Goal: Task Accomplishment & Management: Complete application form

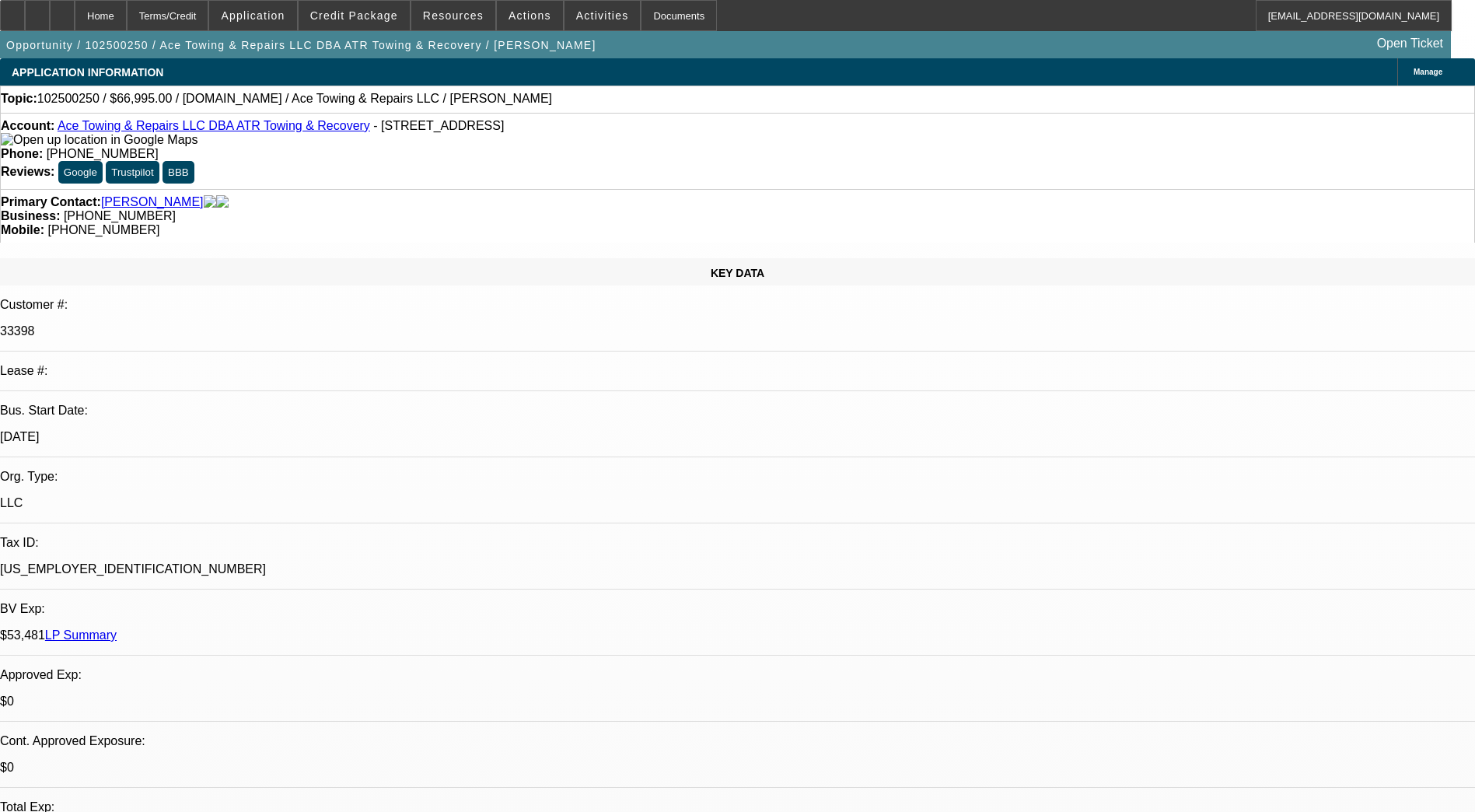
select select "0"
select select "2"
select select "0.1"
select select "4"
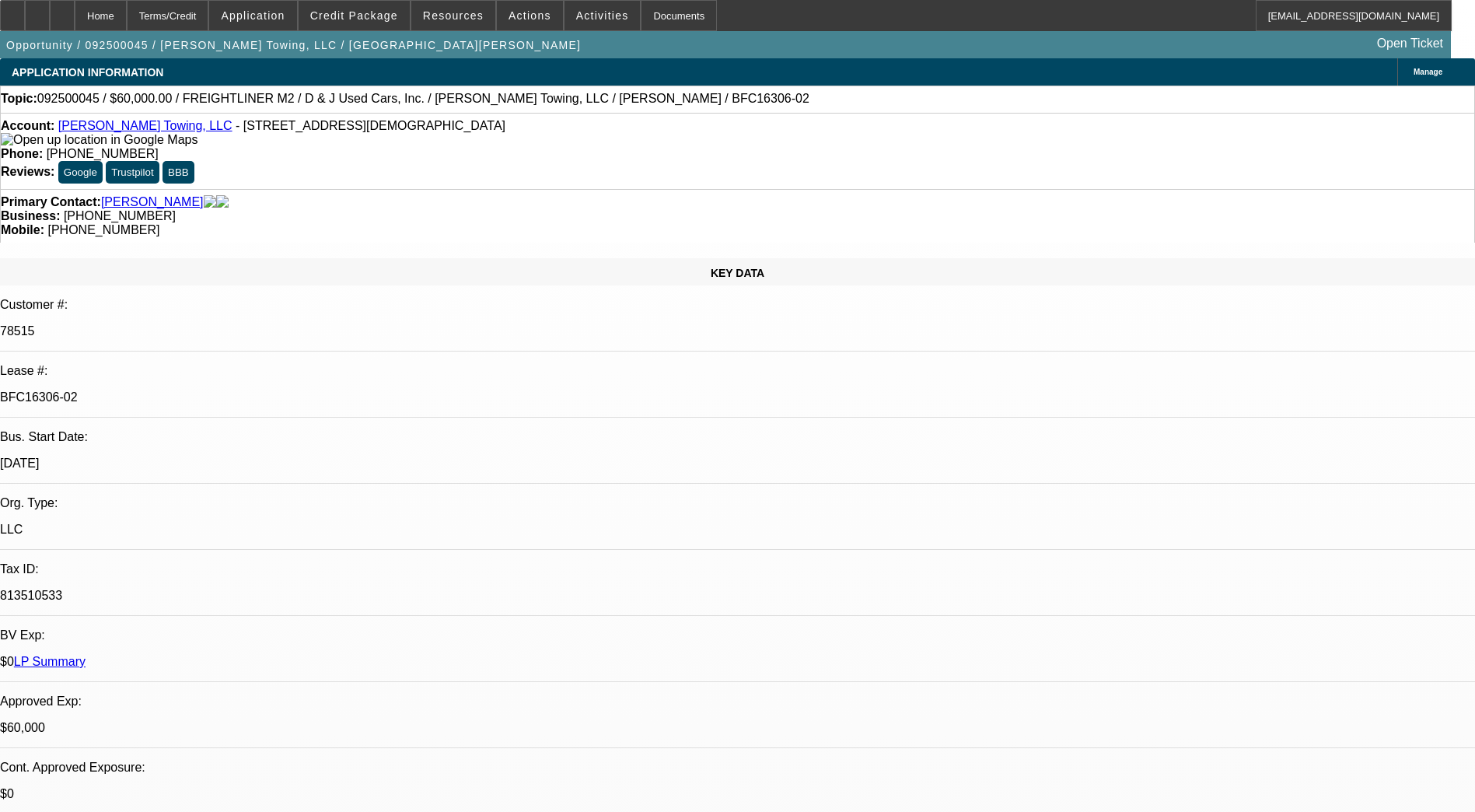
select select "0"
select select "3"
select select "0"
select select "6"
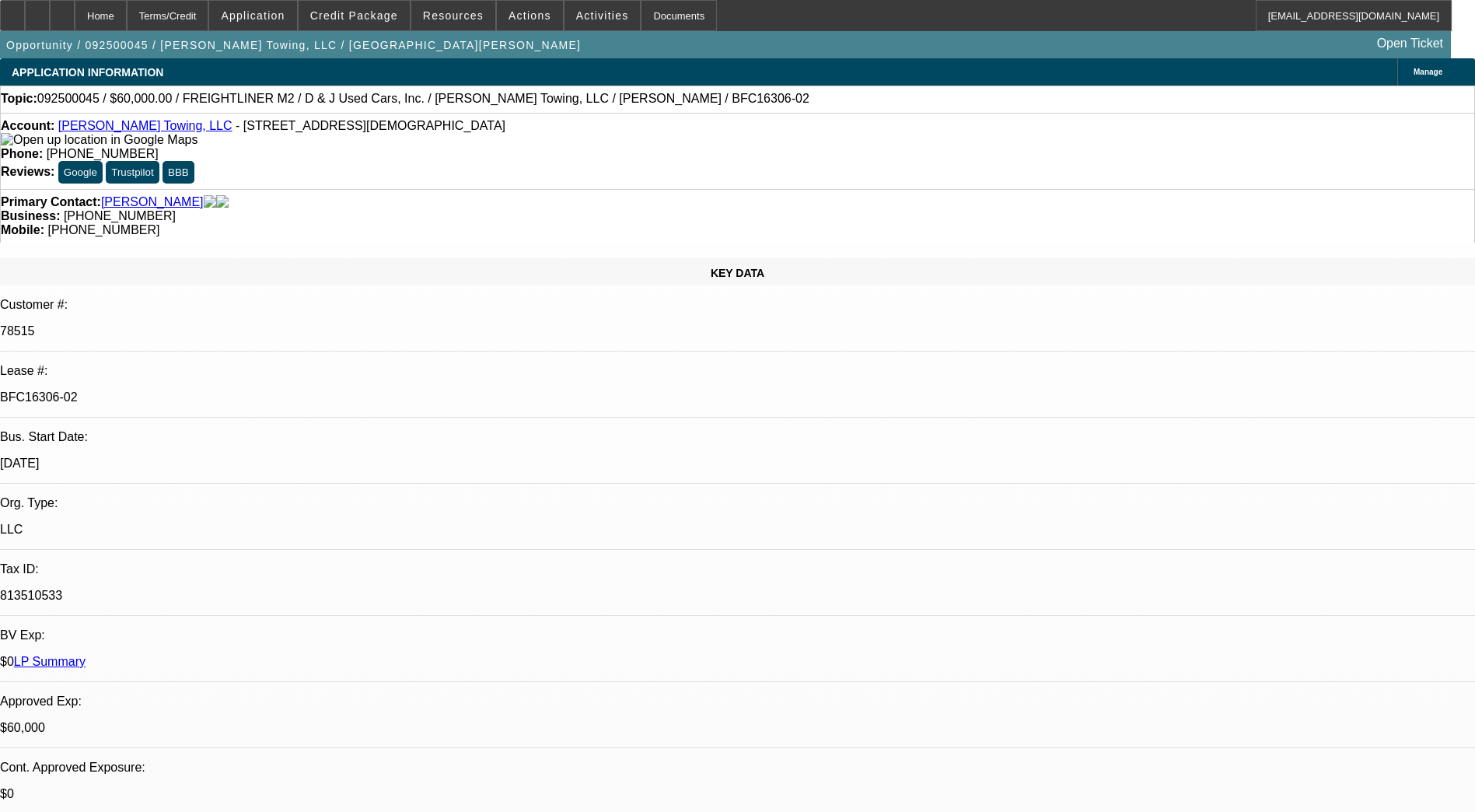
select select "0"
select select "3"
select select "0"
select select "6"
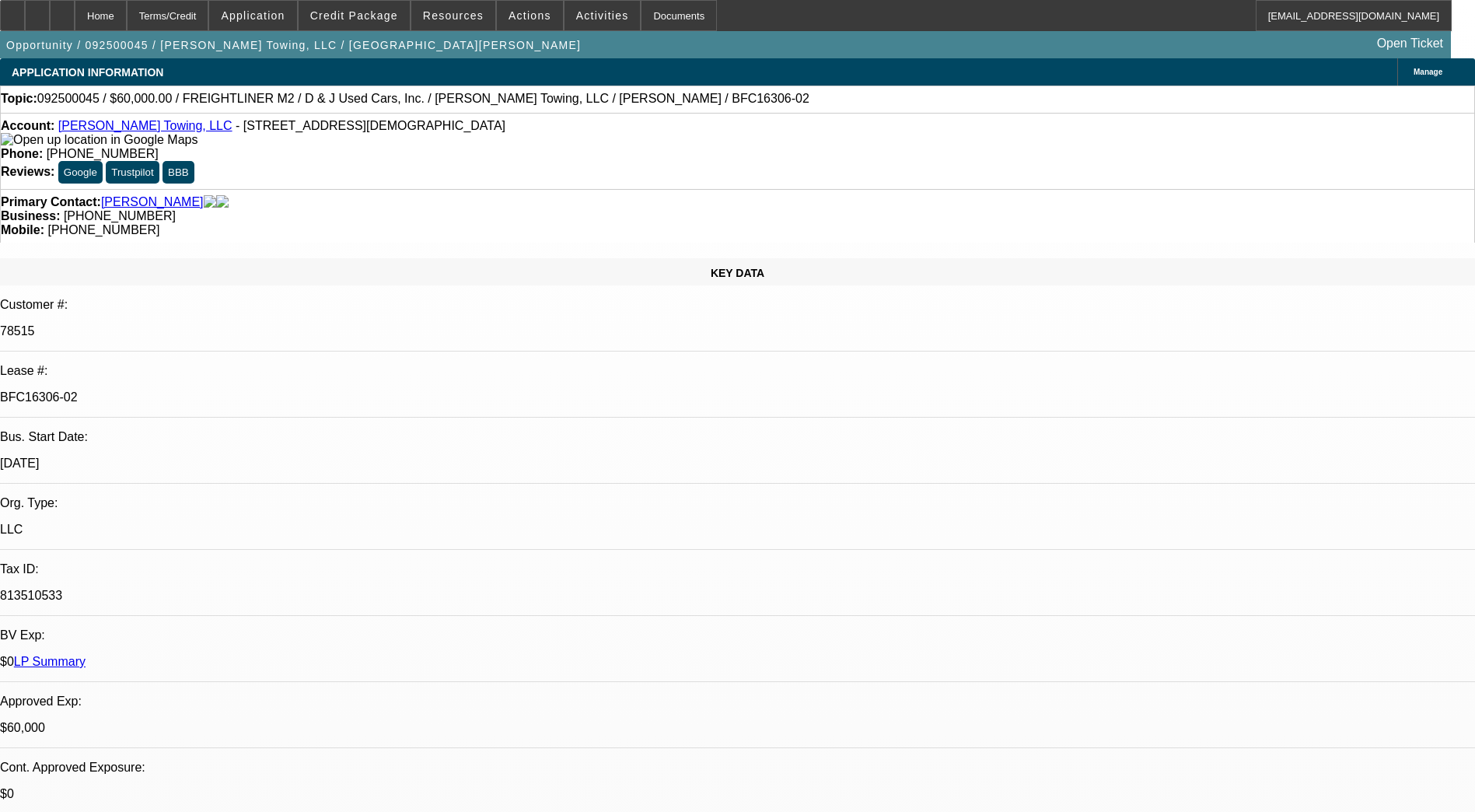
select select "0"
select select "3"
select select "0"
select select "6"
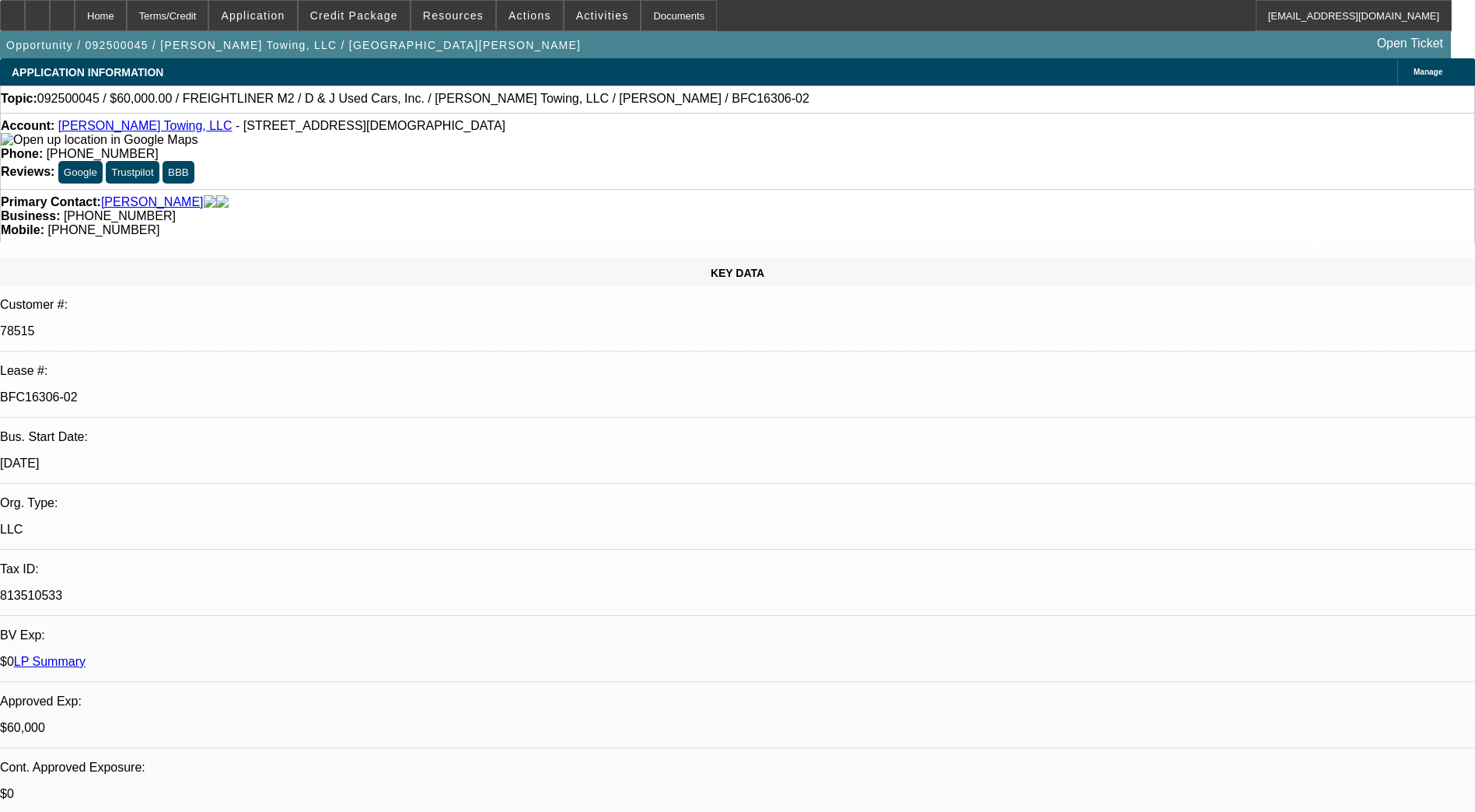
select select "0"
select select "3"
select select "0"
select select "6"
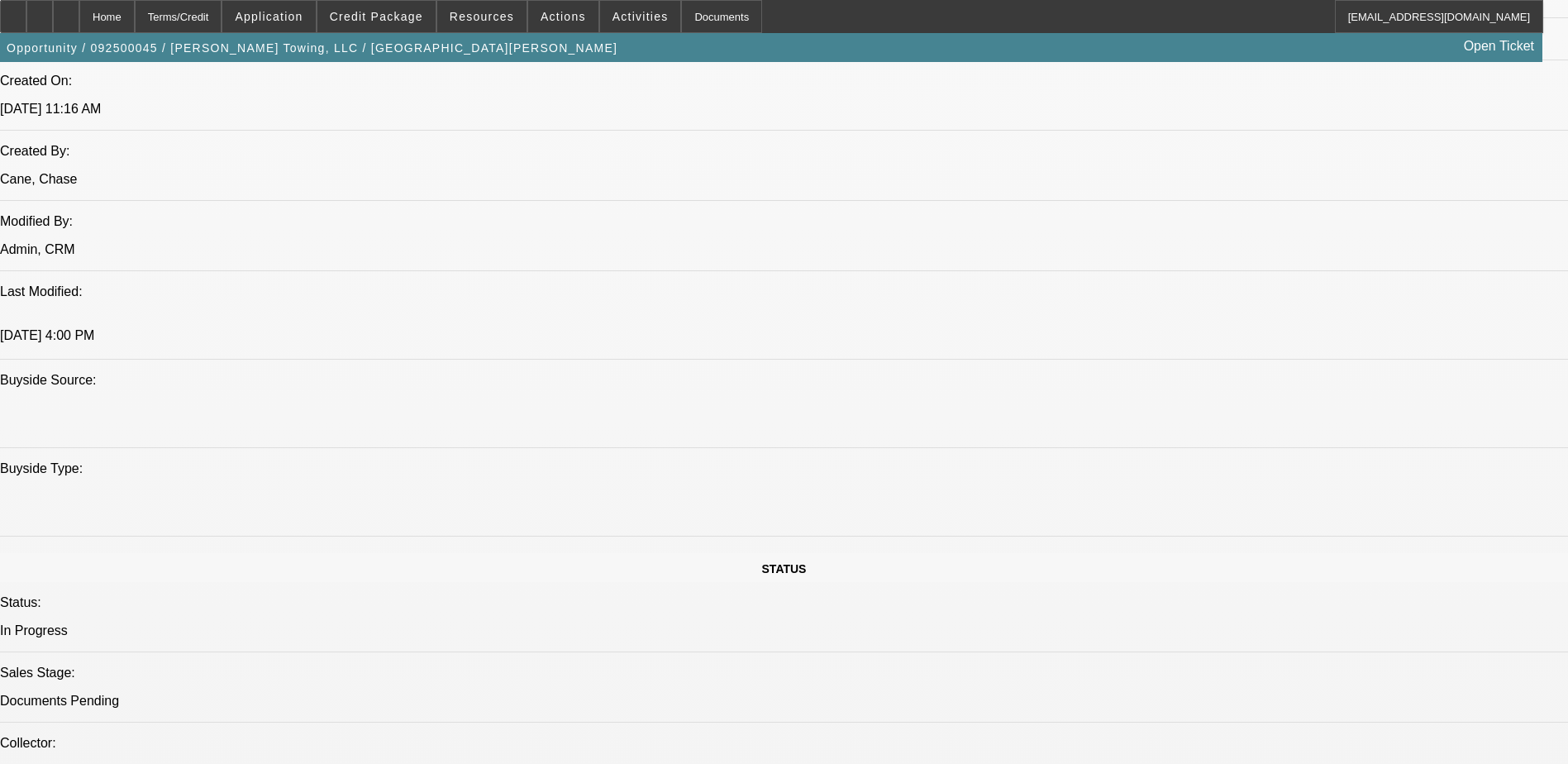
scroll to position [744, 0]
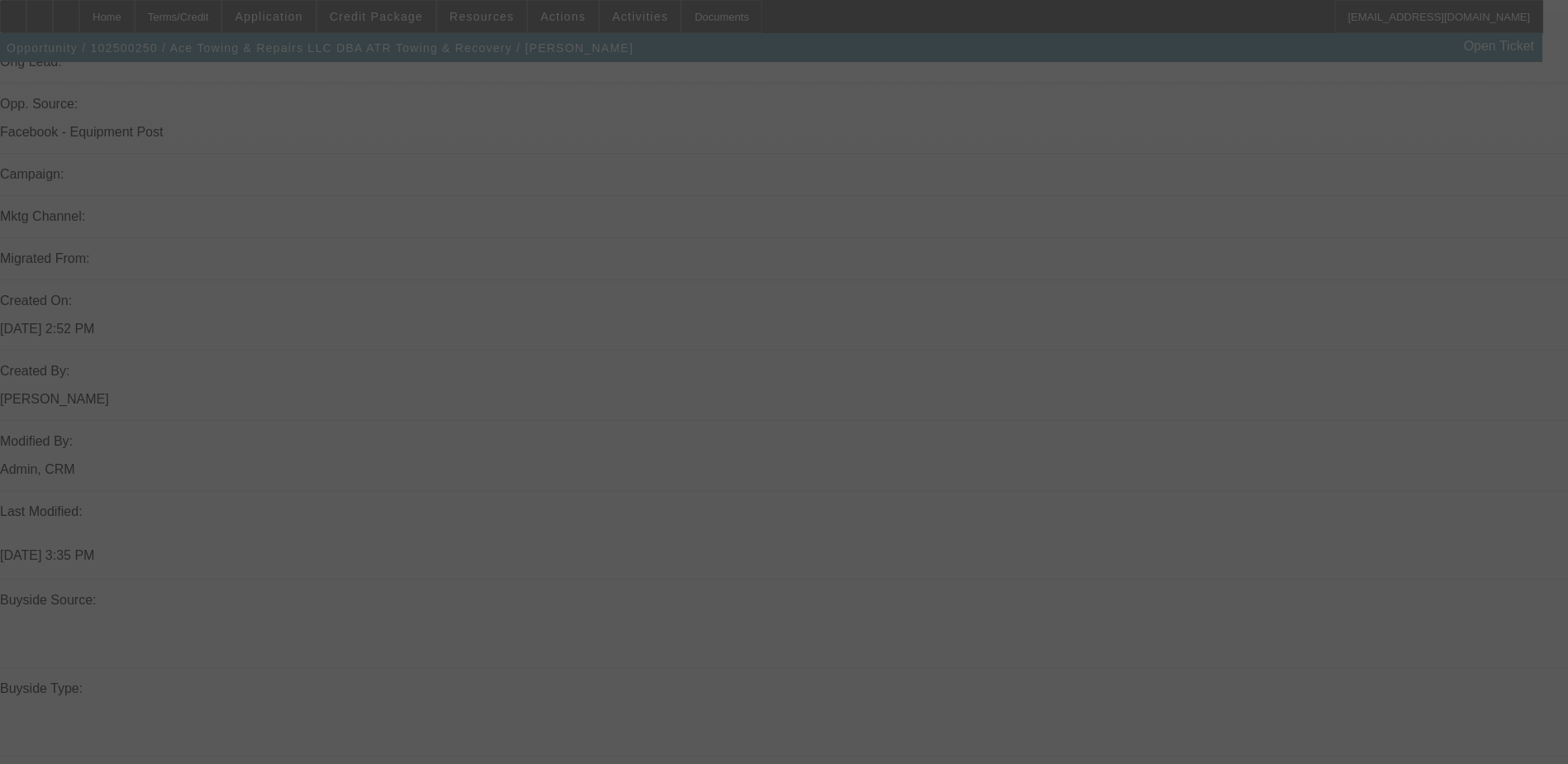
scroll to position [1132, 0]
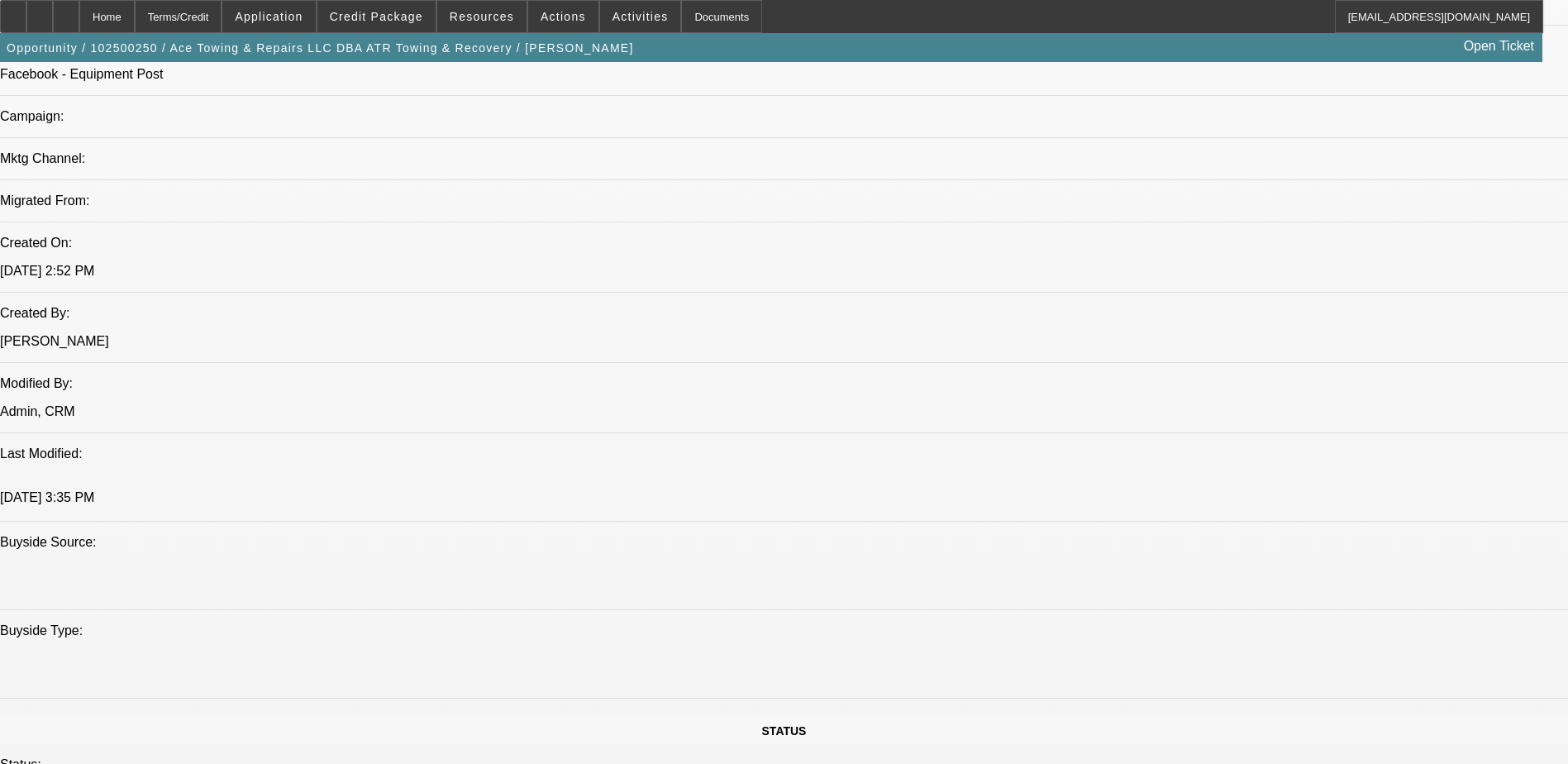
select select "0"
select select "2"
select select "0.1"
select select "4"
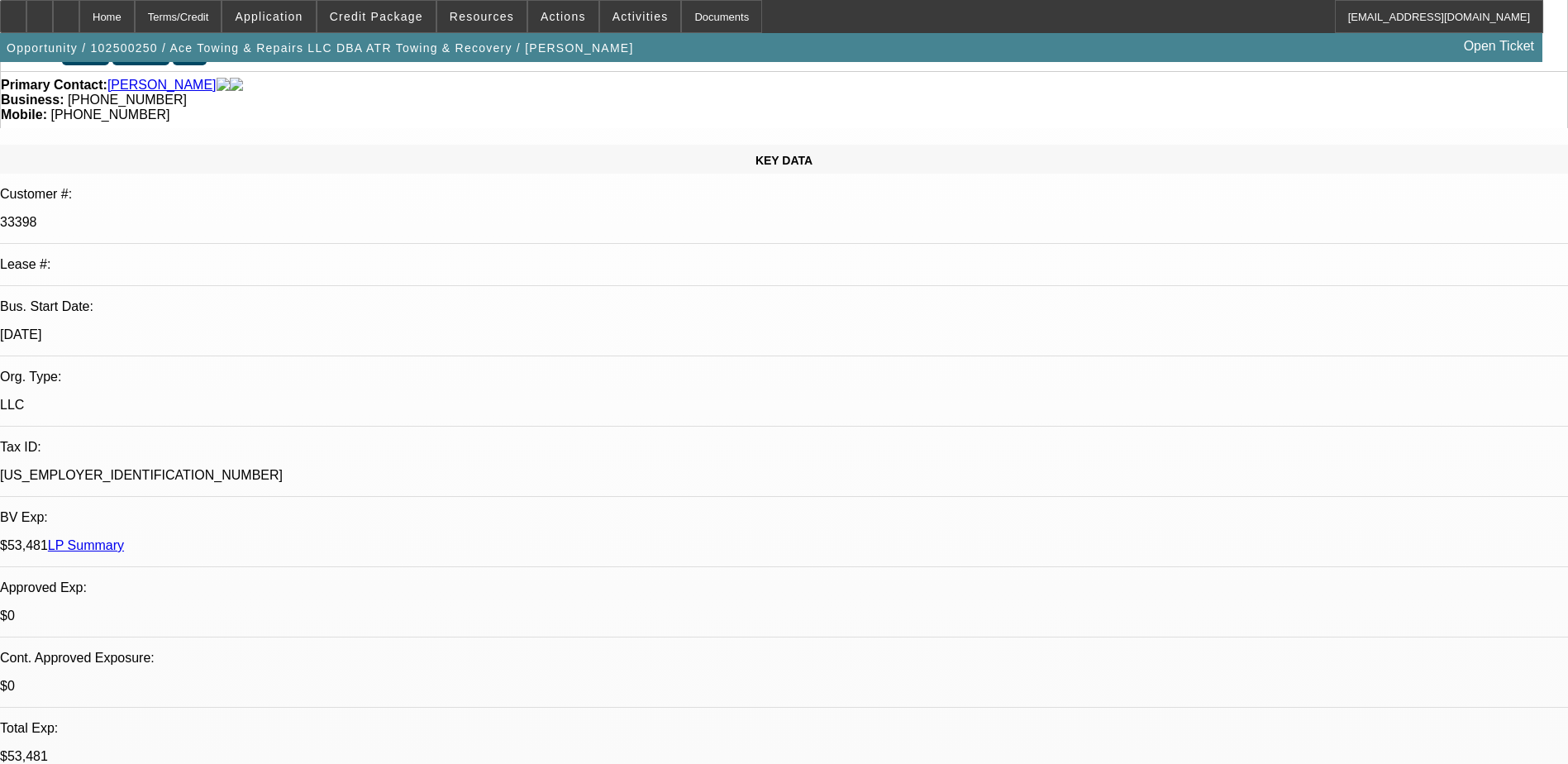
scroll to position [0, 0]
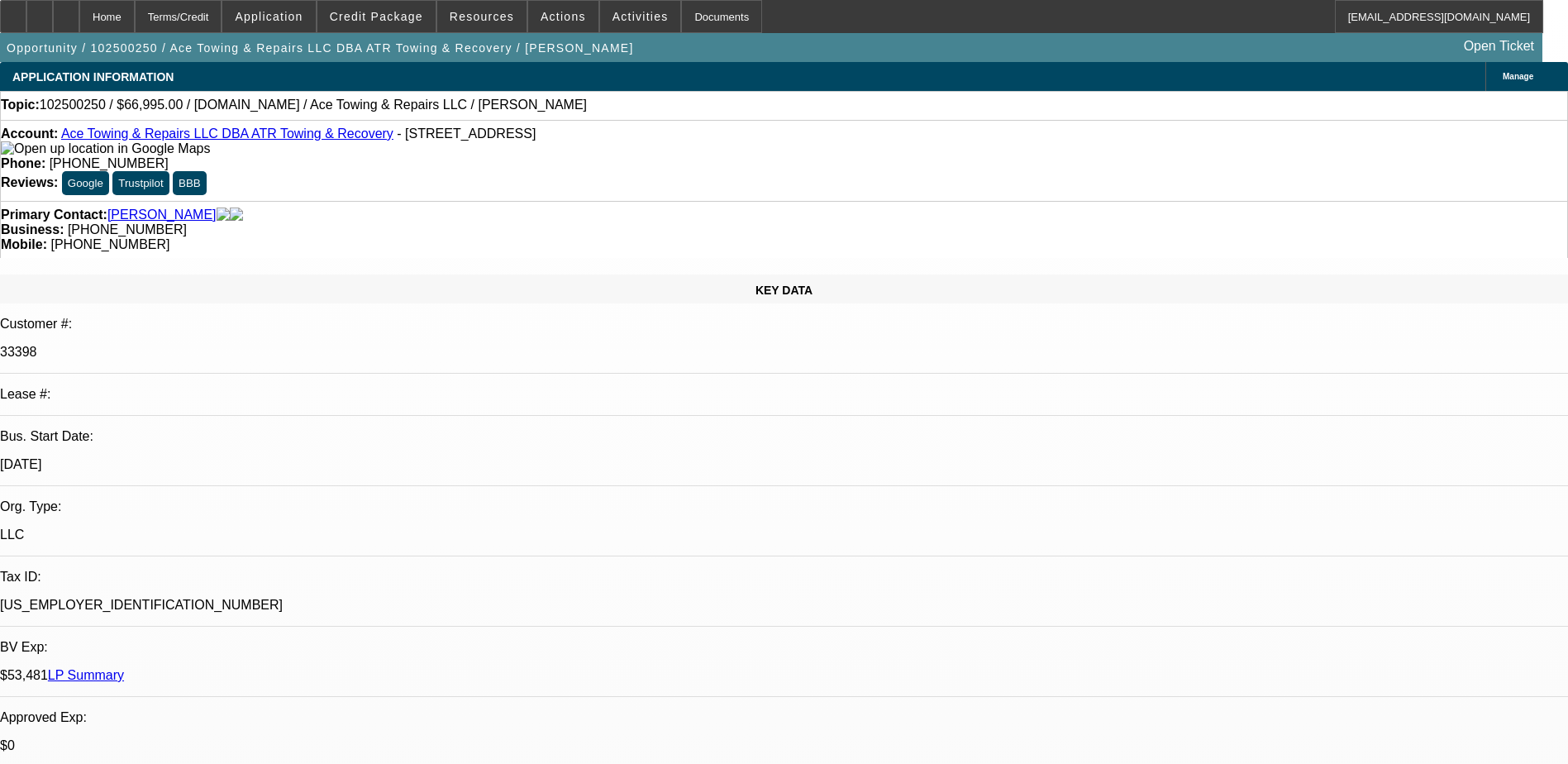
click at [239, 138] on link "Ace Towing & Repairs LLC DBA ATR Towing & Recovery" at bounding box center [226, 133] width 332 height 14
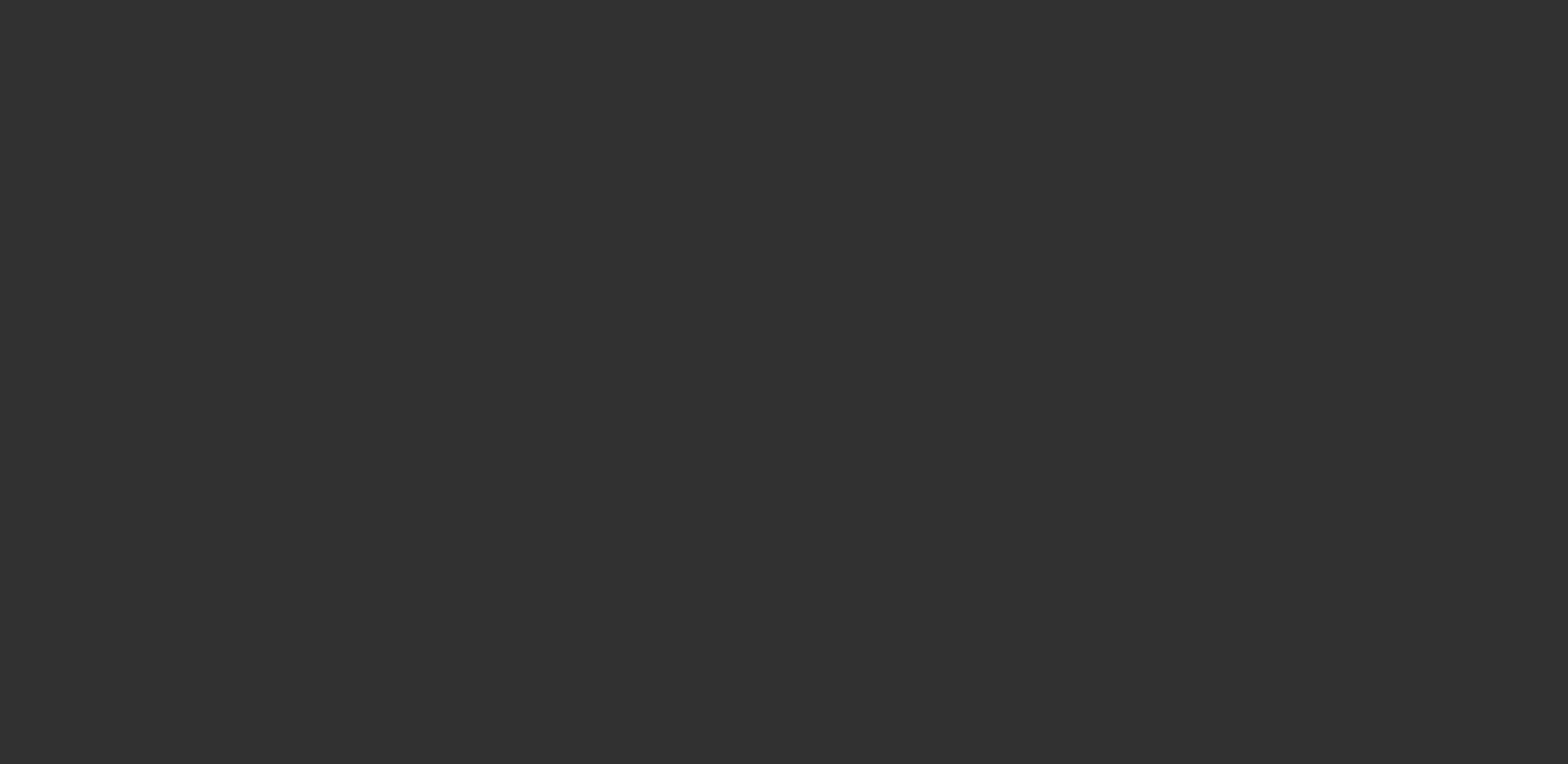
select select "0"
select select "2"
select select "0.1"
select select "4"
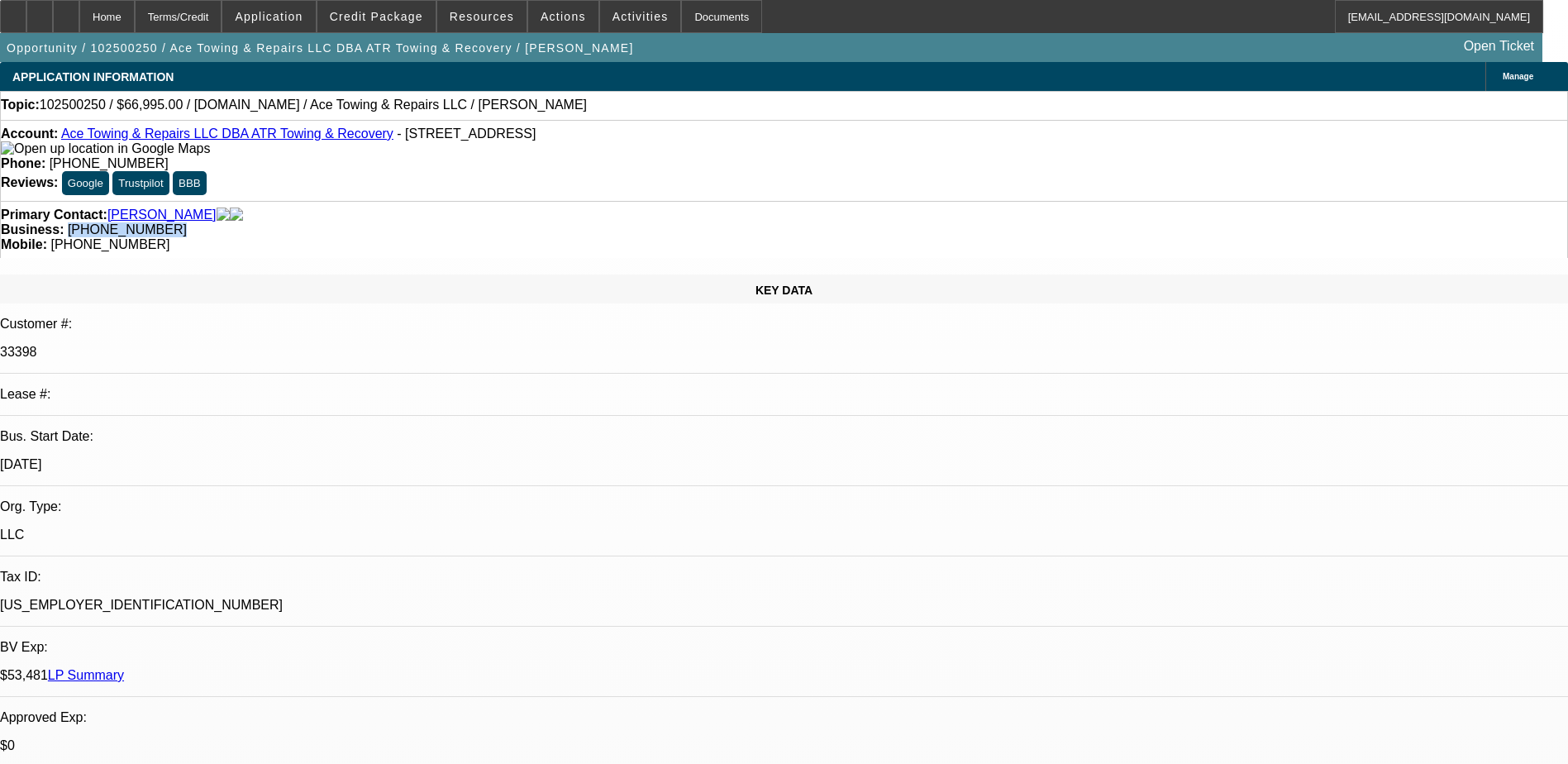
drag, startPoint x: 602, startPoint y: 198, endPoint x: 590, endPoint y: 199, distance: 12.0
click at [590, 223] on div "Business: (804) 212-5859" at bounding box center [784, 229] width 1567 height 14
copy span "(804) 212-5859"
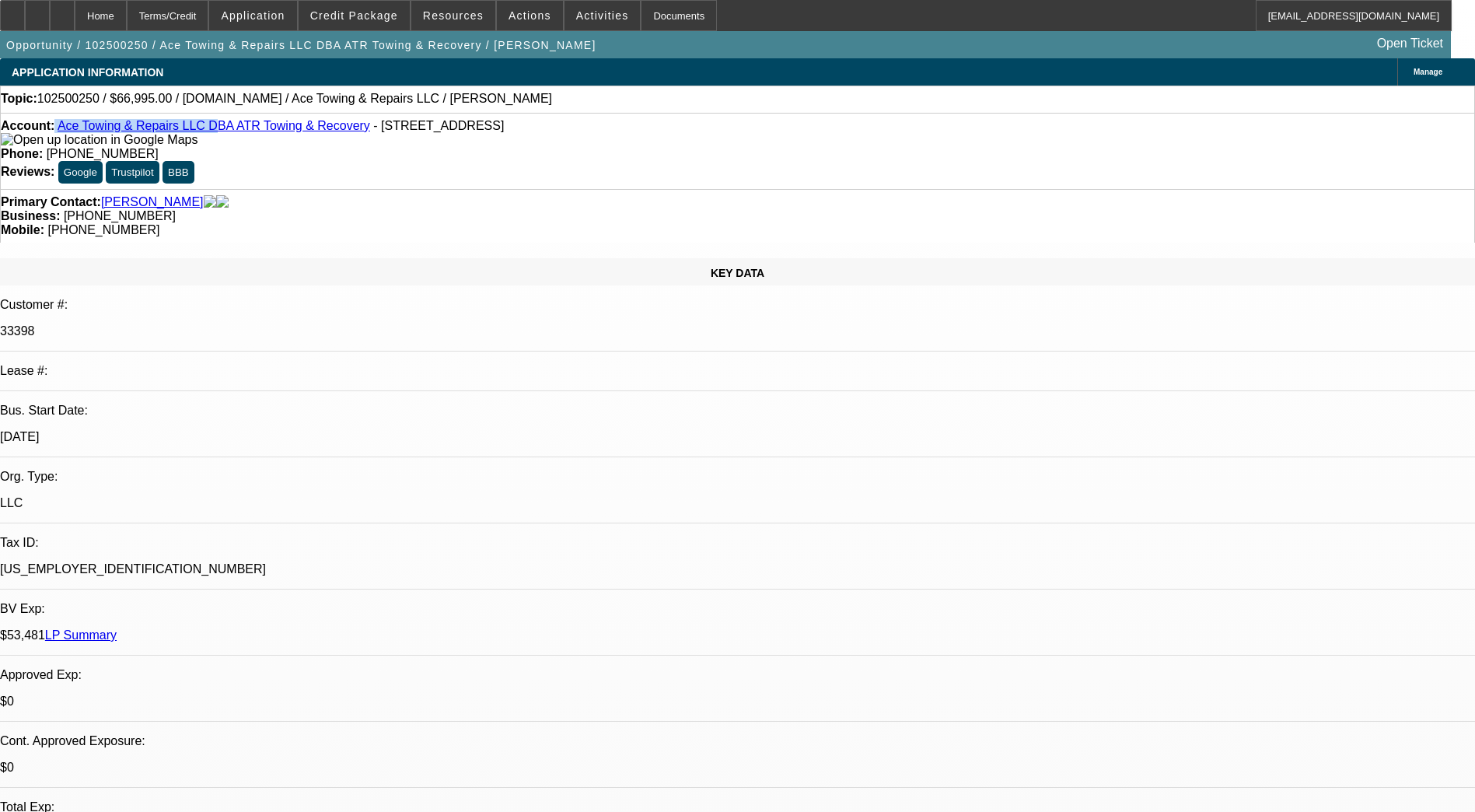
drag, startPoint x: 68, startPoint y: 130, endPoint x: 201, endPoint y: 118, distance: 133.5
click at [201, 118] on div "Account: Ace Towing & Repairs LLC DBA ATR Towing & Recovery - 3420 Roxbury Rd, …" at bounding box center [737, 150] width 1475 height 76
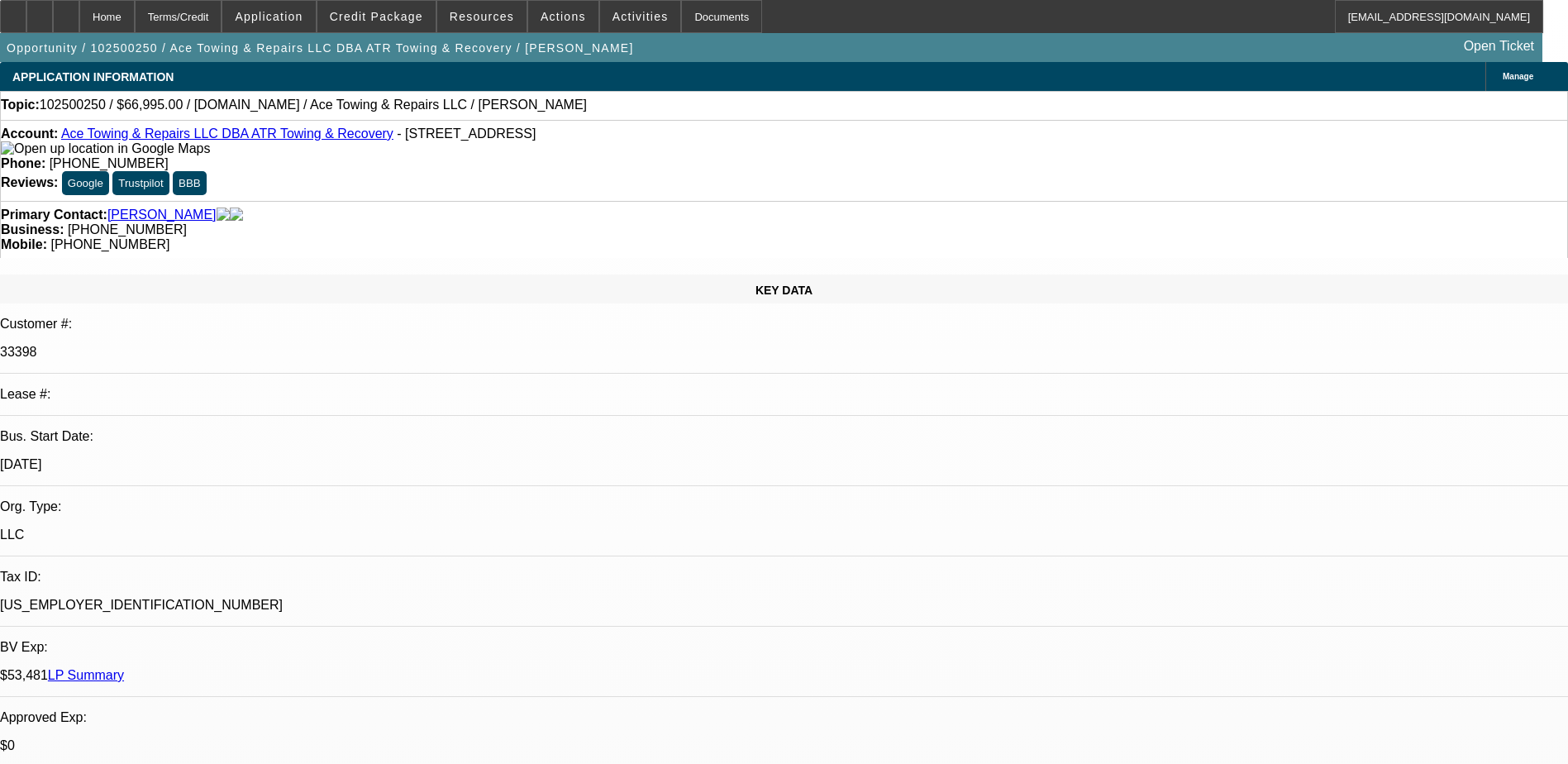
click at [350, 275] on div "KEY DATA Customer #: 33398 Lease #: Bus. Start Date: 9/1/15 Org. Type: LLC Tax …" at bounding box center [784, 672] width 1568 height 796
click at [124, 668] on link "LP Summary" at bounding box center [86, 674] width 76 height 14
click at [303, 16] on span "Application" at bounding box center [269, 16] width 67 height 13
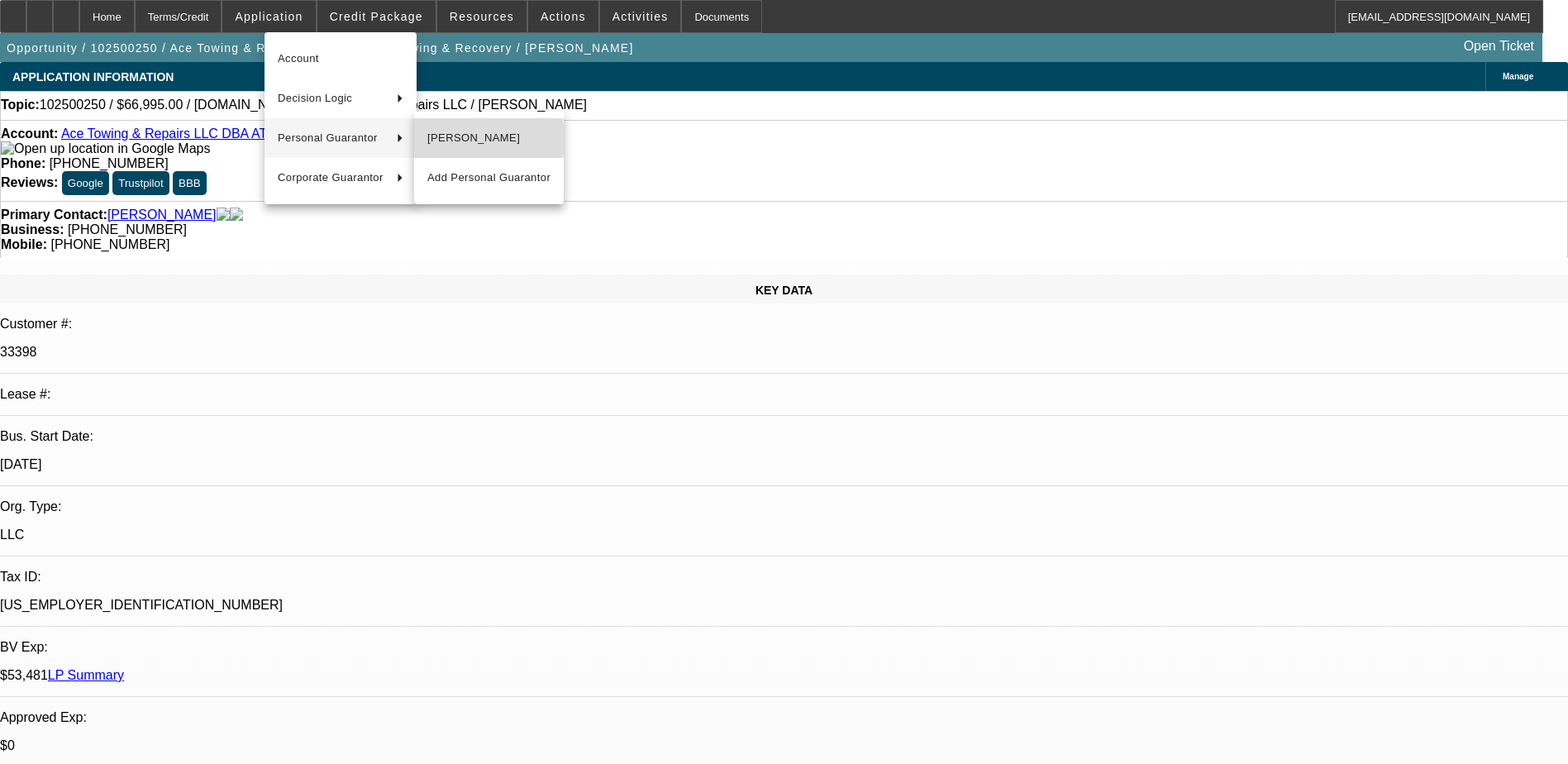
click at [452, 141] on span "[PERSON_NAME]" at bounding box center [490, 138] width 123 height 20
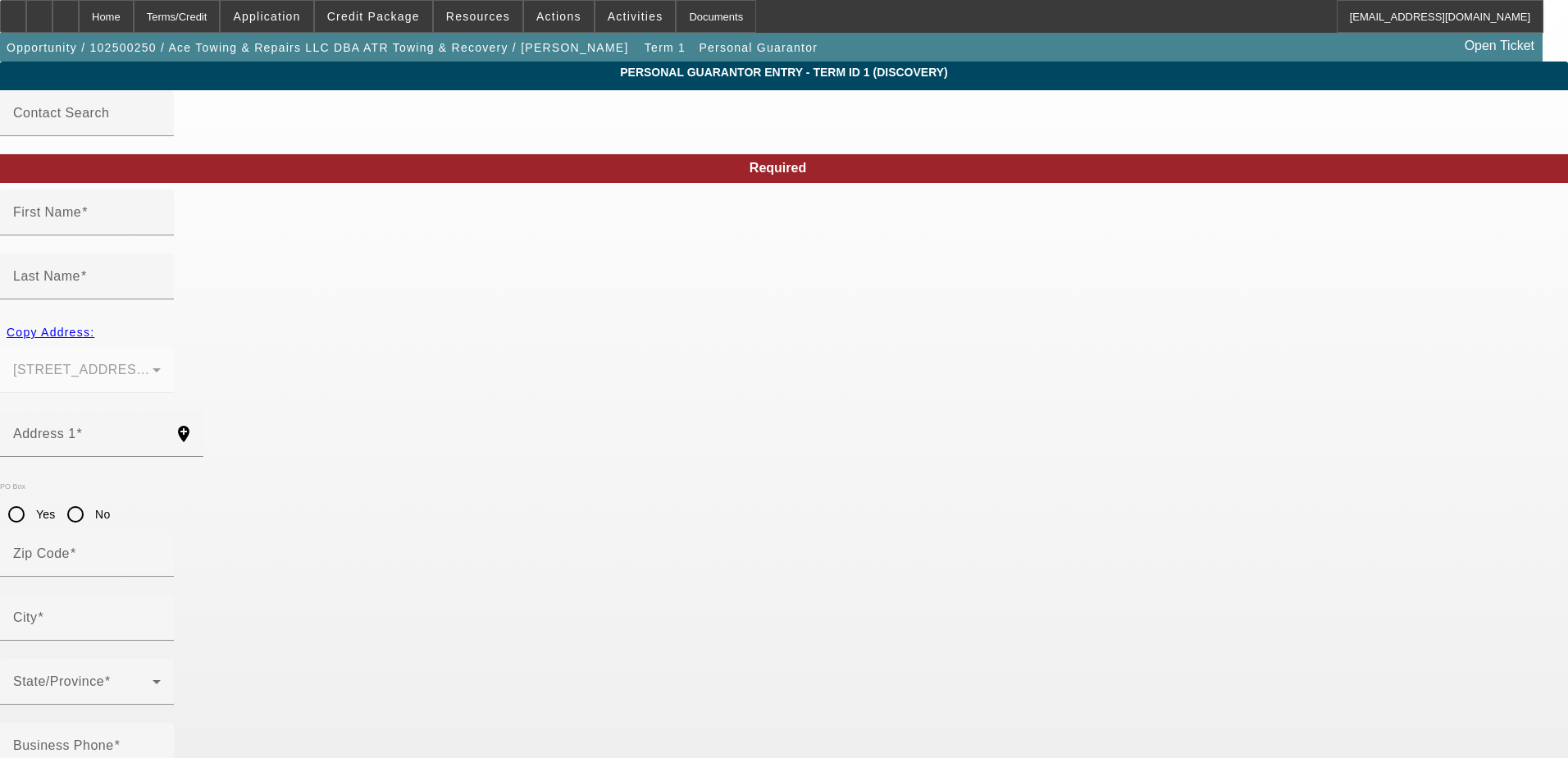
type input "Elizabeth"
type input "Dove"
type input "3420 Roxbury Rd"
radio input "true"
type input "23030"
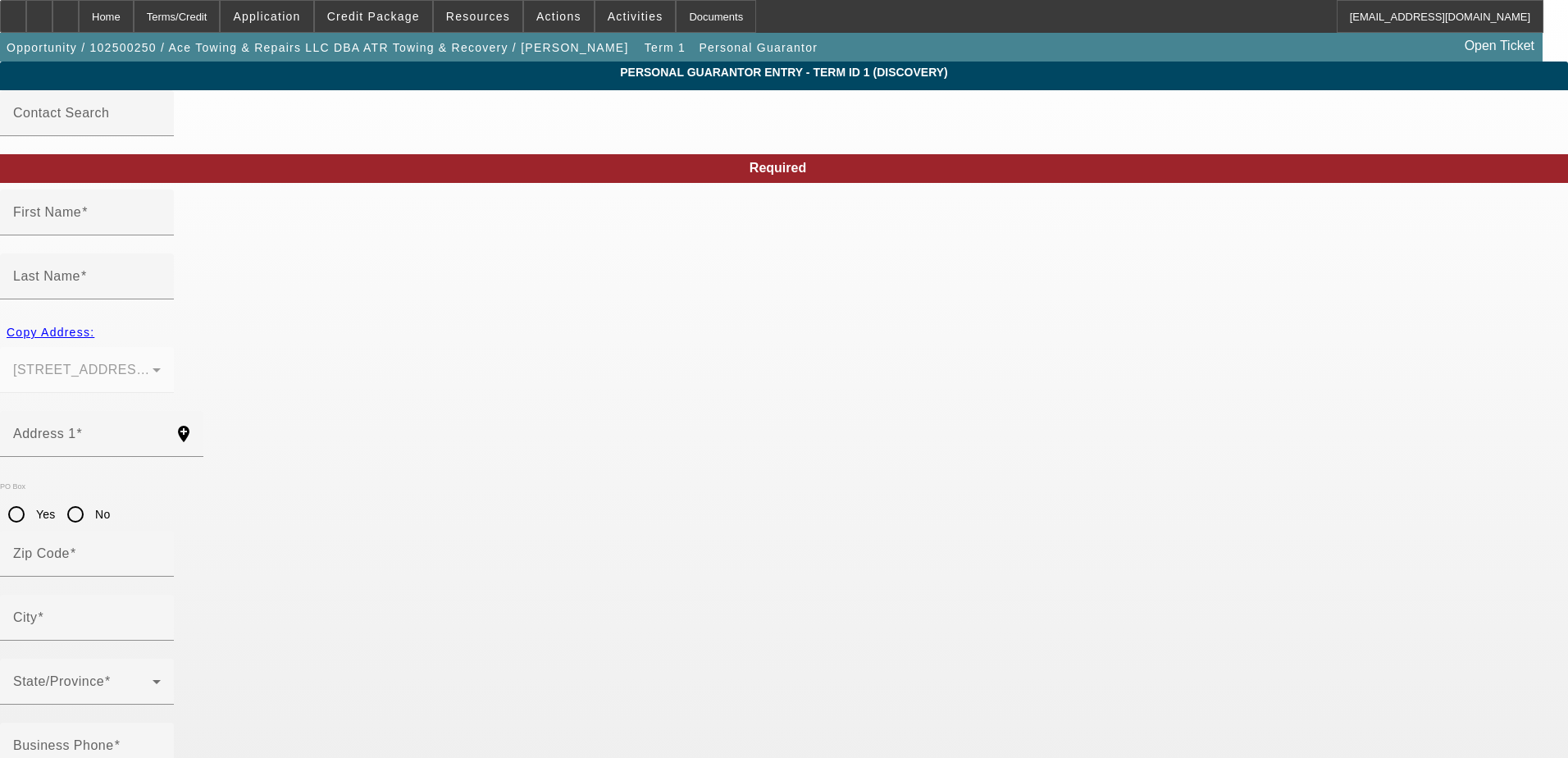
type input "Charles City"
type input "[PHONE_NUMBER]"
type input "100"
type input "231-21-8711"
type input "acetowing4@gmail.com"
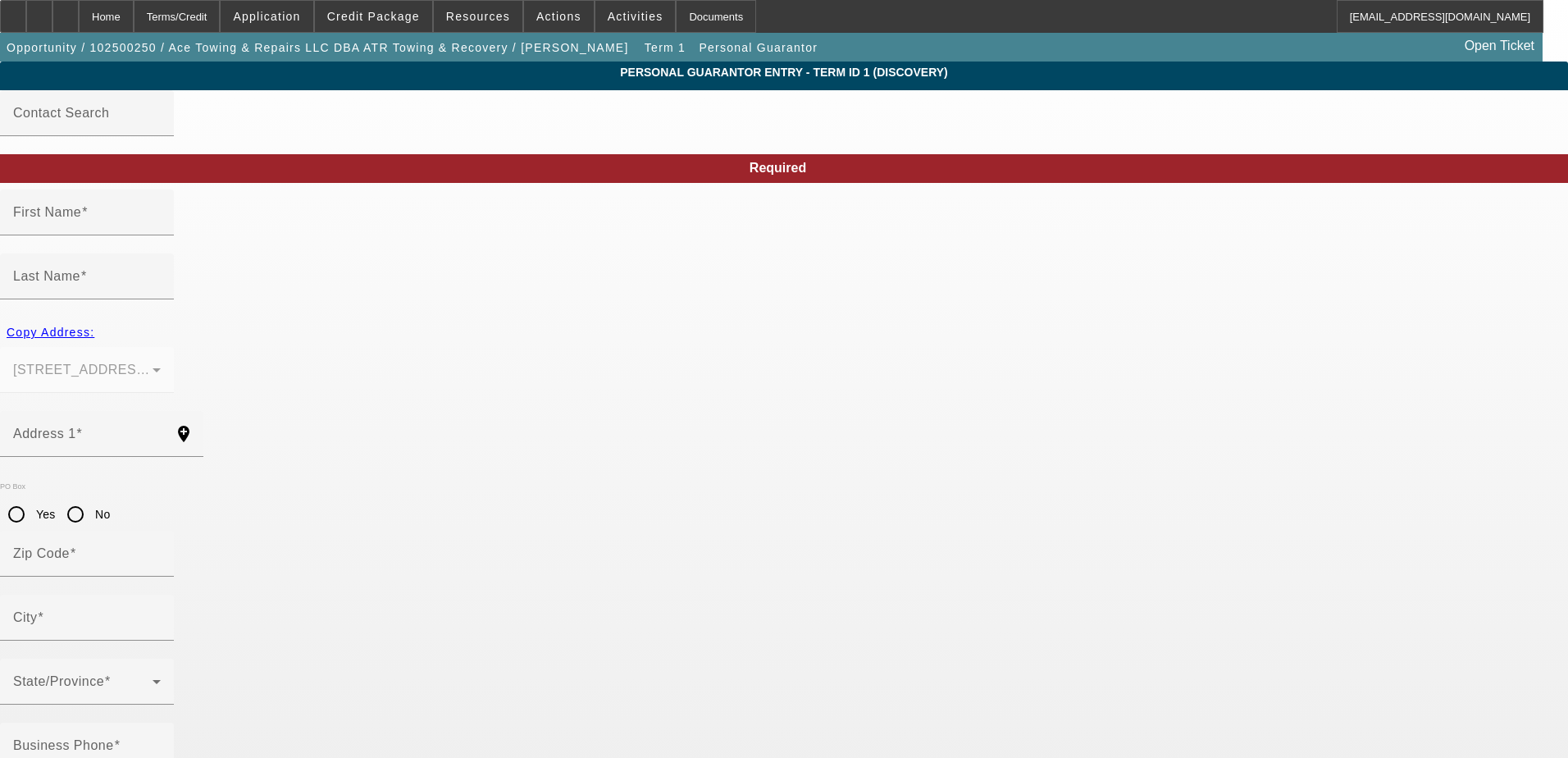
type input "[PHONE_NUMBER]"
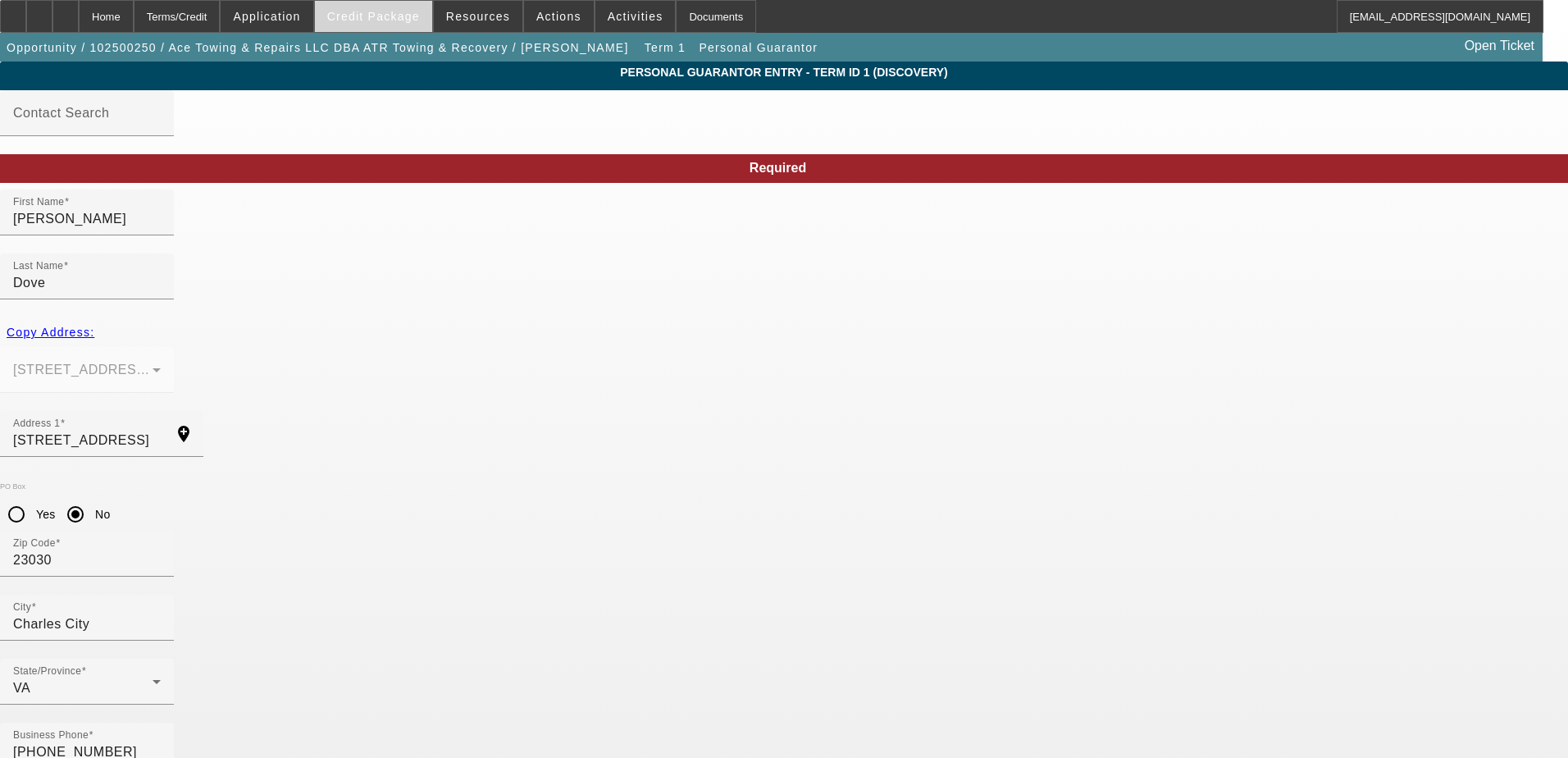
click at [402, 13] on span "Credit Package" at bounding box center [373, 16] width 93 height 13
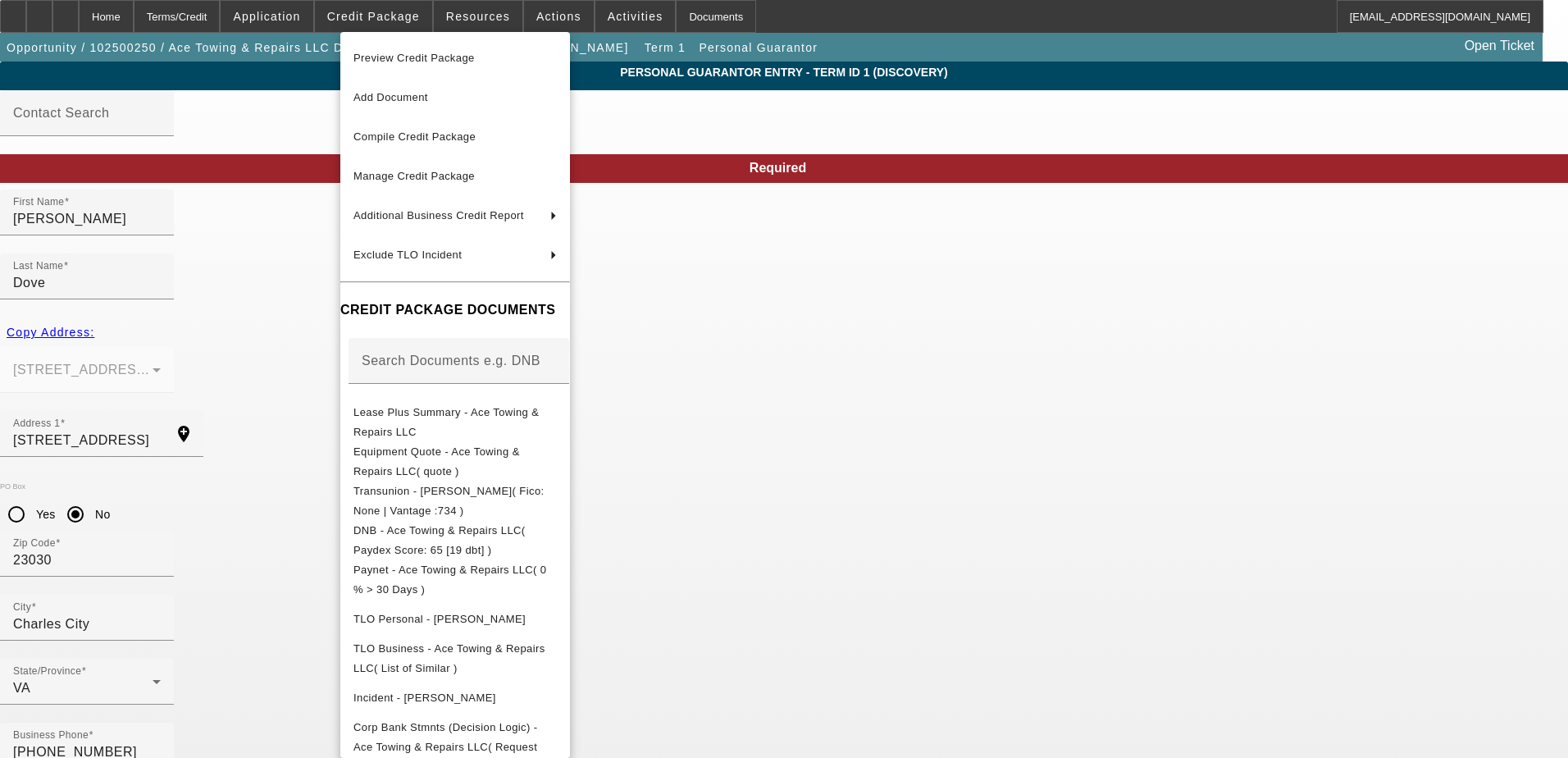
click at [176, 360] on div at bounding box center [784, 379] width 1568 height 758
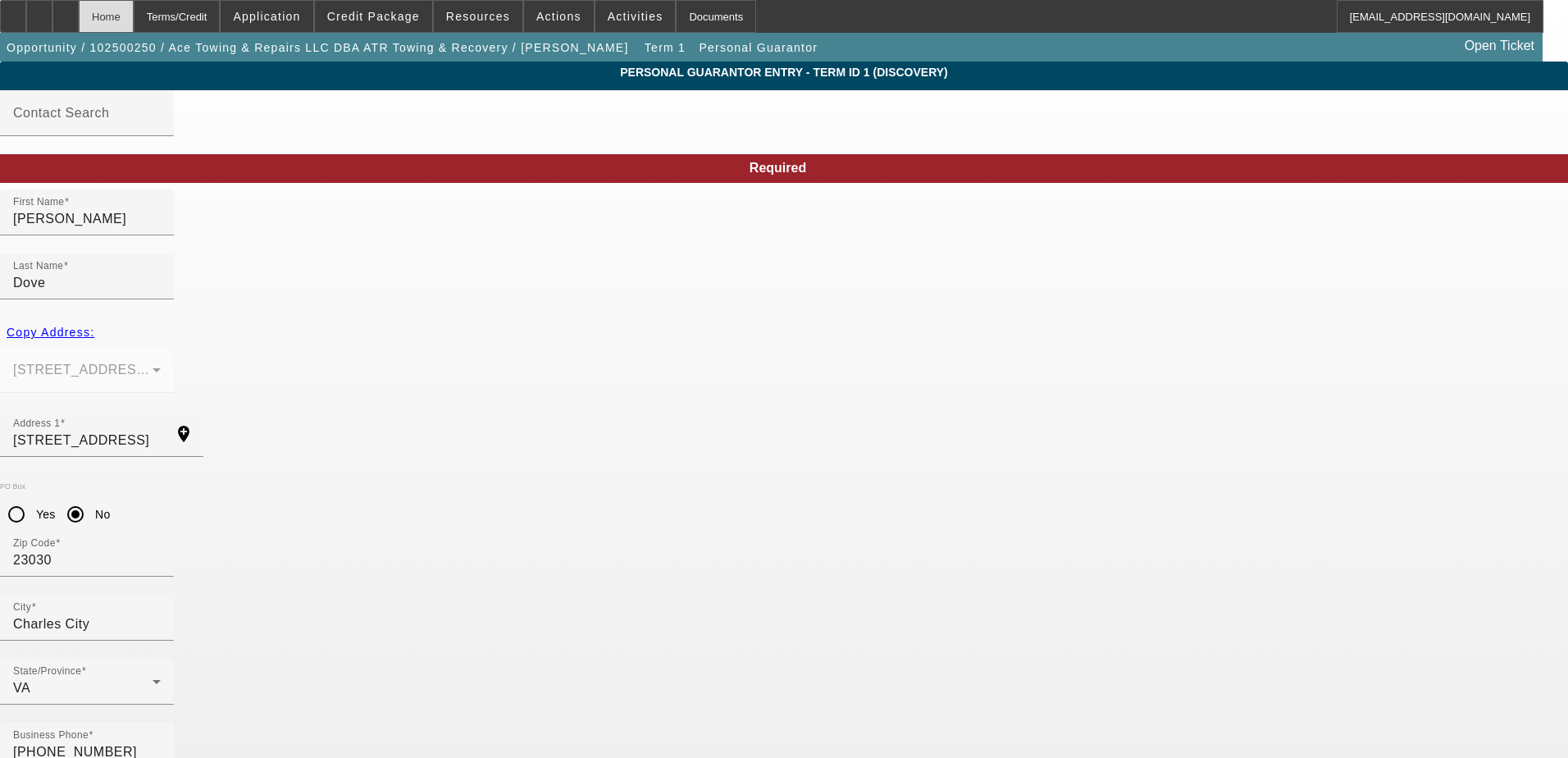
click at [134, 16] on div "Home" at bounding box center [105, 16] width 54 height 32
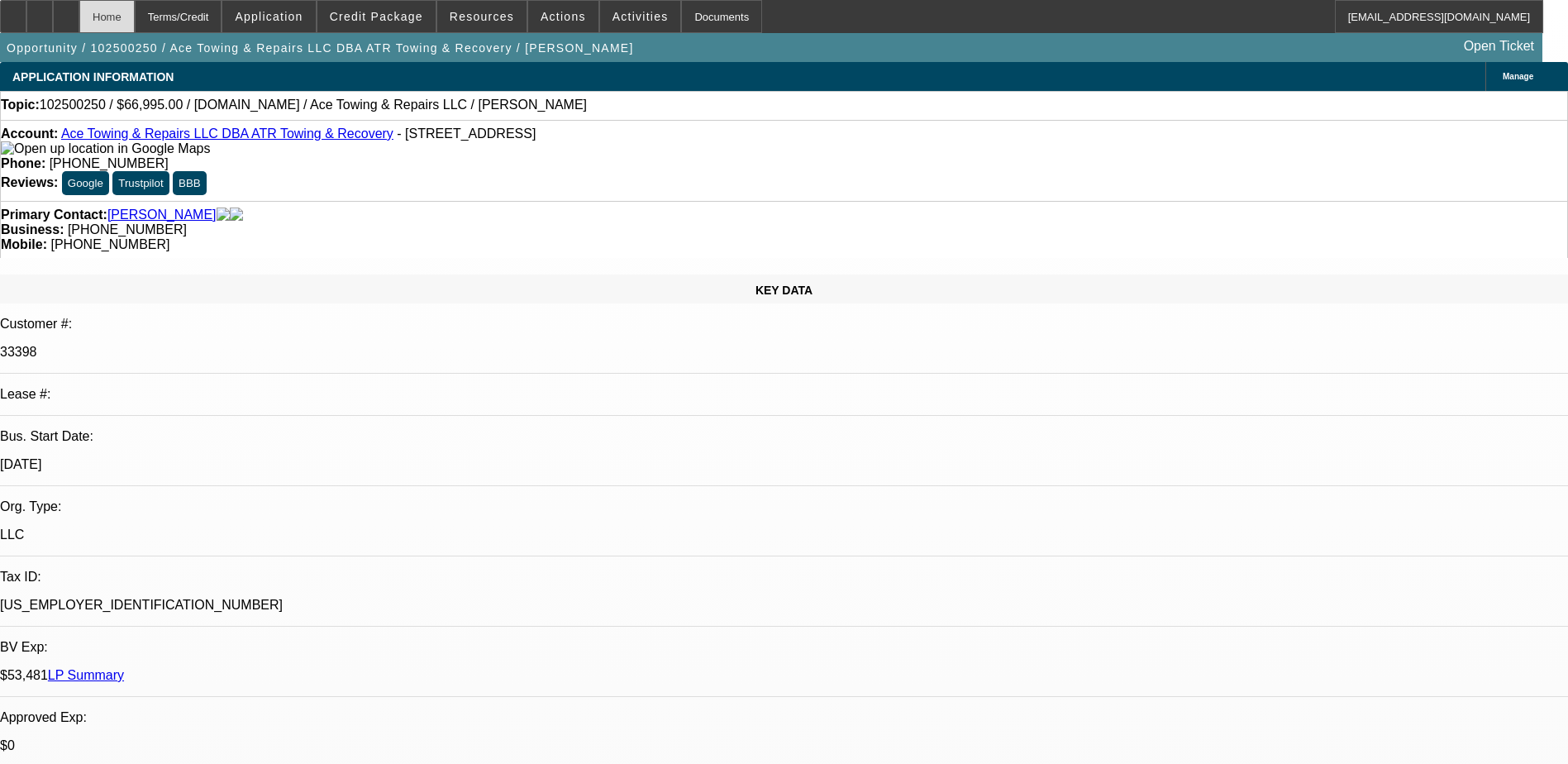
select select "0"
select select "2"
select select "0.1"
select select "4"
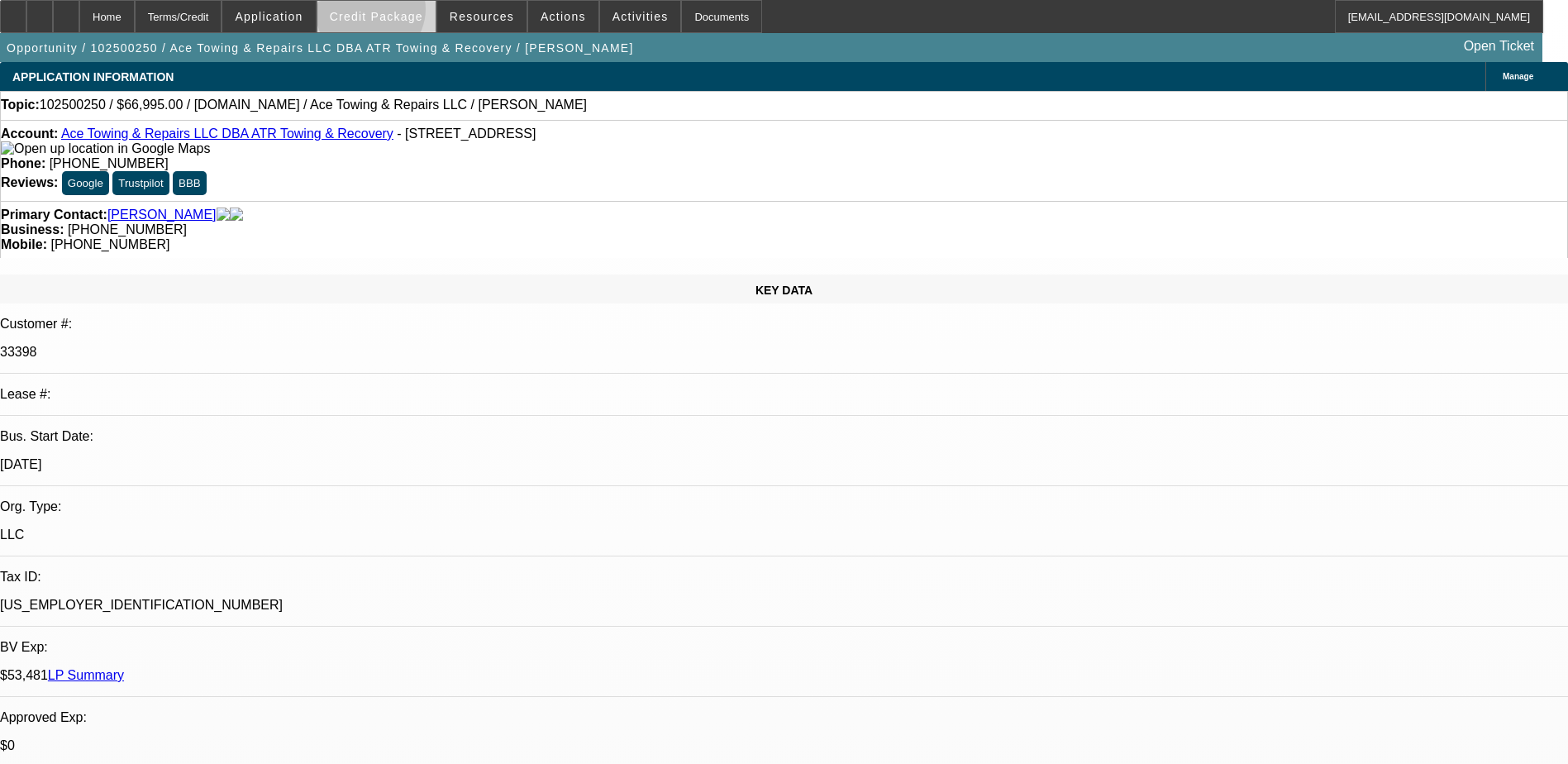
click at [397, 13] on span "Credit Package" at bounding box center [376, 16] width 93 height 13
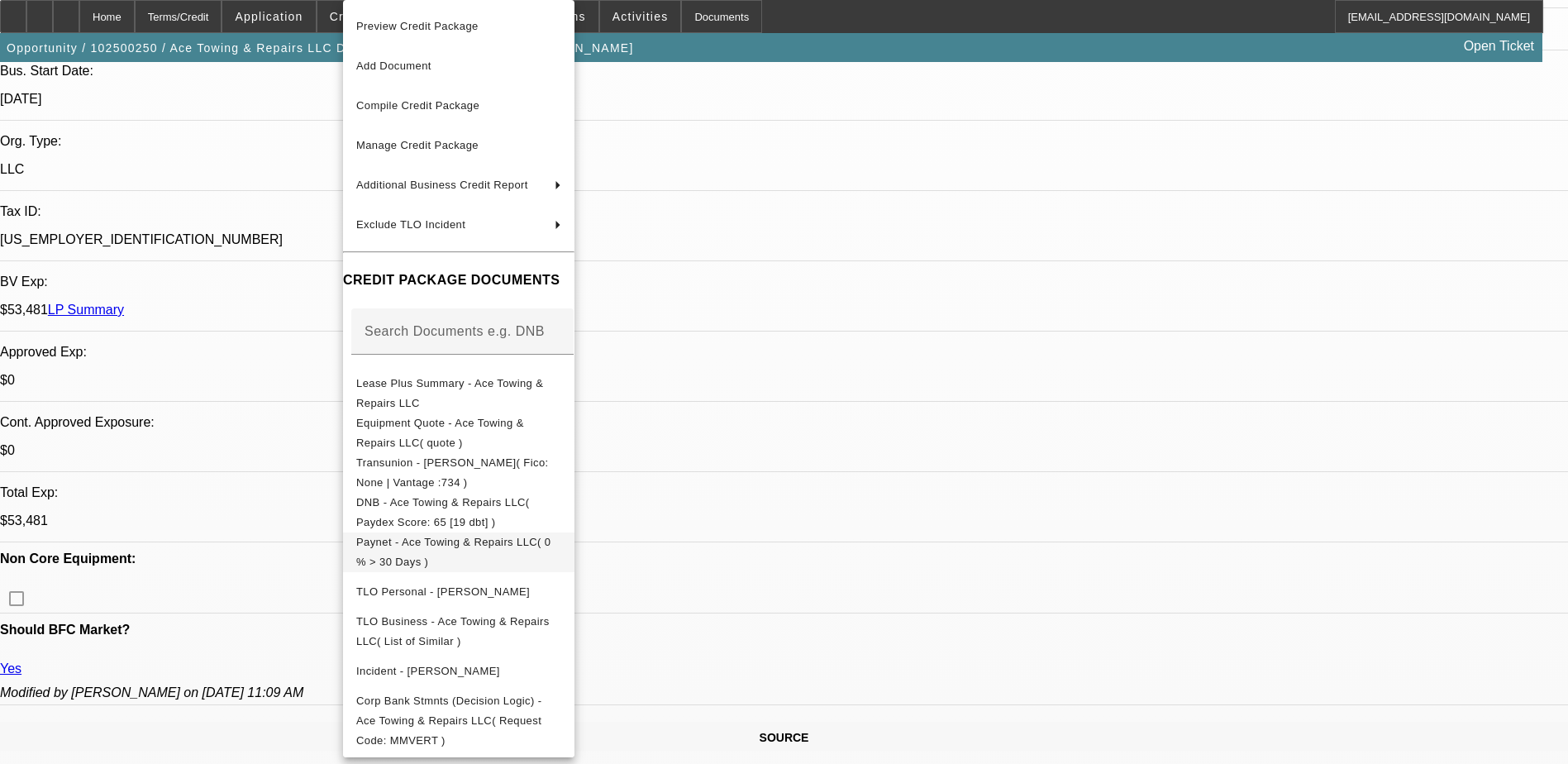
scroll to position [413, 0]
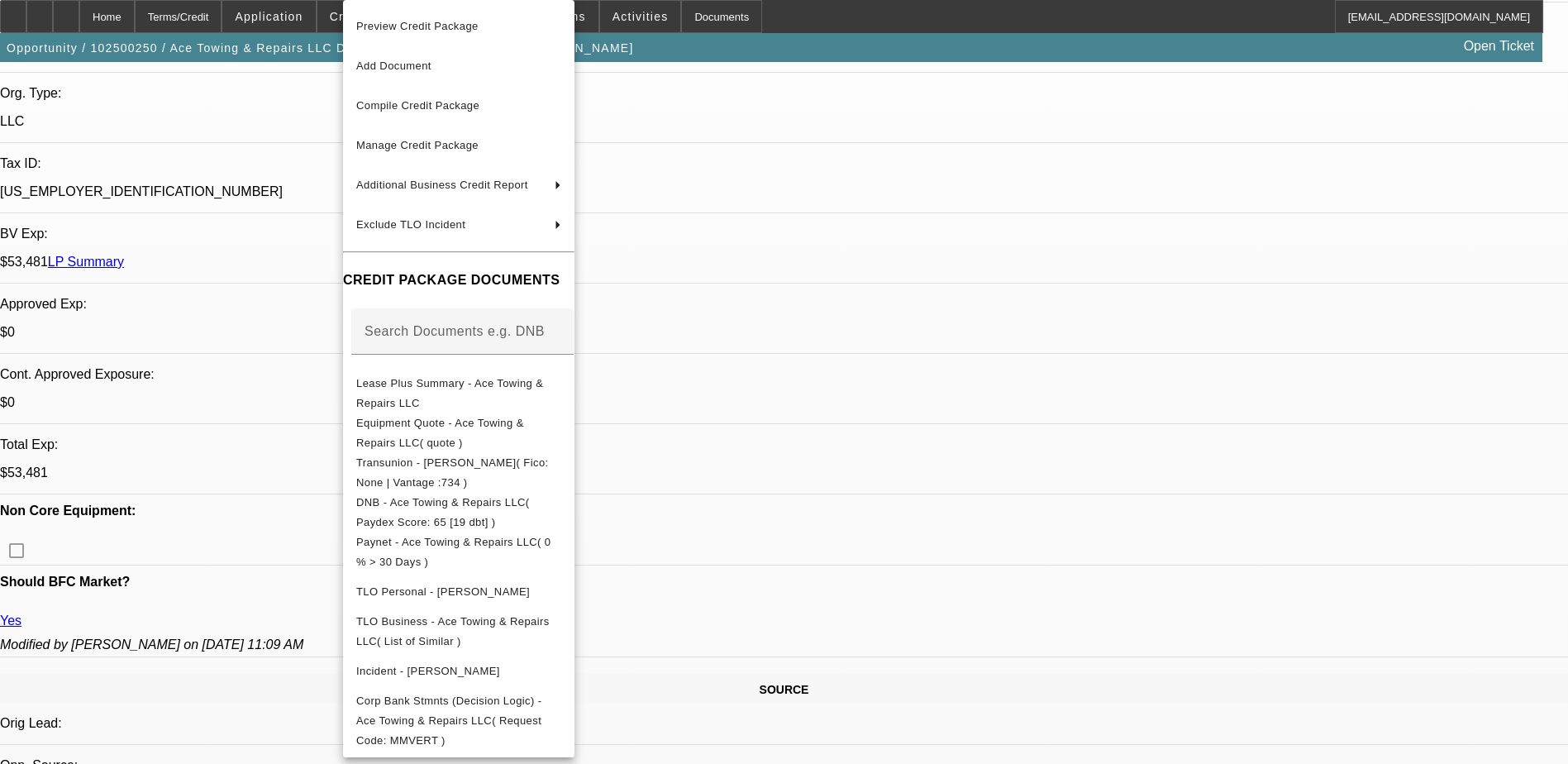
click at [1075, 556] on div at bounding box center [784, 382] width 1568 height 764
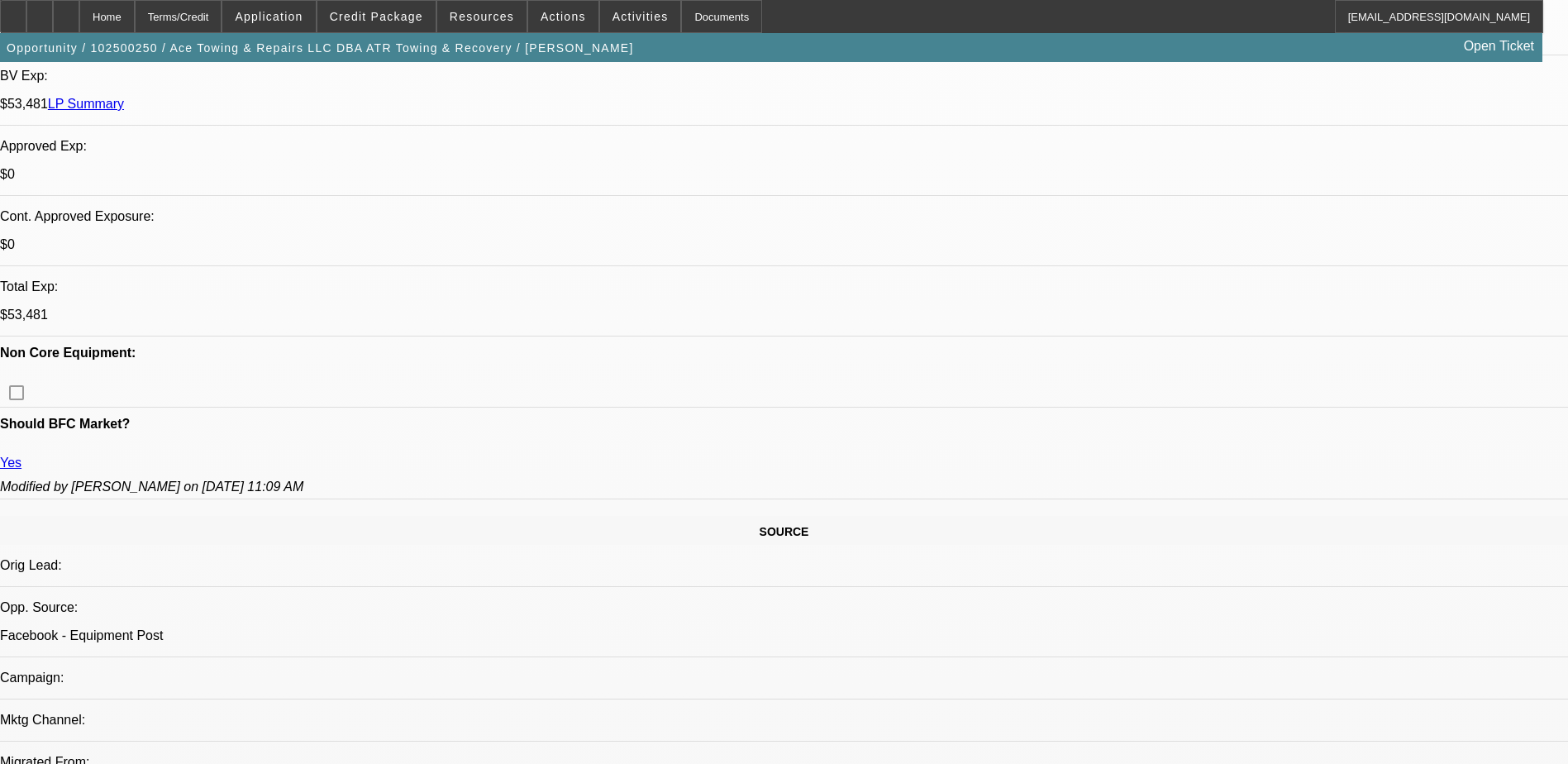
scroll to position [909, 0]
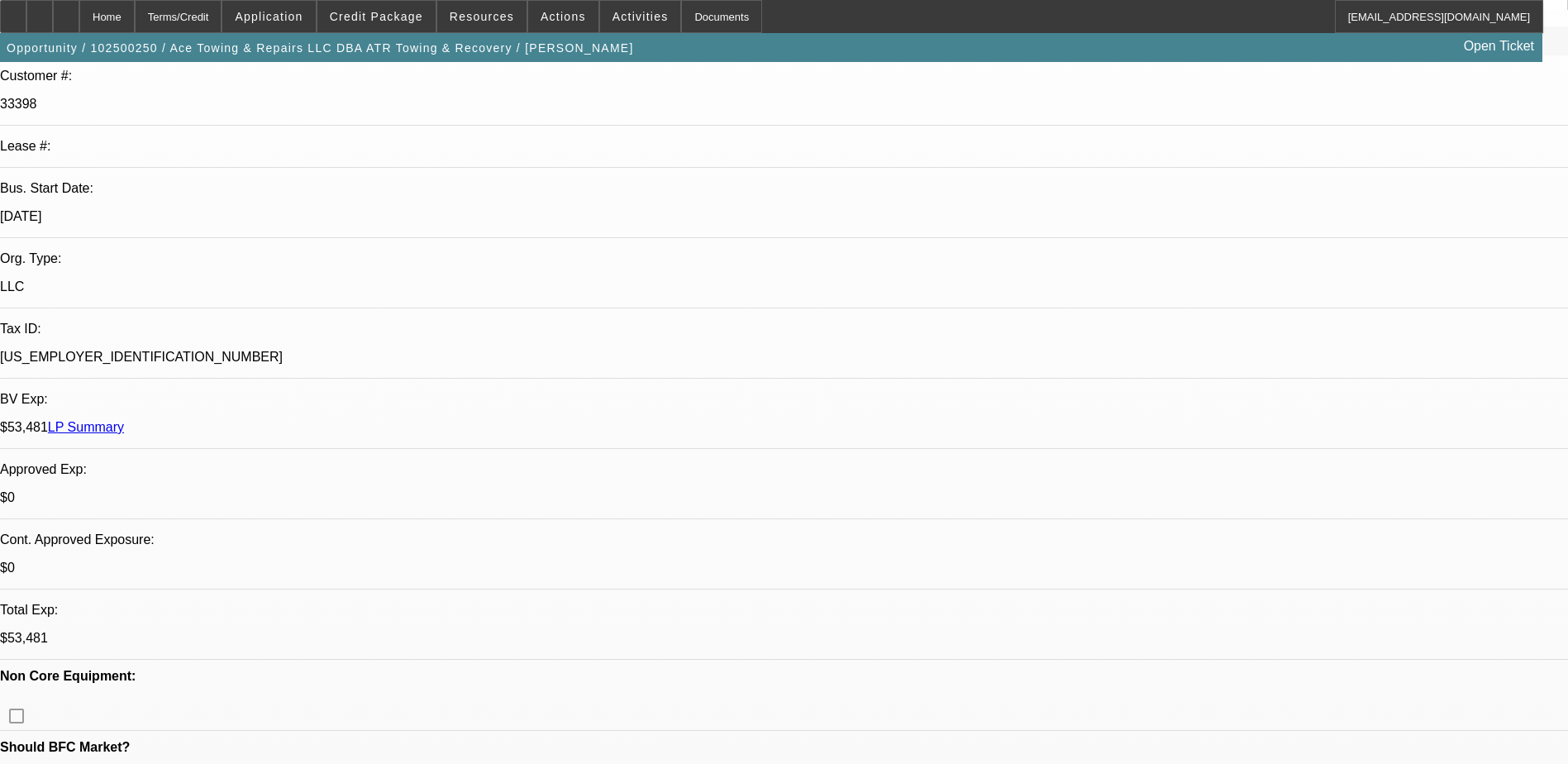
scroll to position [0, 0]
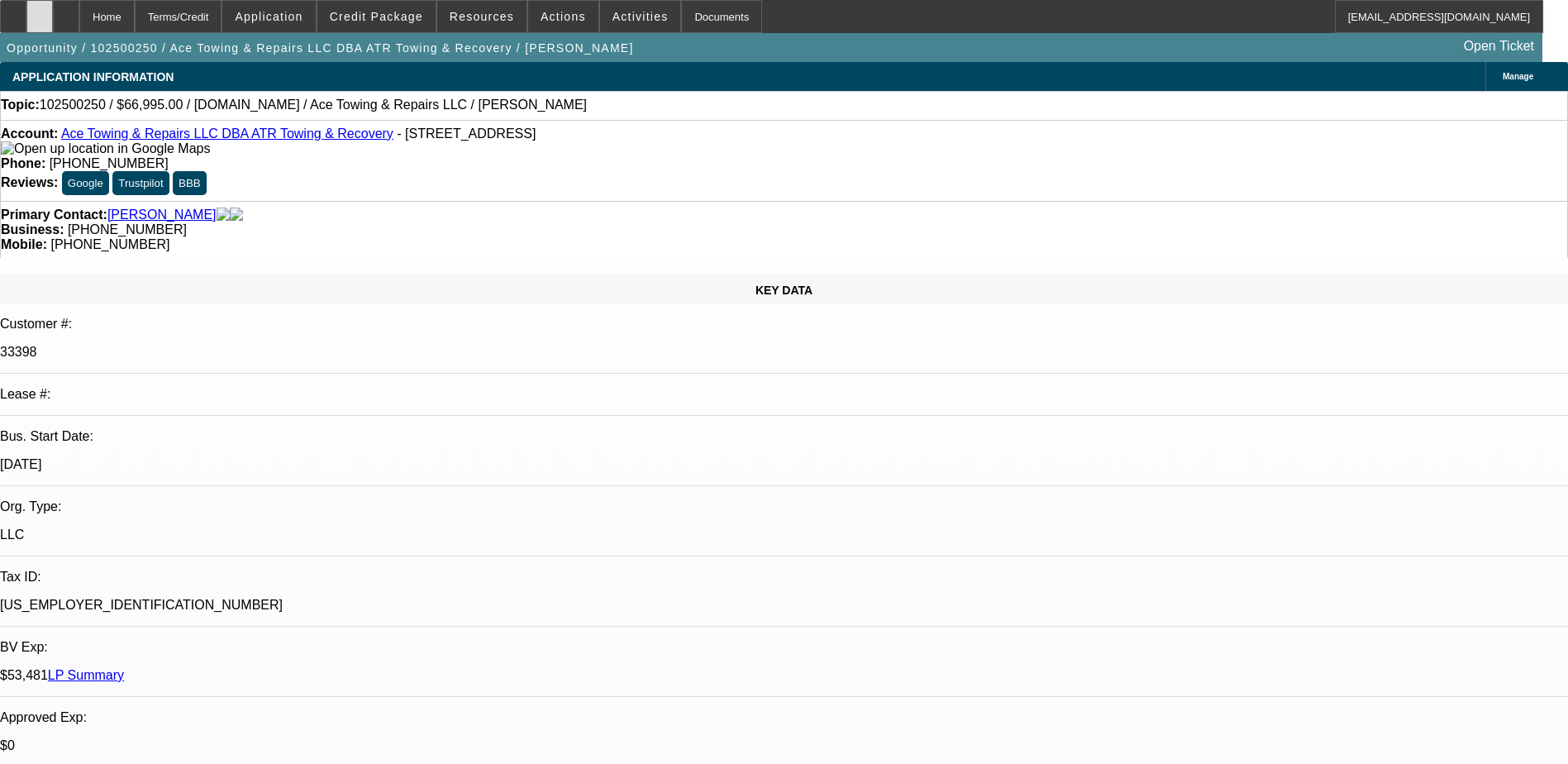
click at [40, 11] on icon at bounding box center [40, 11] width 0 height 0
click at [373, 9] on span at bounding box center [376, 16] width 119 height 40
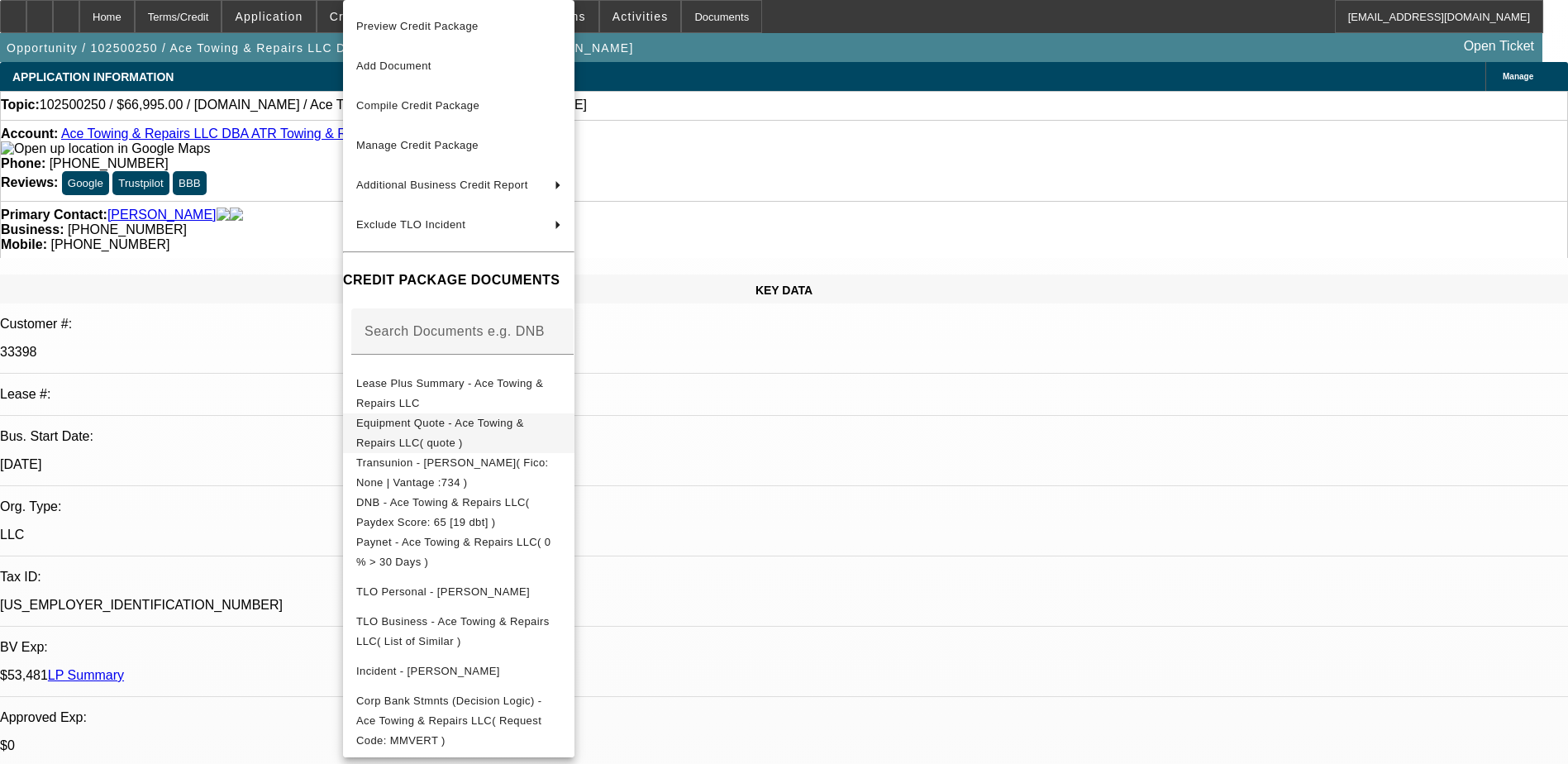
click at [470, 428] on span "Equipment Quote - Ace Towing & Repairs LLC( quote )" at bounding box center [440, 432] width 168 height 32
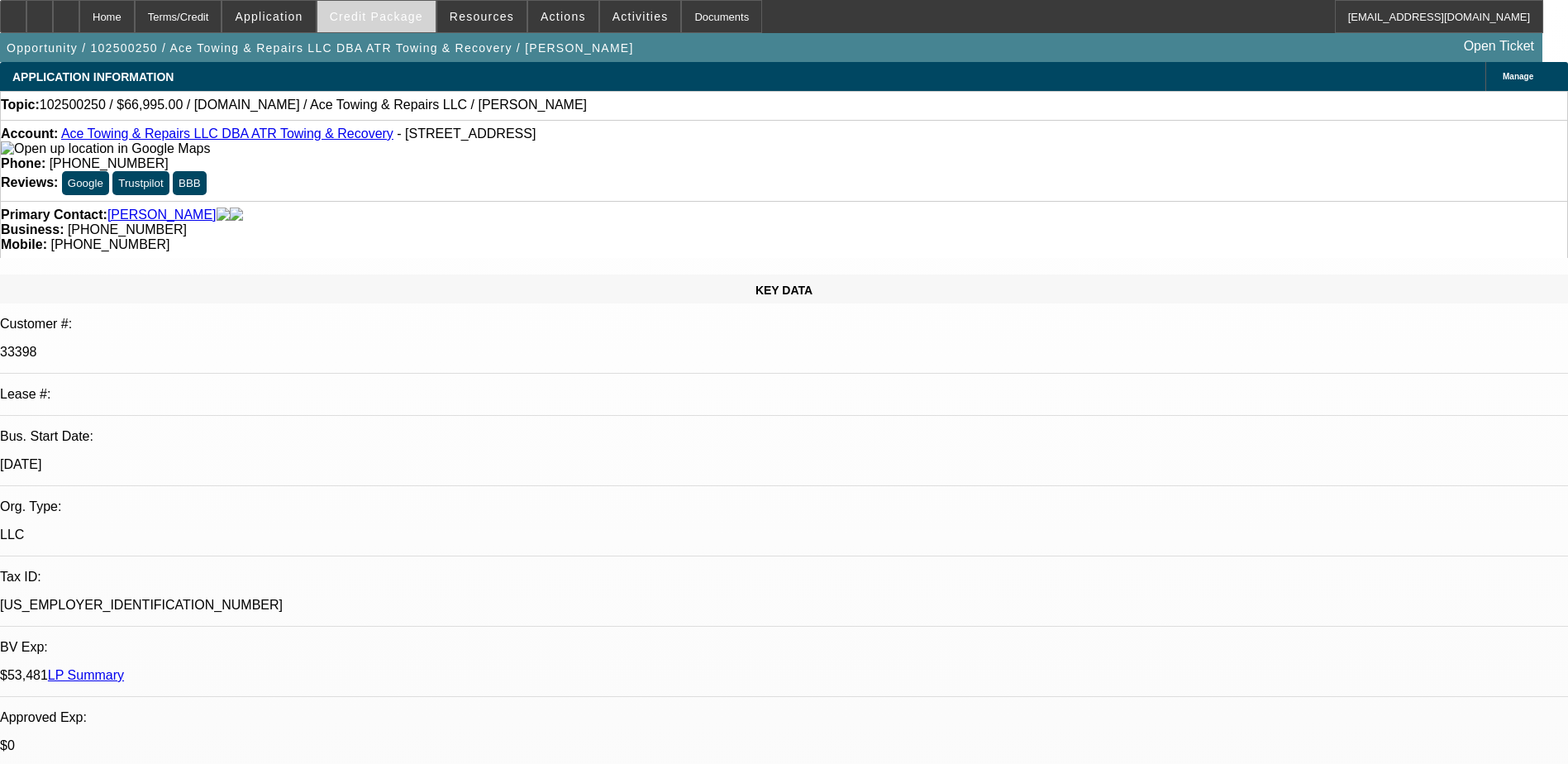
click at [373, 18] on span "Credit Package" at bounding box center [376, 16] width 93 height 13
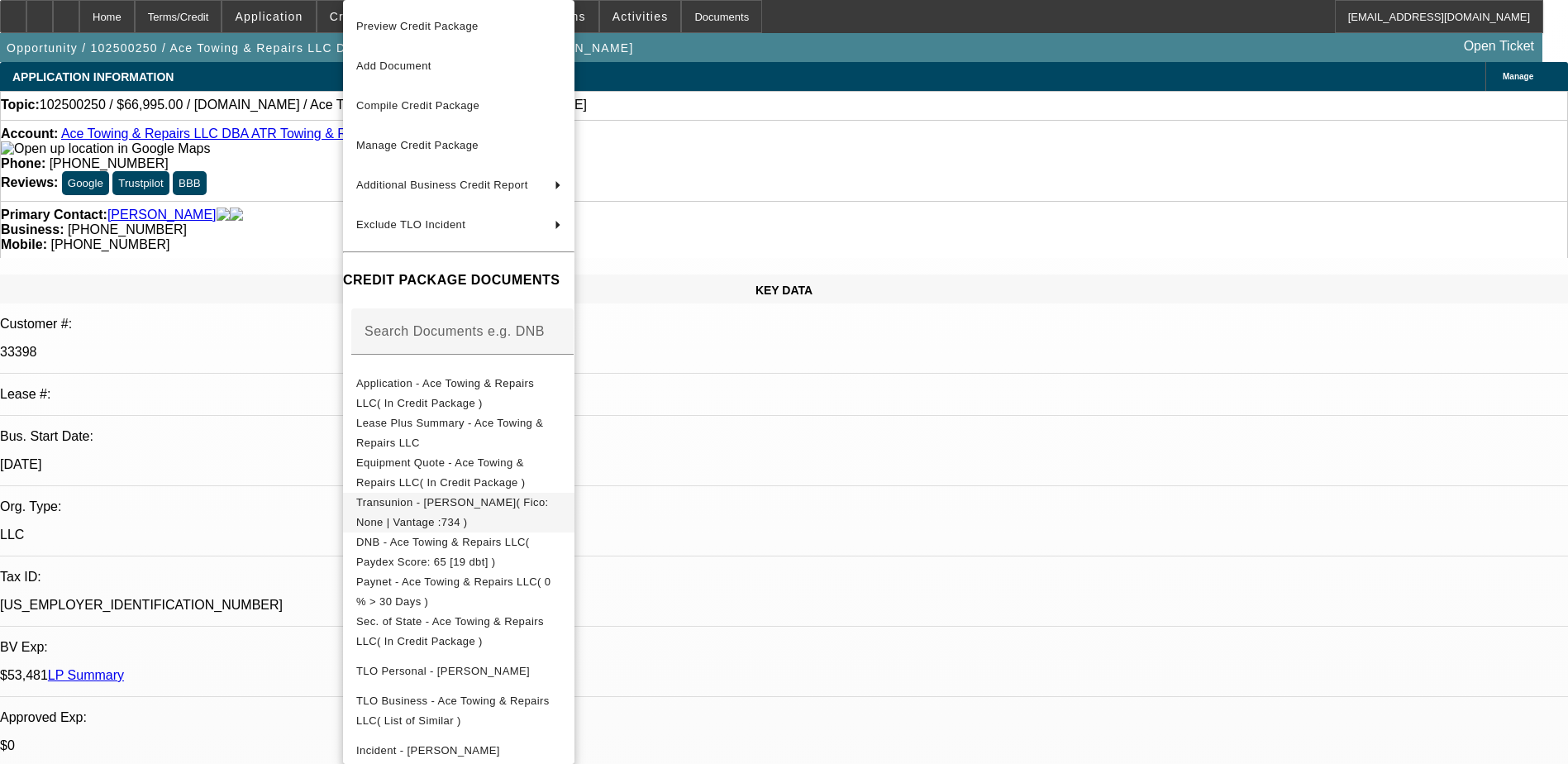
scroll to position [55, 0]
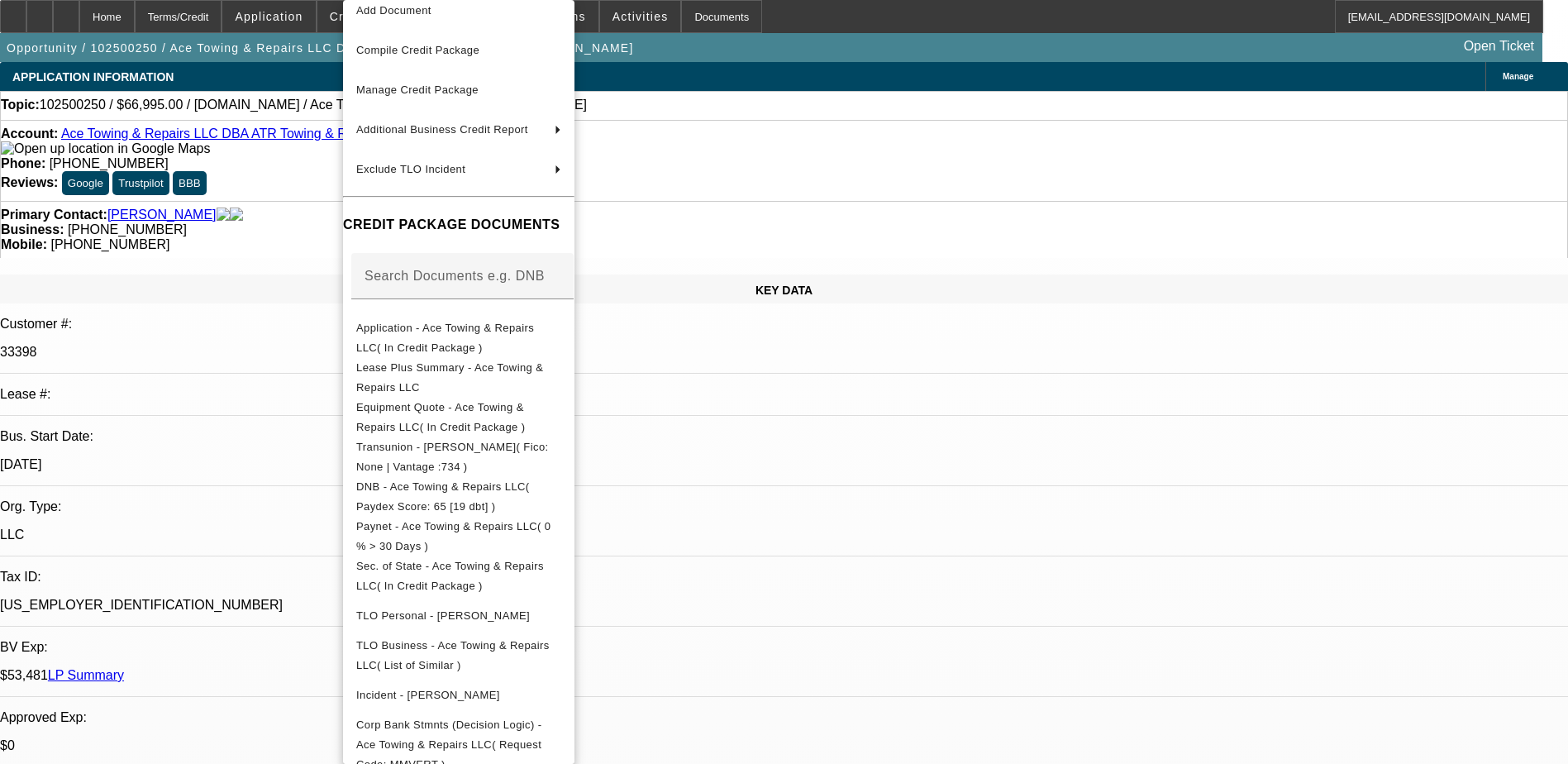
click at [1011, 477] on div at bounding box center [784, 382] width 1568 height 764
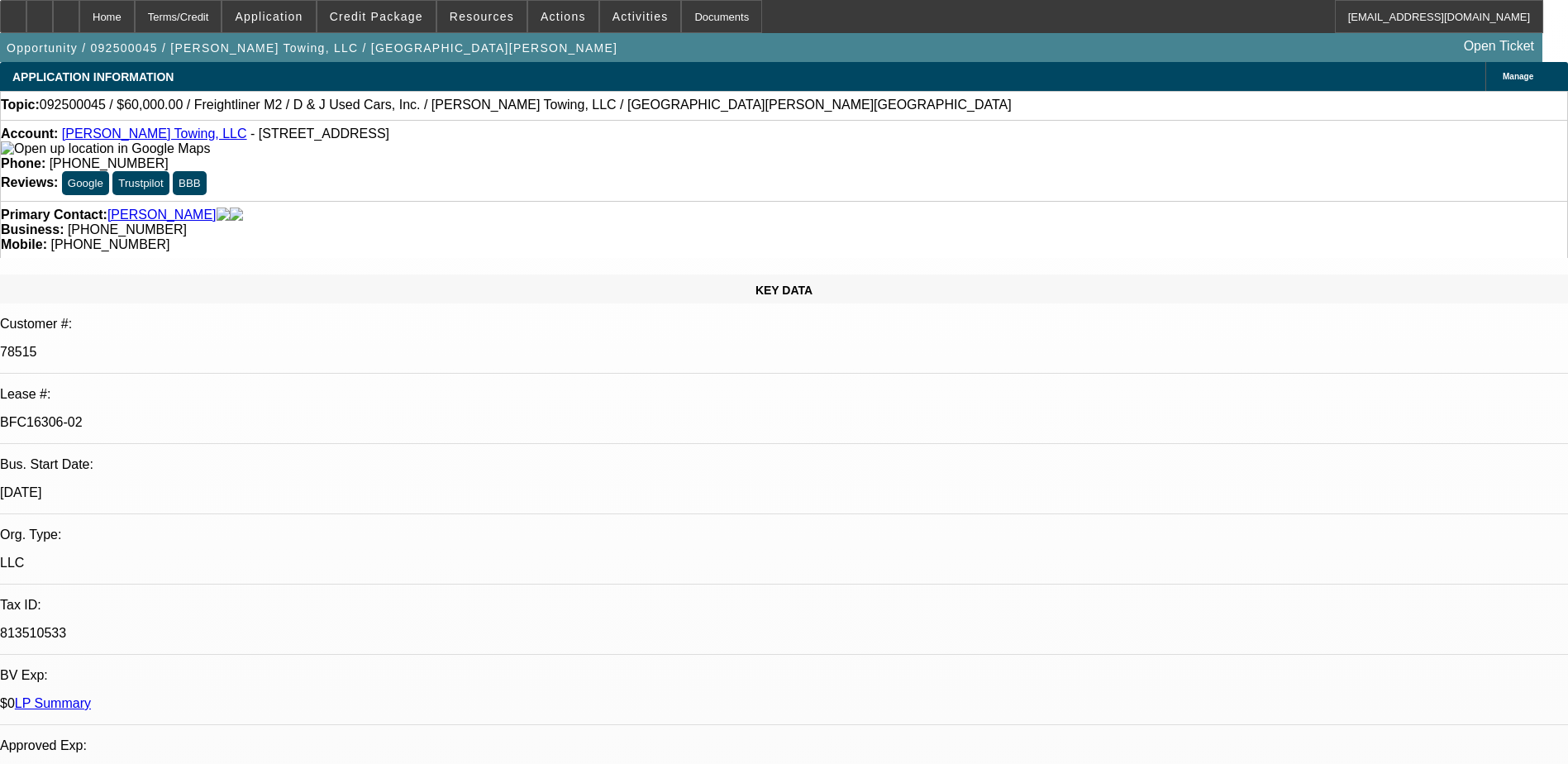
select select "0"
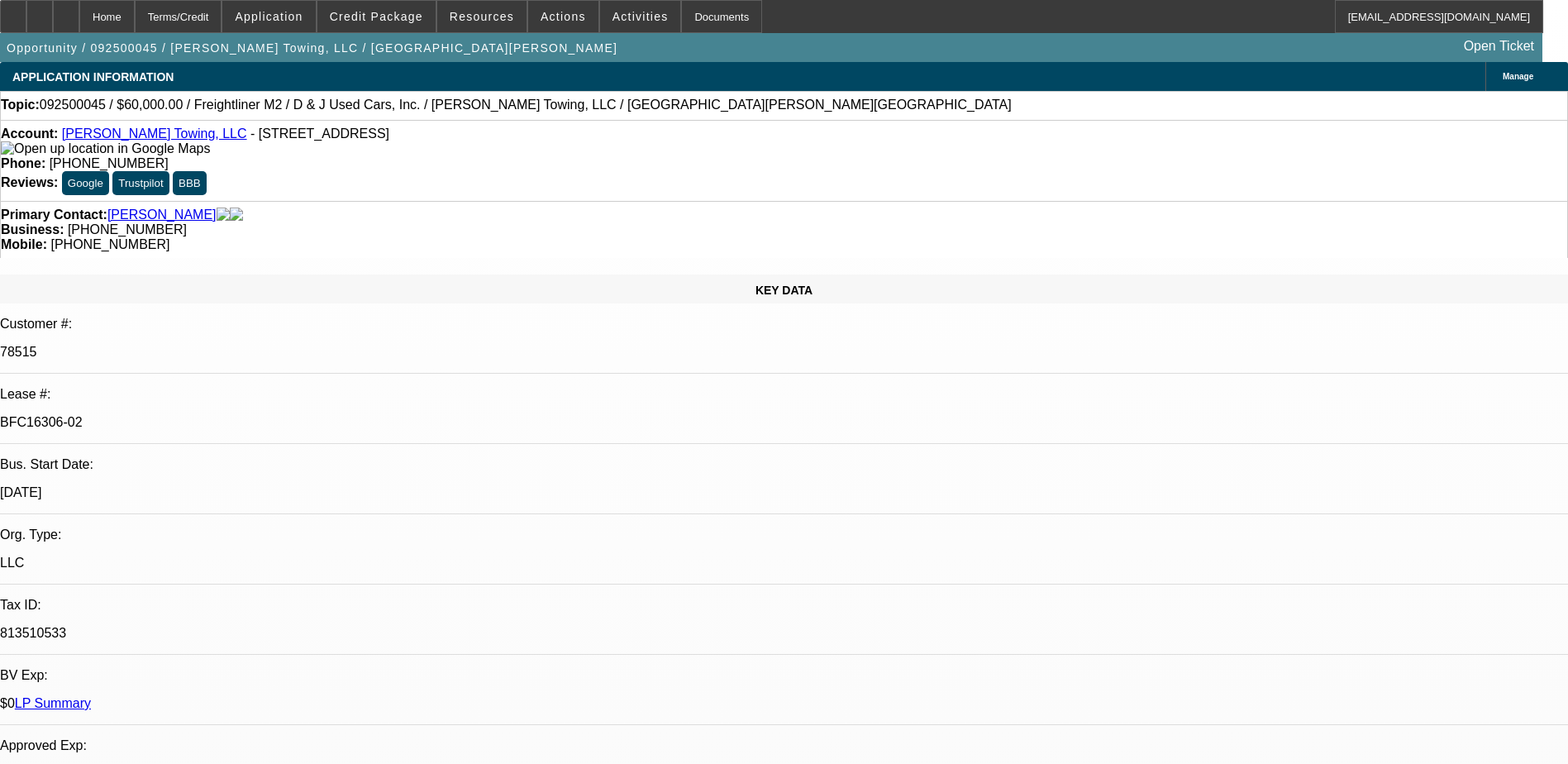
select select "0"
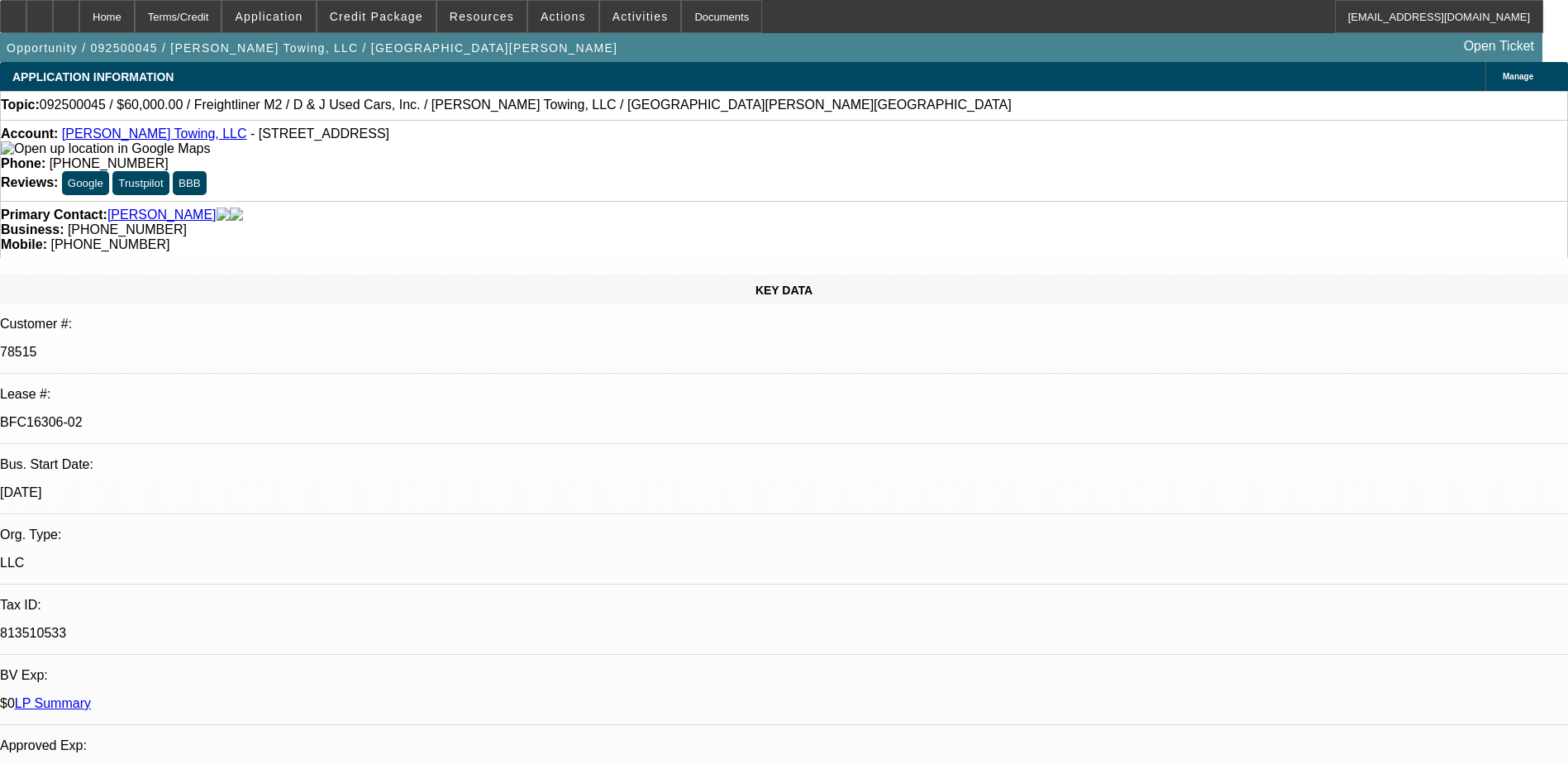
select select "0"
select select "1"
select select "3"
select select "6"
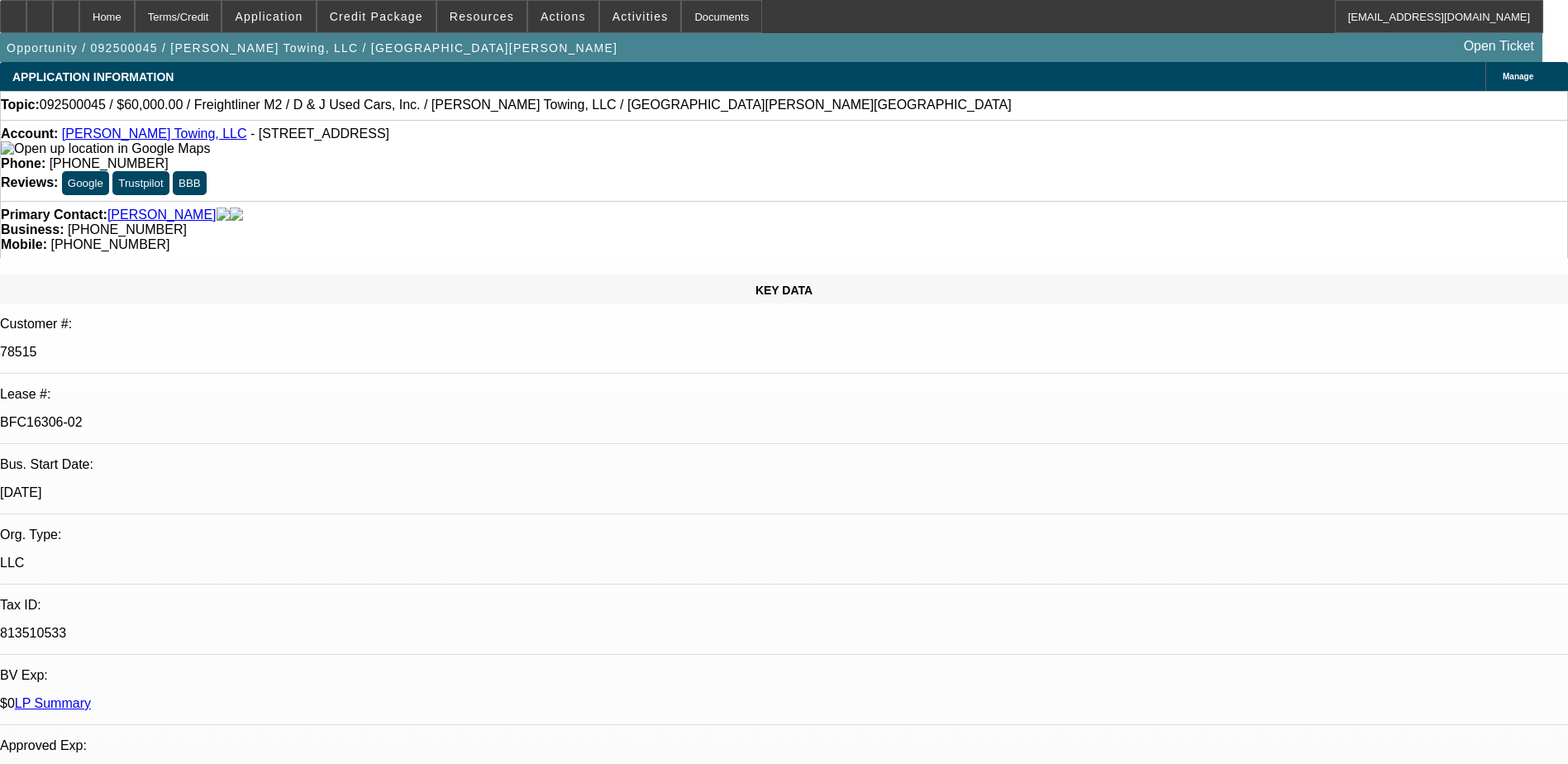
select select "1"
select select "3"
select select "6"
select select "1"
select select "3"
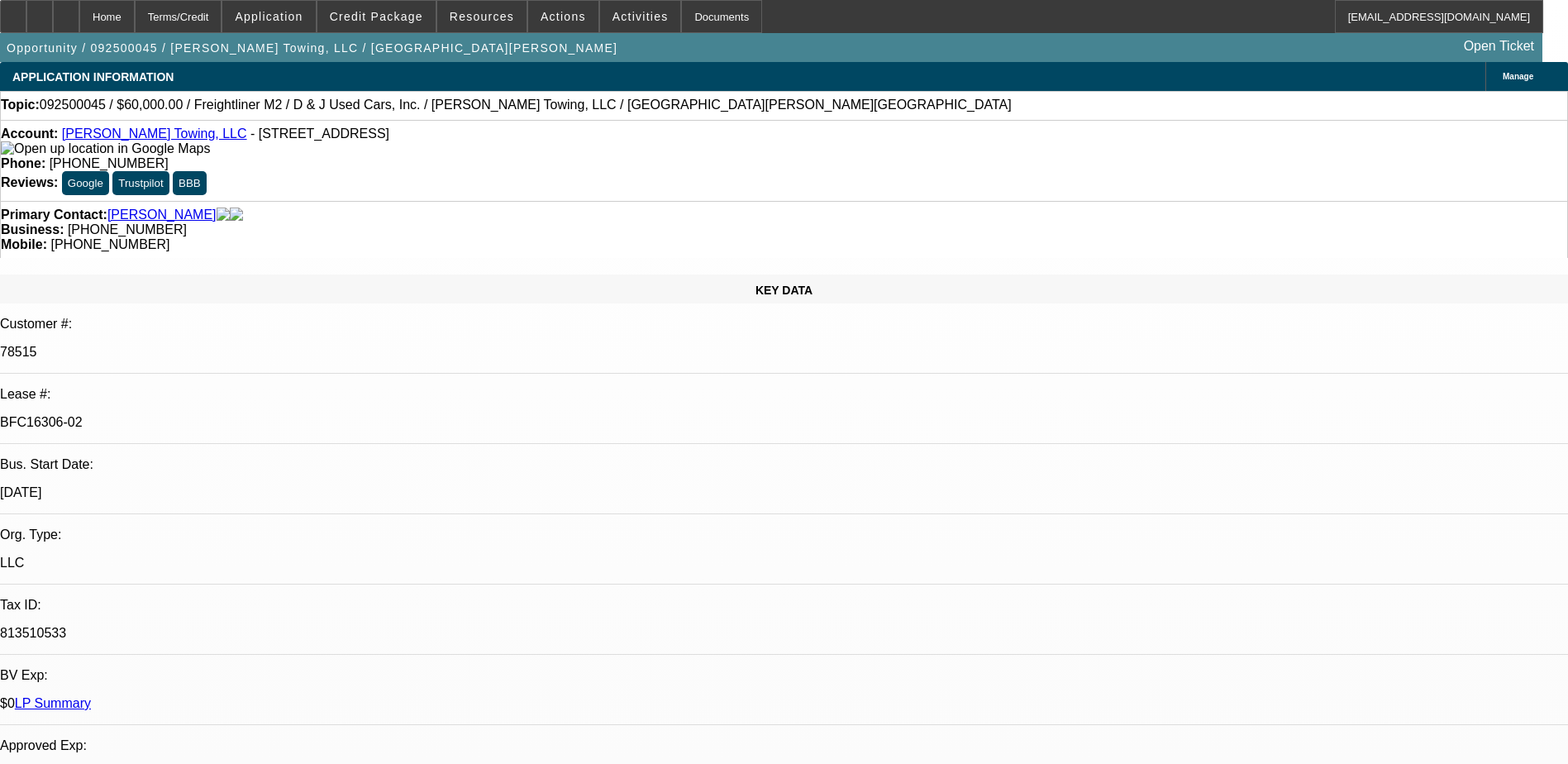
select select "6"
select select "1"
select select "3"
select select "6"
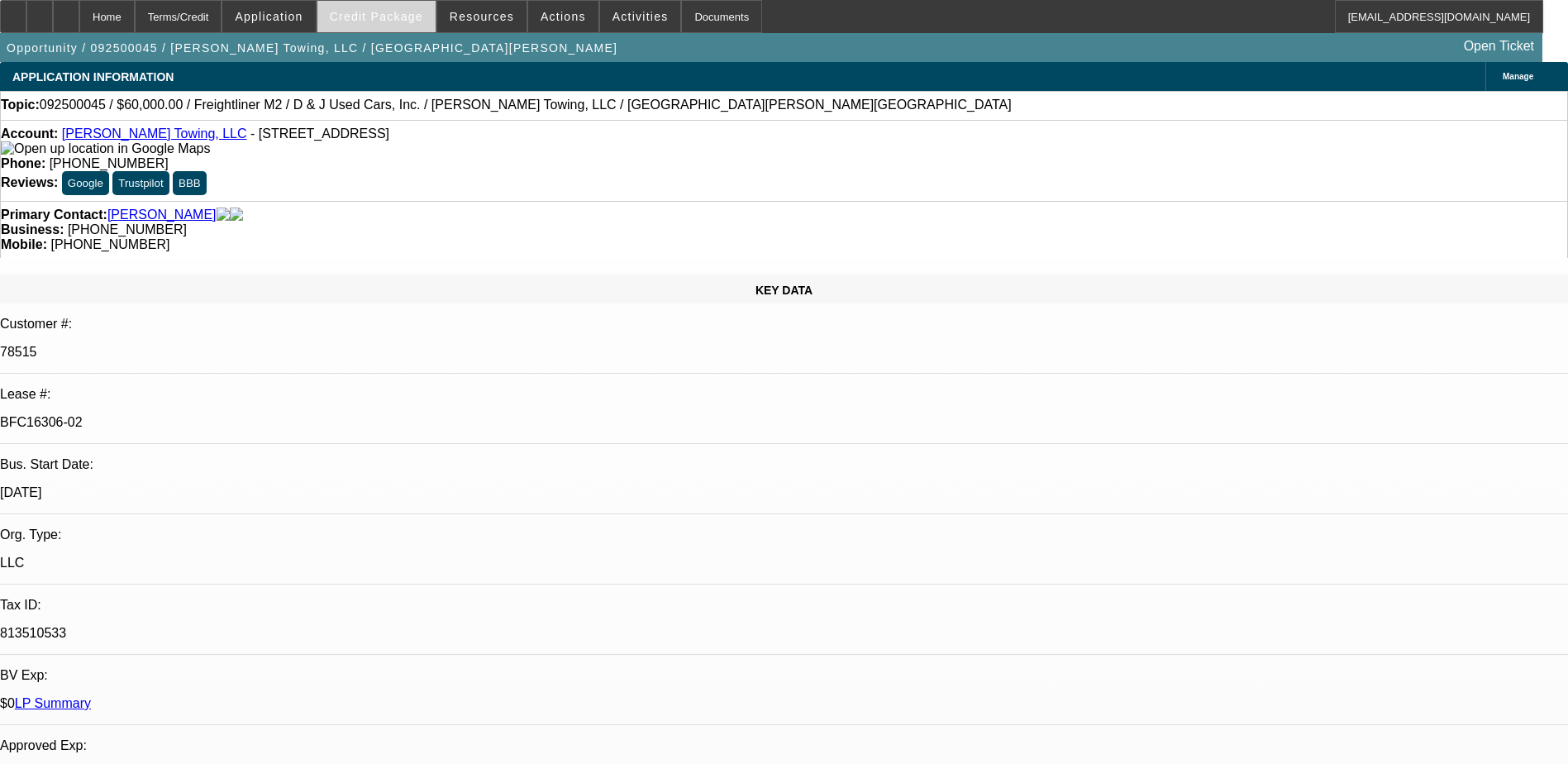
click at [392, 16] on span "Credit Package" at bounding box center [376, 16] width 93 height 13
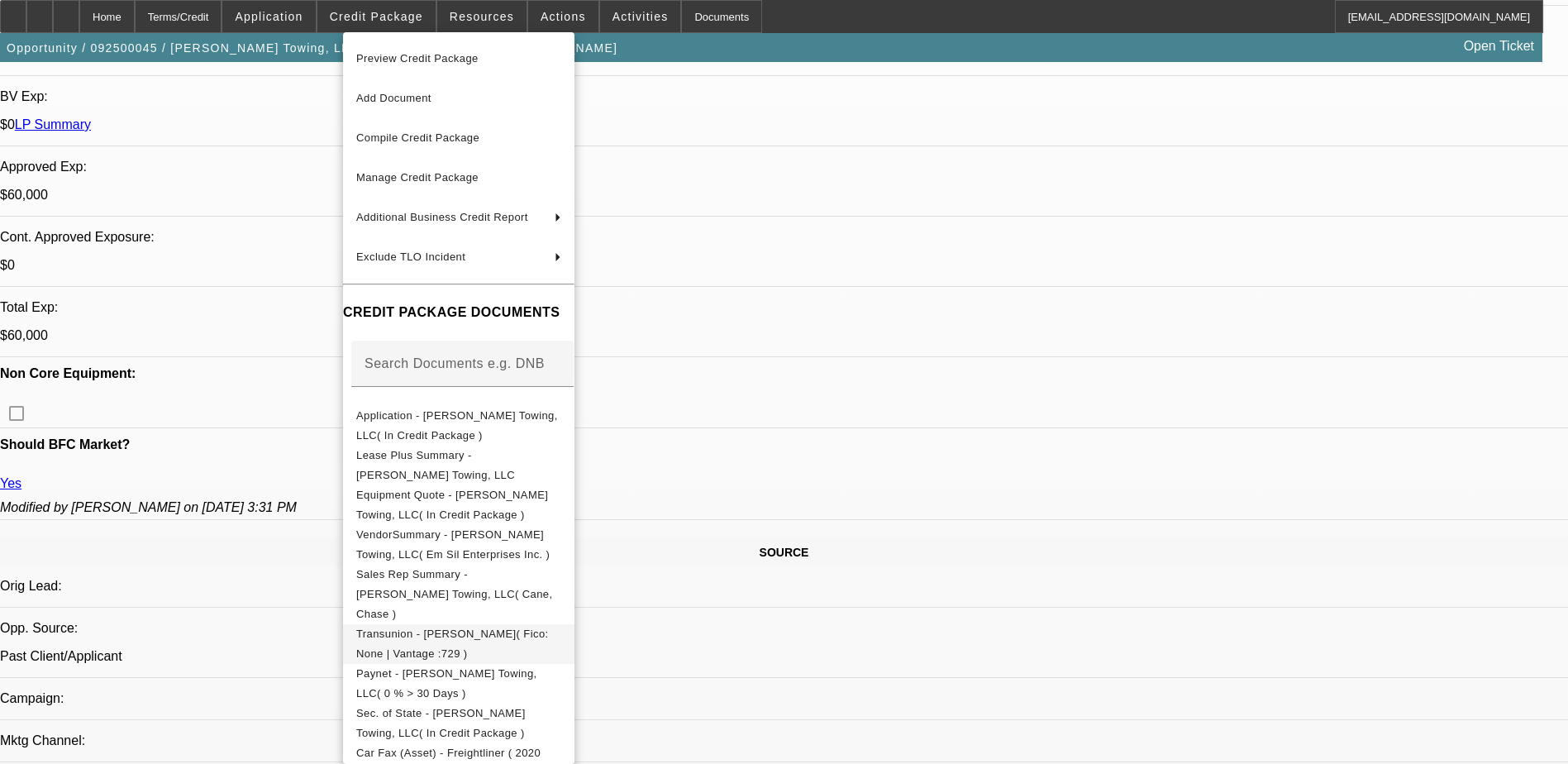
scroll to position [211, 0]
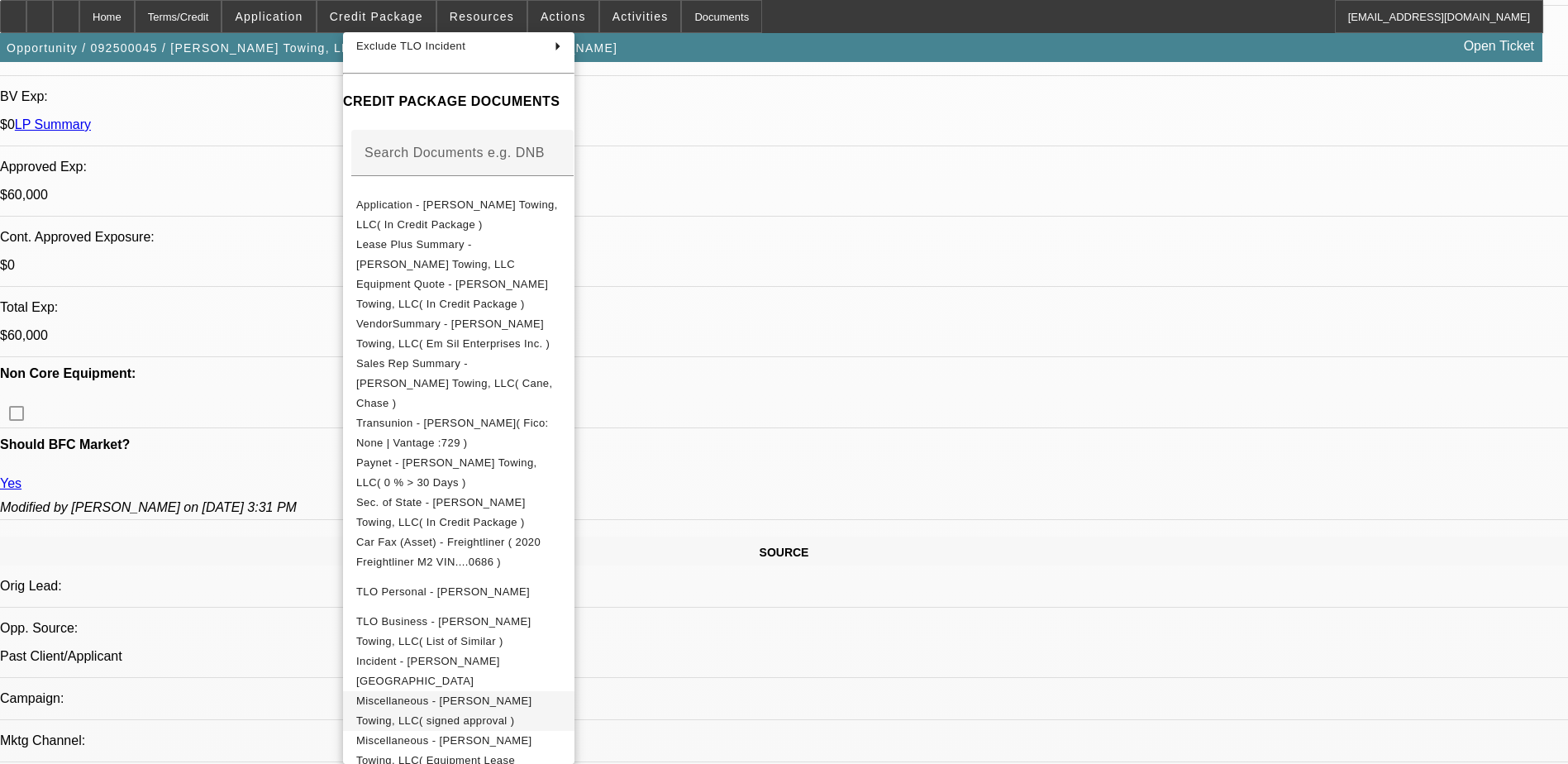
click at [532, 695] on span "Miscellaneous - Tyler Clark's Towing, LLC( signed approval )" at bounding box center [444, 710] width 176 height 32
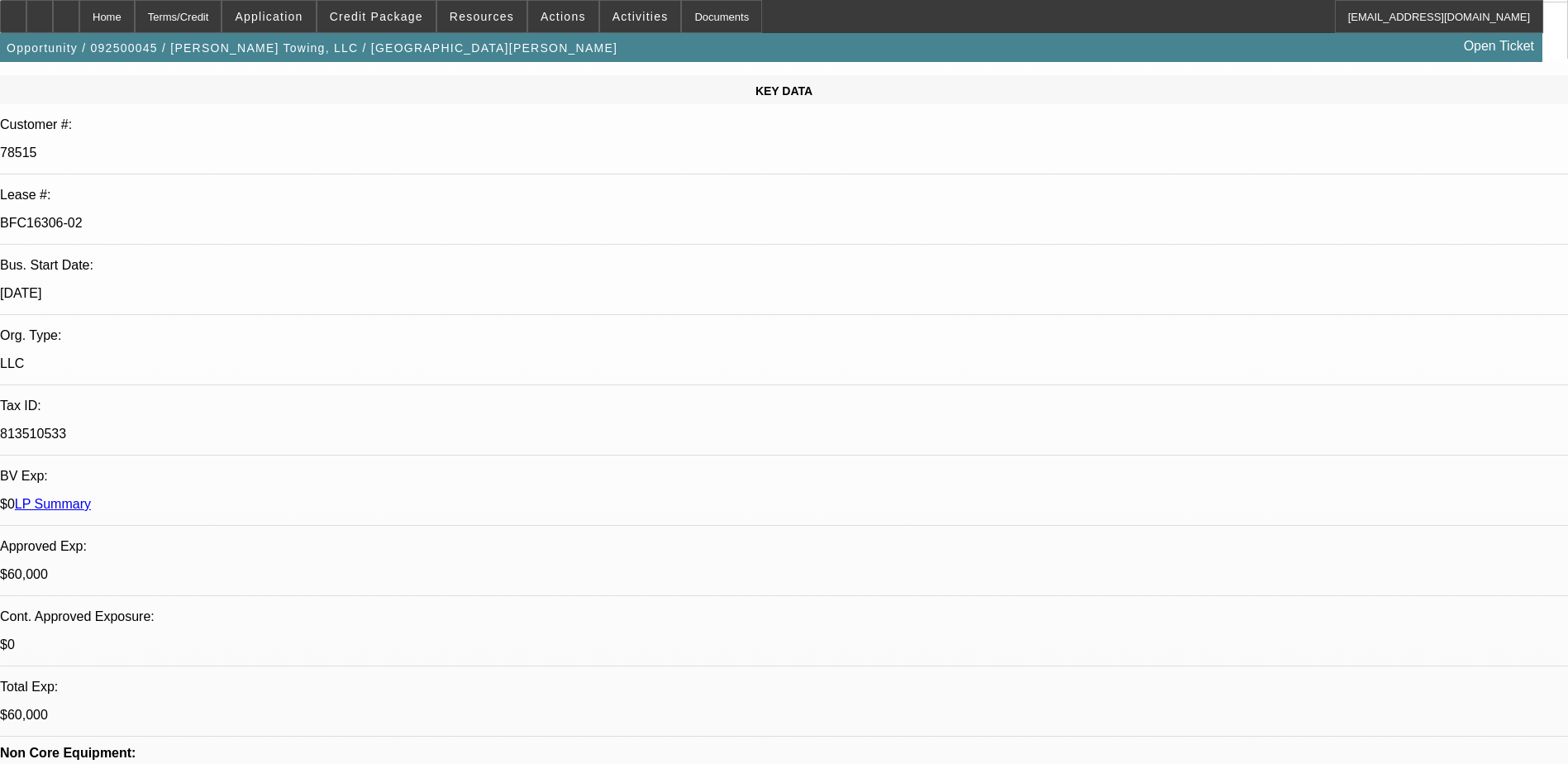
scroll to position [0, 0]
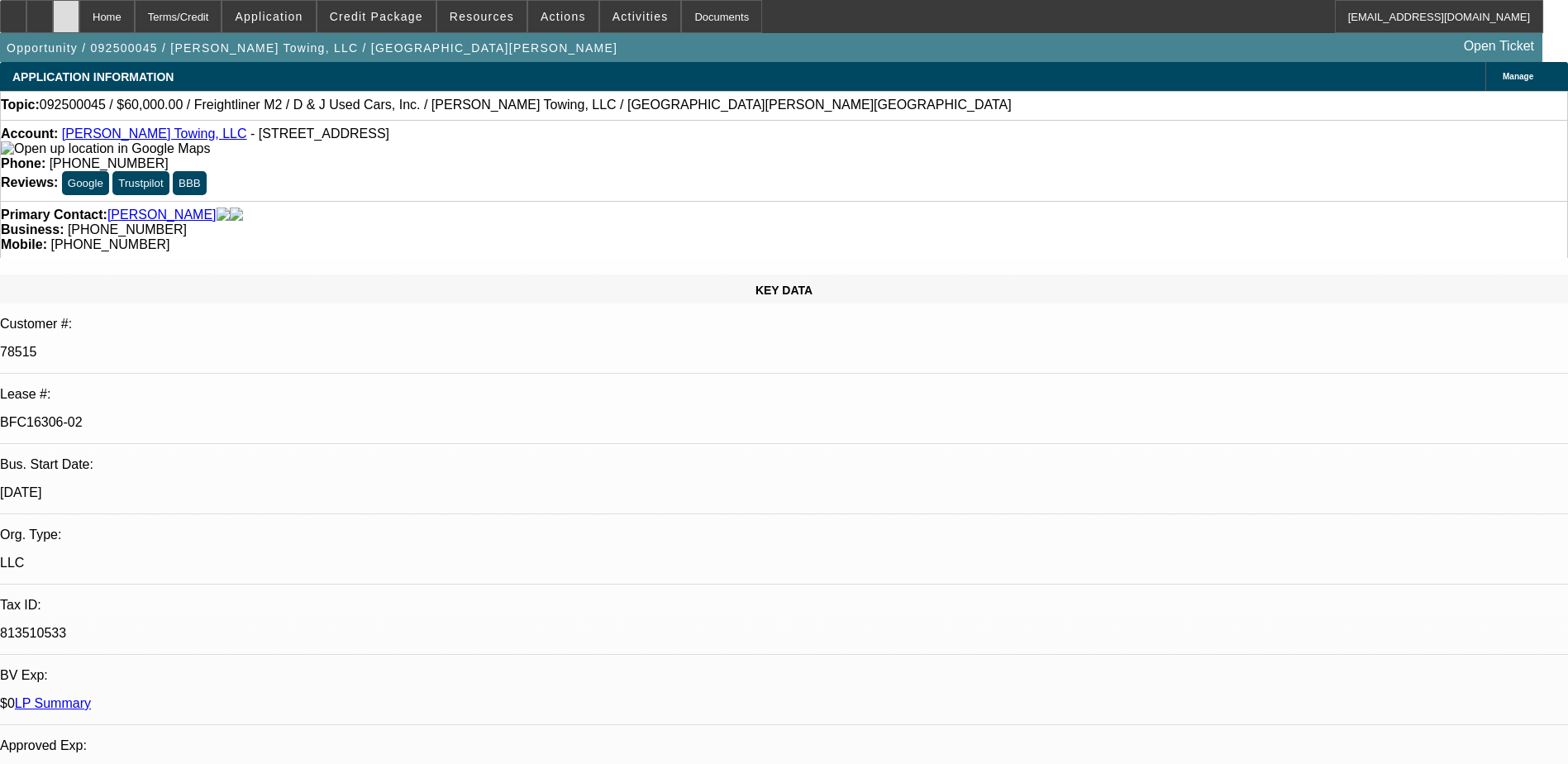
click at [79, 6] on div at bounding box center [66, 16] width 26 height 33
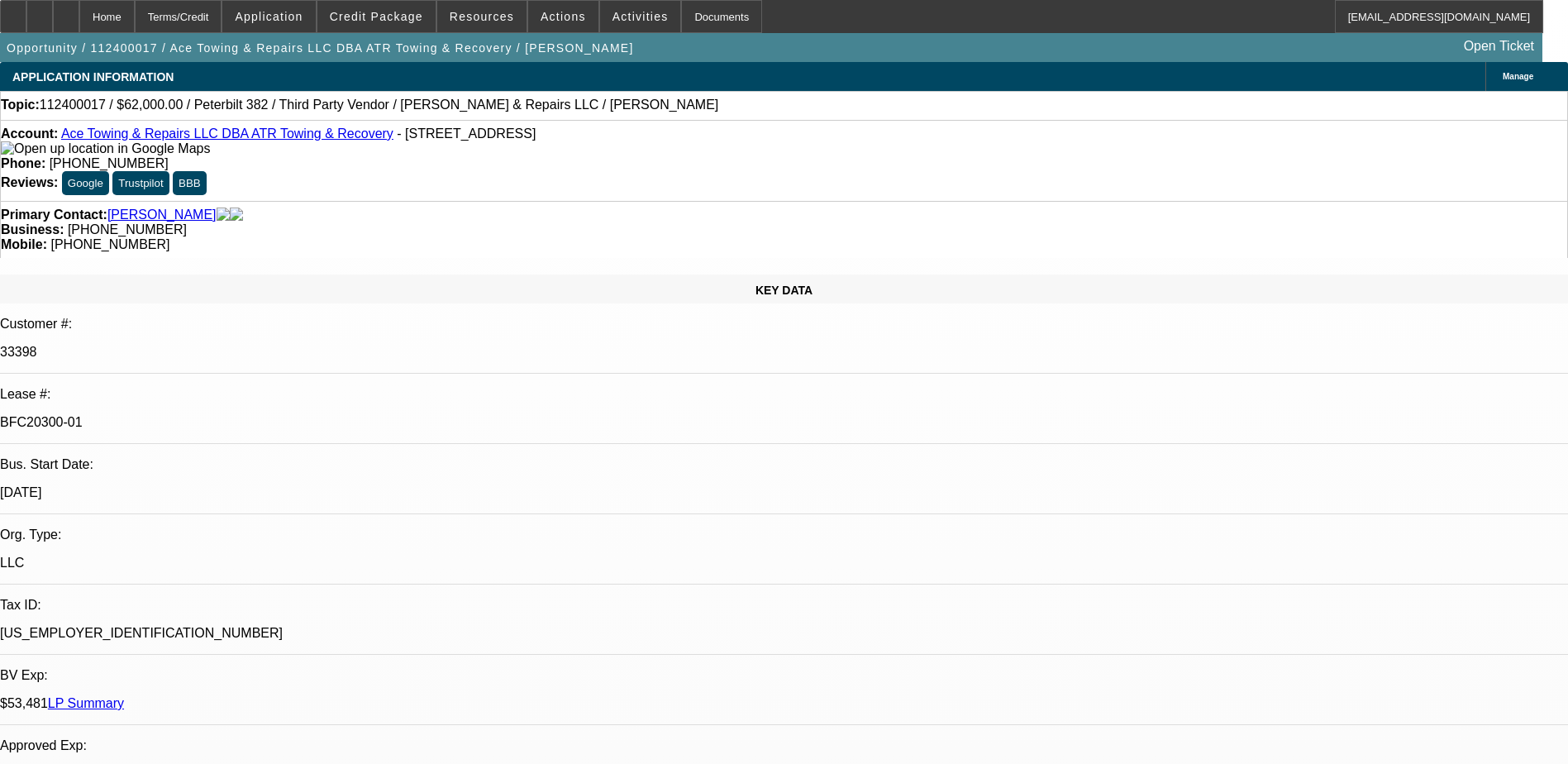
select select "0"
select select "2"
select select "0"
select select "2"
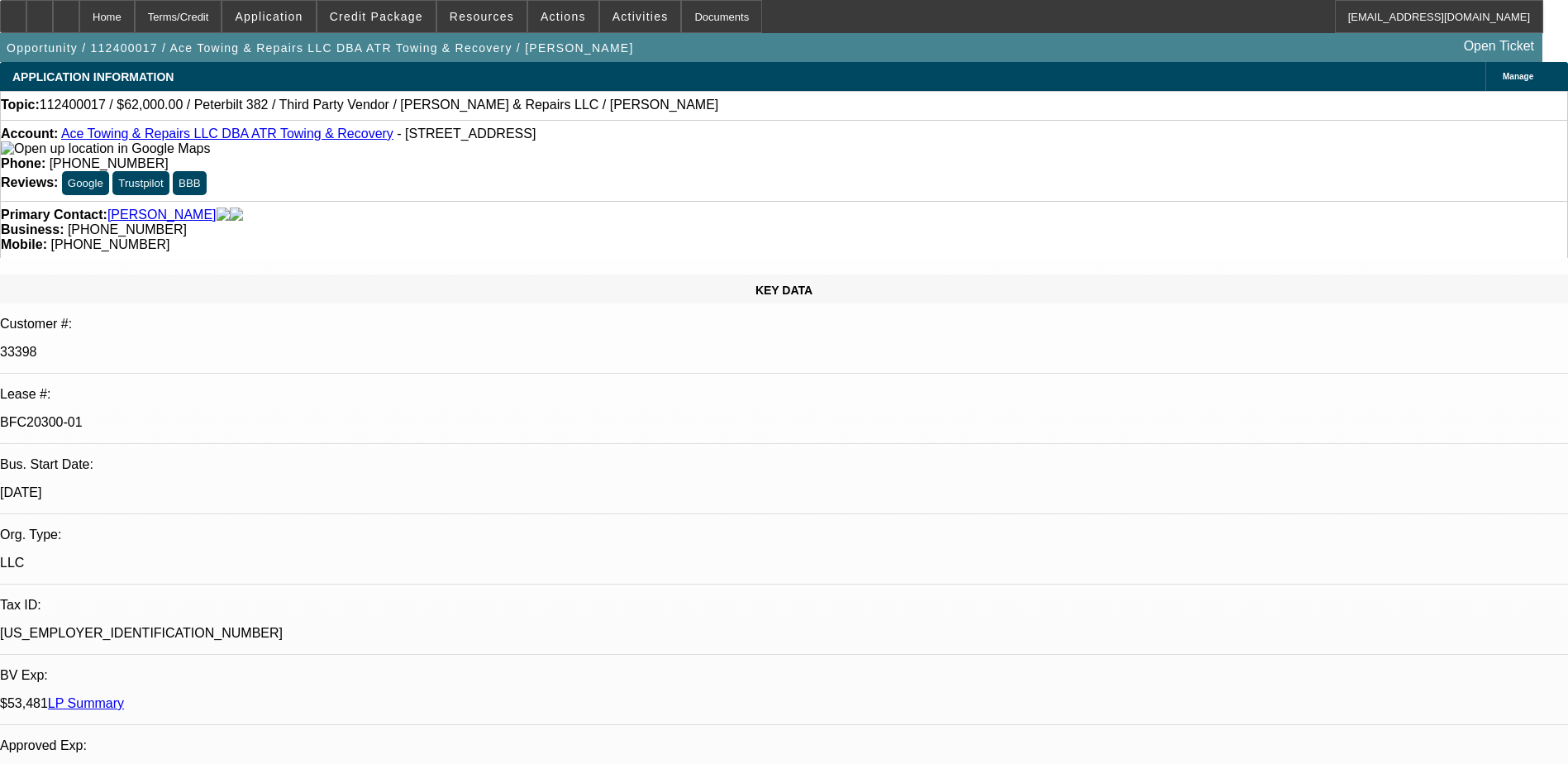
select select "0"
select select "2"
select select "0"
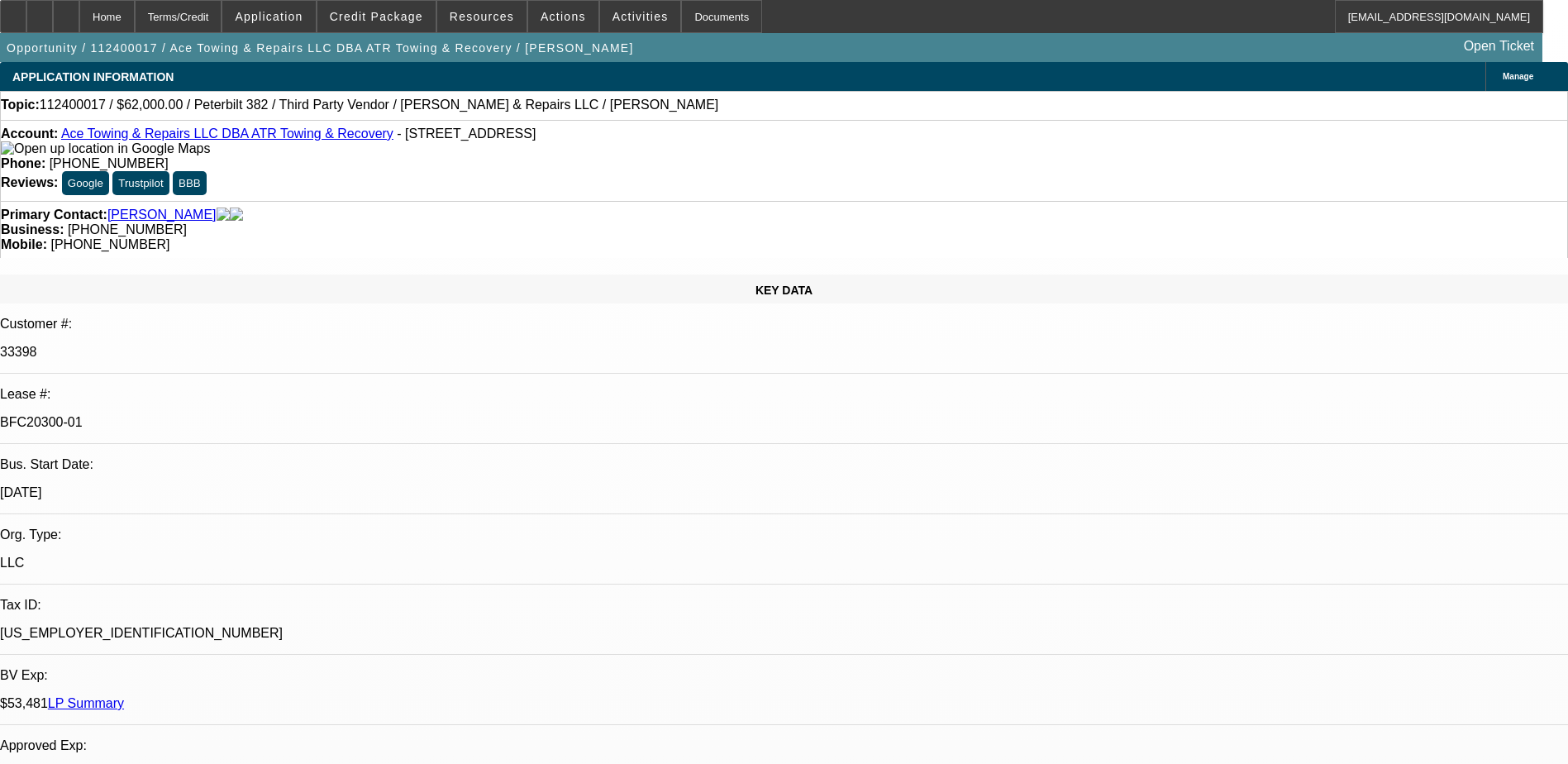
select select "2"
select select "0"
select select "1"
select select "2"
select select "6"
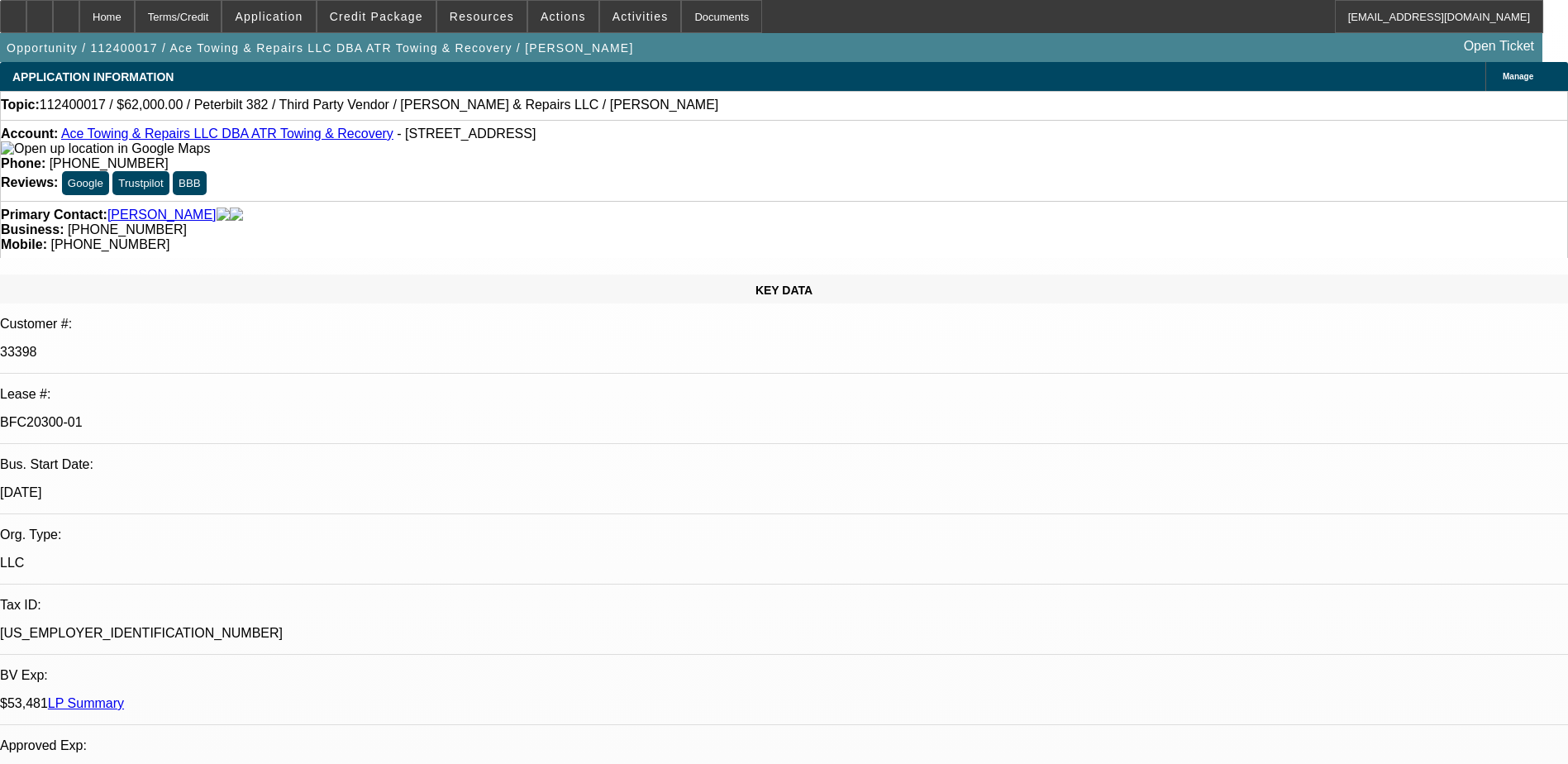
select select "1"
select select "2"
select select "6"
select select "1"
select select "2"
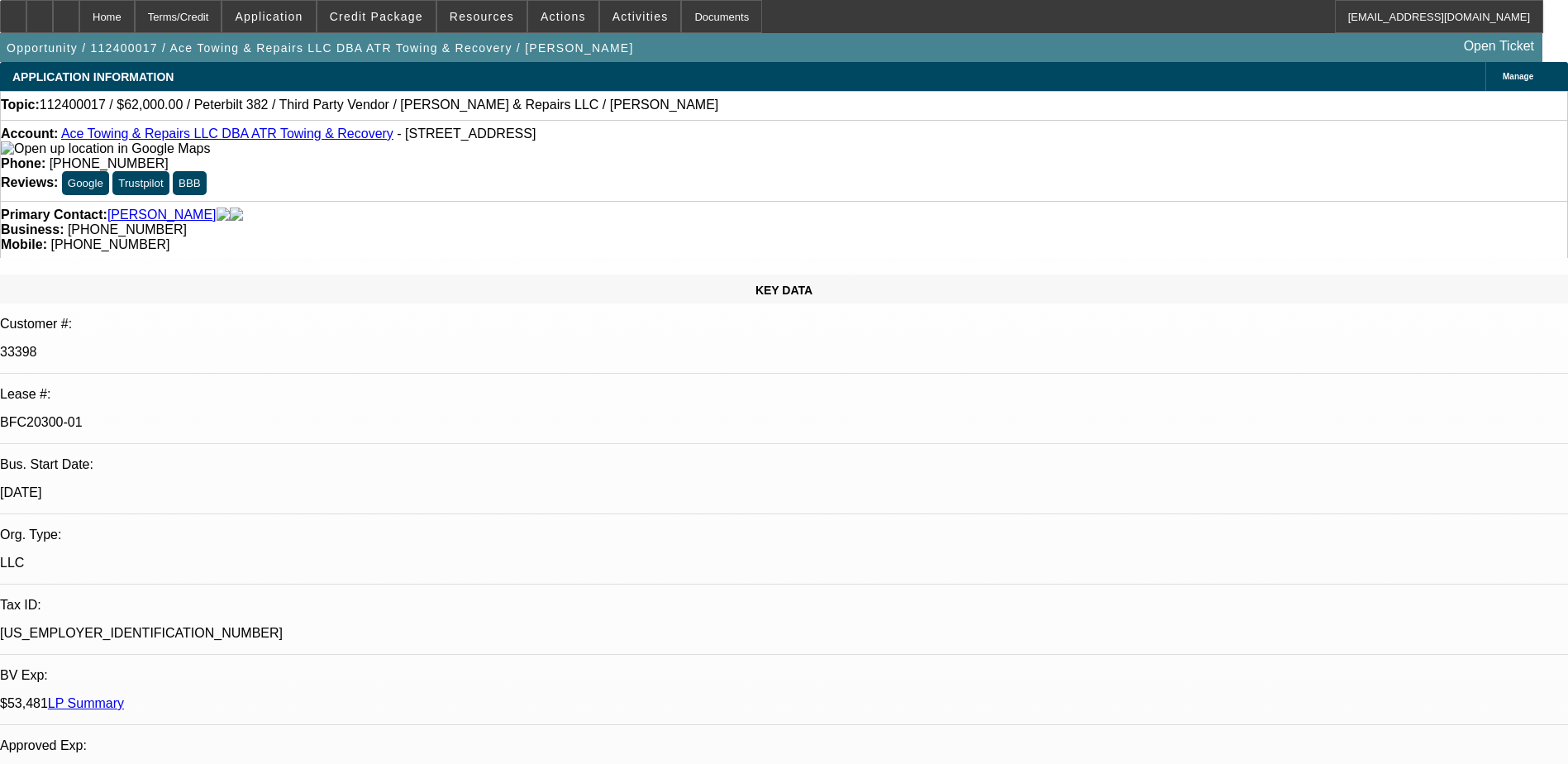
select select "6"
select select "1"
select select "2"
select select "6"
click at [248, 415] on p "BFC20300-01" at bounding box center [784, 422] width 1568 height 14
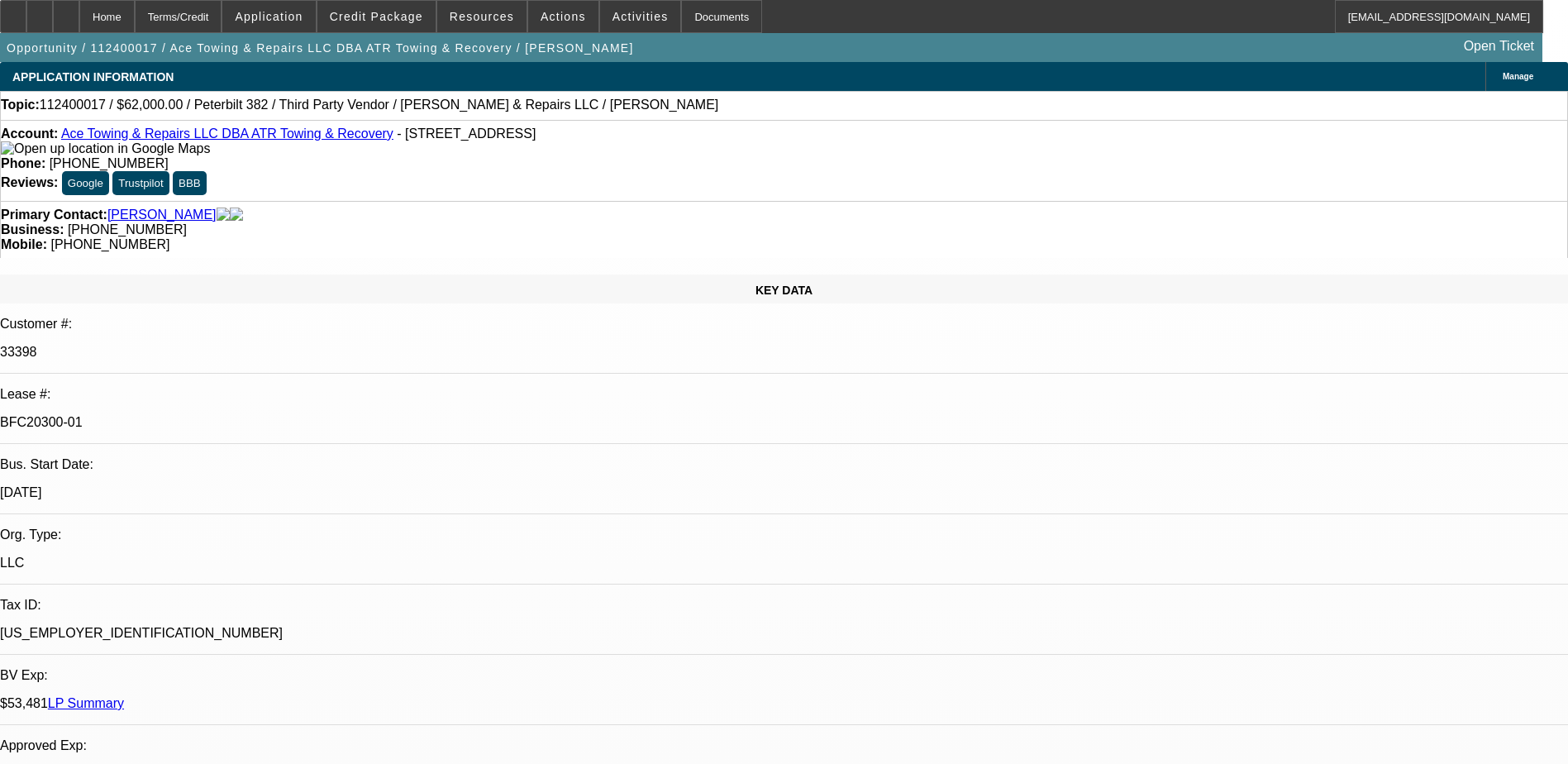
click at [248, 415] on p "BFC20300-01" at bounding box center [784, 422] width 1568 height 14
drag, startPoint x: 248, startPoint y: 297, endPoint x: 229, endPoint y: 293, distance: 19.4
click at [229, 415] on p "BFC20300-01" at bounding box center [784, 422] width 1568 height 14
copy div "BFC20300-01"
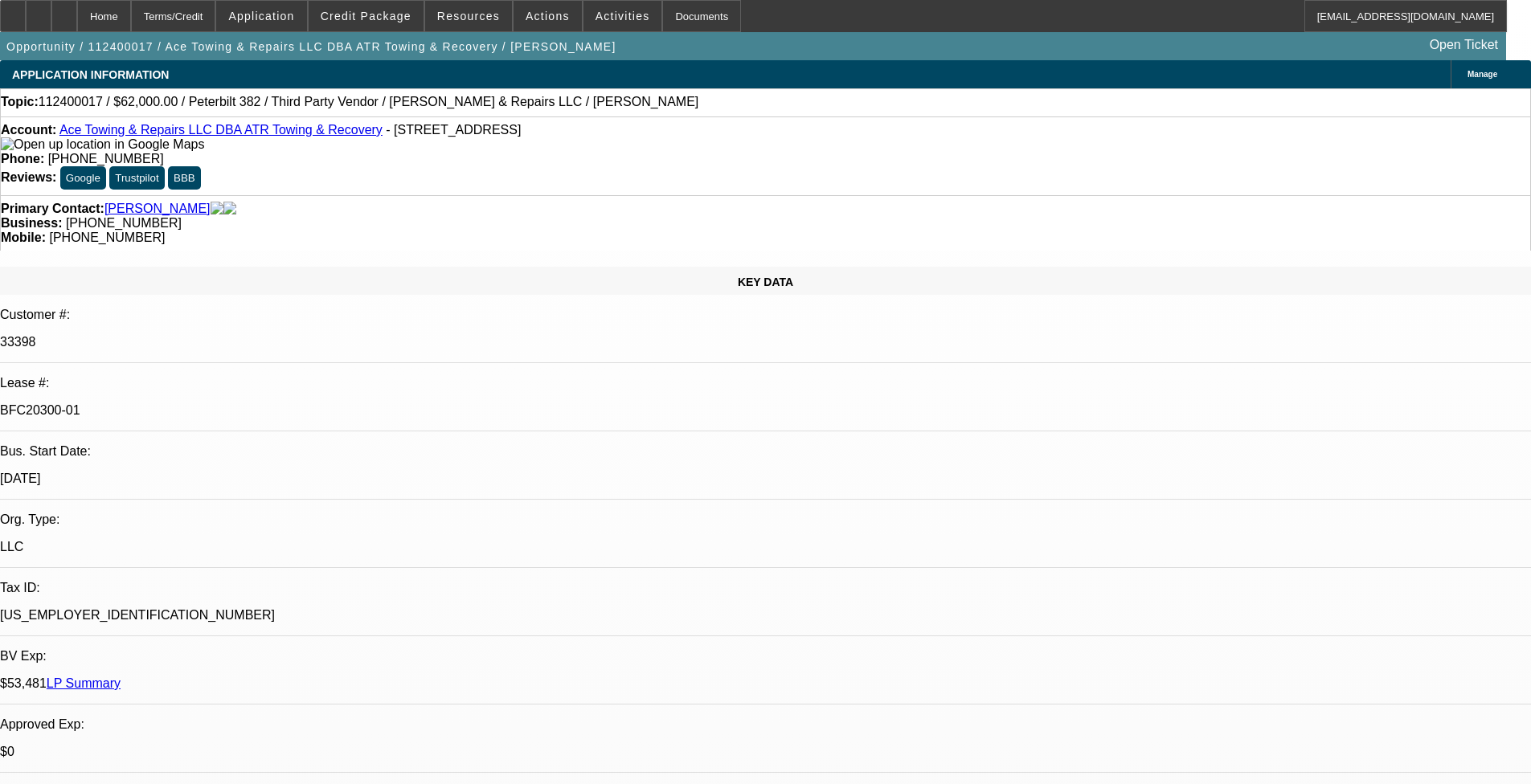
select select "0"
select select "2"
select select "0"
select select "2"
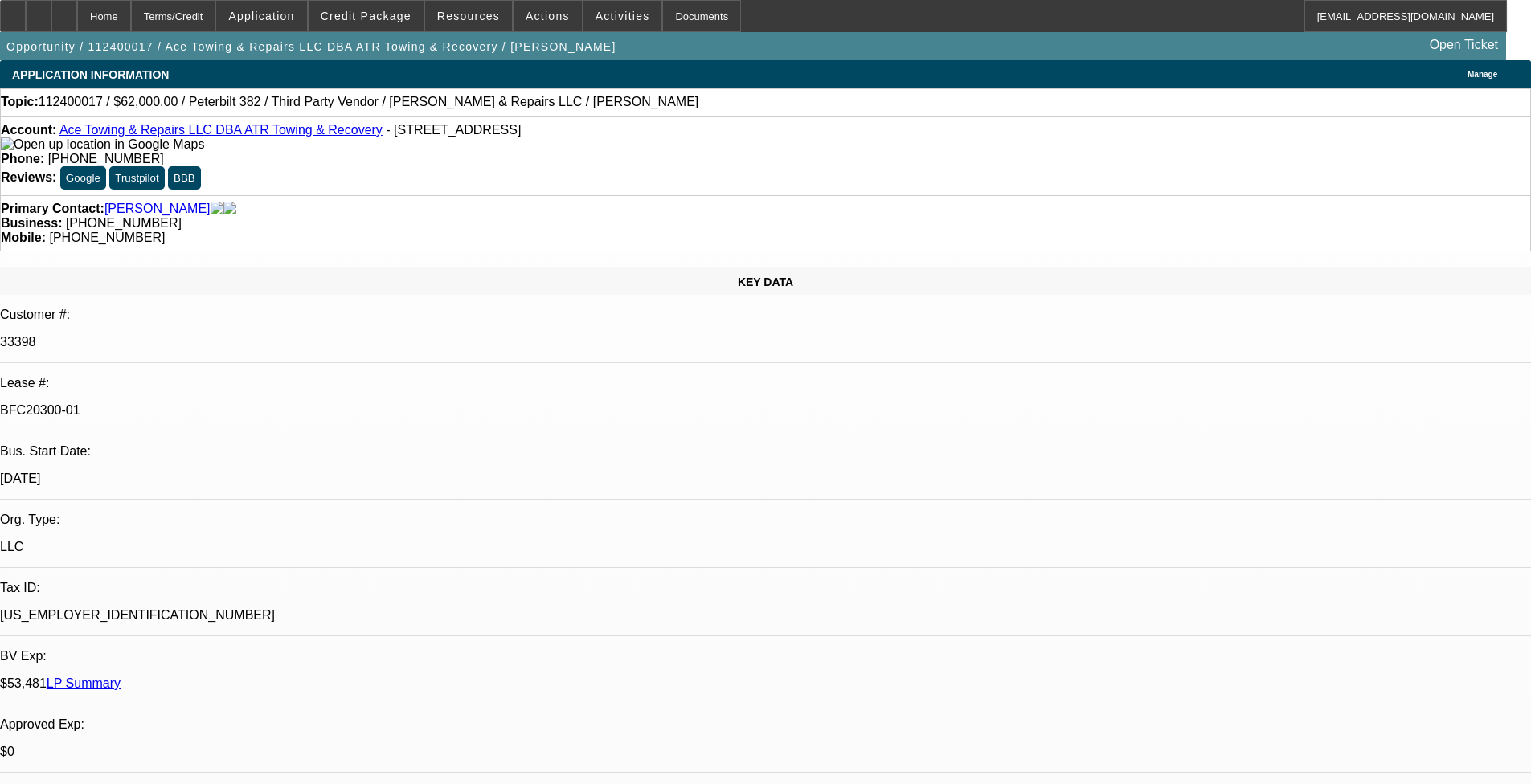
select select "0"
select select "2"
select select "0"
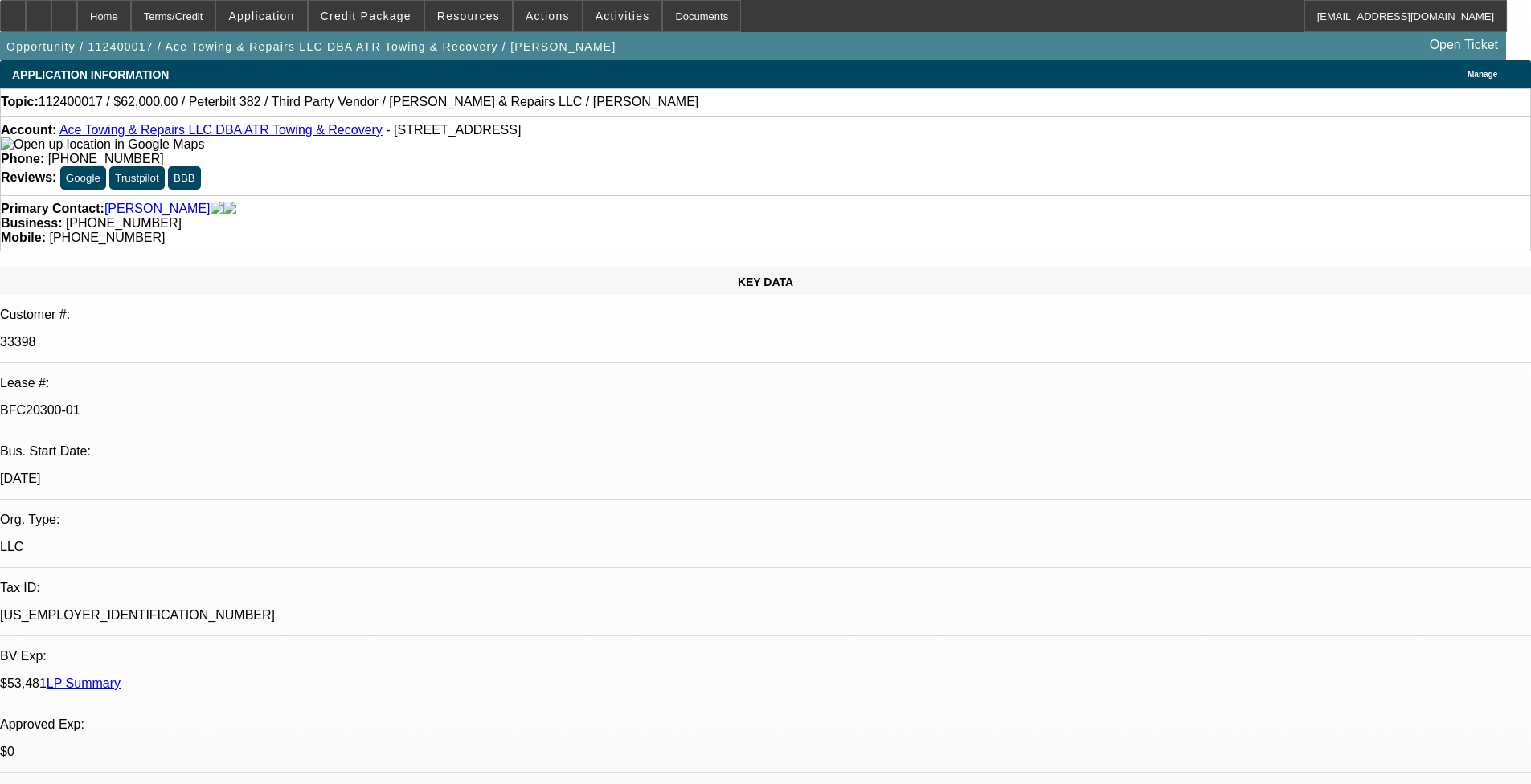
select select "2"
select select "0"
select select "1"
select select "2"
select select "6"
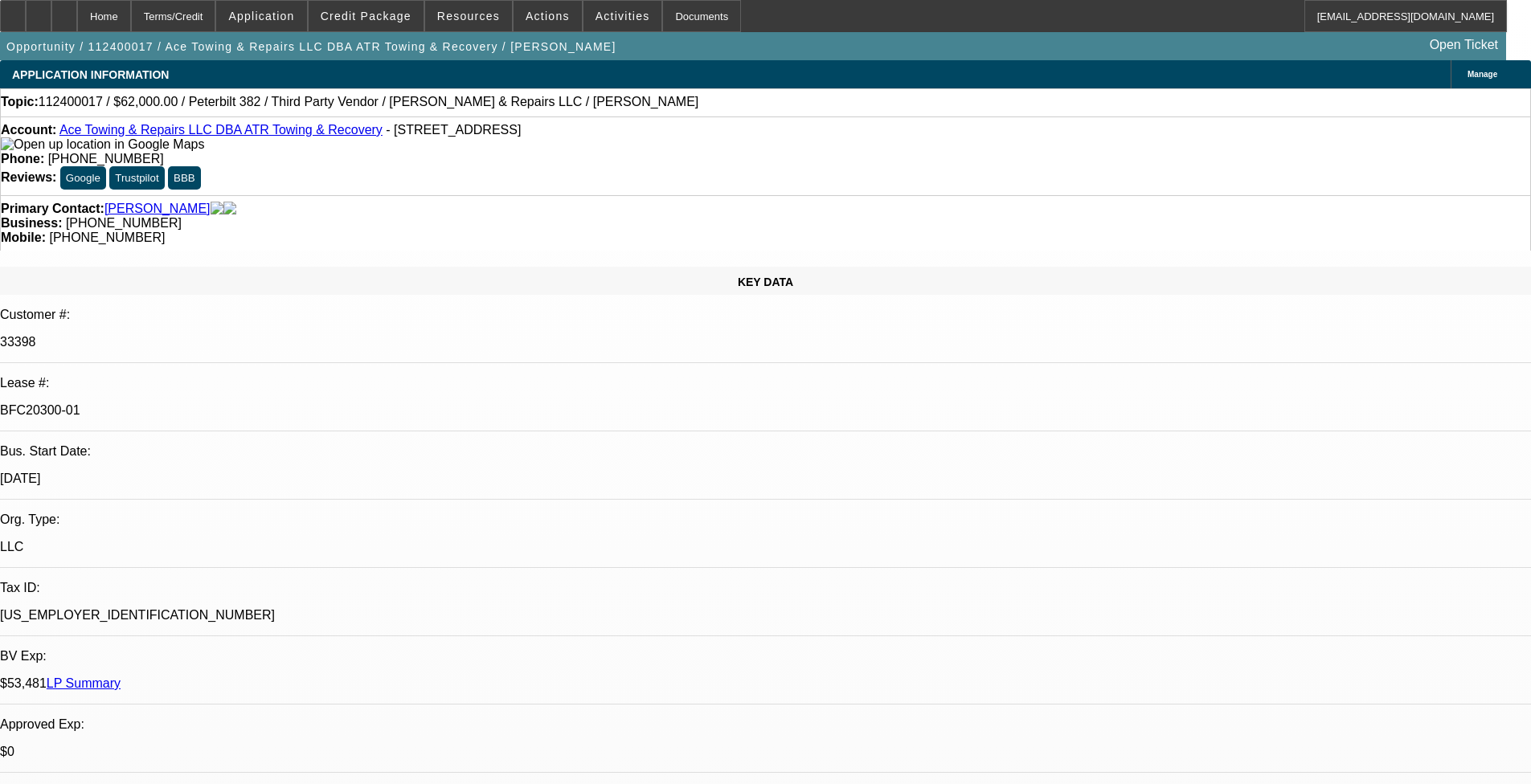
select select "1"
select select "2"
select select "6"
select select "1"
select select "2"
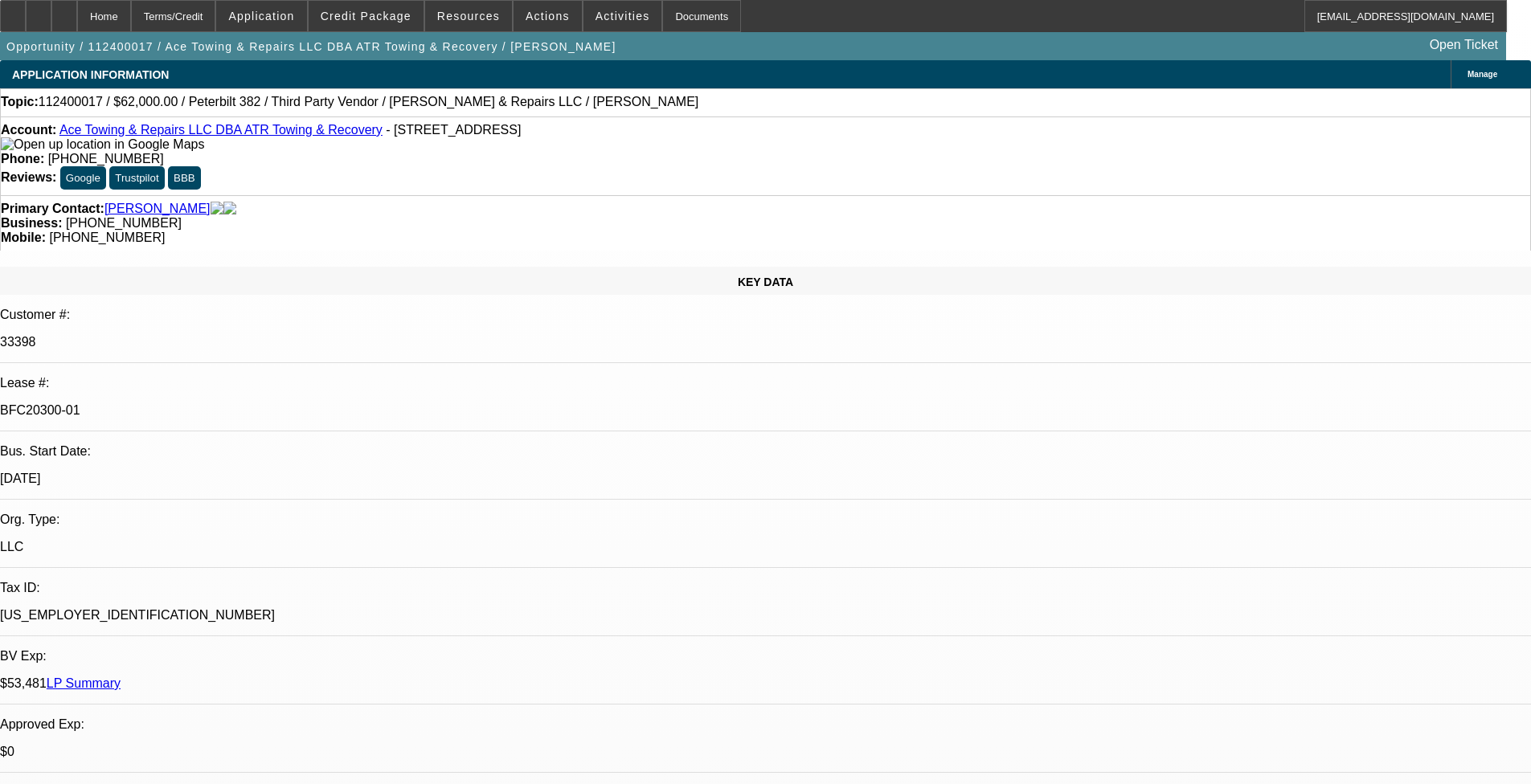
select select "6"
select select "1"
select select "2"
select select "6"
click at [369, 18] on span "Credit Package" at bounding box center [365, 16] width 91 height 13
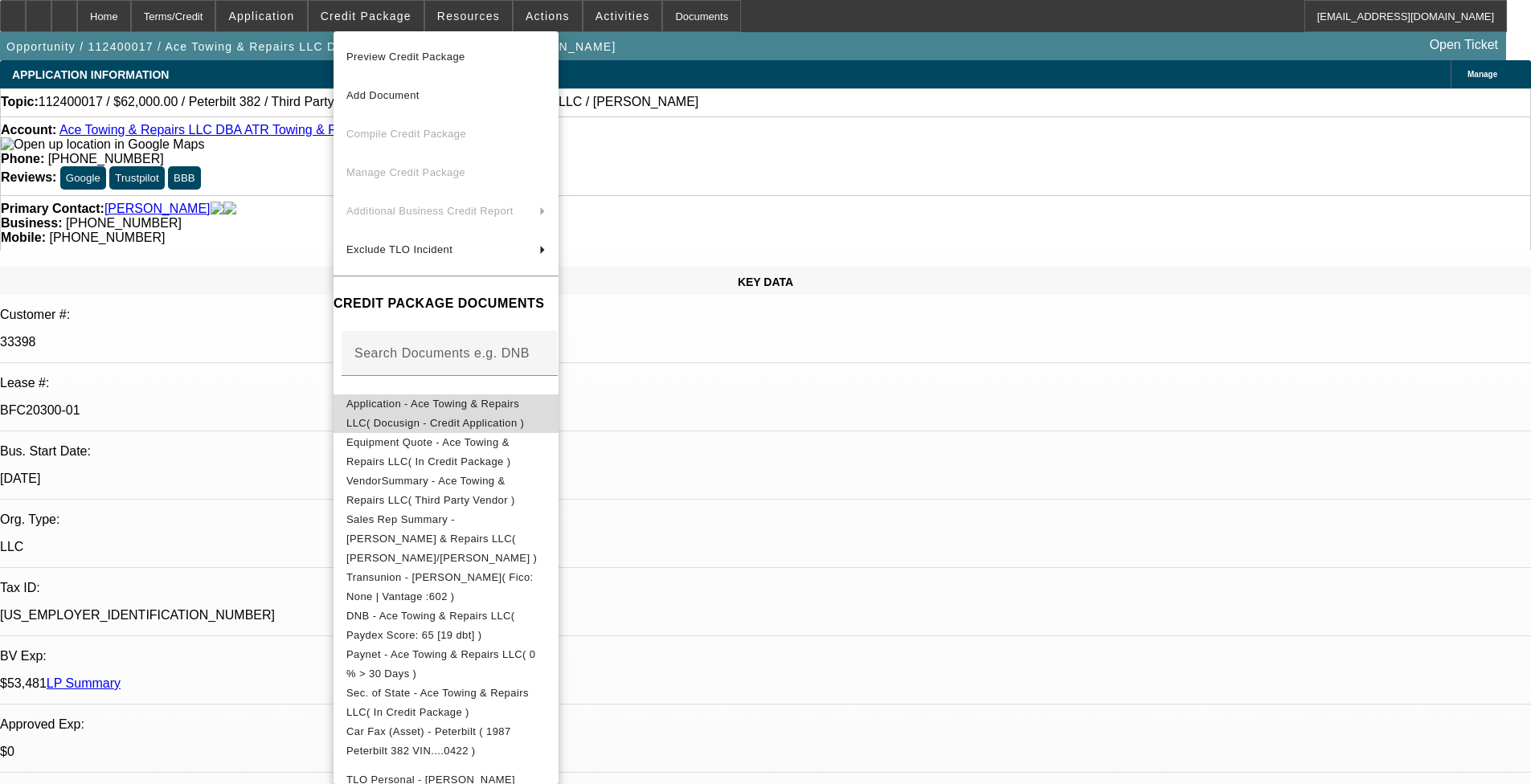
click at [427, 411] on span "Application - Ace Towing & Repairs LLC( Docusign - Credit Application )" at bounding box center [436, 413] width 178 height 31
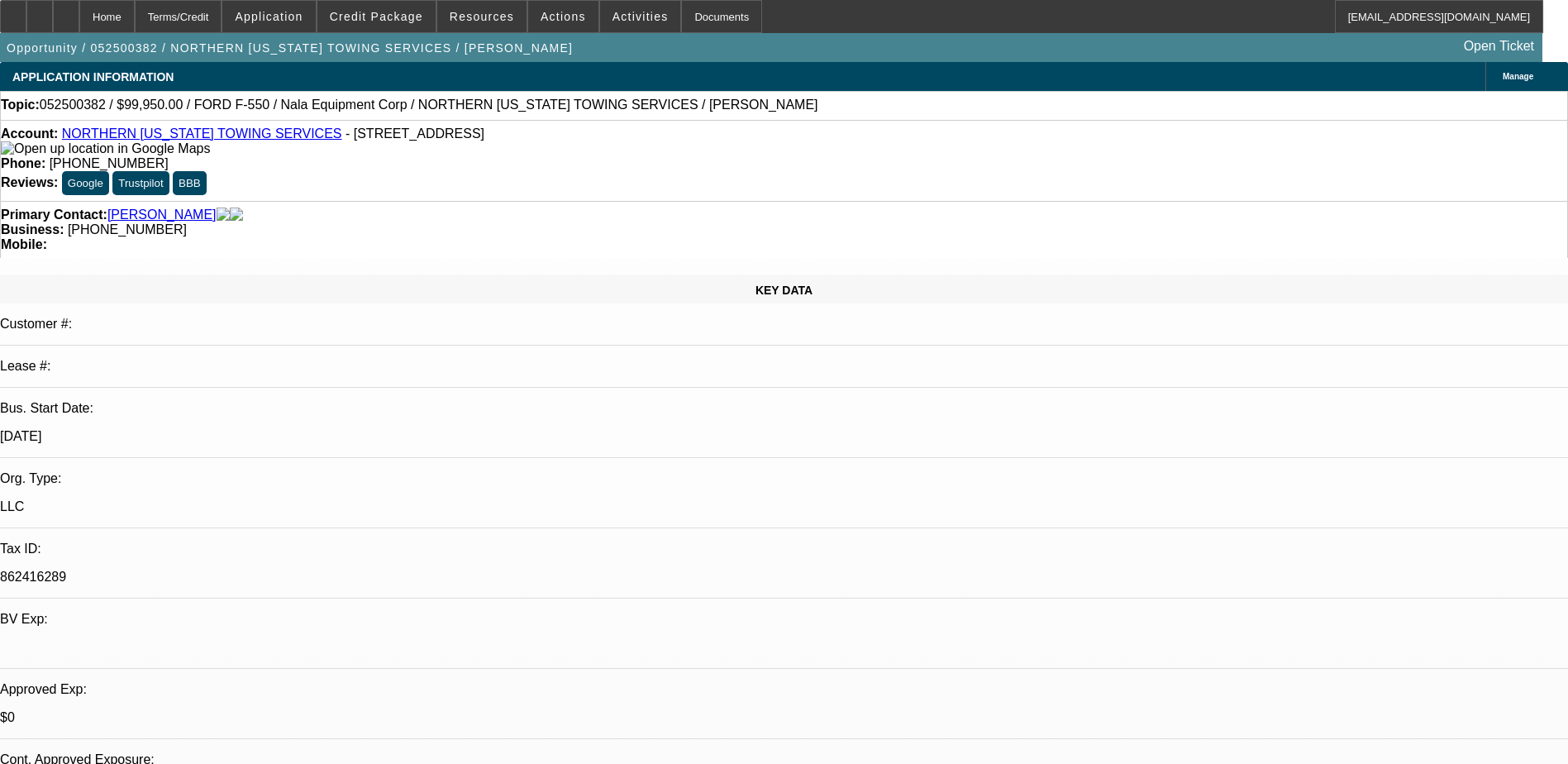
select select "0"
select select "2"
select select "0.1"
select select "0"
select select "2"
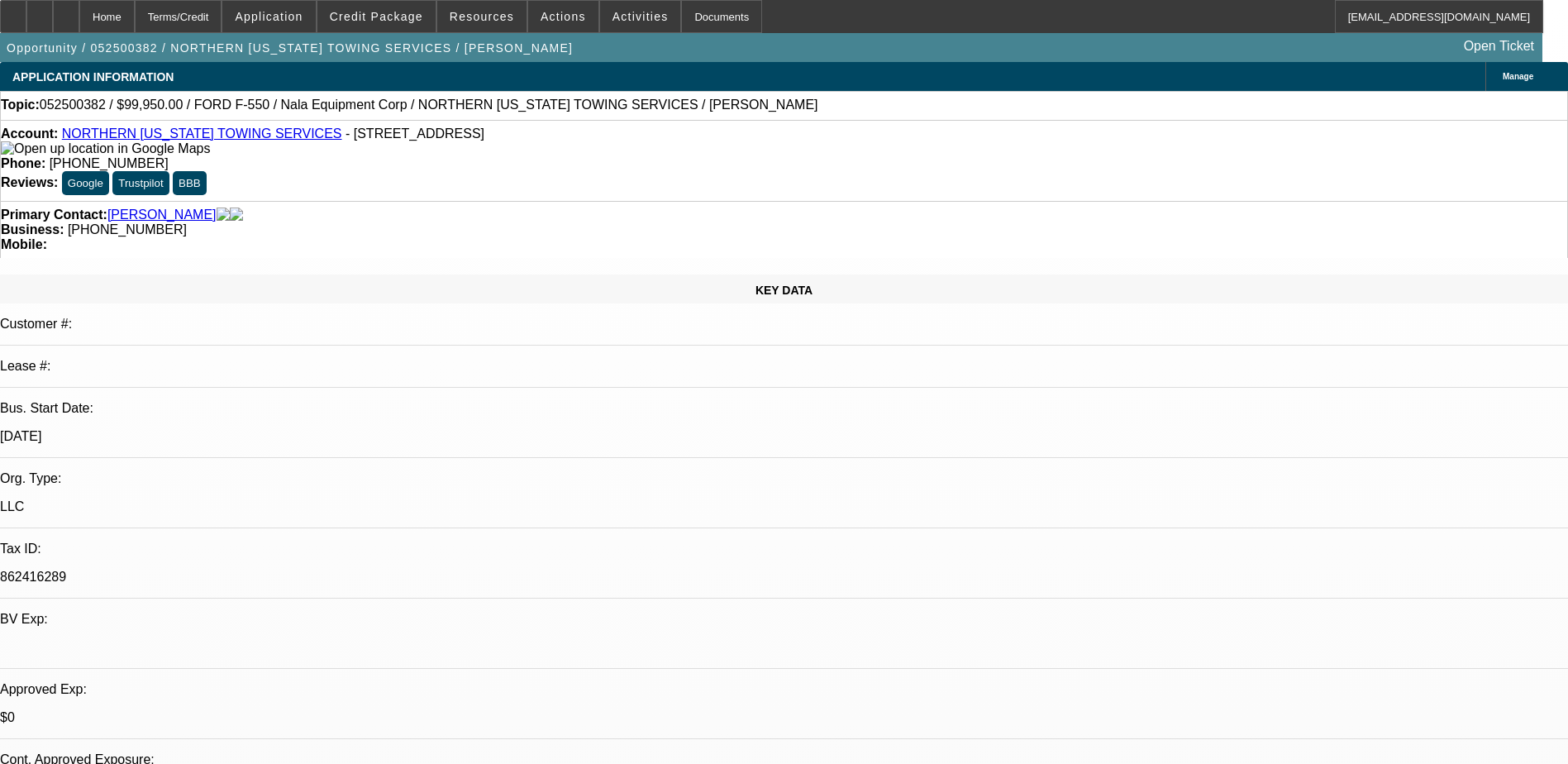
select select "0.1"
select select "0"
select select "2"
select select "0.1"
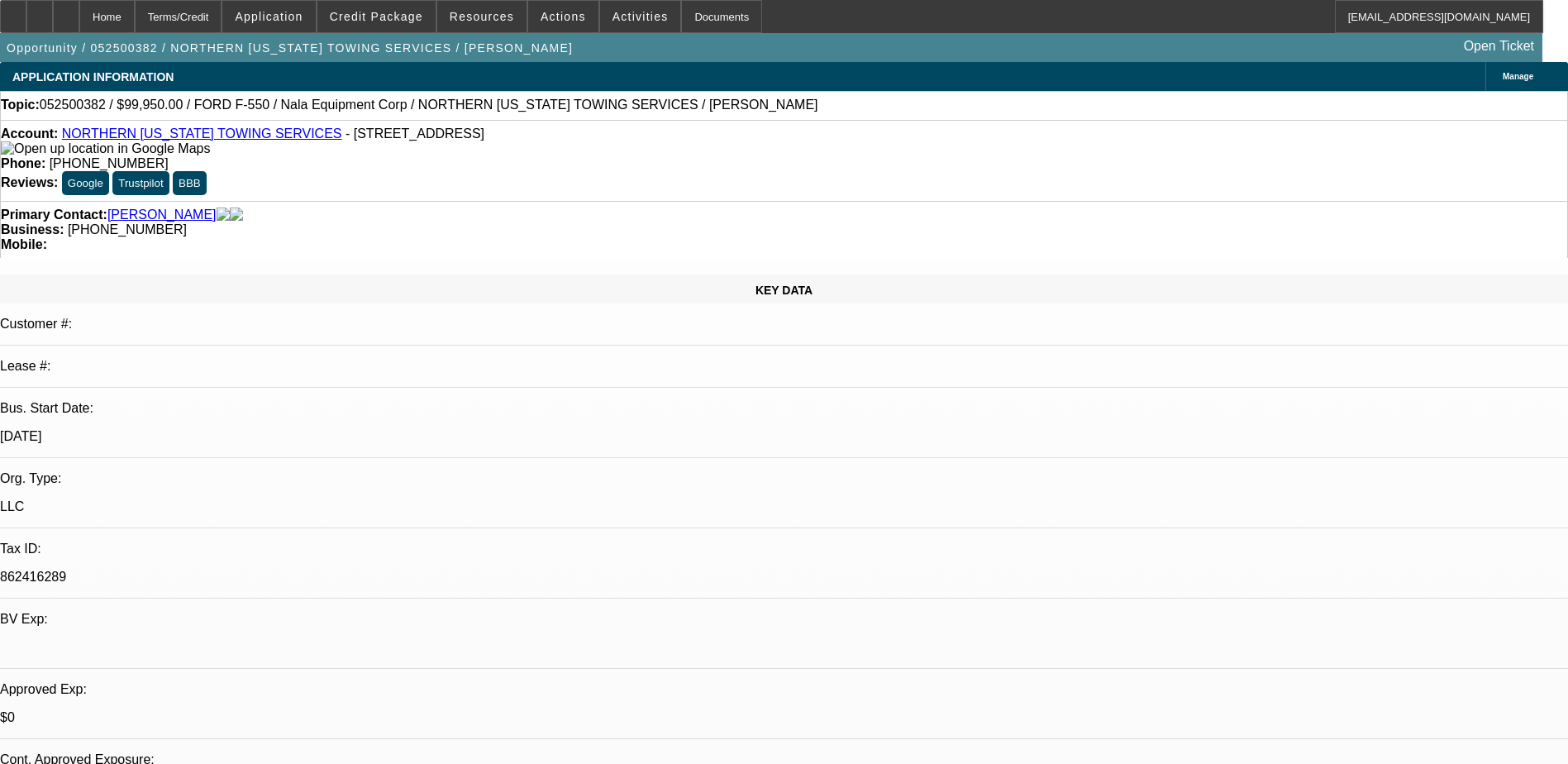
select select "0"
select select "0.1"
select select "1"
select select "2"
select select "4"
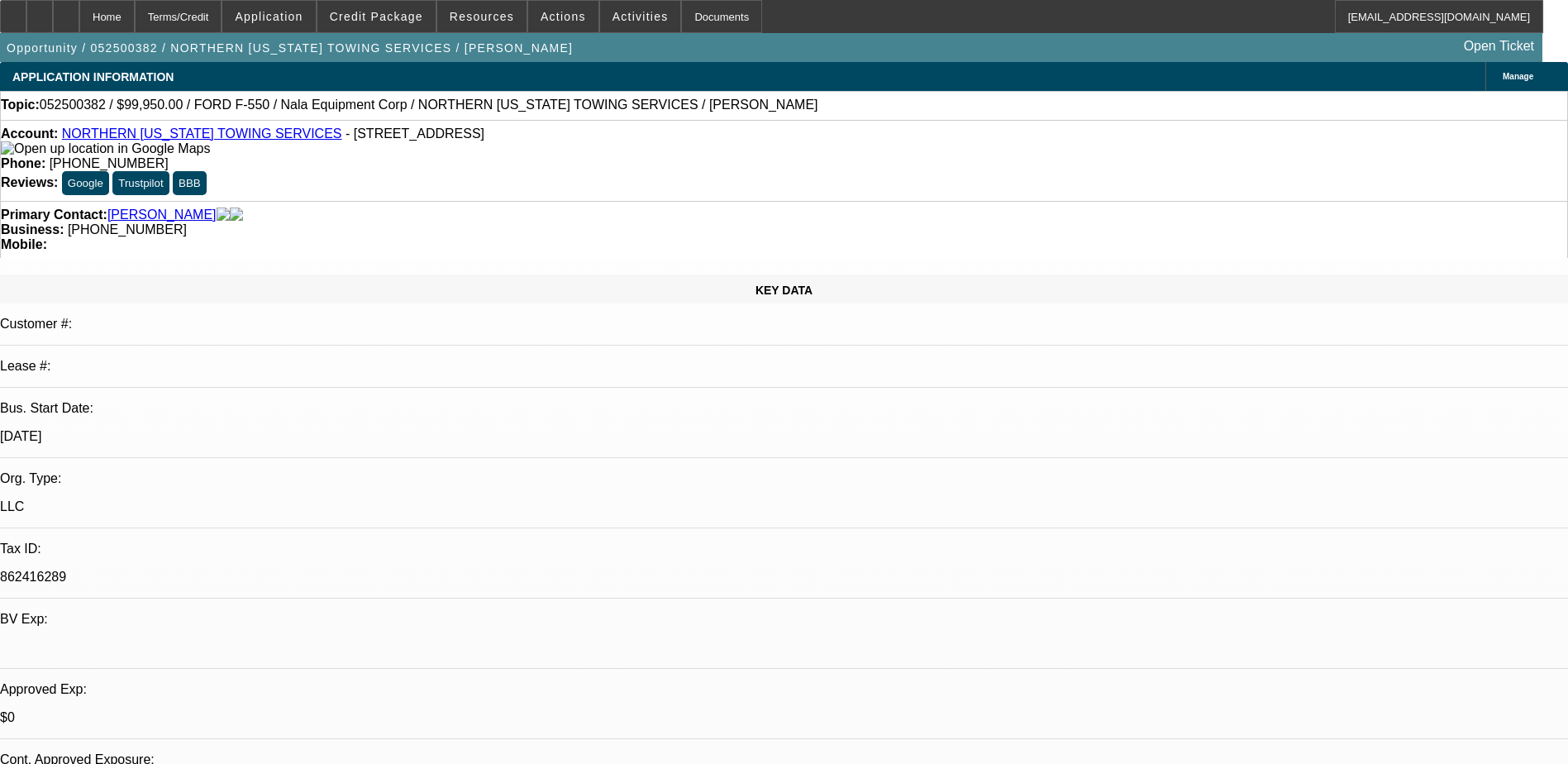
select select "1"
select select "2"
select select "4"
select select "1"
select select "2"
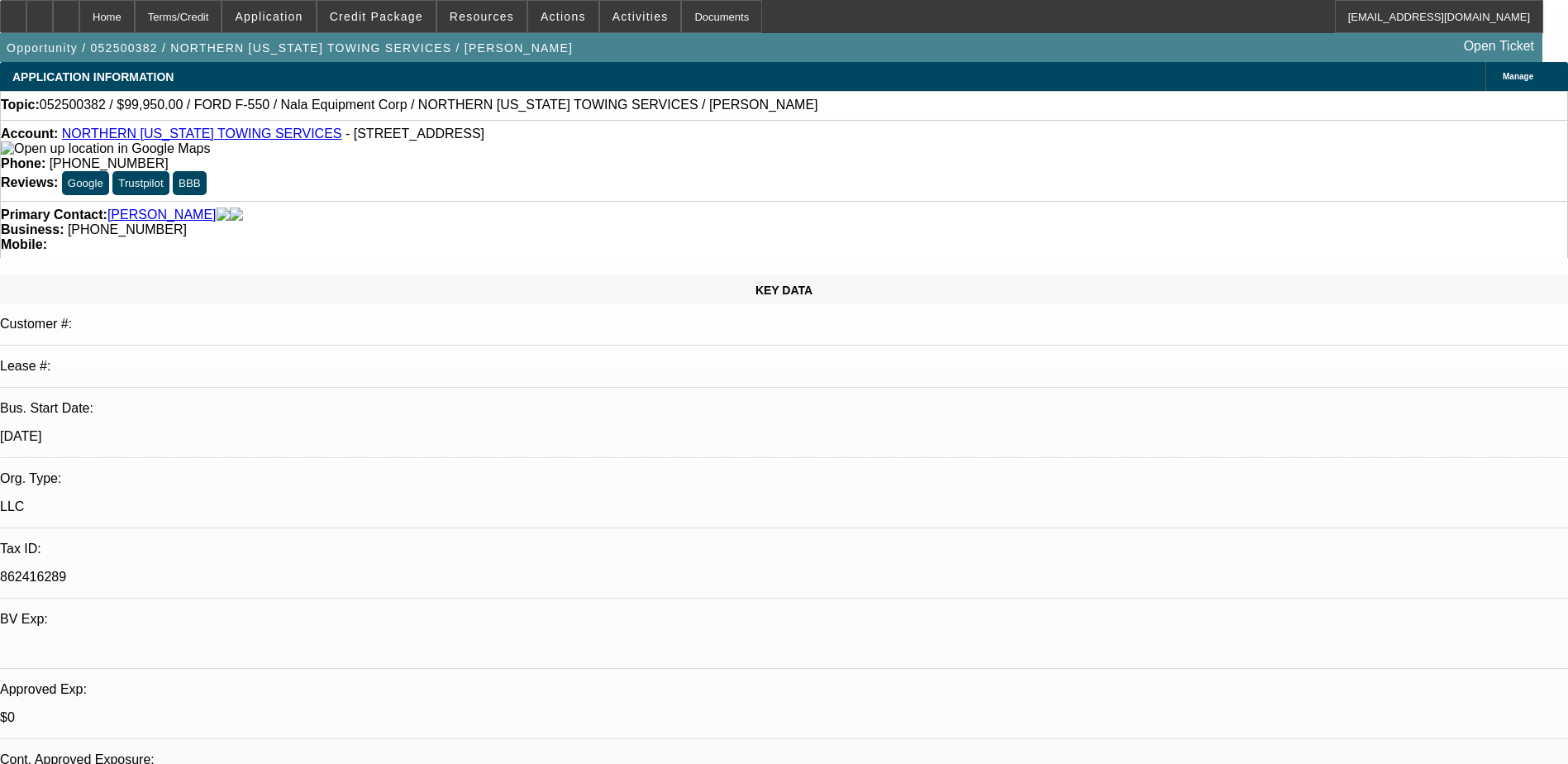
select select "4"
select select "1"
select select "4"
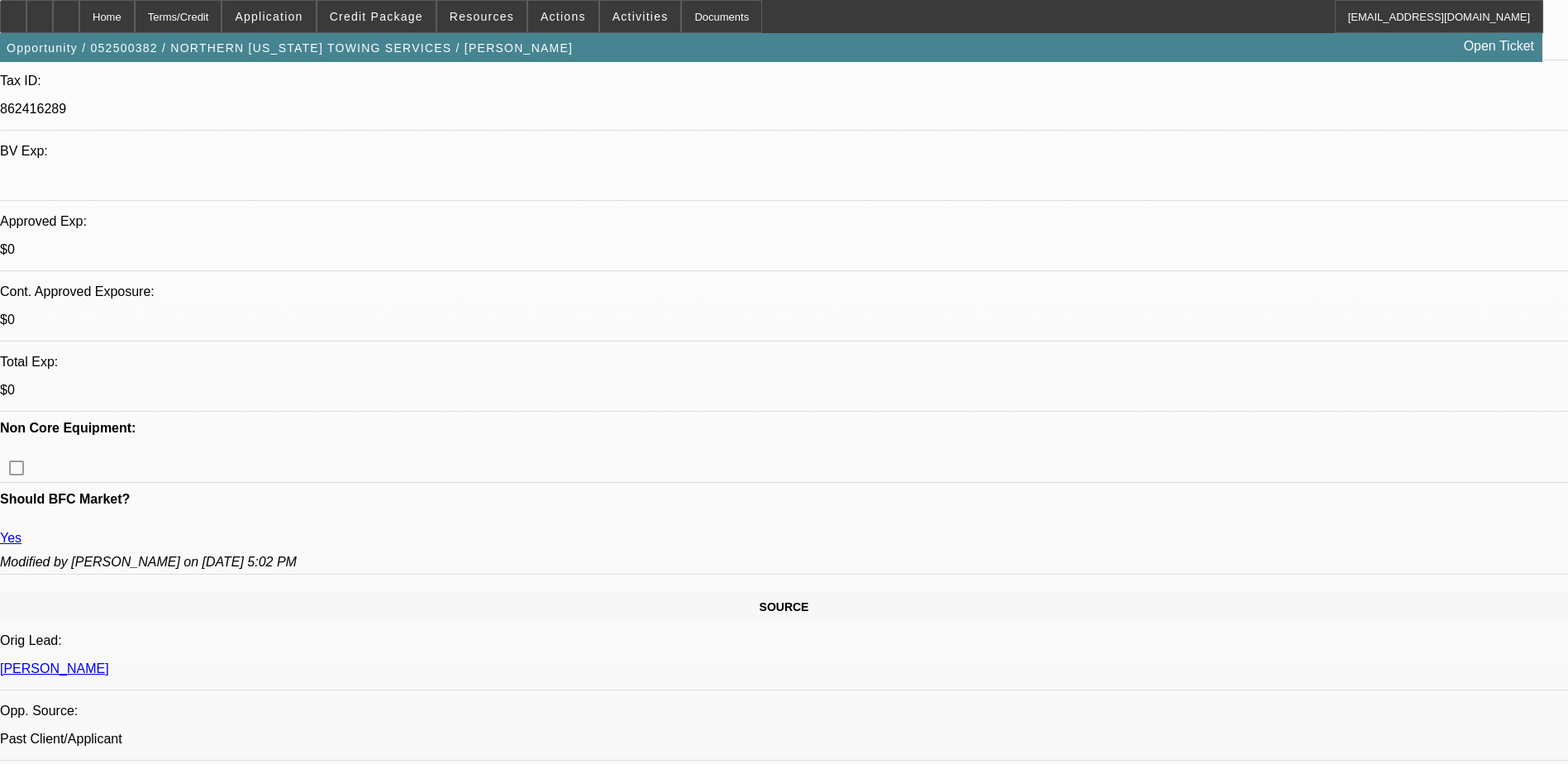
scroll to position [496, 0]
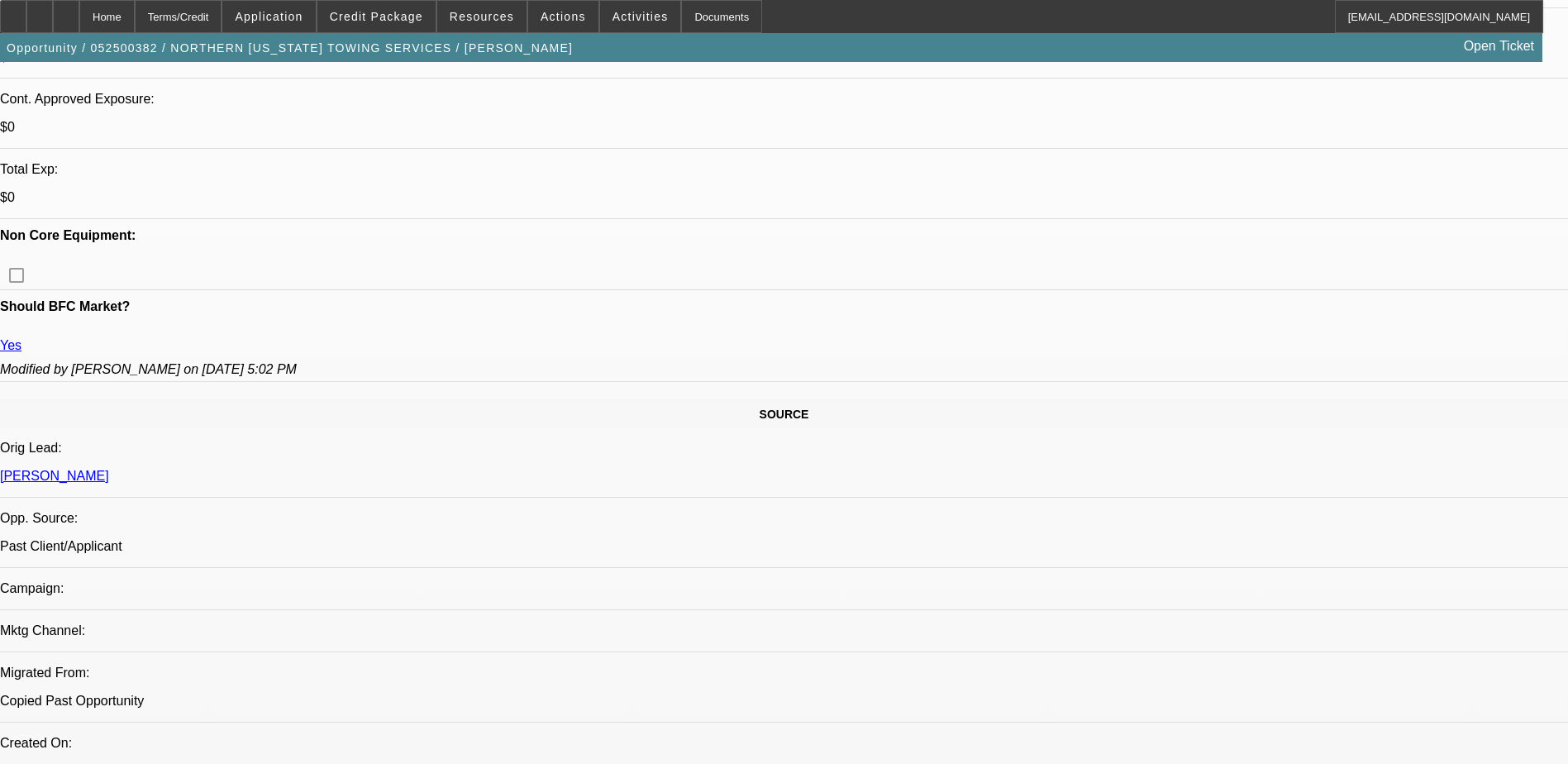
scroll to position [661, 0]
click at [409, 9] on span at bounding box center [376, 16] width 119 height 40
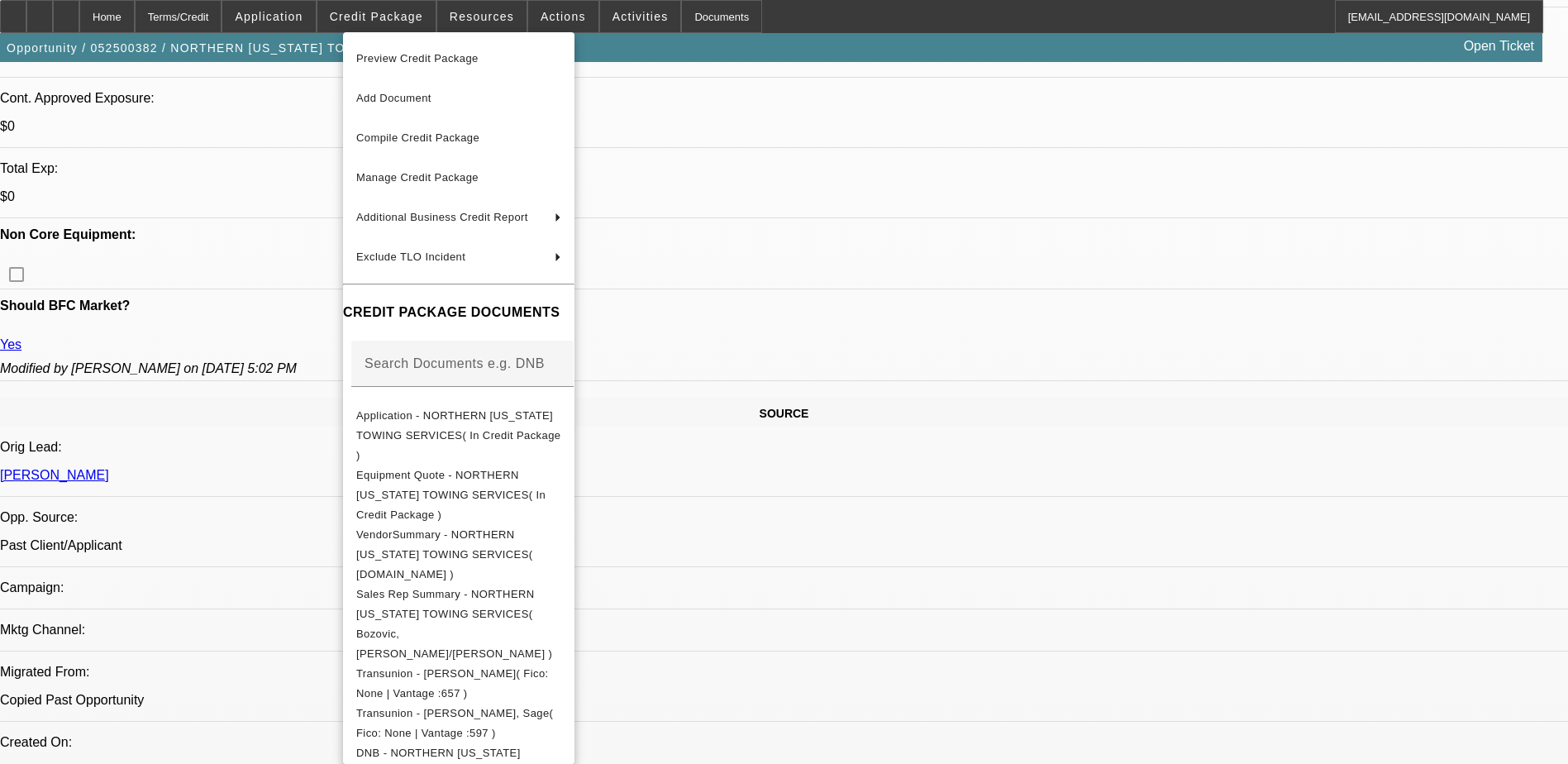
click at [945, 487] on div at bounding box center [784, 382] width 1568 height 764
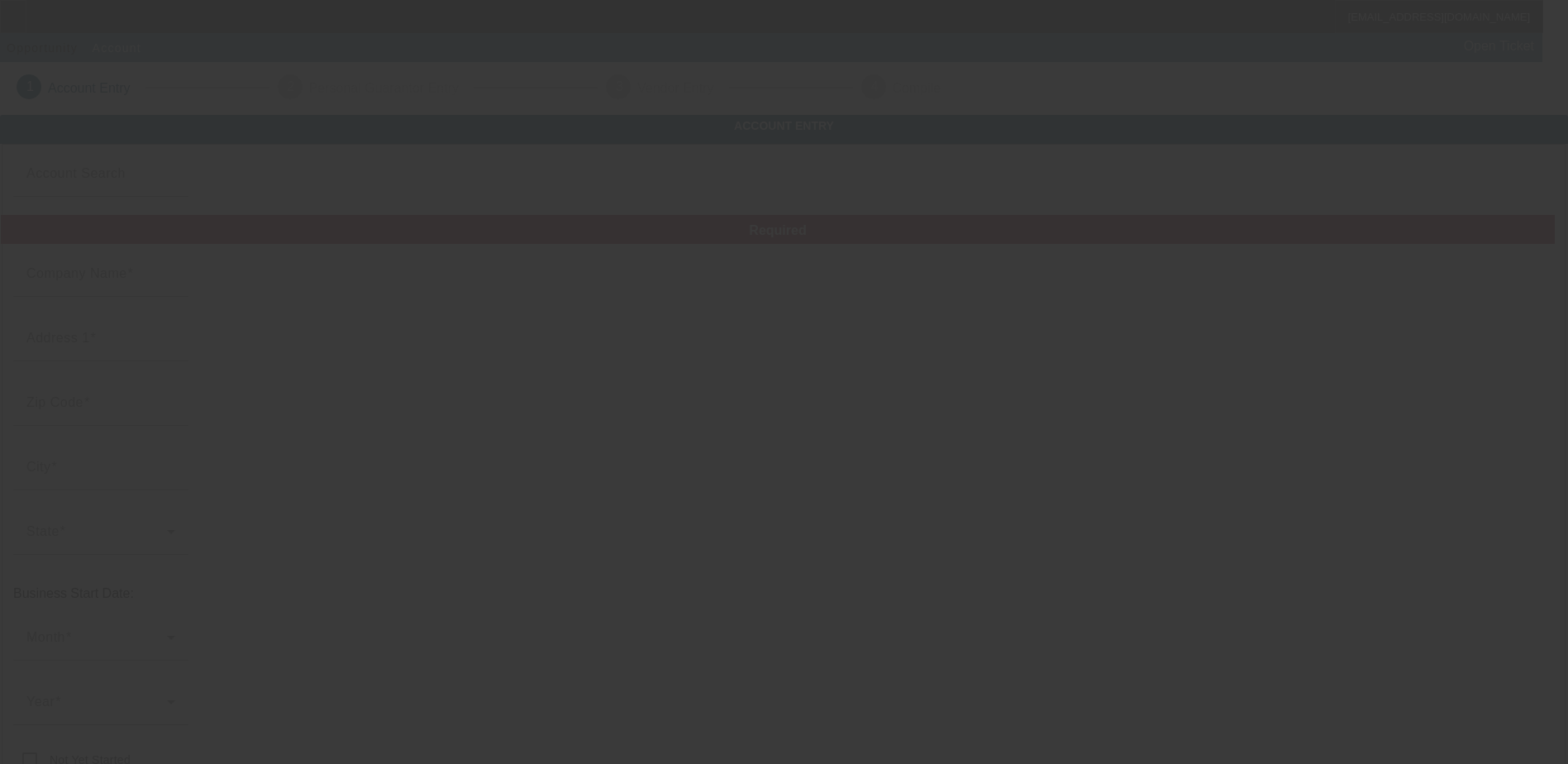
type input "Flagstaff Mobile Mechanic LLC"
type input "[STREET_ADDRESS]"
type input "86005"
type input "Flagstaff"
type input "[PHONE_NUMBER]"
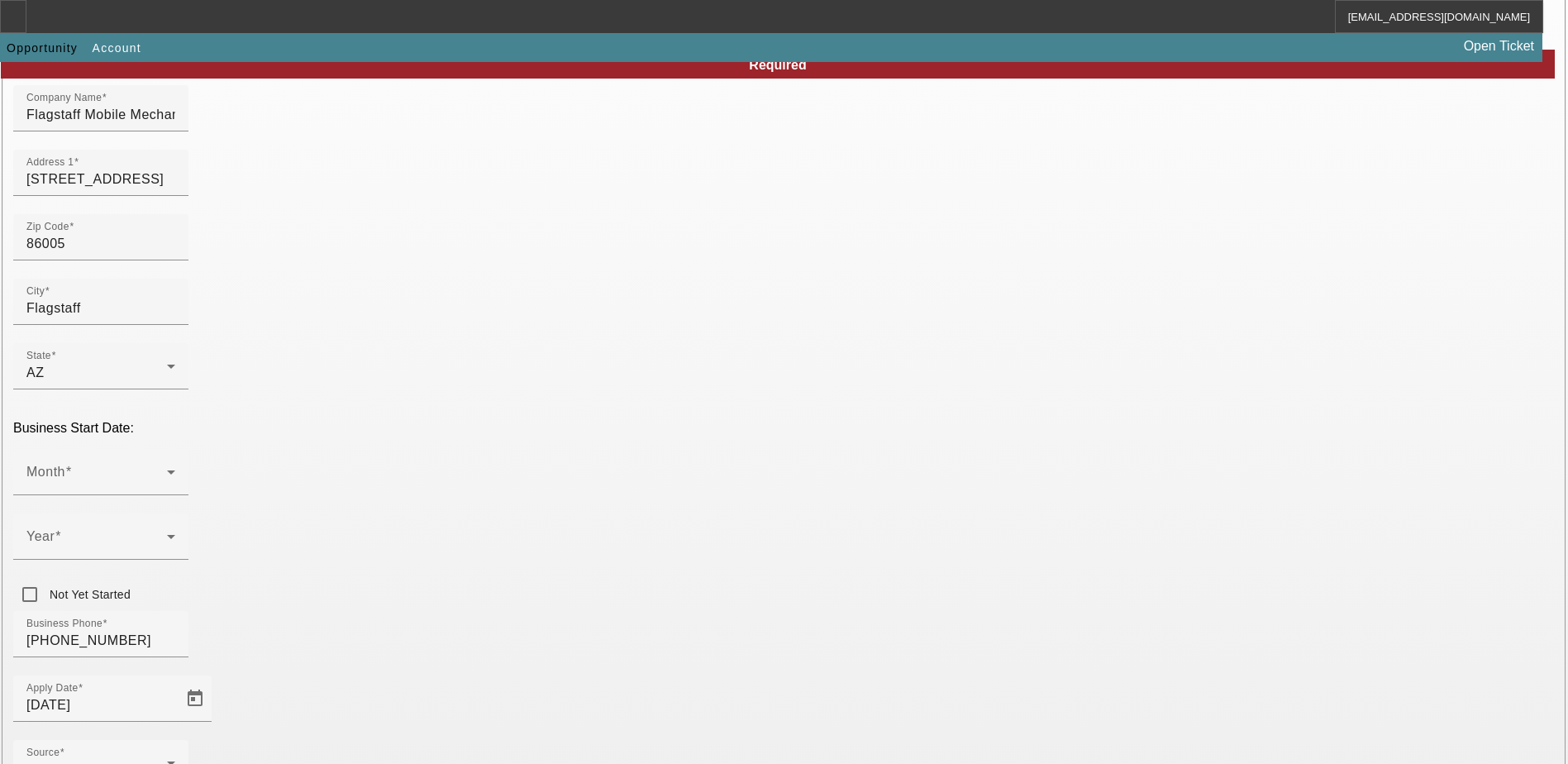
scroll to position [248, 0]
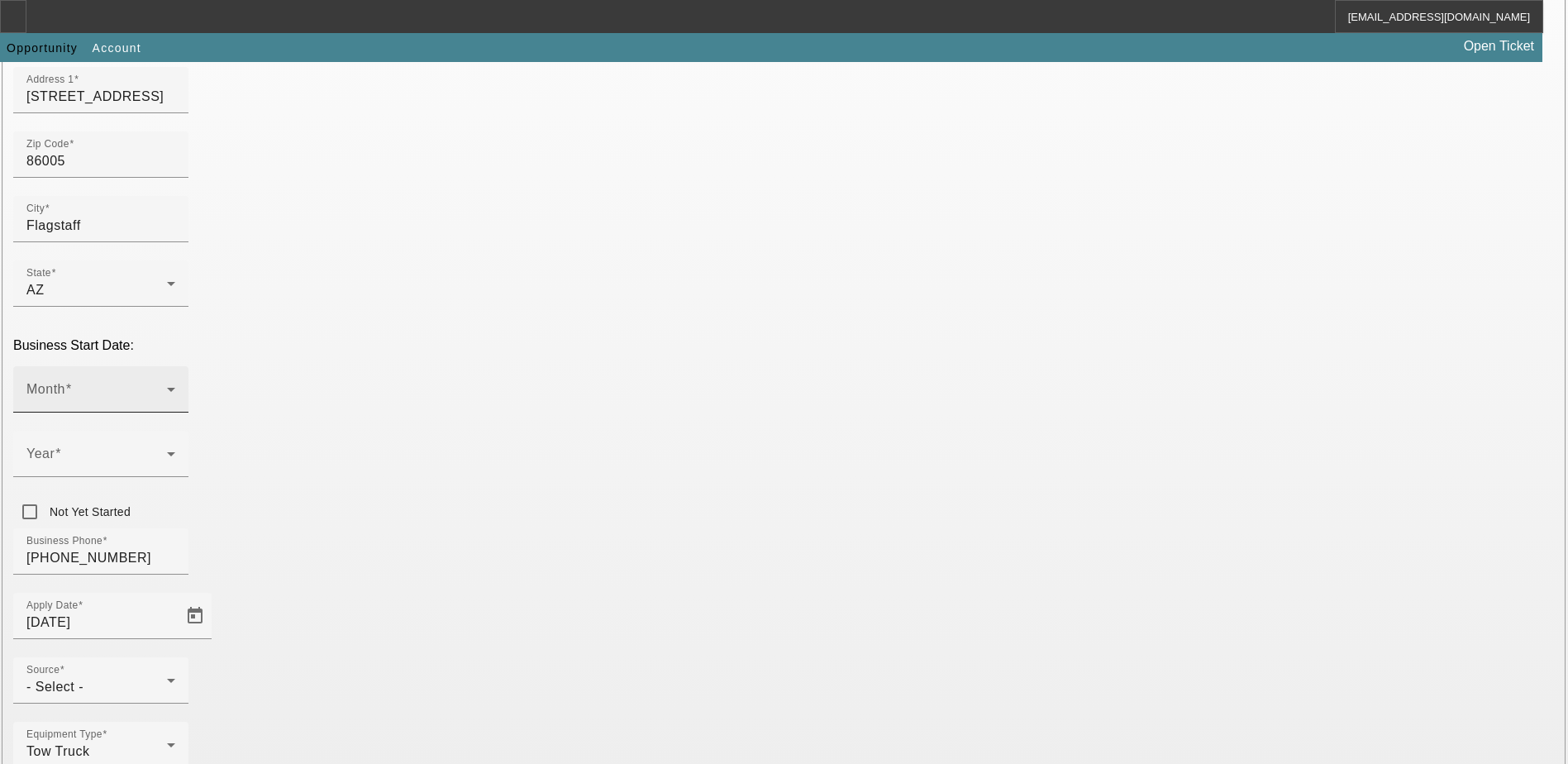
click at [167, 386] on span at bounding box center [96, 396] width 141 height 20
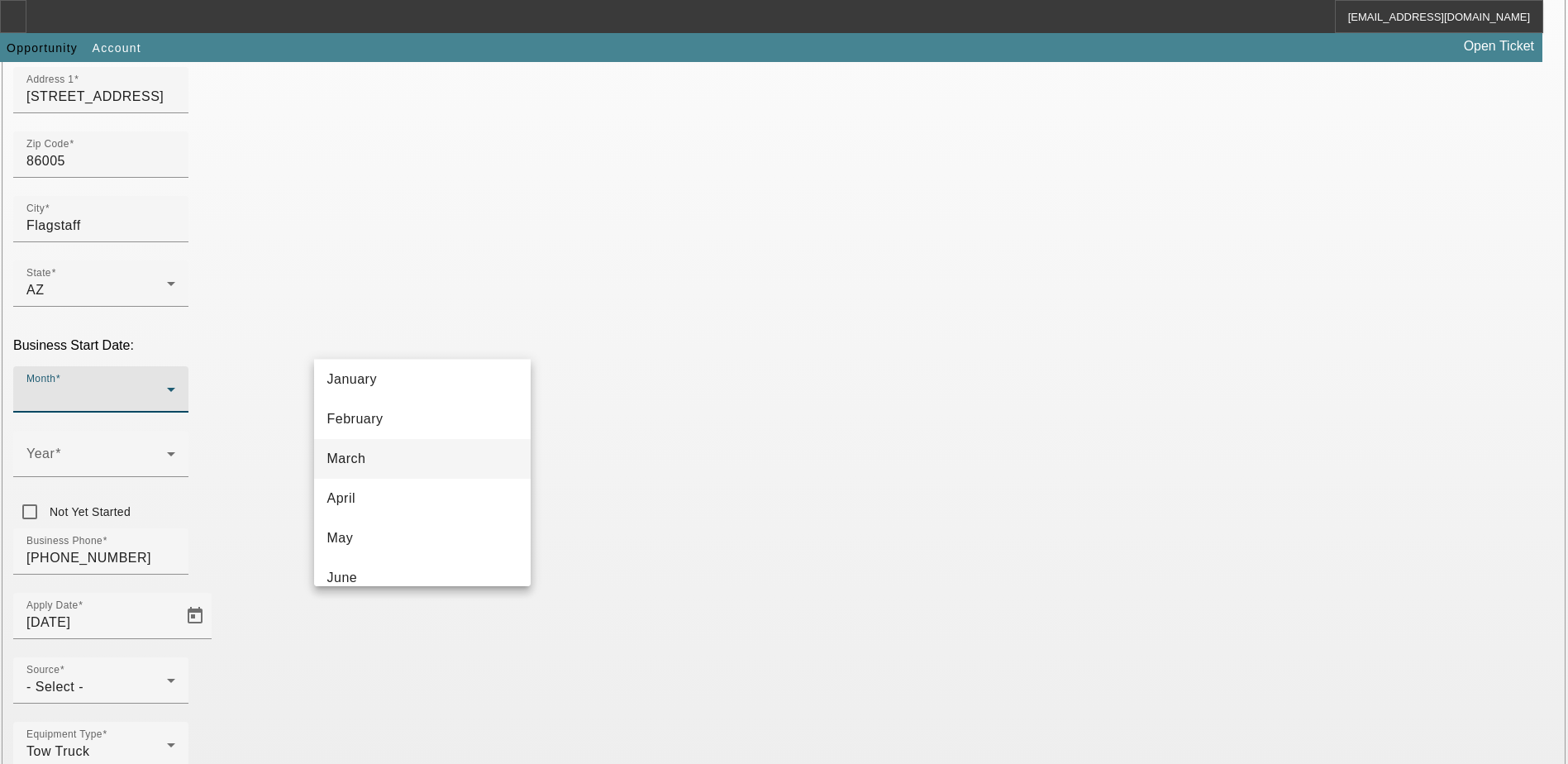
scroll to position [83, 0]
click at [376, 459] on mat-option "April" at bounding box center [422, 461] width 217 height 40
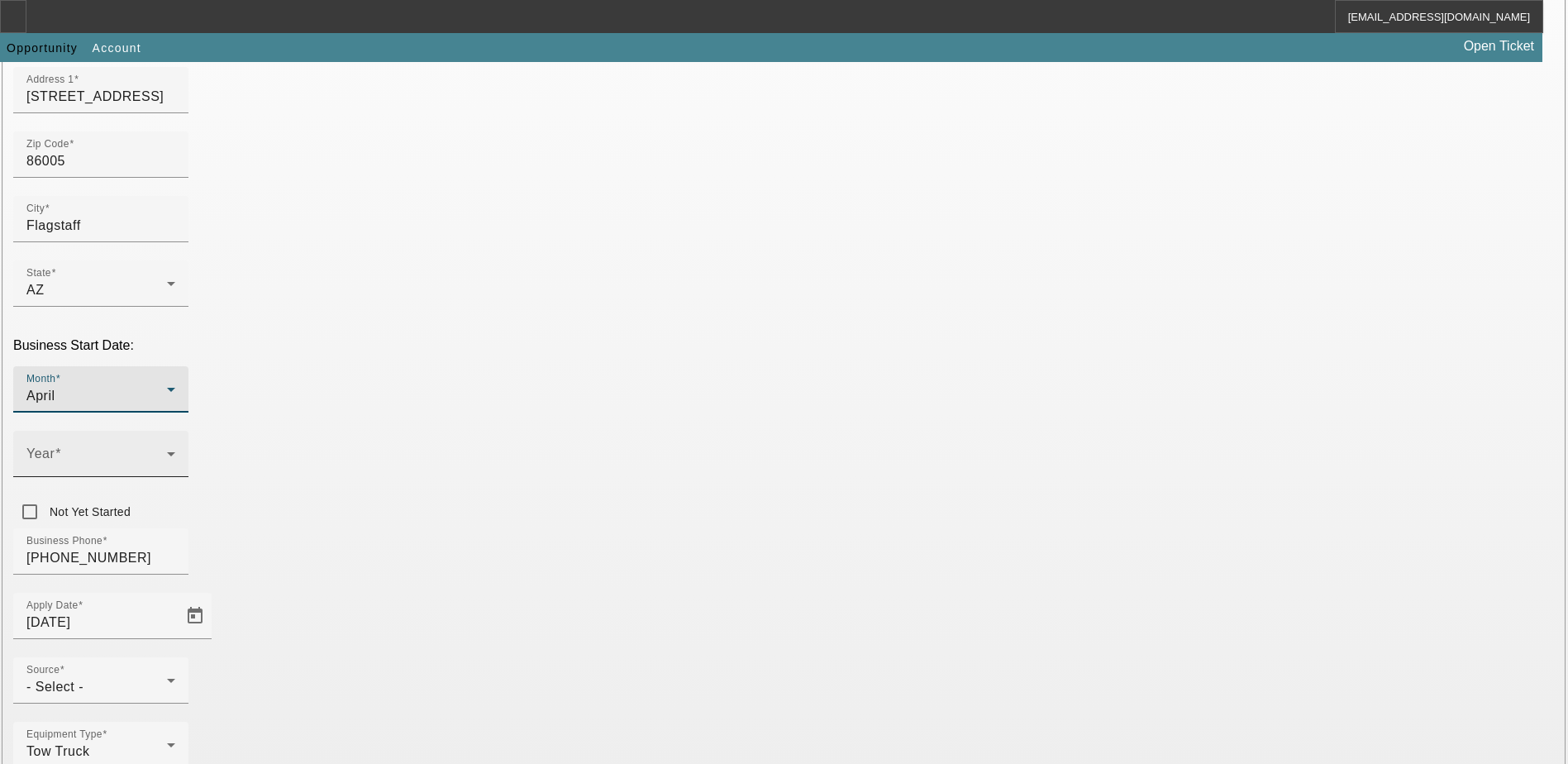
click at [167, 451] on span at bounding box center [96, 461] width 141 height 20
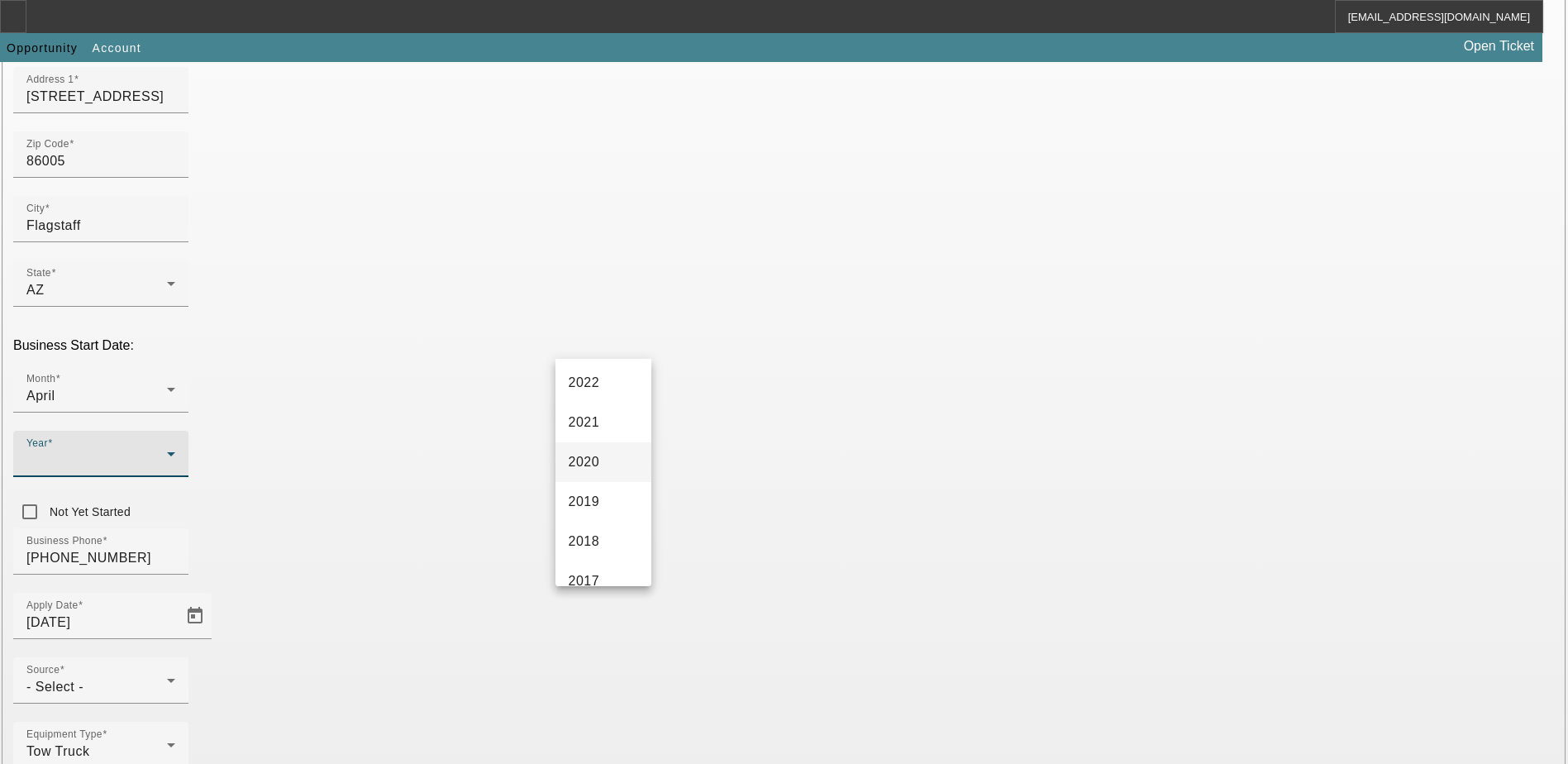
scroll to position [248, 0]
click at [598, 573] on span "2017" at bounding box center [584, 573] width 32 height 20
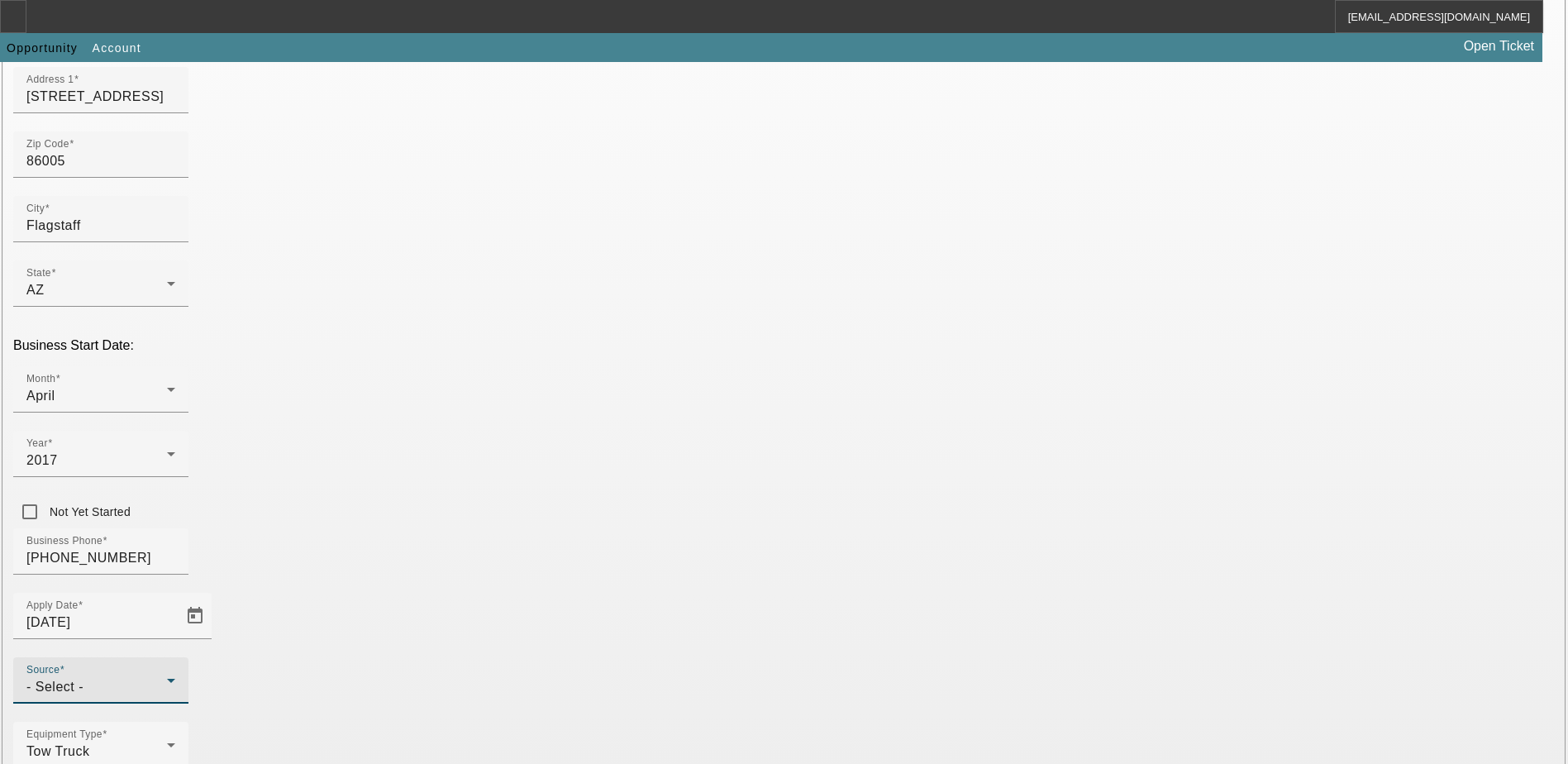
click at [84, 679] on span "- Select -" at bounding box center [54, 686] width 57 height 14
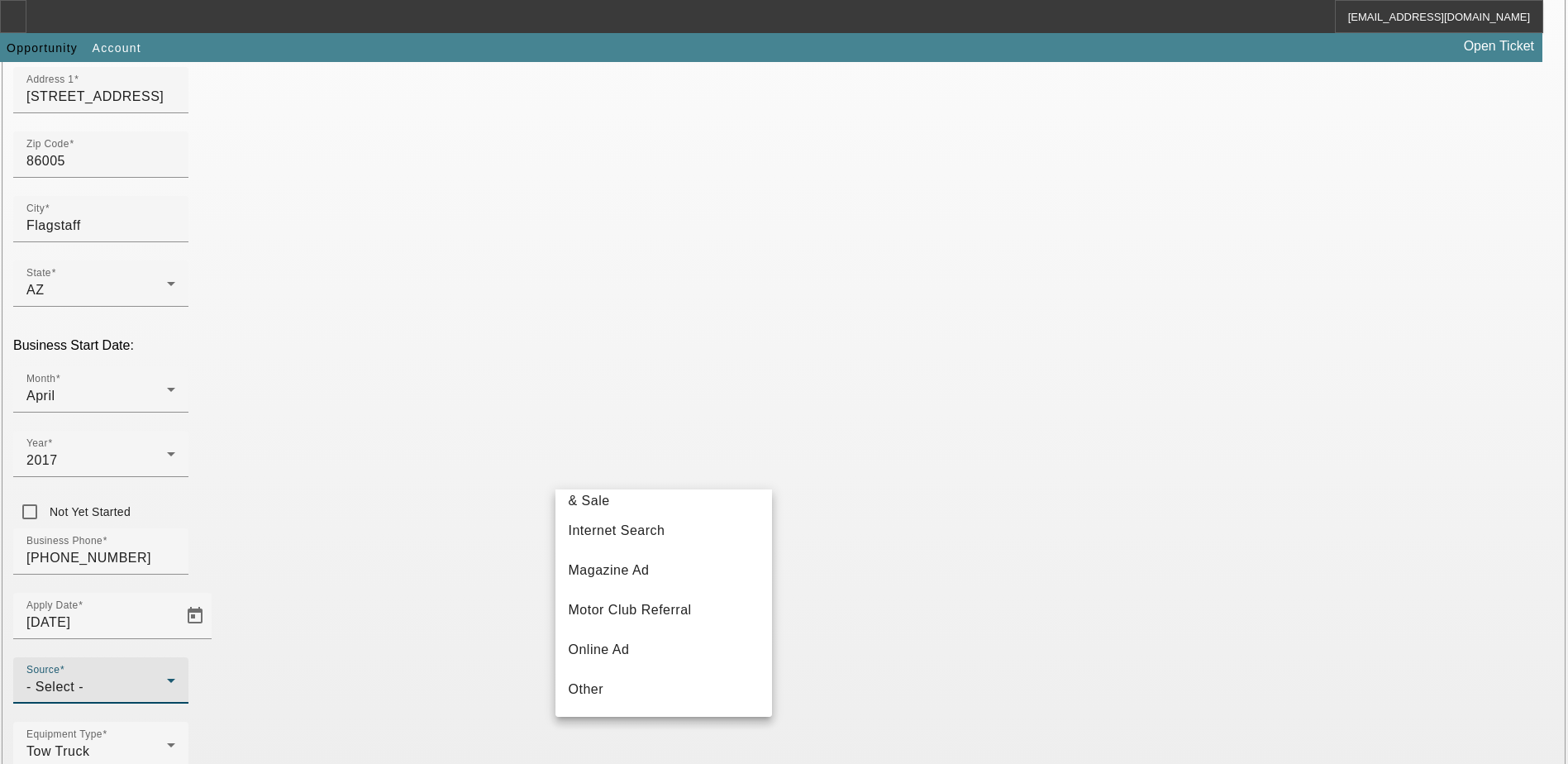
scroll to position [579, 0]
click at [643, 581] on span "Telemarketing" at bounding box center [612, 571] width 88 height 20
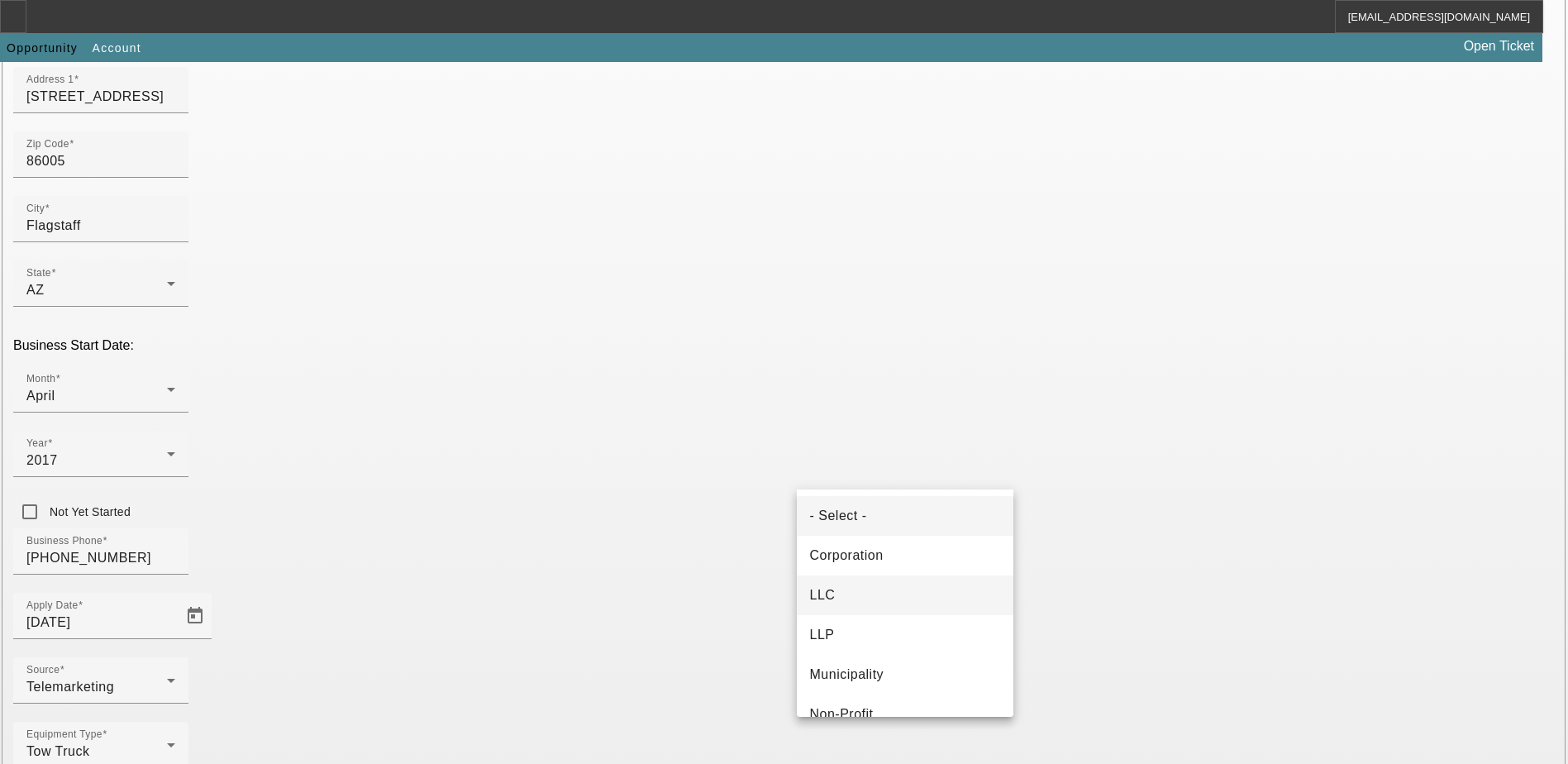
click at [858, 595] on mat-option "LLC" at bounding box center [905, 594] width 217 height 40
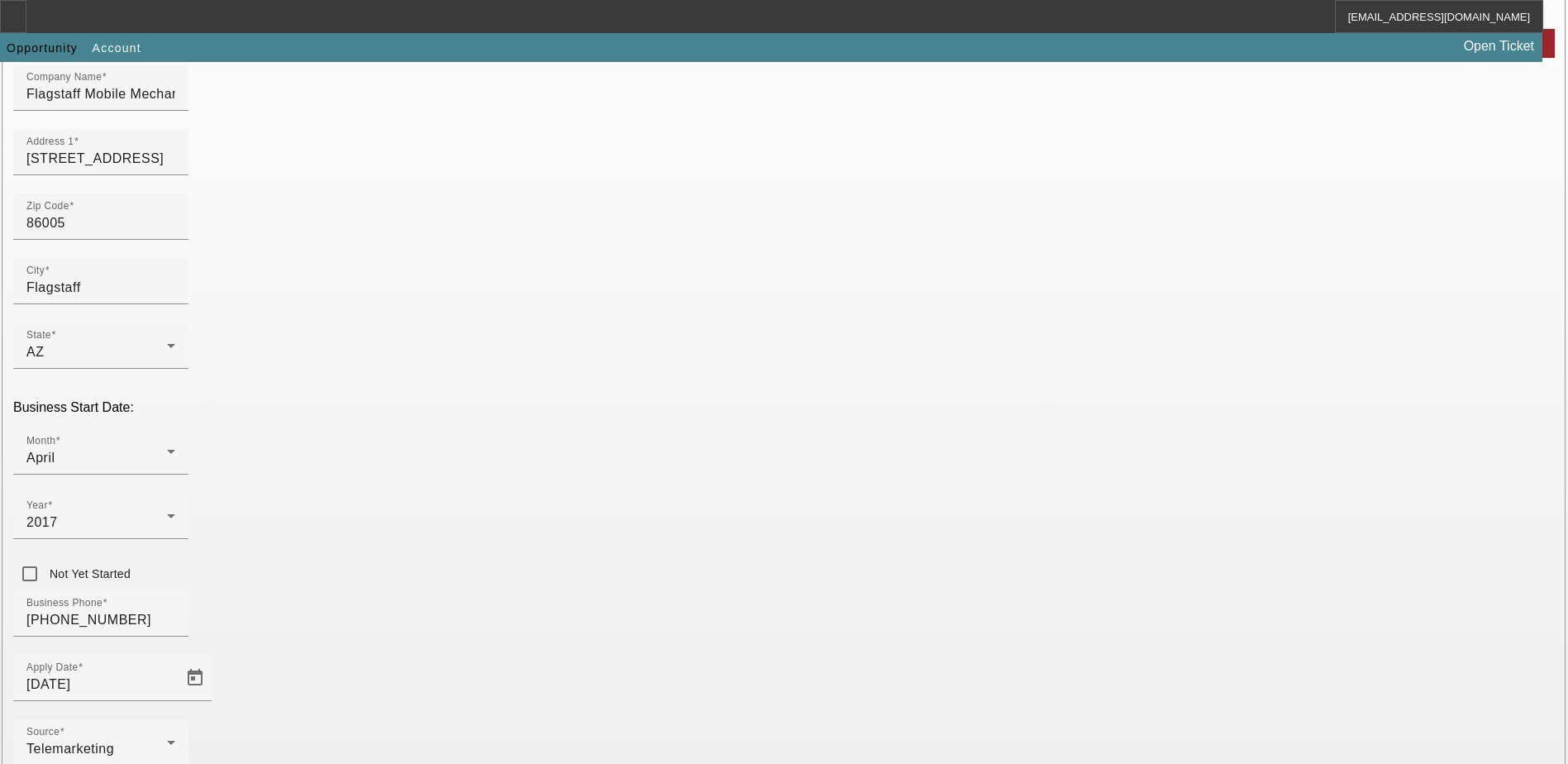
scroll to position [248, 0]
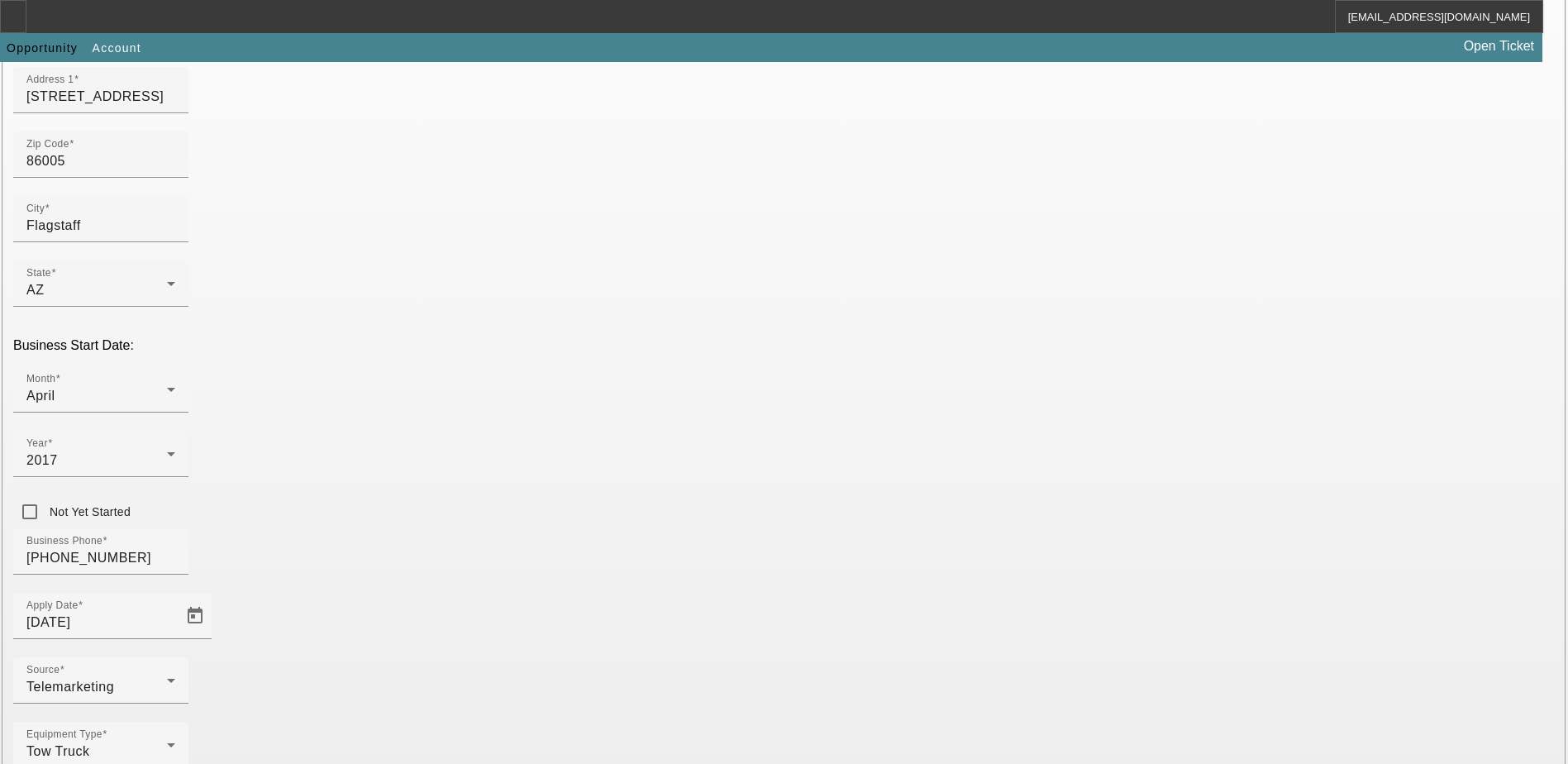
type input "821155779"
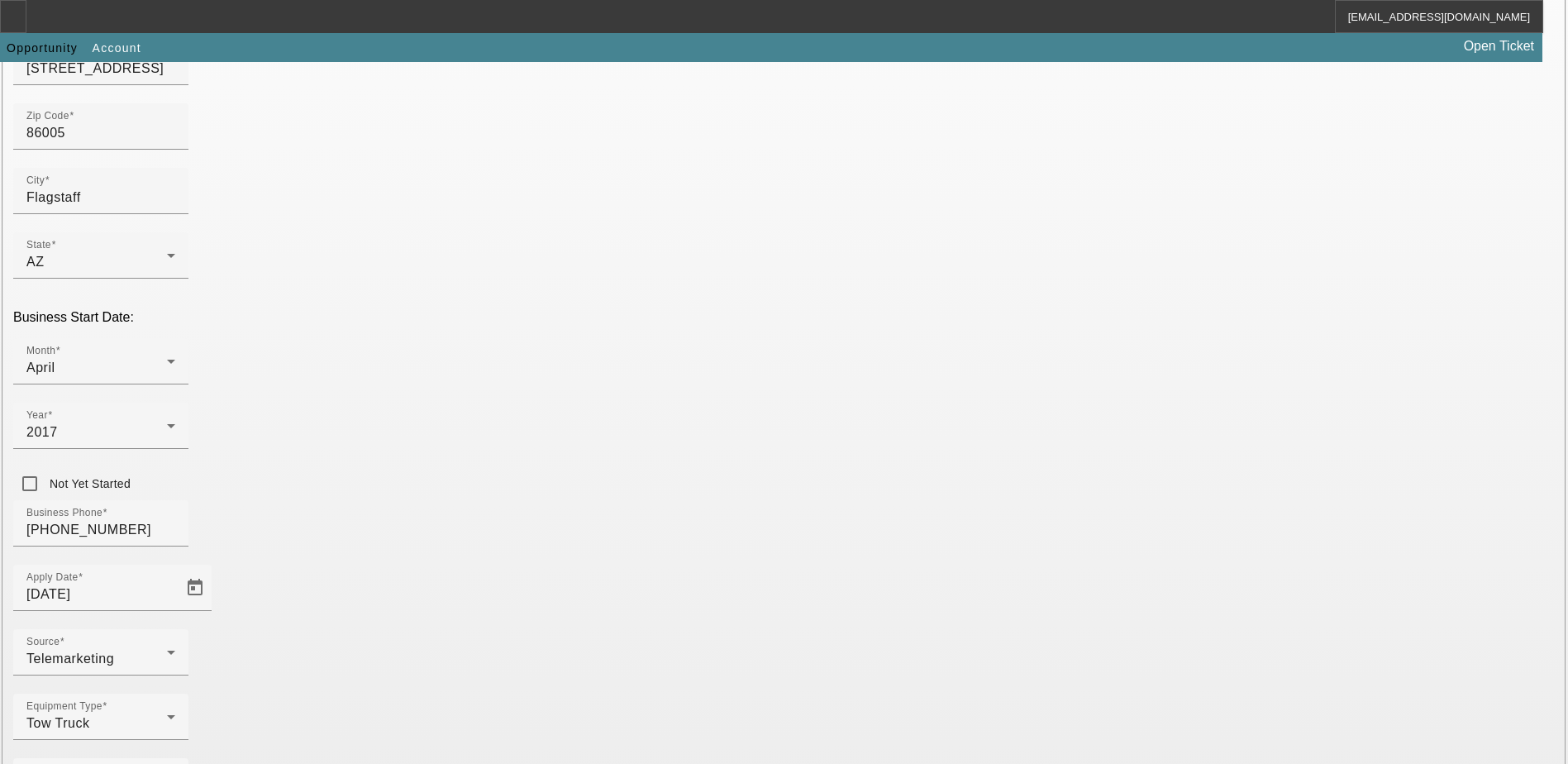
scroll to position [279, 0]
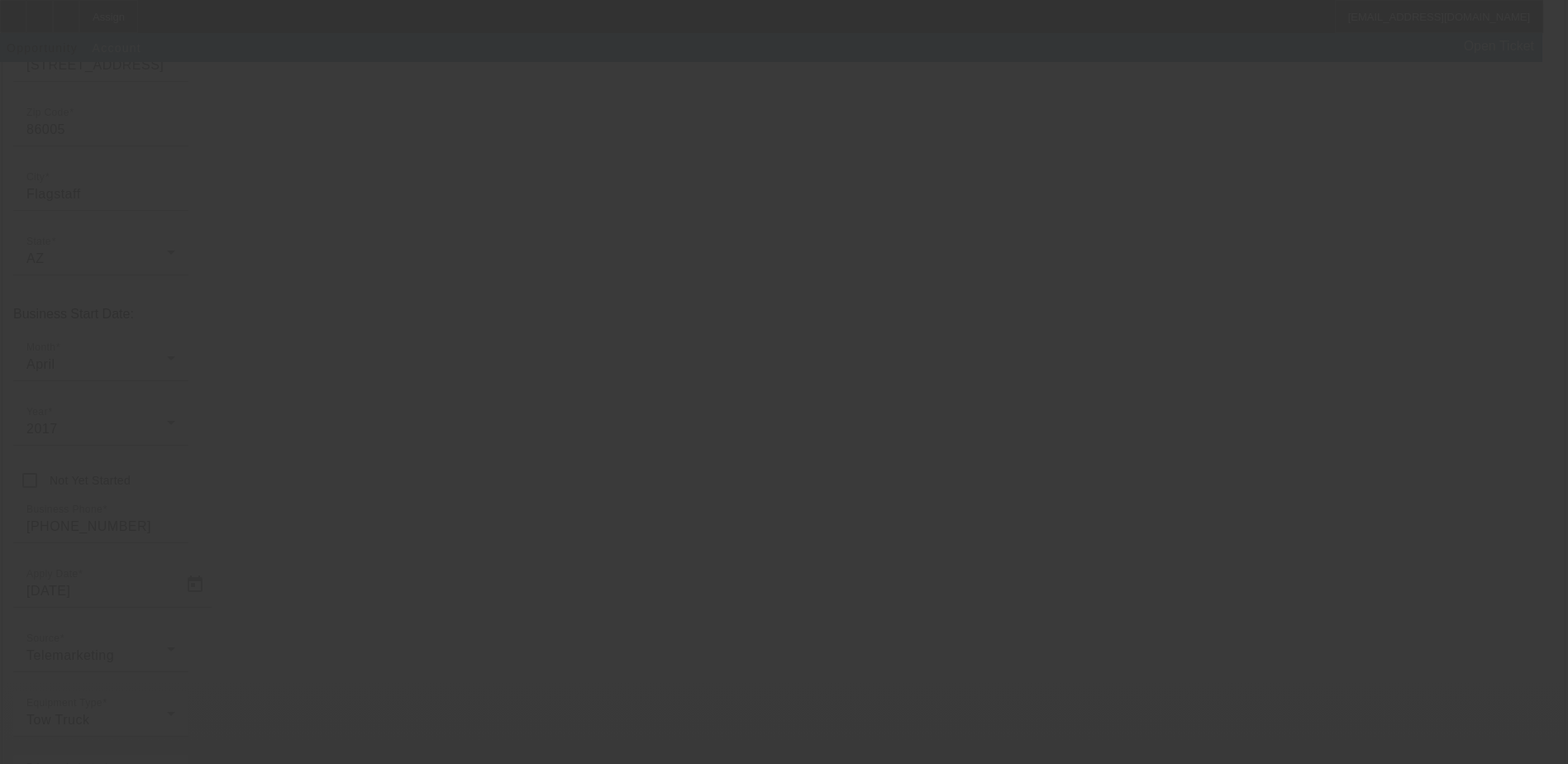
scroll to position [44, 0]
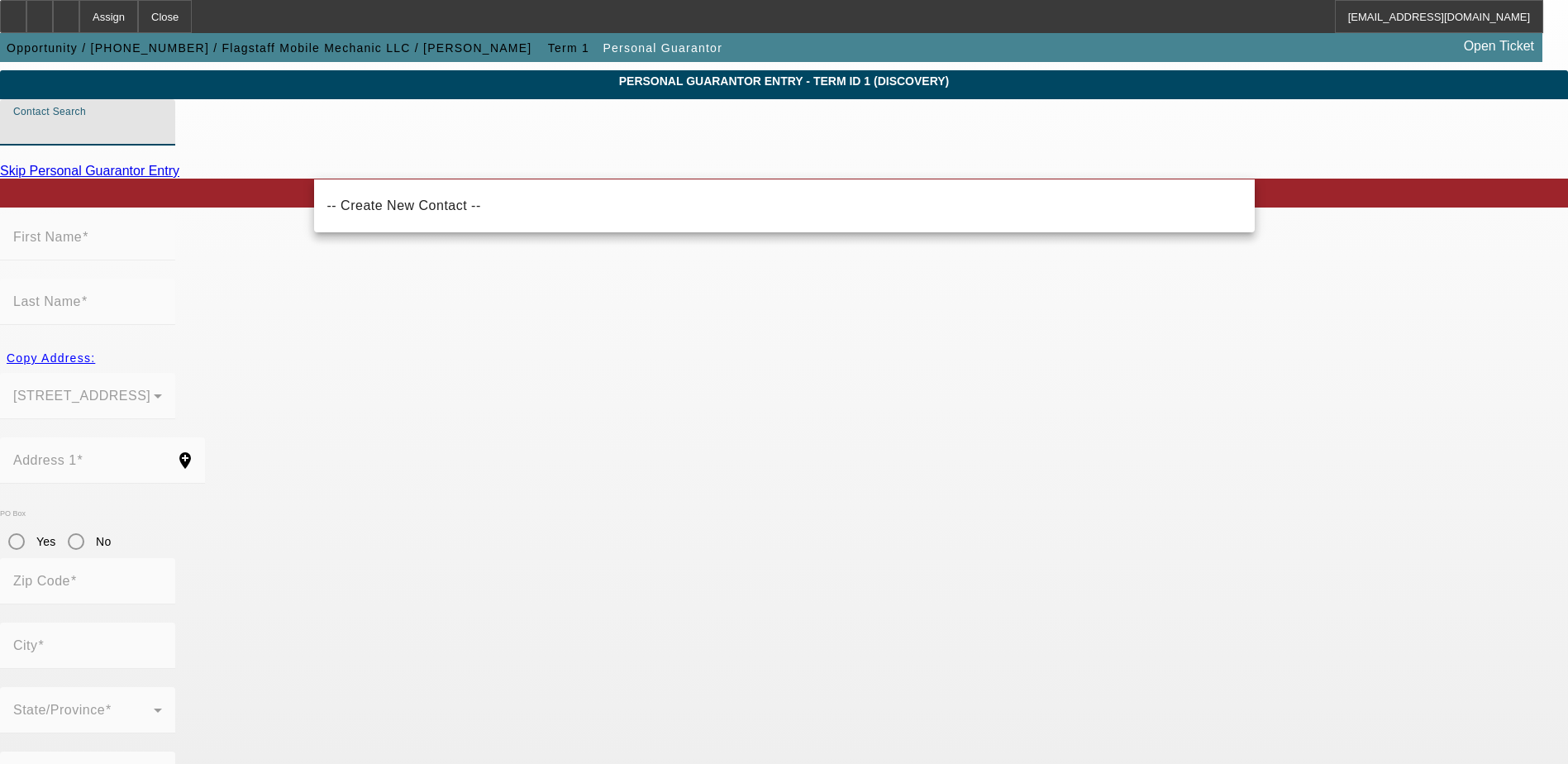
click at [162, 139] on input "Contact Search" at bounding box center [88, 129] width 148 height 20
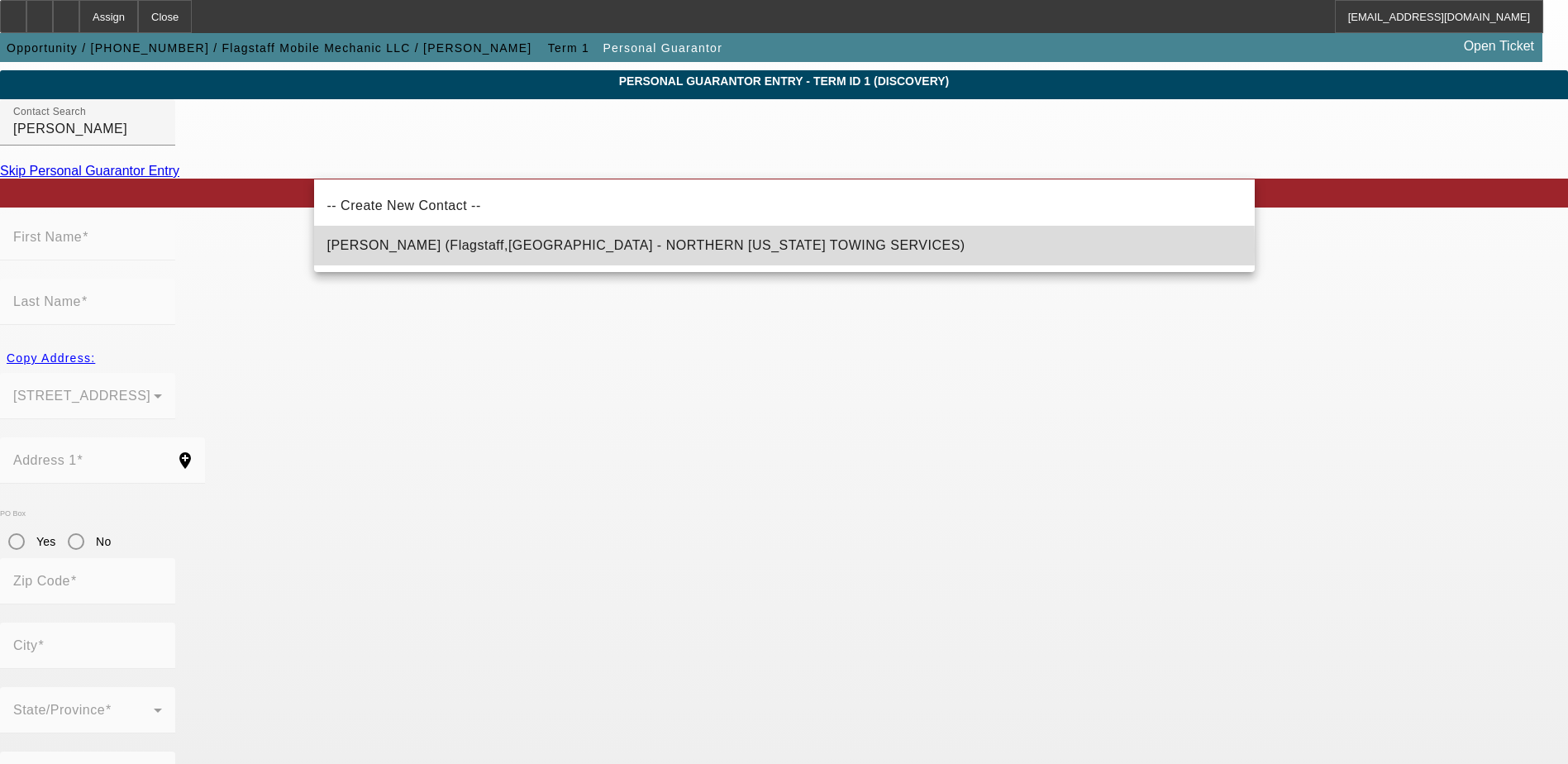
click at [457, 250] on span "Faul, Michael (Flagstaff,AZ - NORTHERN ARIZONA TOWING SERVICES)" at bounding box center [647, 245] width 638 height 14
type input "Faul, Michael (Flagstaff,AZ - NORTHERN ARIZONA TOWING SERVICES)"
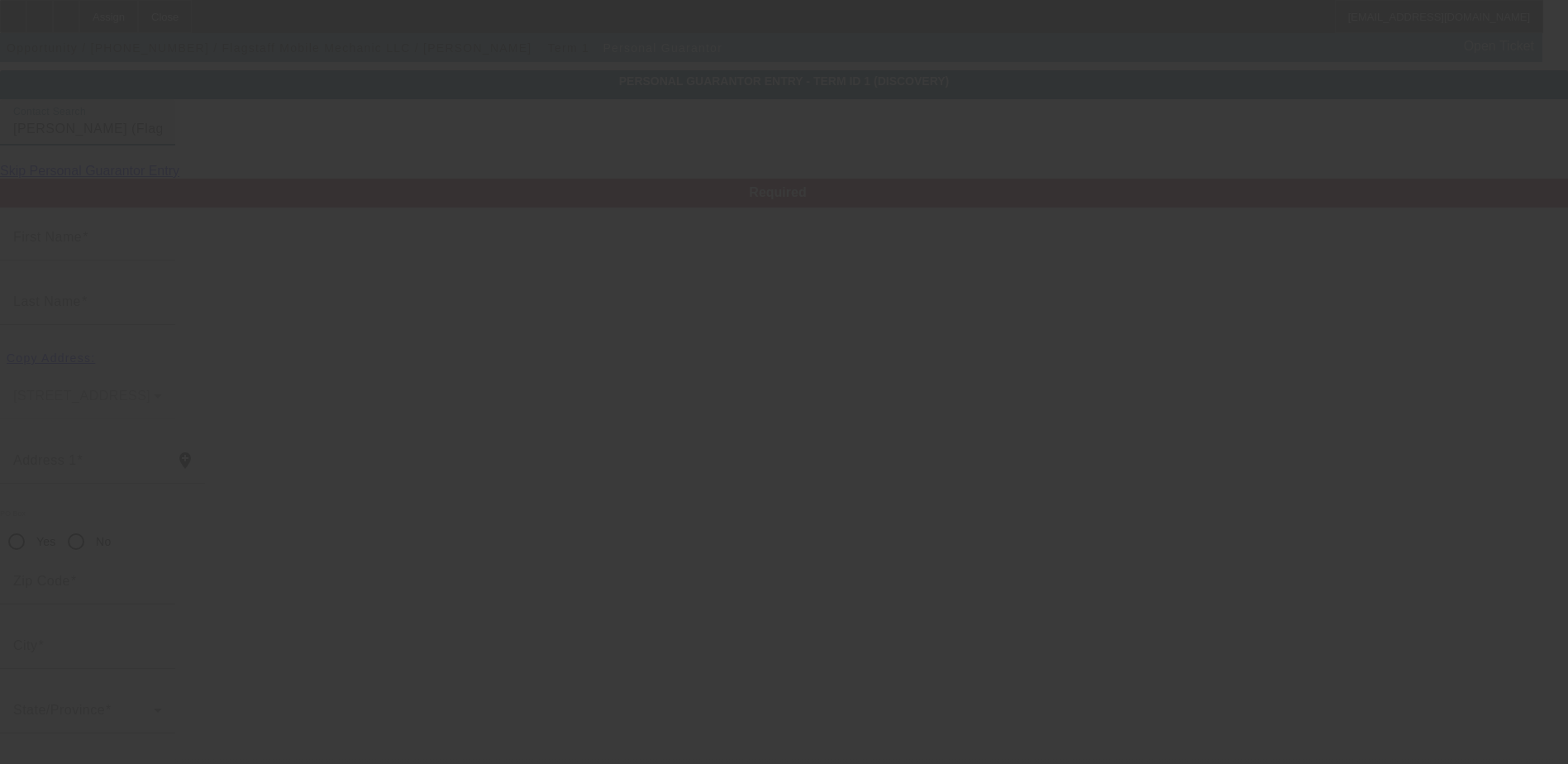
type input "Michael"
type input "Faul"
type input "2109 E 6th Ave"
radio input "true"
type input "86004"
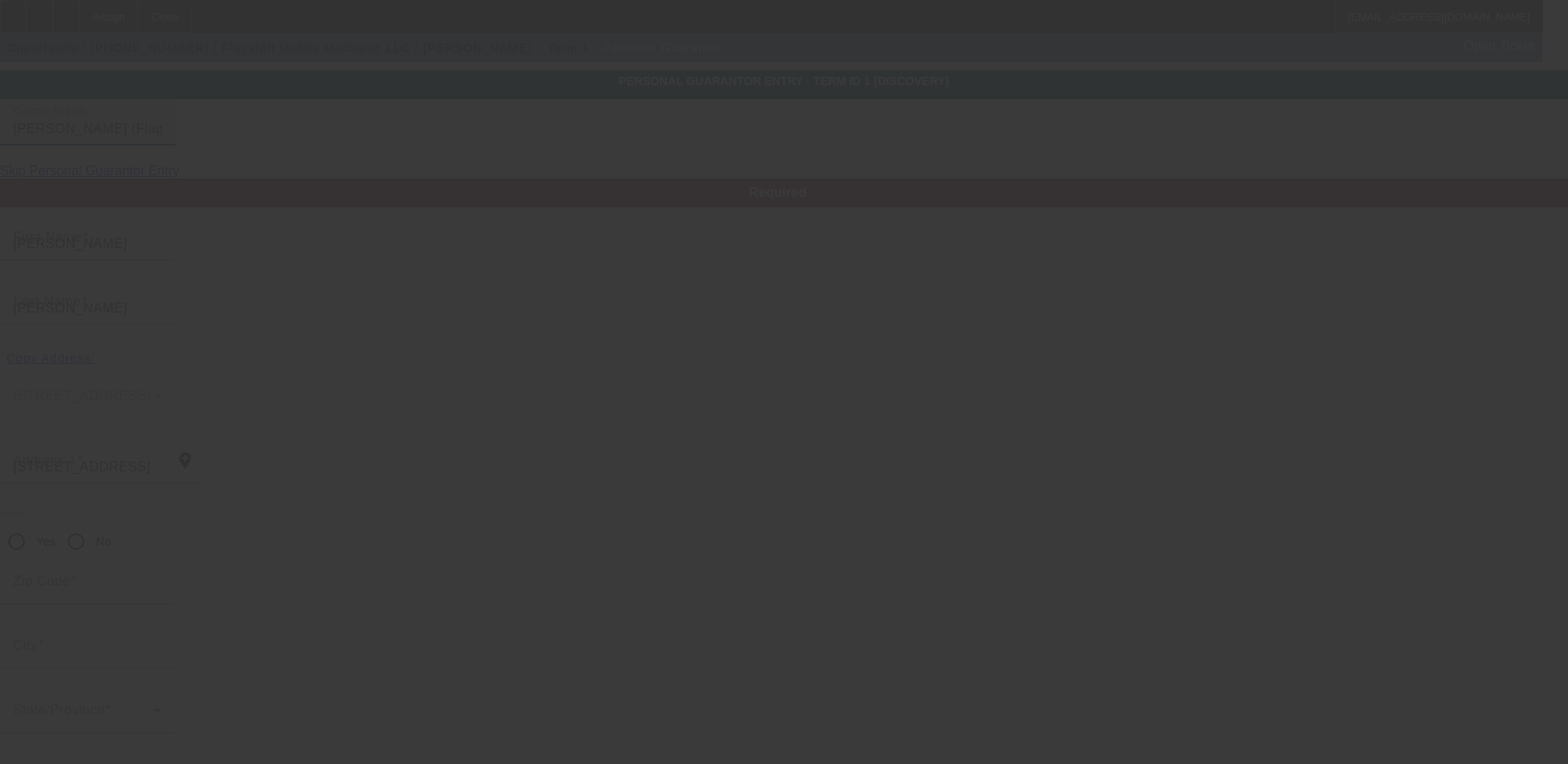
type input "Flagstaff"
type input "[PHONE_NUMBER]"
type input "100"
type input "601-23-0057"
type input "naztow928@gmail.com"
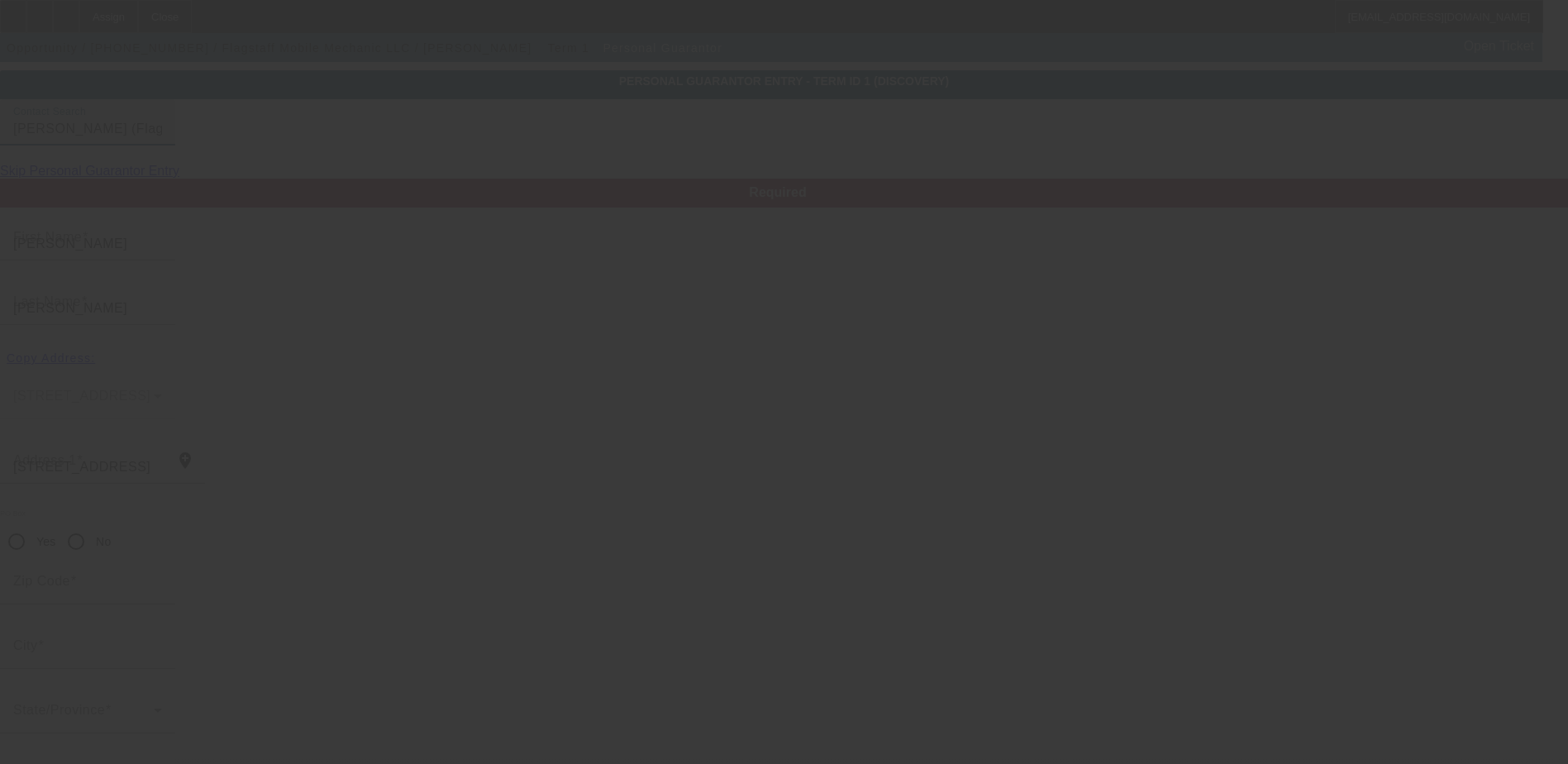
type input "Faul"
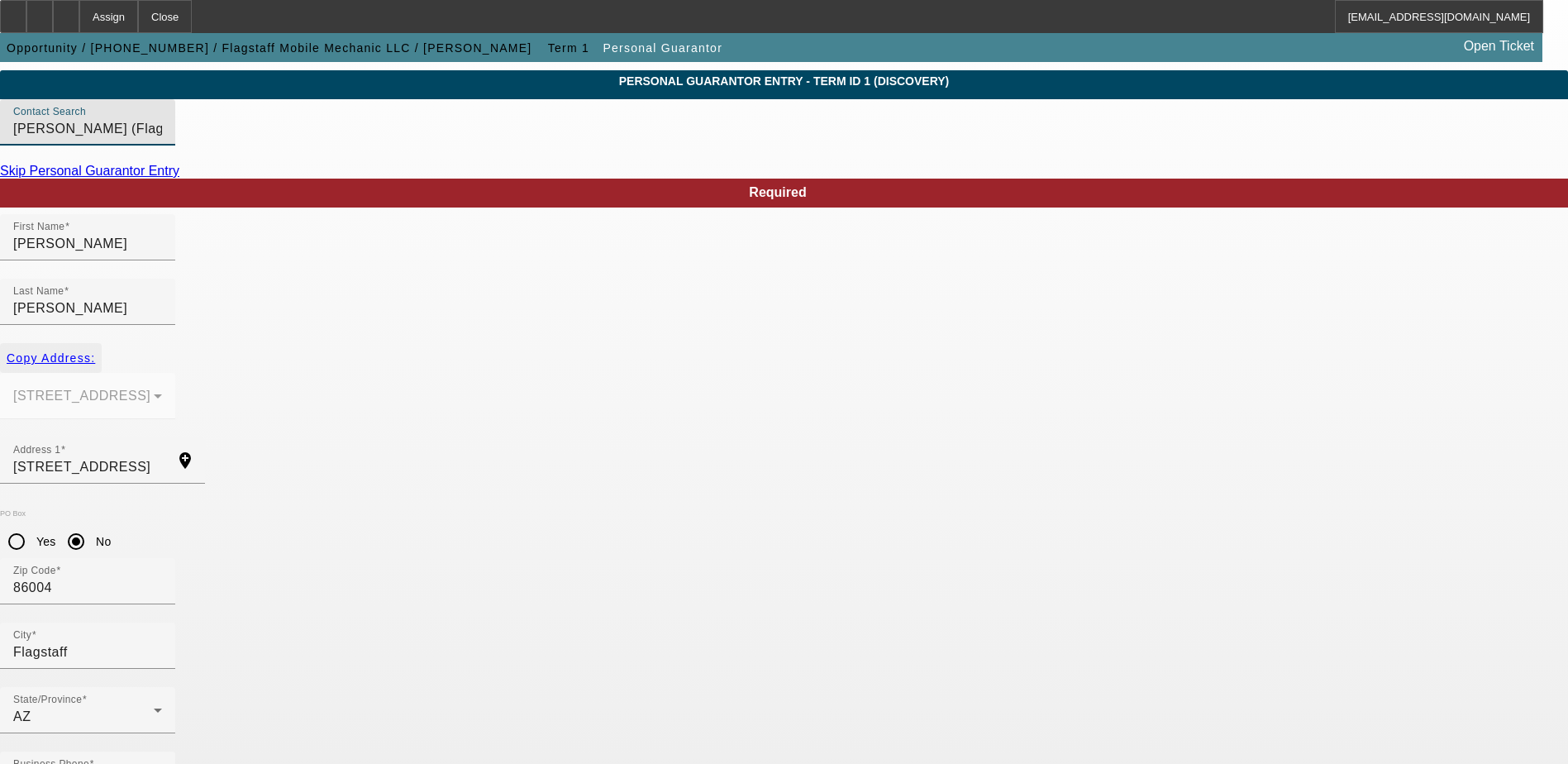
drag, startPoint x: 366, startPoint y: 325, endPoint x: 363, endPoint y: 340, distance: 15.3
click at [102, 343] on button "Copy Address:" at bounding box center [51, 357] width 102 height 30
type input "3044 Mesa Trl"
radio input "false"
type input "86005"
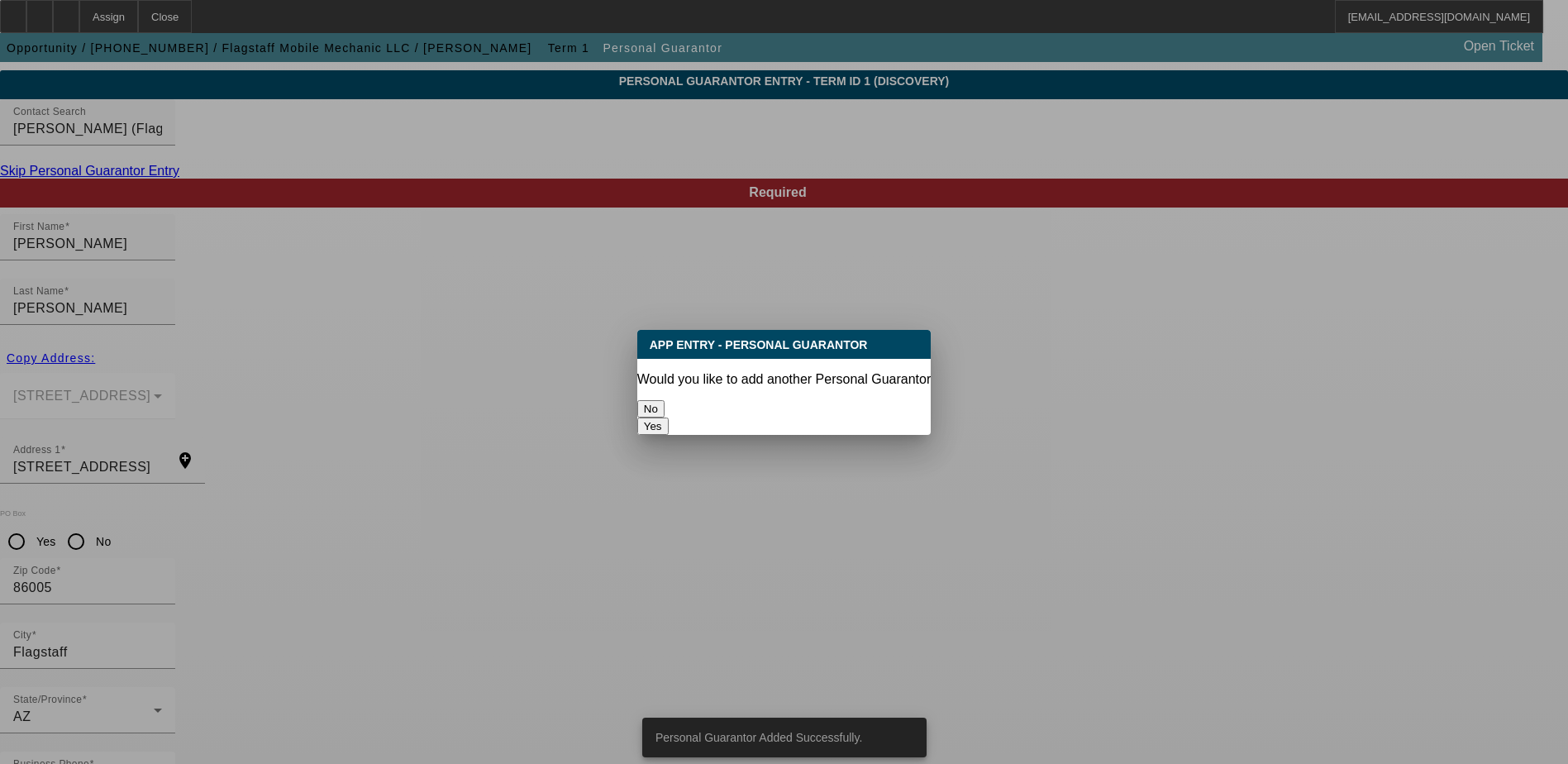
scroll to position [0, 0]
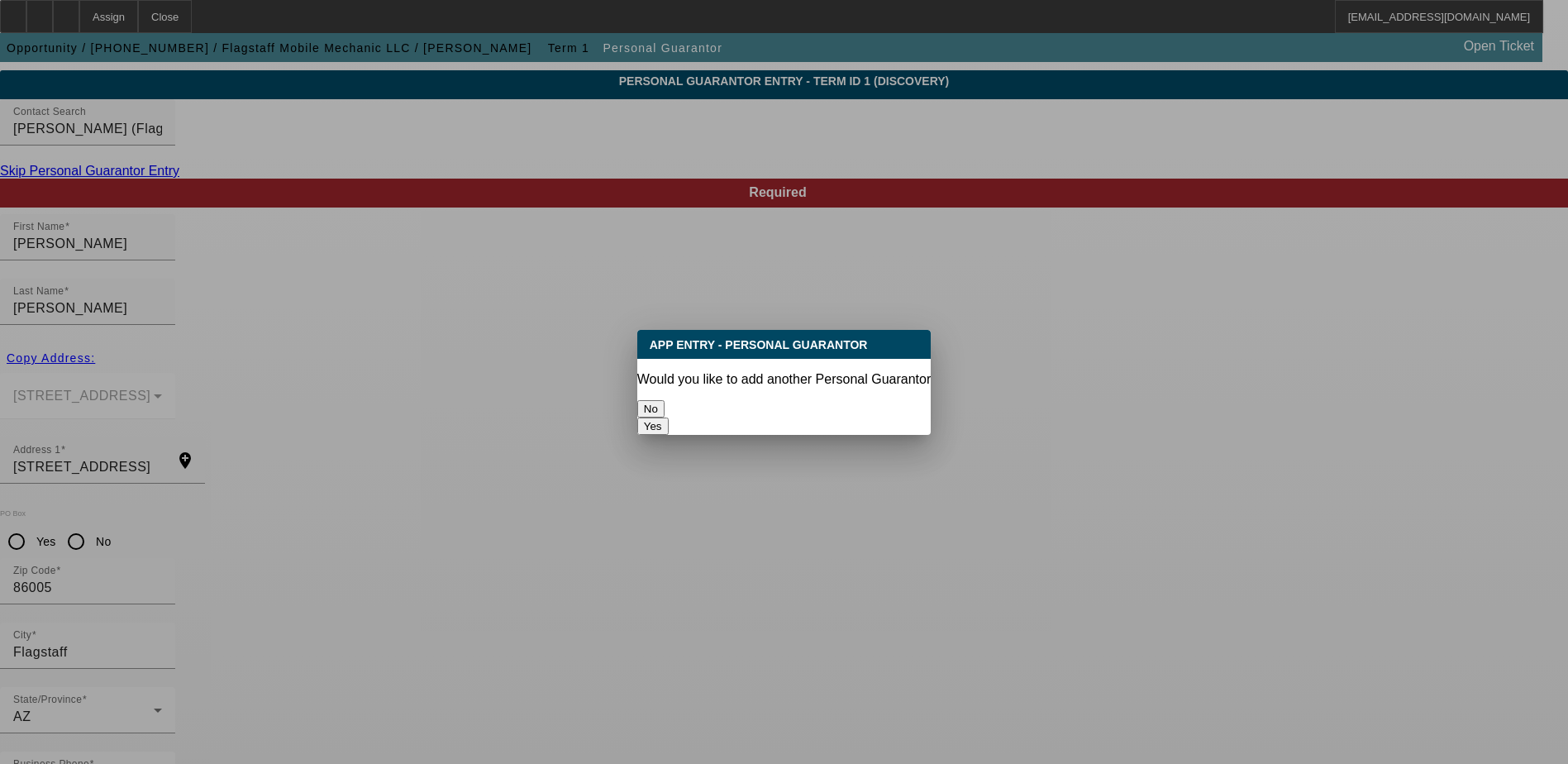
click at [665, 405] on button "No" at bounding box center [651, 408] width 27 height 17
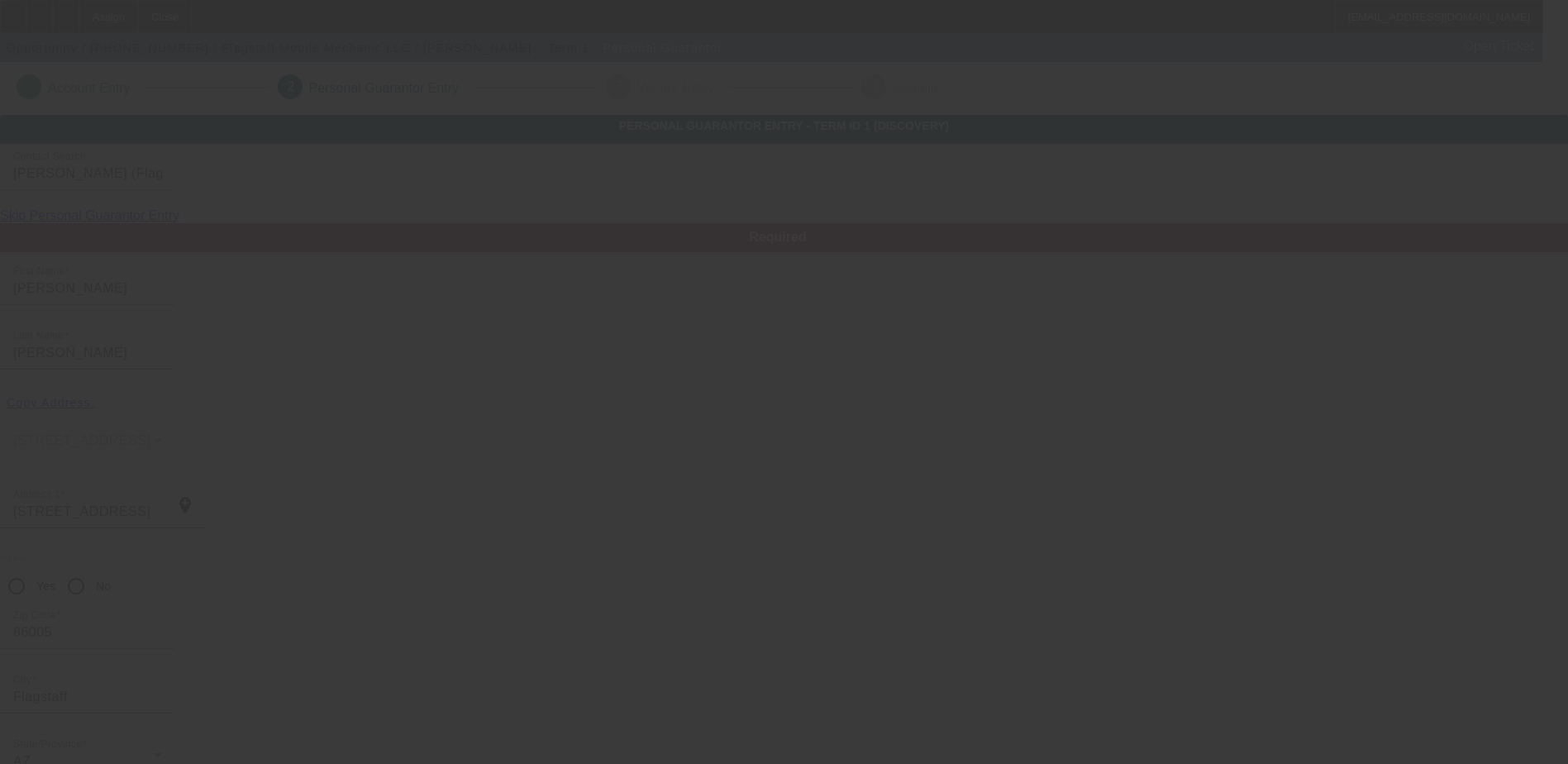
scroll to position [44, 0]
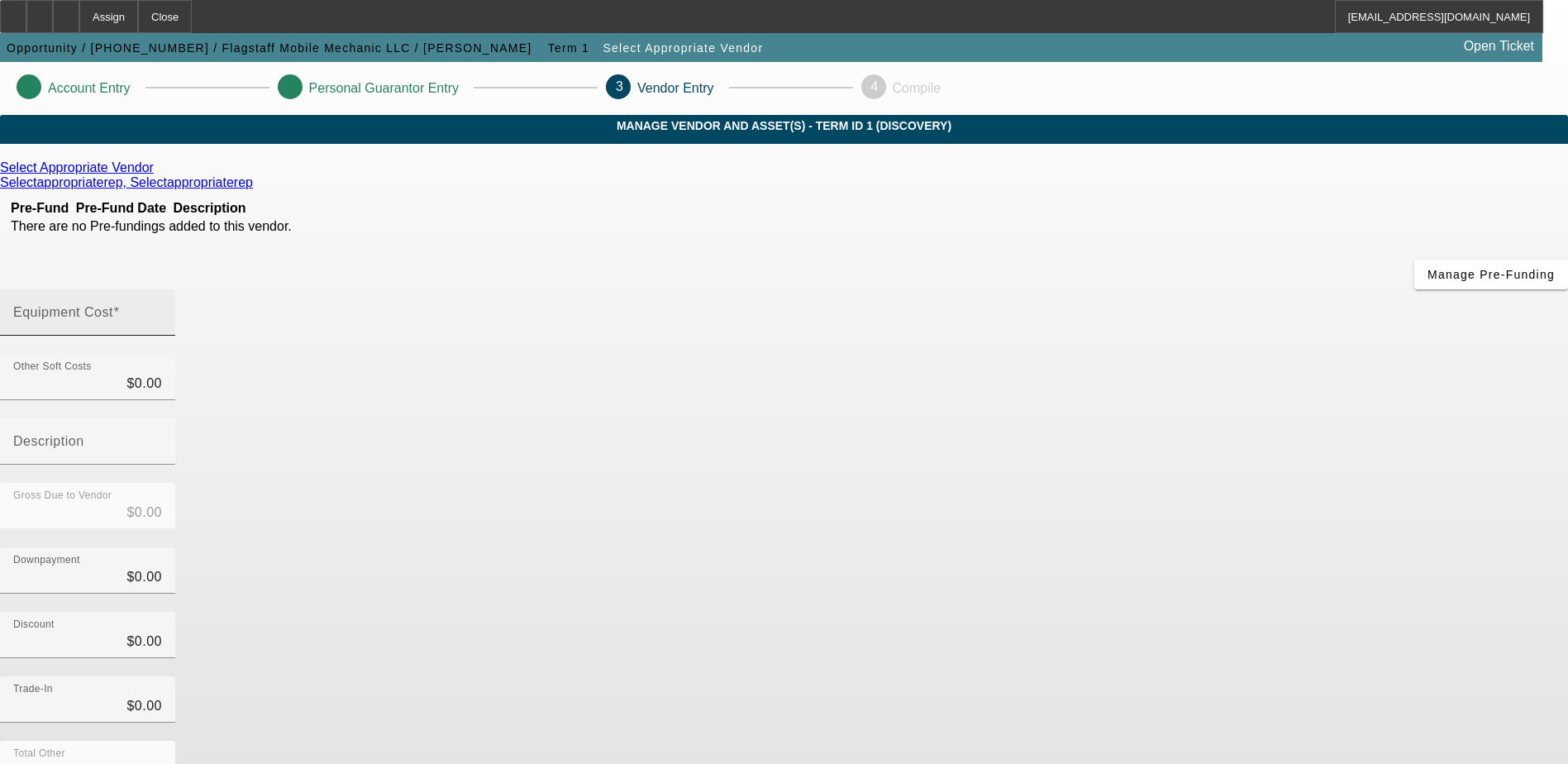
click at [162, 289] on div "Equipment Cost" at bounding box center [88, 312] width 148 height 46
type input "9"
type input "$9.00"
type input "99"
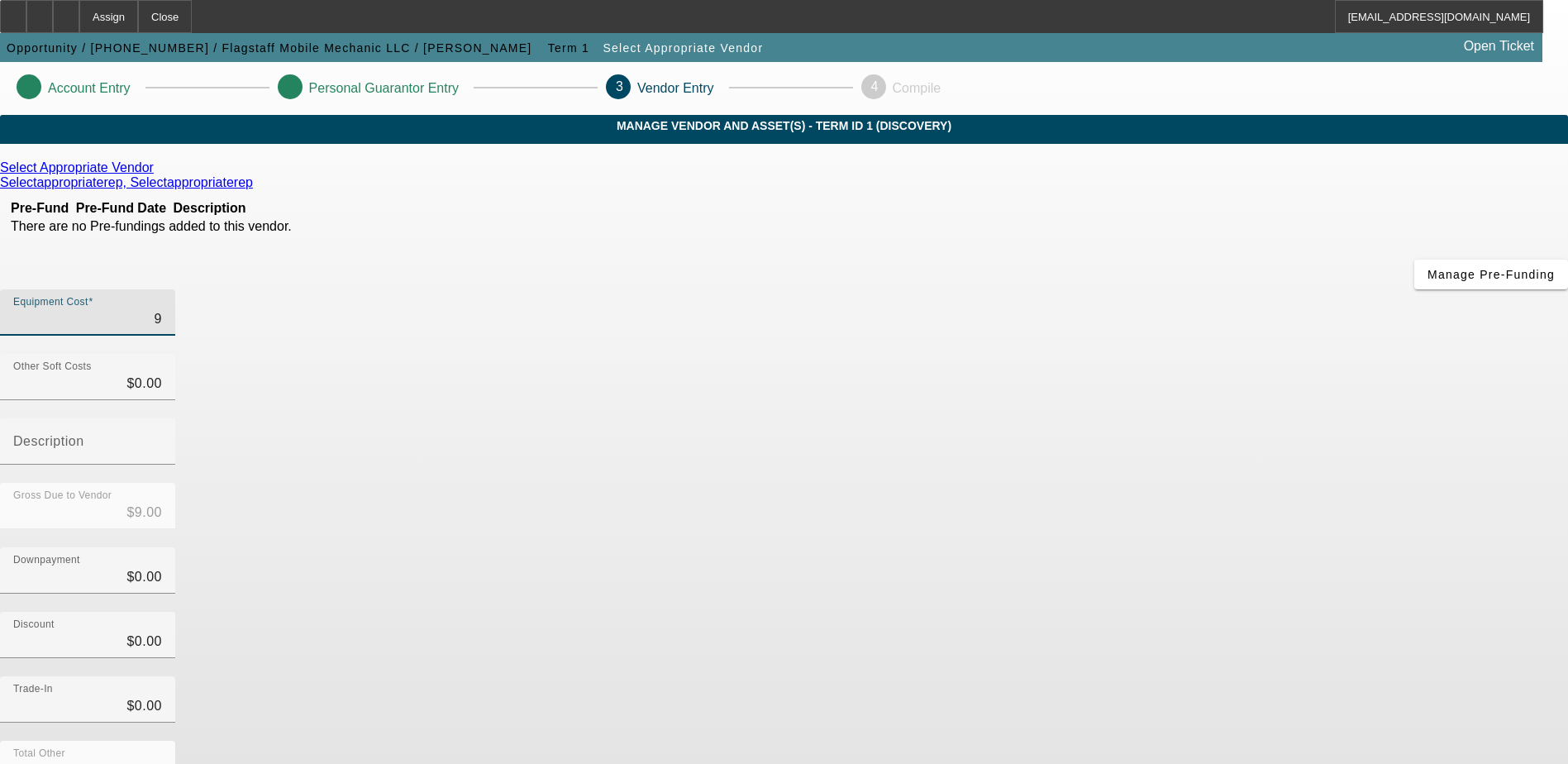
type input "$99.00"
type input "999"
type input "$999.00"
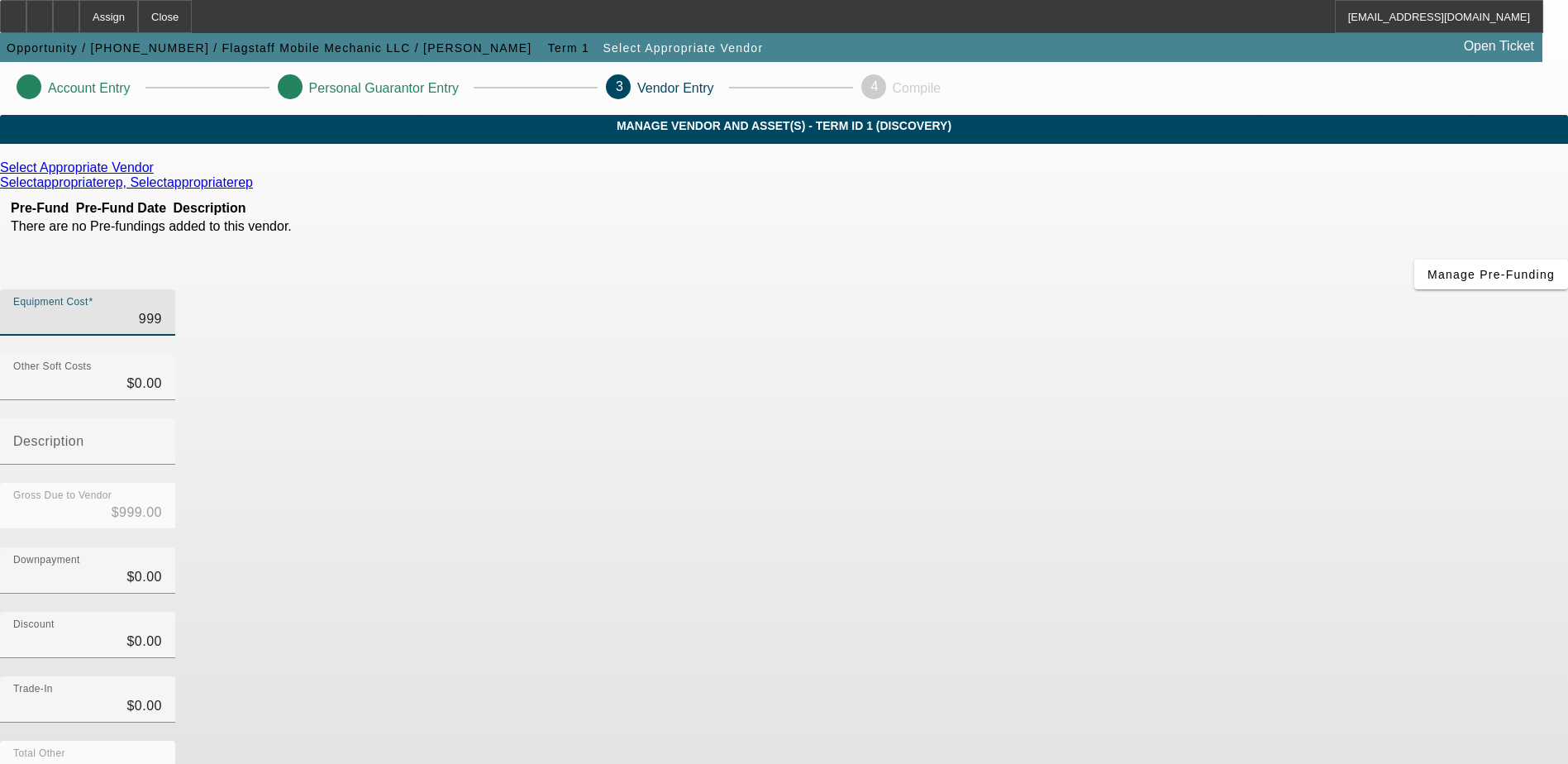
type input "9995"
type input "$9,995.00"
type input "99950"
type input "$99,950.00"
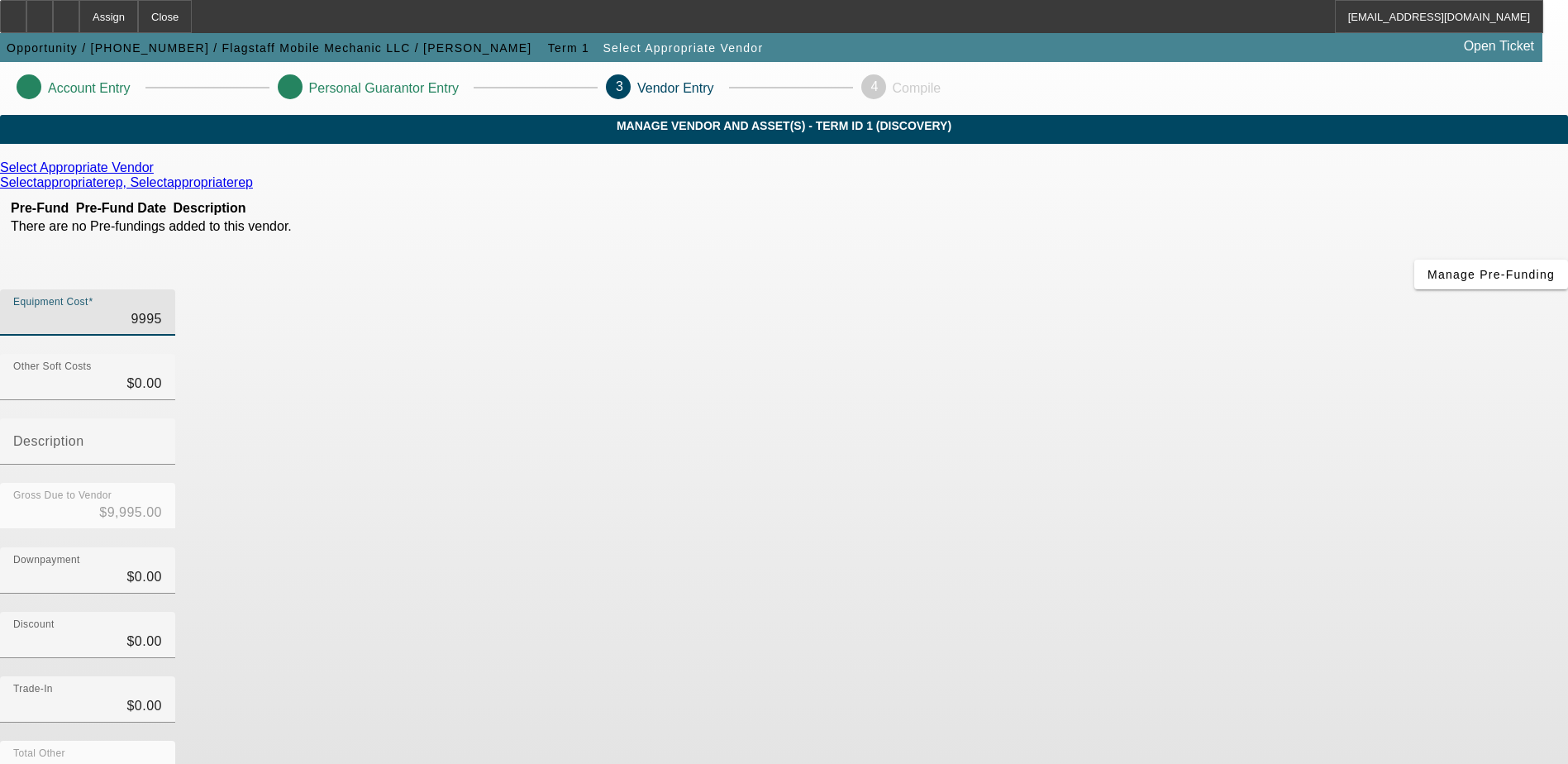
type input "$99,950.00"
click at [1192, 547] on div "Downpayment $0.00" at bounding box center [784, 579] width 1568 height 65
click at [158, 174] on icon at bounding box center [158, 167] width 0 height 14
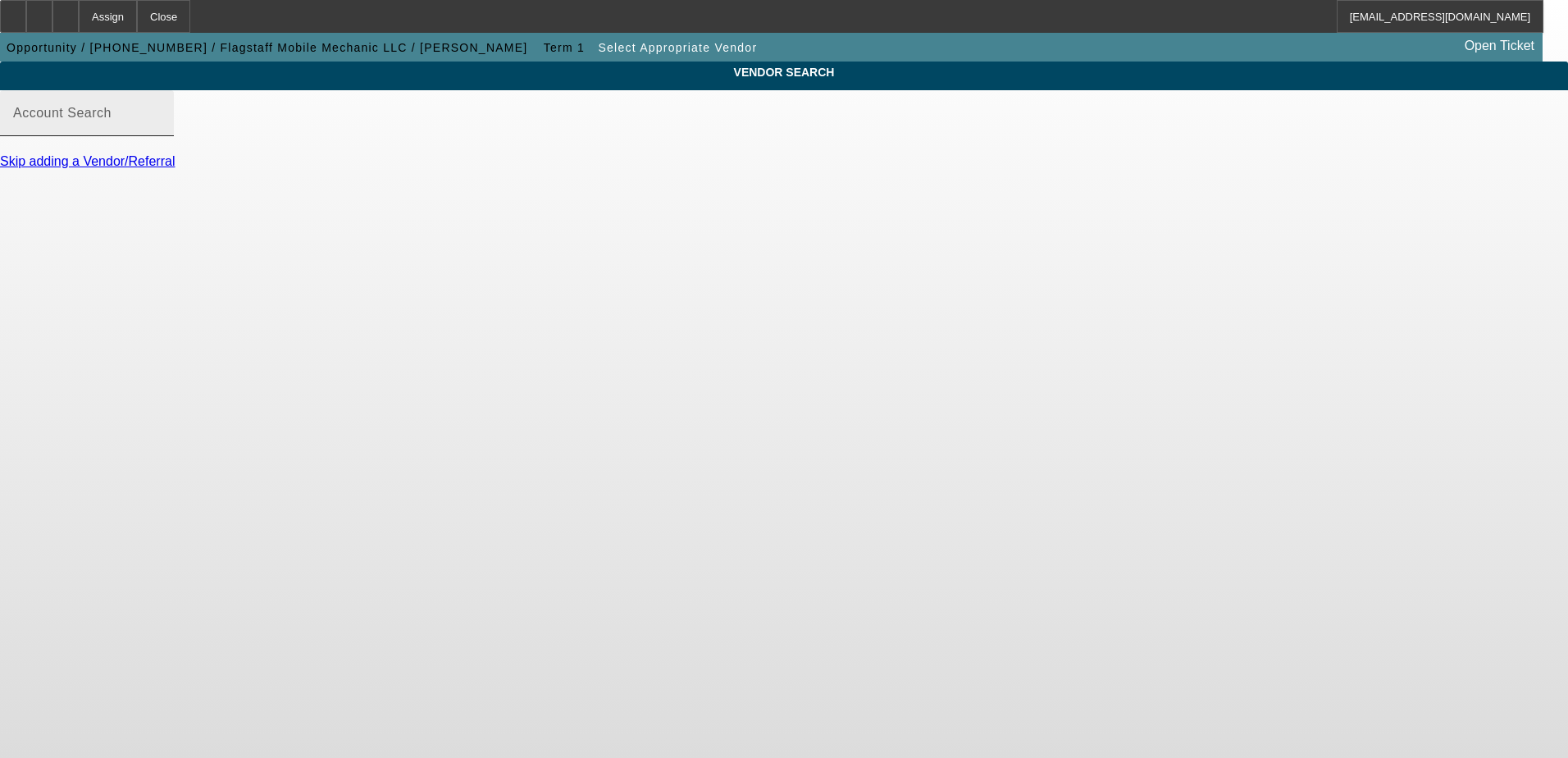
click at [161, 130] on input "Account Search" at bounding box center [87, 119] width 147 height 20
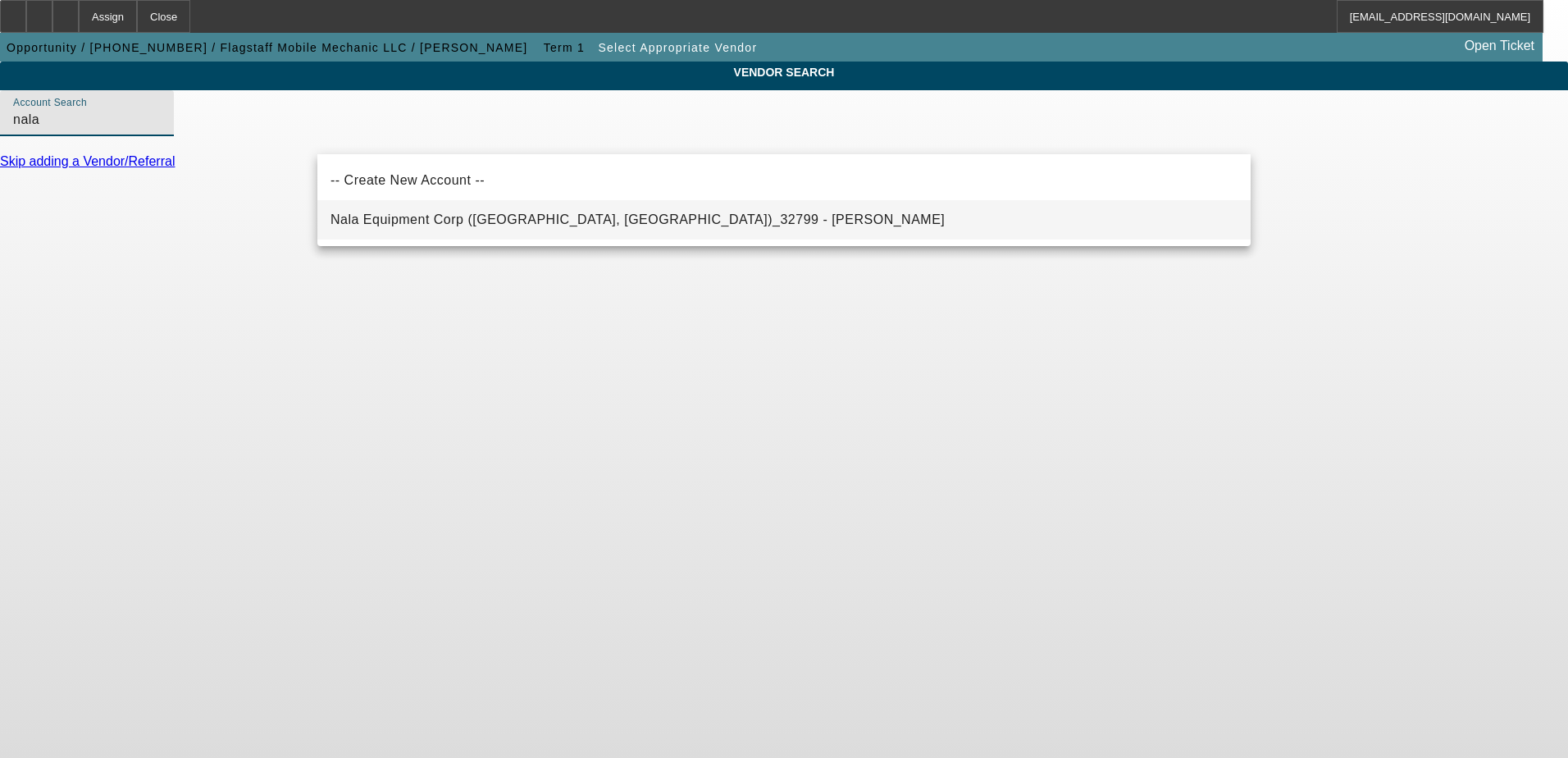
click at [421, 229] on span "Nala Equipment Corp (Upton, MA)_32799 - Davis, Derek" at bounding box center [638, 220] width 615 height 20
type input "Nala Equipment Corp (Upton, MA)_32799 - Davis, Derek"
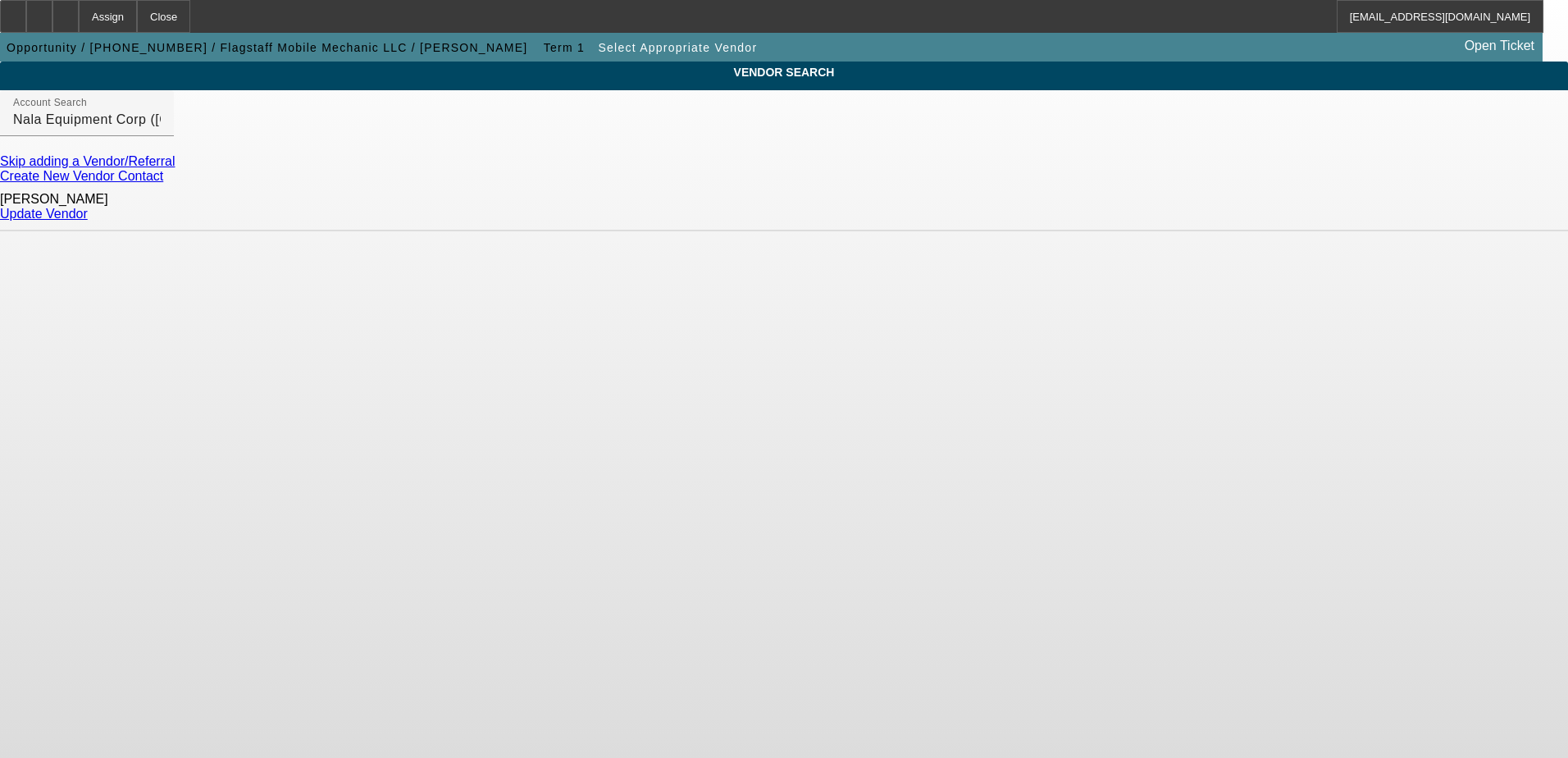
click at [88, 209] on link "Update Vendor" at bounding box center [44, 213] width 88 height 14
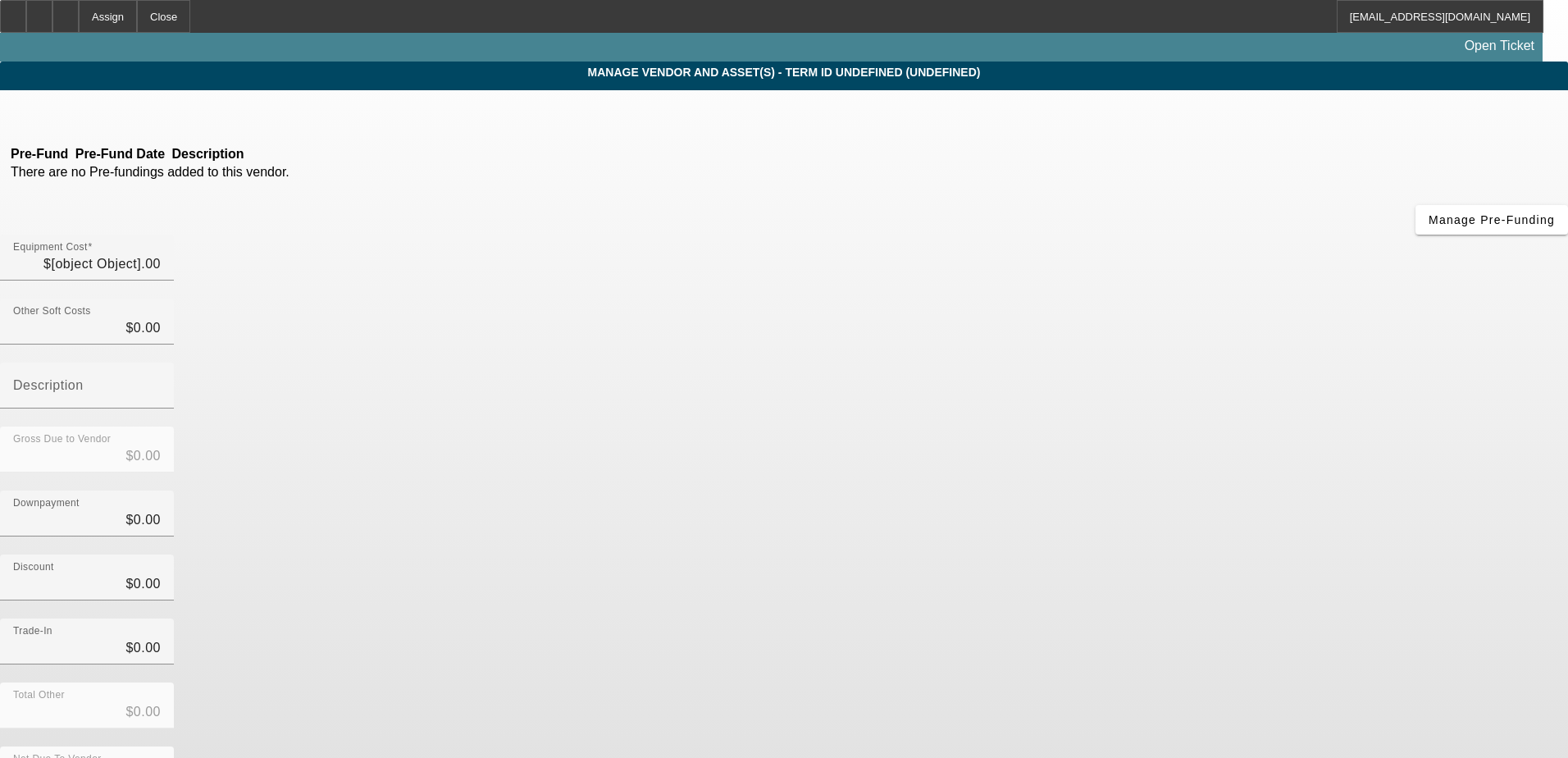
type input "$99,950.00"
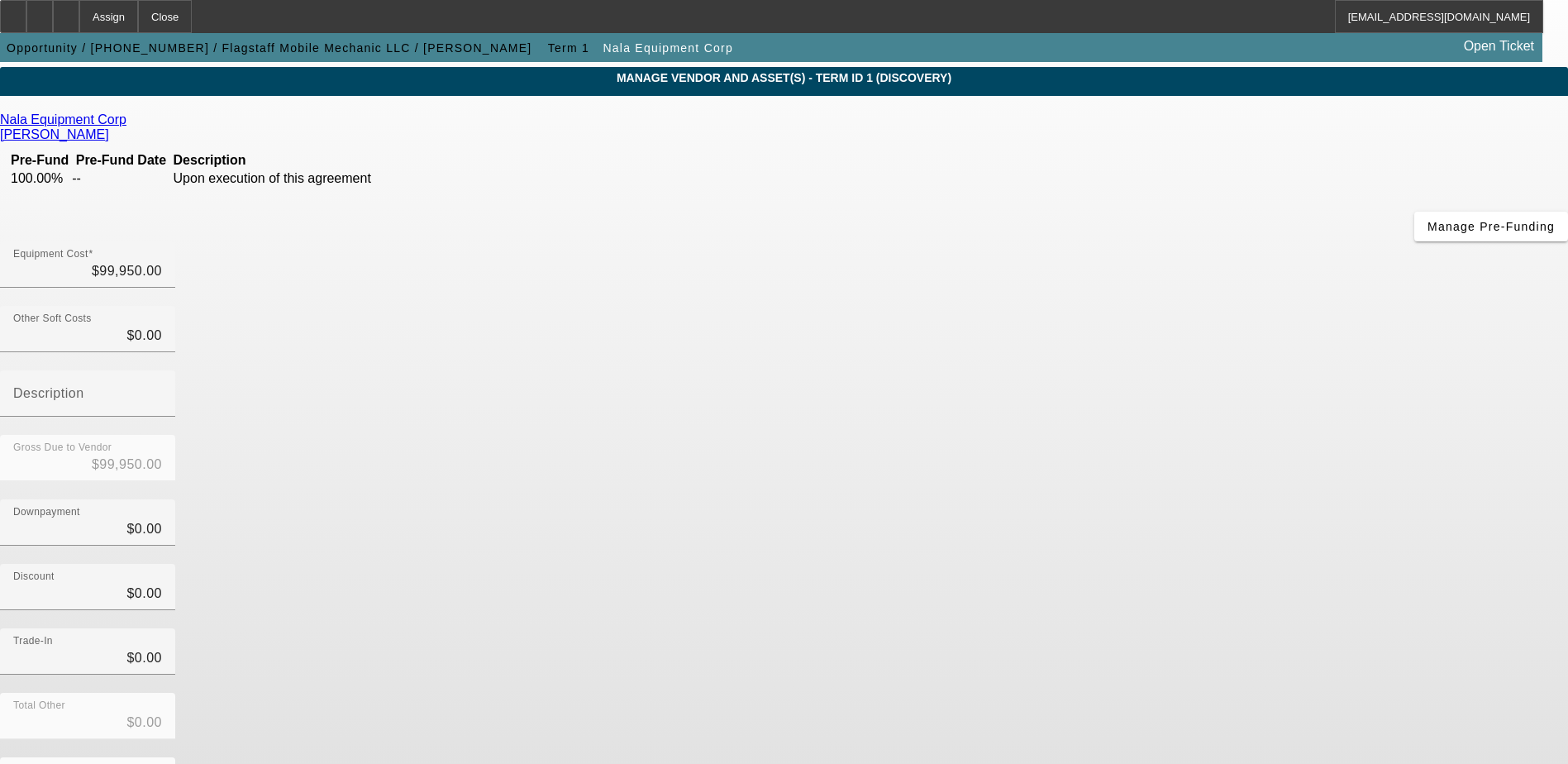
scroll to position [73, 0]
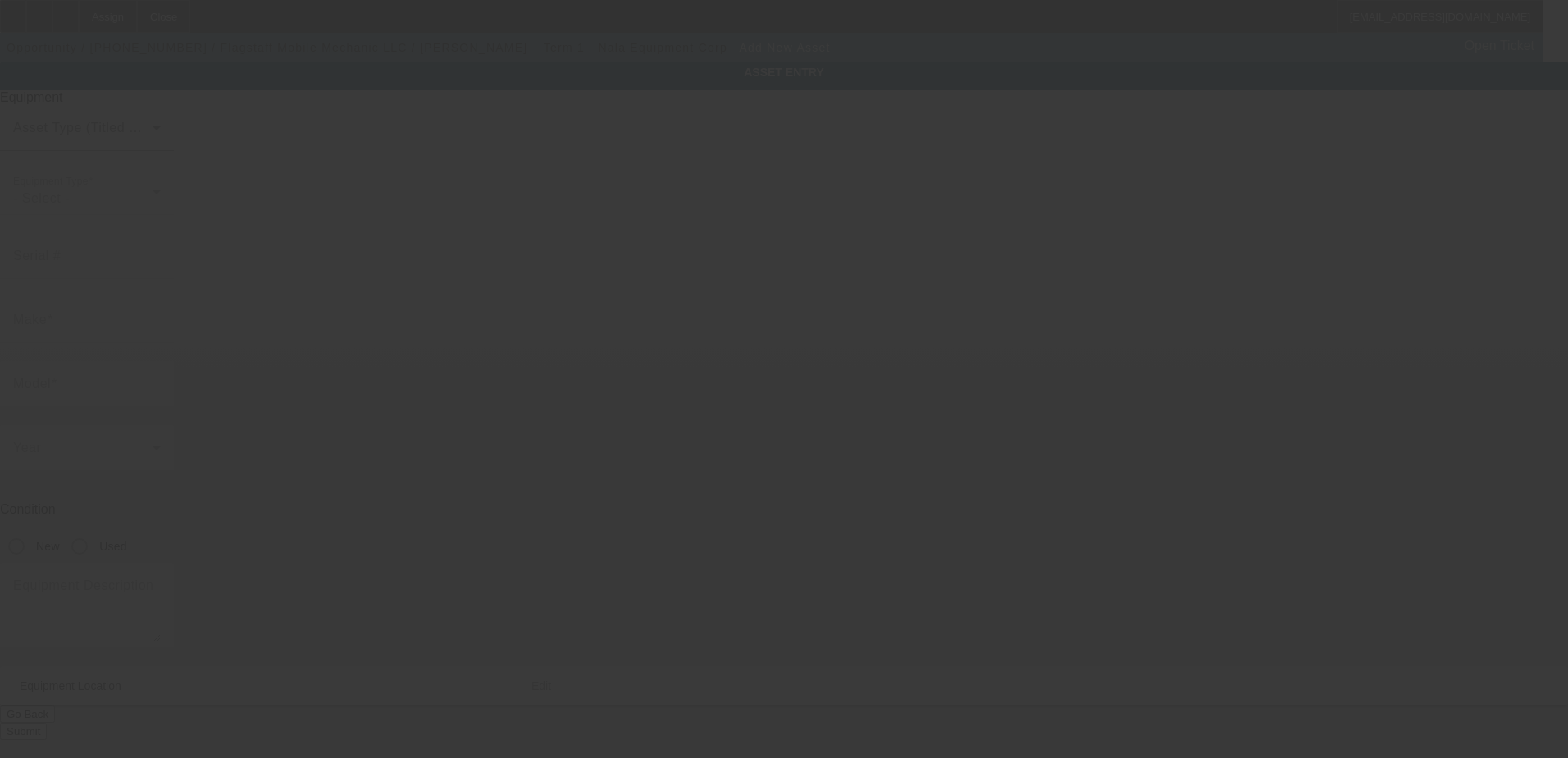
type input "3044 Mesa Trl"
type input "Flagstaff"
type input "86005"
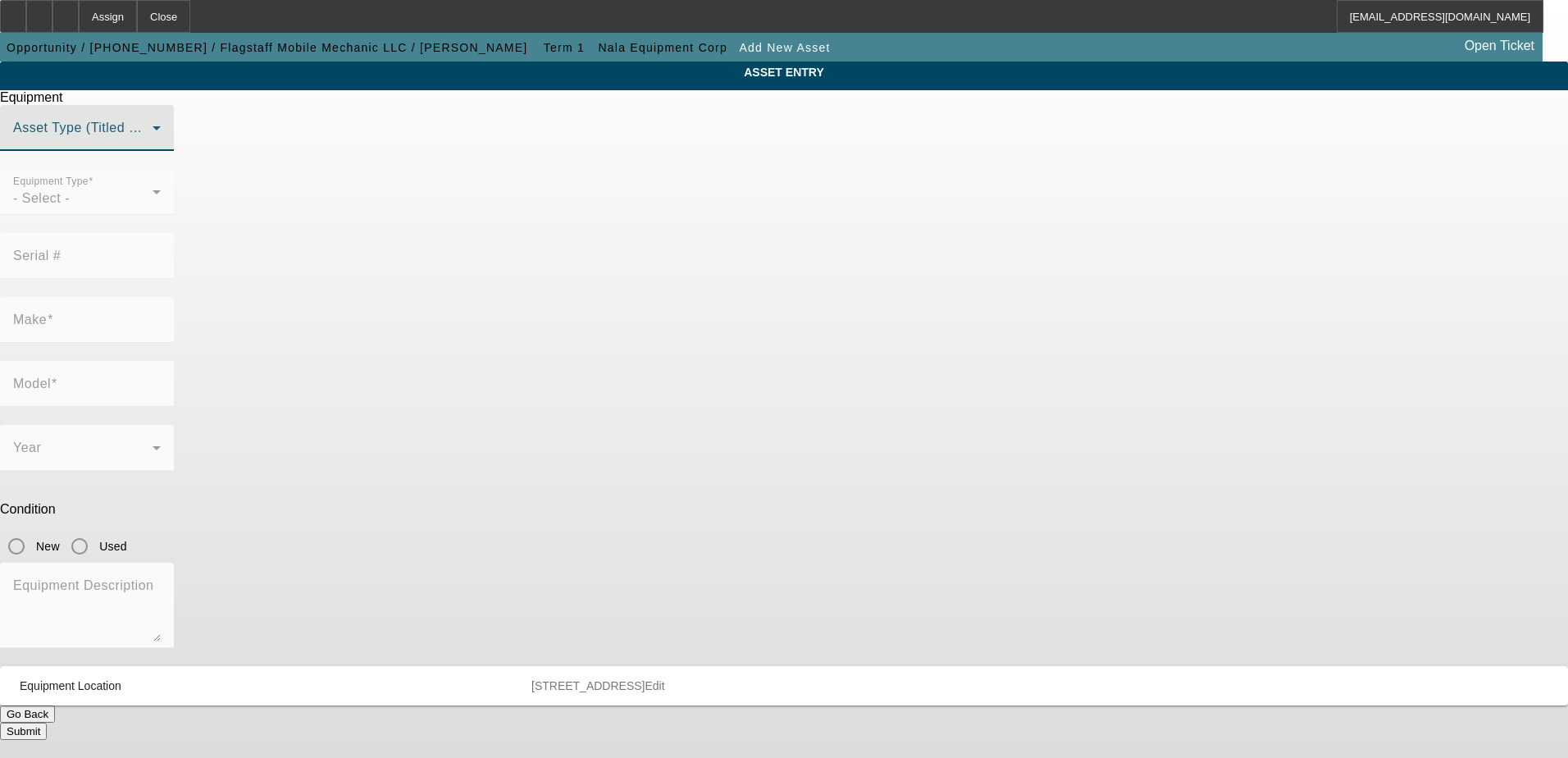
click at [153, 144] on span at bounding box center [83, 134] width 140 height 20
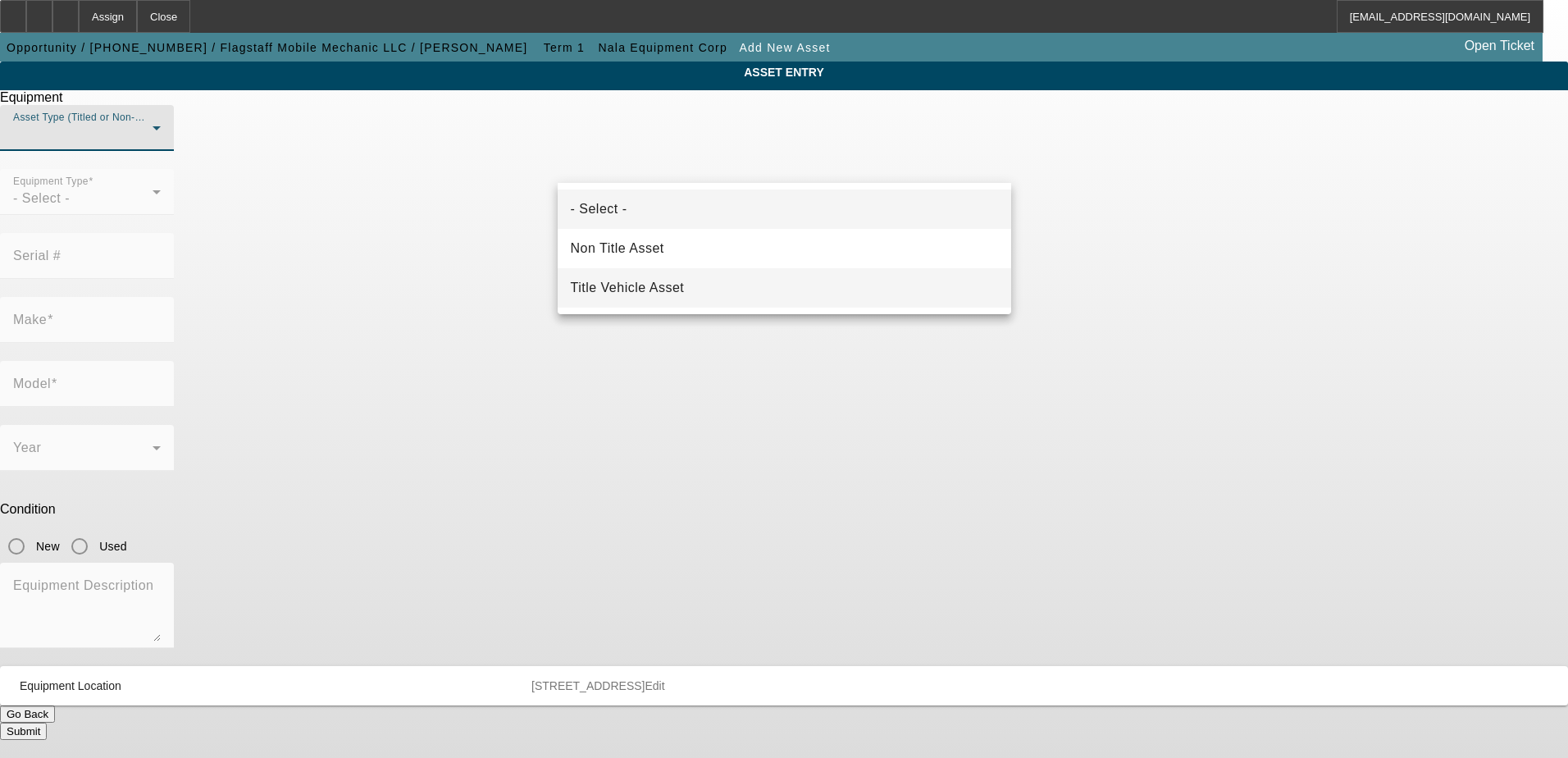
click at [644, 292] on span "Title Vehicle Asset" at bounding box center [627, 288] width 114 height 20
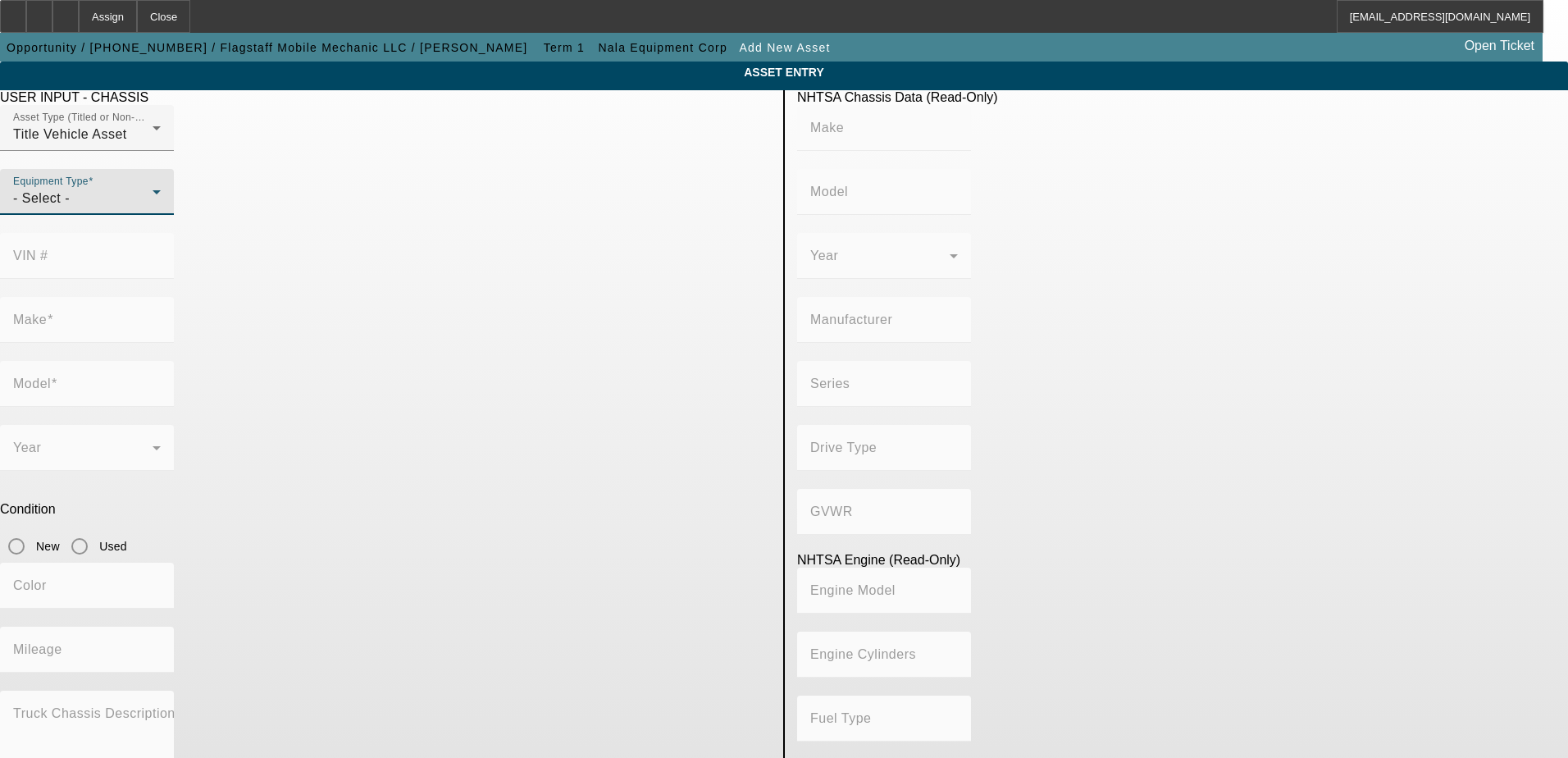
click at [153, 208] on div "- Select -" at bounding box center [83, 198] width 140 height 20
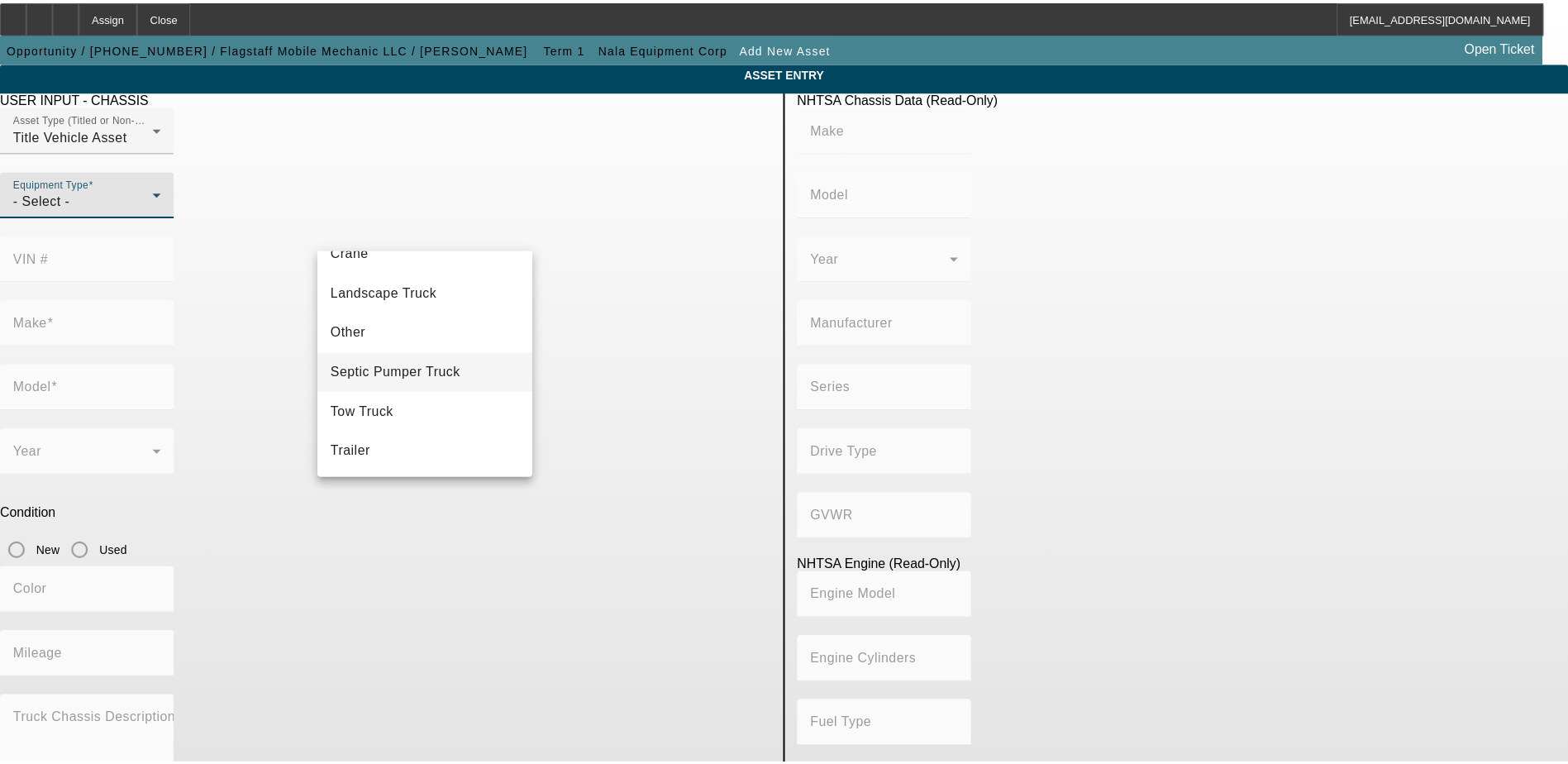
scroll to position [183, 0]
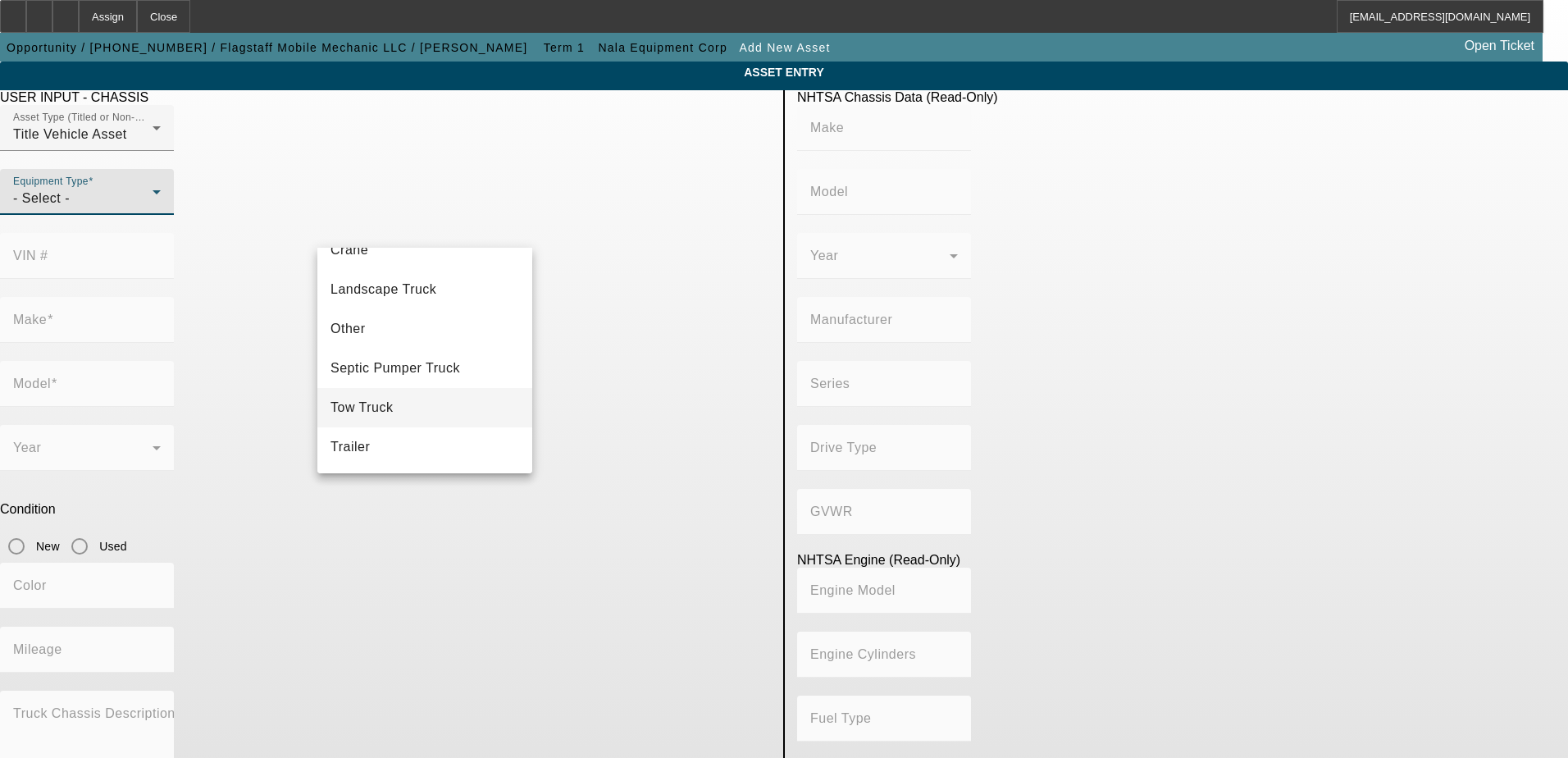
click at [409, 391] on mat-option "Tow Truck" at bounding box center [425, 407] width 215 height 39
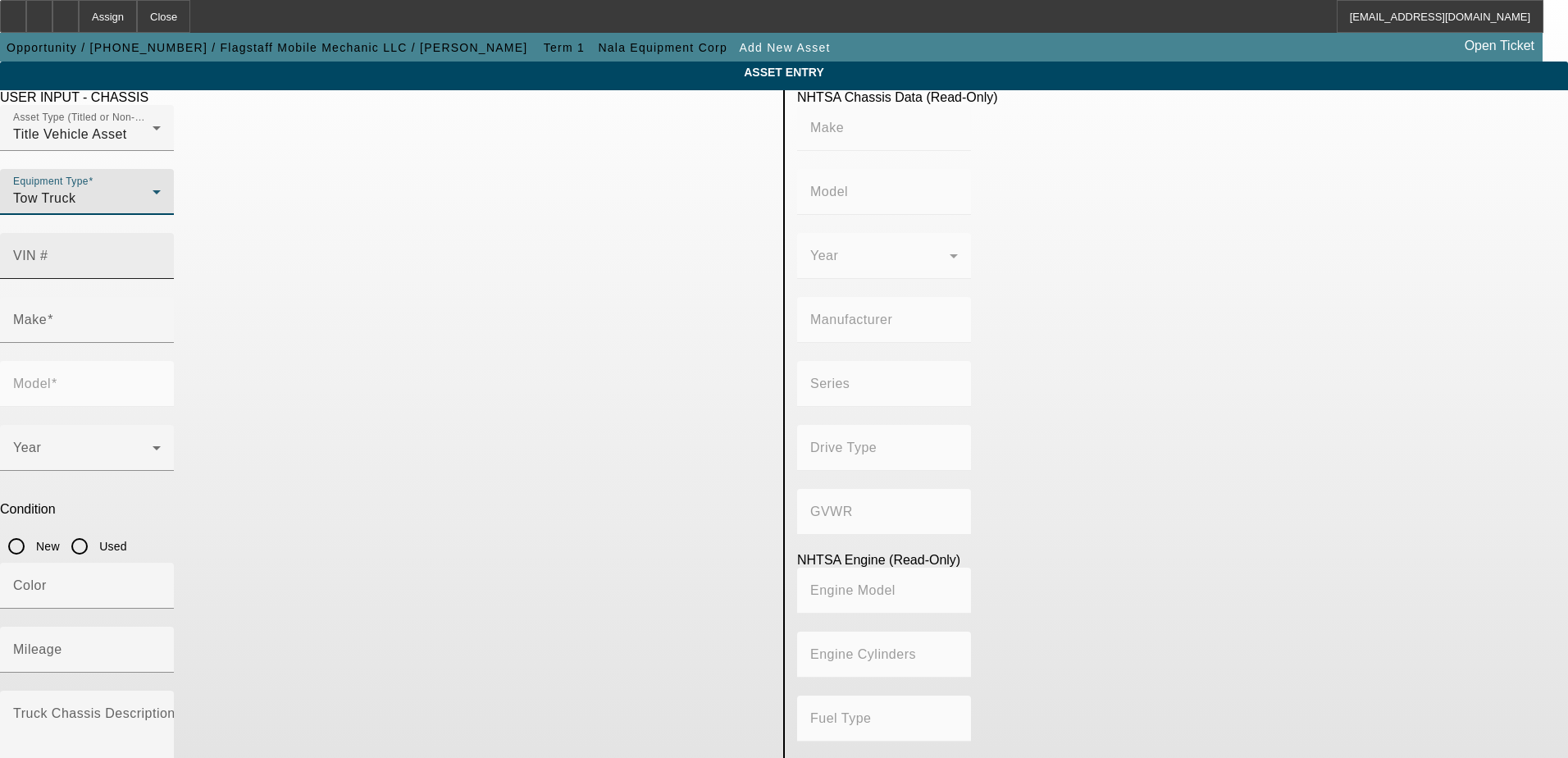
click at [161, 252] on input "VIN #" at bounding box center [87, 262] width 147 height 20
type input "1FD0X5HT0LEC57931"
type input "FORD"
type input "F-550"
type input "FORD MOTOR COMPANY"
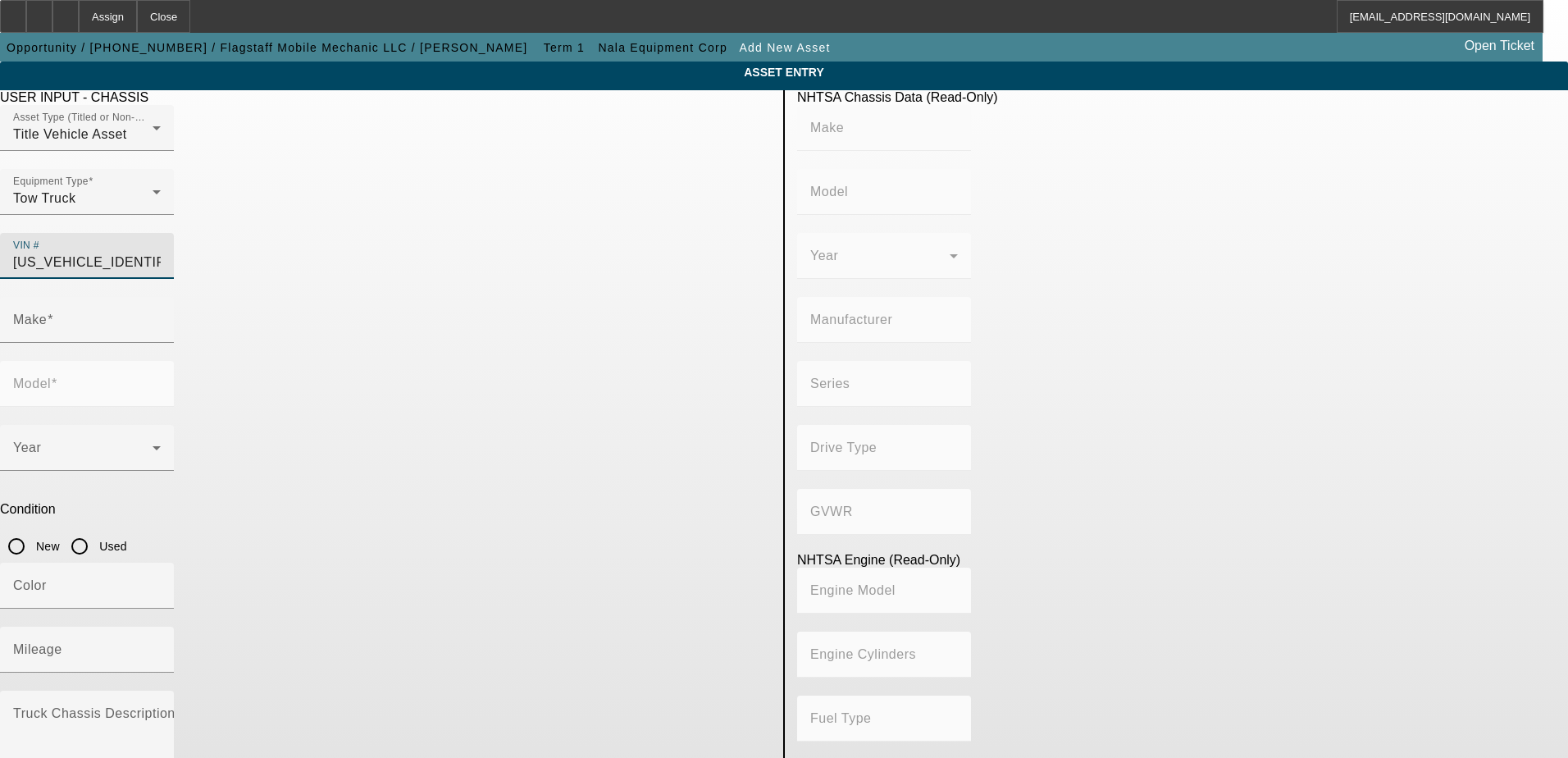
type input "F-Series"
type input "4WD/4-Wheel Drive/4x4"
type input "Class 5: 16,001 - 19,500 lb (7,258 - 8,845 kg)"
type input "8"
type input "Diesel"
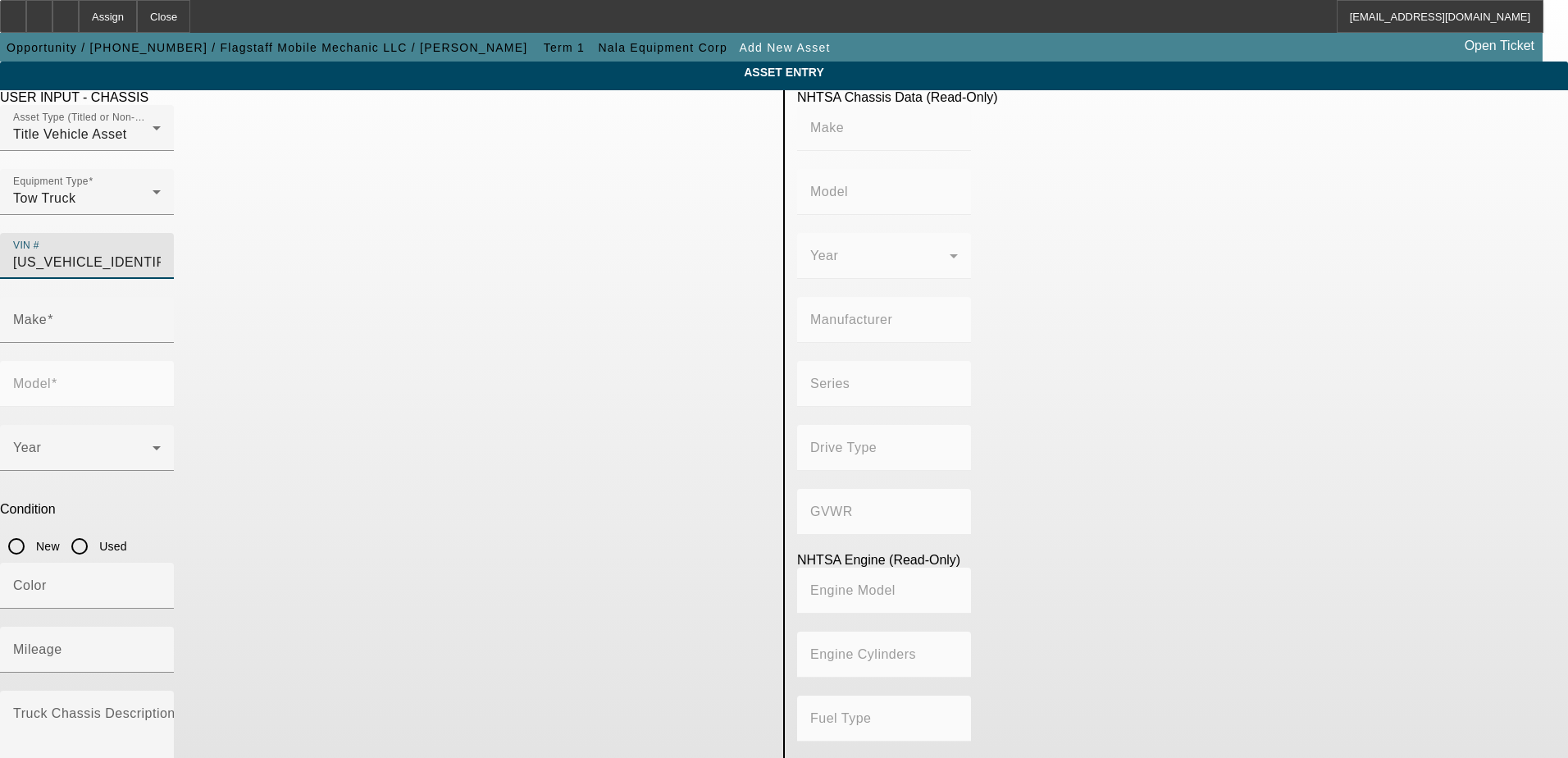
type input "408.85908543470"
type input "6.7"
type input "FORD"
type input "F-550"
type input "1FD0X5HT0LEC57931"
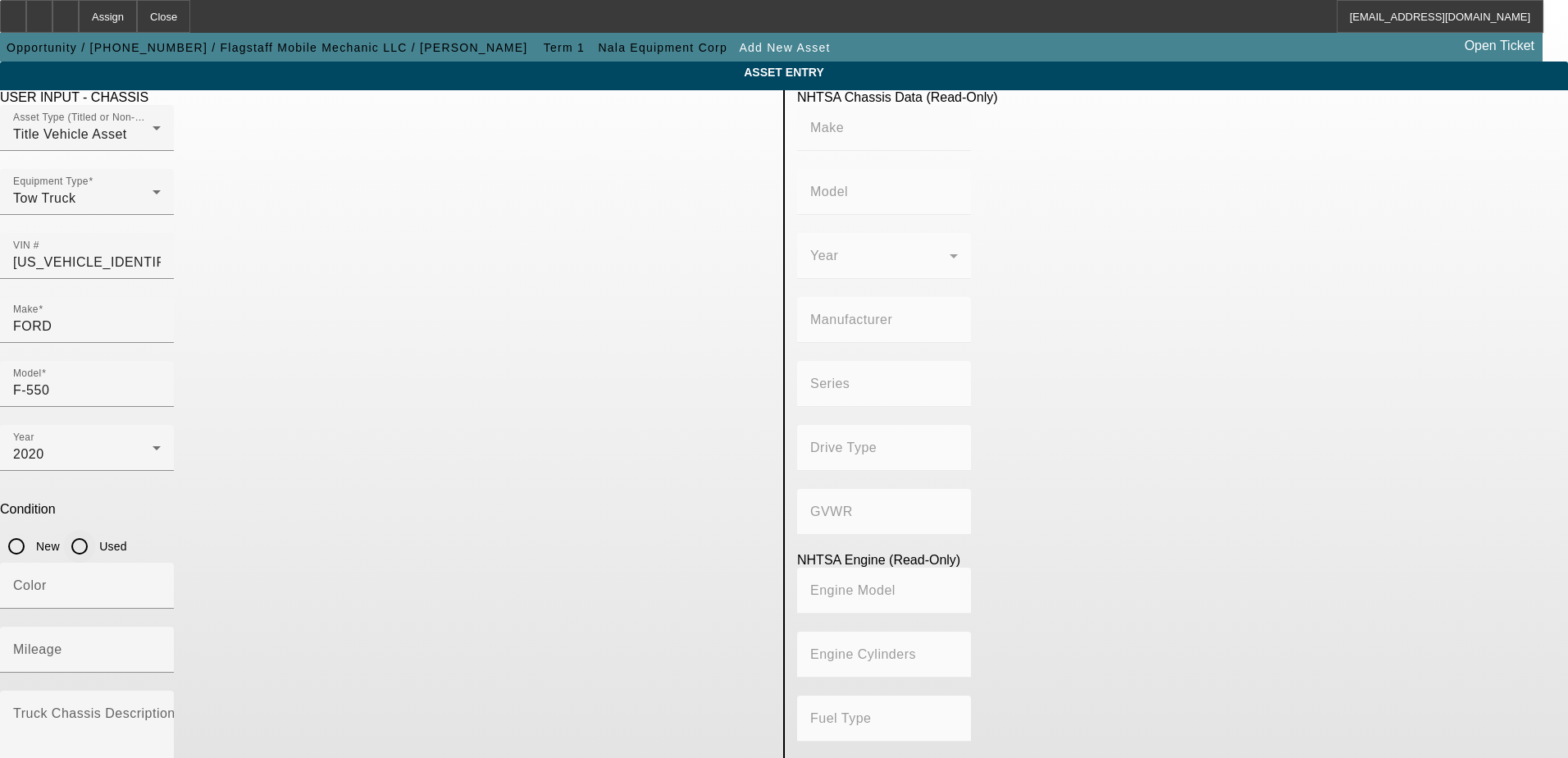
click at [96, 530] on input "Used" at bounding box center [79, 546] width 33 height 32
radio input "true"
click at [161, 563] on div "Color" at bounding box center [87, 586] width 147 height 46
type input "FORD"
type input "F-550"
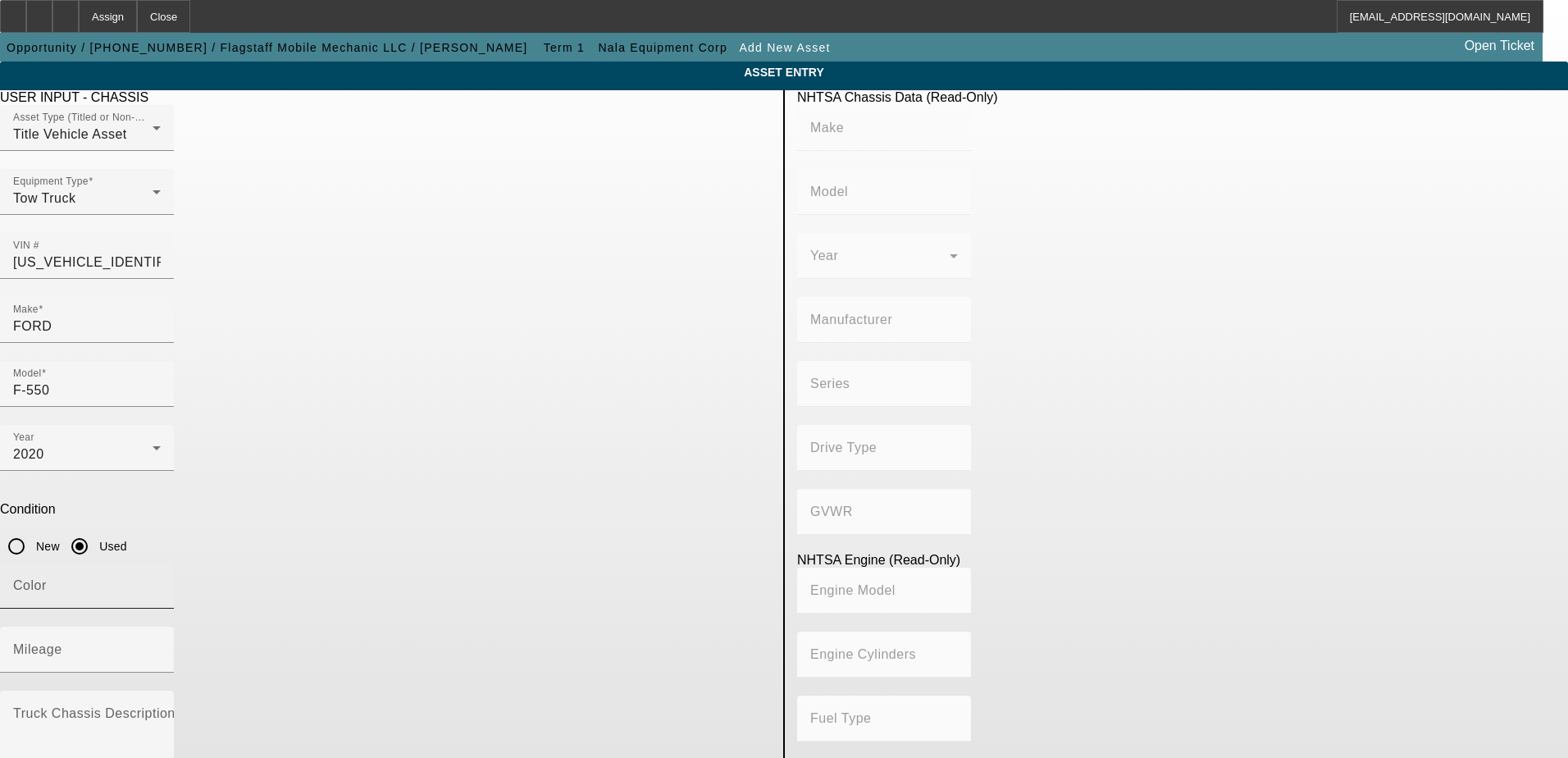
type input "FORD MOTOR COMPANY"
type input "F-Series"
type input "4WD/4-Wheel Drive/4x4"
type input "Class 5: 16,001 - 19,500 lb (7,258 - 8,845 kg)"
type input "8"
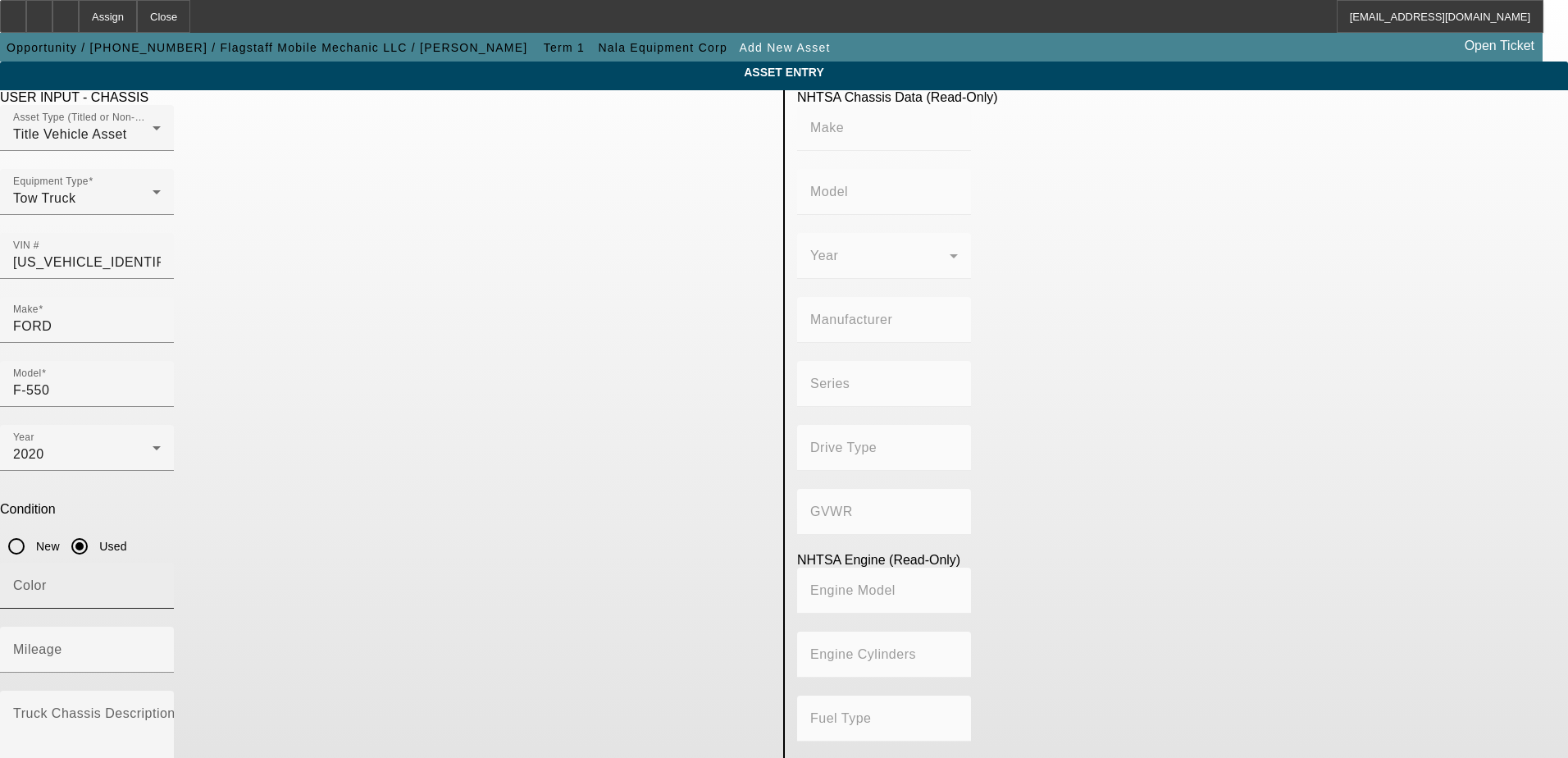
type input "Diesel"
type input "408.85908543470"
type input "6.7"
type input "BLACK"
type input "94800"
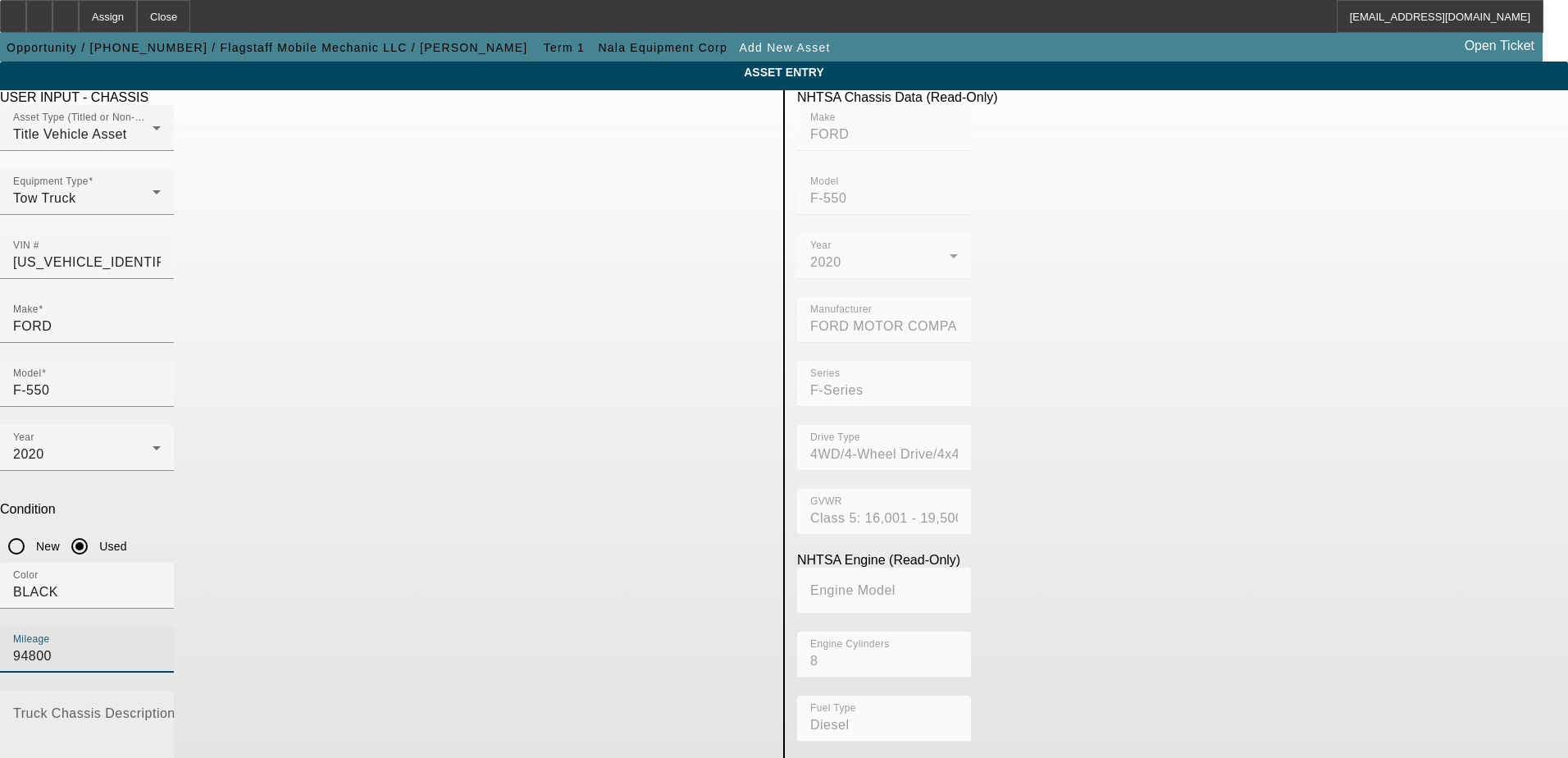
click at [161, 710] on textarea "Truck Chassis Description (Describe the truck chassis only)" at bounding box center [87, 740] width 147 height 59
type textarea "2"
type textarea "4x4 super duty"
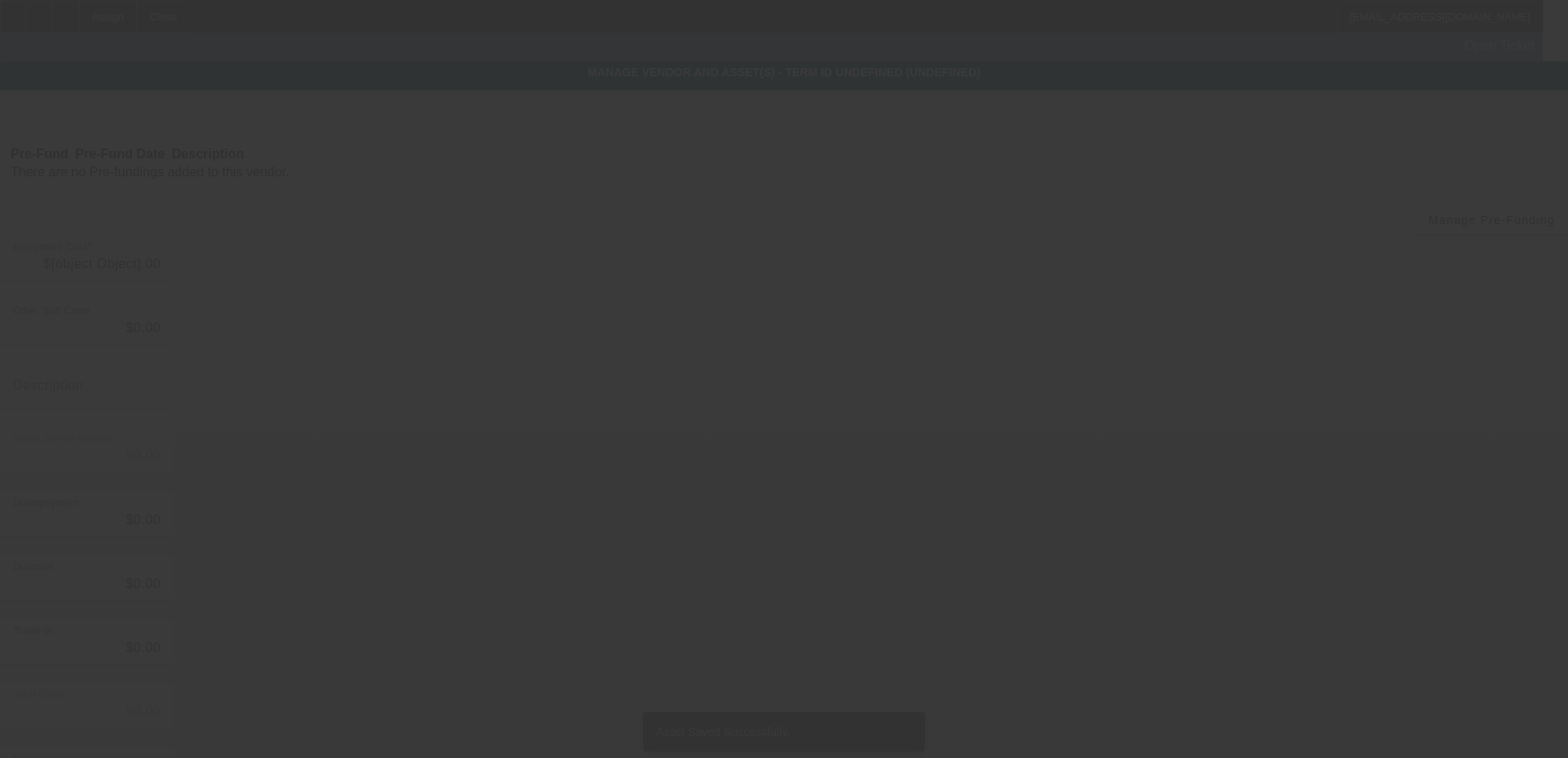
type input "$99,950.00"
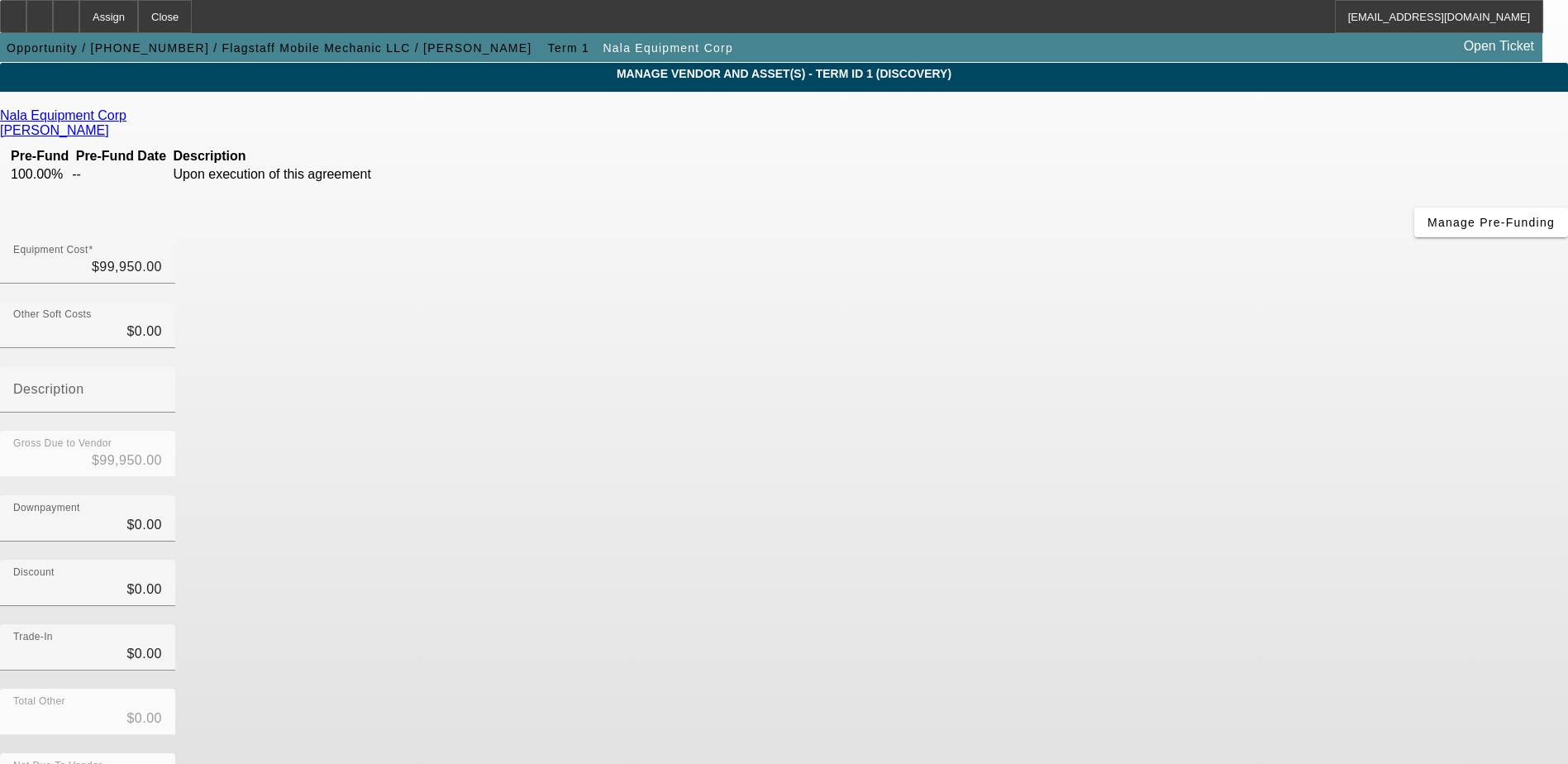
scroll to position [80, 0]
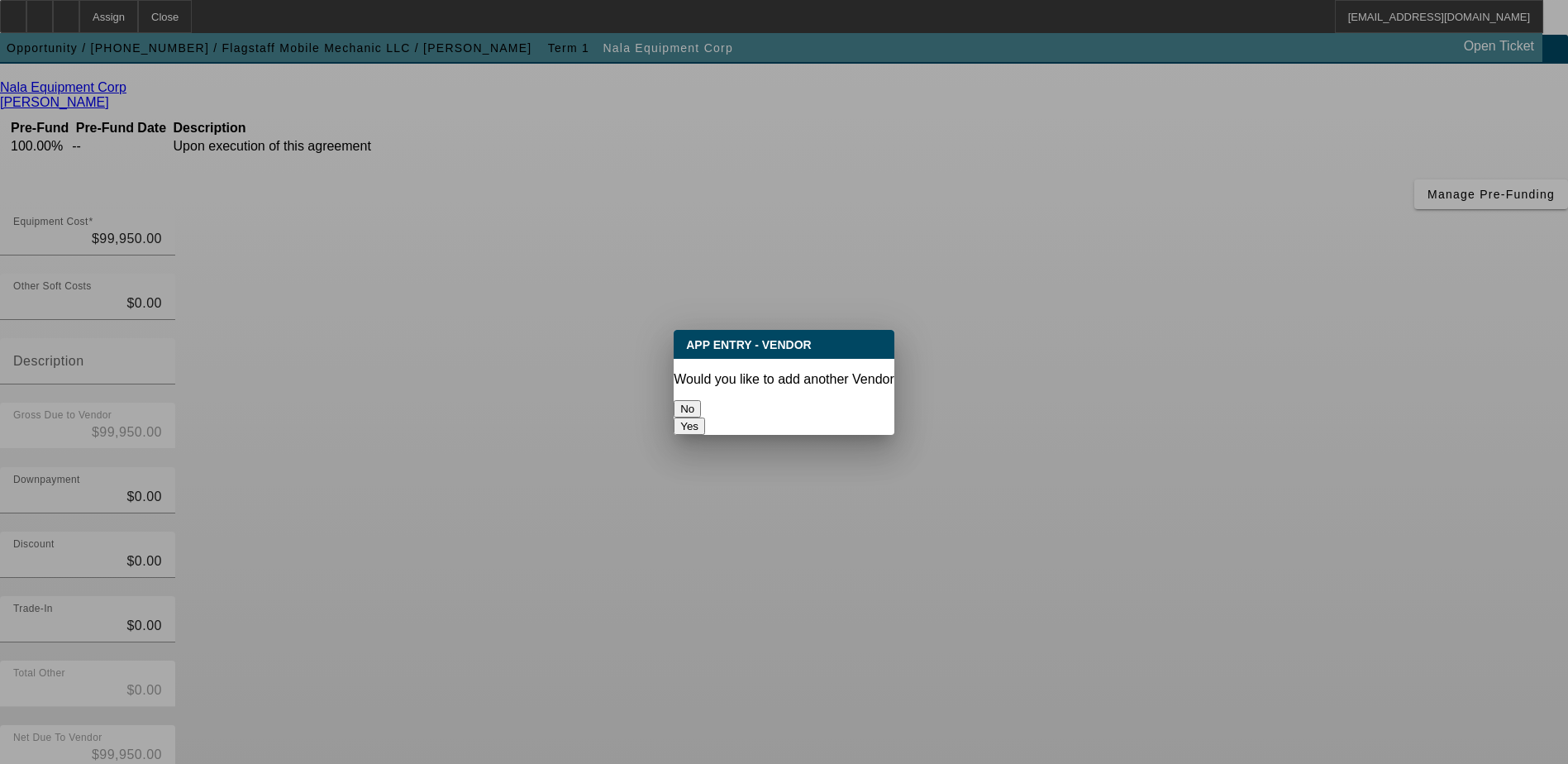
click at [701, 400] on button "No" at bounding box center [687, 408] width 27 height 17
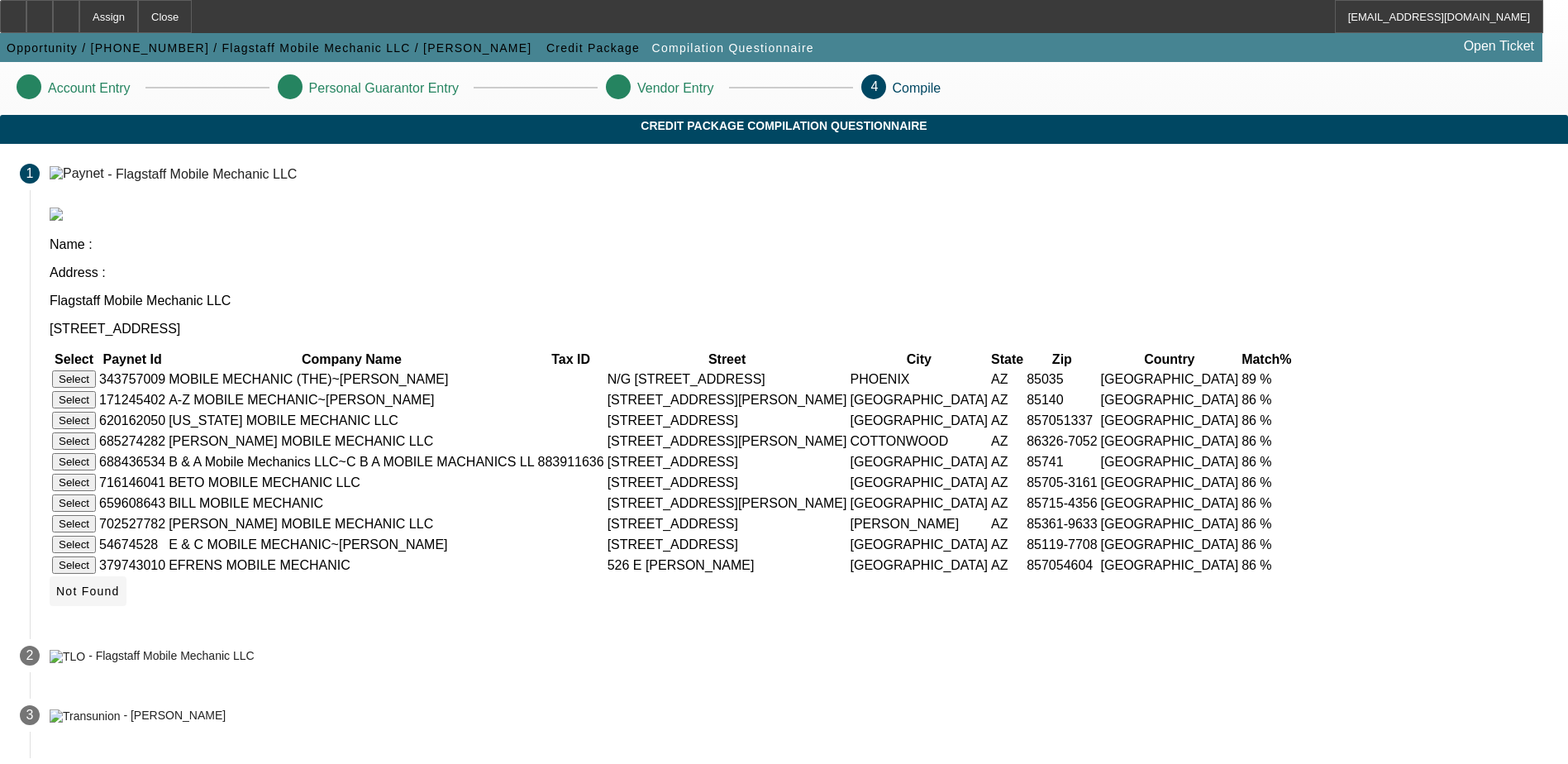
click at [120, 597] on span "Not Found" at bounding box center [88, 592] width 64 height 13
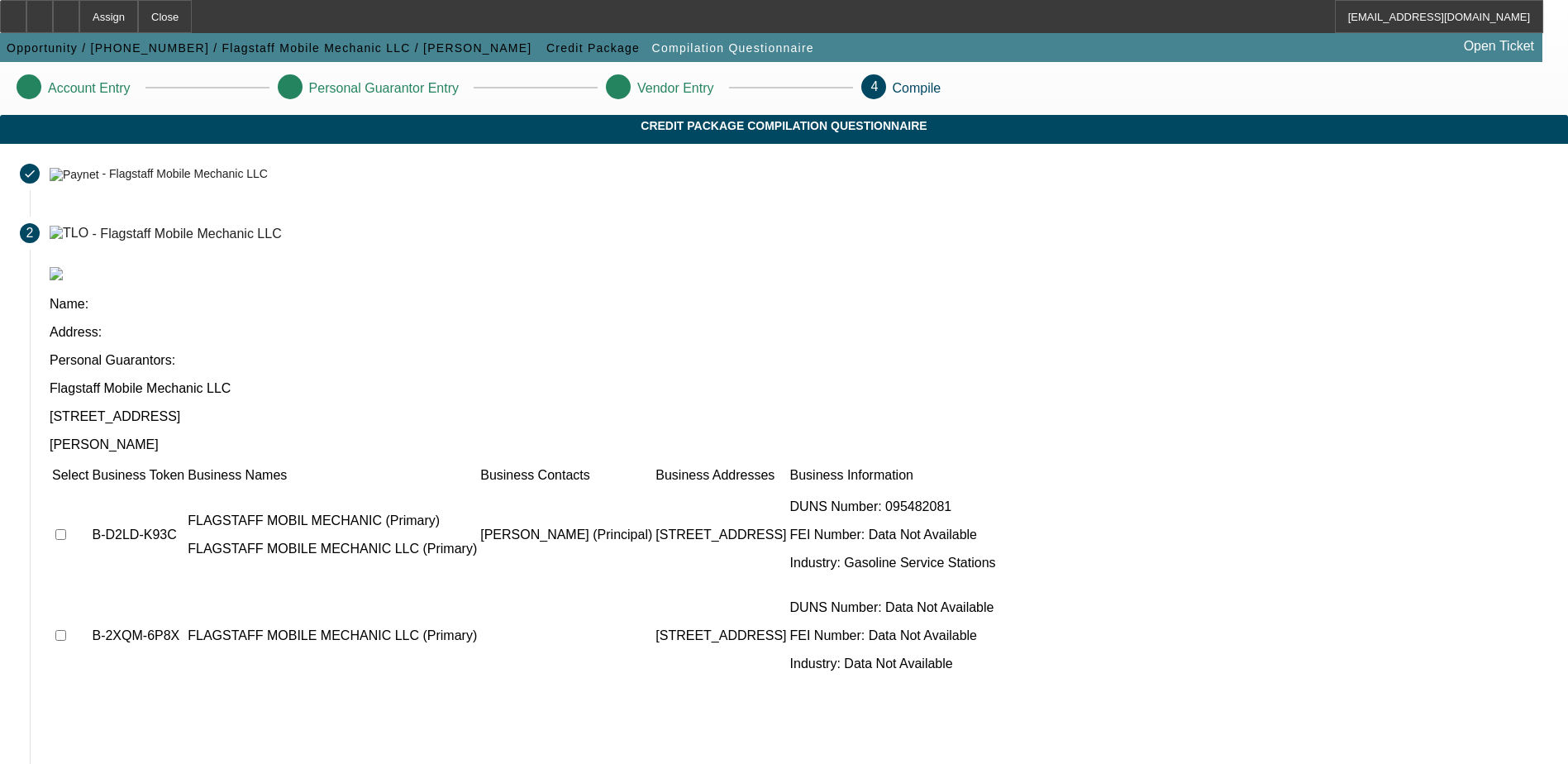
click at [90, 486] on td at bounding box center [69, 535] width 38 height 99
click at [66, 529] on input "checkbox" at bounding box center [60, 534] width 11 height 11
checkbox input "true"
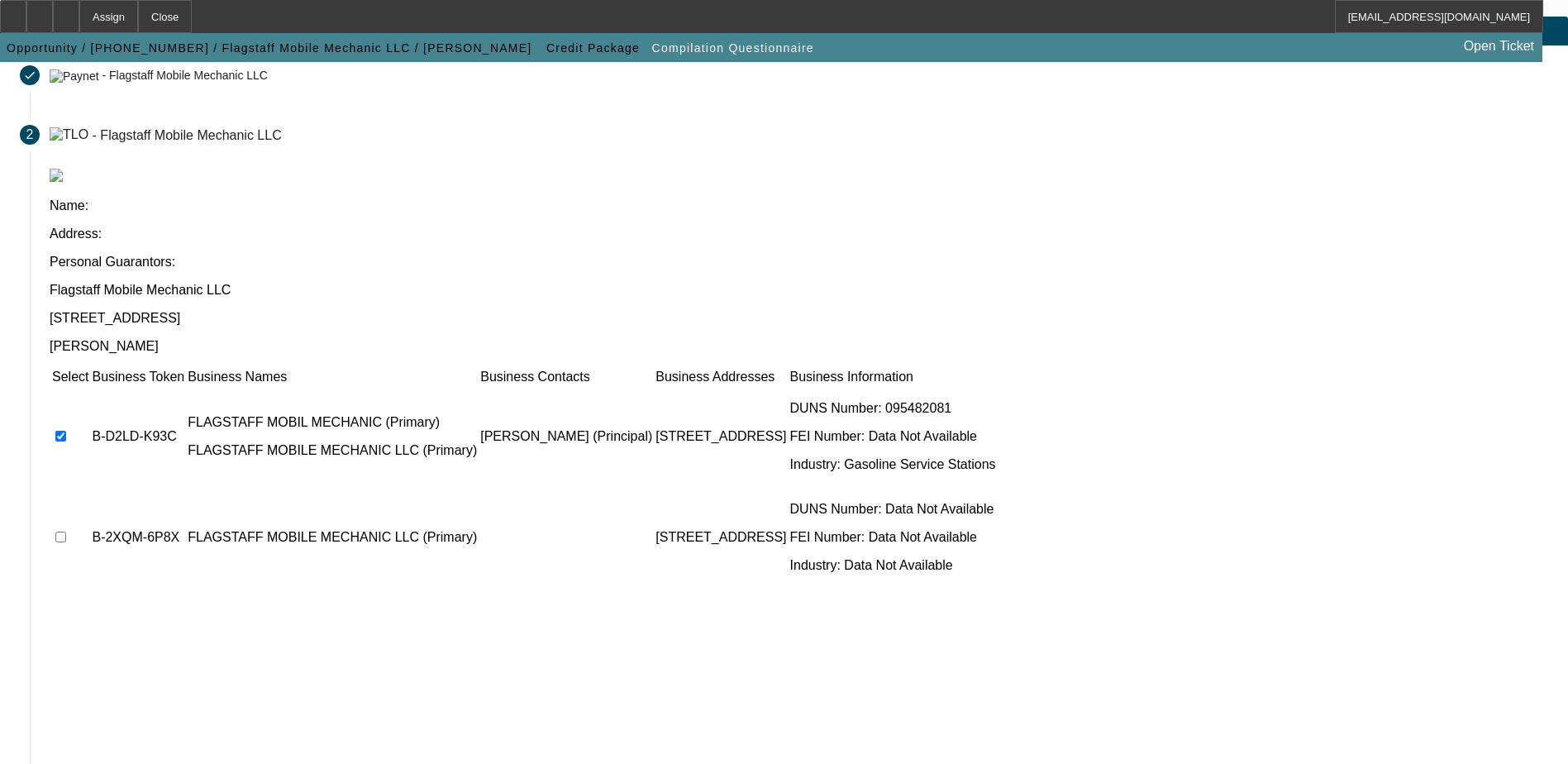
scroll to position [210, 0]
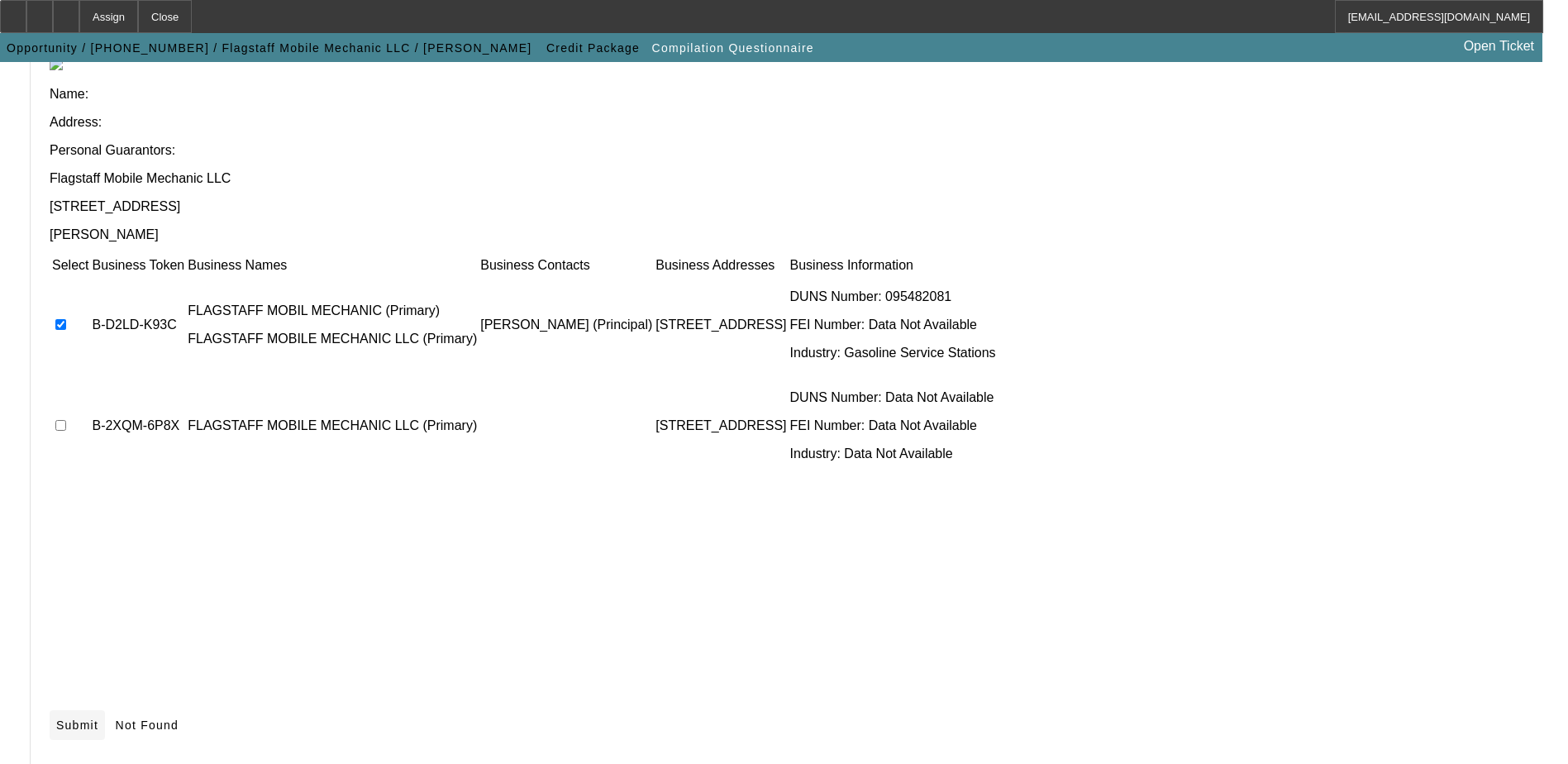
click at [98, 719] on span "Submit" at bounding box center [77, 725] width 42 height 13
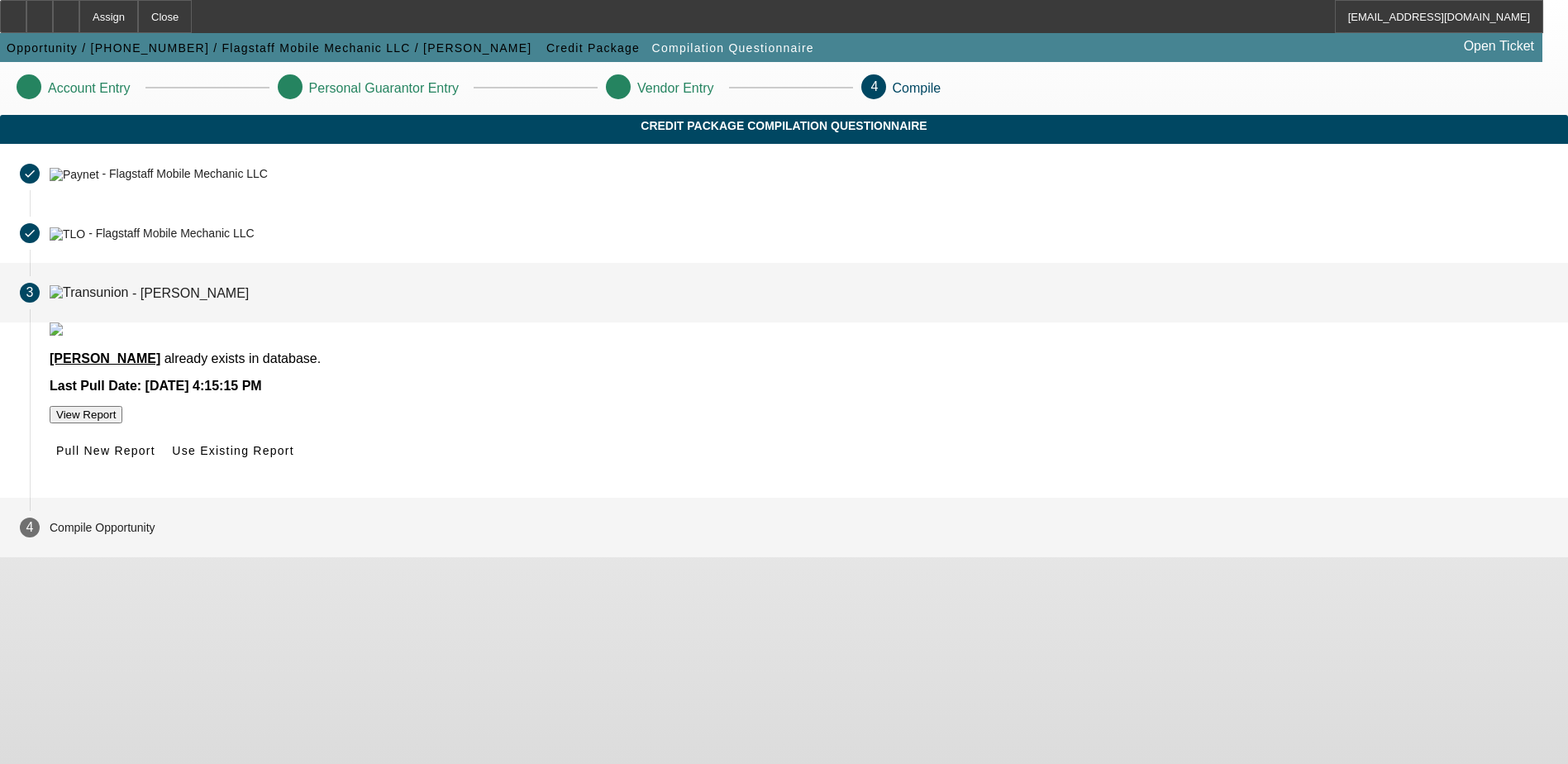
scroll to position [0, 0]
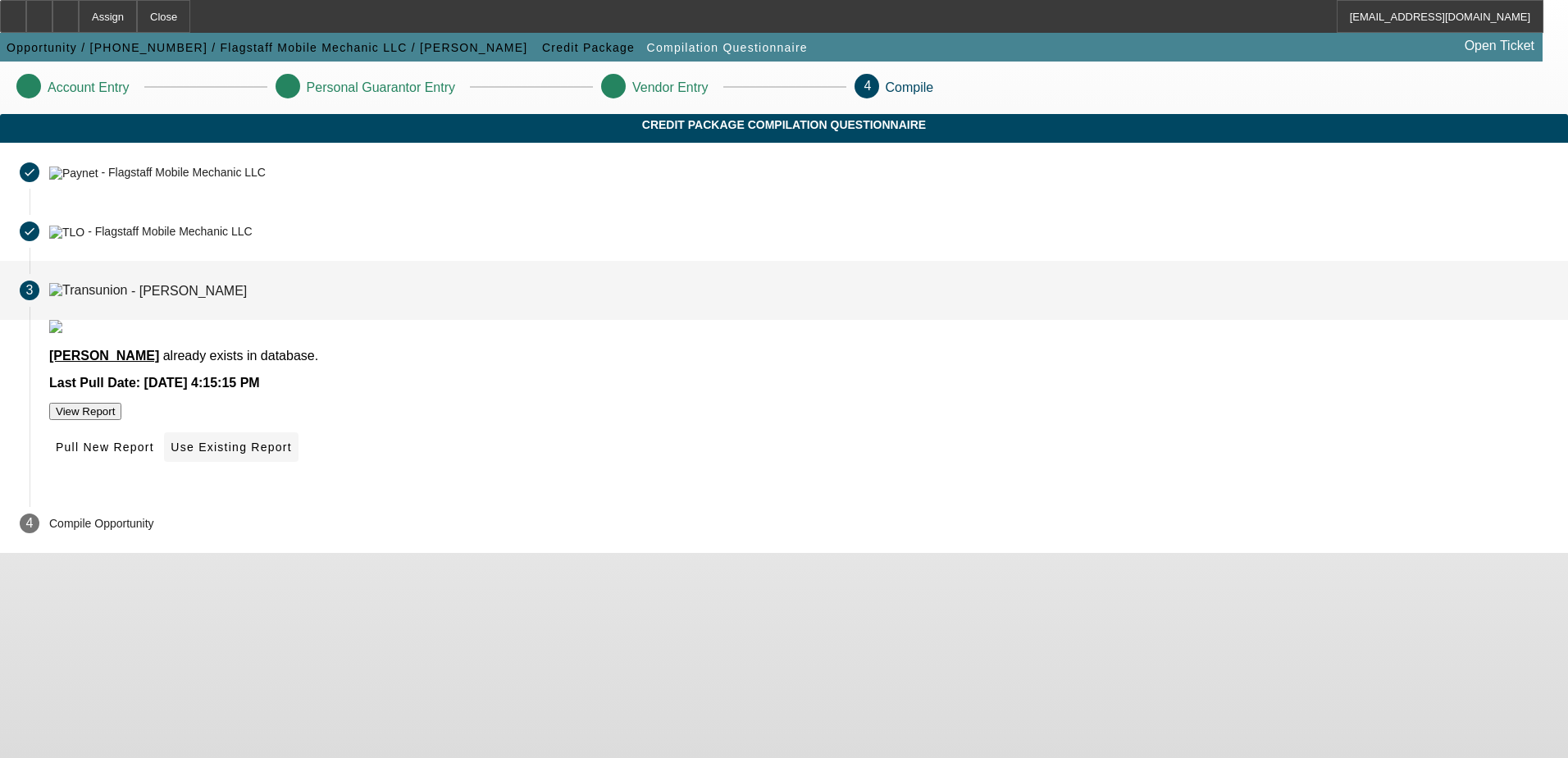
click at [292, 453] on span "Use Existing Report" at bounding box center [230, 447] width 120 height 13
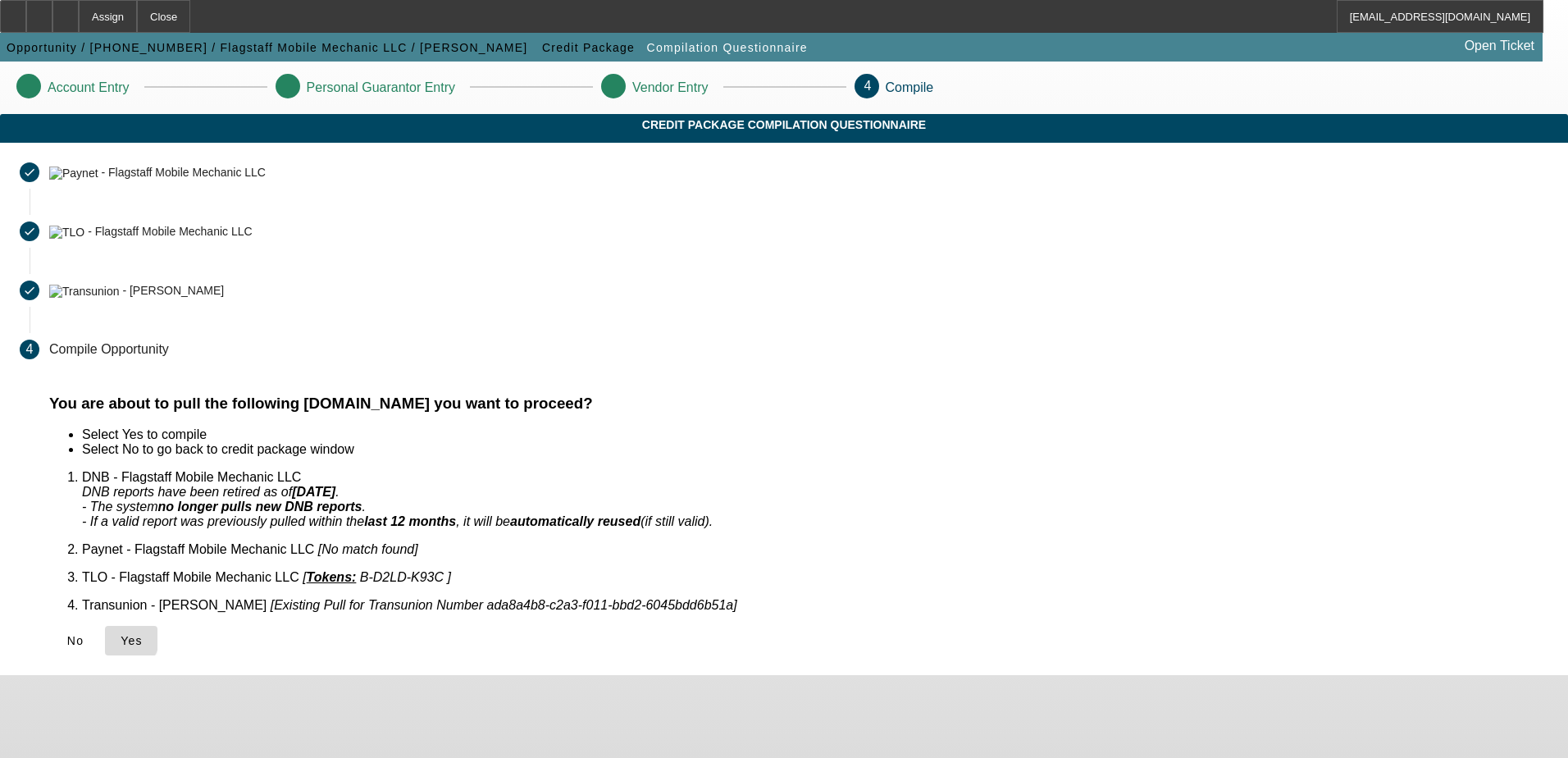
click at [120, 634] on icon at bounding box center [120, 640] width 0 height 13
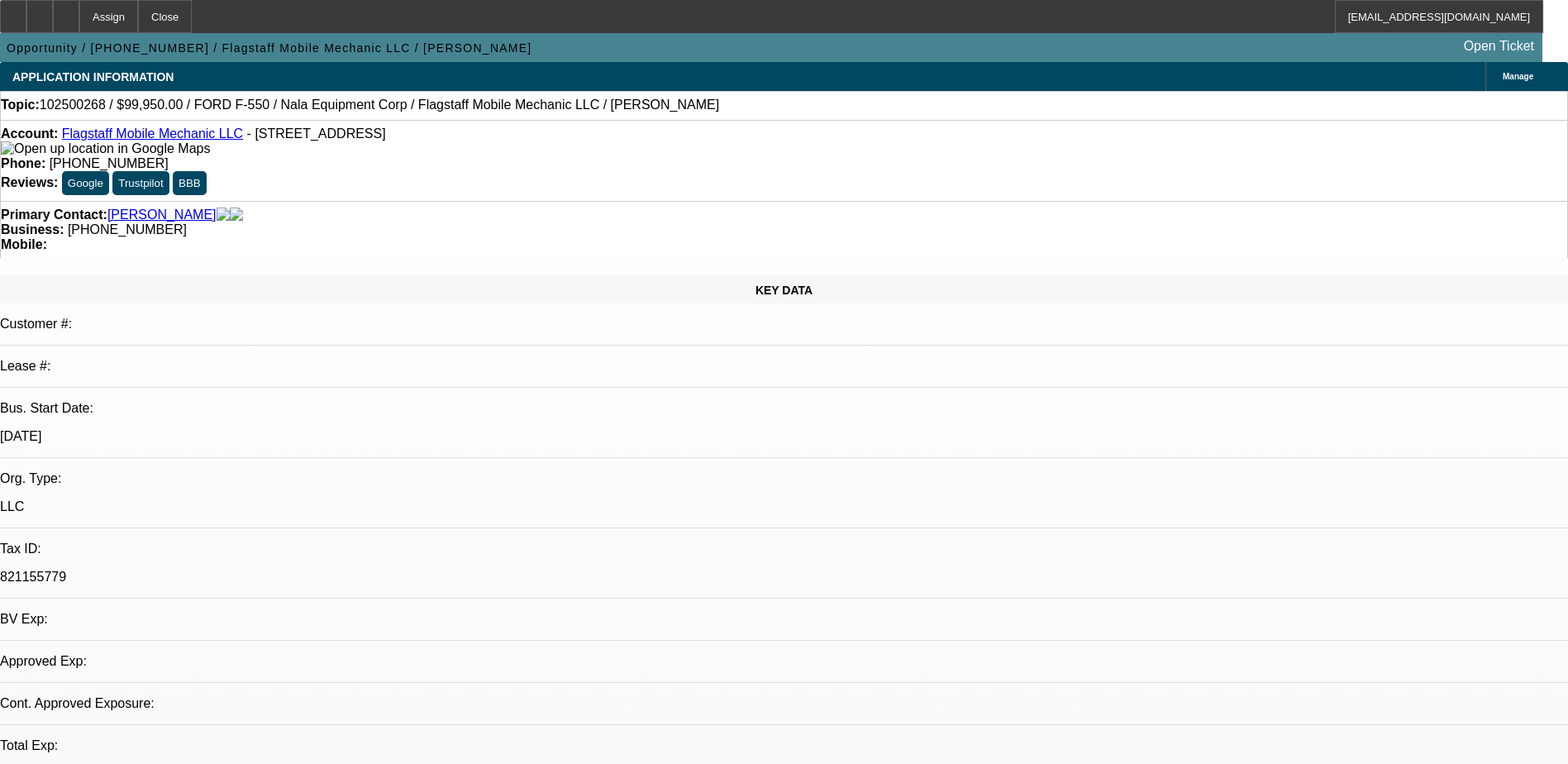
select select "0"
select select "2"
select select "0.1"
select select "1"
select select "2"
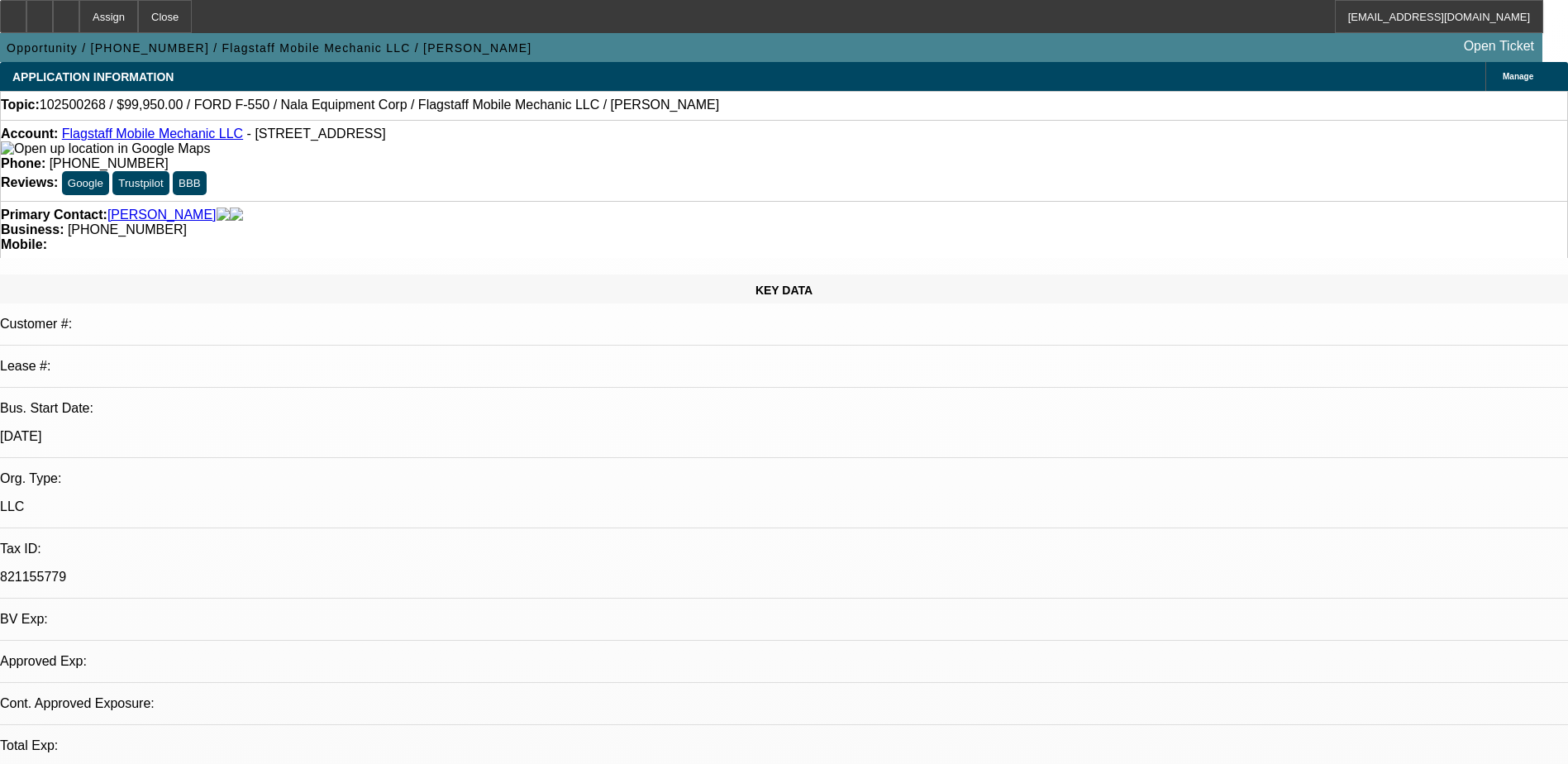
select select "4"
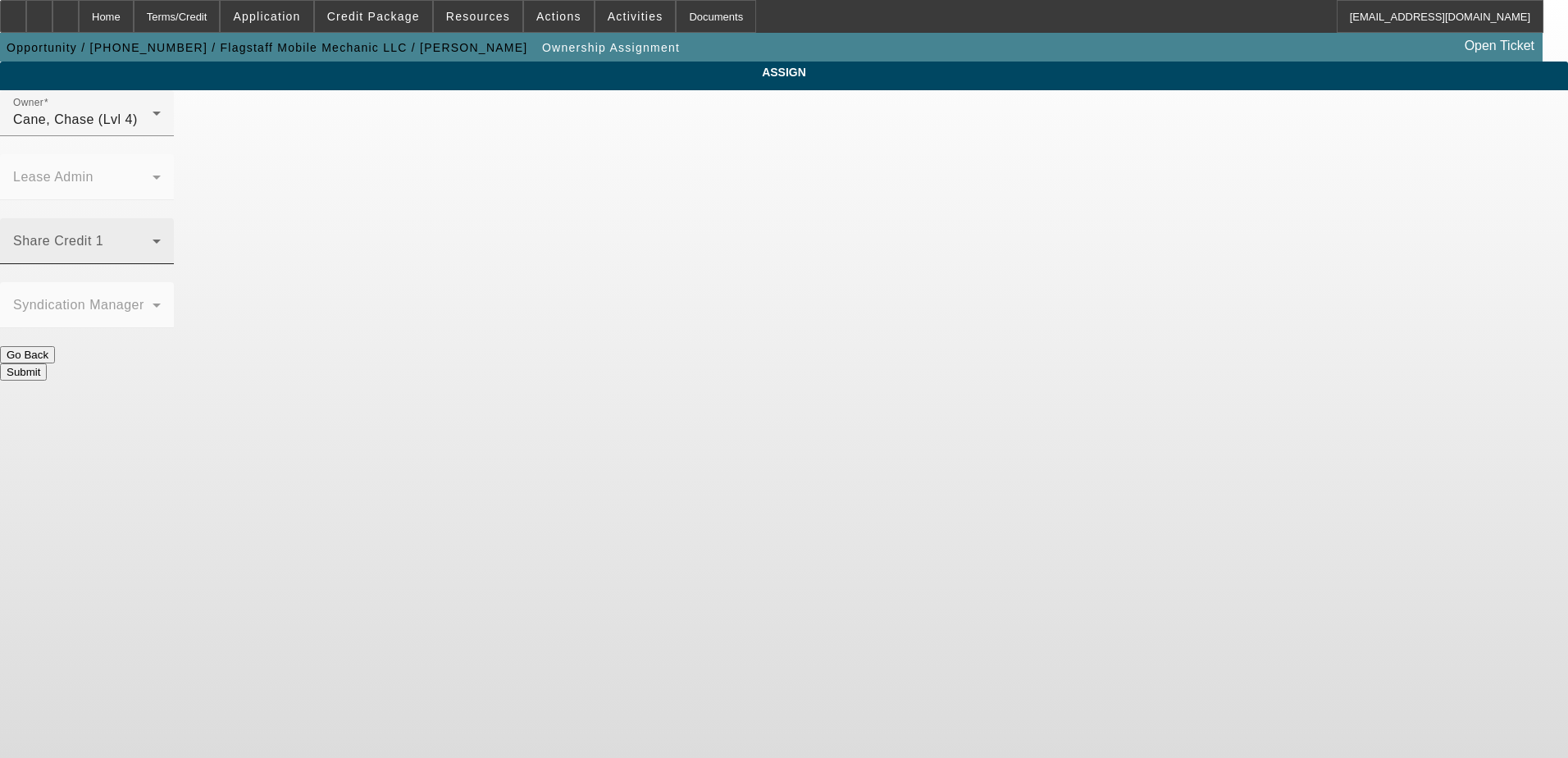
click at [153, 238] on span at bounding box center [83, 248] width 140 height 20
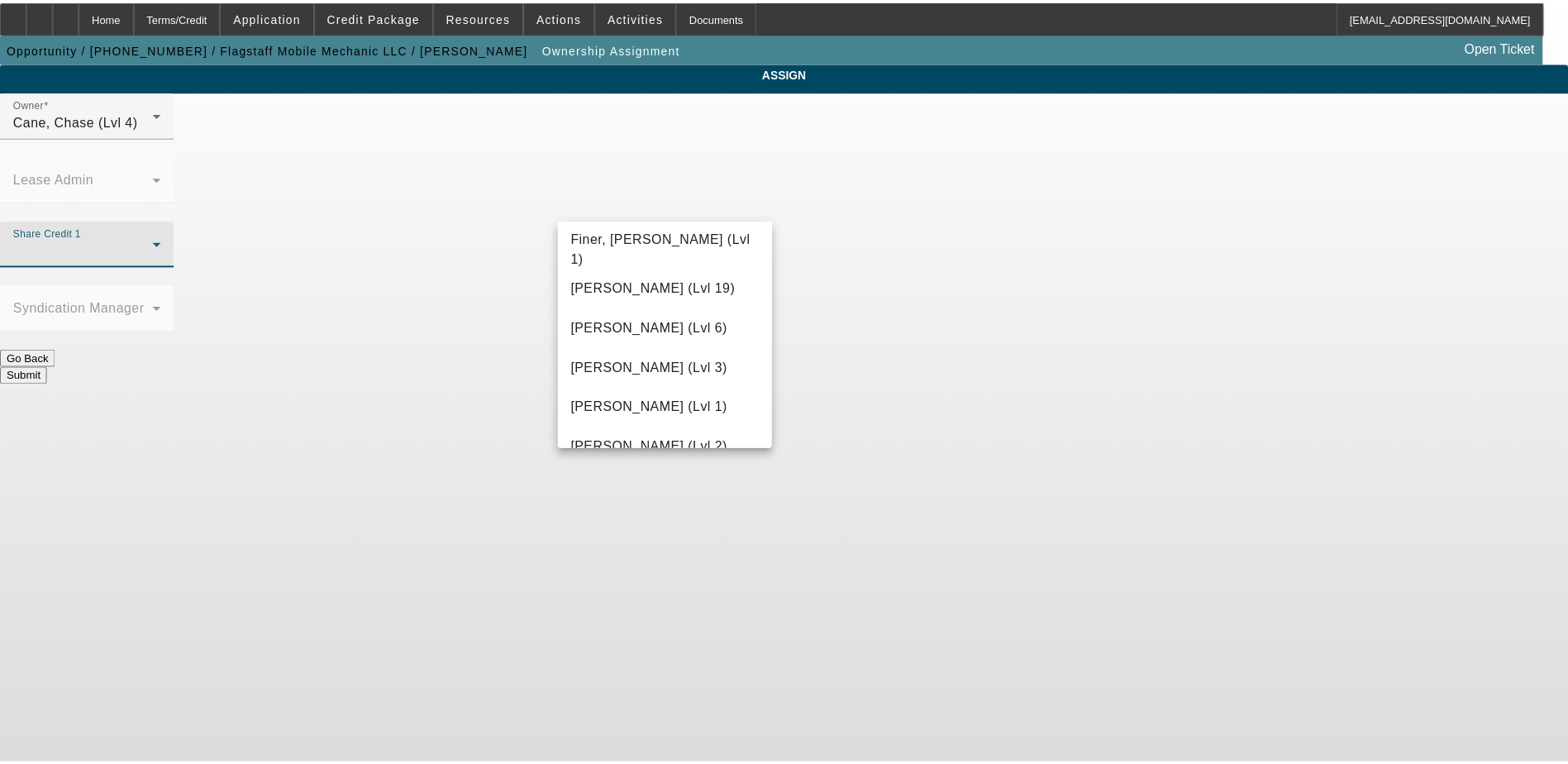
scroll to position [579, 0]
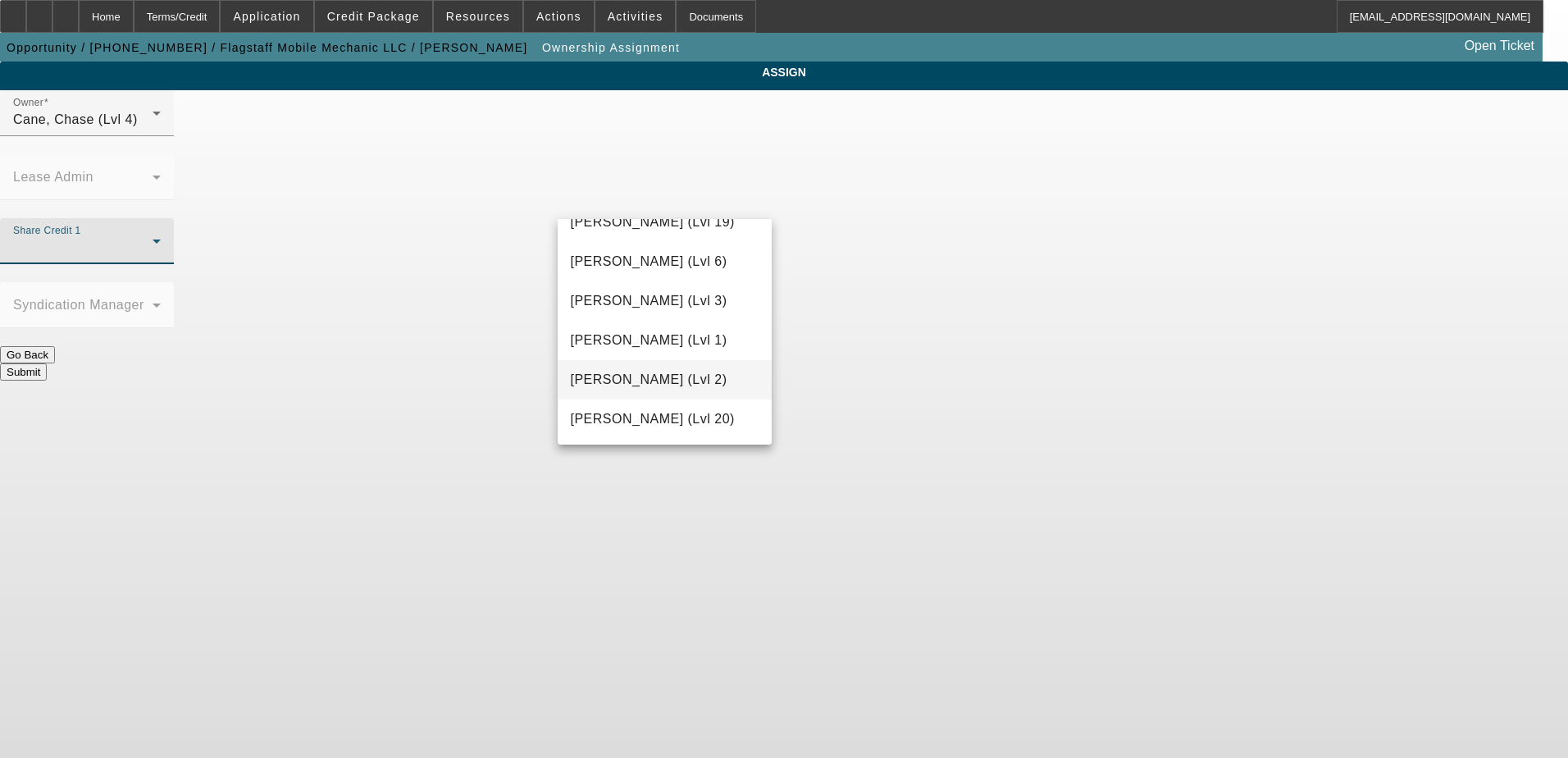
click at [638, 376] on span "Gaizutis, Lucas (Lvl 2)" at bounding box center [649, 379] width 157 height 20
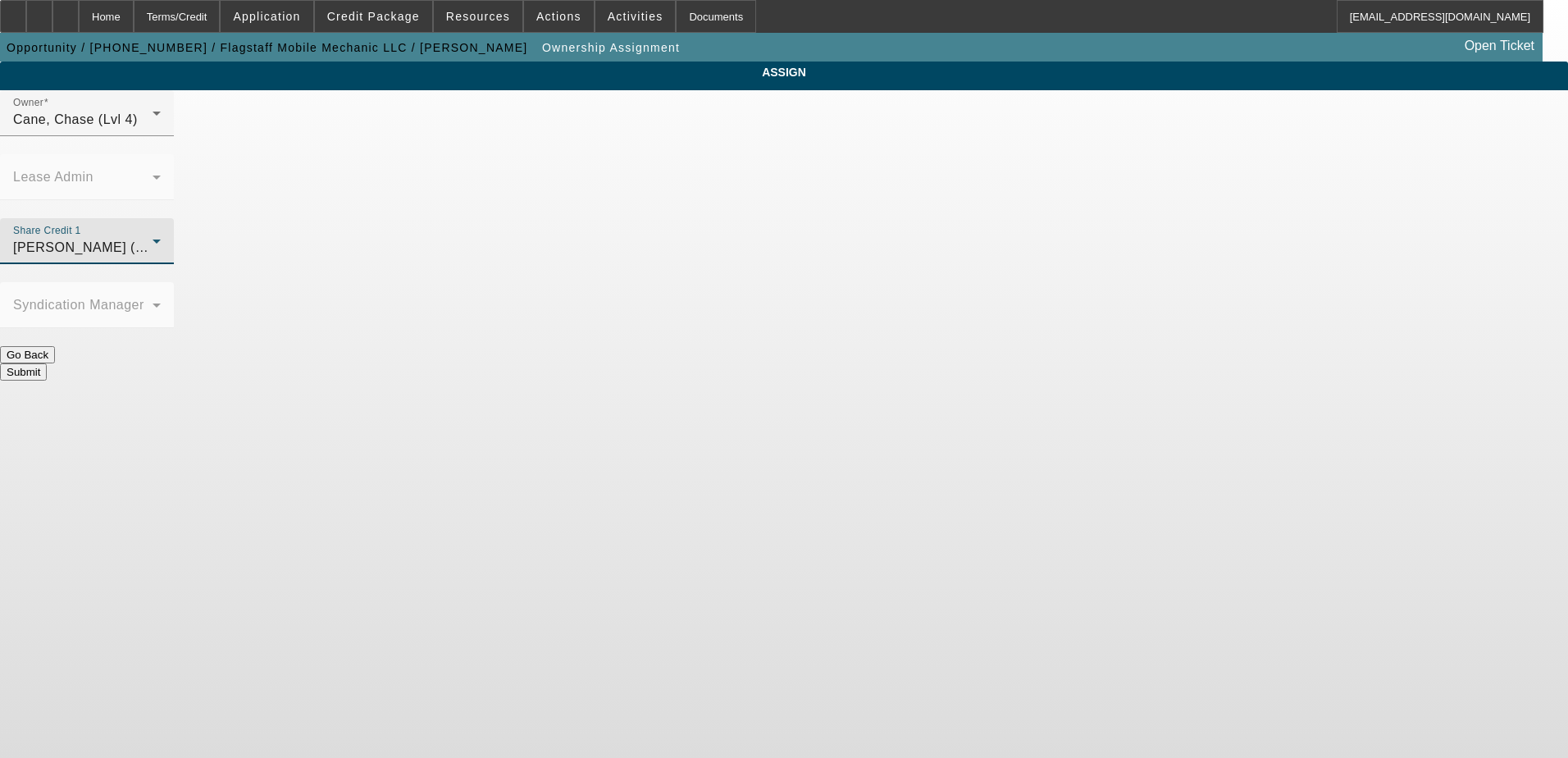
click at [47, 363] on button "Submit" at bounding box center [23, 372] width 47 height 17
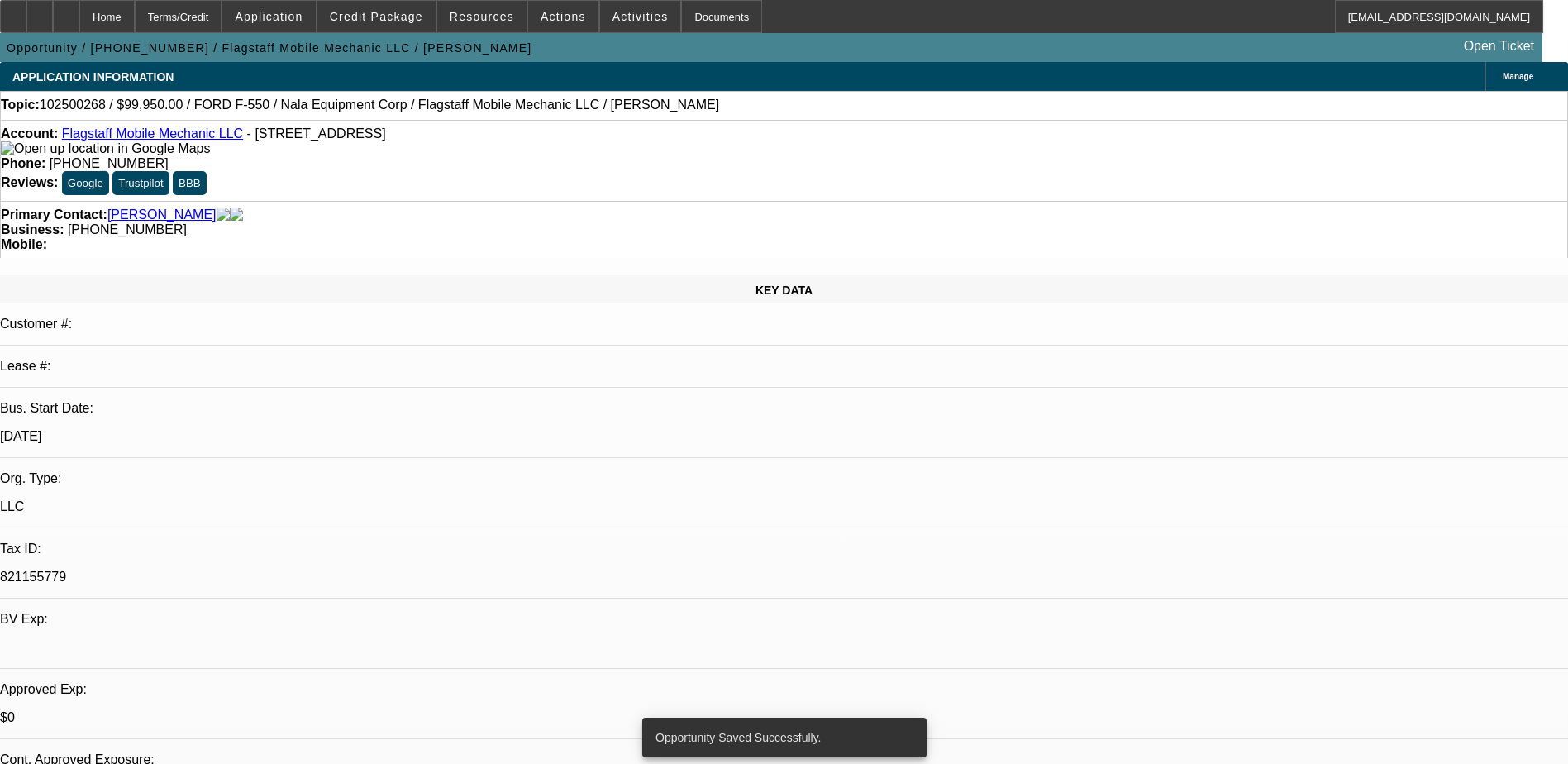
select select "0"
select select "2"
select select "0.1"
select select "4"
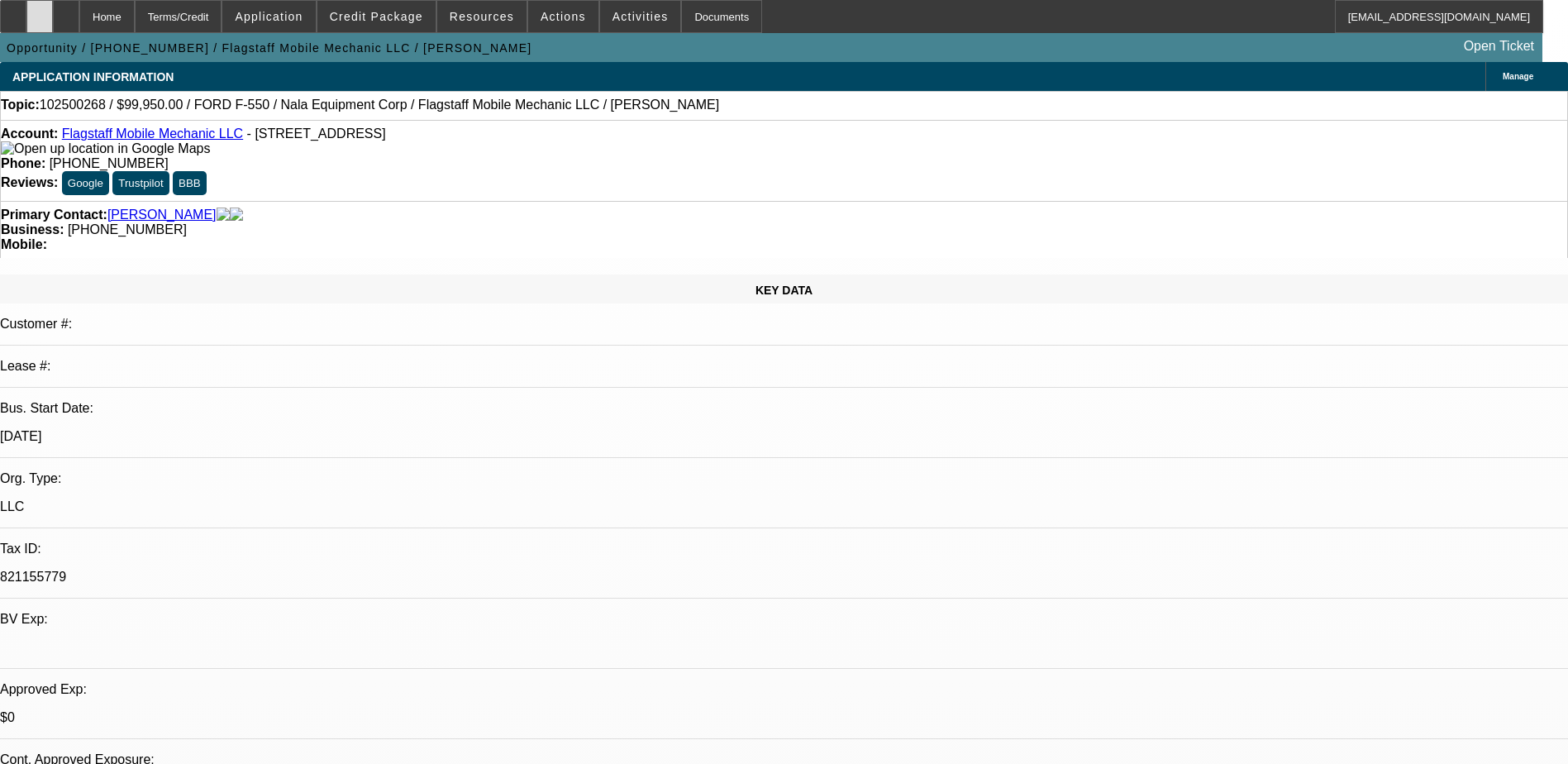
click at [40, 11] on icon at bounding box center [40, 11] width 0 height 0
click at [373, 20] on span "Credit Package" at bounding box center [376, 16] width 93 height 13
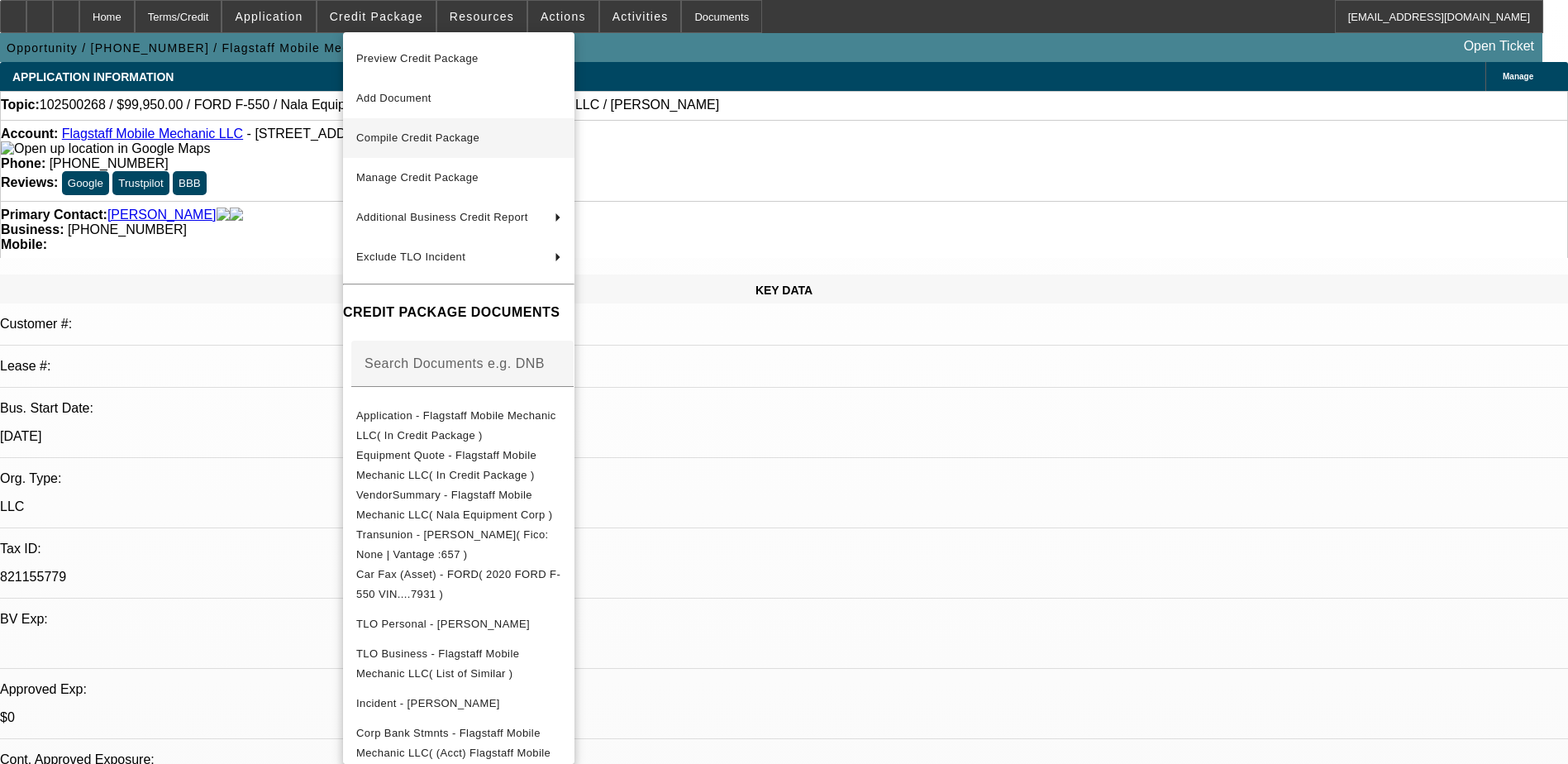
click at [418, 143] on span "Compile Credit Package" at bounding box center [418, 137] width 123 height 13
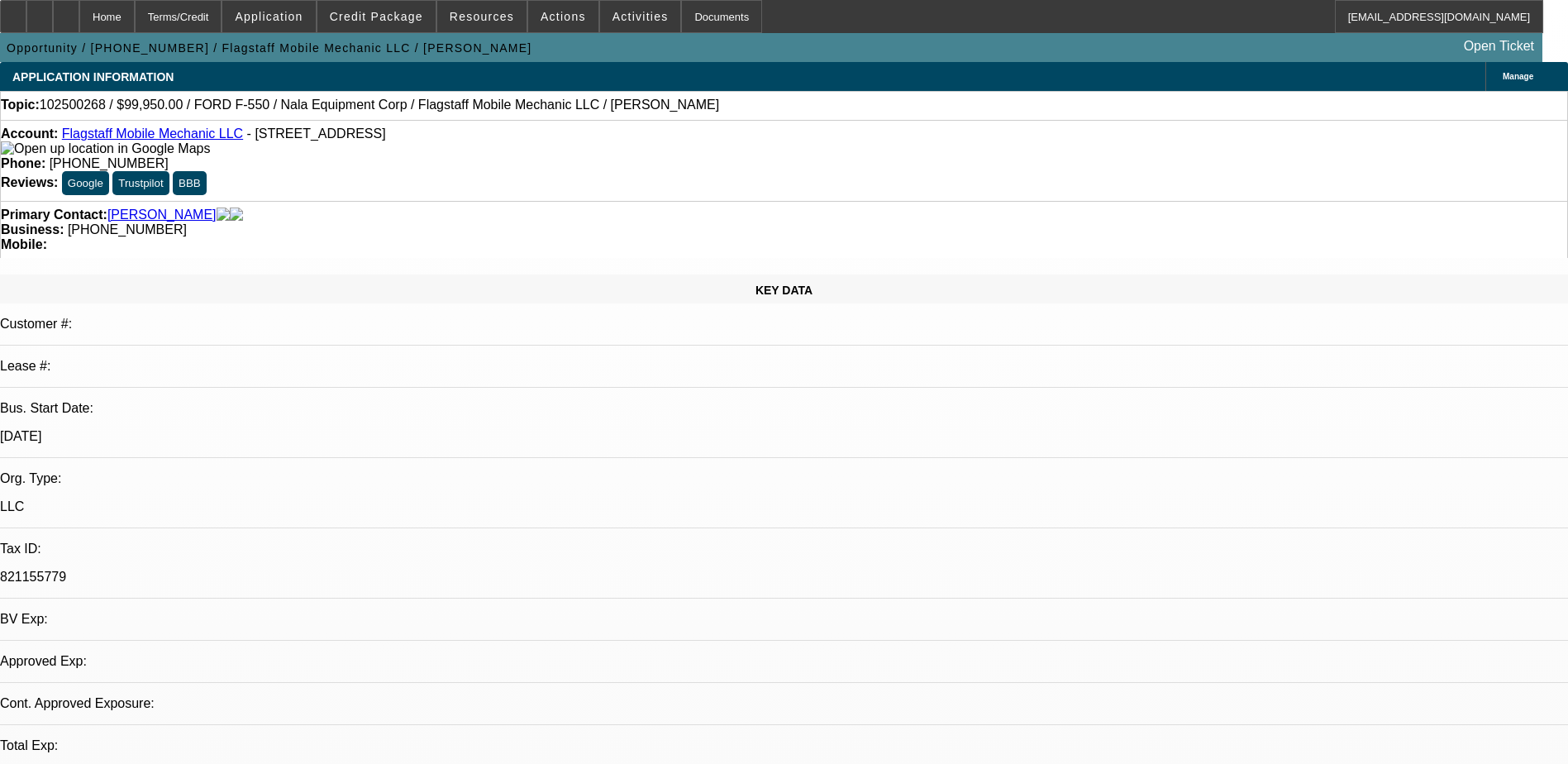
select select "0"
select select "2"
select select "0.1"
select select "4"
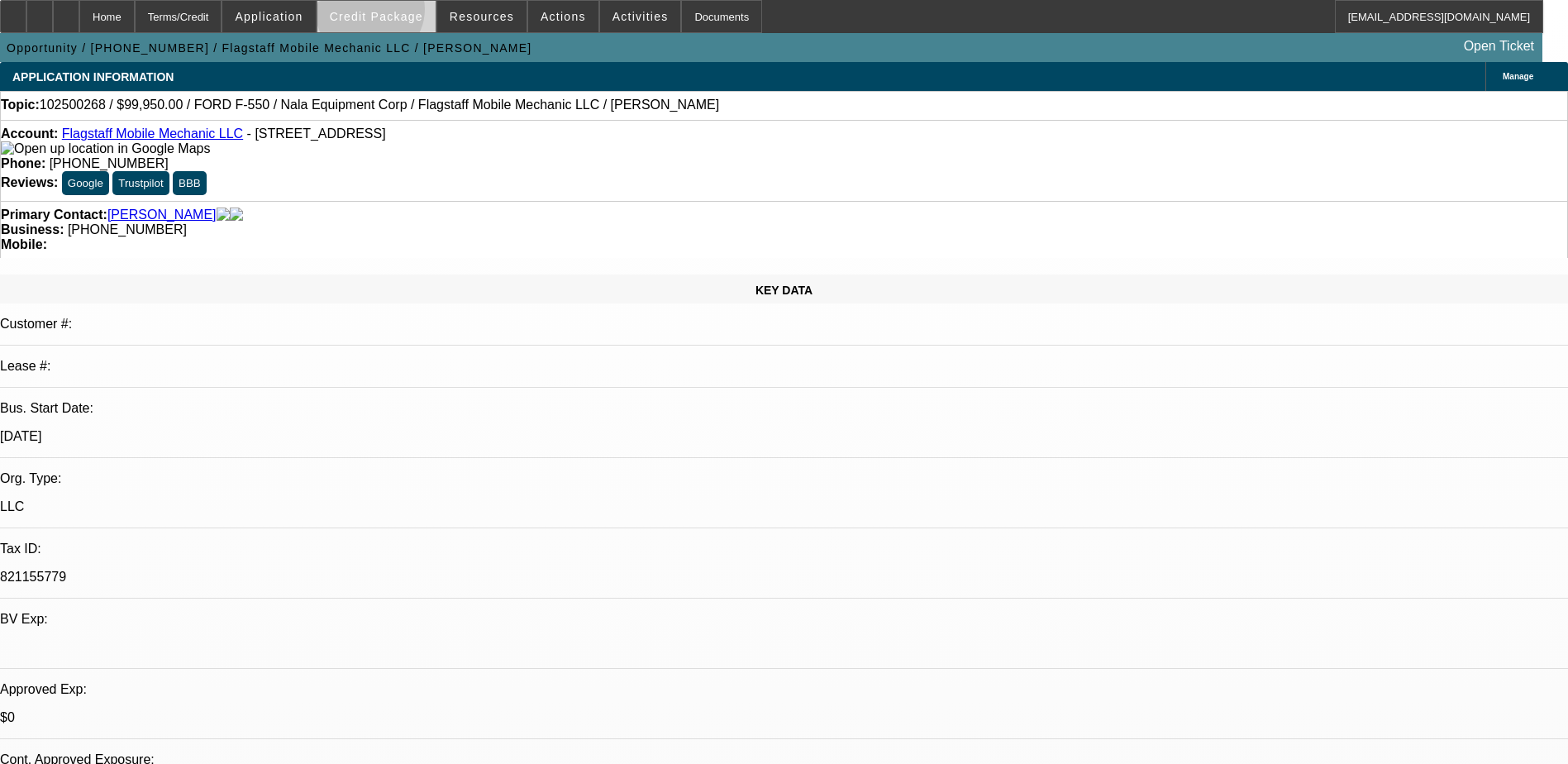
click at [396, 13] on span "Credit Package" at bounding box center [376, 16] width 93 height 13
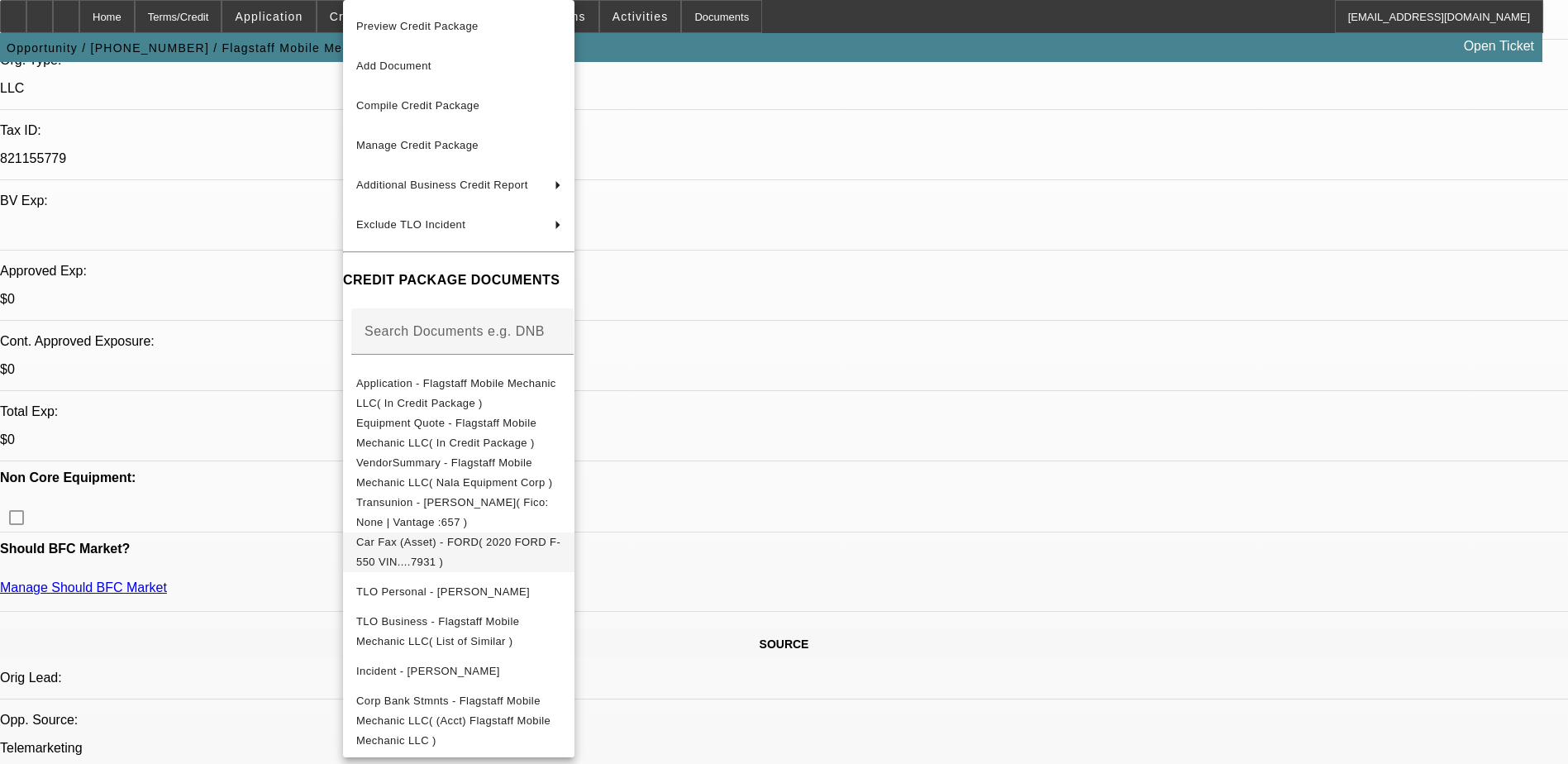
scroll to position [579, 0]
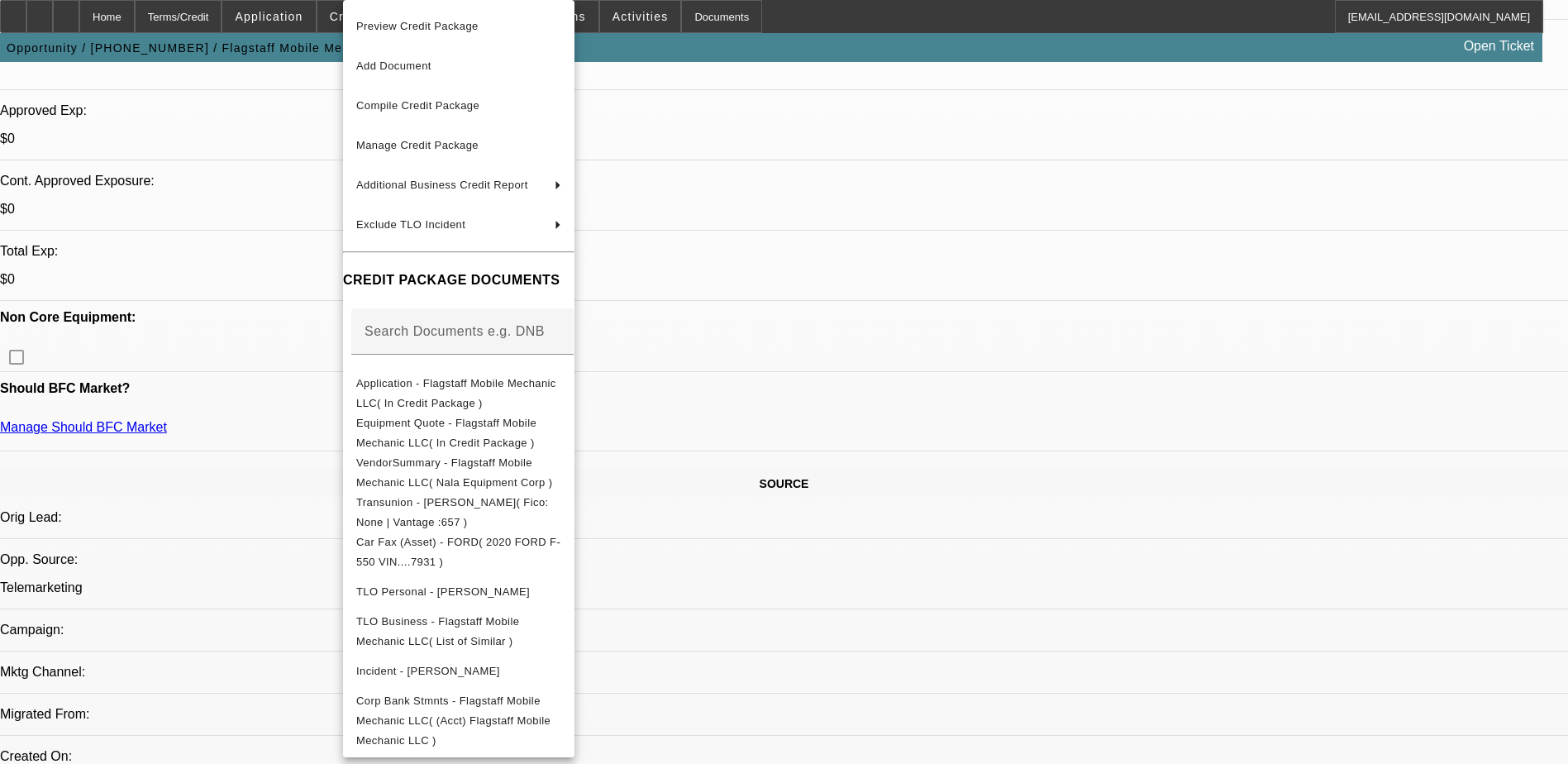
click at [877, 442] on div at bounding box center [784, 382] width 1568 height 764
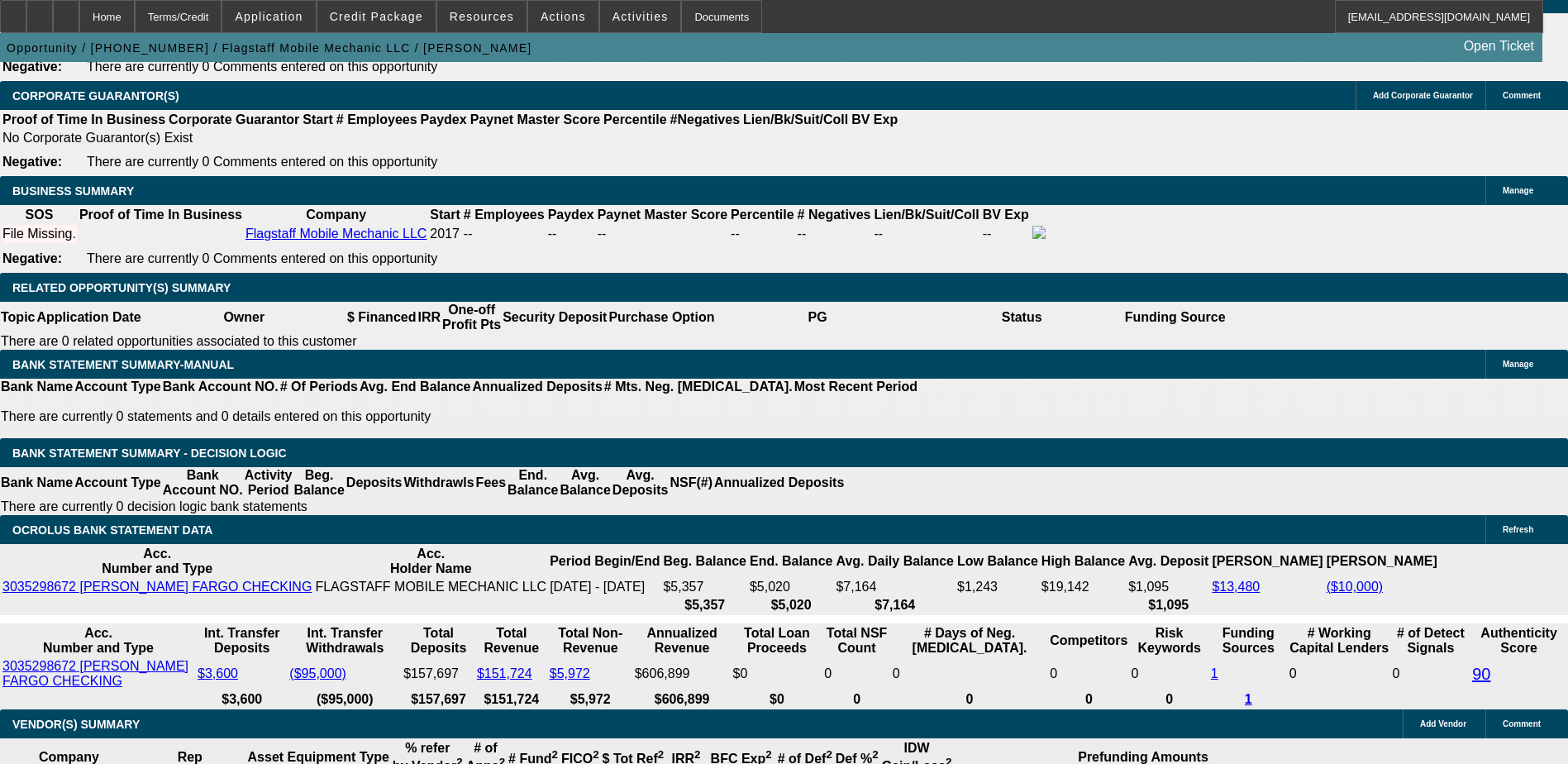
scroll to position [2562, 0]
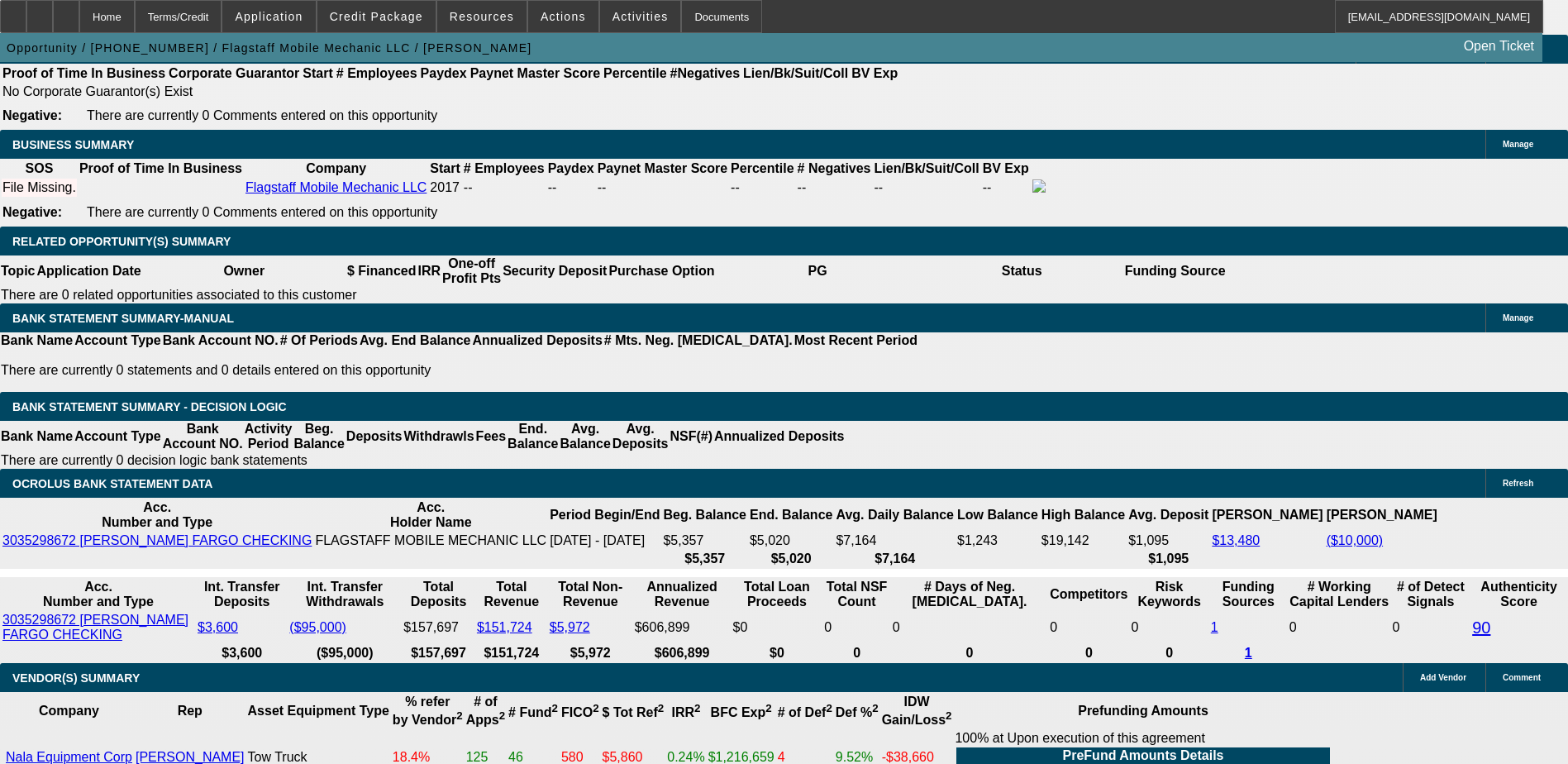
type input "$0.00"
type input "48"
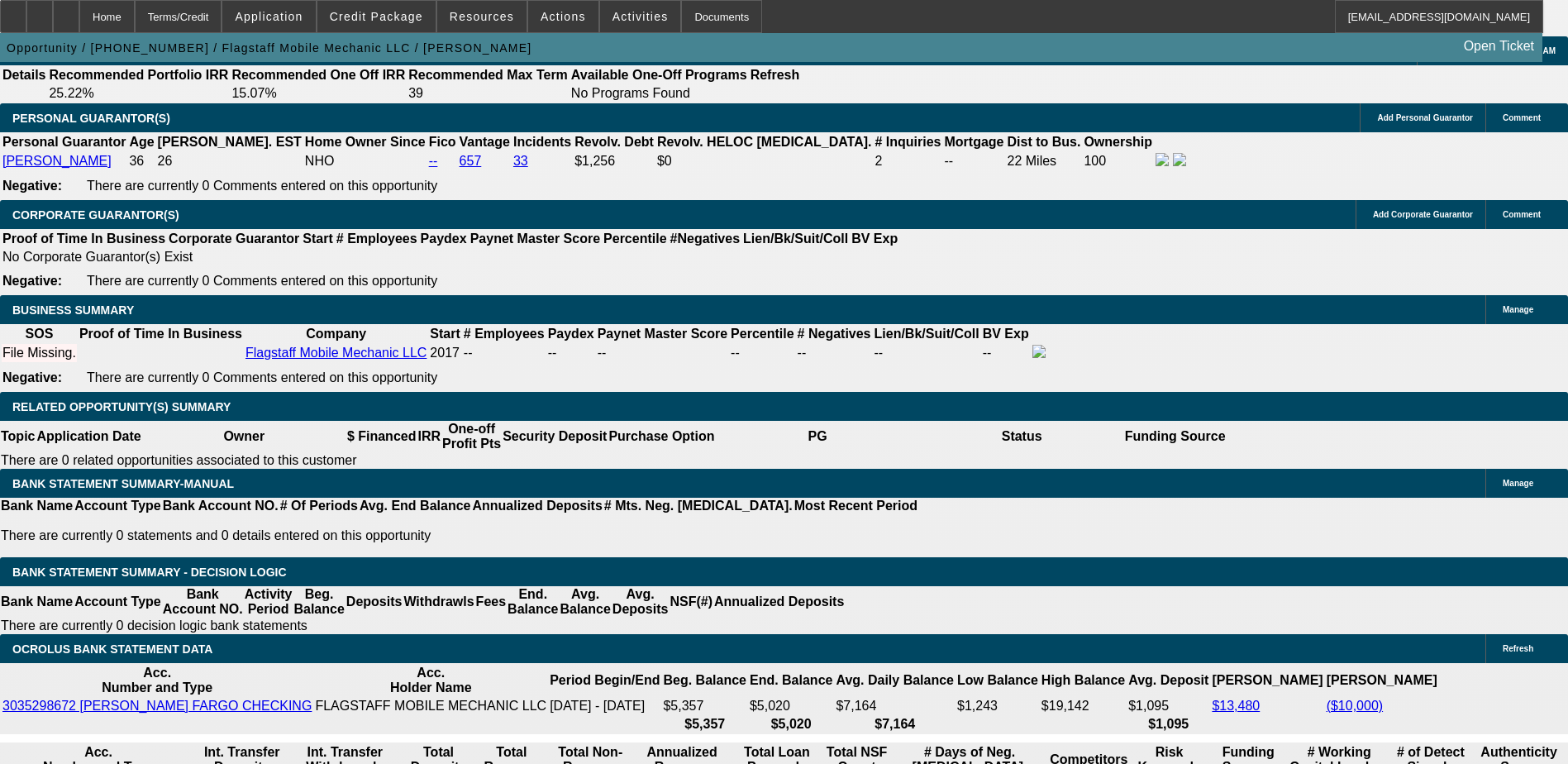
type input "15"
type input "$5,563.36"
type input "$2,781.68"
type input "$4,250.16"
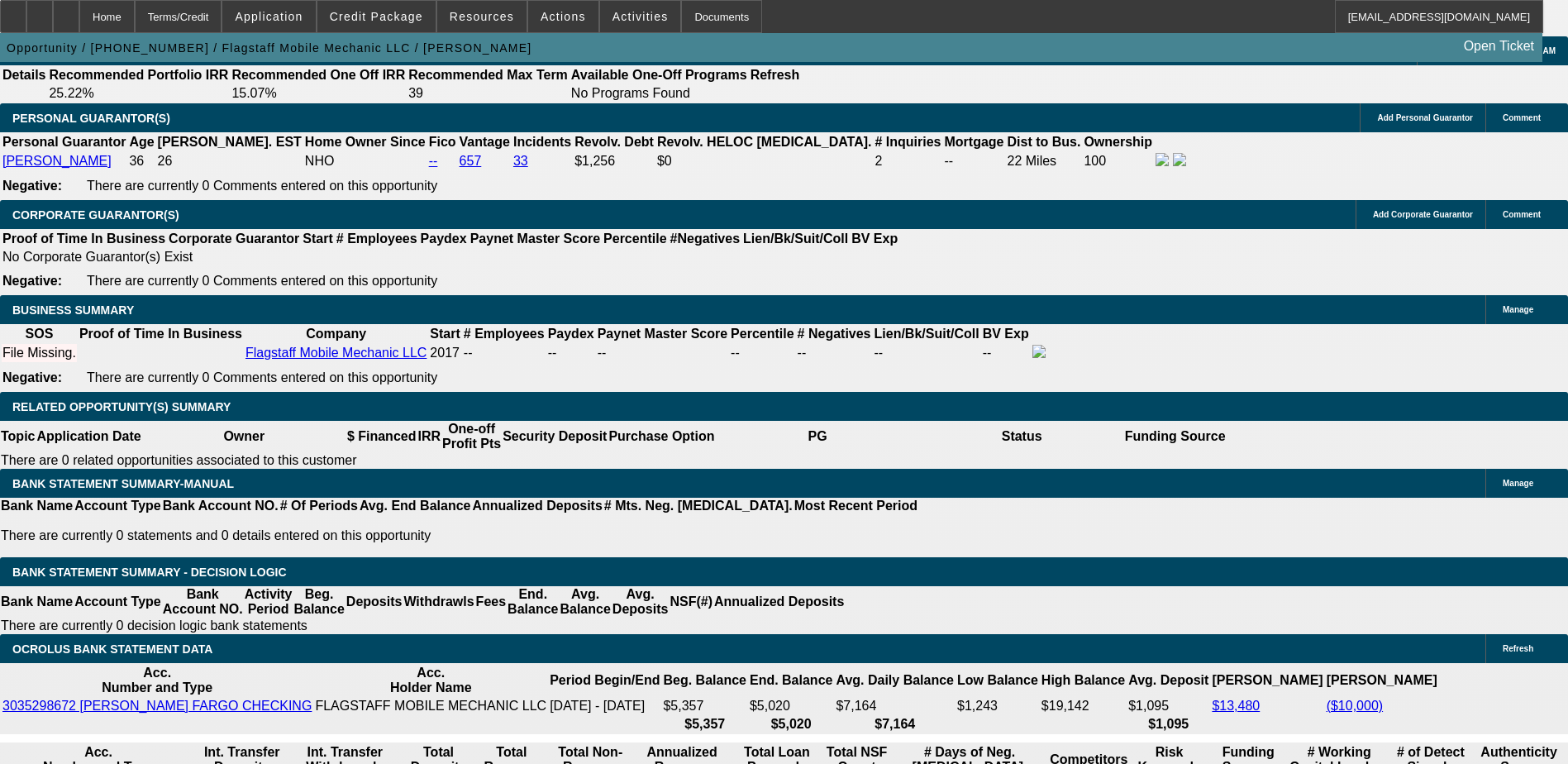
type input "$2,125.08"
type input "15"
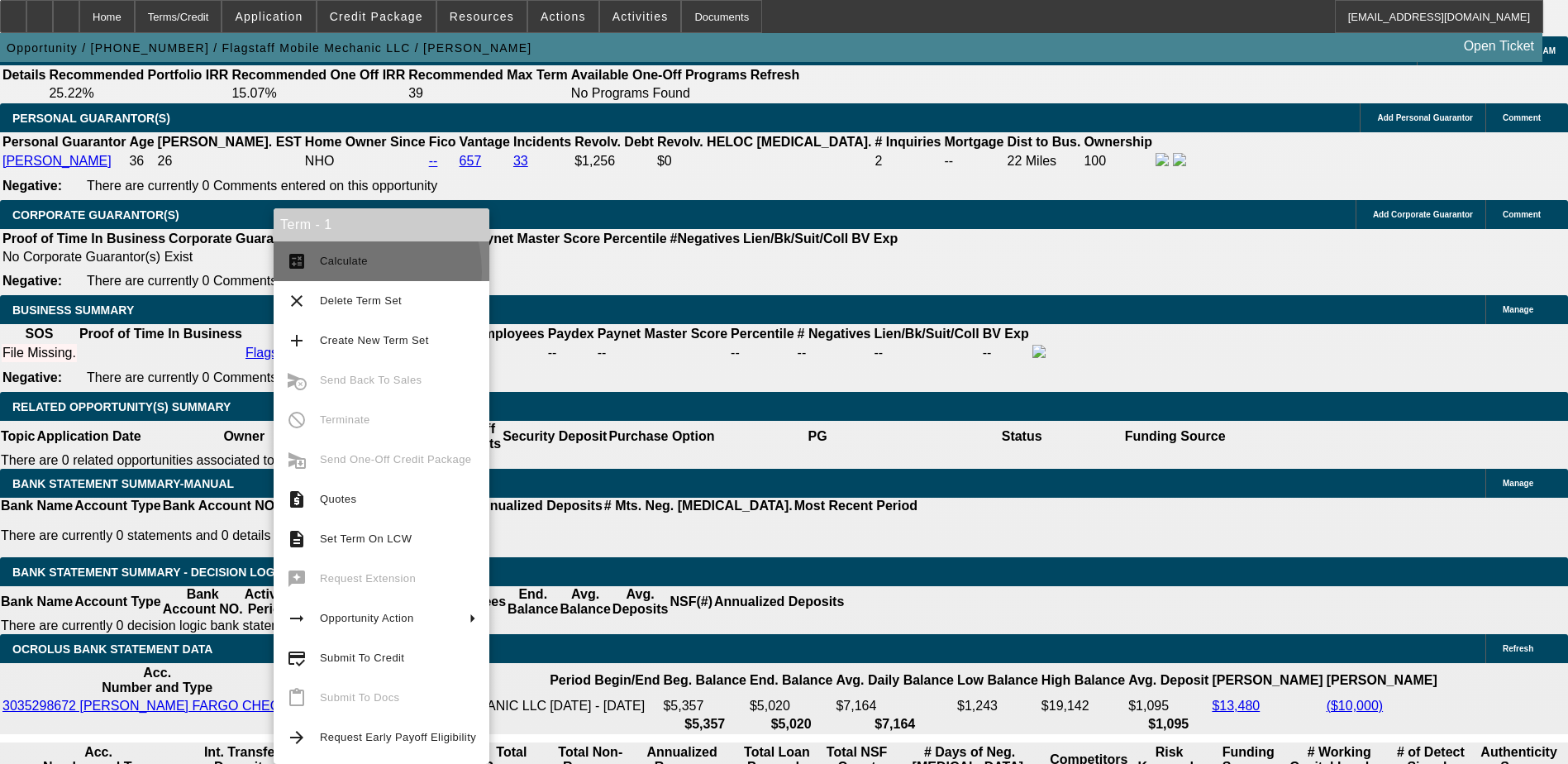
click at [347, 272] on button "calculate Calculate" at bounding box center [382, 261] width 216 height 40
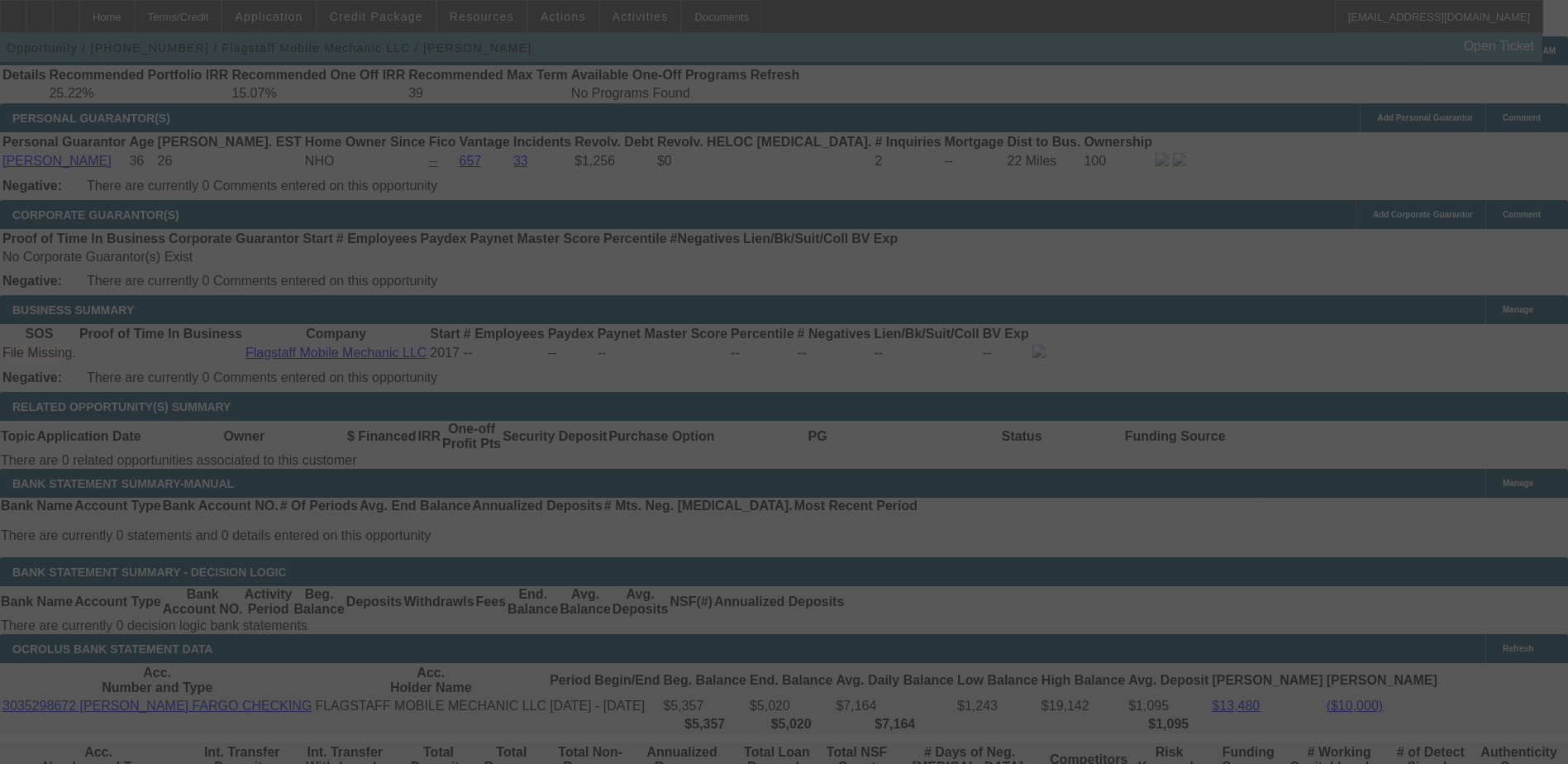
select select "0"
select select "2"
select select "0.1"
select select "4"
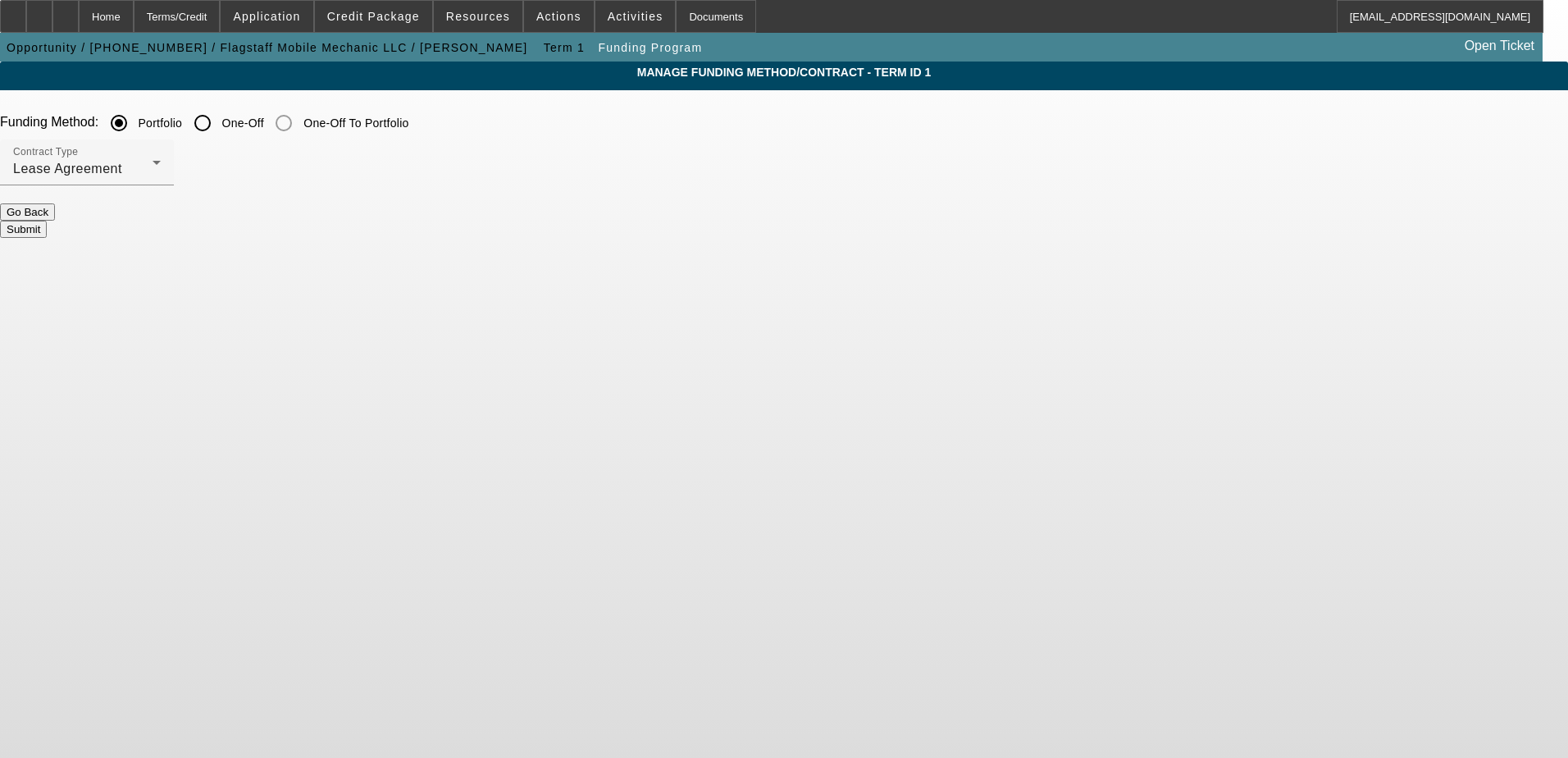
click at [219, 128] on input "One-Off" at bounding box center [203, 123] width 33 height 32
radio input "true"
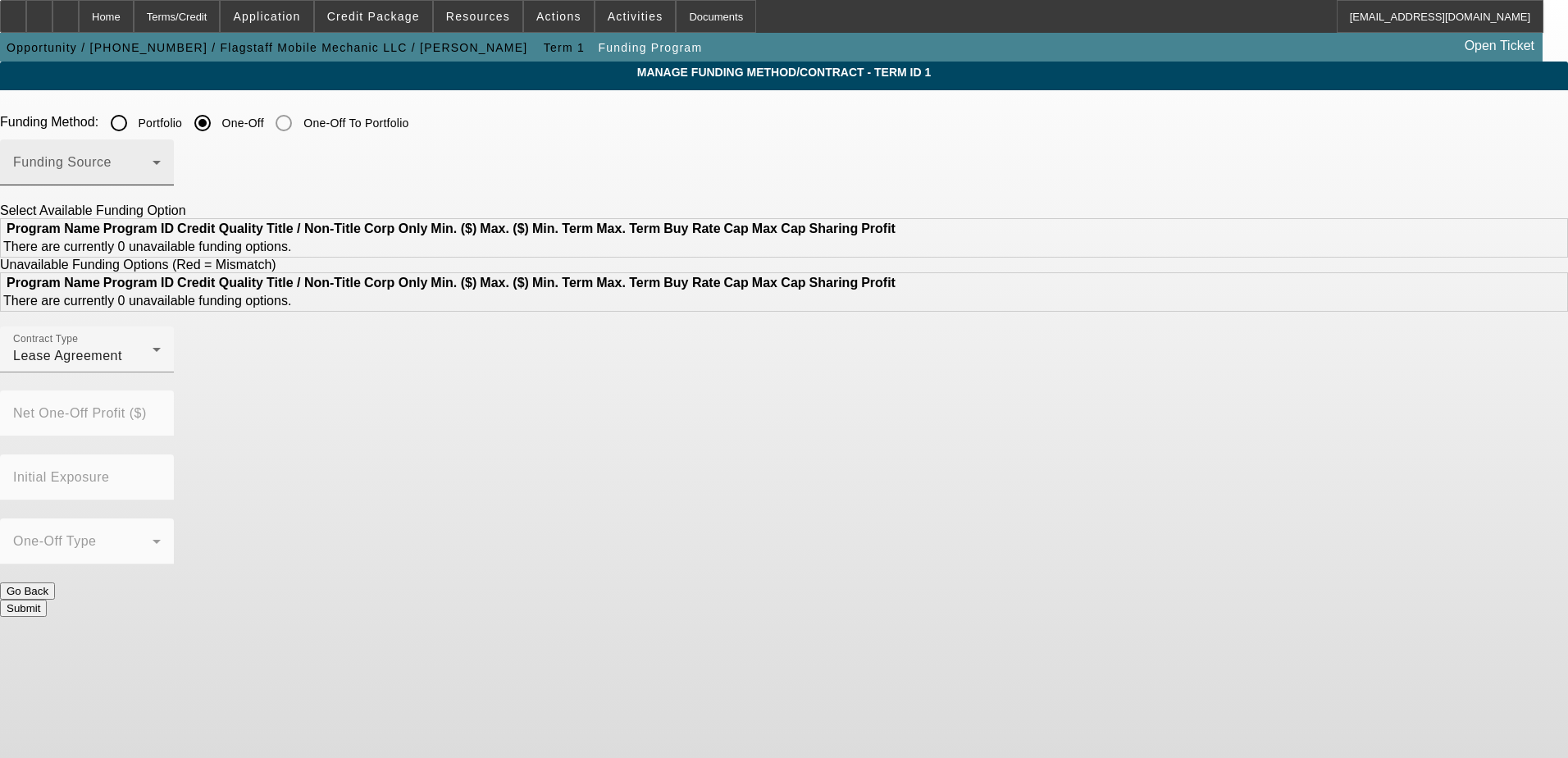
click at [161, 181] on div "Funding Source" at bounding box center [87, 162] width 147 height 46
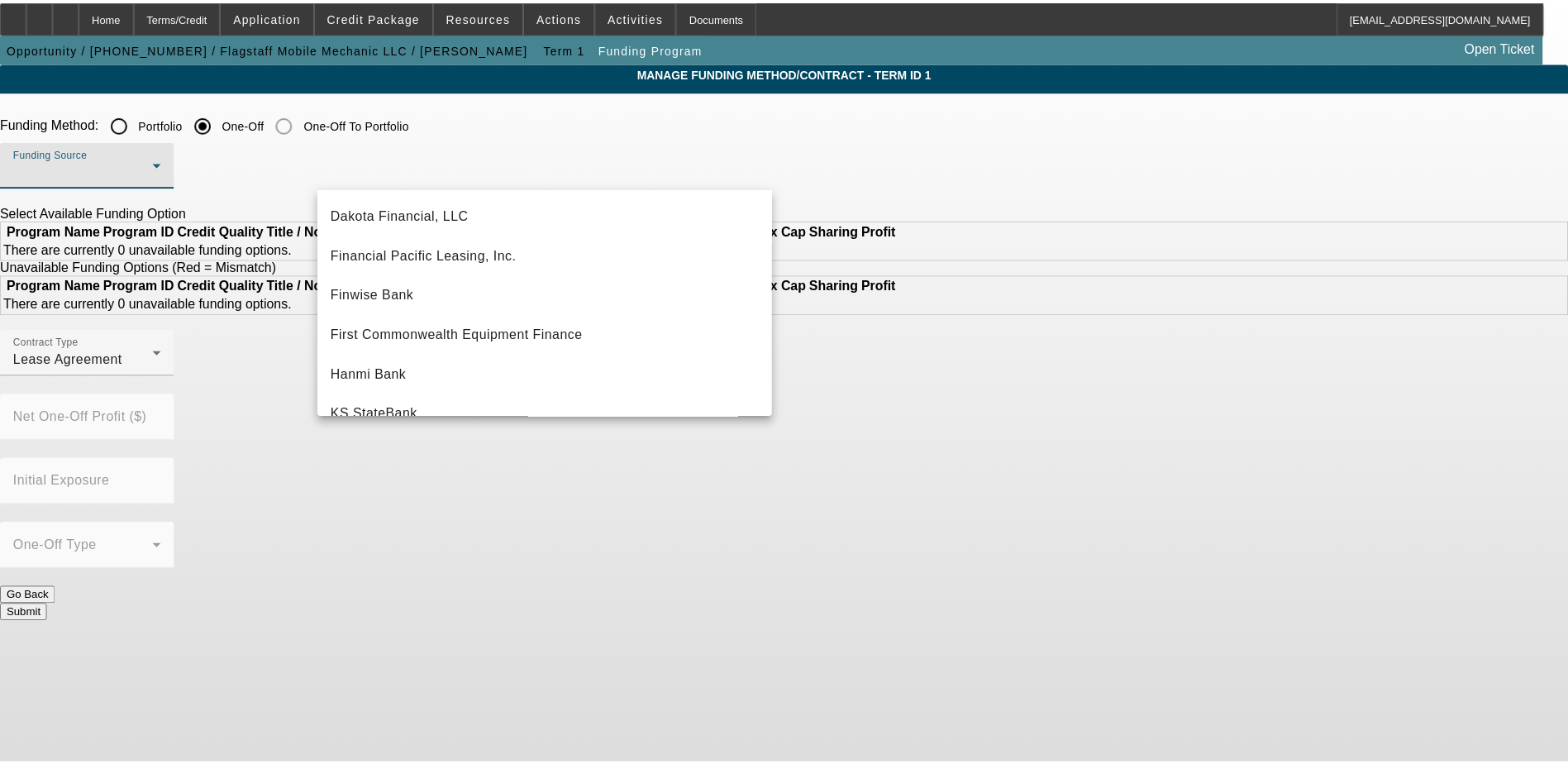
scroll to position [166, 0]
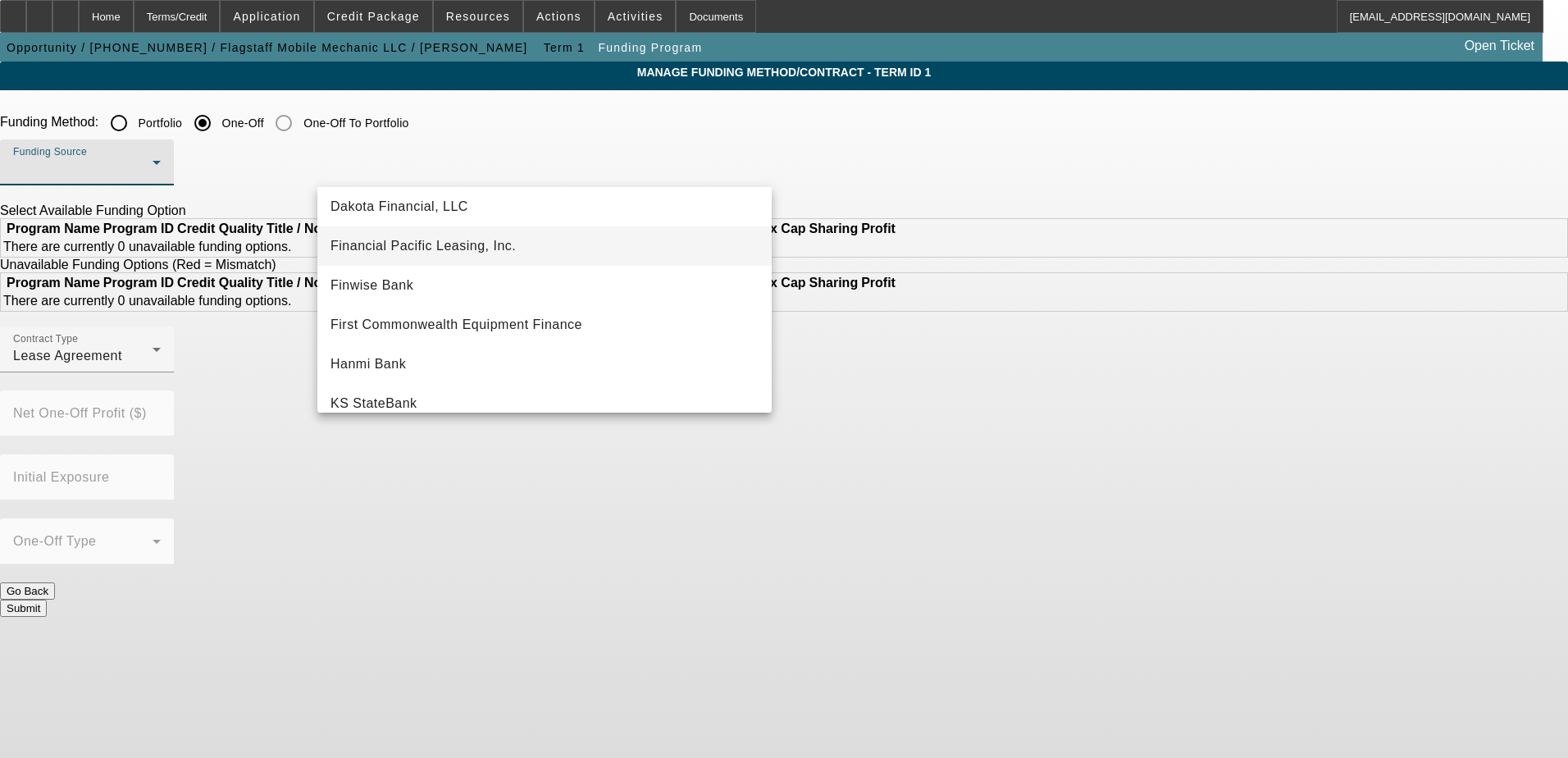
click at [499, 259] on mat-option "Financial Pacific Leasing, Inc." at bounding box center [544, 246] width 454 height 39
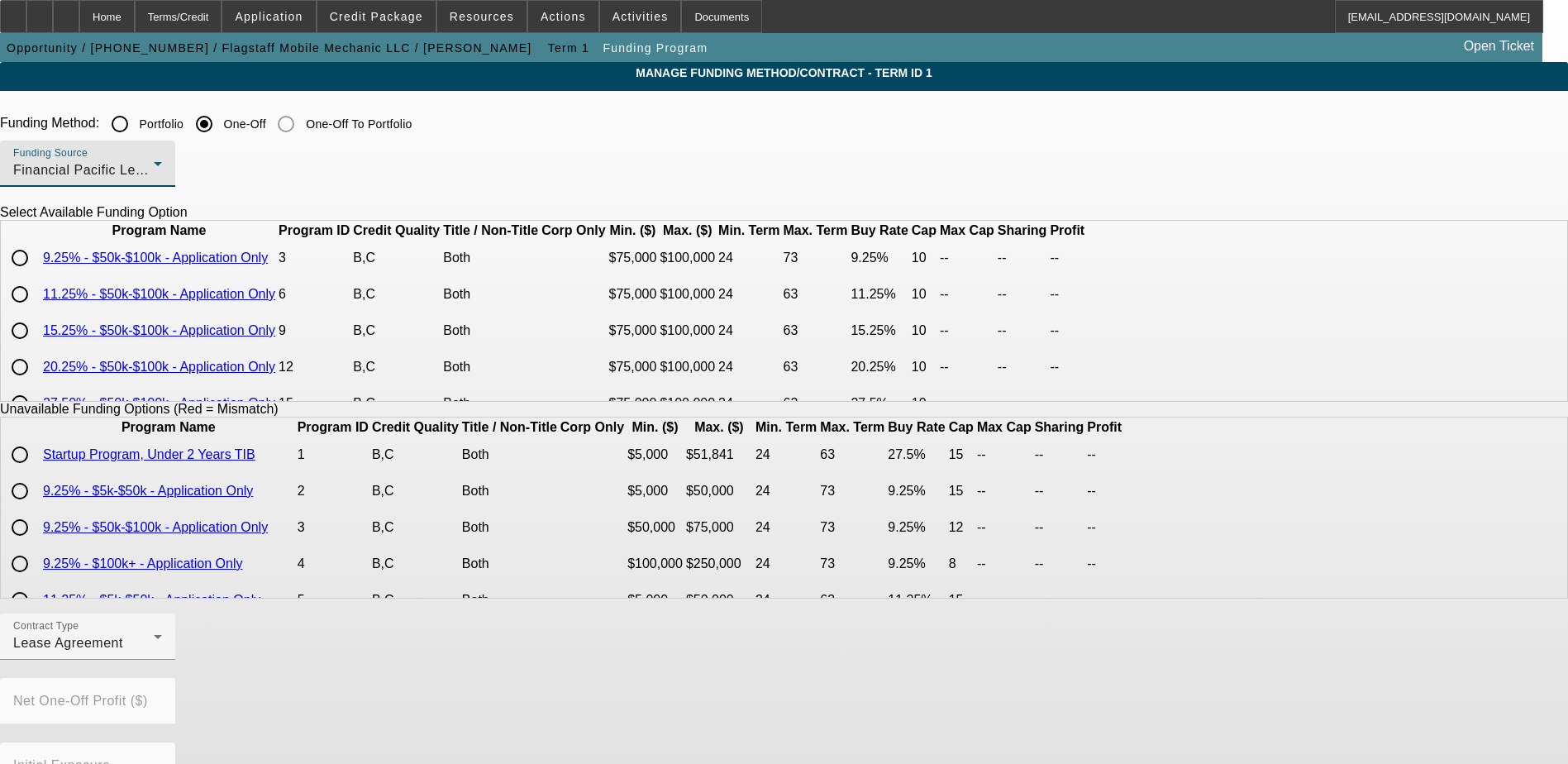
click at [37, 311] on input "radio" at bounding box center [19, 294] width 33 height 33
radio input "true"
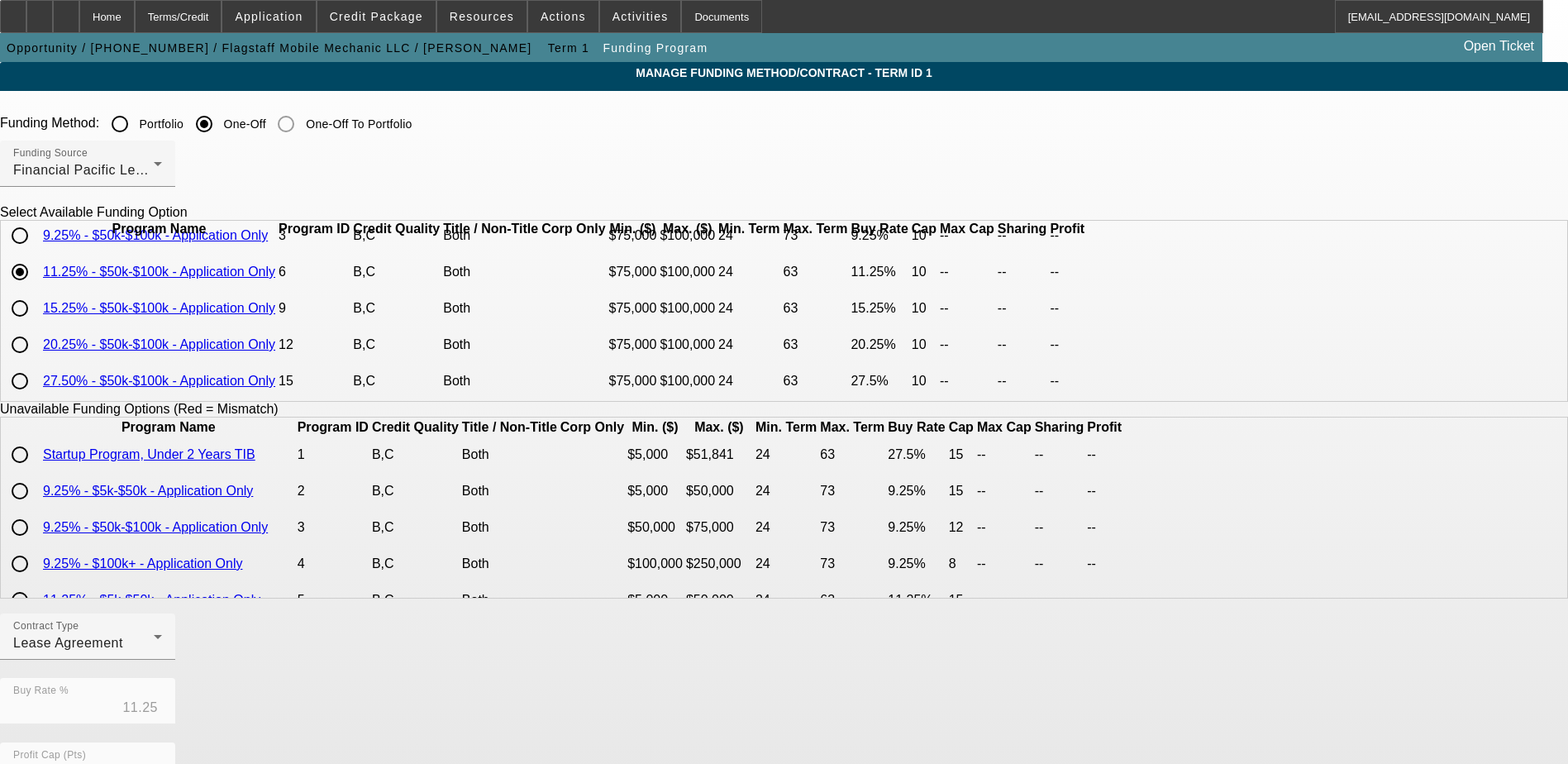
scroll to position [330, 0]
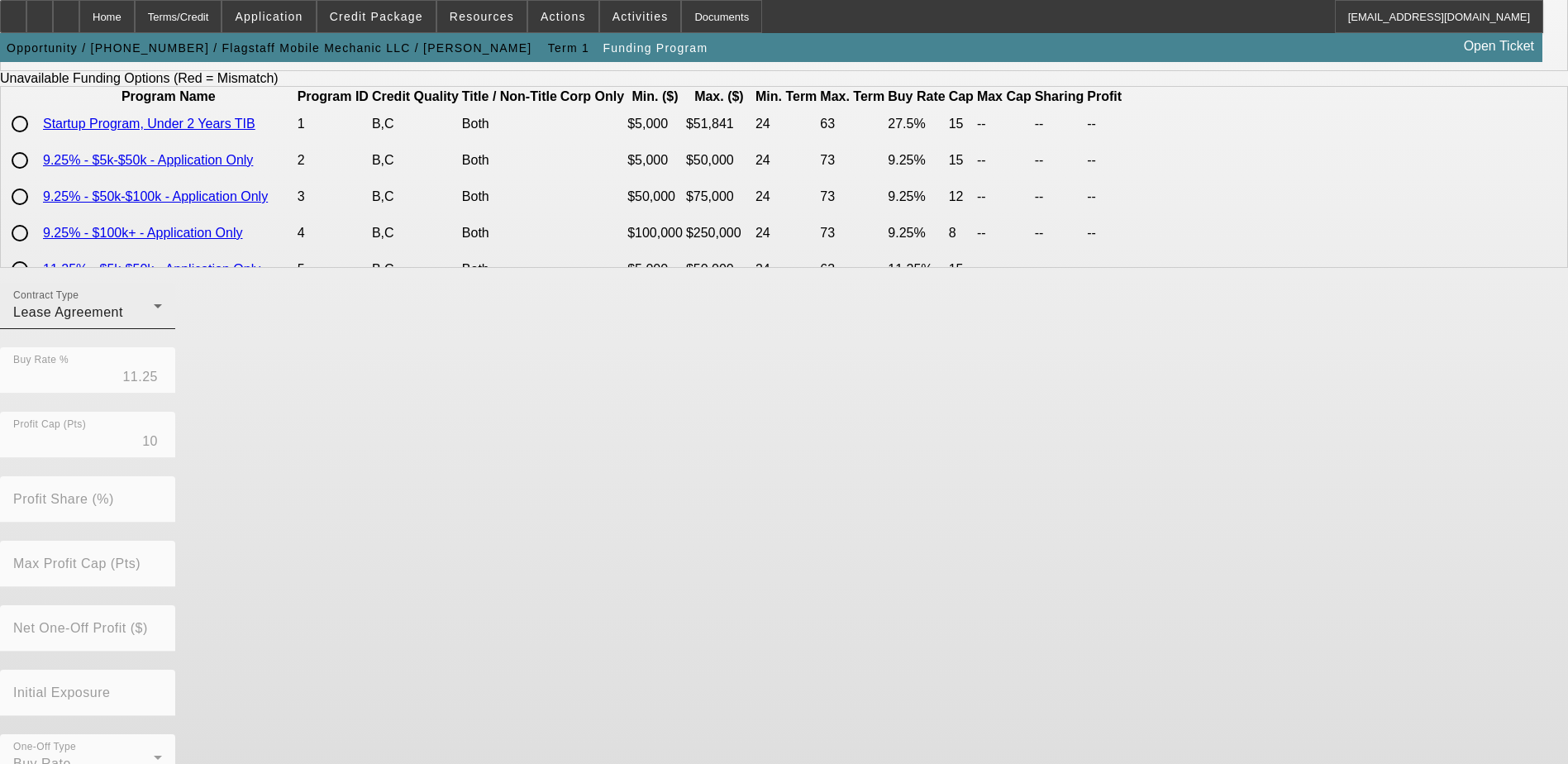
click at [154, 323] on div "Lease Agreement" at bounding box center [84, 312] width 141 height 20
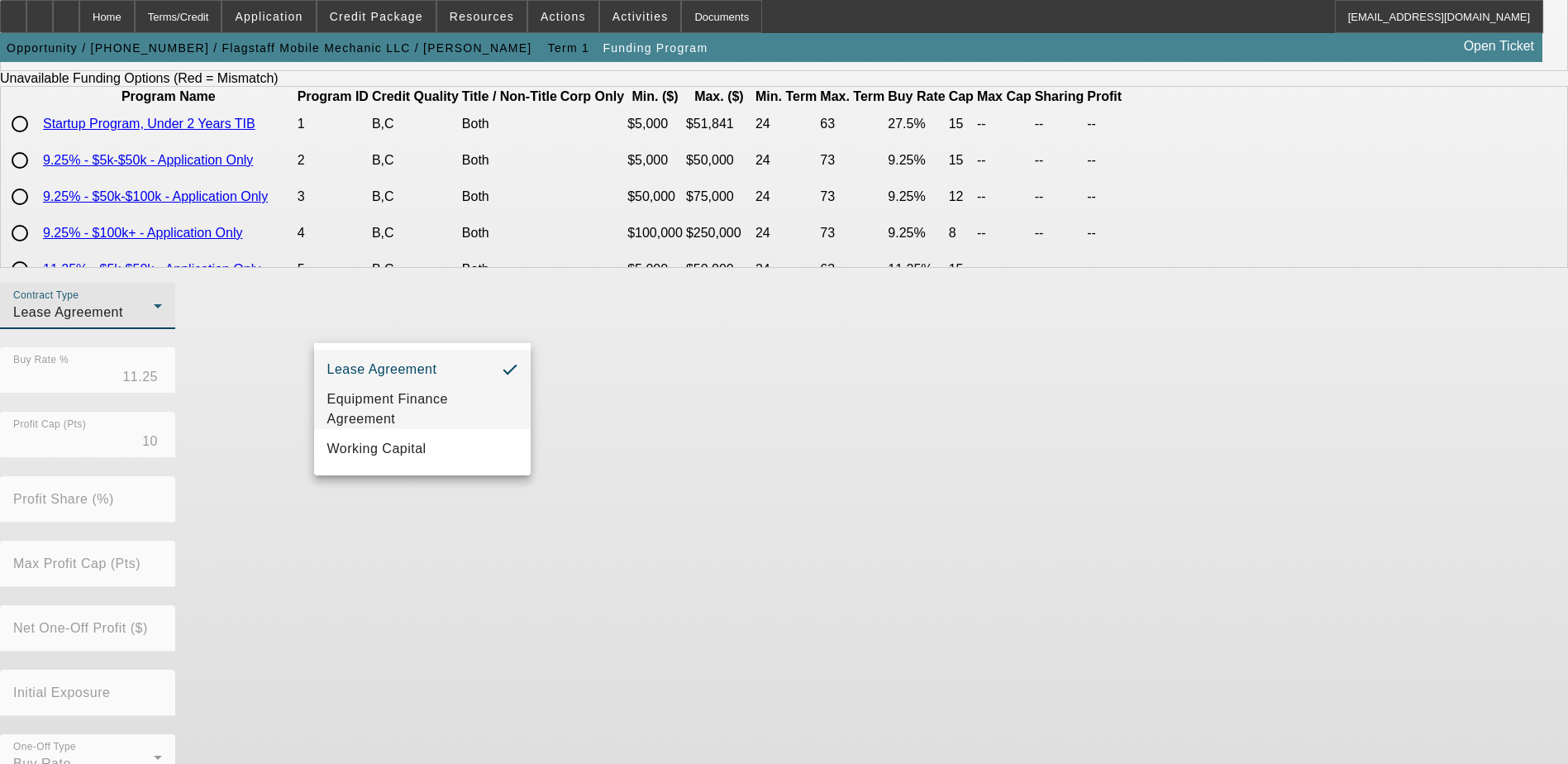
click at [446, 413] on span "Equipment Finance Agreement" at bounding box center [422, 408] width 190 height 40
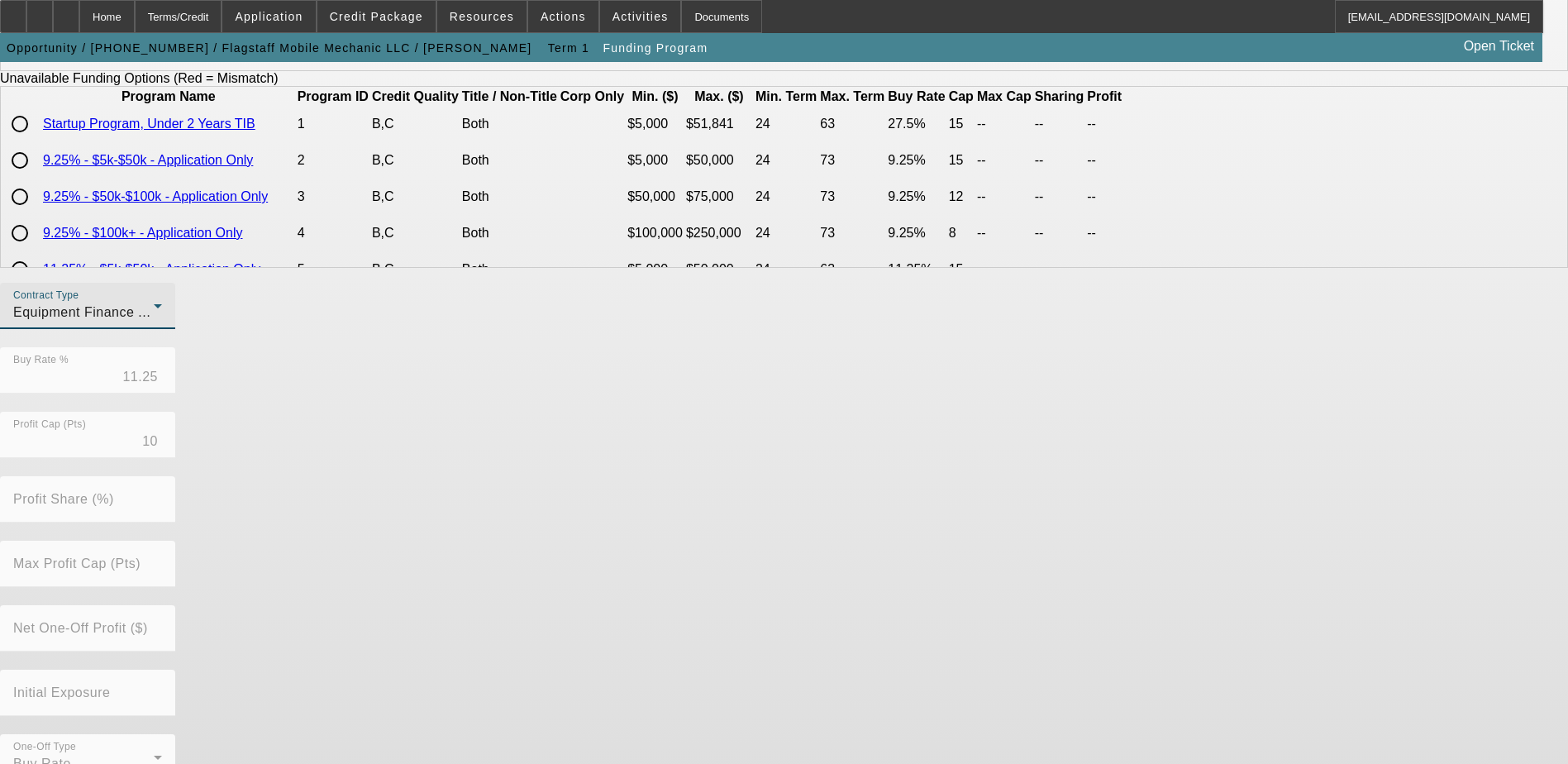
click at [788, 427] on div "Contract Type Equipment Finance Agreement Buy Rate % 11.25 Profit Cap (Pts) 10 …" at bounding box center [784, 540] width 1568 height 515
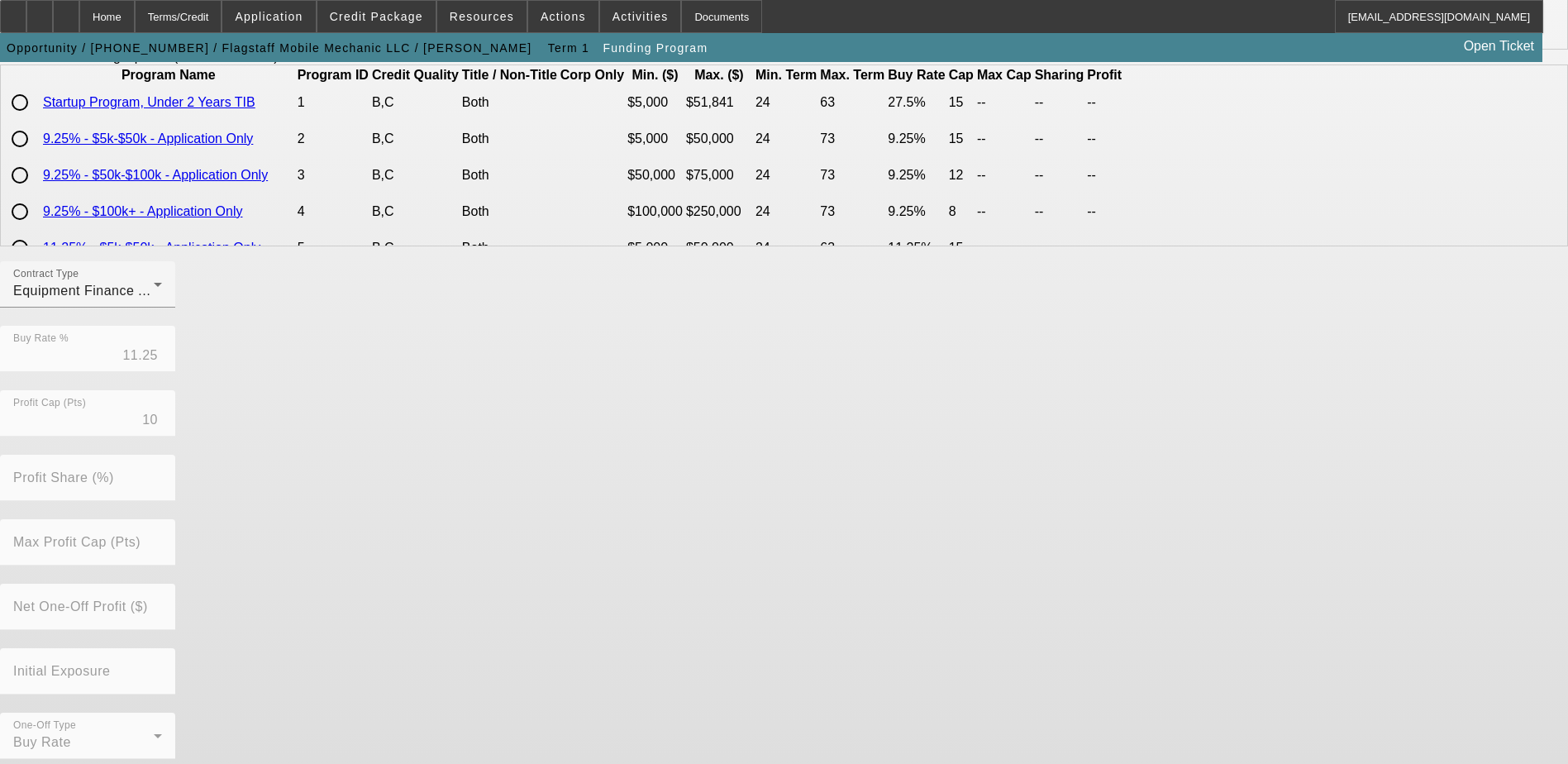
scroll to position [364, 0]
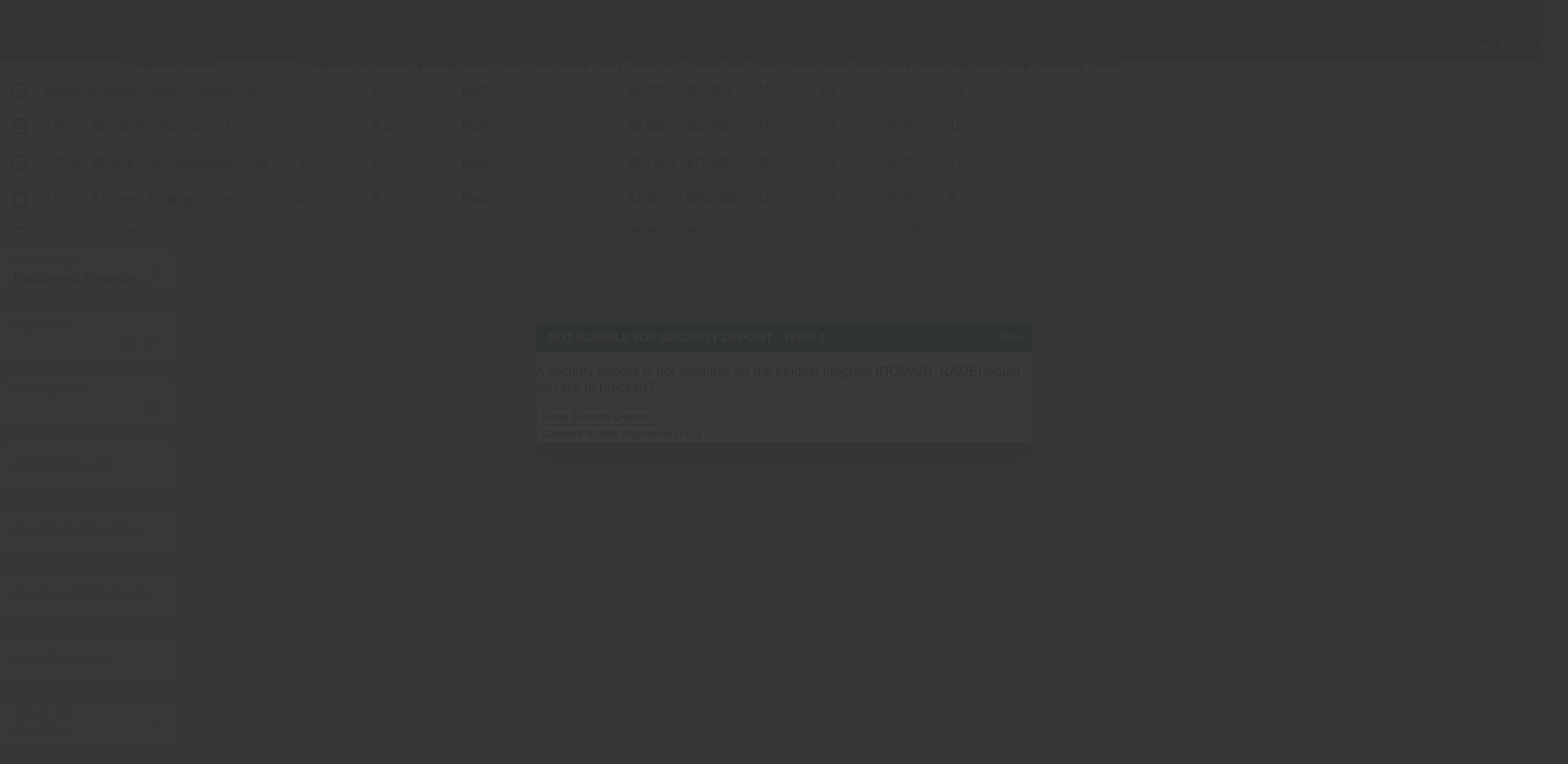
scroll to position [0, 0]
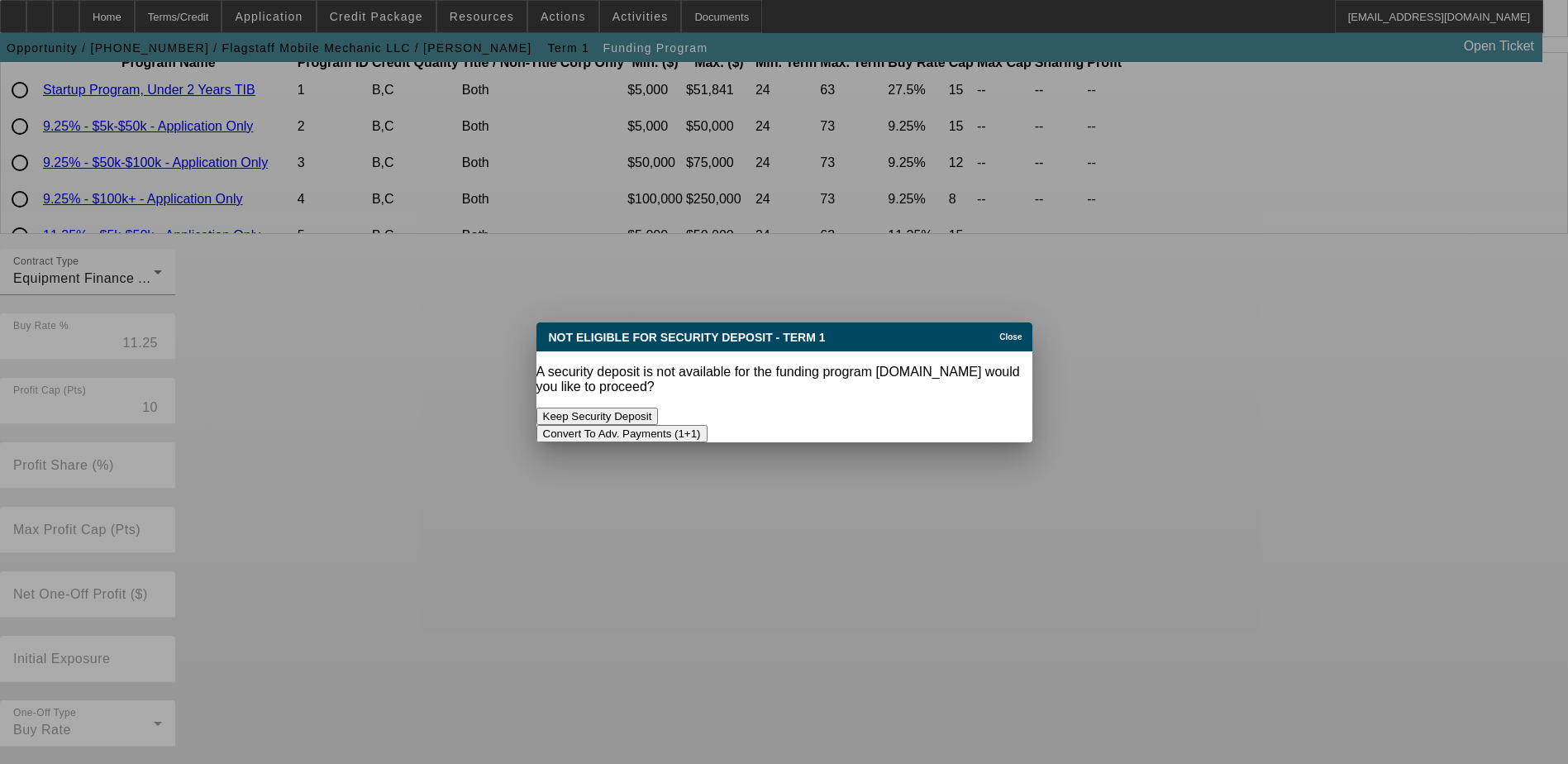
click at [707, 425] on button "Convert To Adv. Payments (1+1)" at bounding box center [623, 434] width 172 height 17
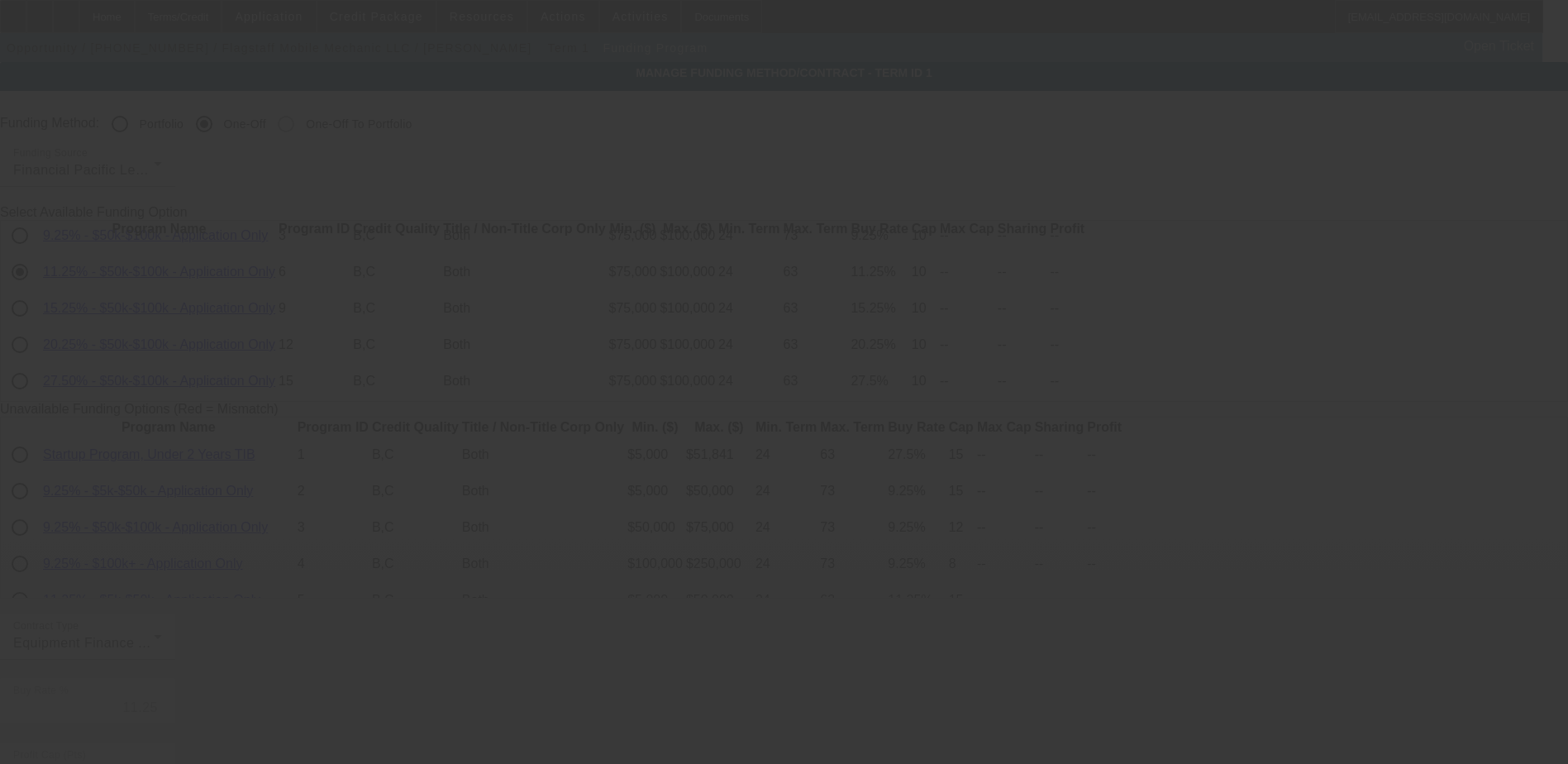
scroll to position [364, 0]
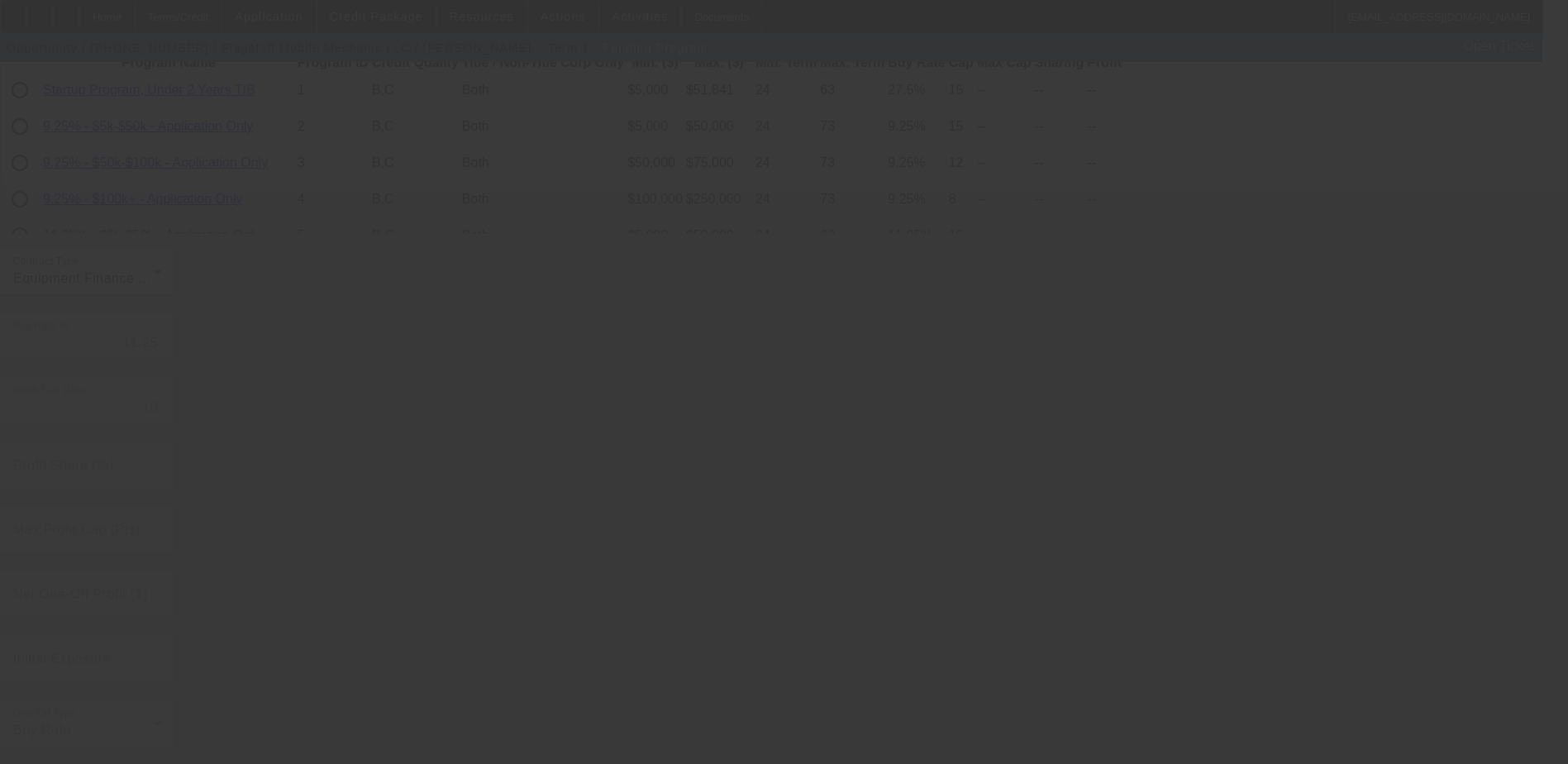
radio input "true"
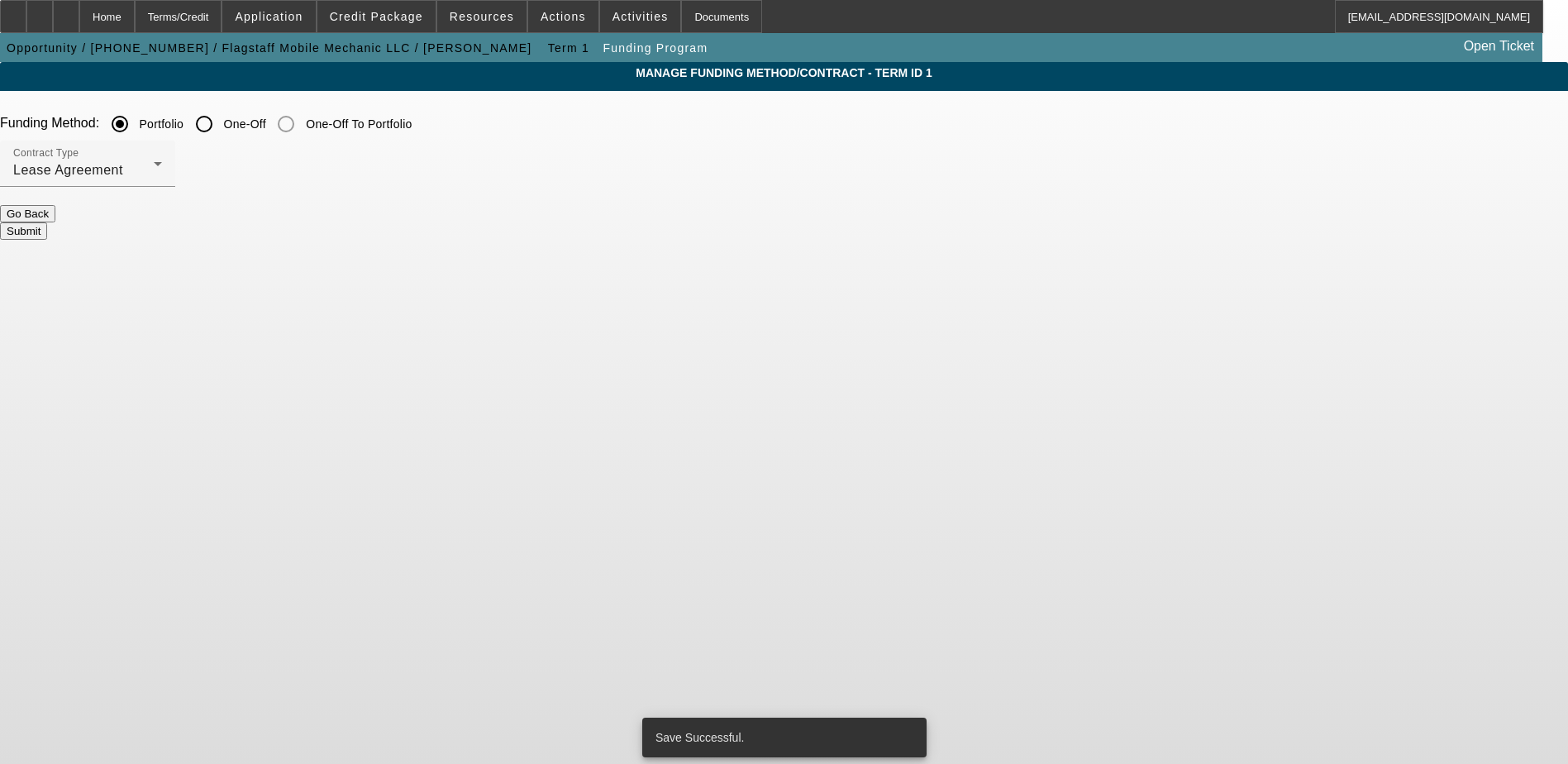
scroll to position [0, 0]
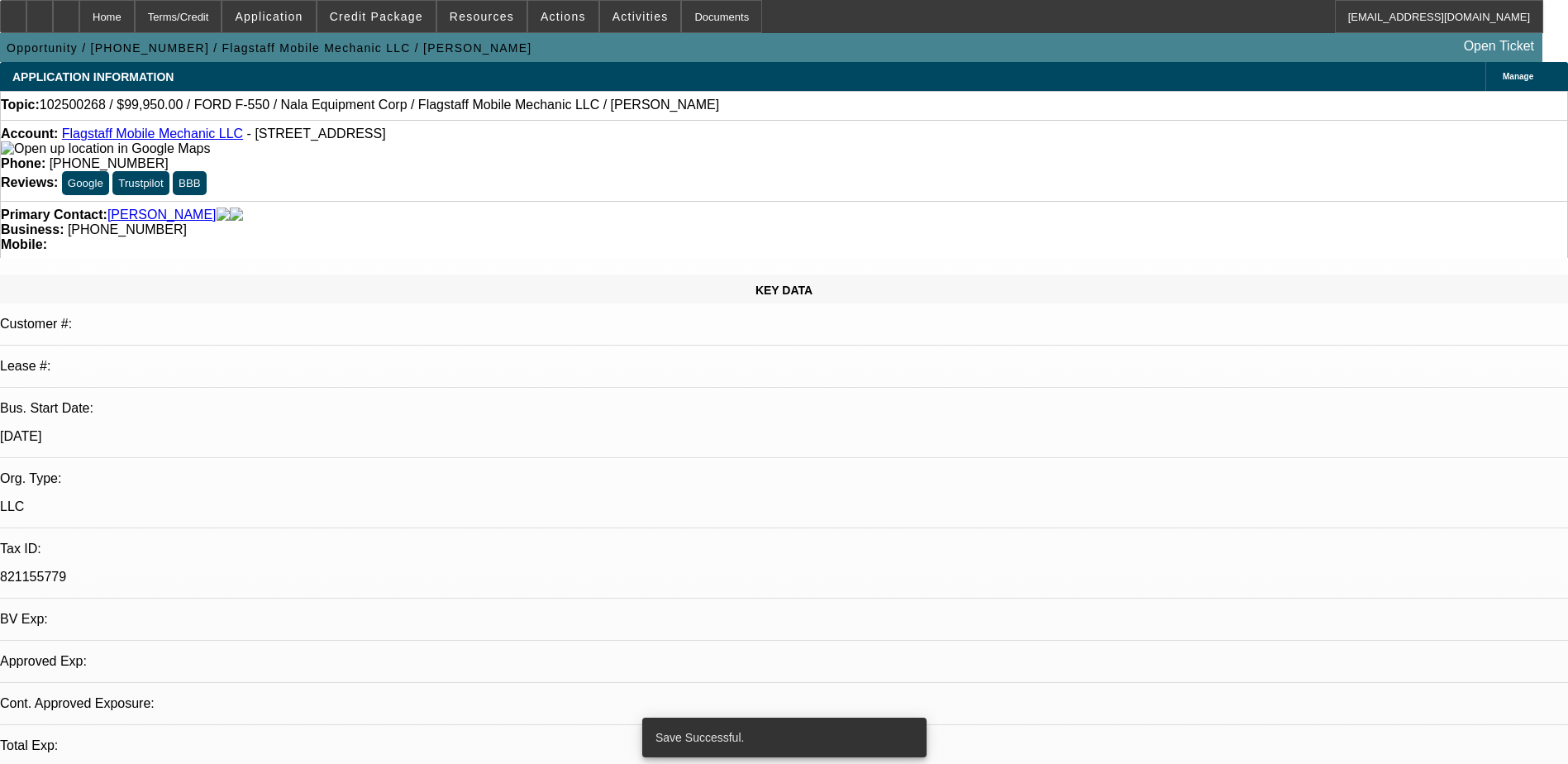
select select "0"
select select "6"
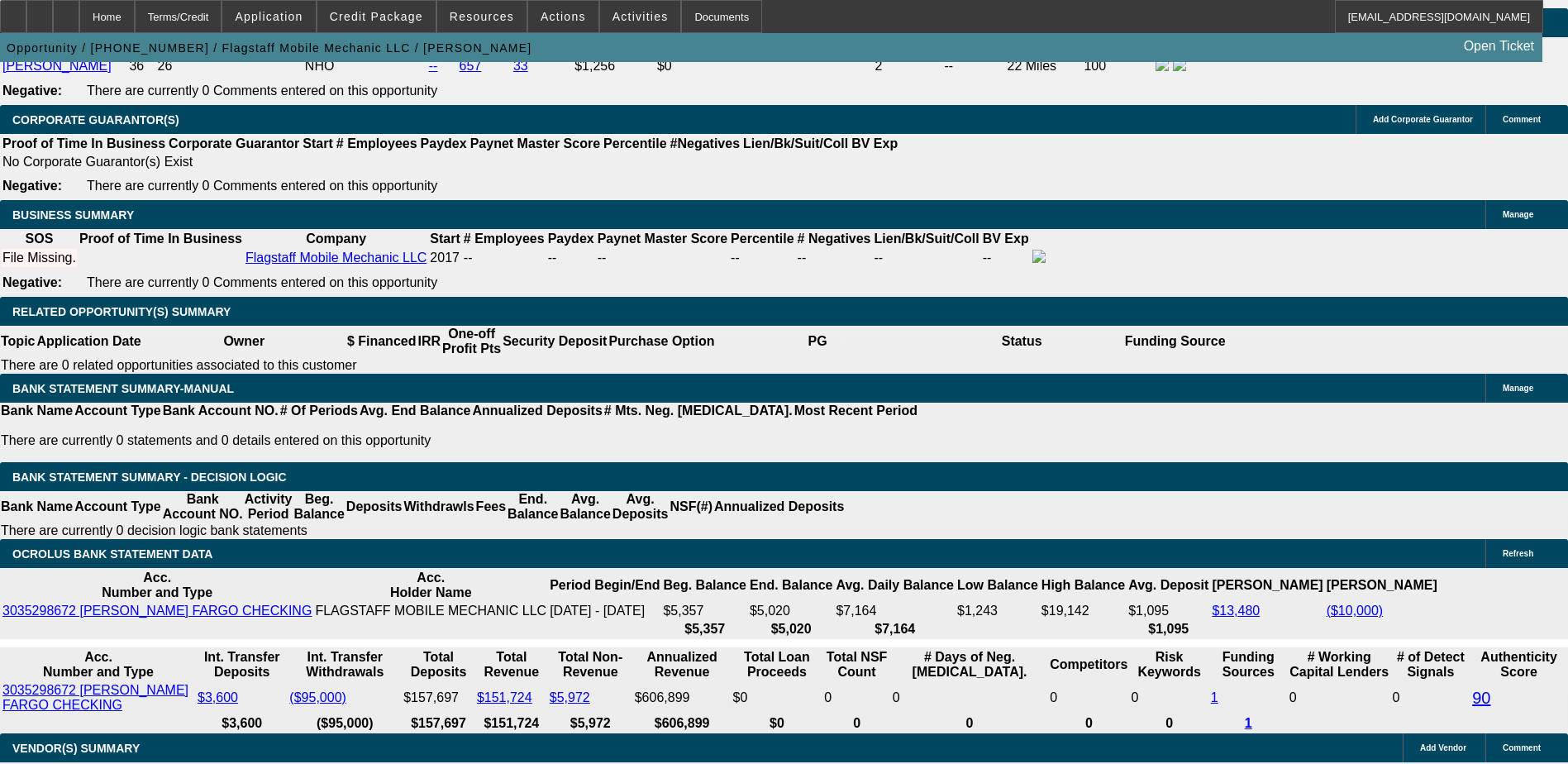
scroll to position [2574, 0]
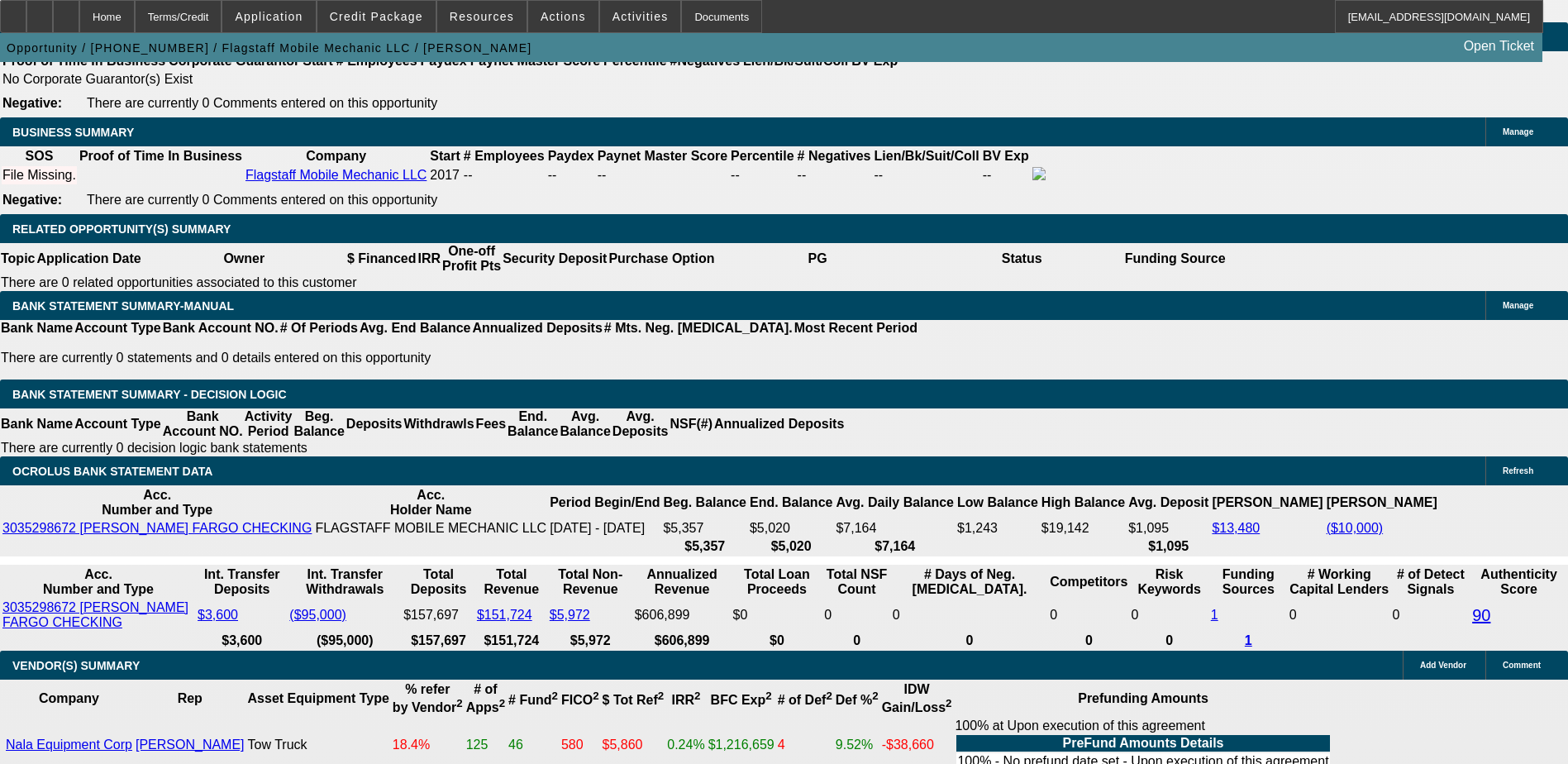
type input "UNKNOWN"
type input "1"
type input "$2,125.08"
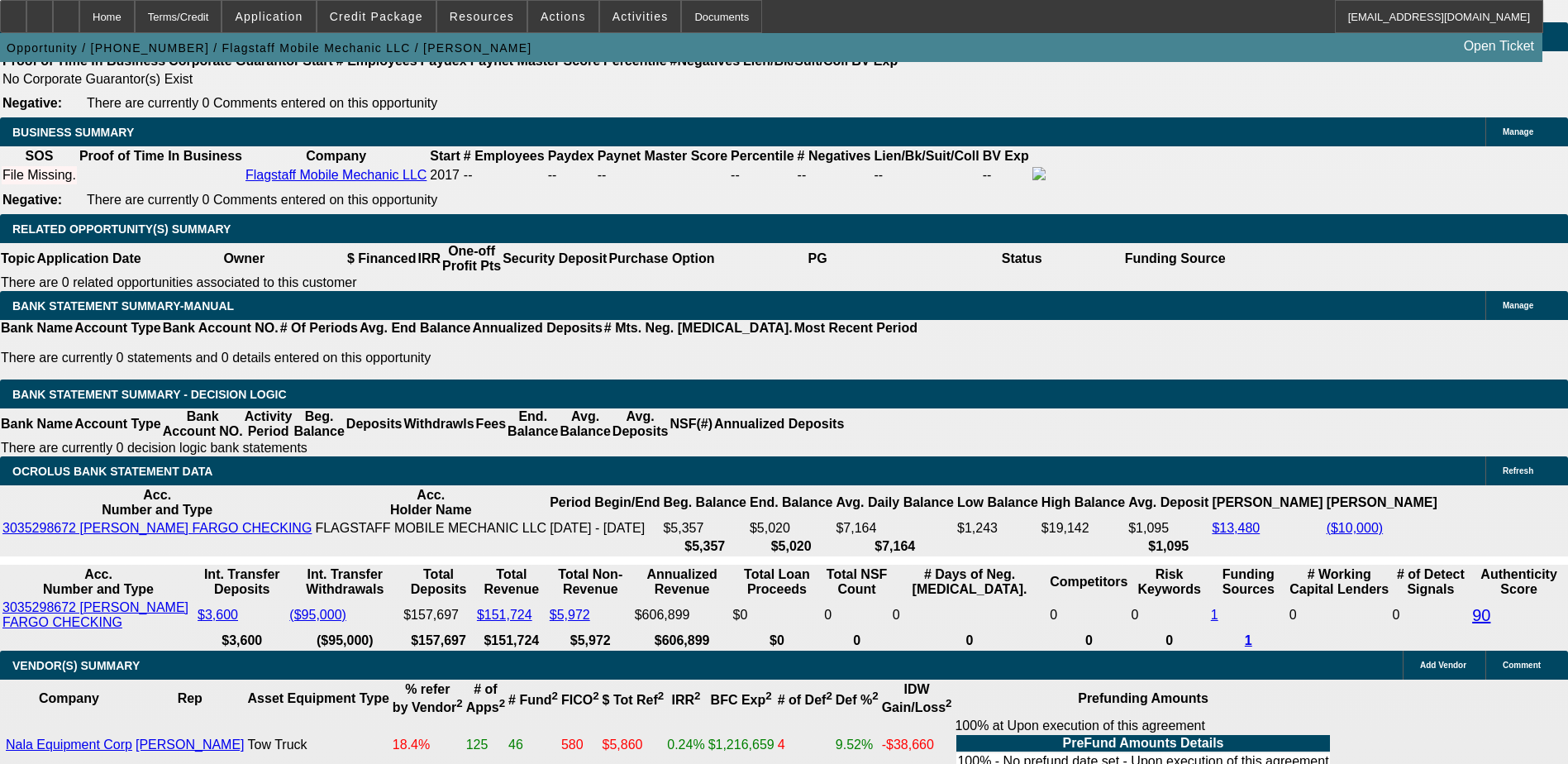
type input "14"
type input "$2,731.28"
type input "14"
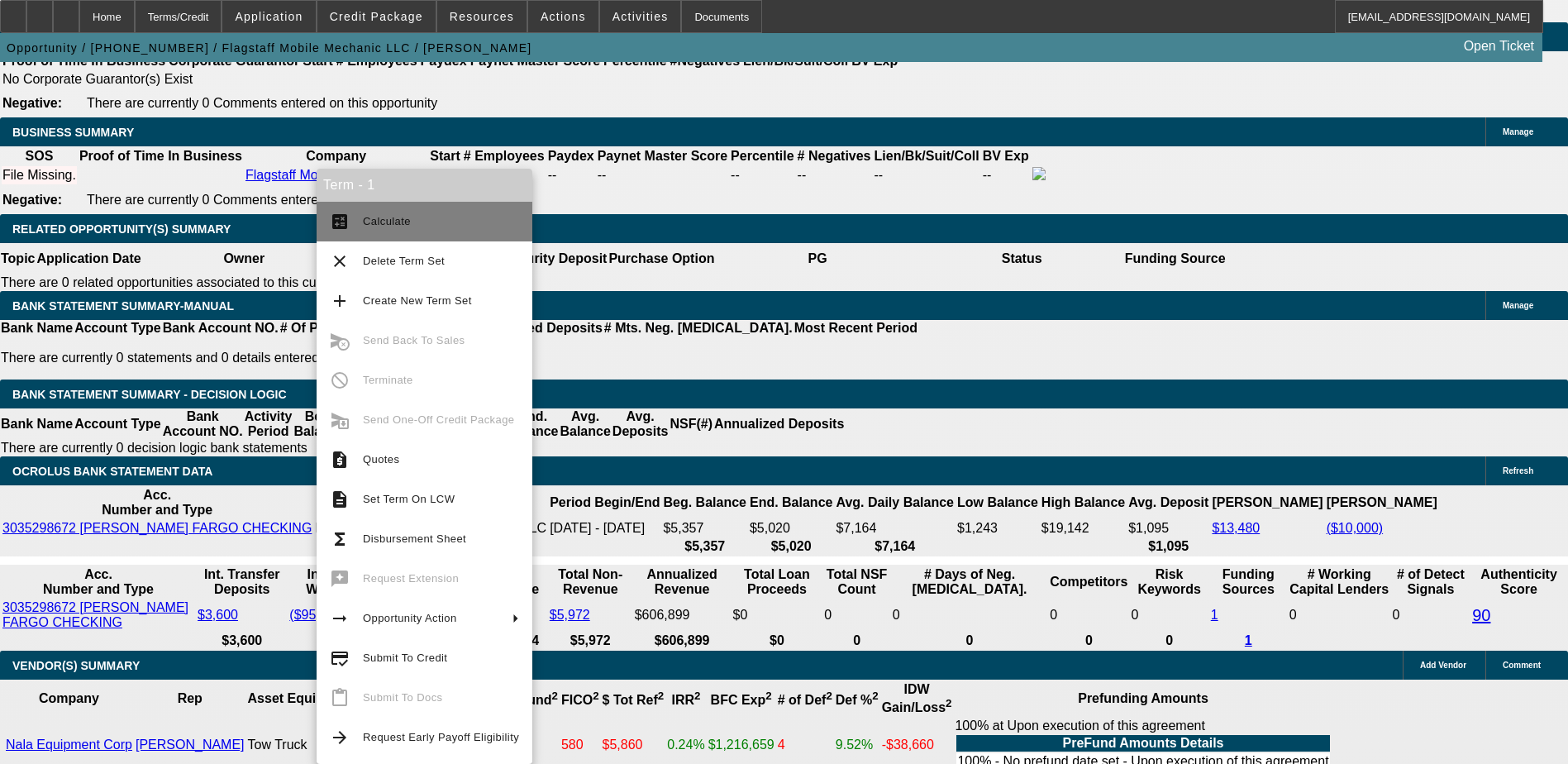
click at [391, 229] on span "Calculate" at bounding box center [441, 222] width 156 height 20
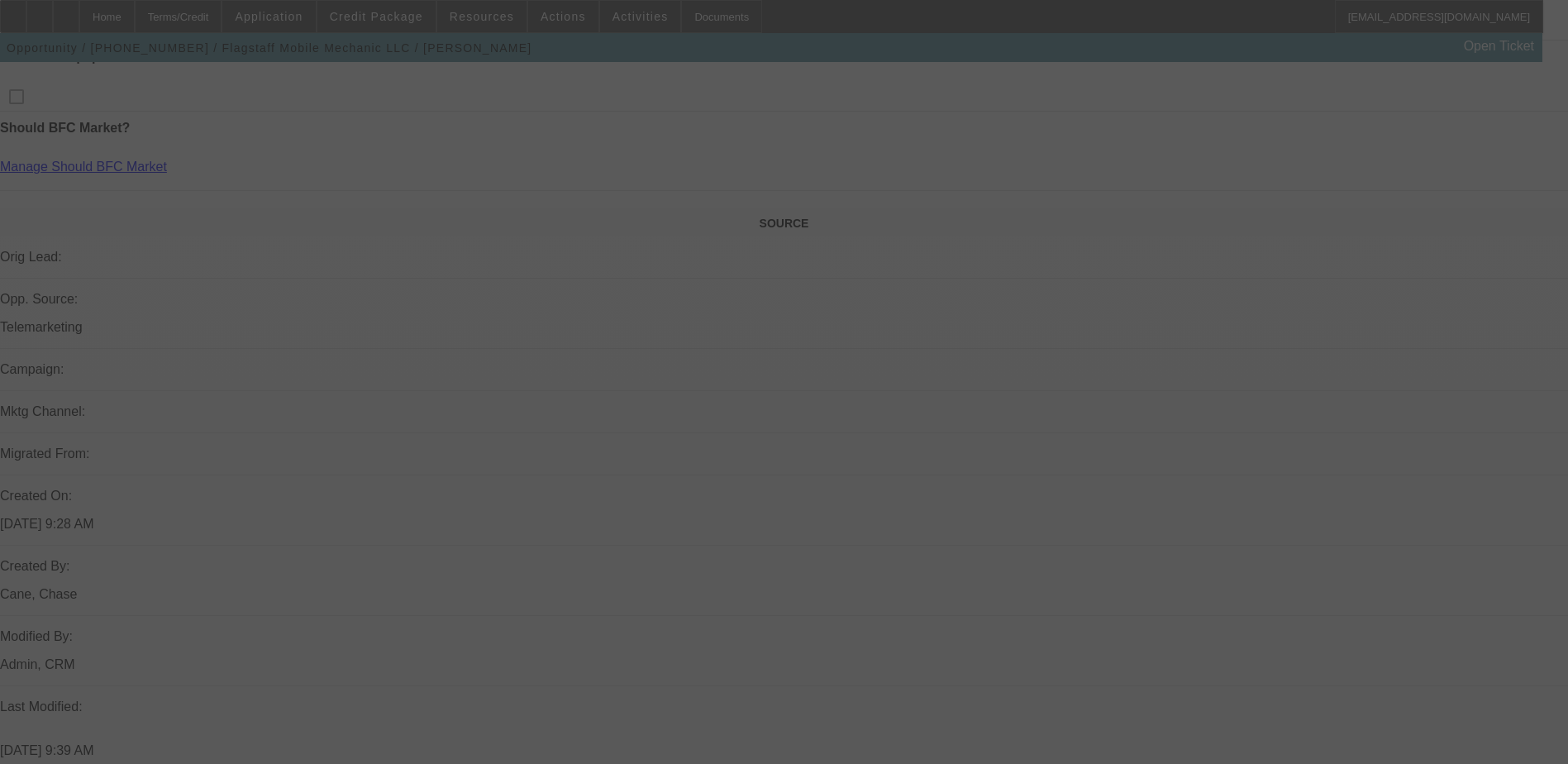
scroll to position [343, 0]
select select "0"
select select "6"
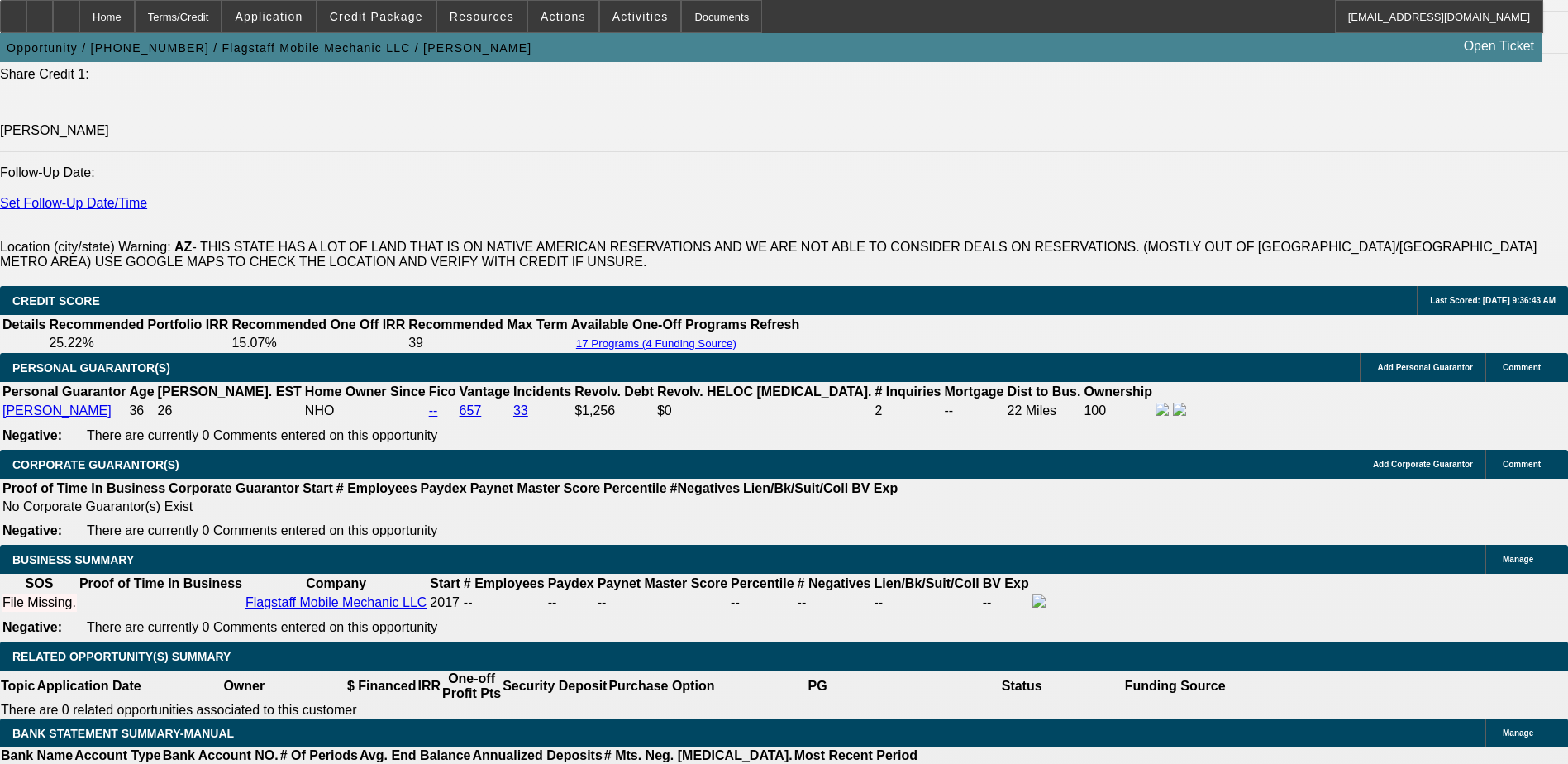
scroll to position [2574, 0]
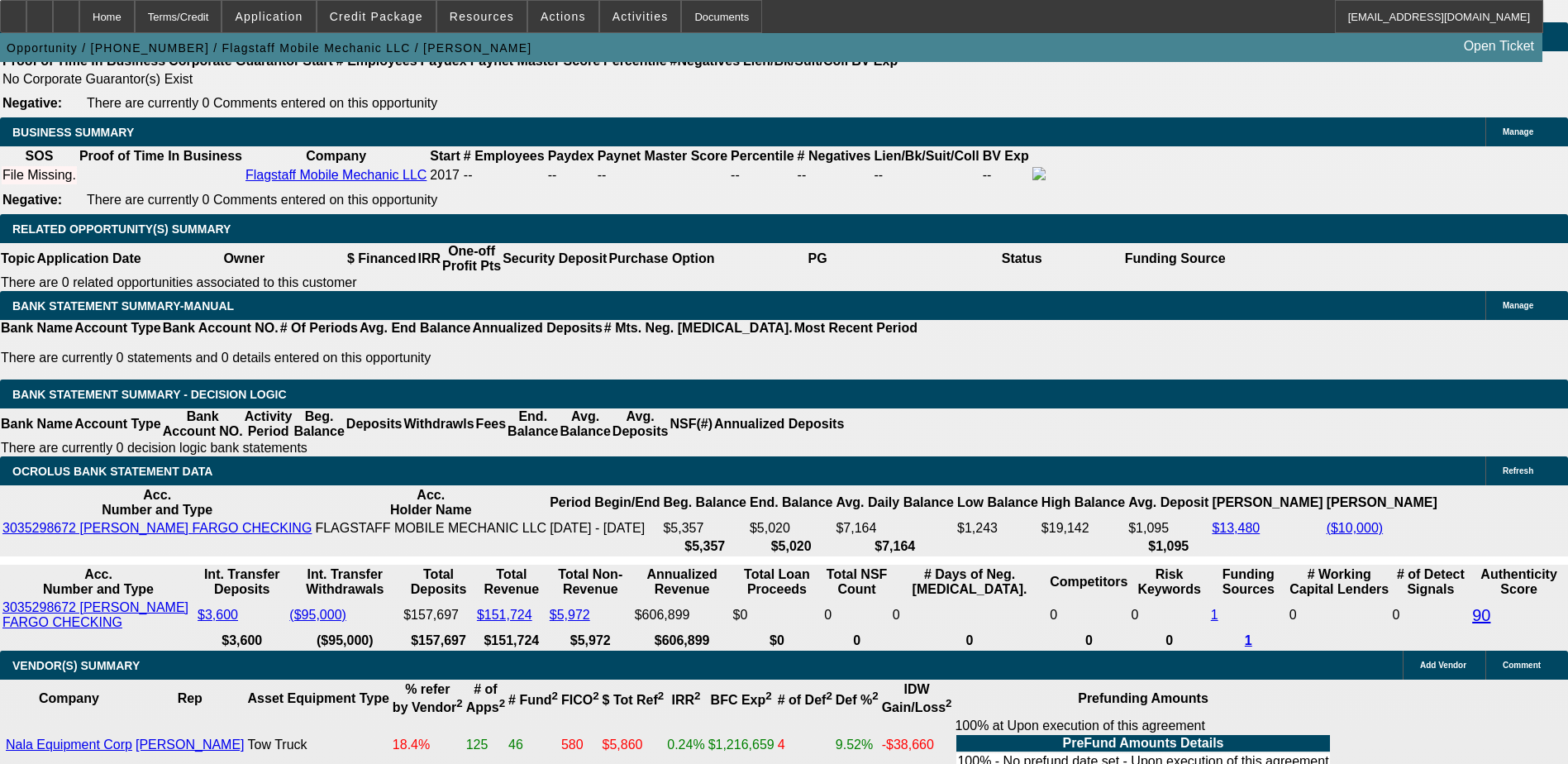
type input "$10,000.00"
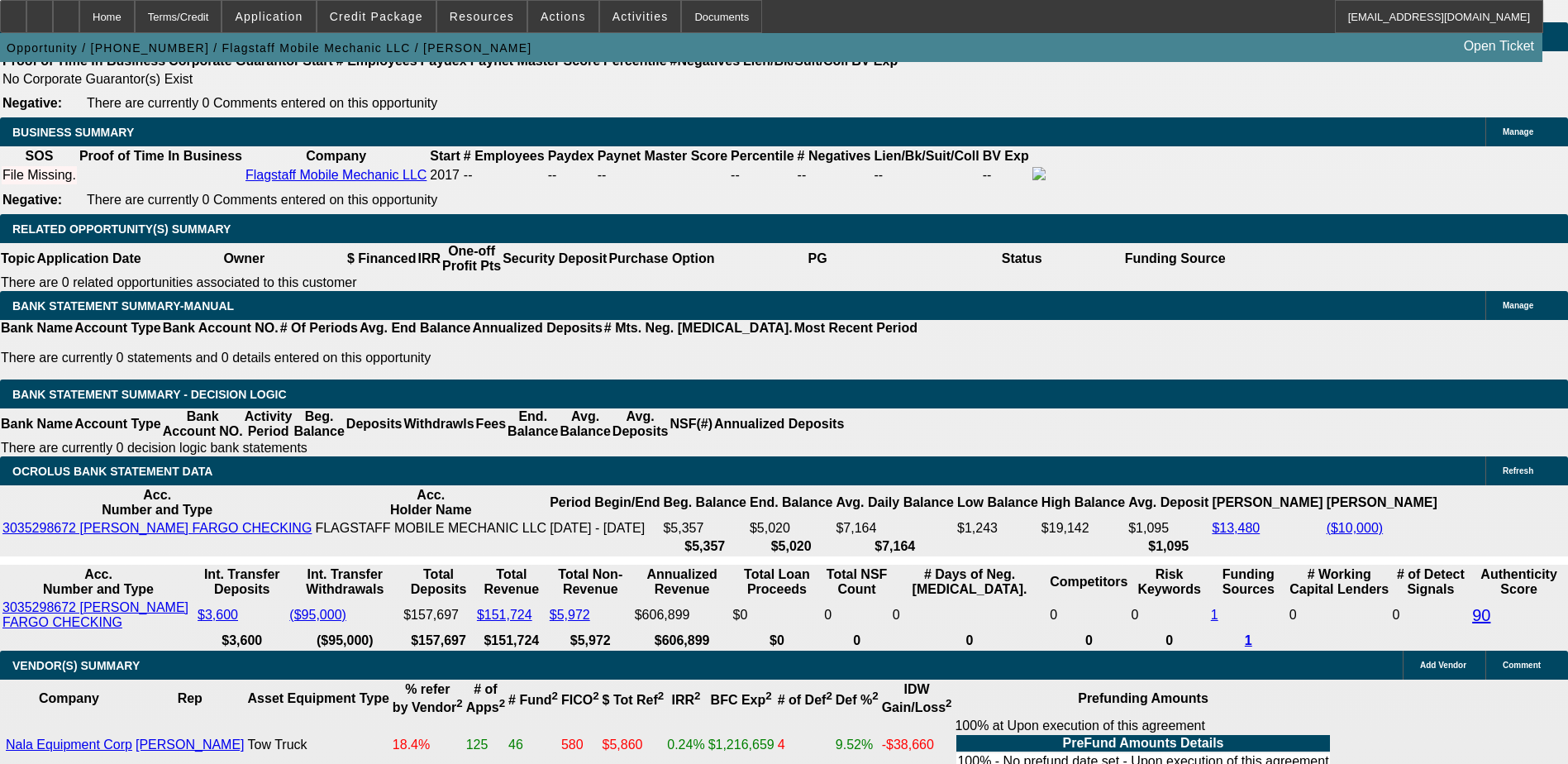
type input "UNKNOWN"
type input "$2,458.02"
drag, startPoint x: 301, startPoint y: 235, endPoint x: 497, endPoint y: 237, distance: 196.0
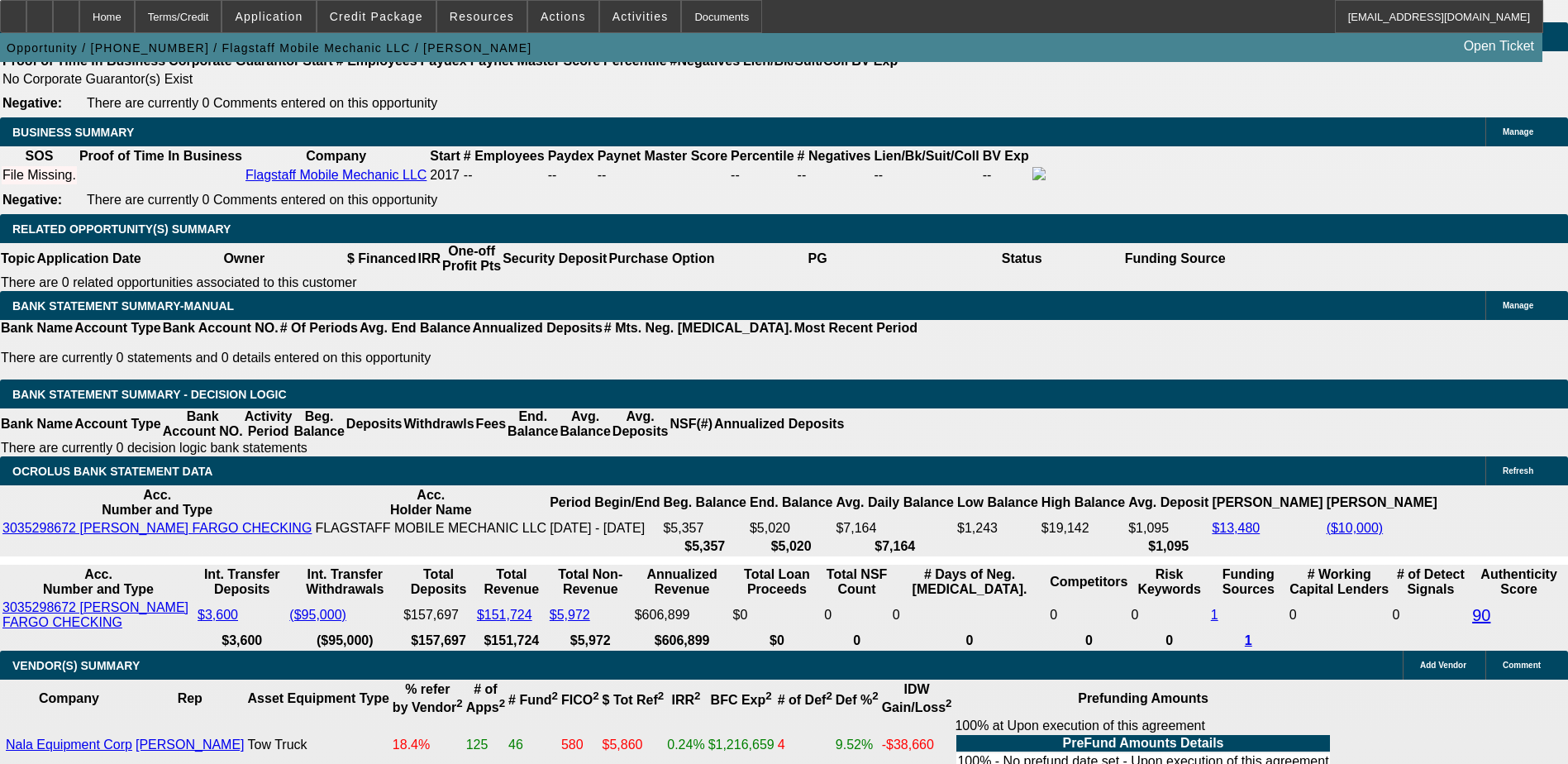
type input "$0.00"
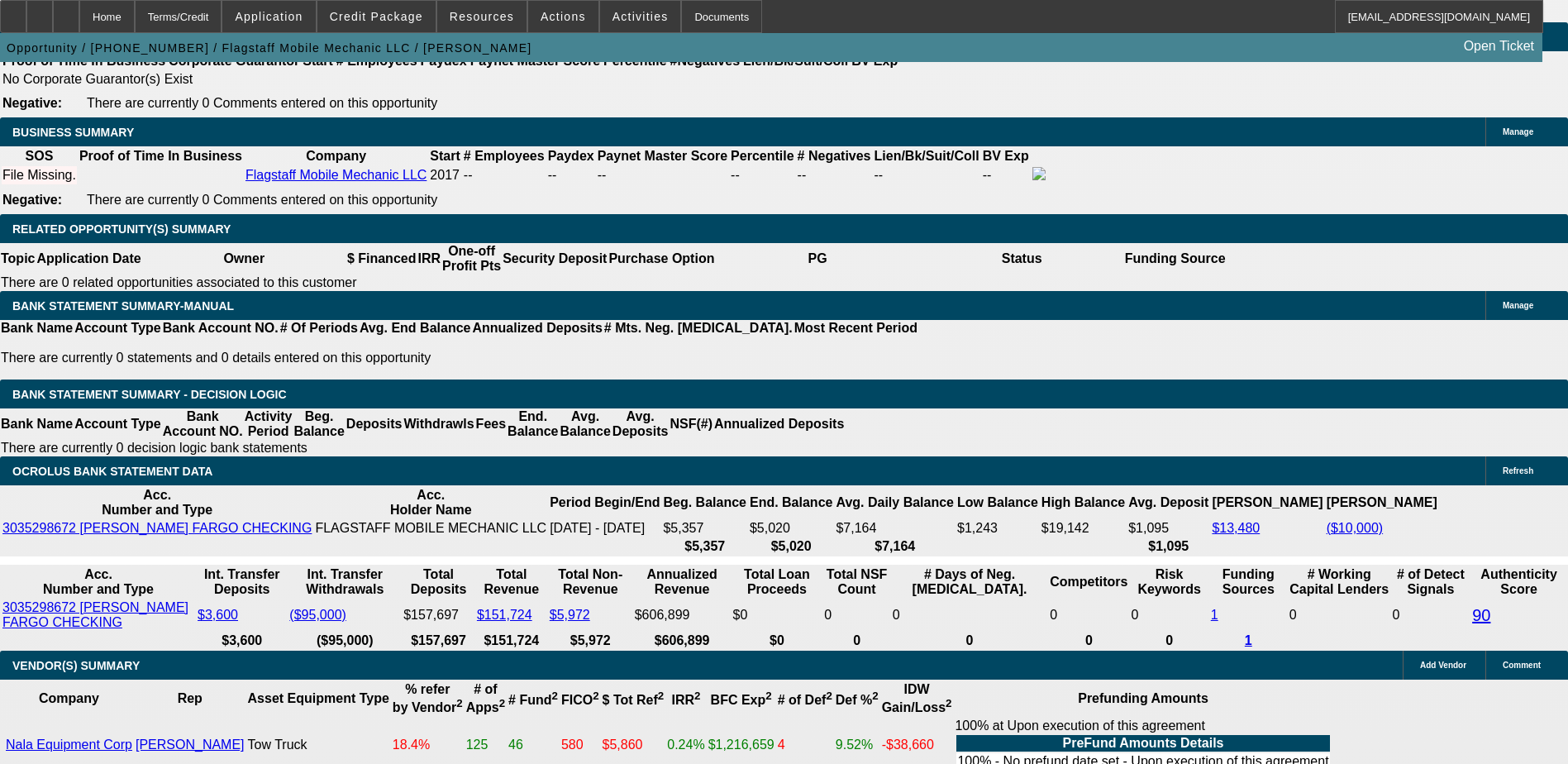
type input "27"
type input "2749"
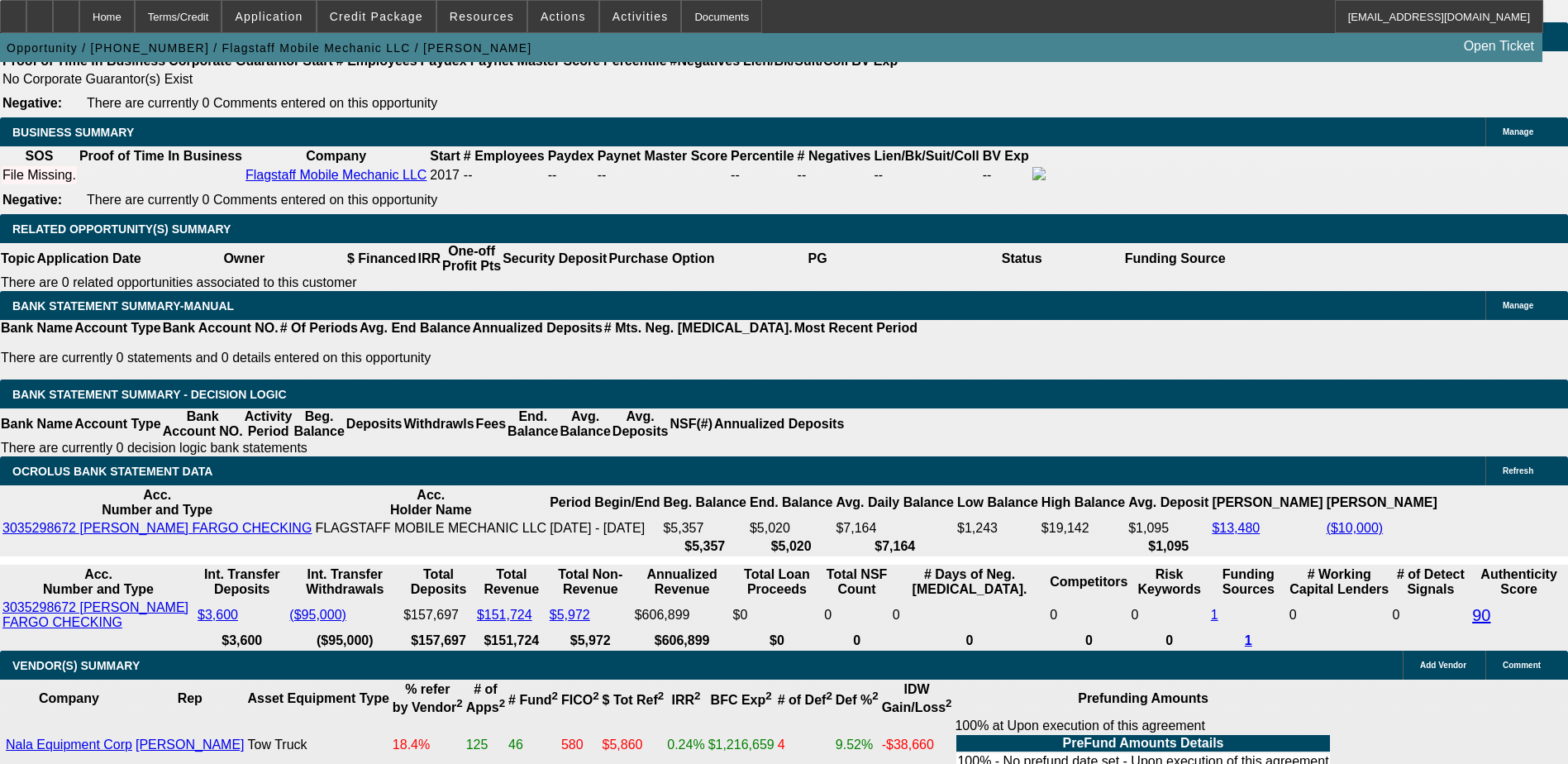
type input "14.4"
type input "$2,749.00"
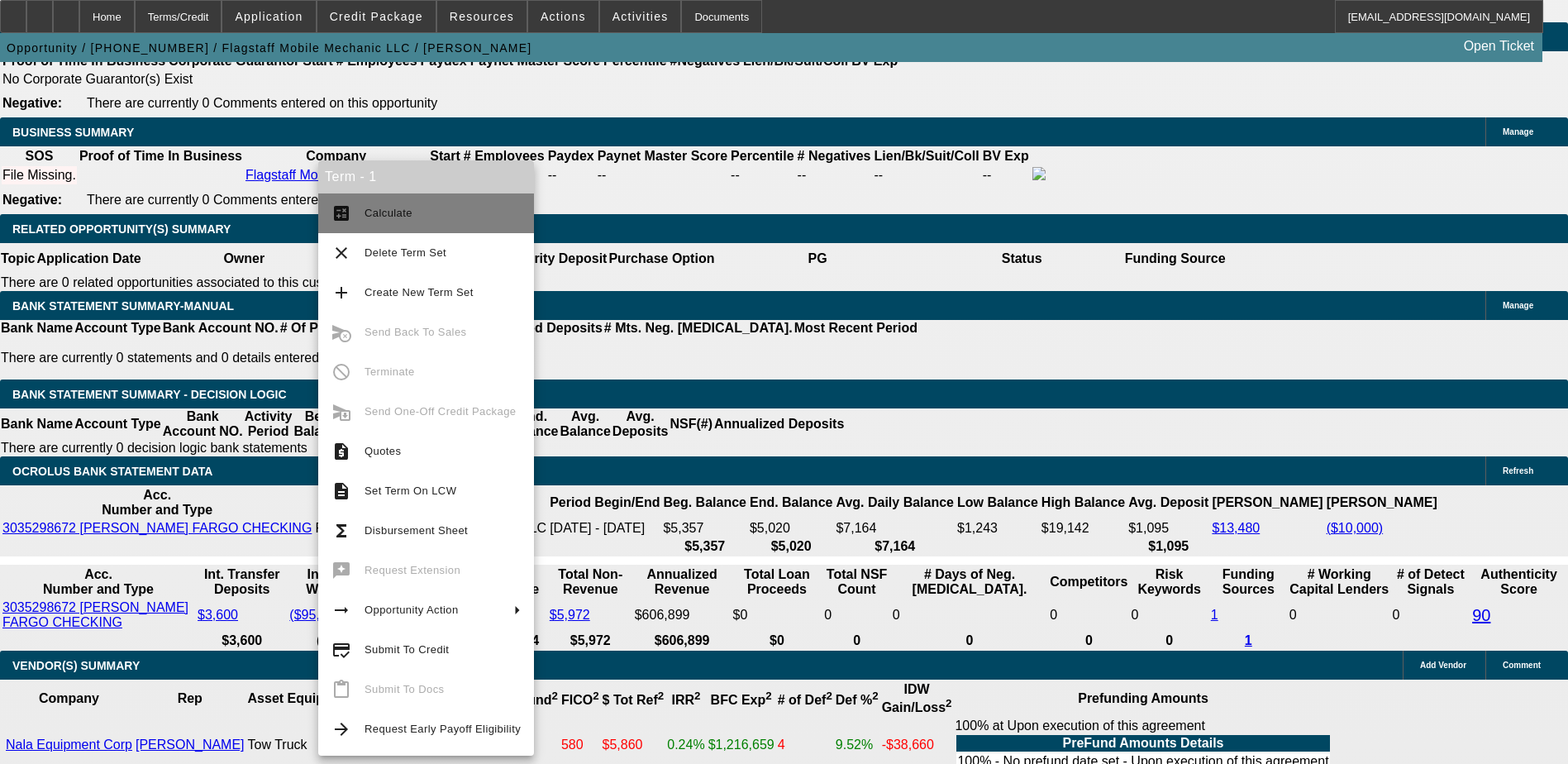
click at [386, 203] on span "Calculate" at bounding box center [442, 213] width 156 height 20
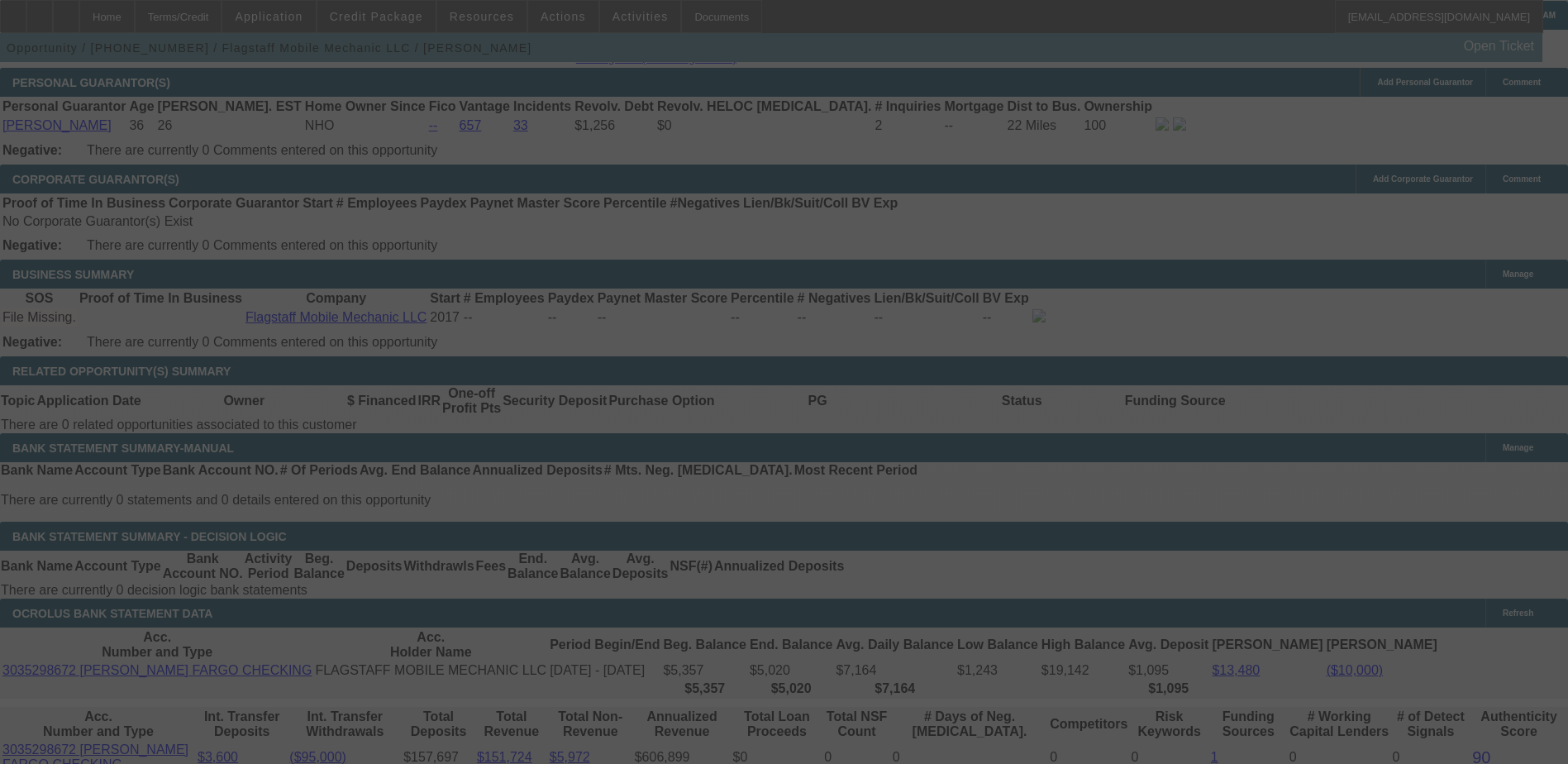
scroll to position [2410, 0]
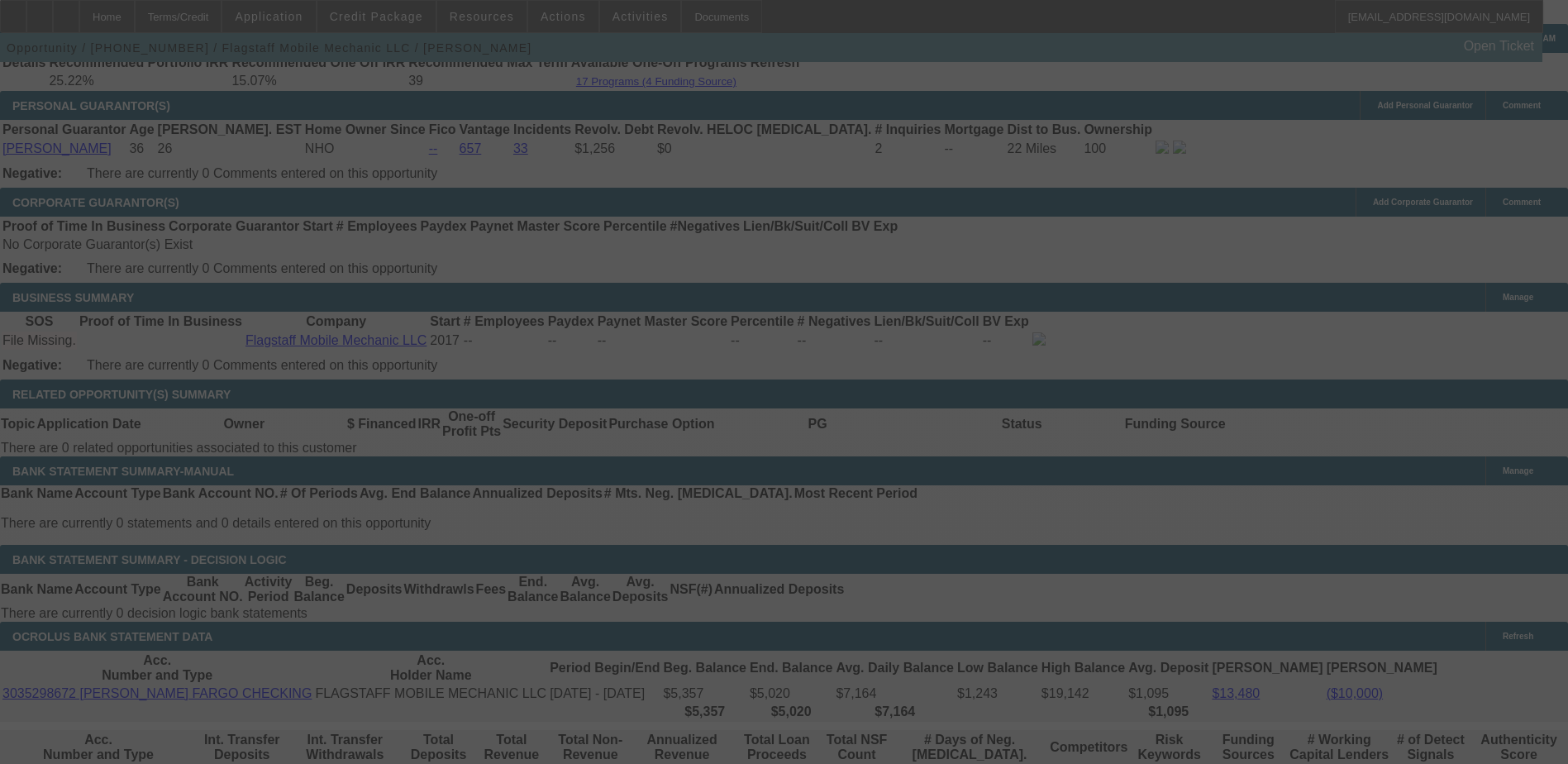
select select "0"
select select "6"
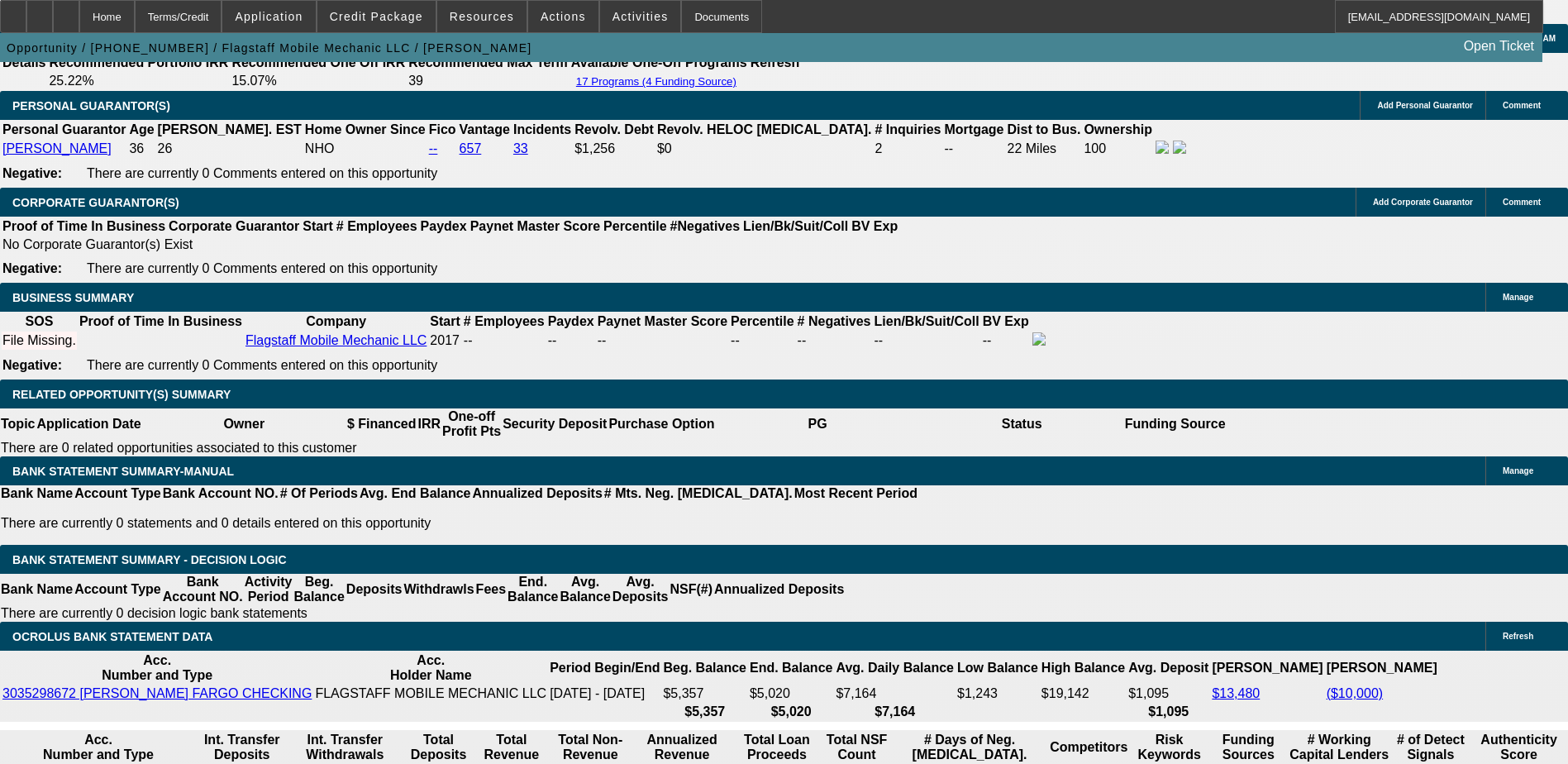
type input "UNKNOWN"
type input "54"
type input "$2,523.24"
type input "54"
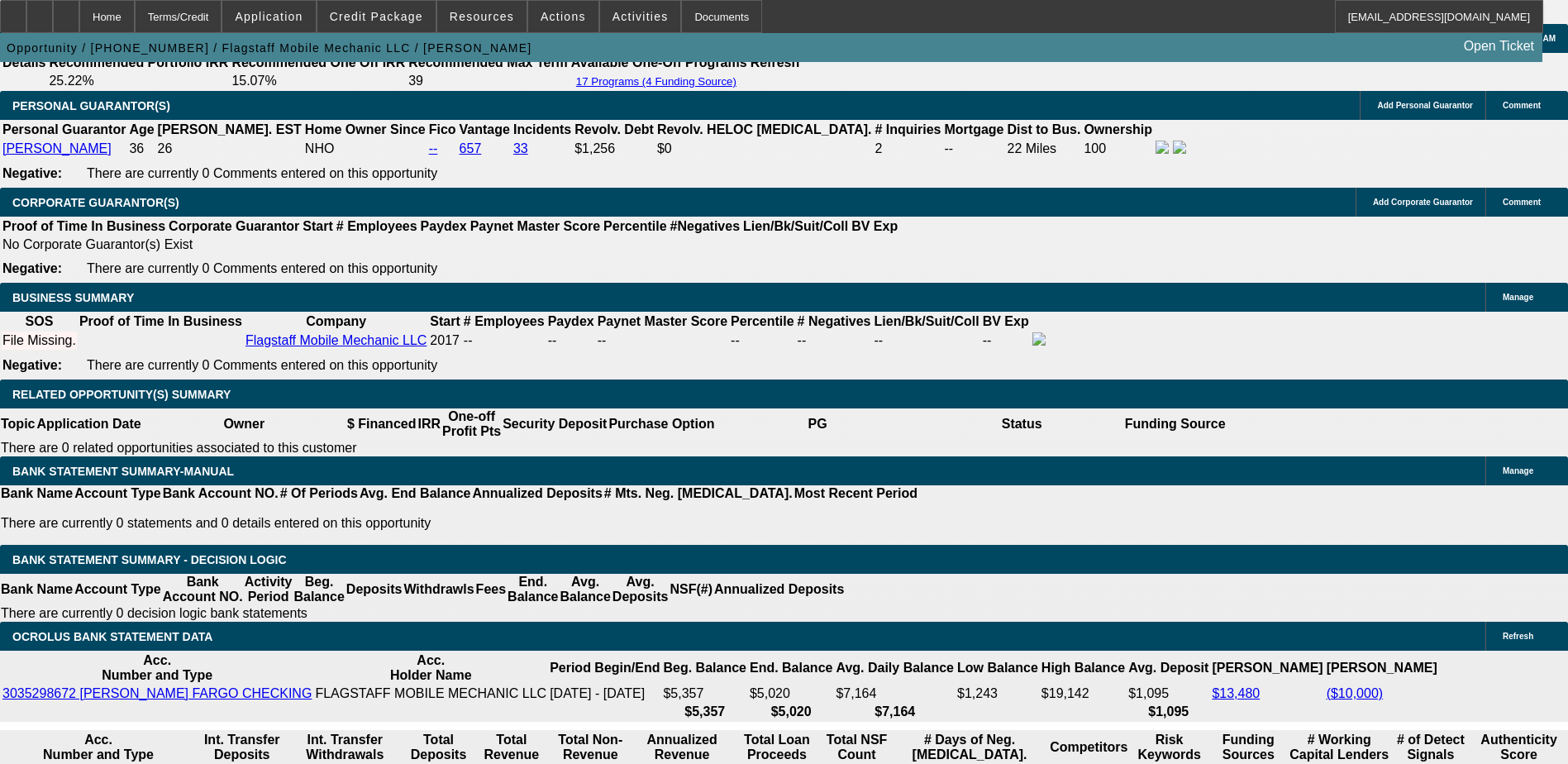
type input "25"
type input "2529"
type input "14.5"
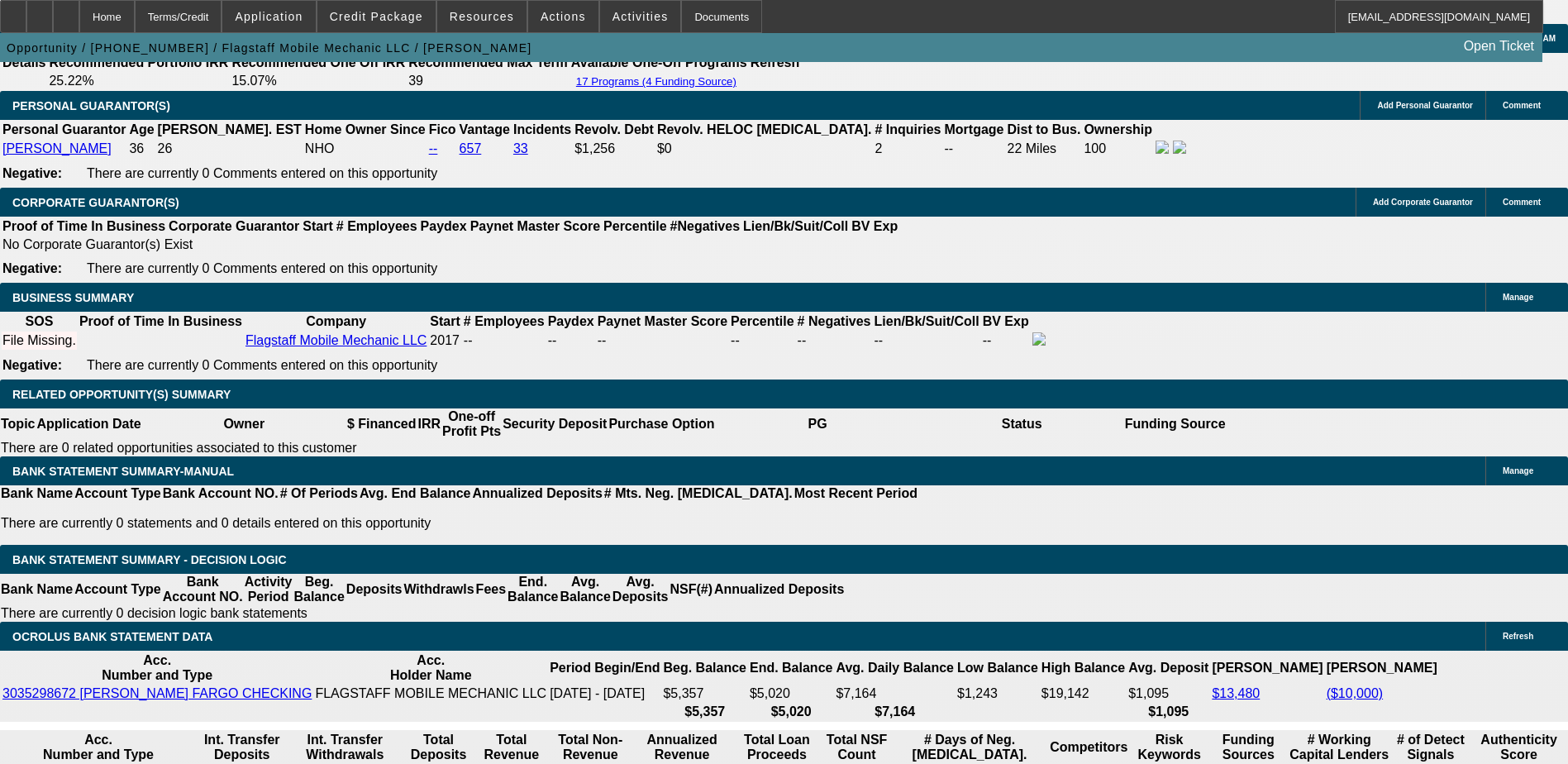
type input "$2,529.00"
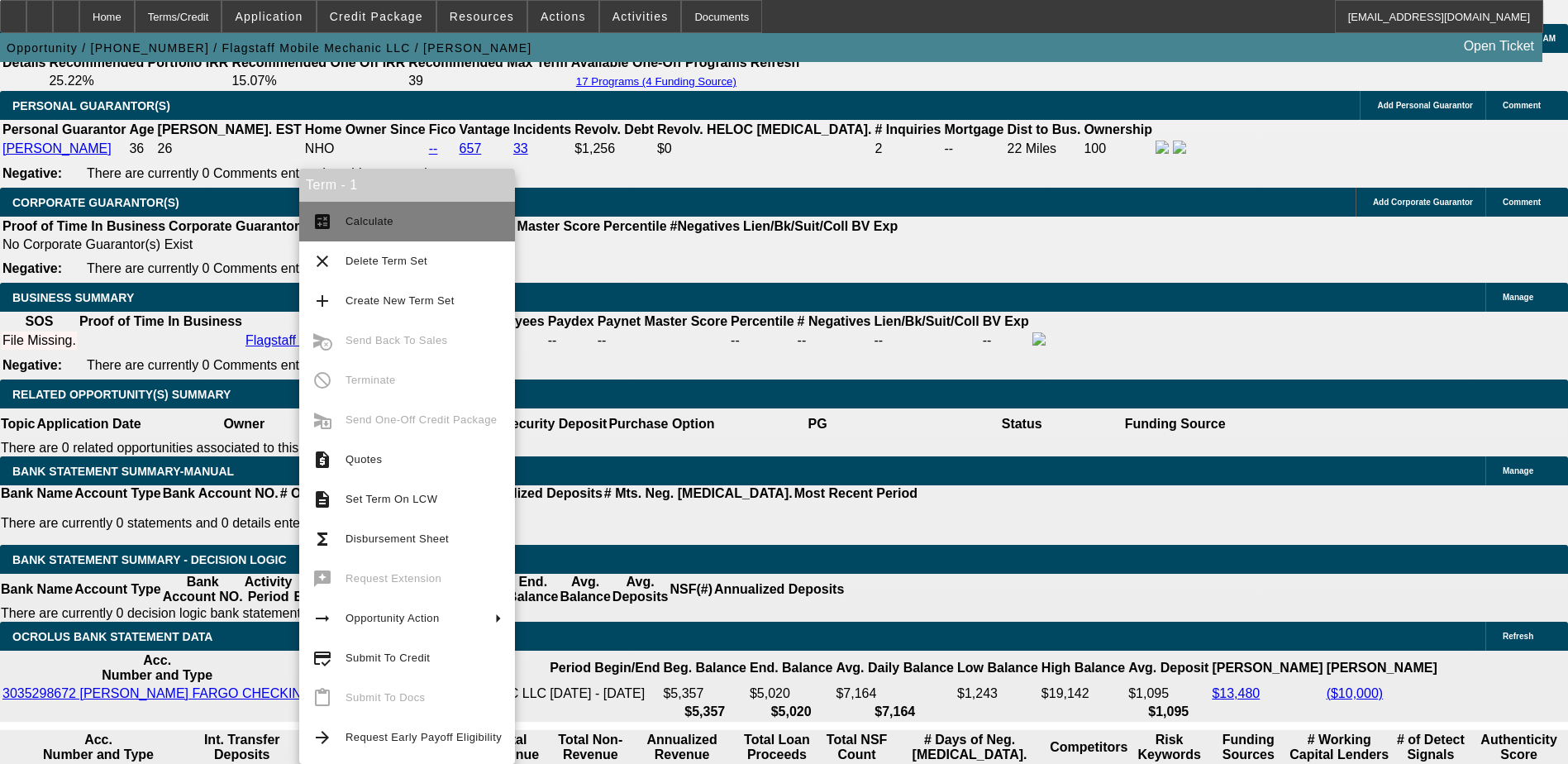
click at [382, 229] on span "Calculate" at bounding box center [424, 222] width 156 height 20
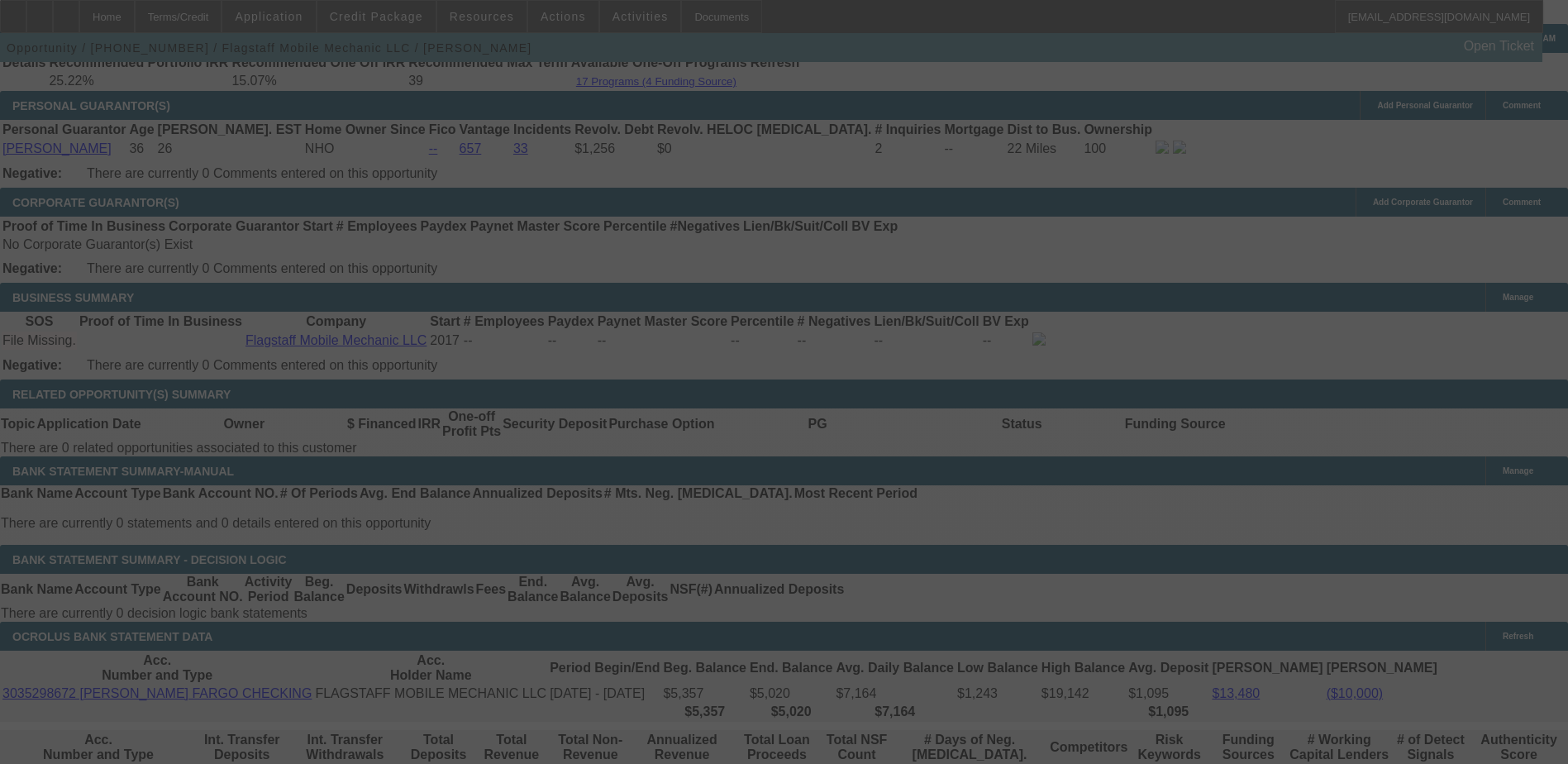
select select "0"
select select "6"
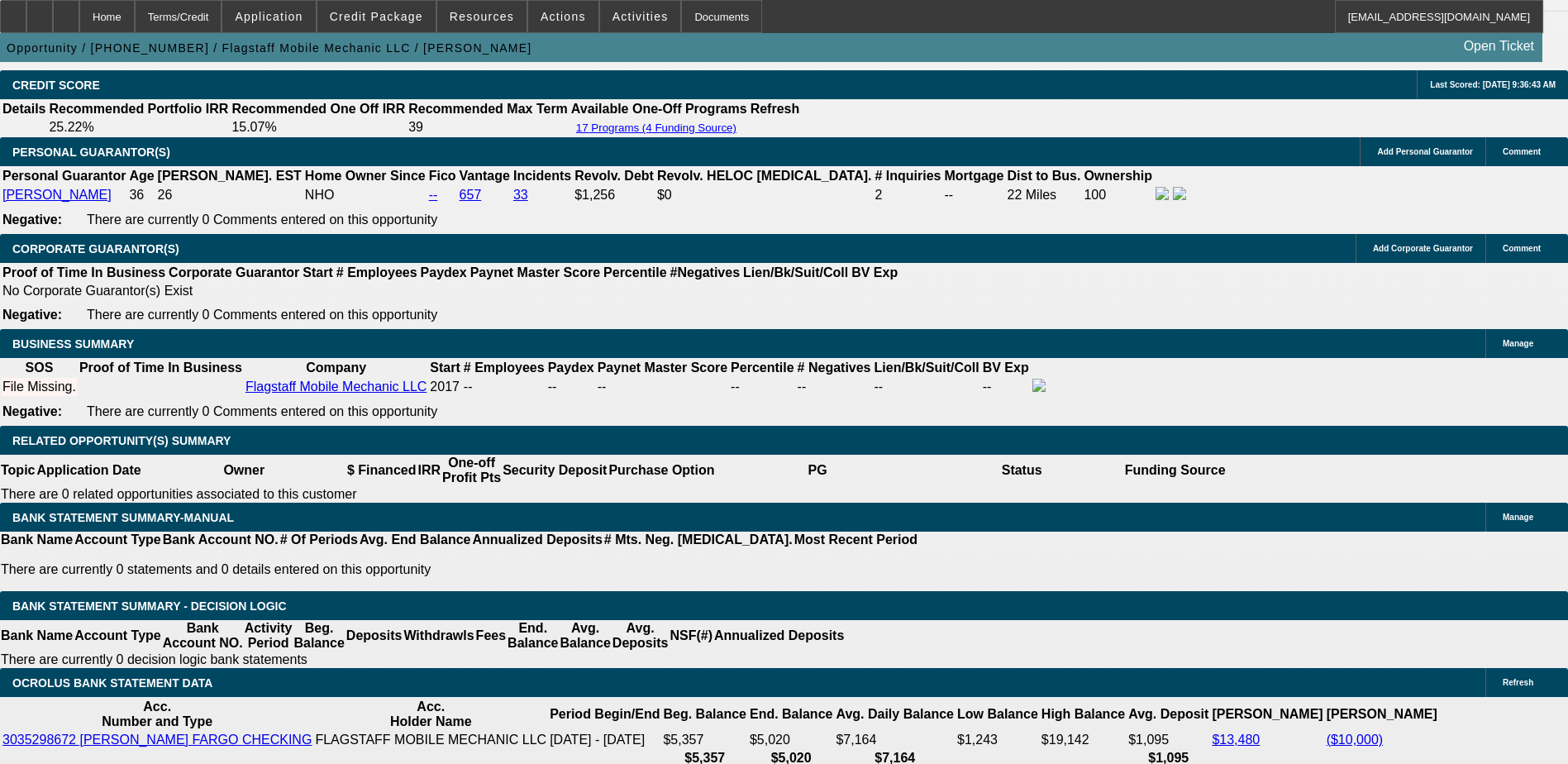
scroll to position [2574, 0]
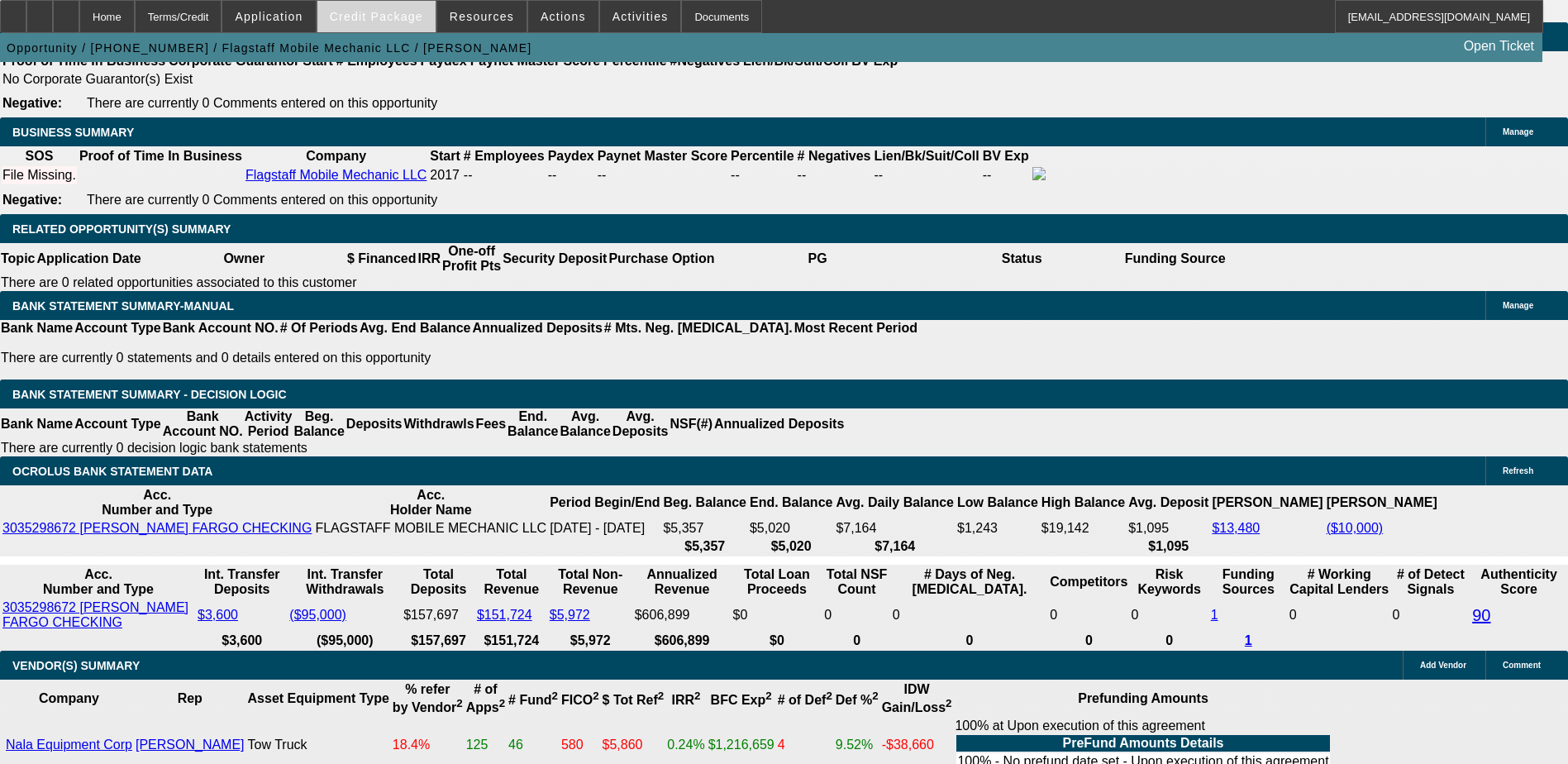
click at [410, 20] on span "Credit Package" at bounding box center [376, 16] width 93 height 13
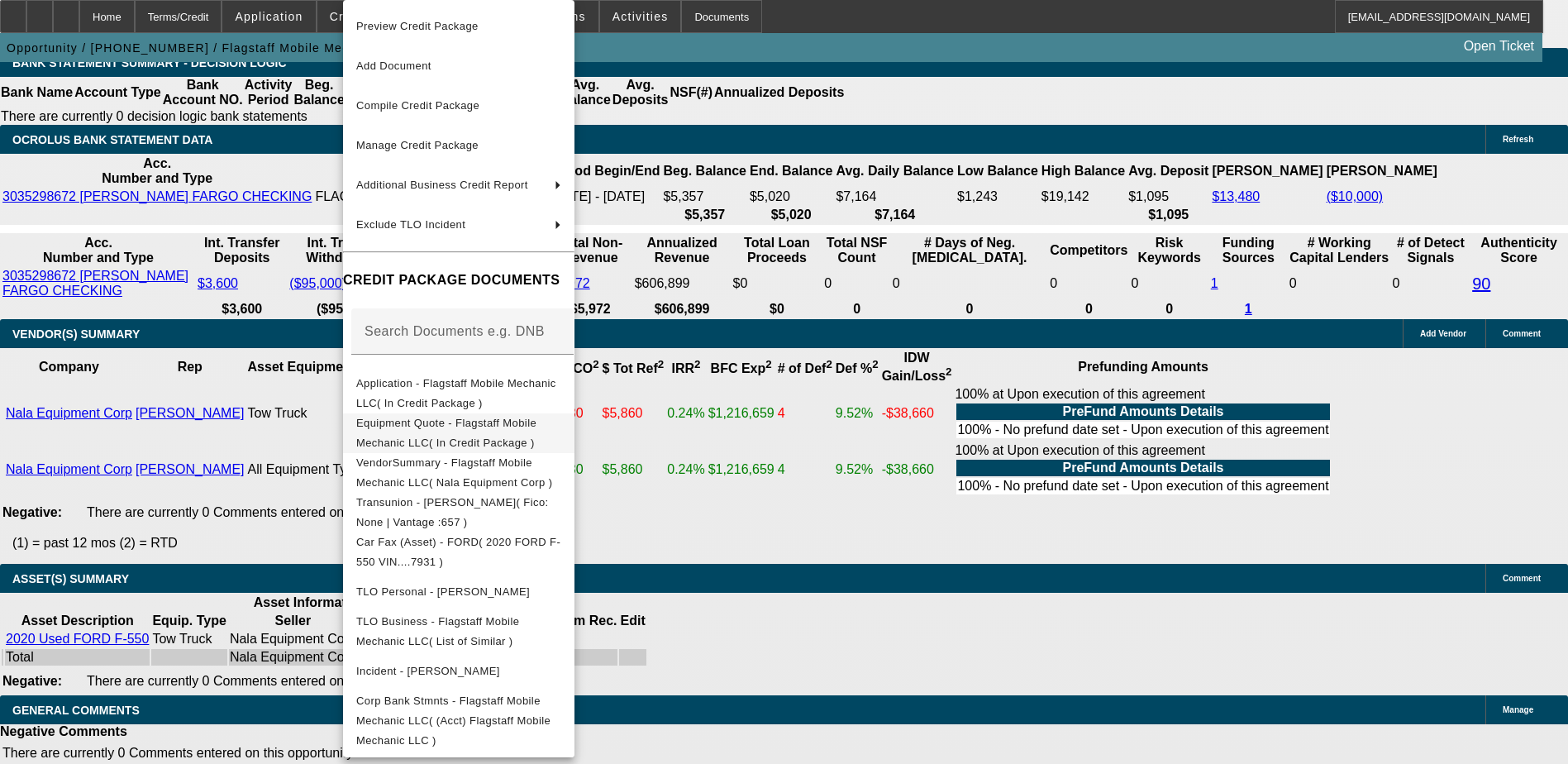
scroll to position [3010, 0]
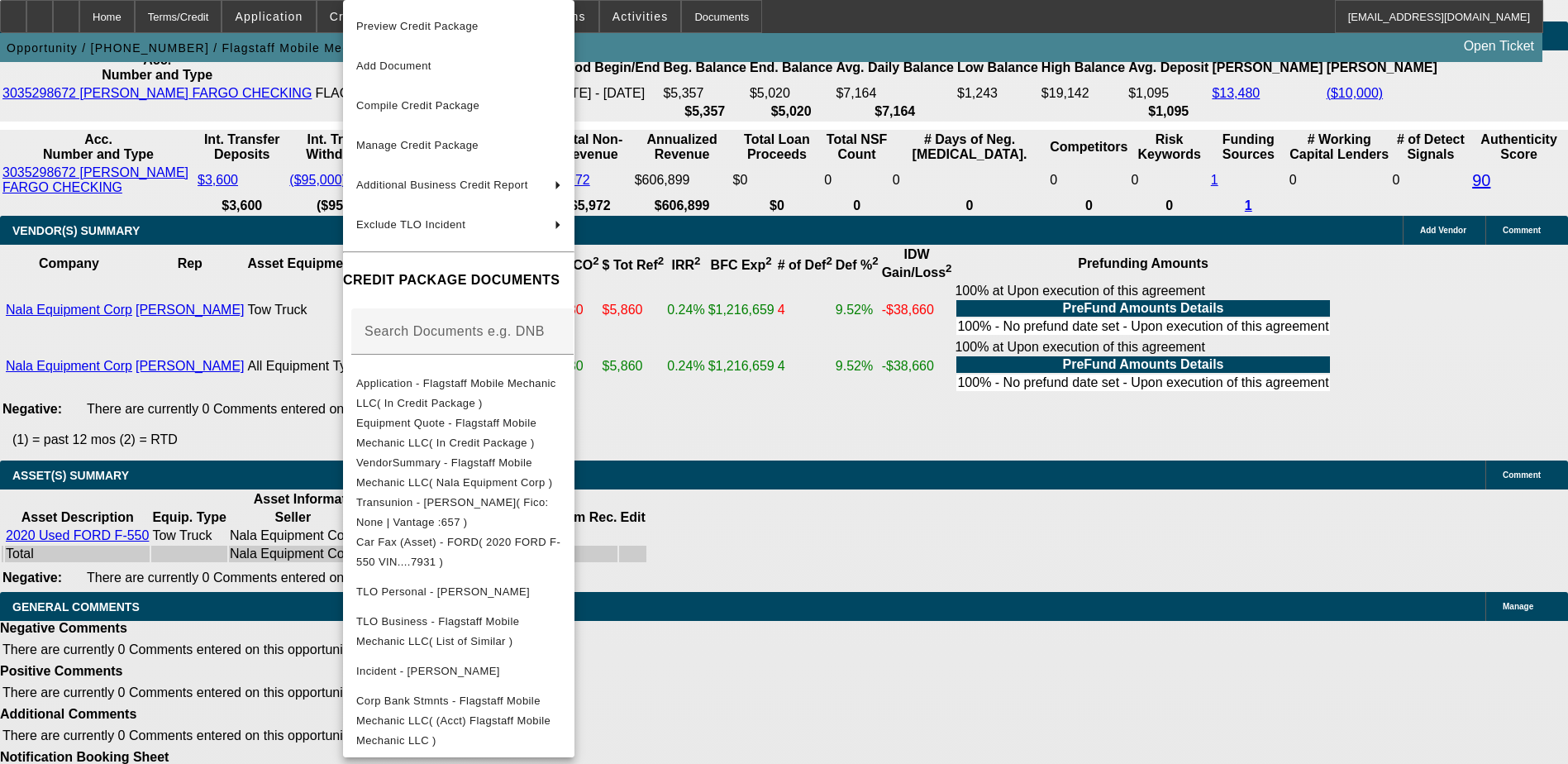
click at [896, 494] on div at bounding box center [784, 382] width 1568 height 764
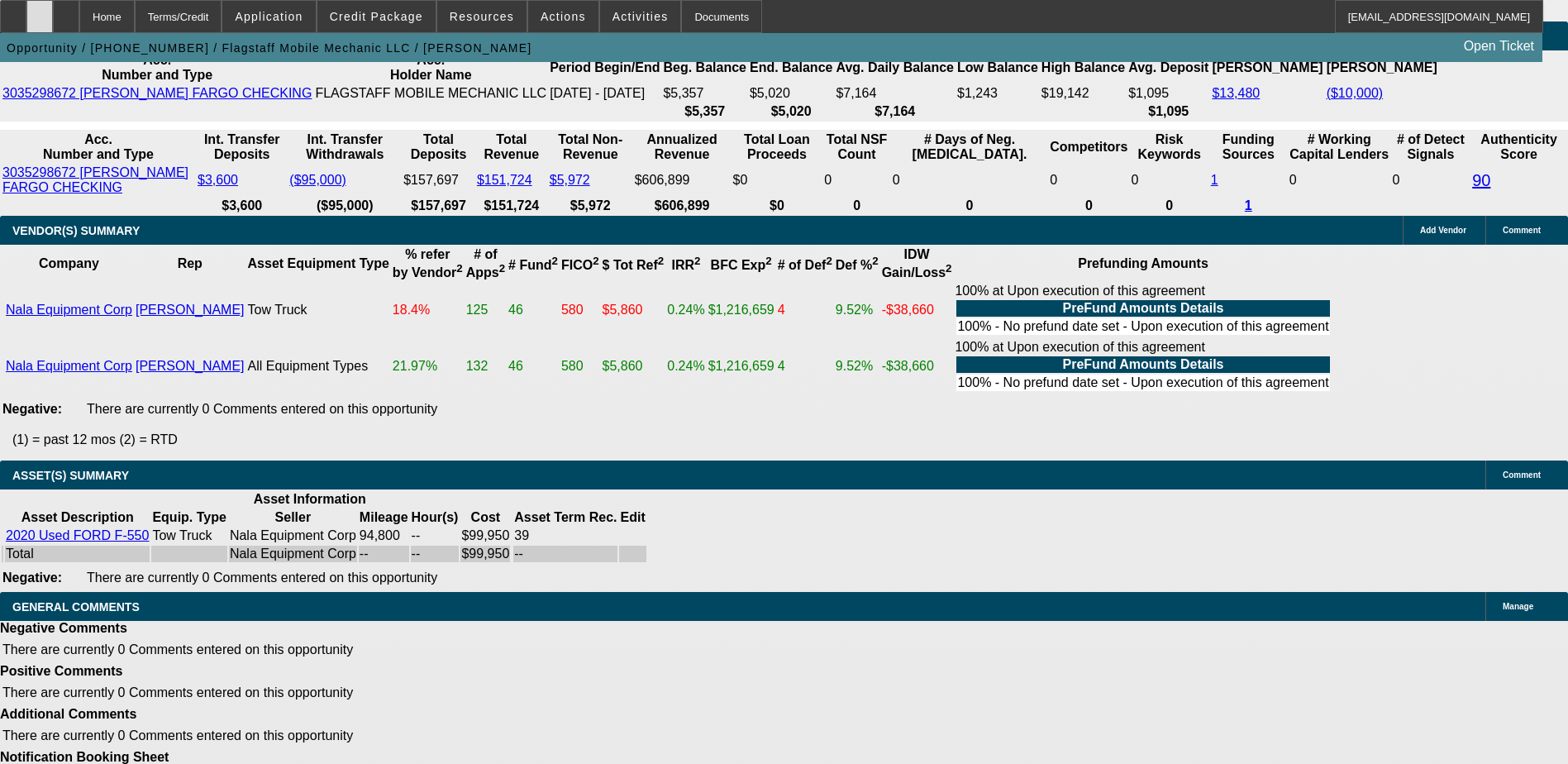
click at [40, 11] on icon at bounding box center [40, 11] width 0 height 0
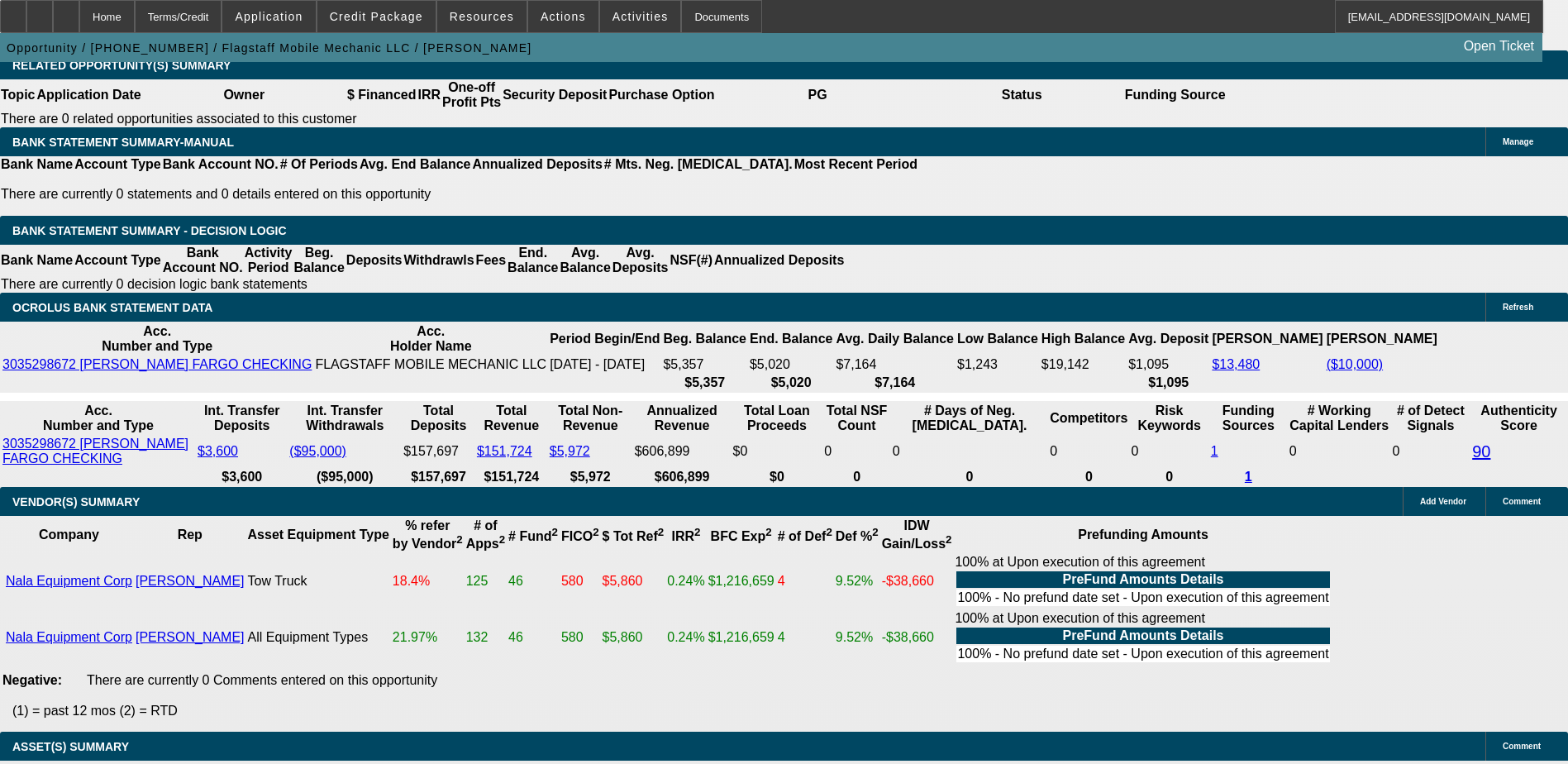
scroll to position [2514, 0]
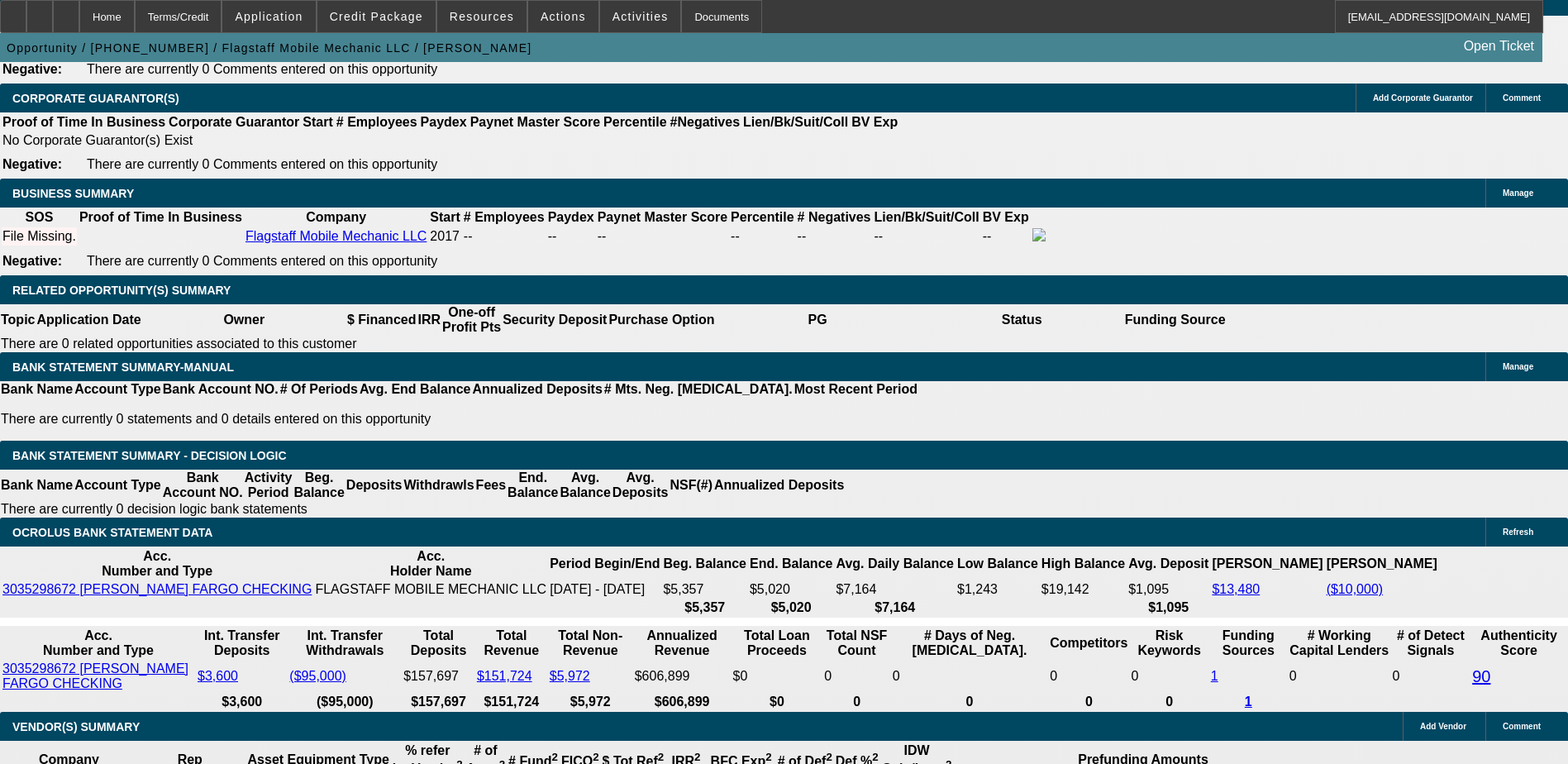
type input "2"
type input "UNKNOWN"
type input "2495"
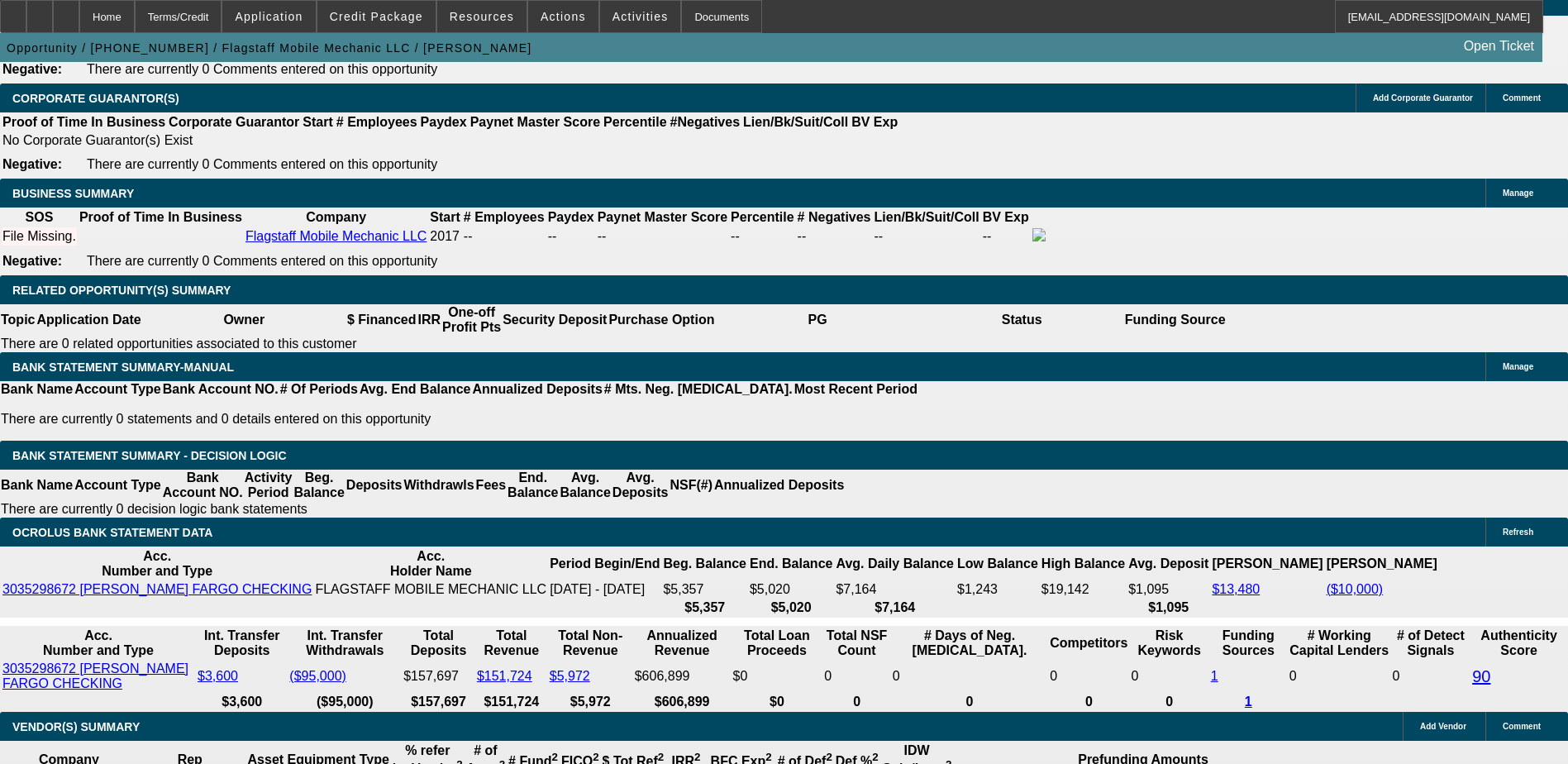
type input "13.8"
type input "$2,495.00"
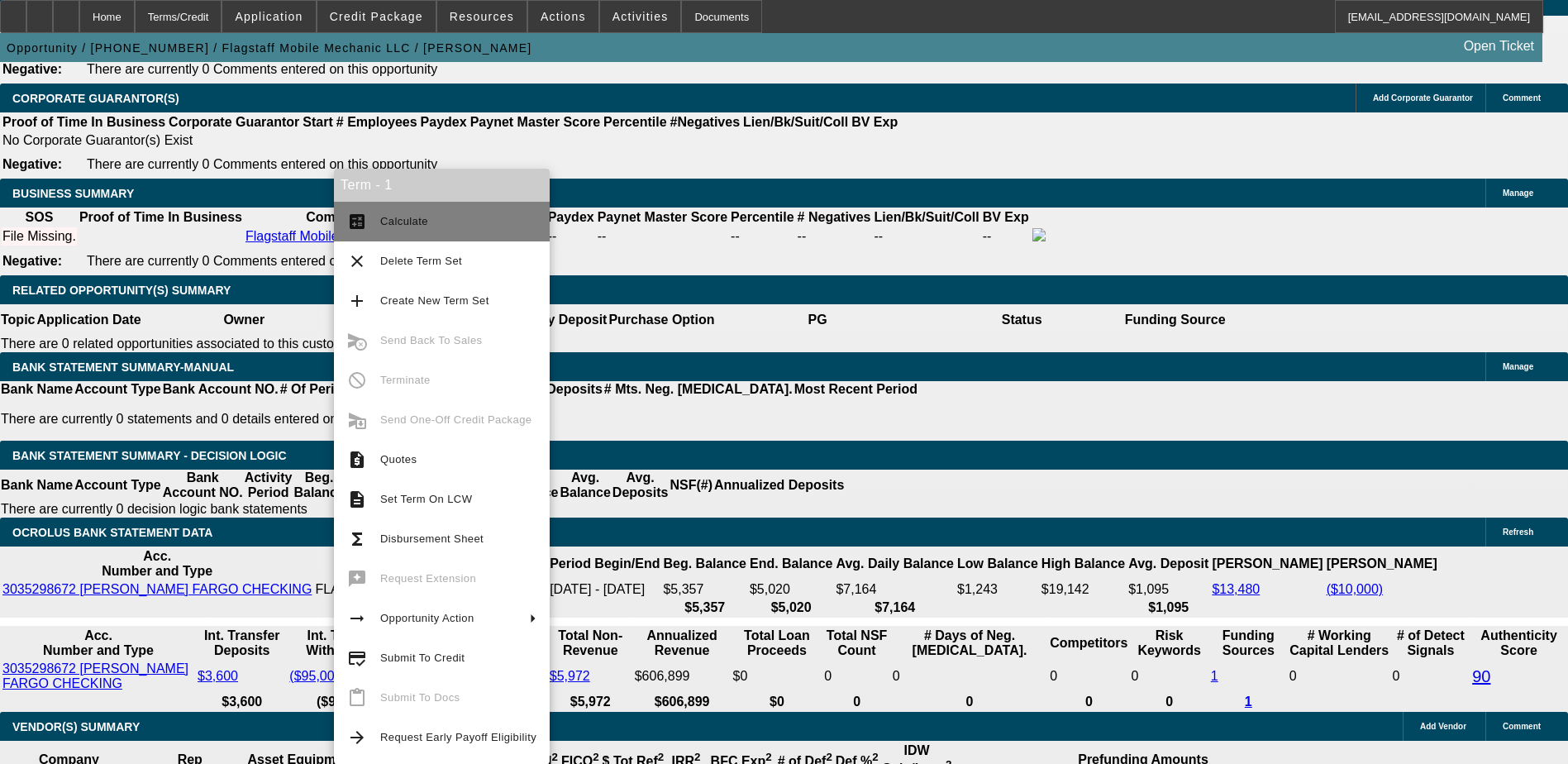
click at [391, 231] on button "calculate Calculate" at bounding box center [442, 221] width 216 height 40
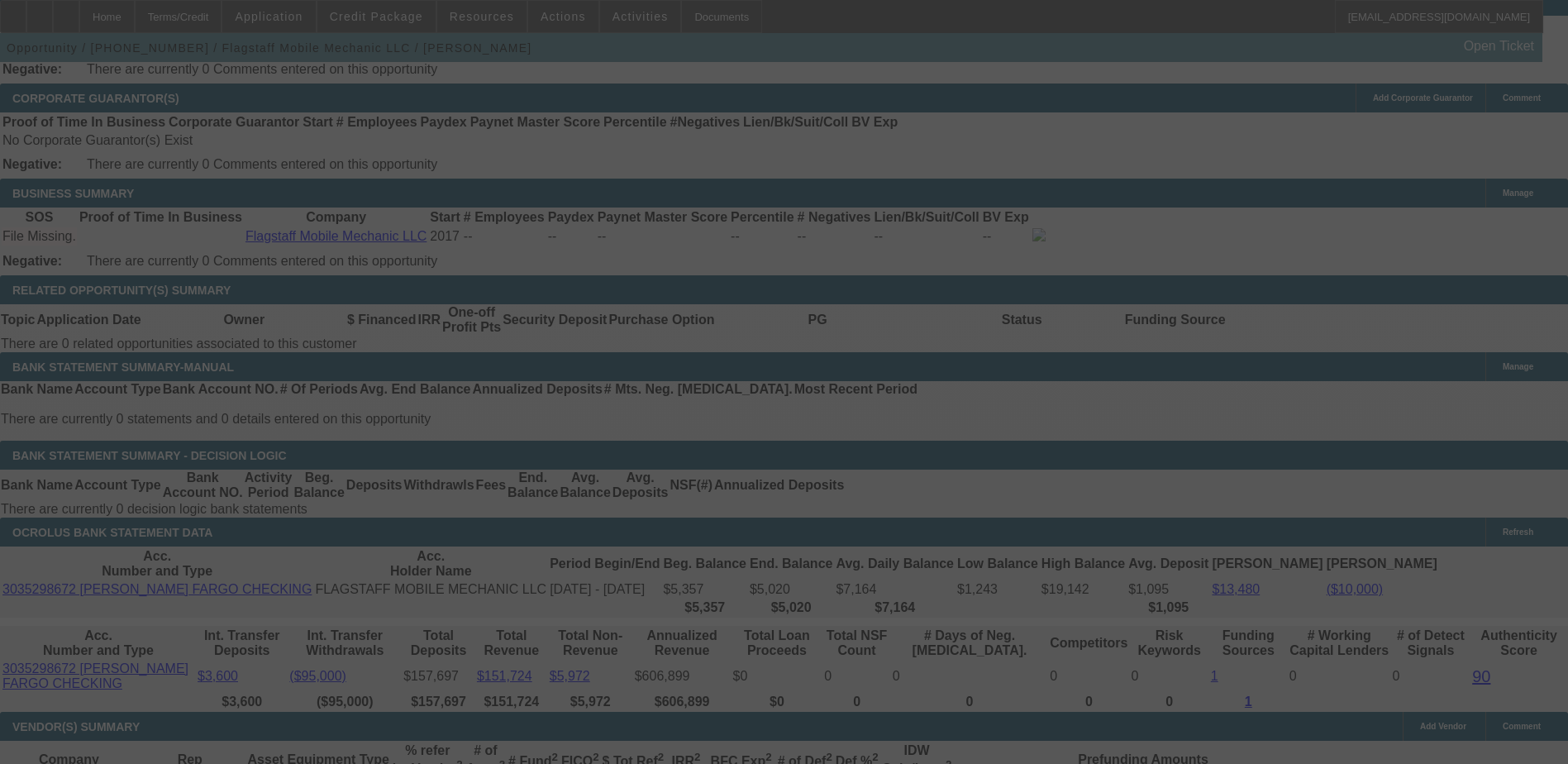
scroll to position [2494, 0]
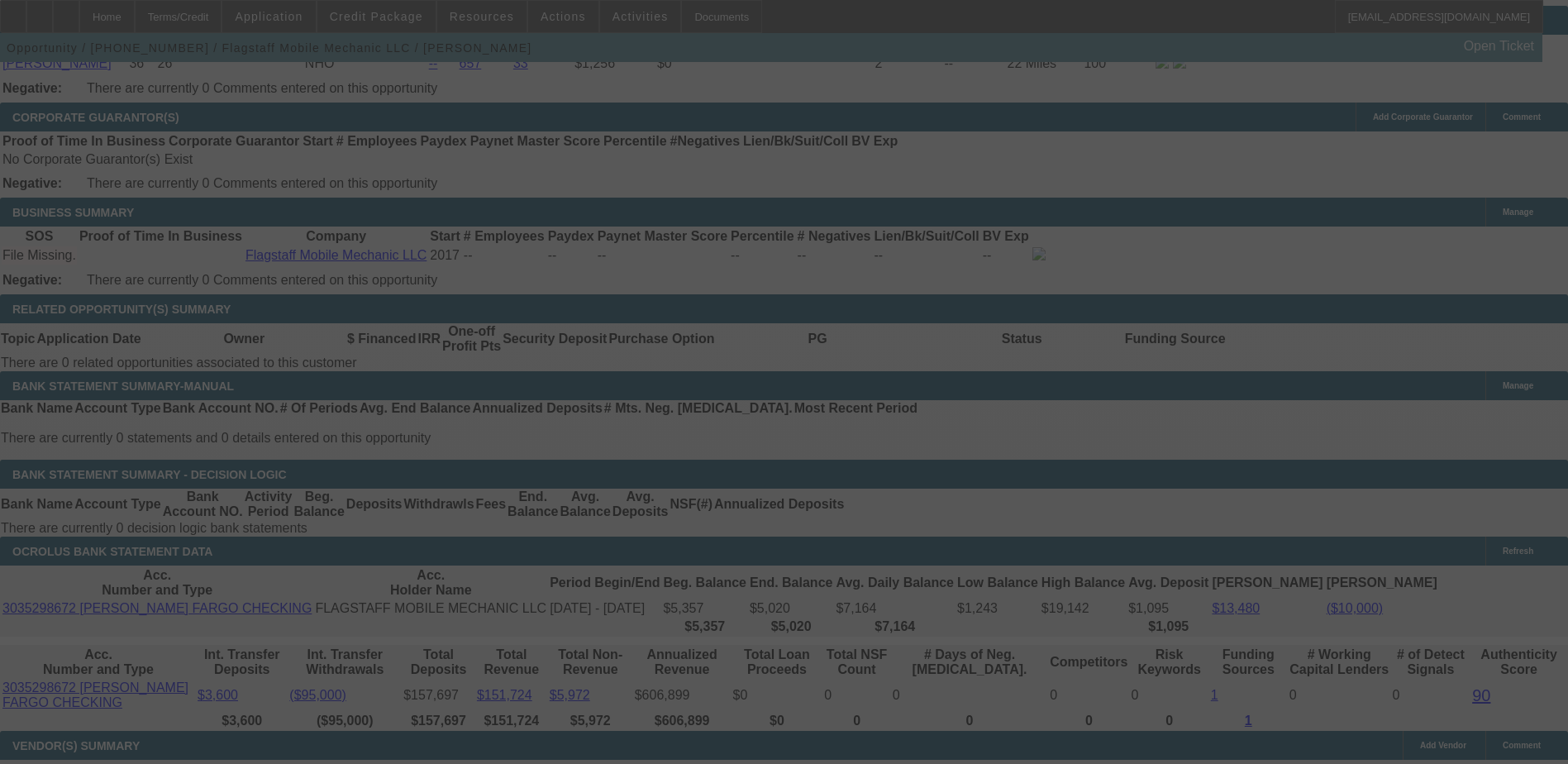
select select "0"
select select "6"
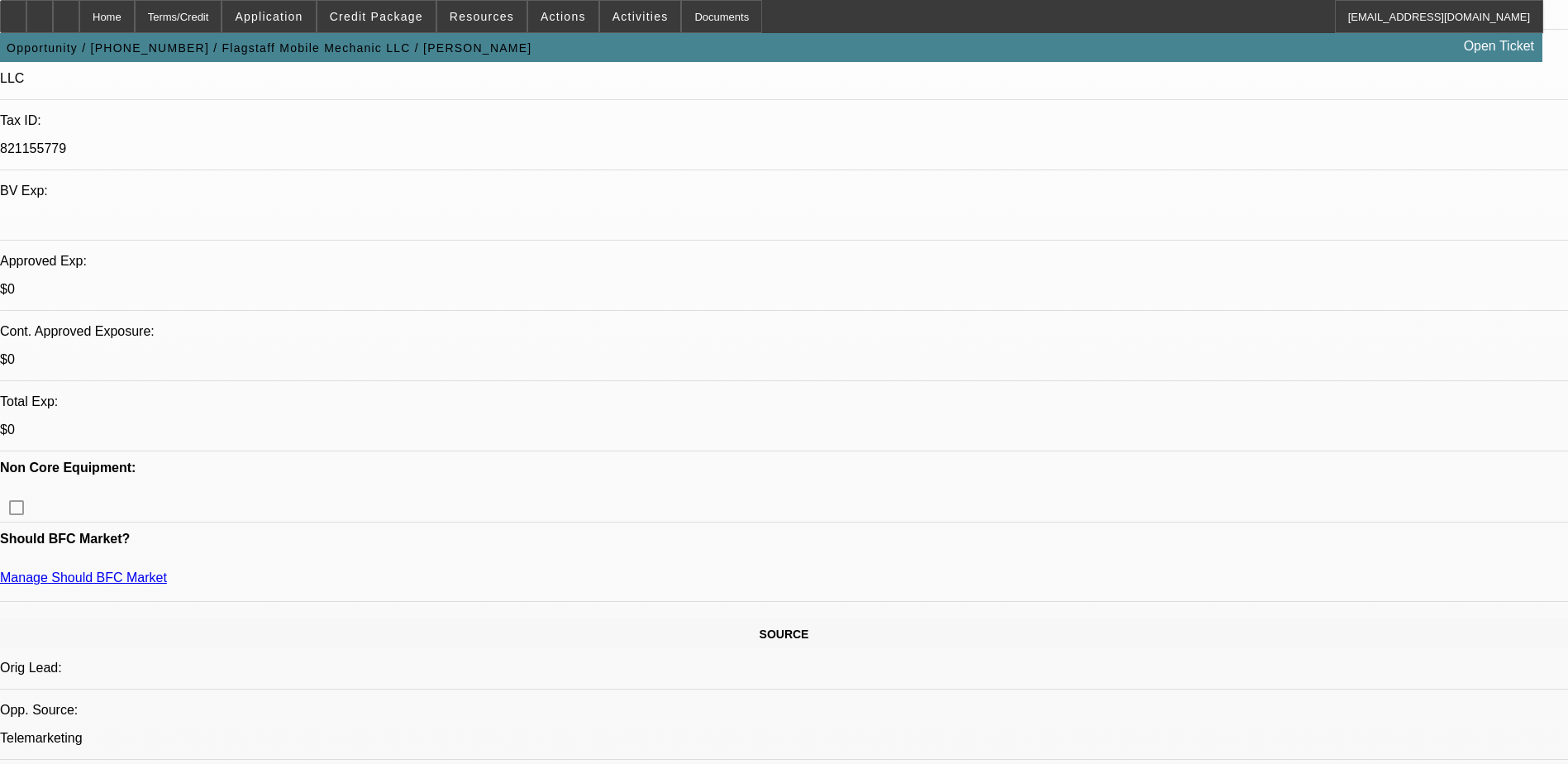
scroll to position [97, 0]
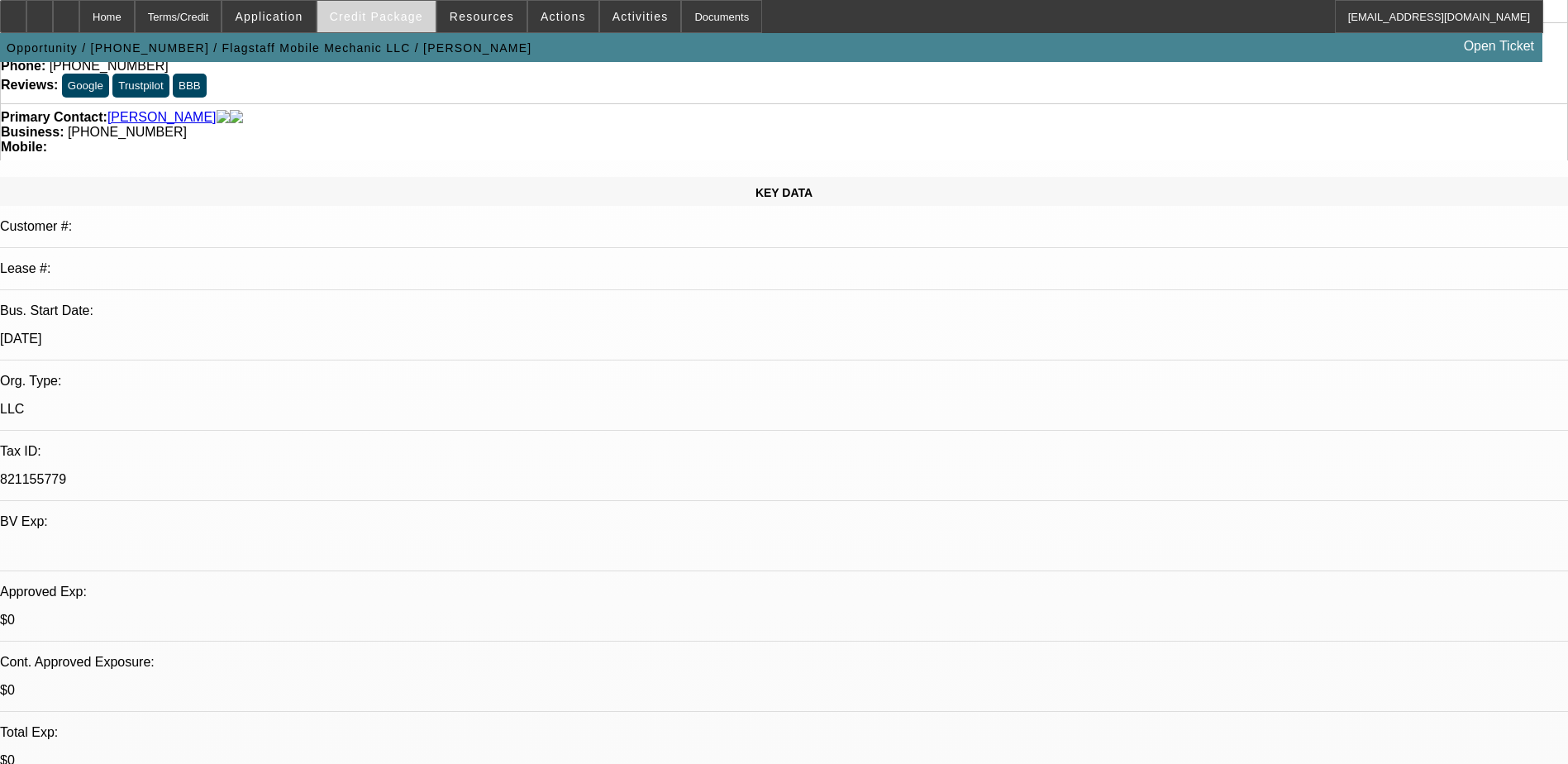
click at [373, 20] on span "Credit Package" at bounding box center [376, 16] width 93 height 13
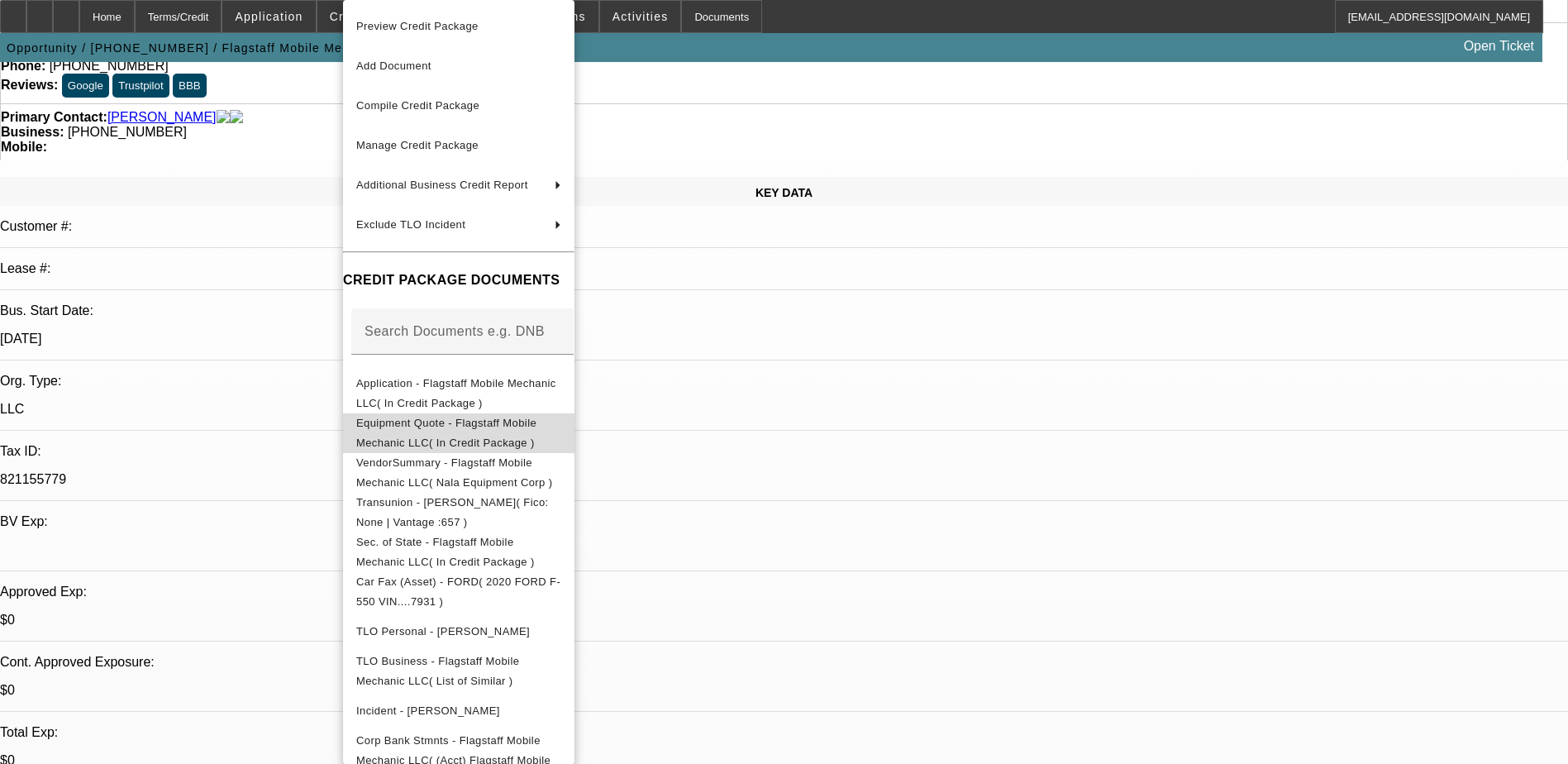
click at [482, 434] on span "Equipment Quote - Flagstaff Mobile Mechanic LLC( In Credit Package )" at bounding box center [459, 433] width 205 height 40
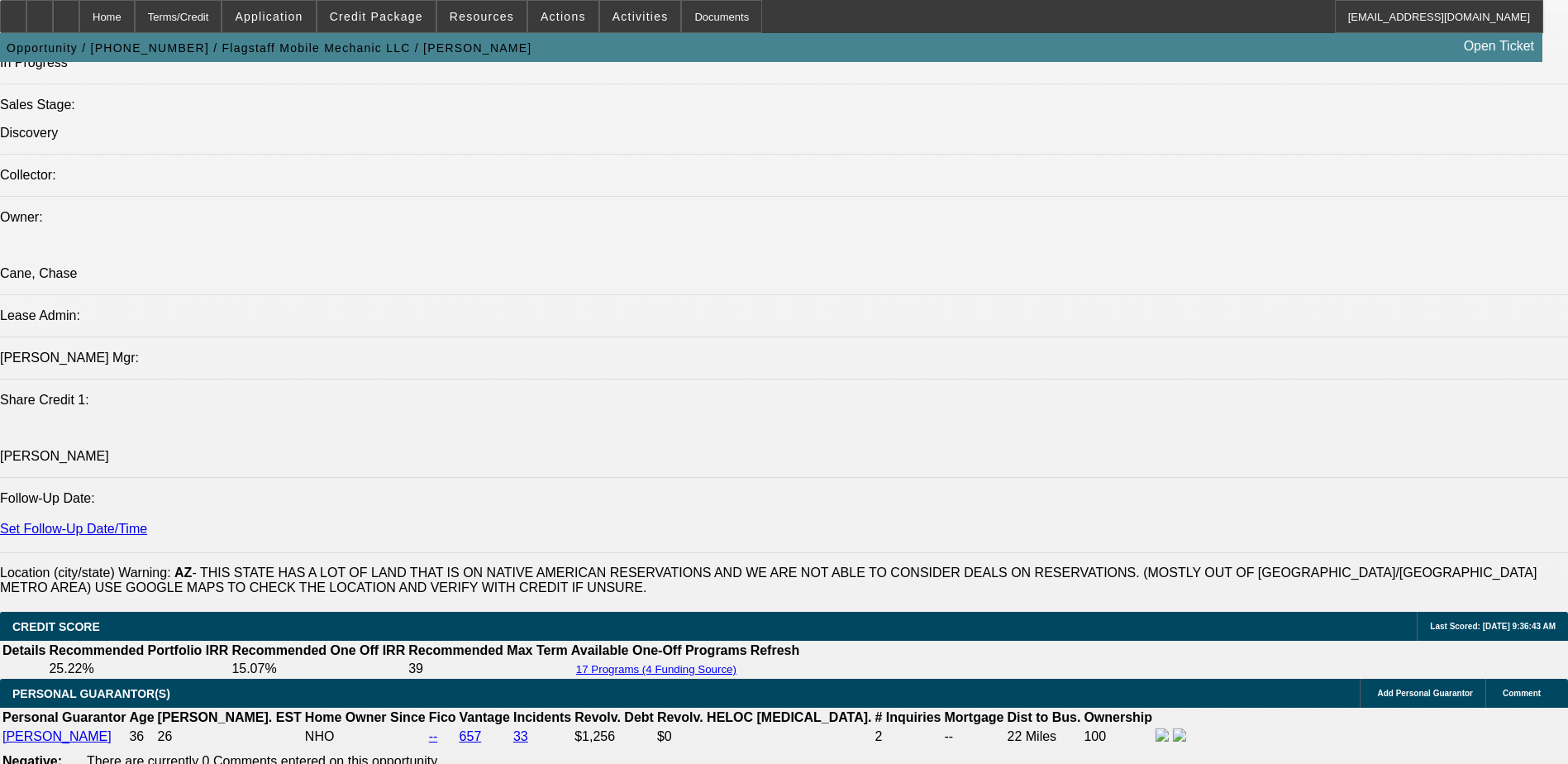
scroll to position [1916, 0]
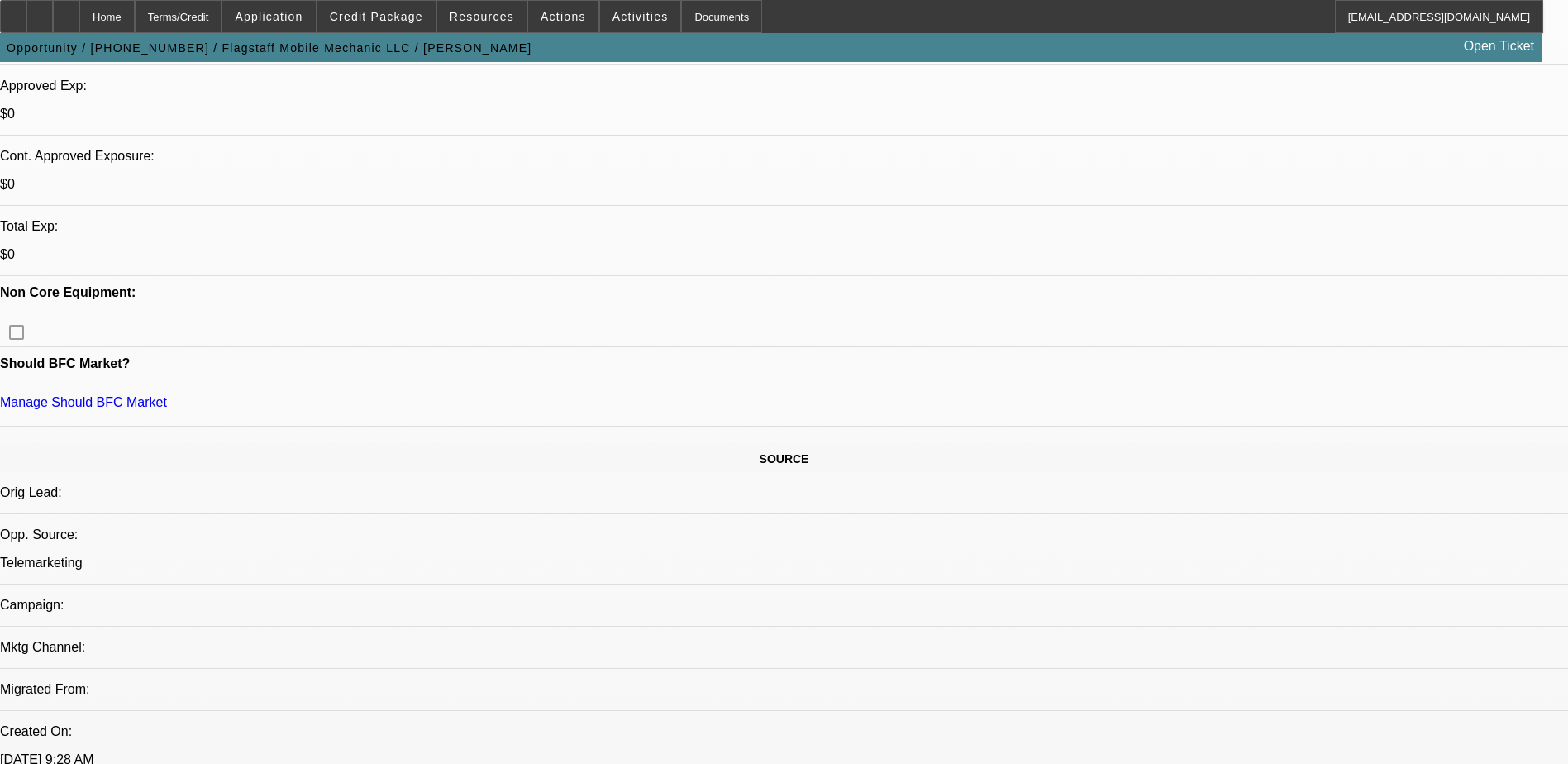
scroll to position [511, 0]
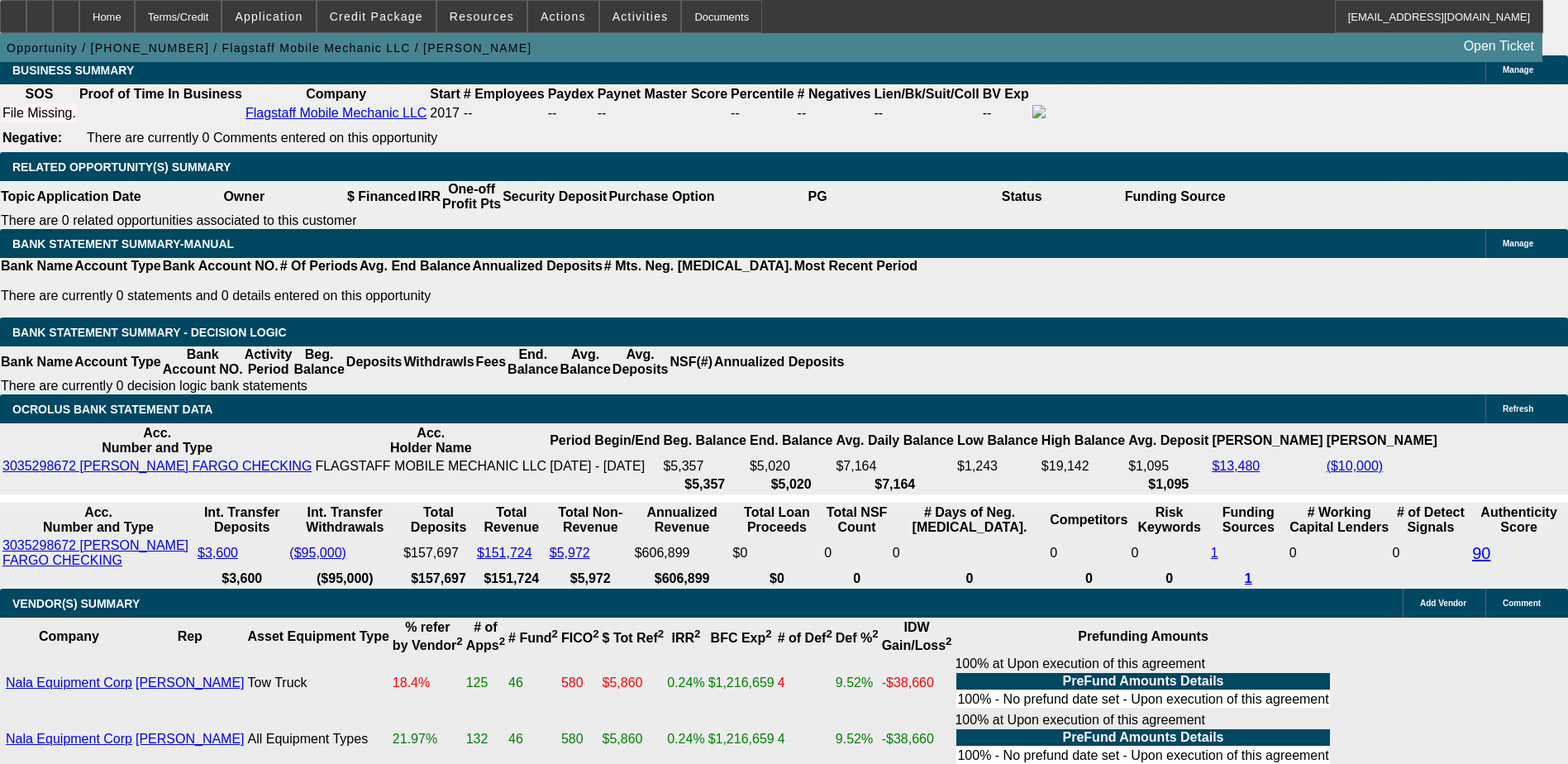
scroll to position [2660, 0]
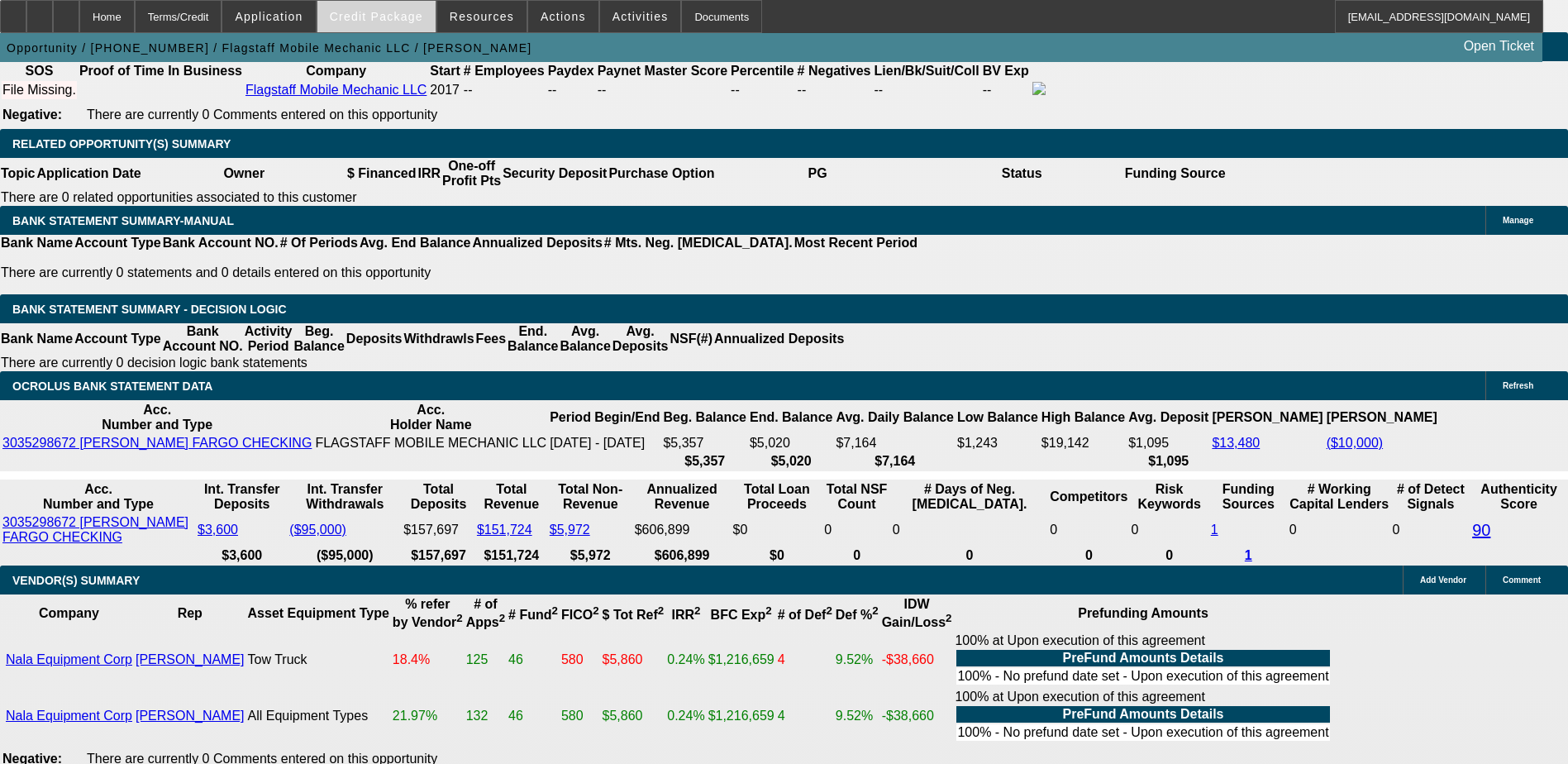
drag, startPoint x: 1537, startPoint y: 367, endPoint x: 405, endPoint y: 26, distance: 1182.2
click at [405, 26] on span at bounding box center [376, 16] width 119 height 40
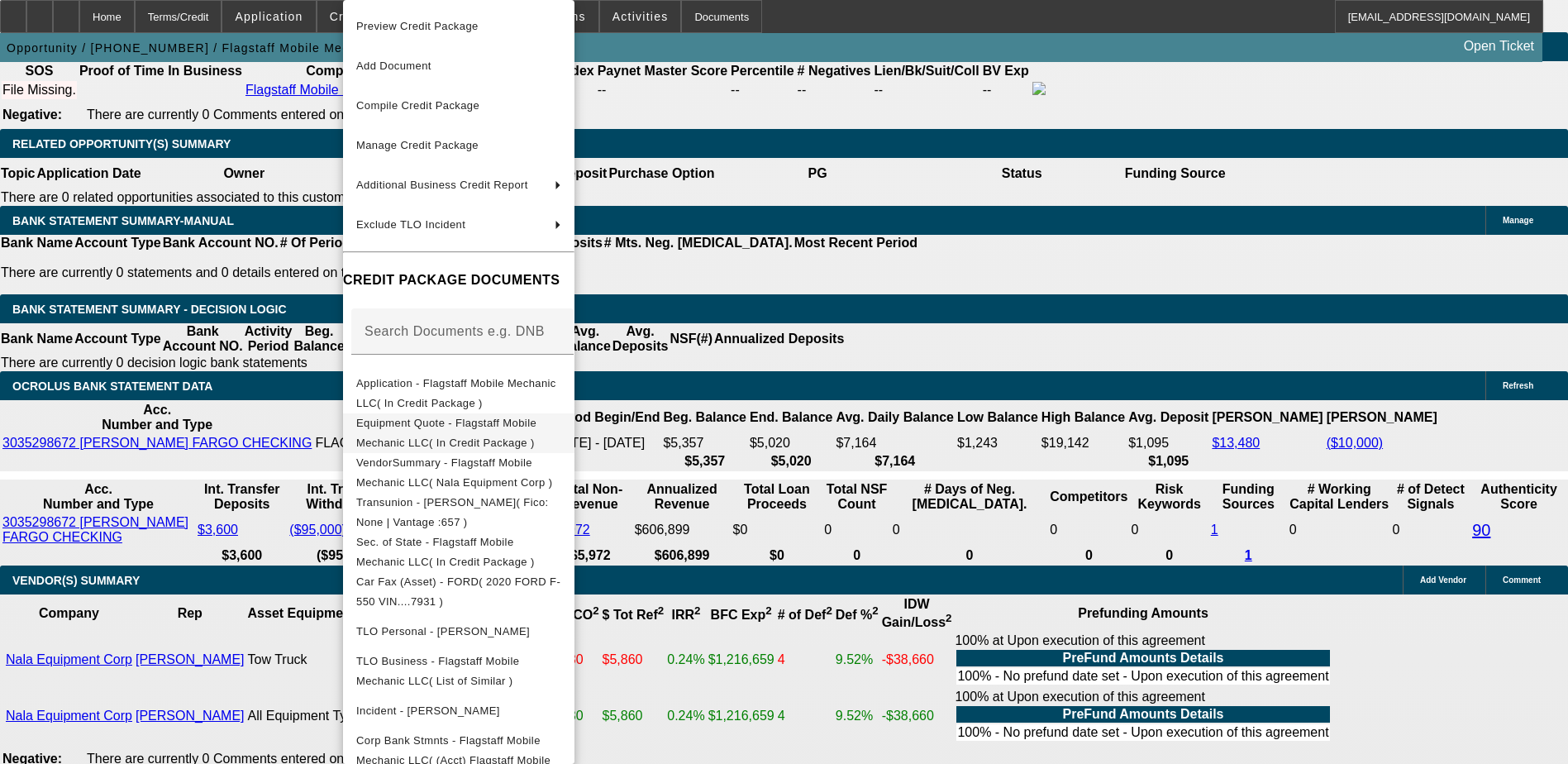
click at [485, 433] on span "Equipment Quote - Flagstaff Mobile Mechanic LLC( In Credit Package )" at bounding box center [446, 432] width 180 height 32
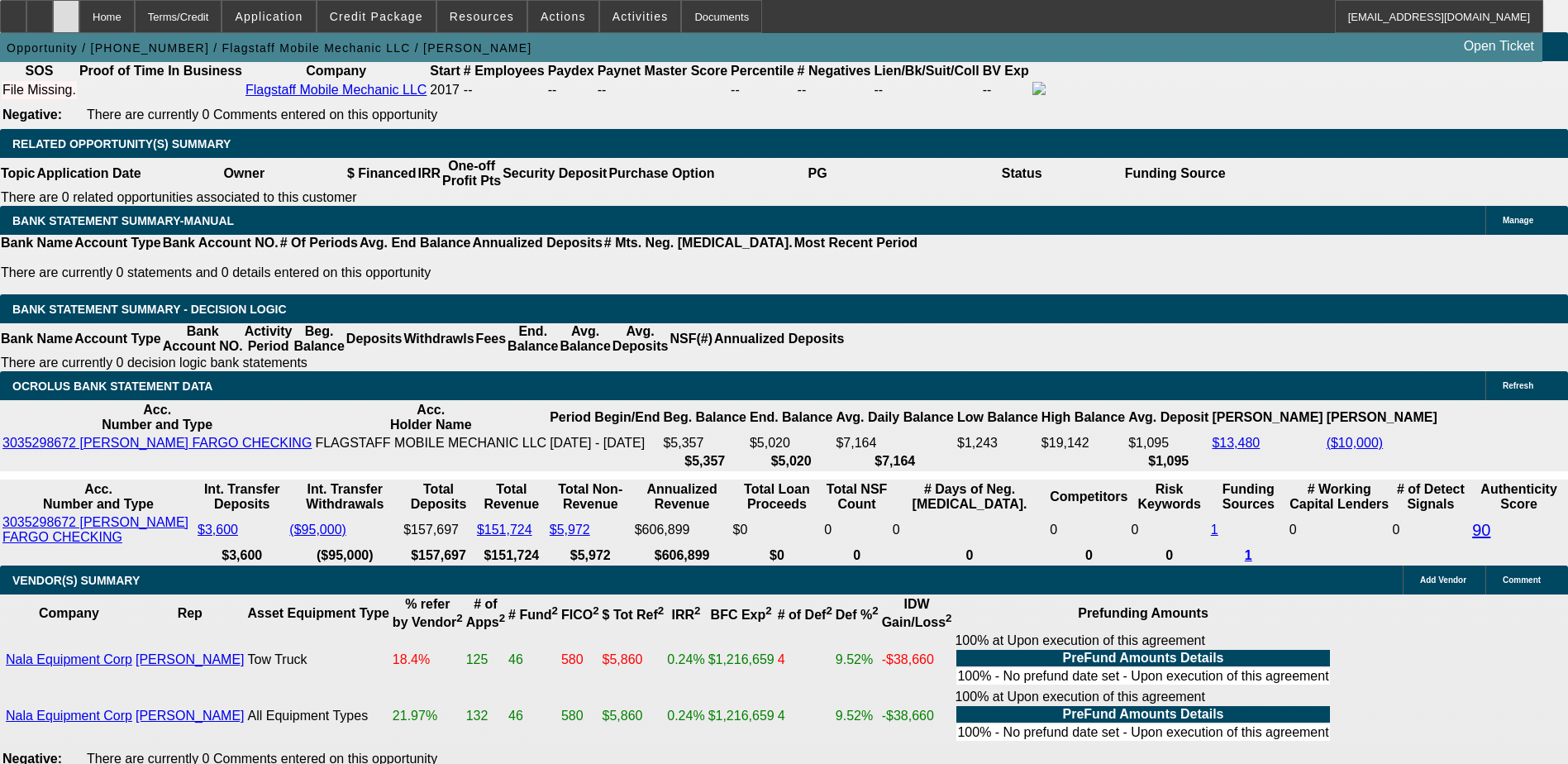
click at [66, 11] on icon at bounding box center [66, 11] width 0 height 0
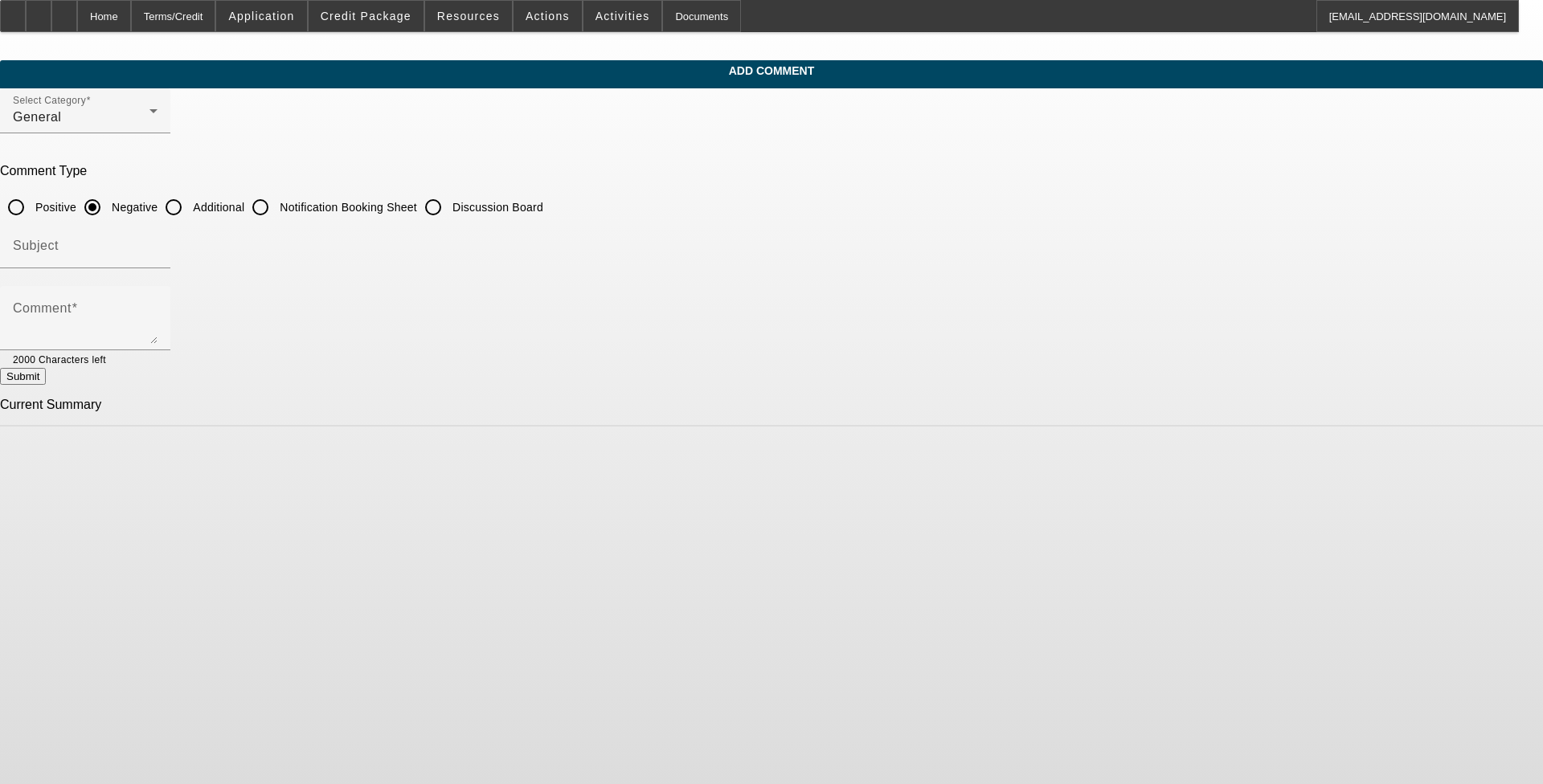
click at [189, 210] on input "Additional" at bounding box center [173, 207] width 32 height 32
radio input "true"
click at [157, 244] on input "Subject" at bounding box center [85, 252] width 144 height 20
type input "Write Up"
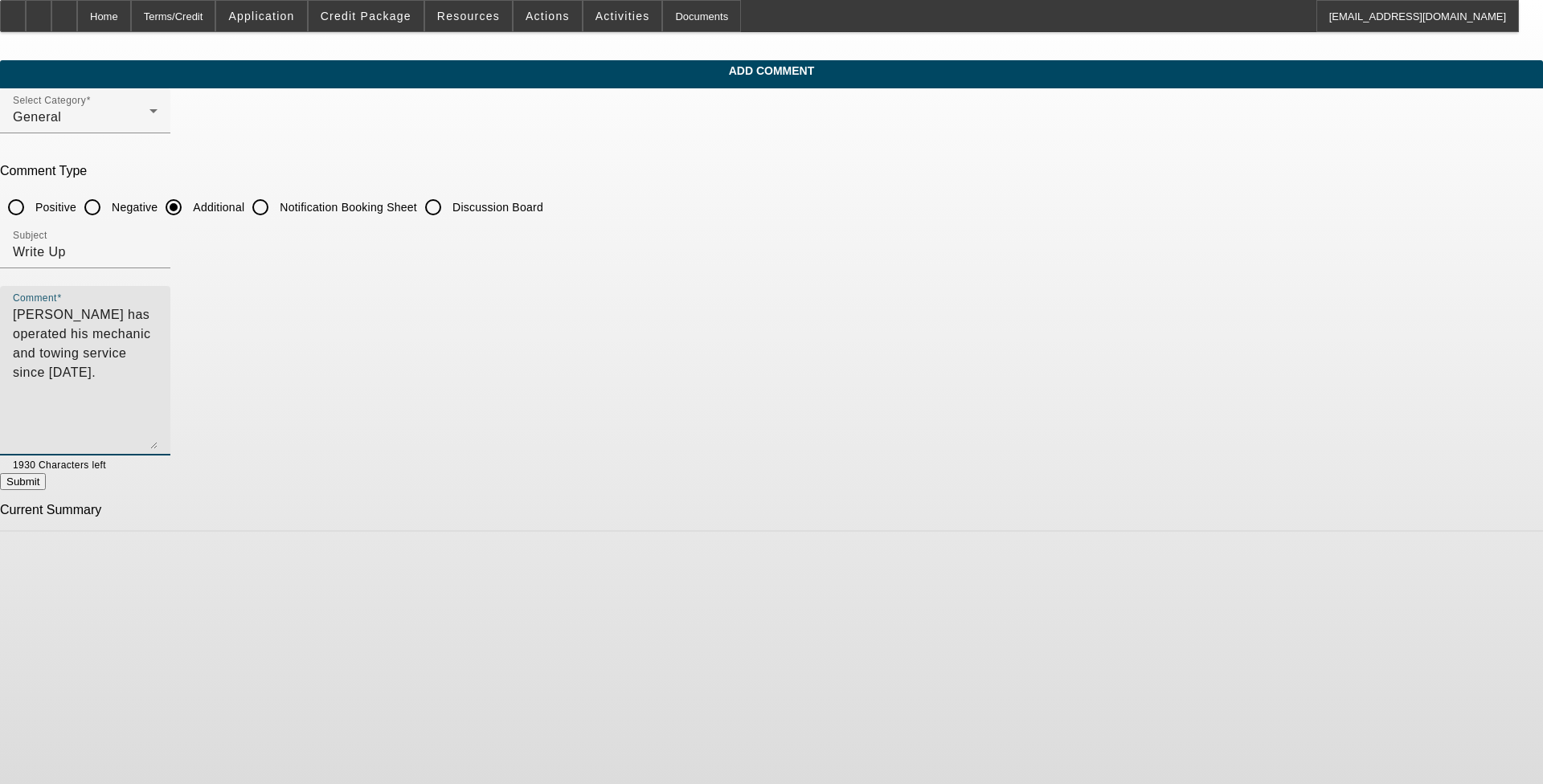
drag, startPoint x: 1058, startPoint y: 341, endPoint x: 1057, endPoint y: 453, distance: 112.0
click at [157, 450] on textarea "Michael Faul has operated his mechanic and towing service since 2017." at bounding box center [85, 377] width 144 height 144
drag, startPoint x: 628, startPoint y: 314, endPoint x: 760, endPoint y: 314, distance: 132.0
click at [157, 314] on textarea "Michael Faul has operated his mechanic and towing service since 2017." at bounding box center [85, 380] width 144 height 151
click at [157, 318] on textarea "Michael Faul has operated his business since 2017." at bounding box center [85, 380] width 144 height 151
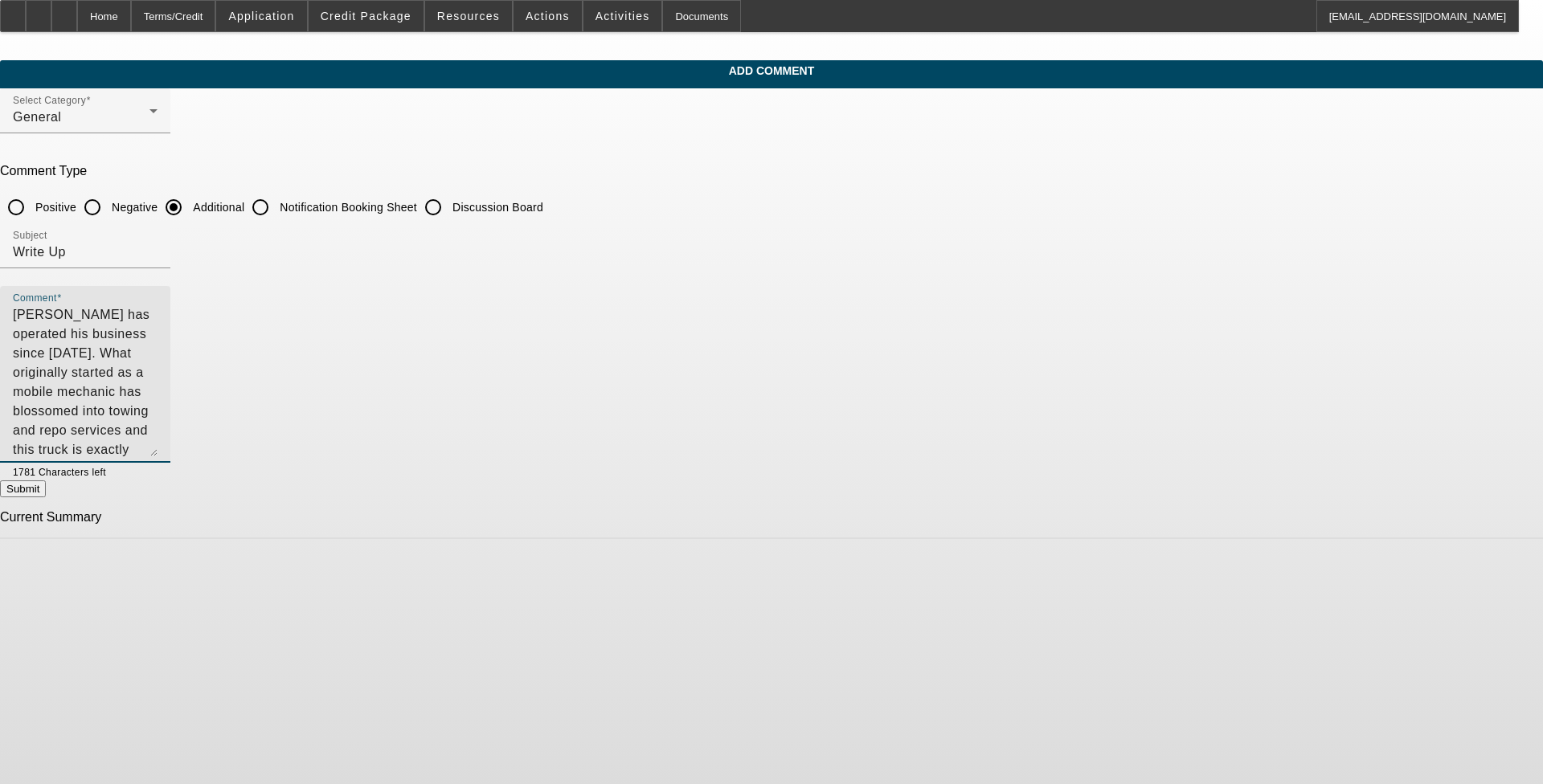
click at [157, 315] on textarea "Michael Faul has operated his business since 2017. What originally started as a…" at bounding box center [85, 380] width 144 height 151
click at [157, 336] on textarea "Michael Faul has operated his business since 2017. What originally started as a…" at bounding box center [85, 380] width 144 height 151
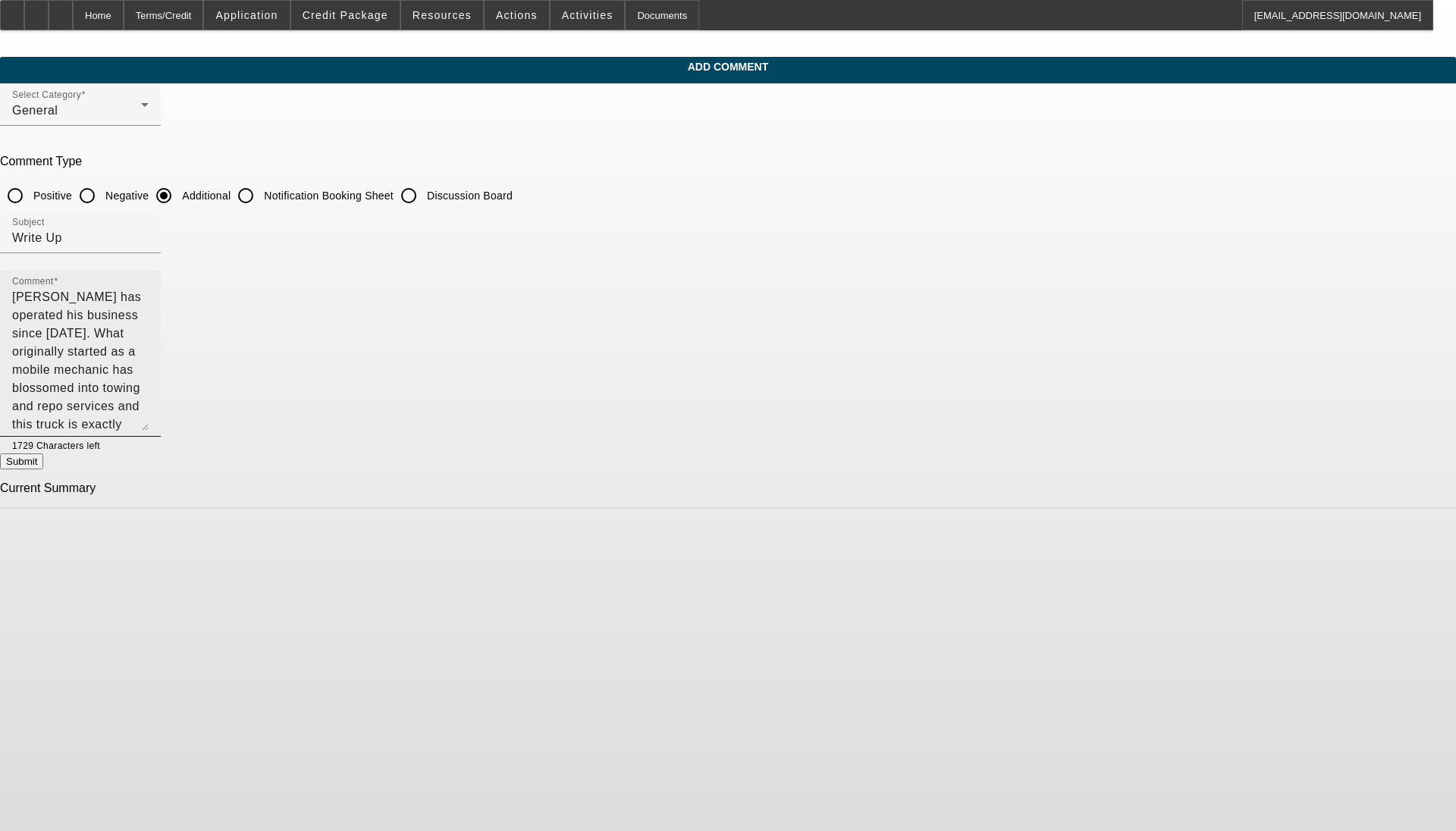
click at [149, 339] on textarea "Michael Faul has operated his business since 2017. What originally started as a…" at bounding box center [80, 359] width 136 height 142
type textarea "Michael Faul has operated his business since 2017. What originally started as a…"
click at [43, 469] on button "Submit" at bounding box center [21, 461] width 43 height 16
radio input "true"
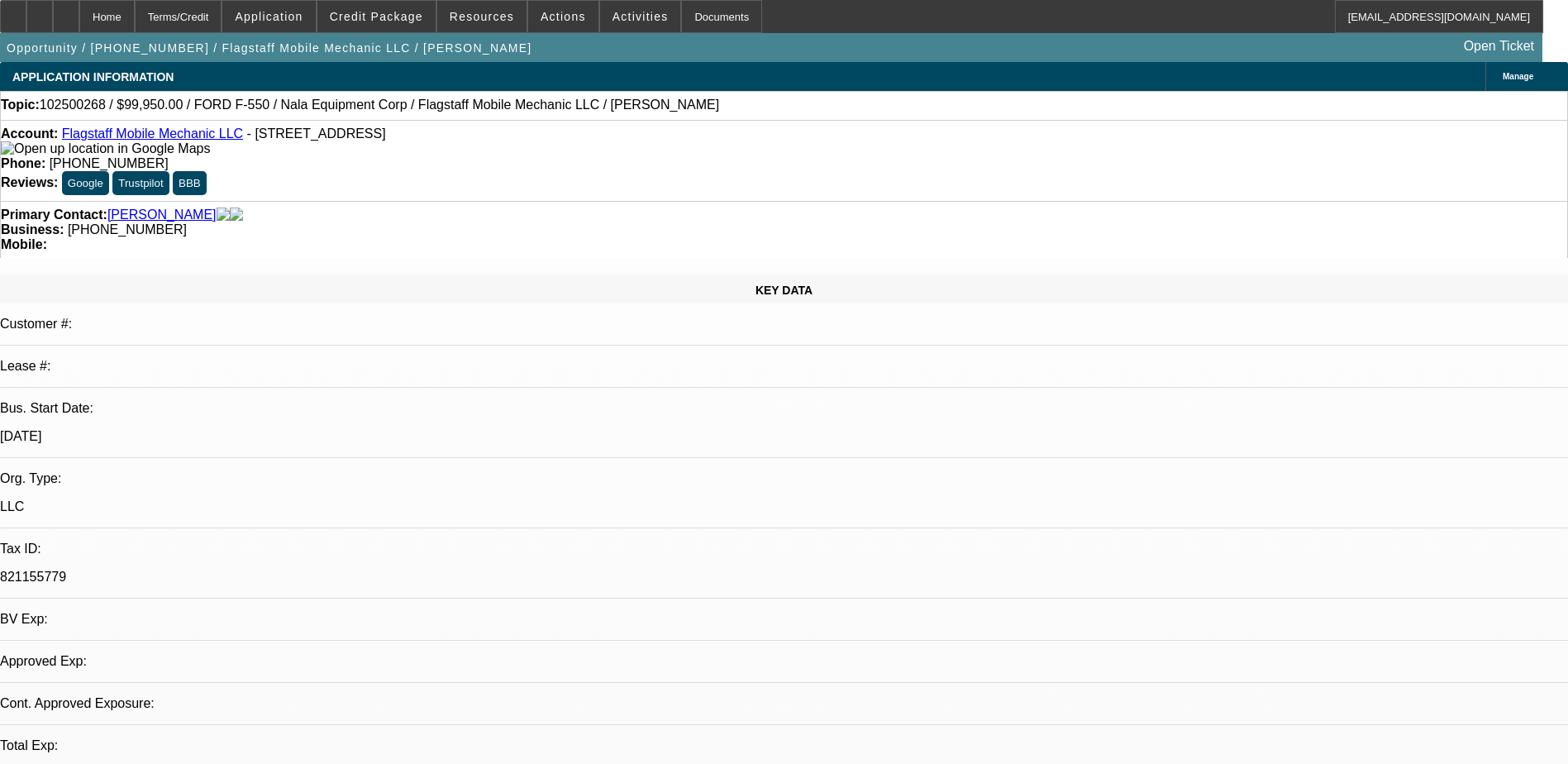
select select "0"
select select "6"
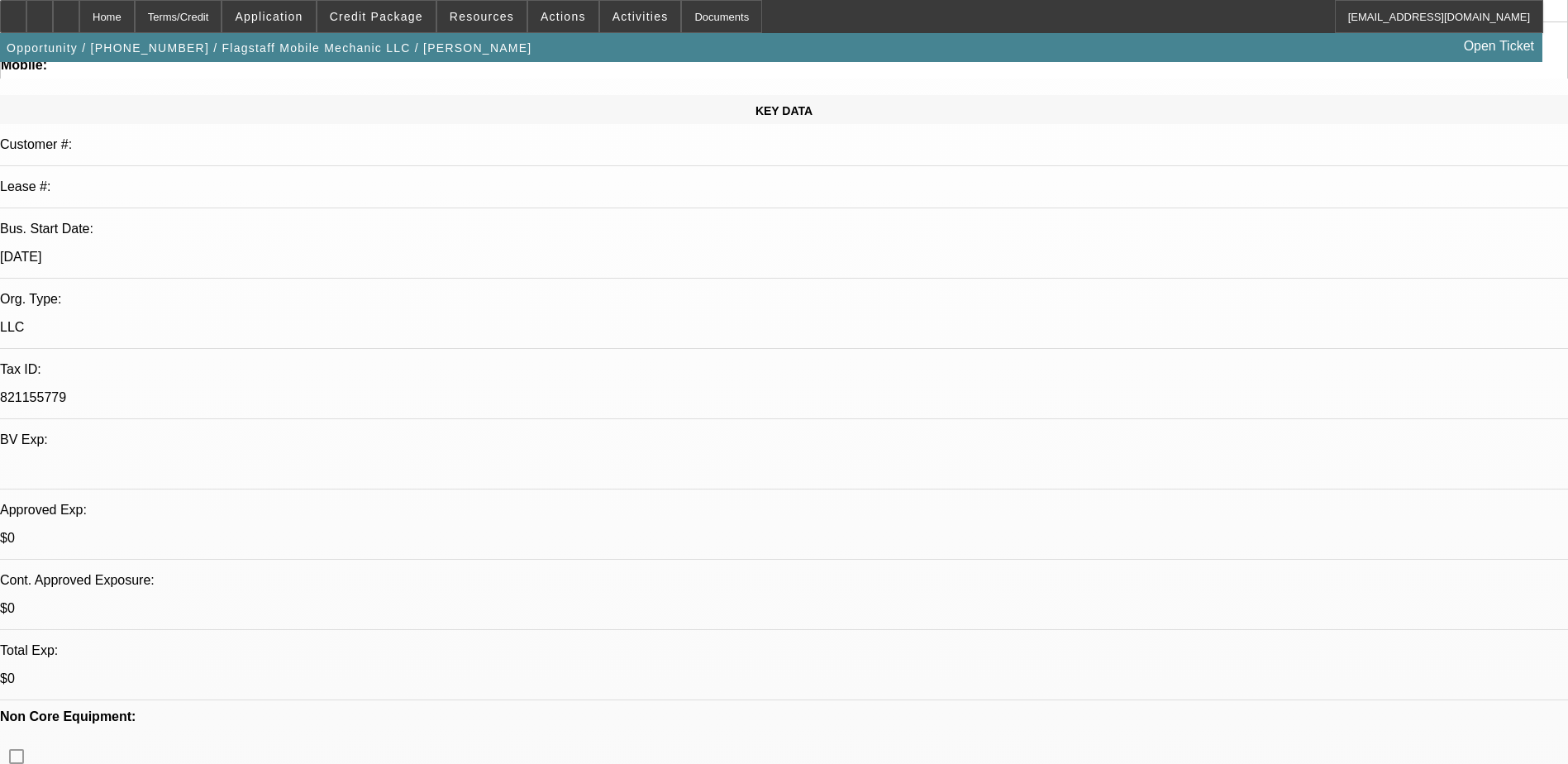
scroll to position [413, 0]
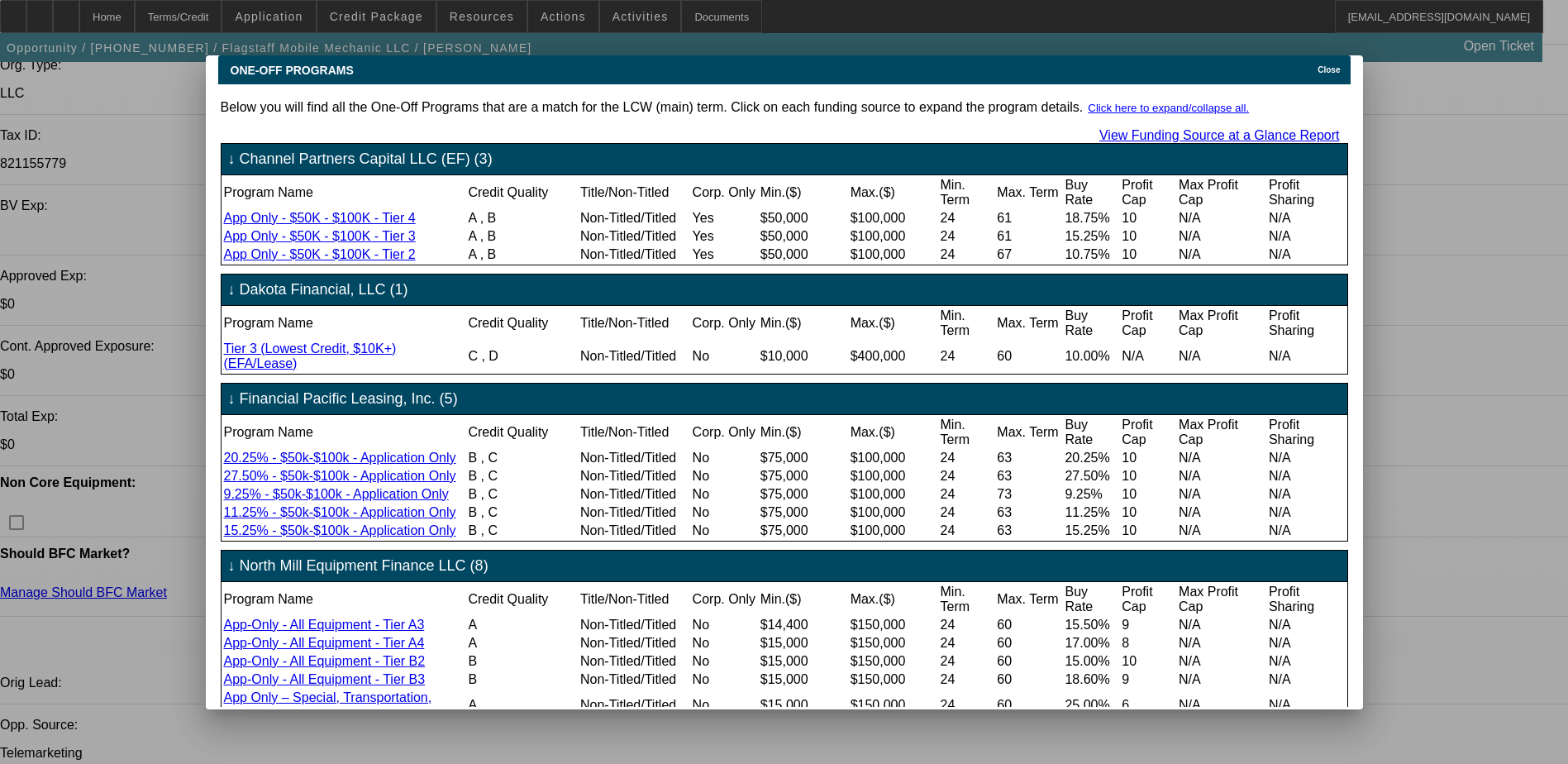
scroll to position [0, 0]
click at [1335, 66] on span "Close" at bounding box center [1328, 69] width 22 height 9
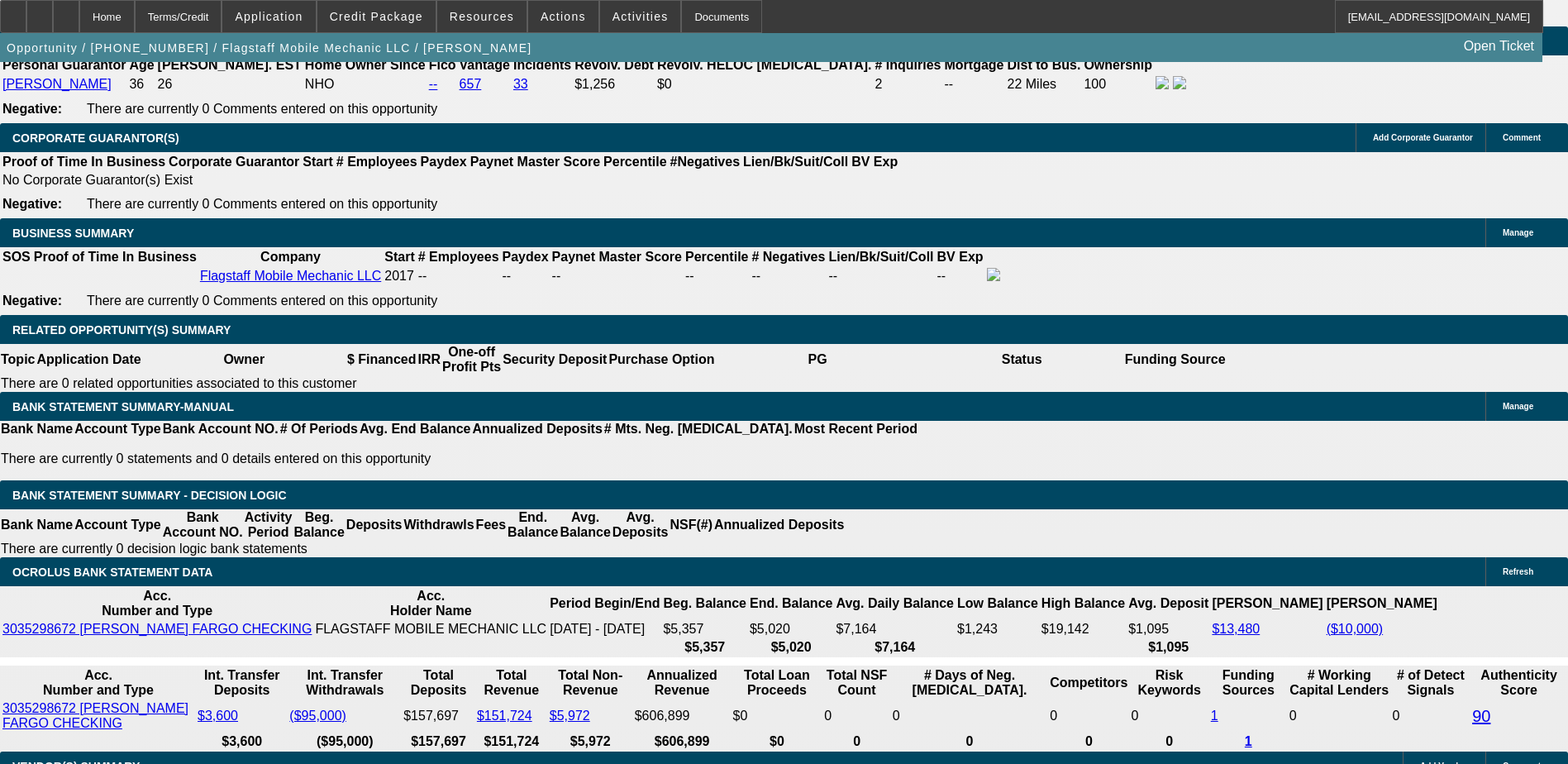
scroll to position [2562, 0]
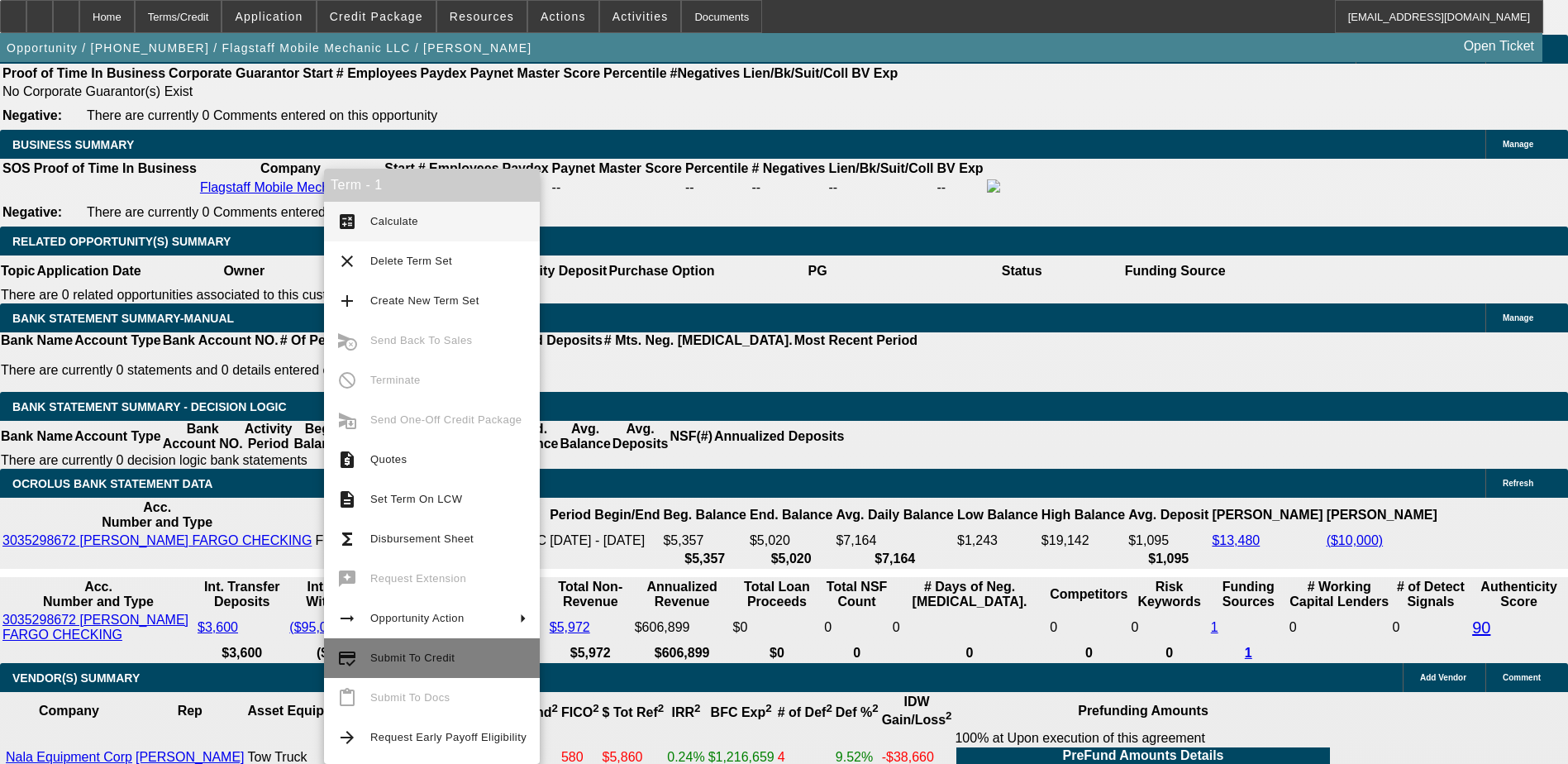
click at [463, 643] on button "credit_score Submit To Credit" at bounding box center [432, 657] width 216 height 40
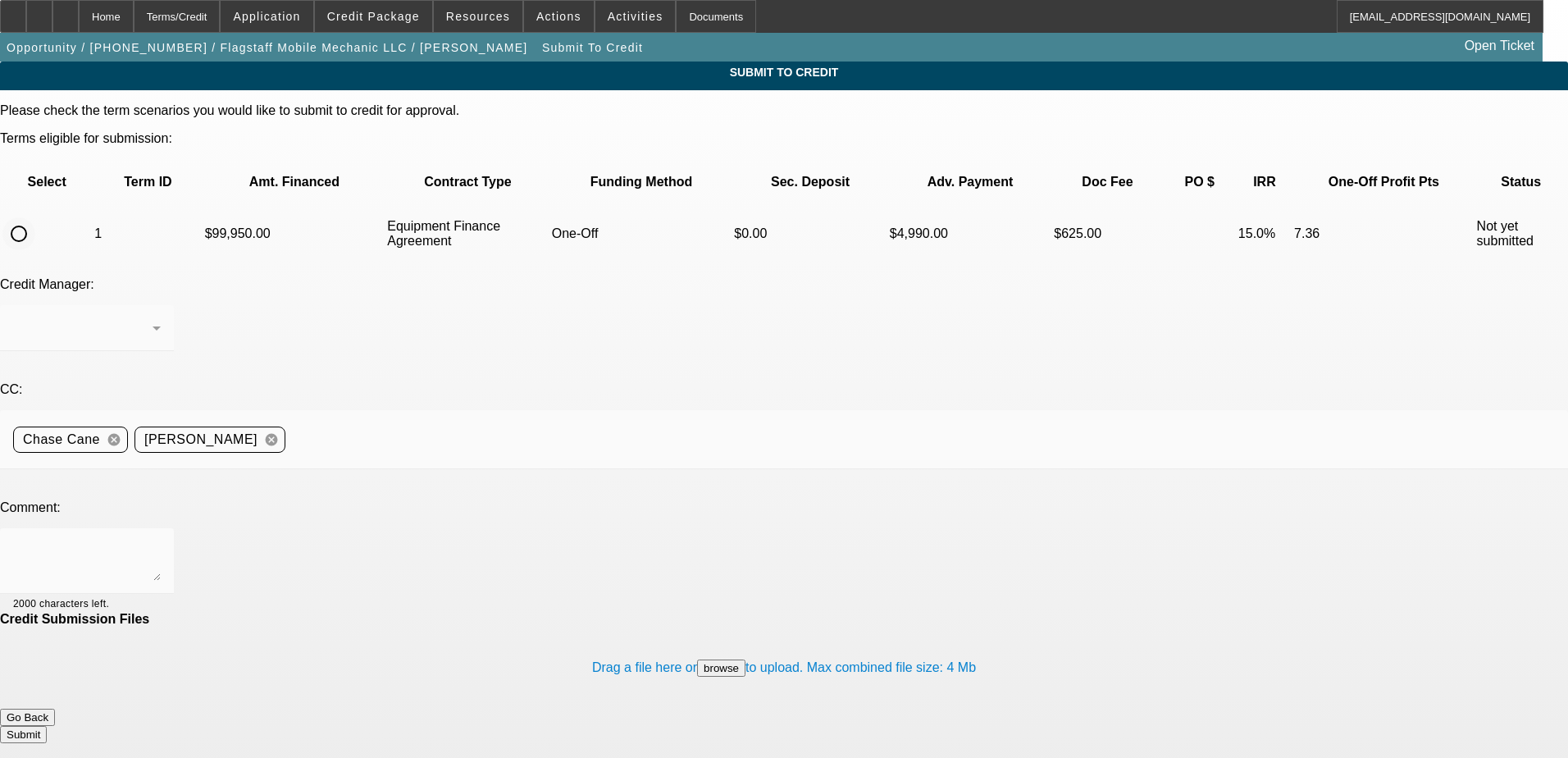
click at [35, 217] on input "radio" at bounding box center [19, 233] width 33 height 32
radio input "true"
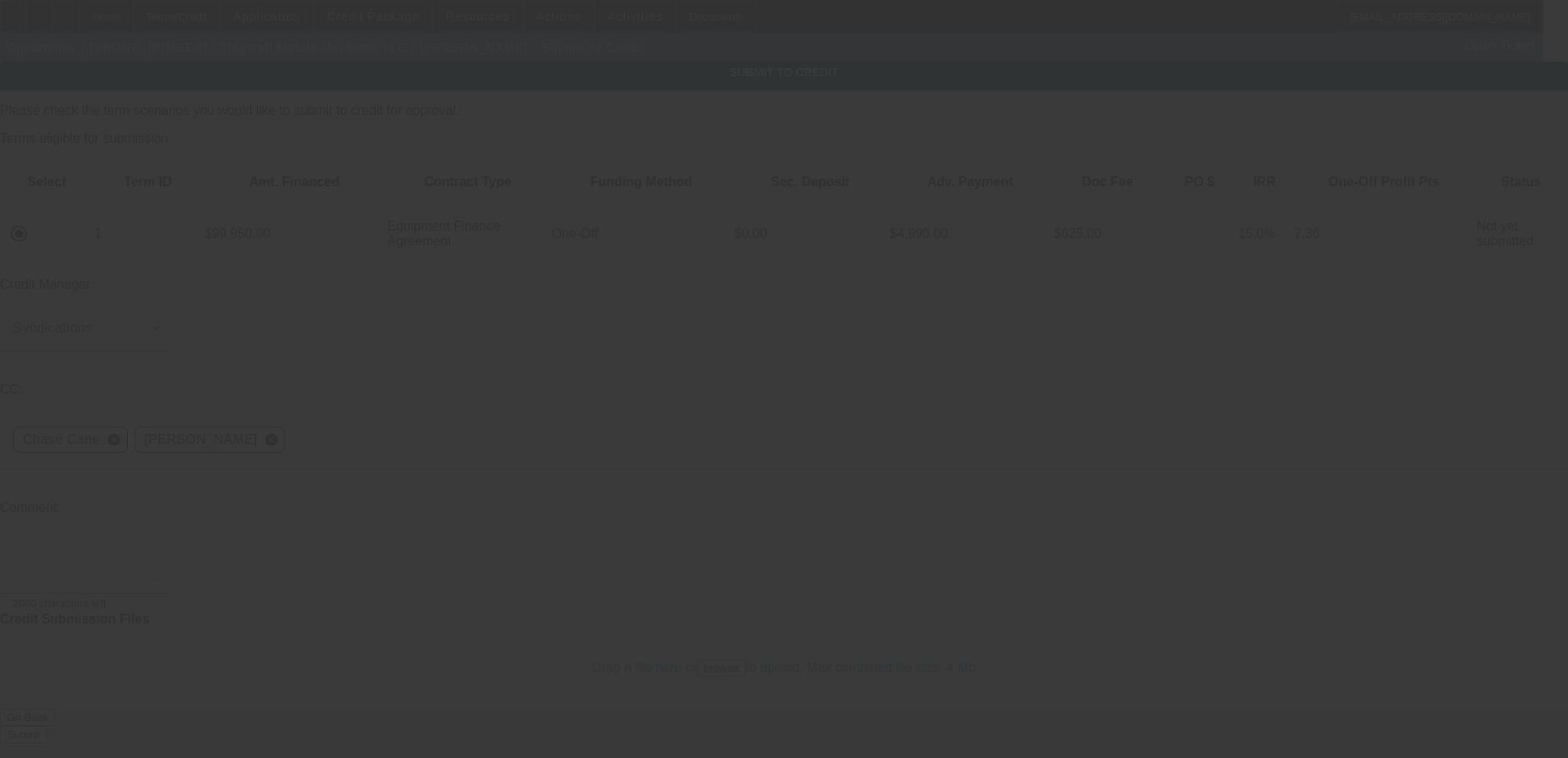
click at [161, 541] on textarea at bounding box center [87, 560] width 147 height 39
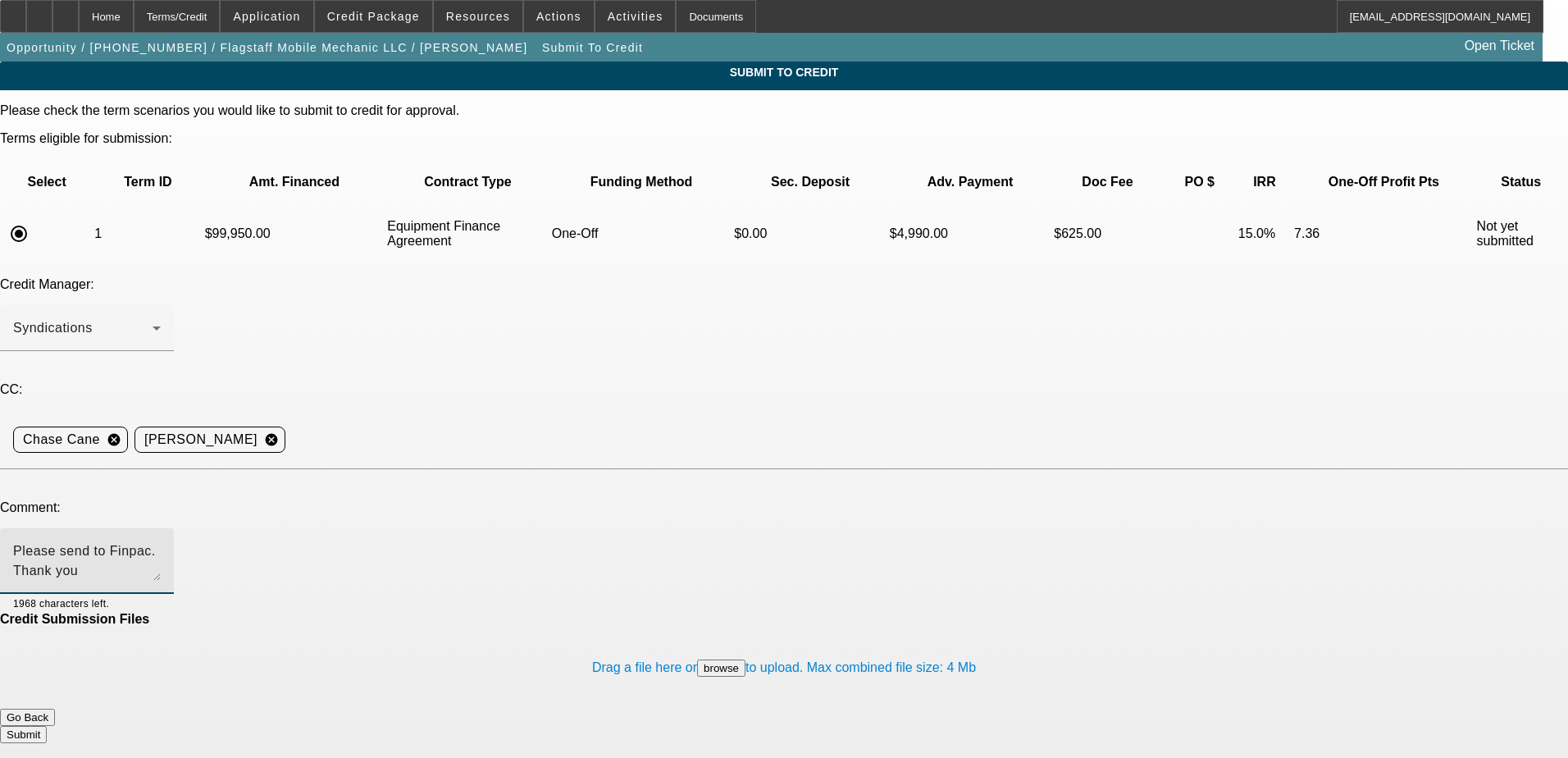
type textarea "Please send to Finpac. Thank you"
click at [47, 726] on button "Submit" at bounding box center [23, 734] width 47 height 17
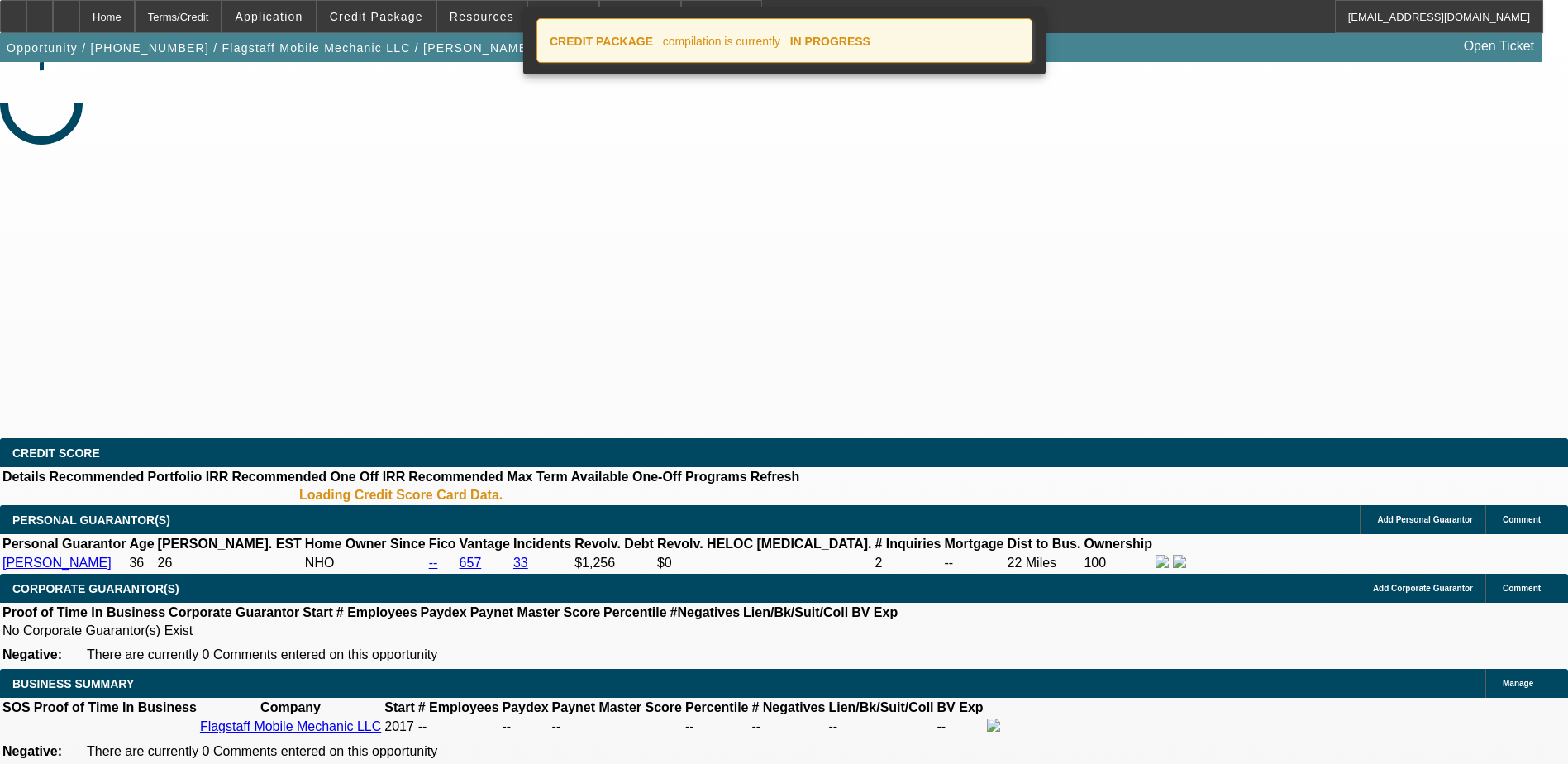
select select "0"
select select "6"
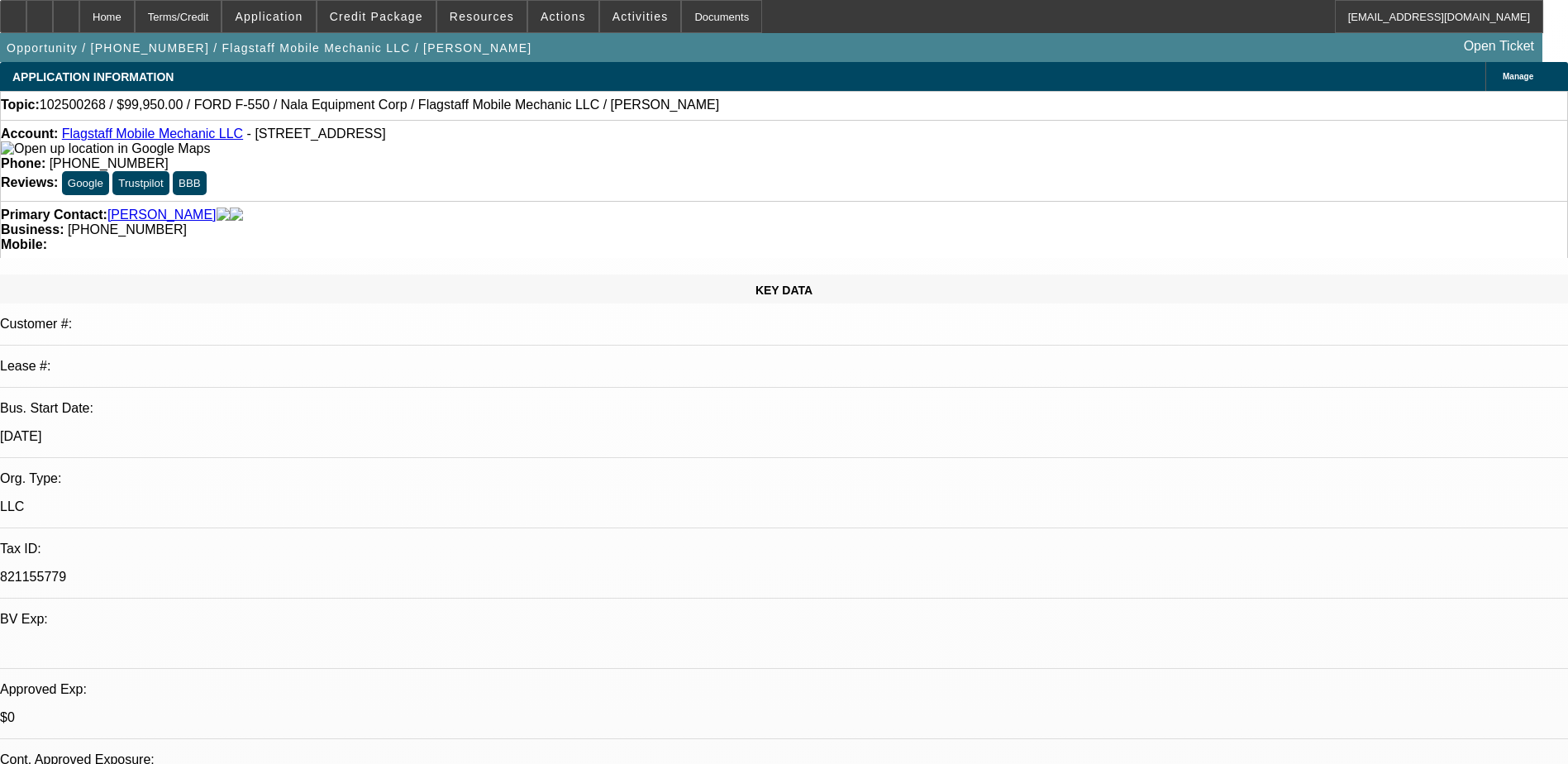
select select "0"
select select "2"
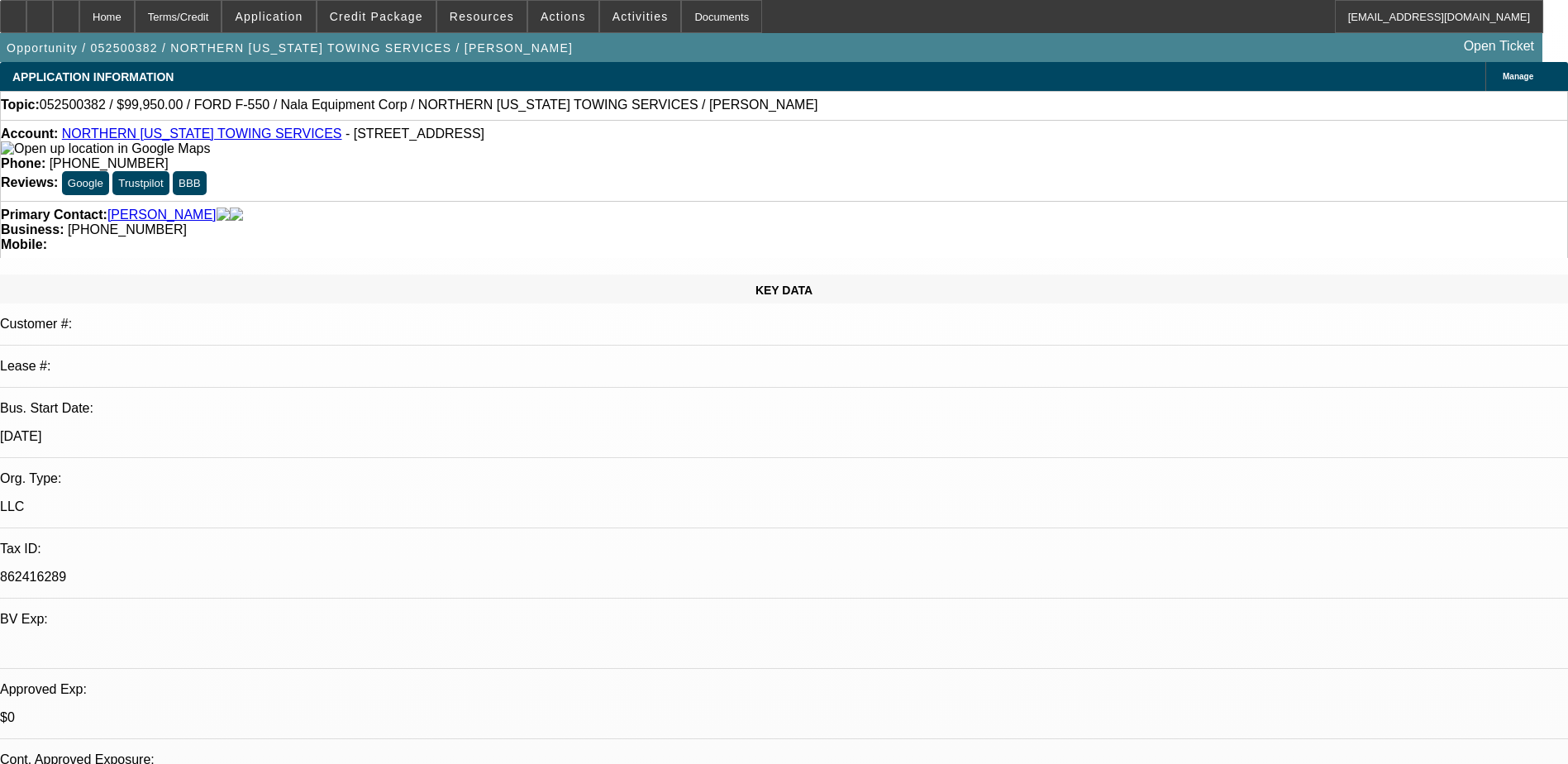
select select "0.1"
select select "4"
select select "0"
select select "2"
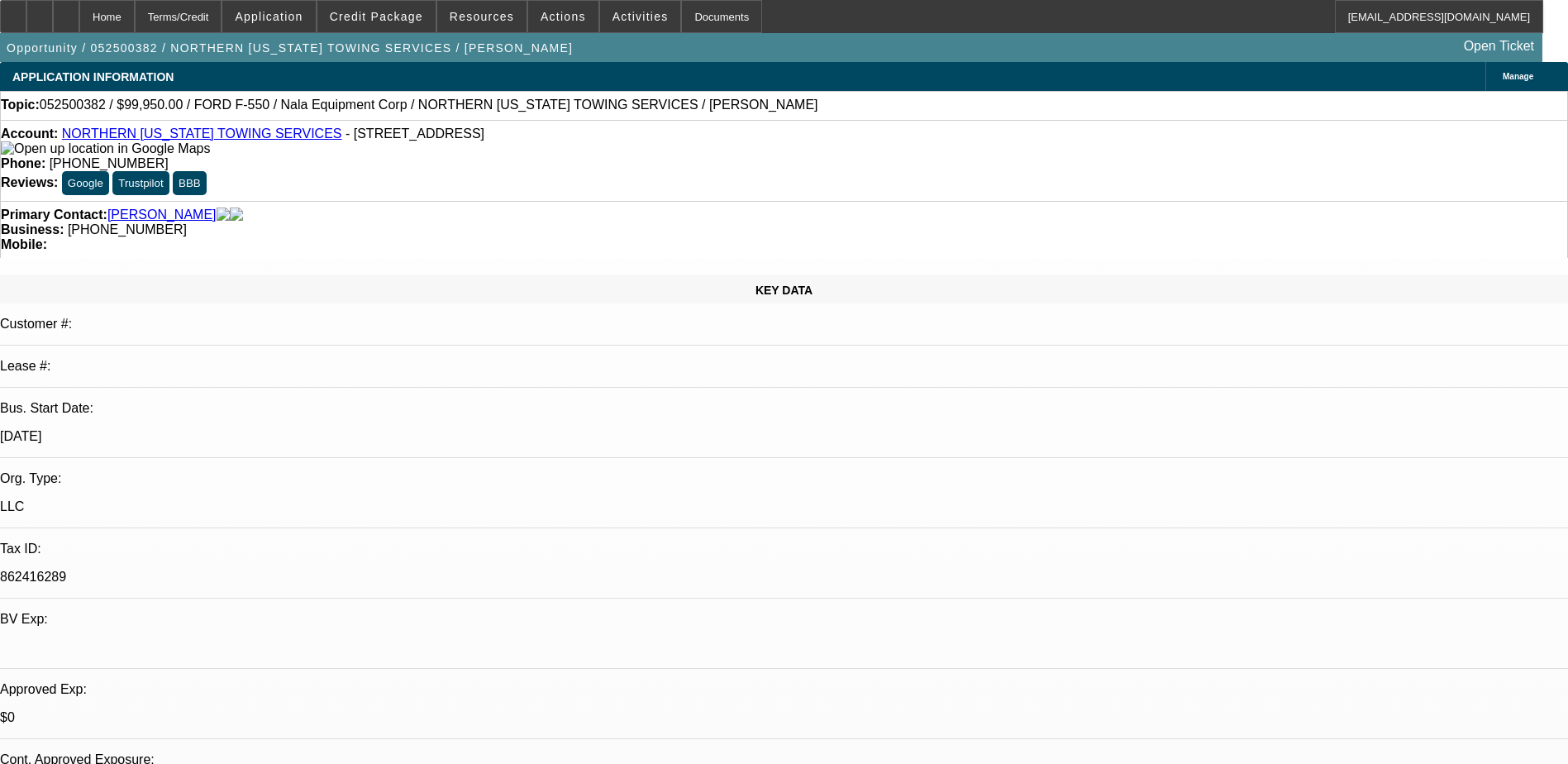
select select "0.1"
select select "4"
select select "0"
select select "2"
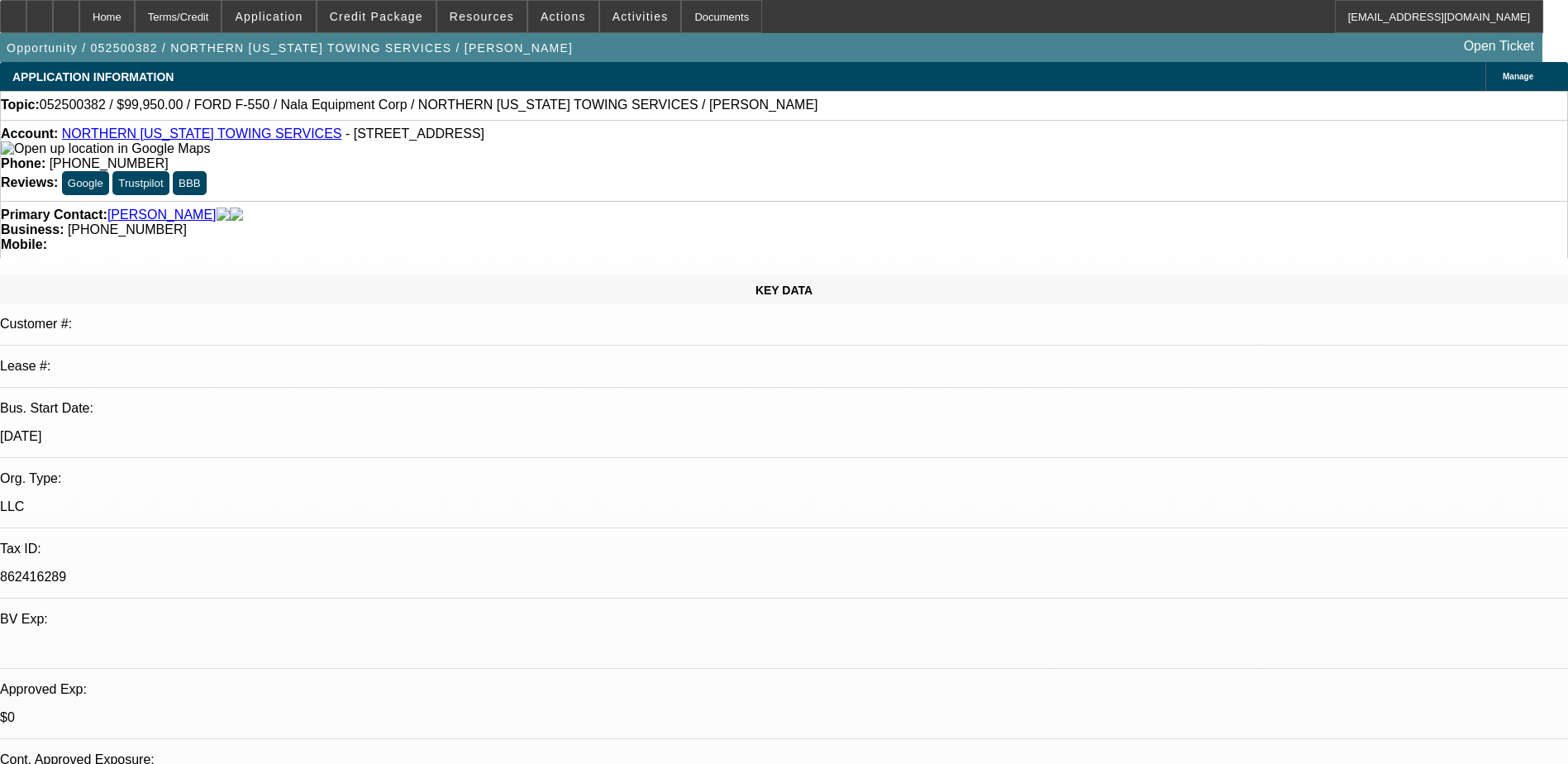
select select "0.1"
select select "4"
select select "0.1"
select select "0"
select select "0.1"
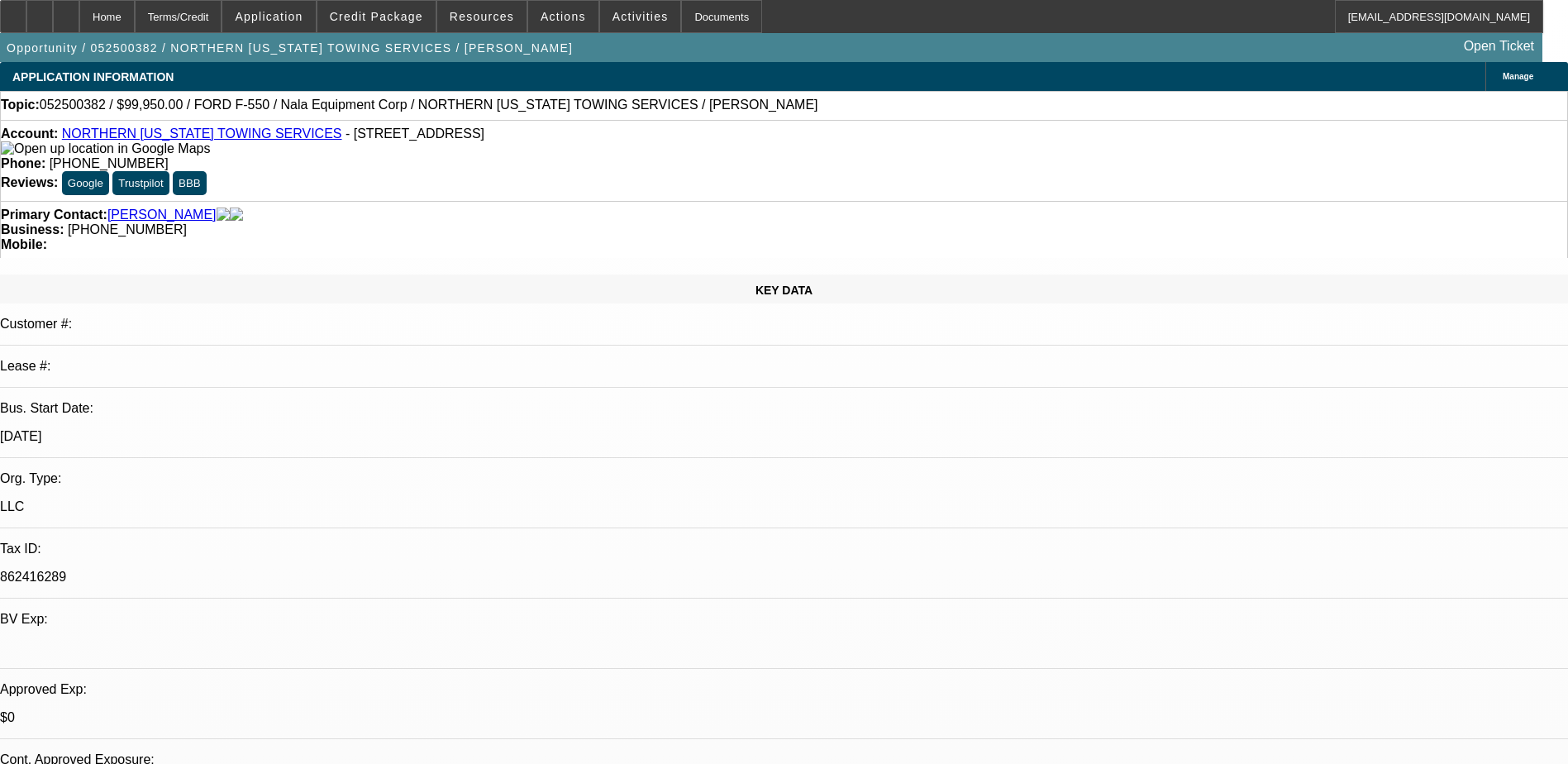
select select "4"
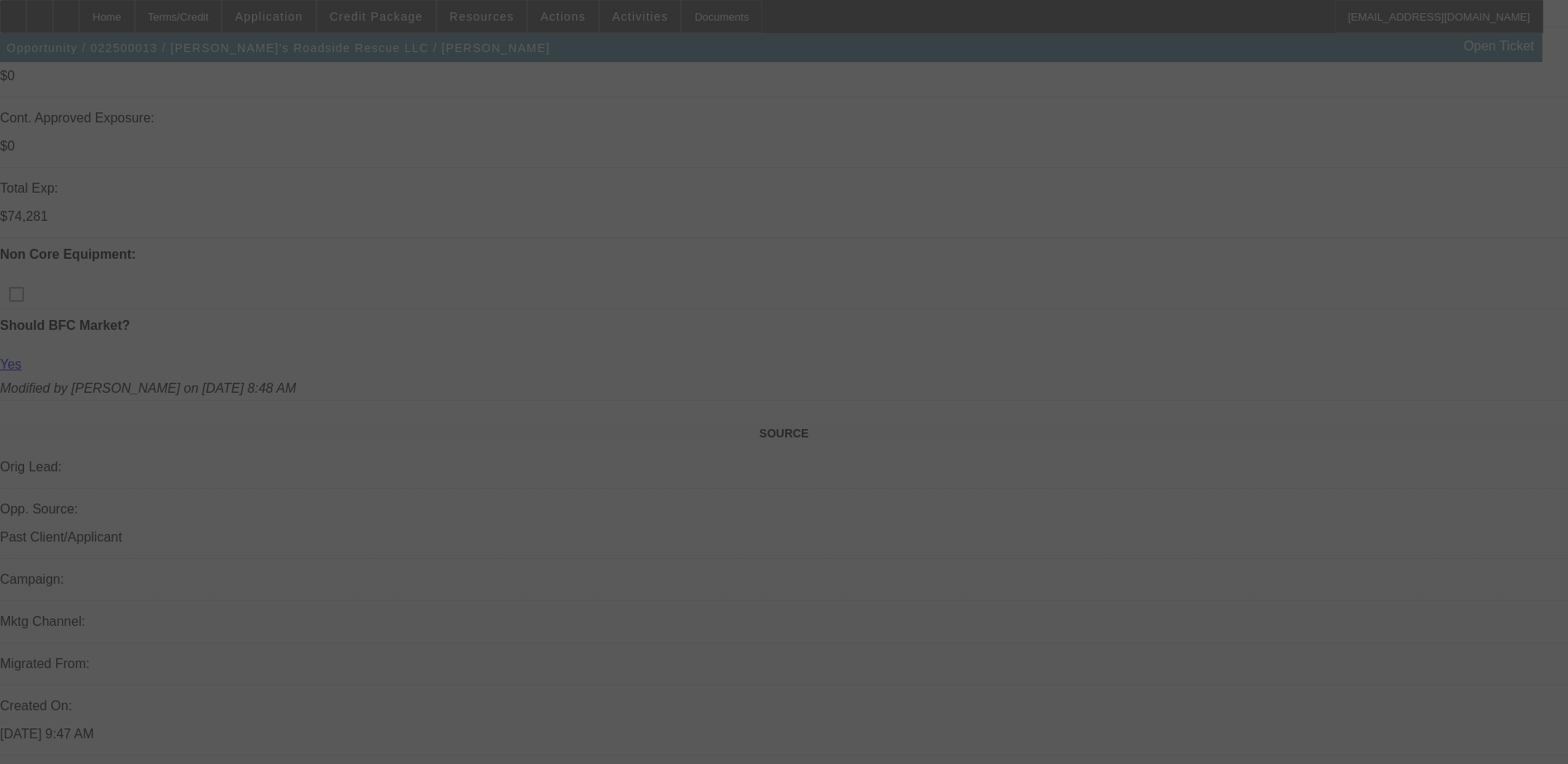
scroll to position [744, 0]
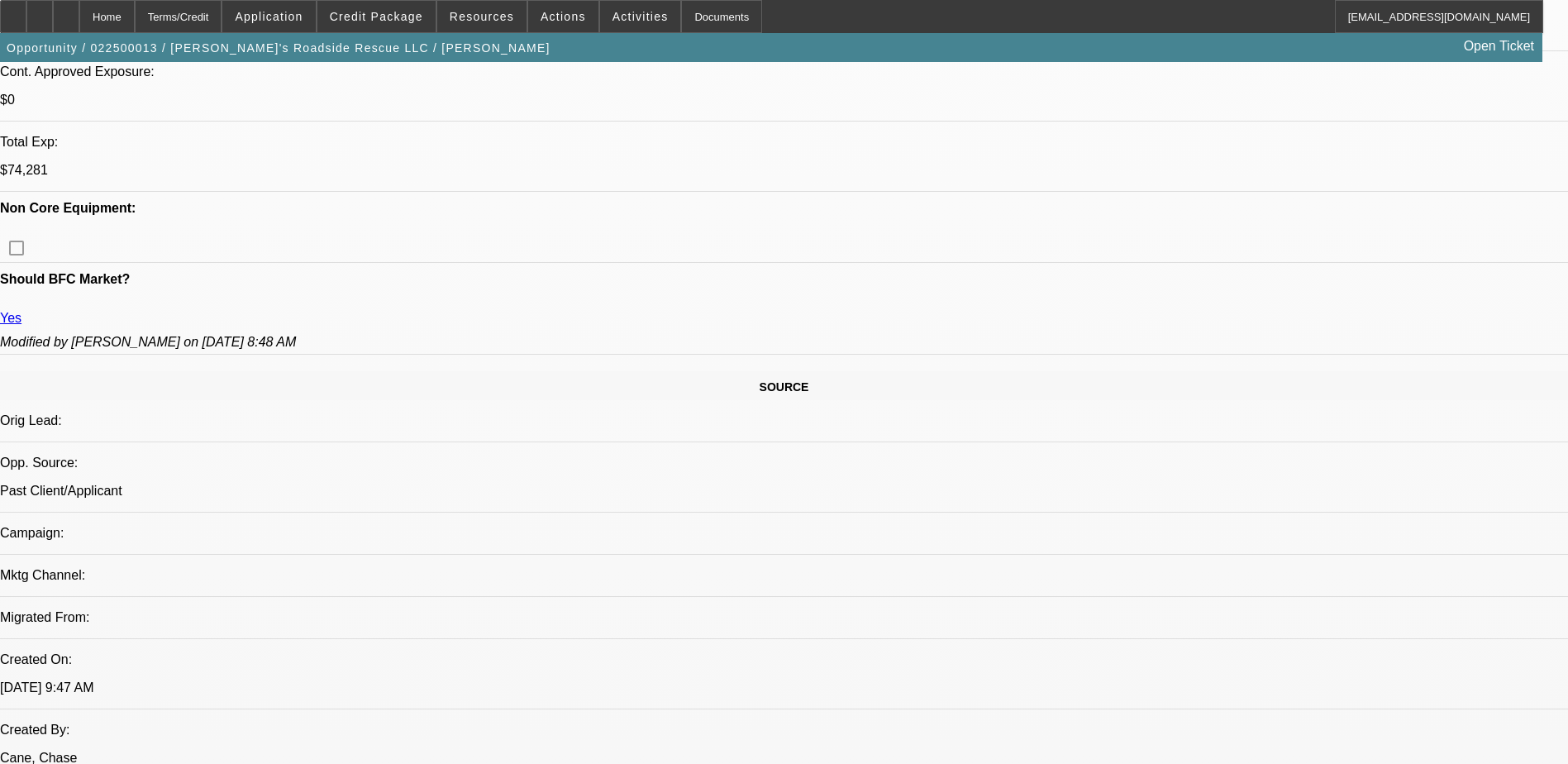
select select "0"
select select "0.1"
select select "0"
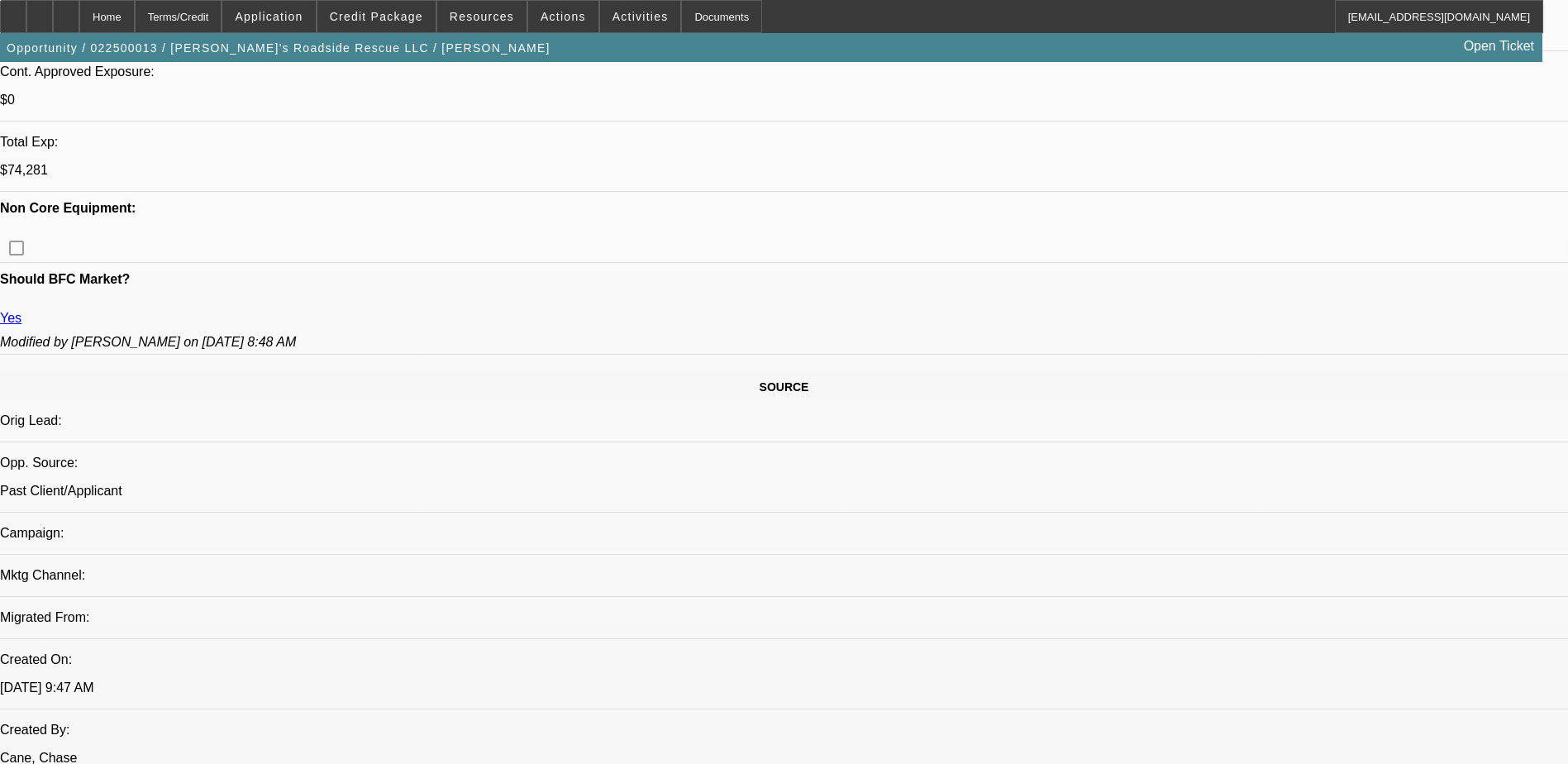
select select "0.1"
select select "2"
select select "0.1"
select select "0"
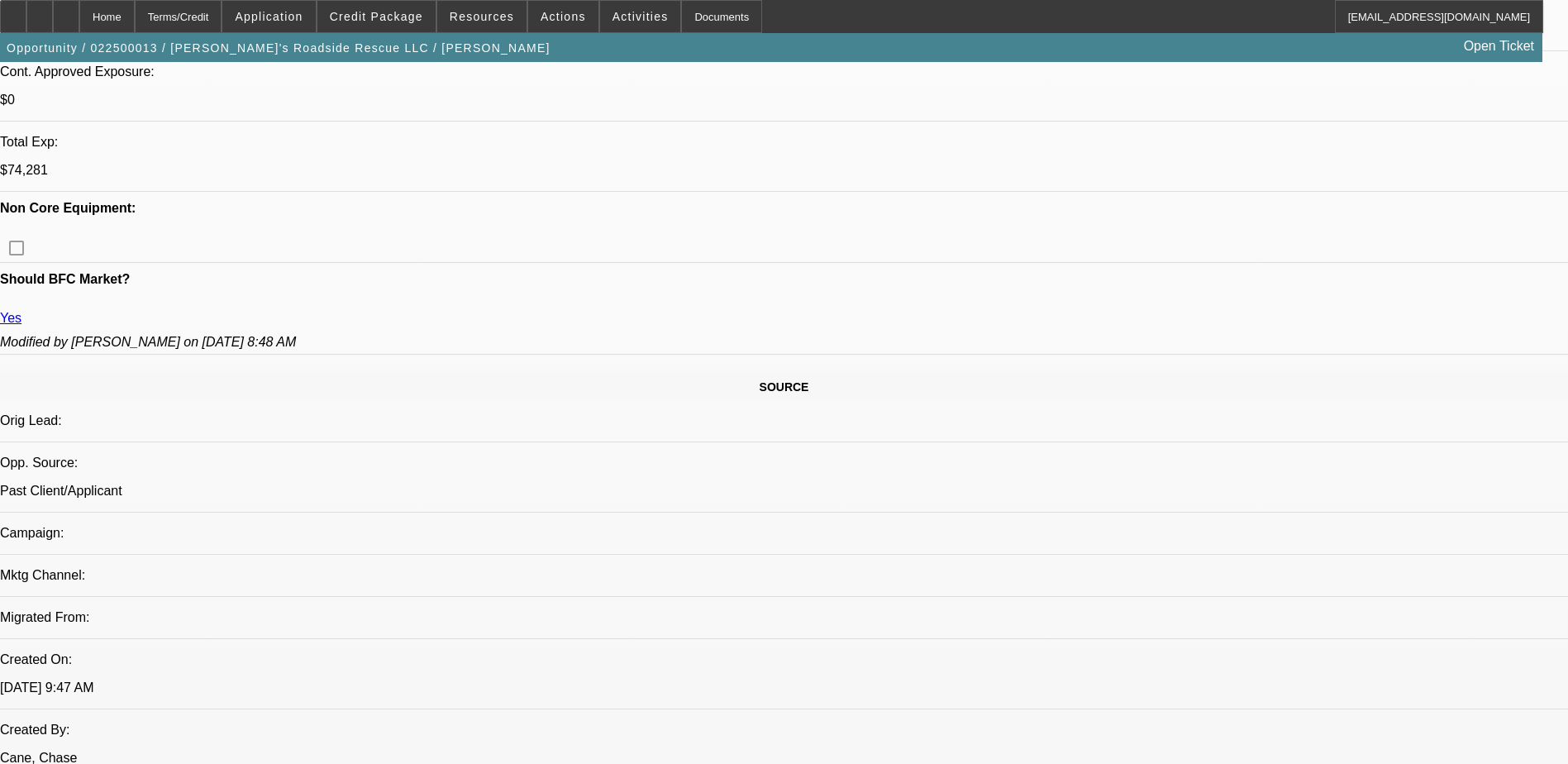
select select "2"
select select "0.1"
select select "1"
select select "4"
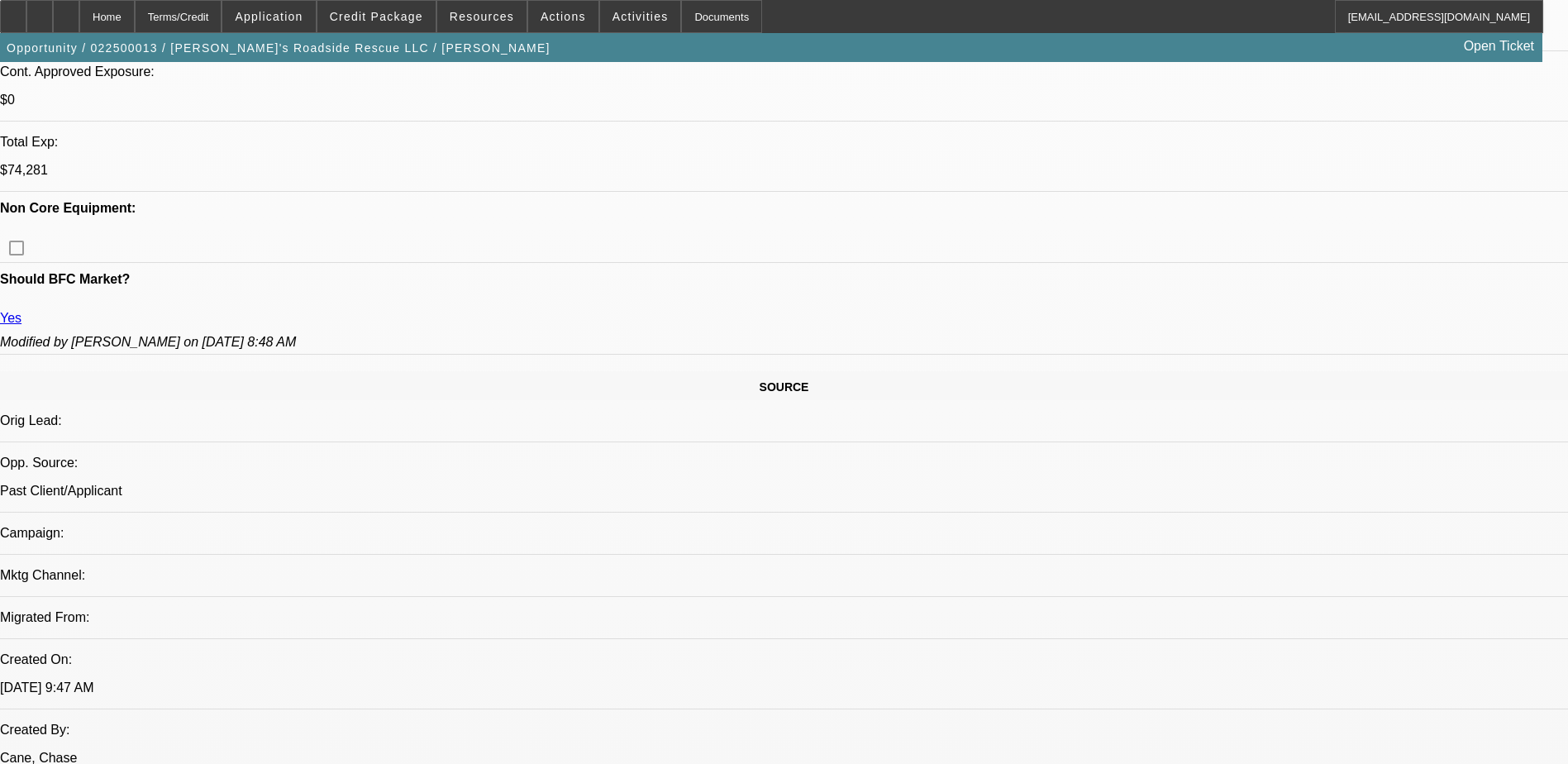
select select "1"
select select "4"
select select "1"
select select "2"
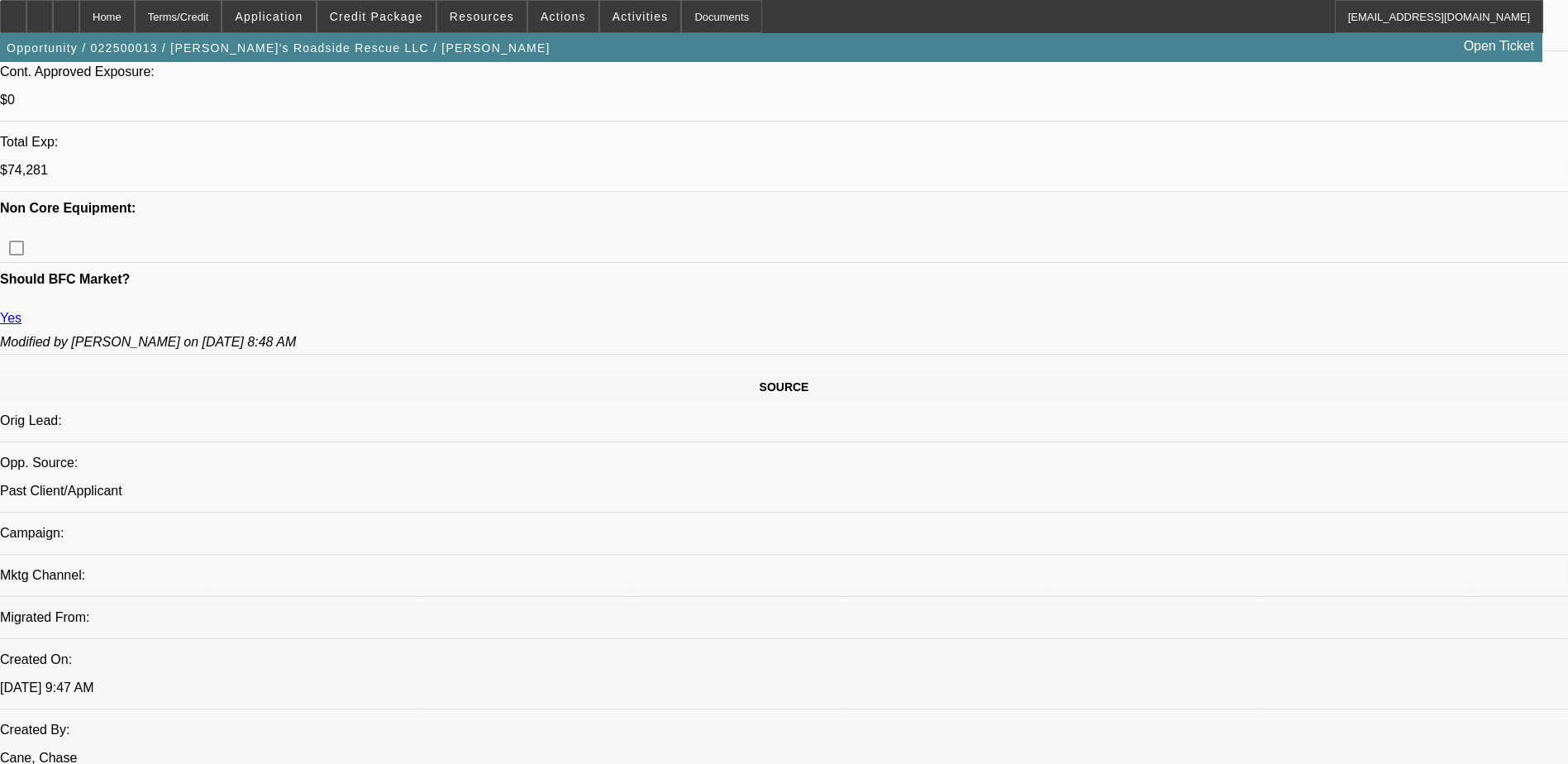
select select "4"
select select "1"
select select "2"
select select "4"
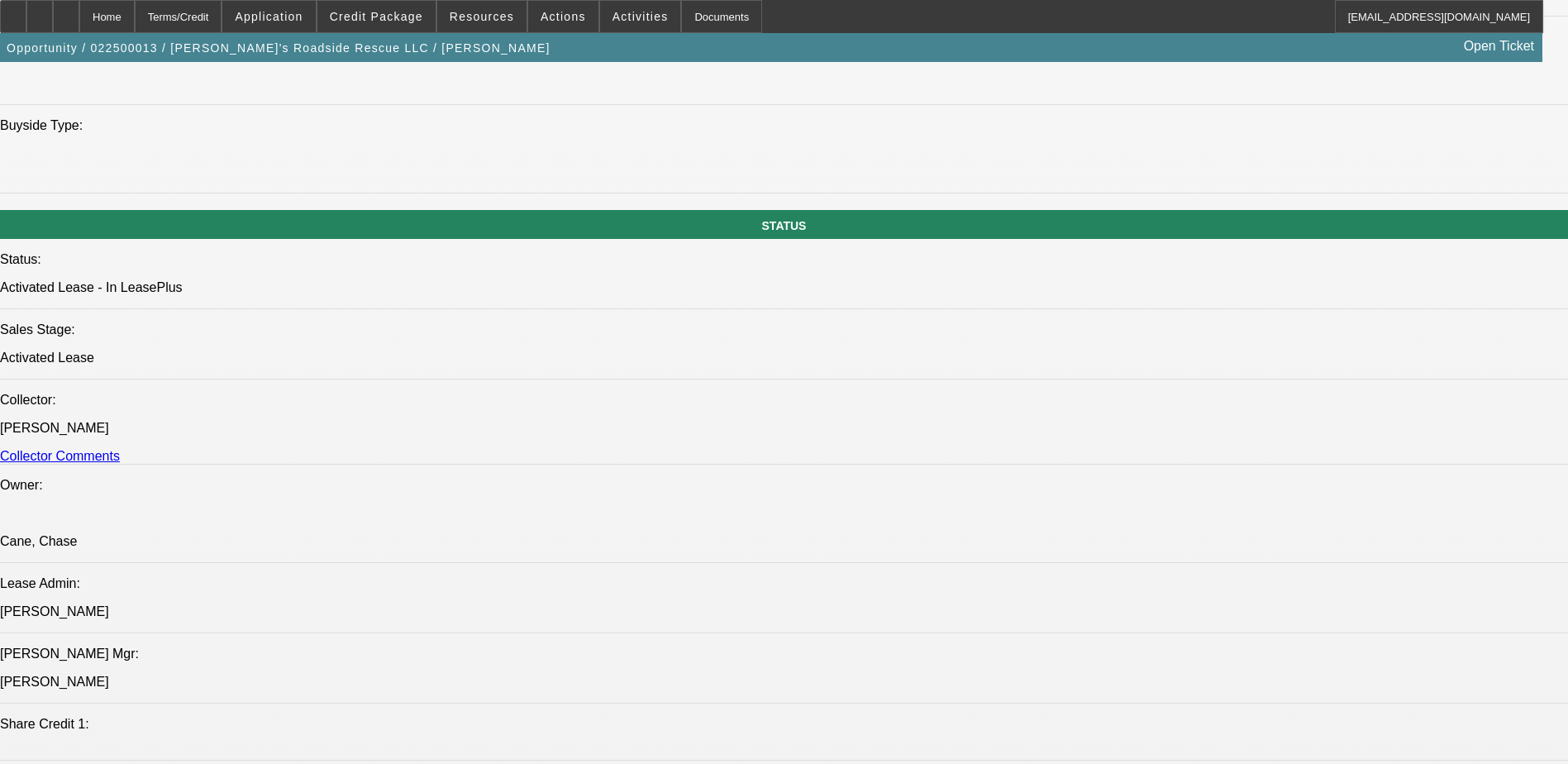
scroll to position [1334, 0]
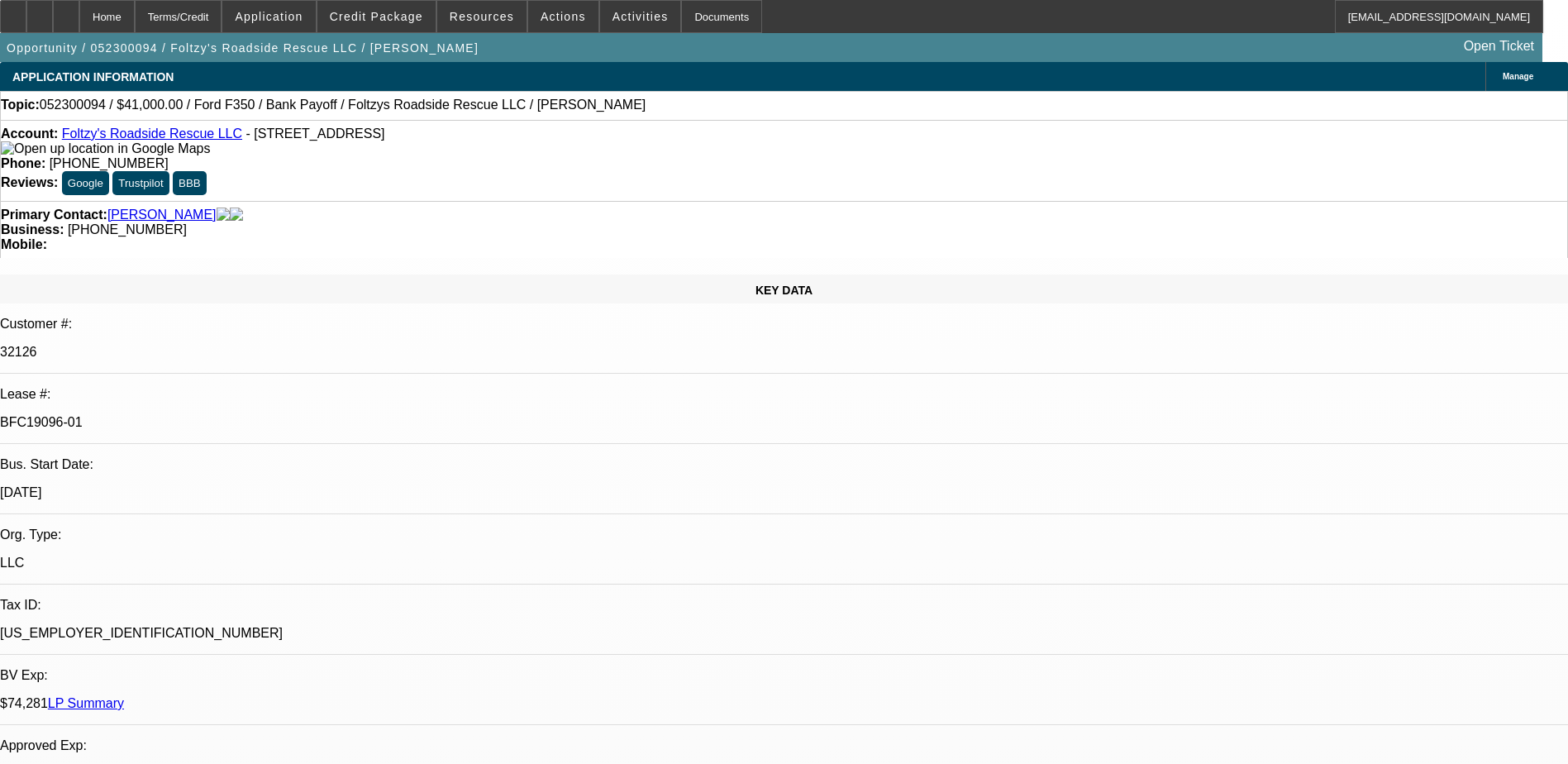
select select "0"
select select "2"
select select "0.1"
select select "4"
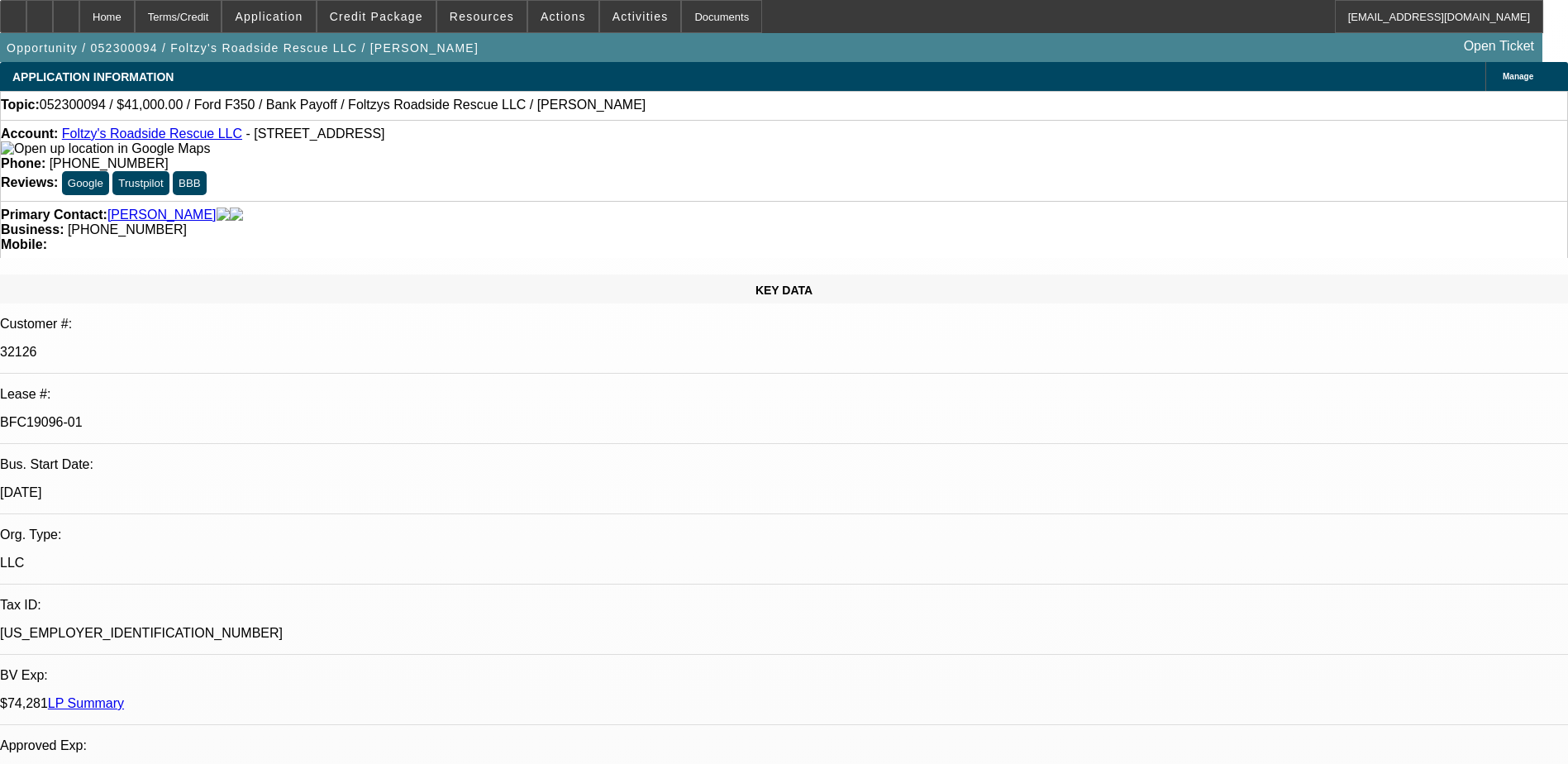
select select "0"
select select "2"
select select "0.1"
select select "4"
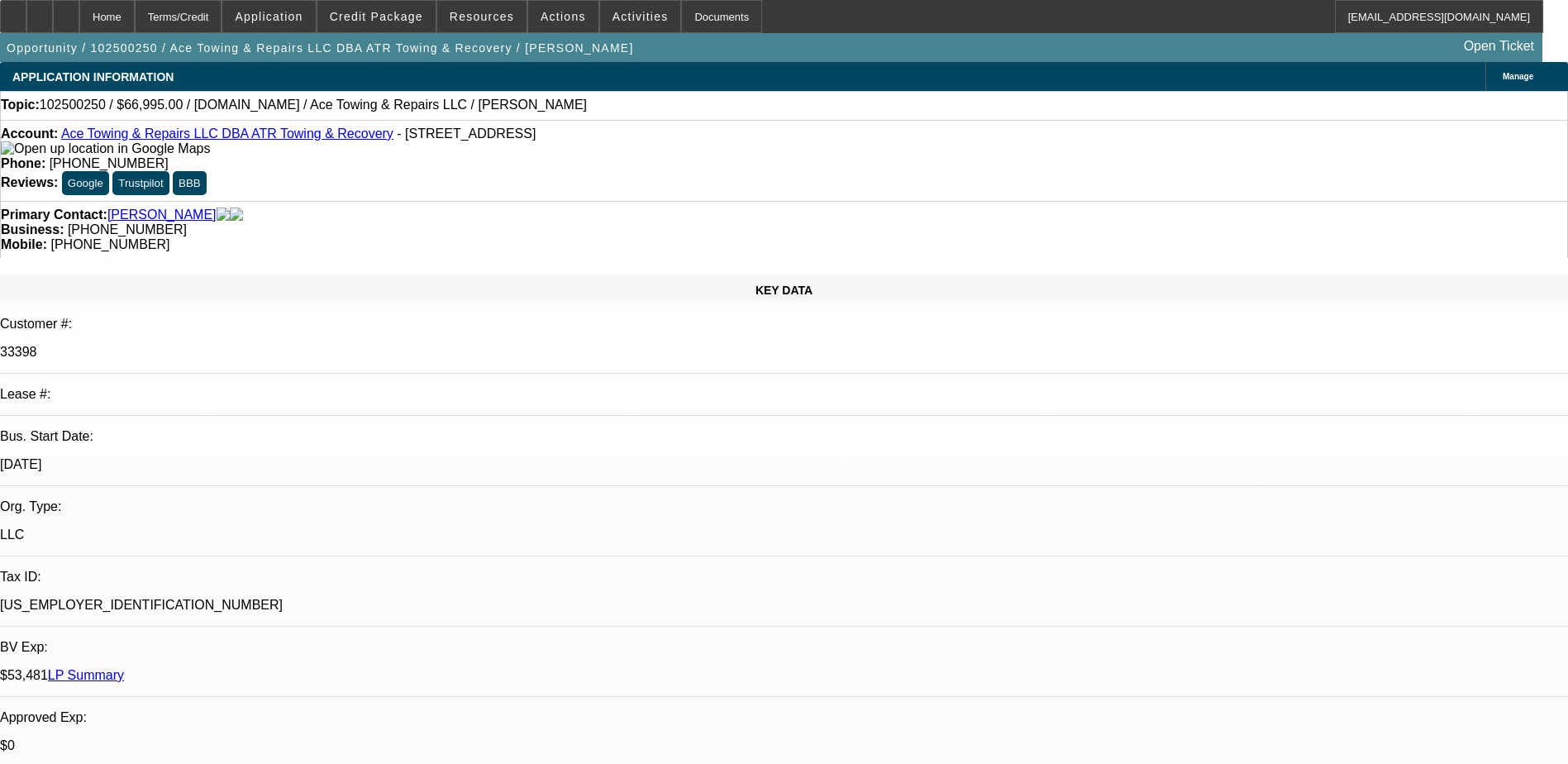
select select "0"
select select "2"
select select "0.1"
select select "4"
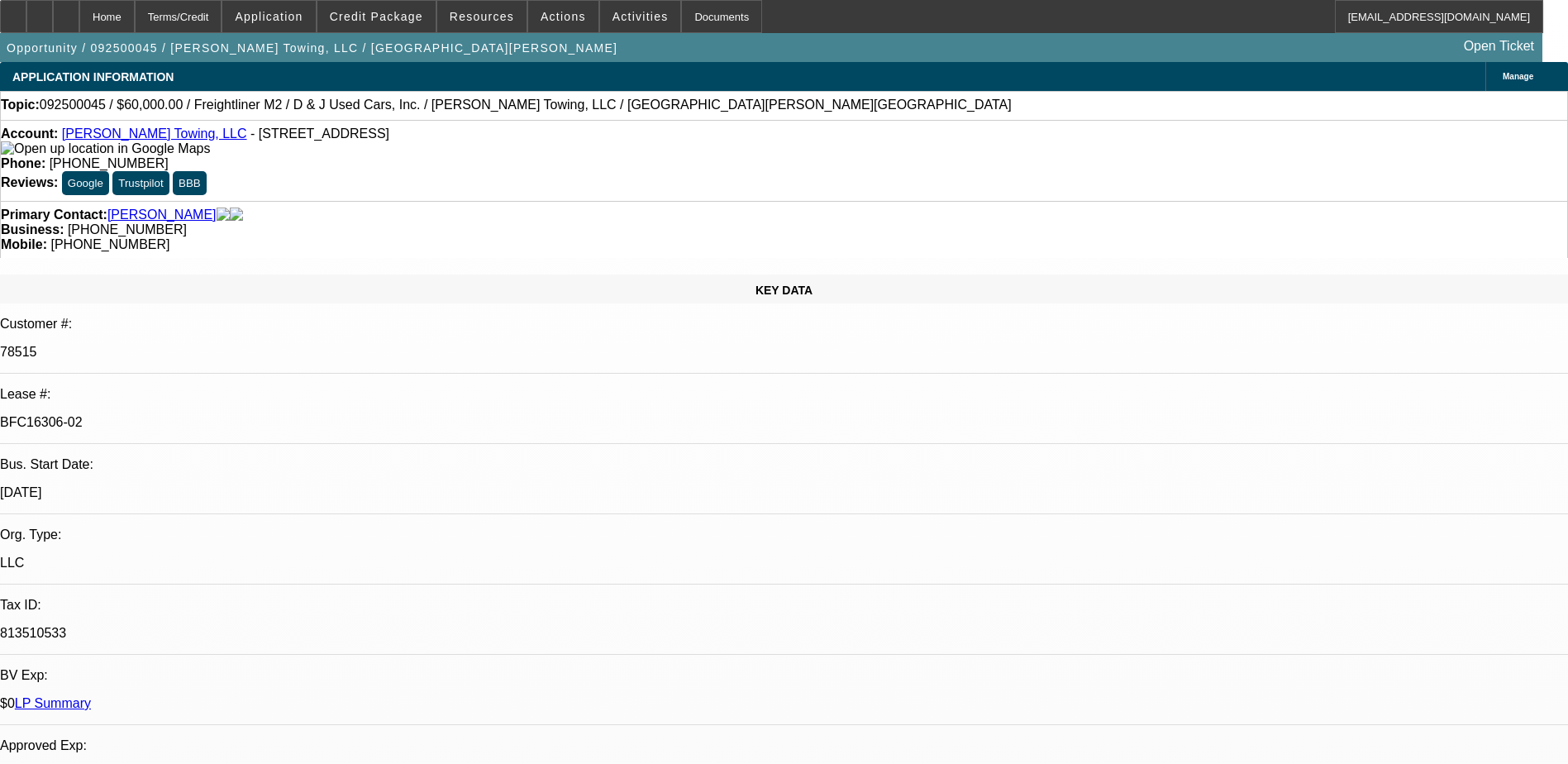
select select "0"
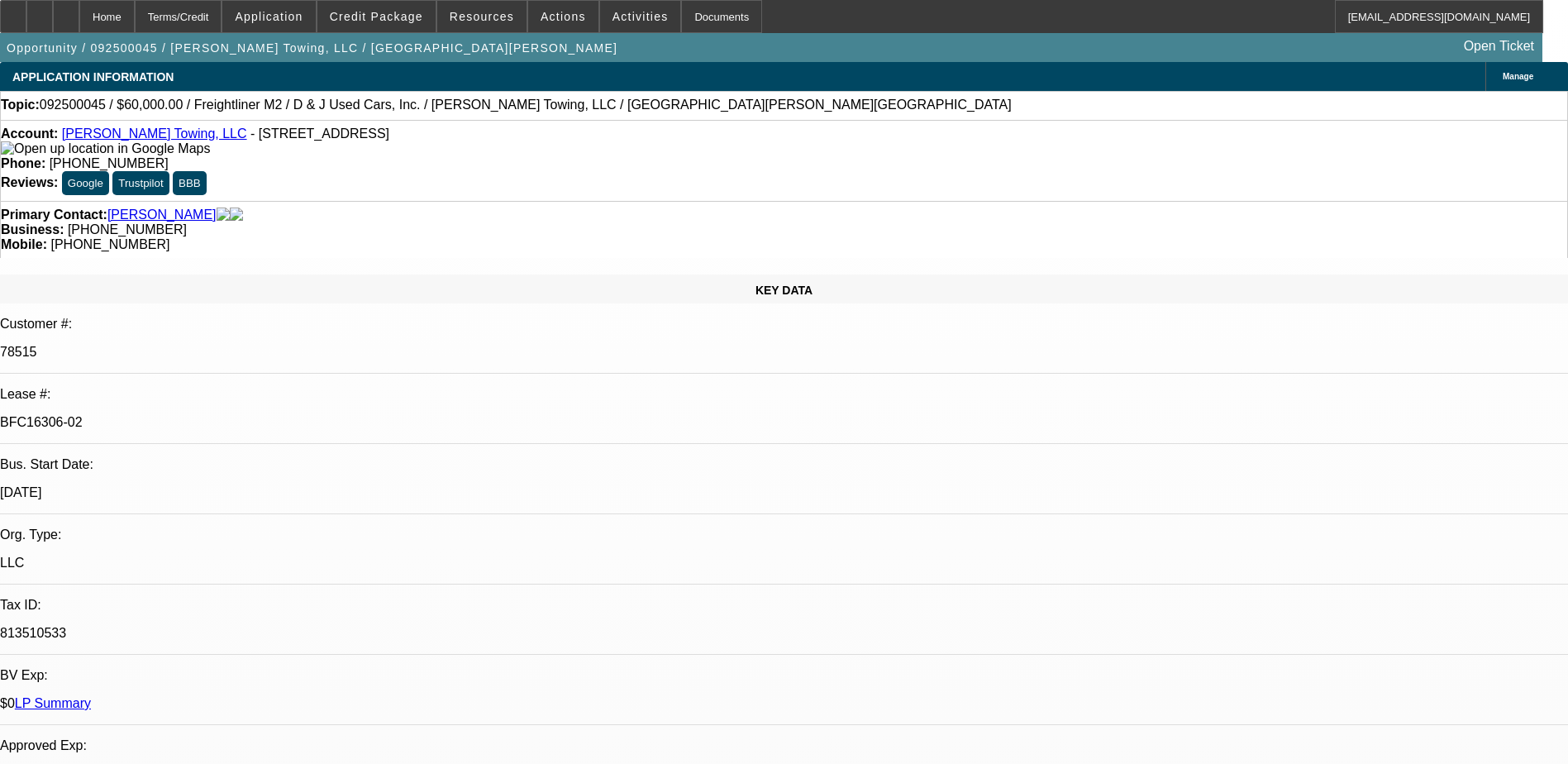
select select "0"
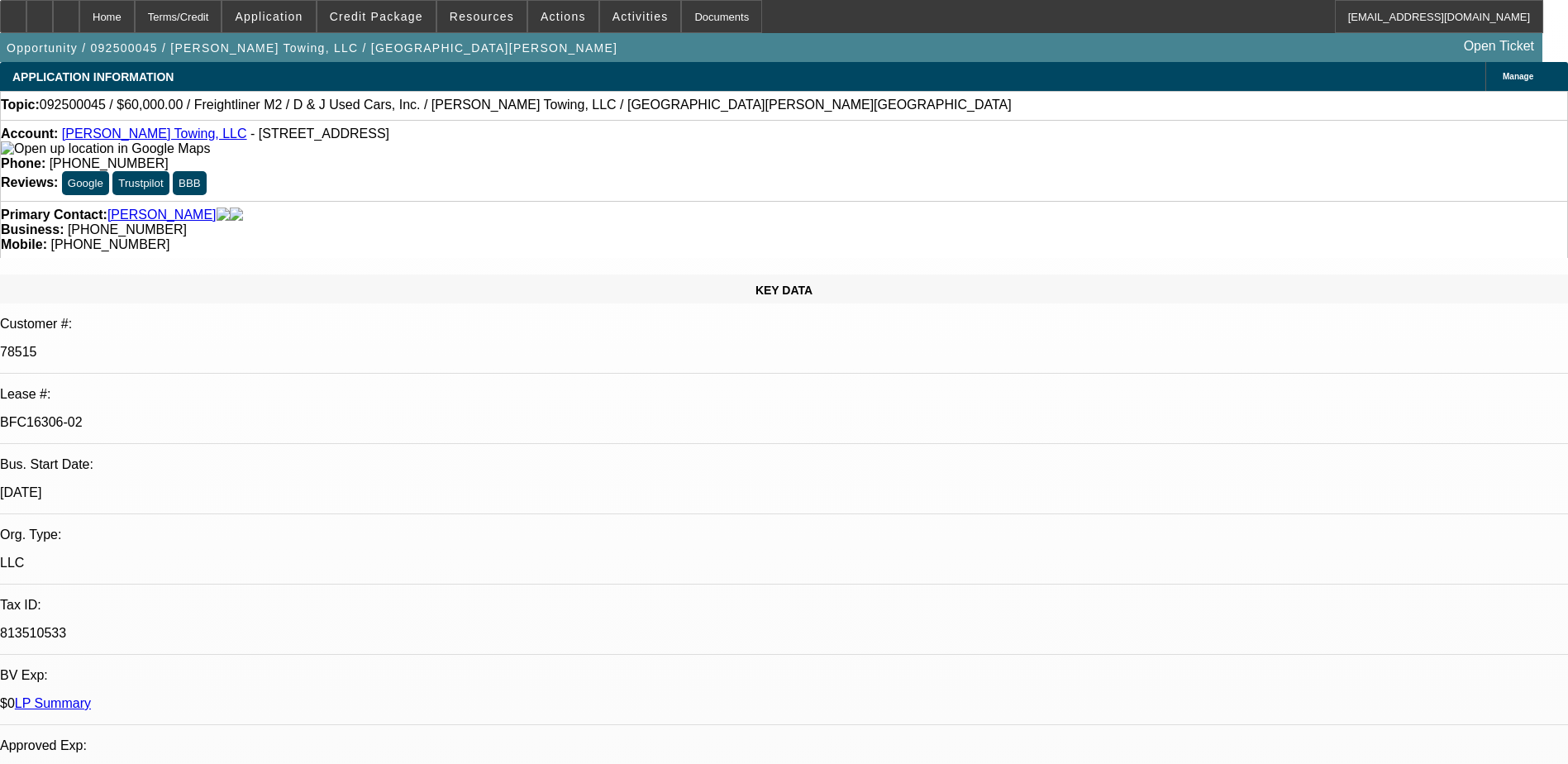
select select "0"
select select "1"
select select "3"
select select "6"
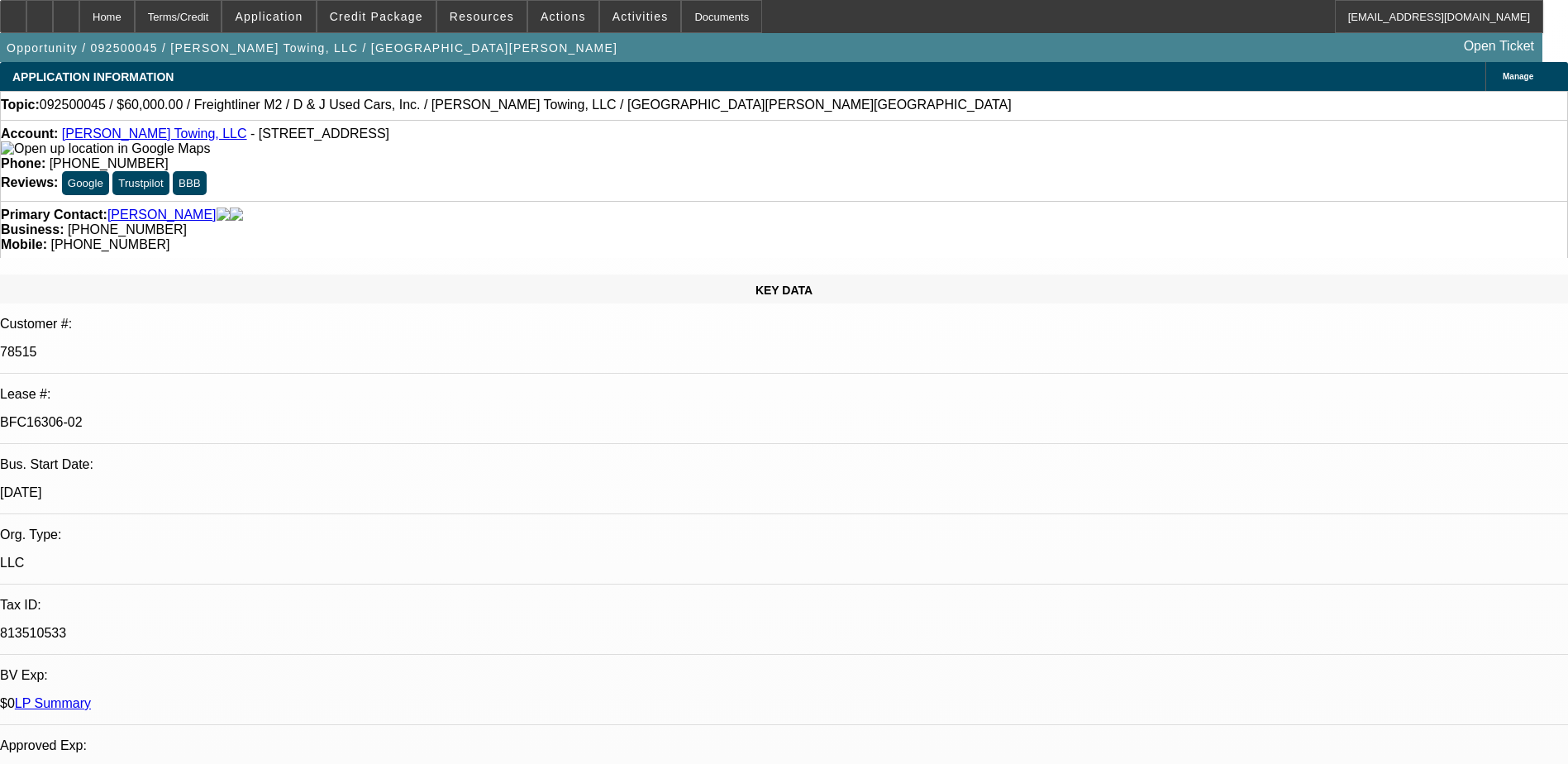
select select "1"
select select "3"
select select "6"
select select "1"
select select "3"
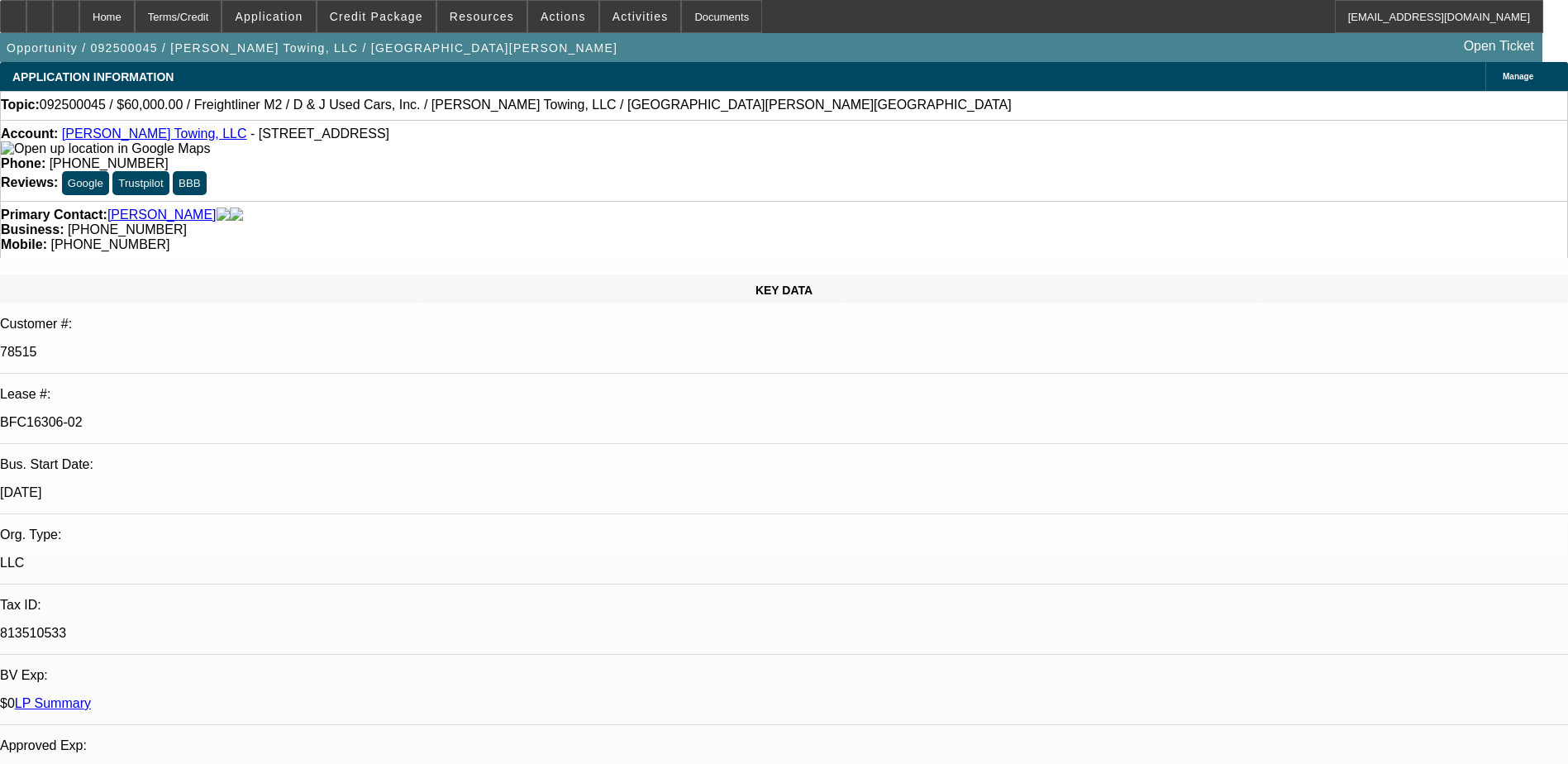
select select "6"
select select "1"
select select "3"
select select "6"
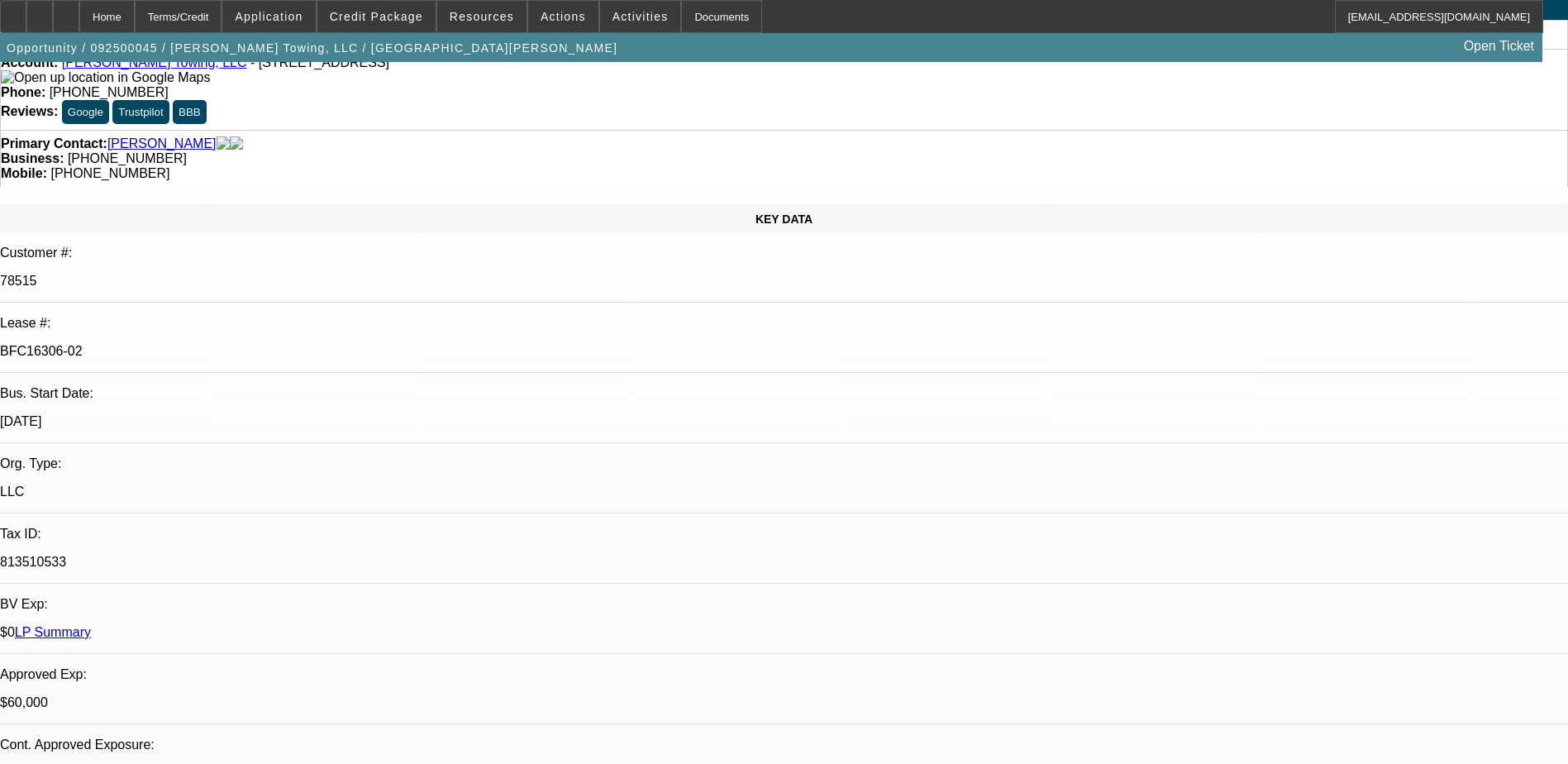
scroll to position [166, 0]
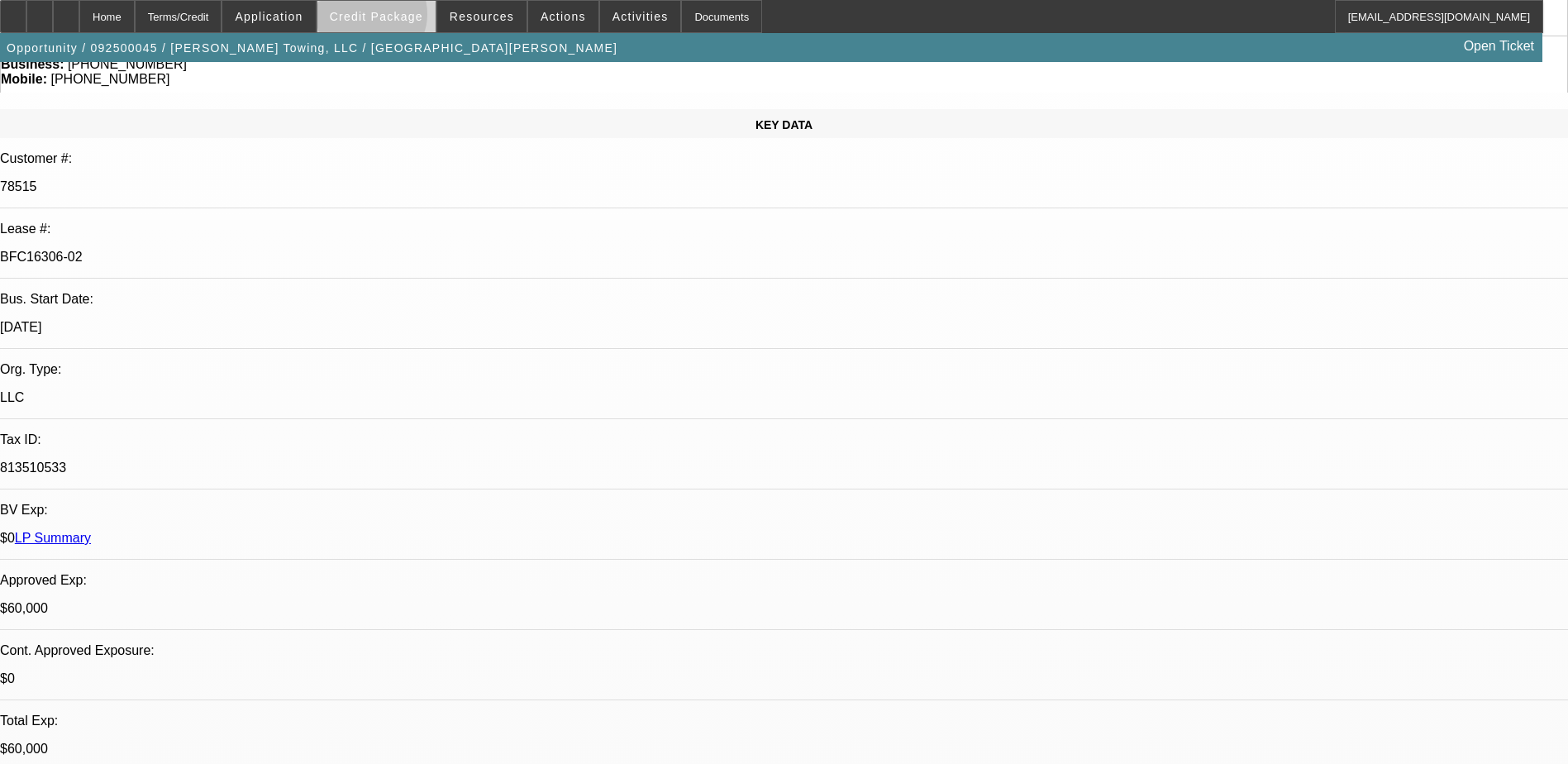
click at [398, 18] on span "Credit Package" at bounding box center [376, 16] width 93 height 13
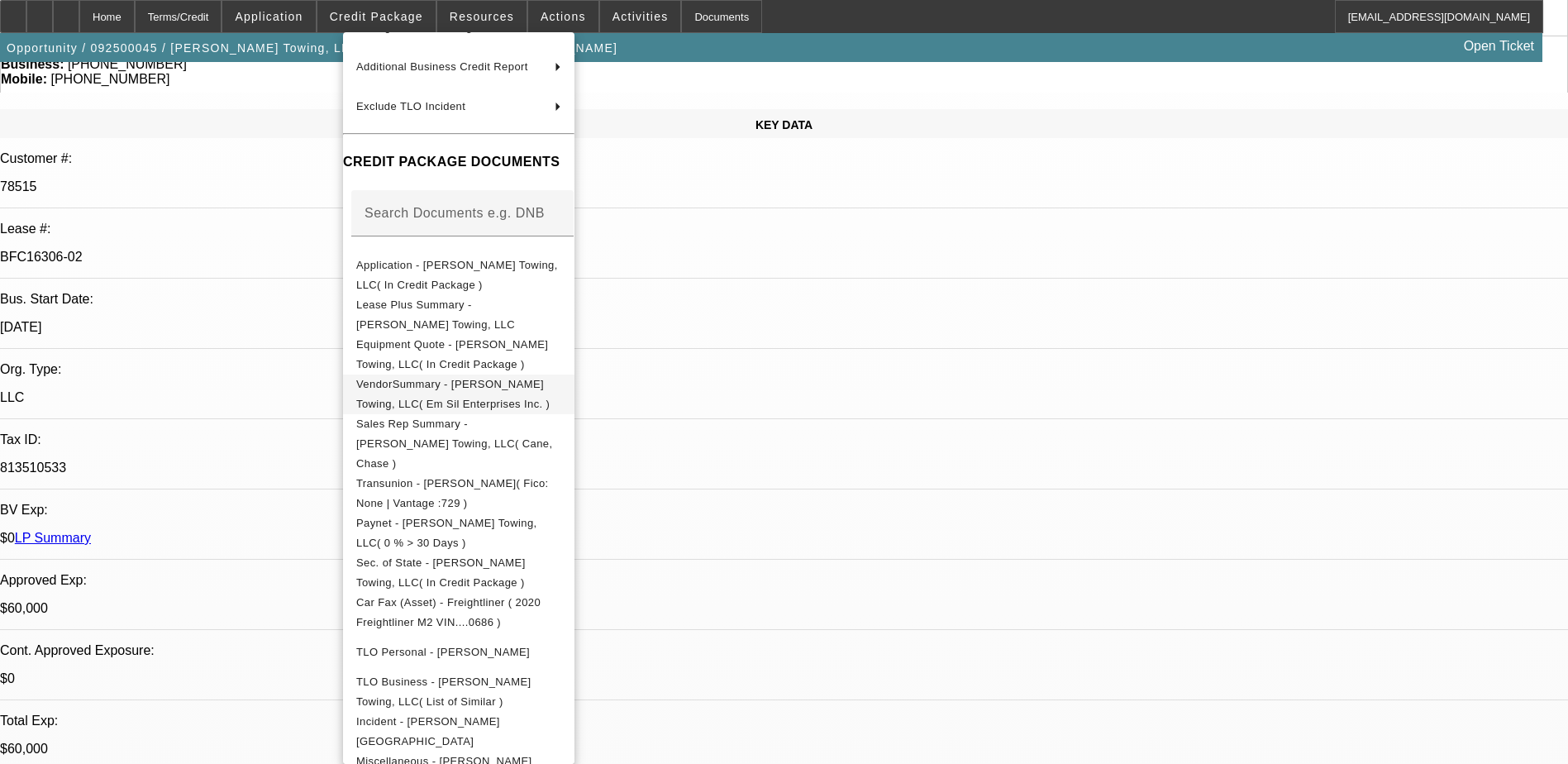
scroll to position [211, 0]
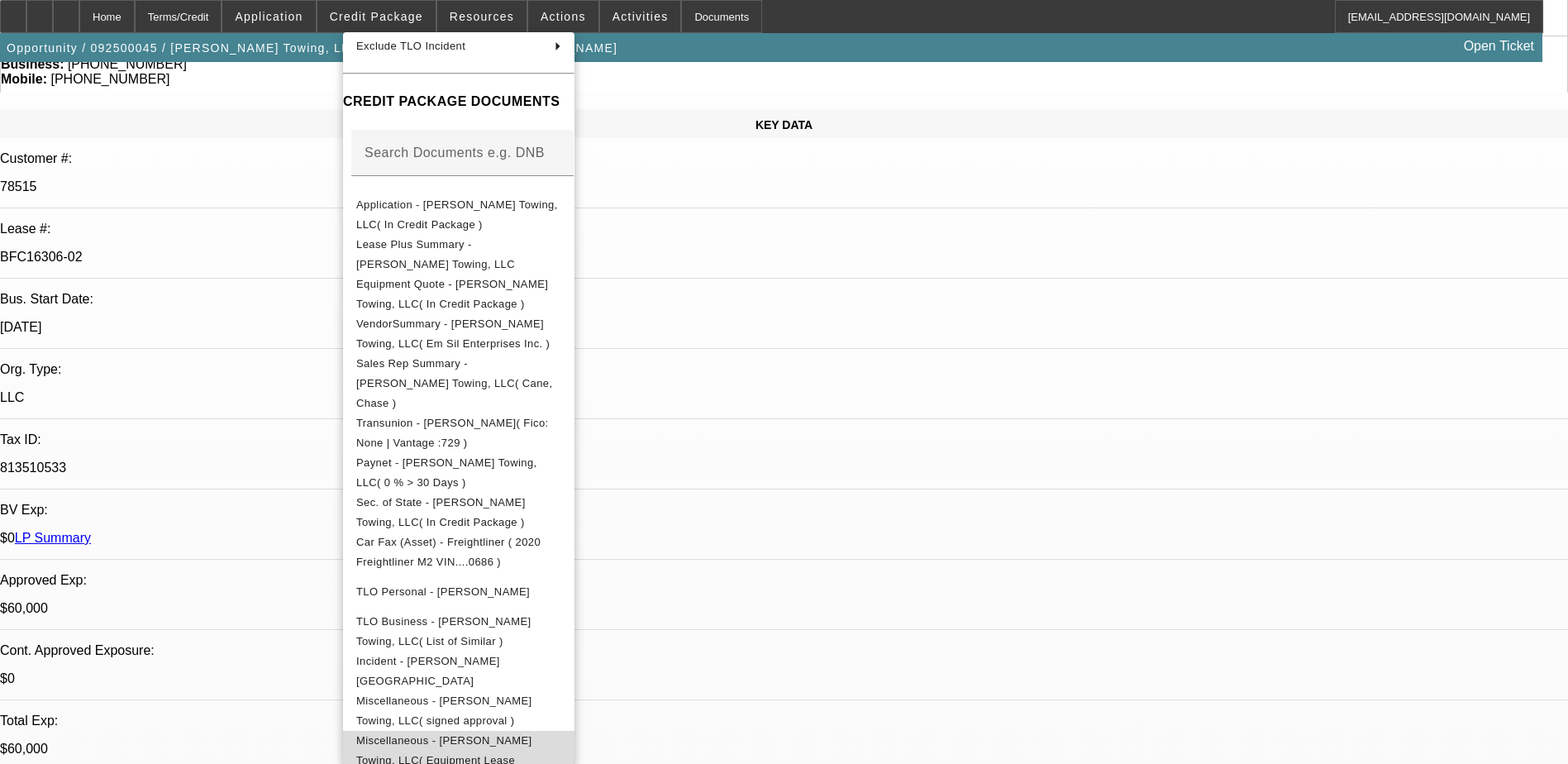
click at [518, 734] on span "Miscellaneous - Tyler Clark's Towing, LLC( Equipment Lease Approval )" at bounding box center [444, 760] width 176 height 52
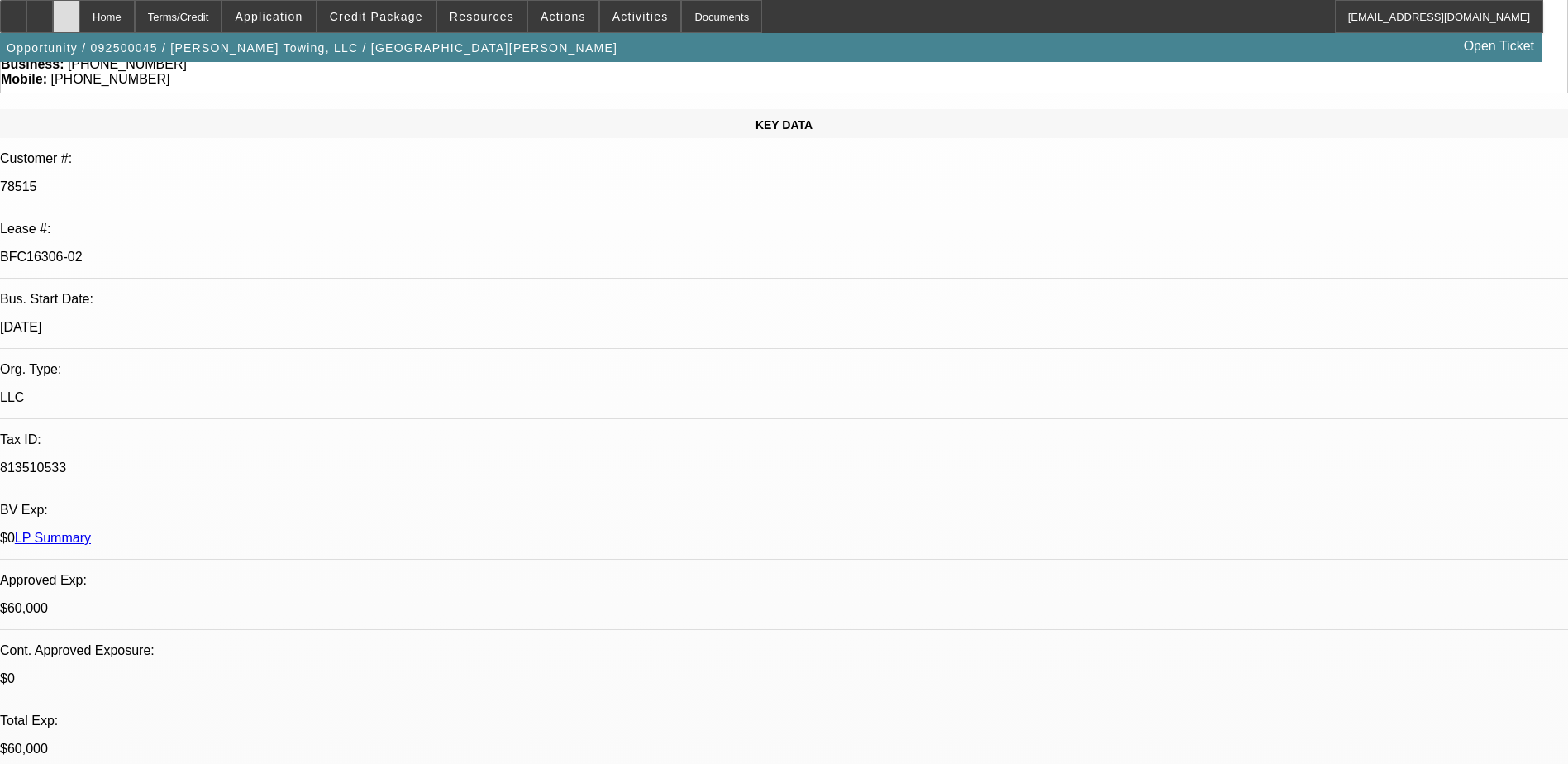
click at [79, 8] on div at bounding box center [66, 16] width 26 height 33
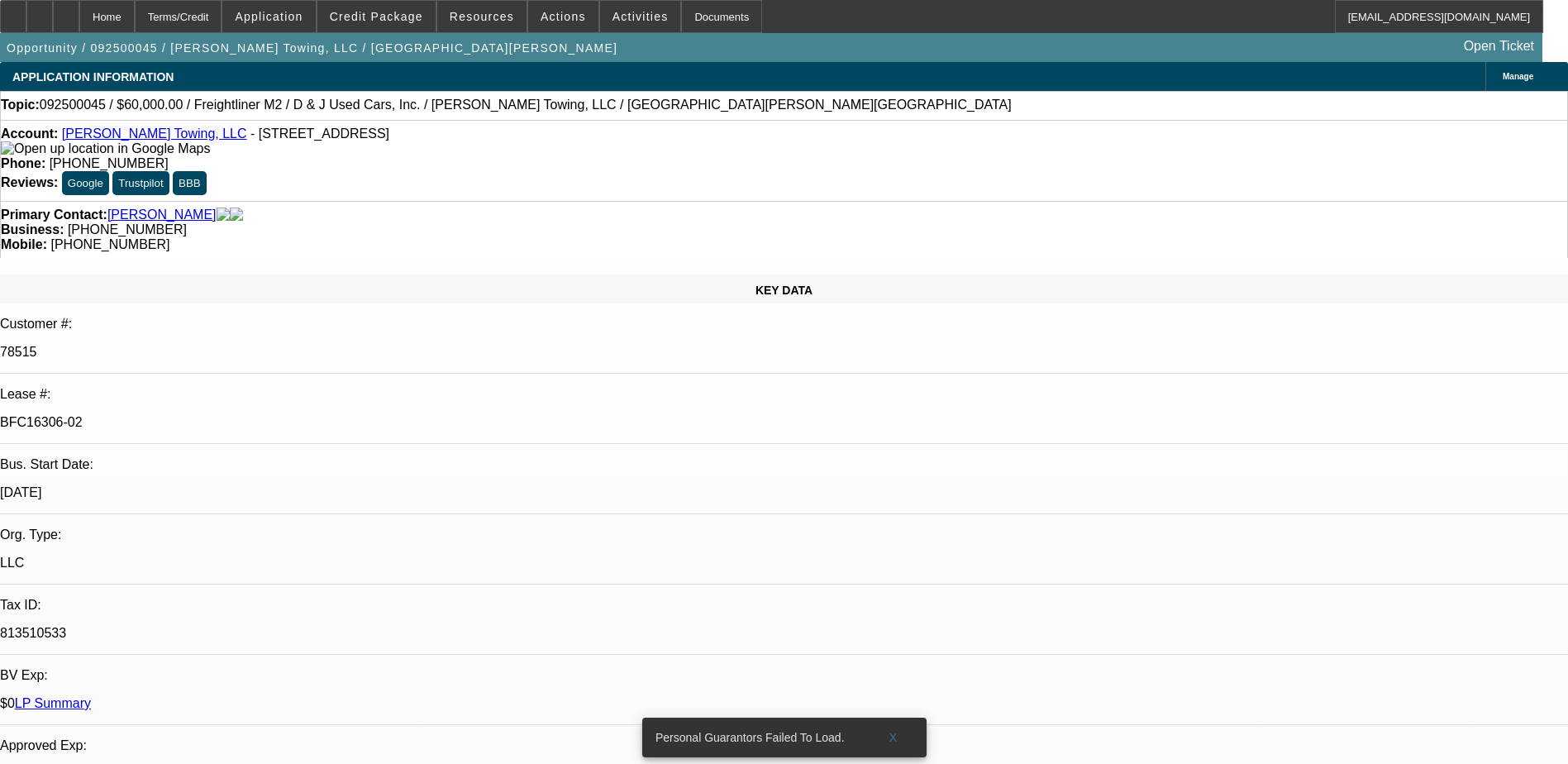
select select "0"
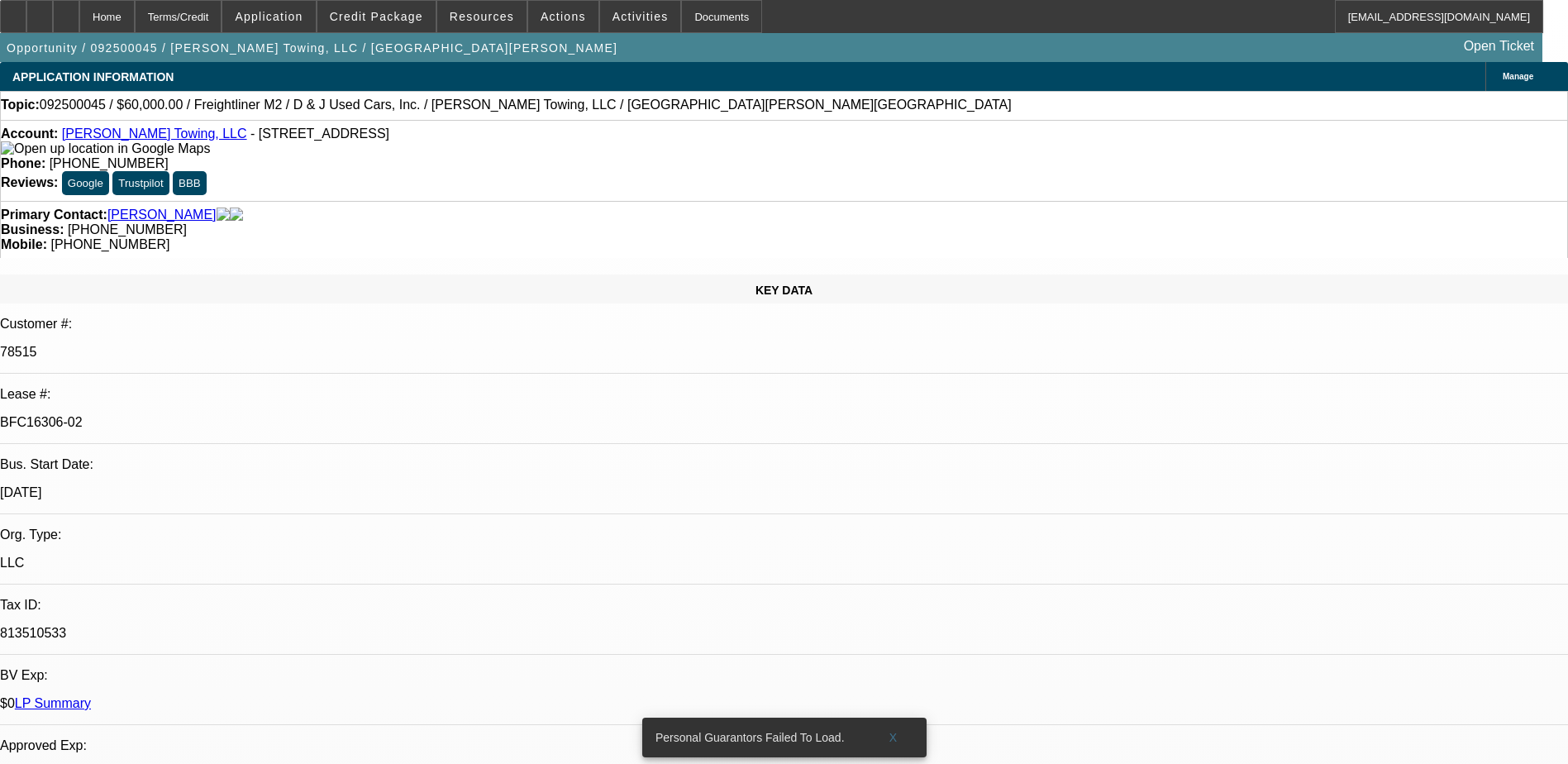
select select "0"
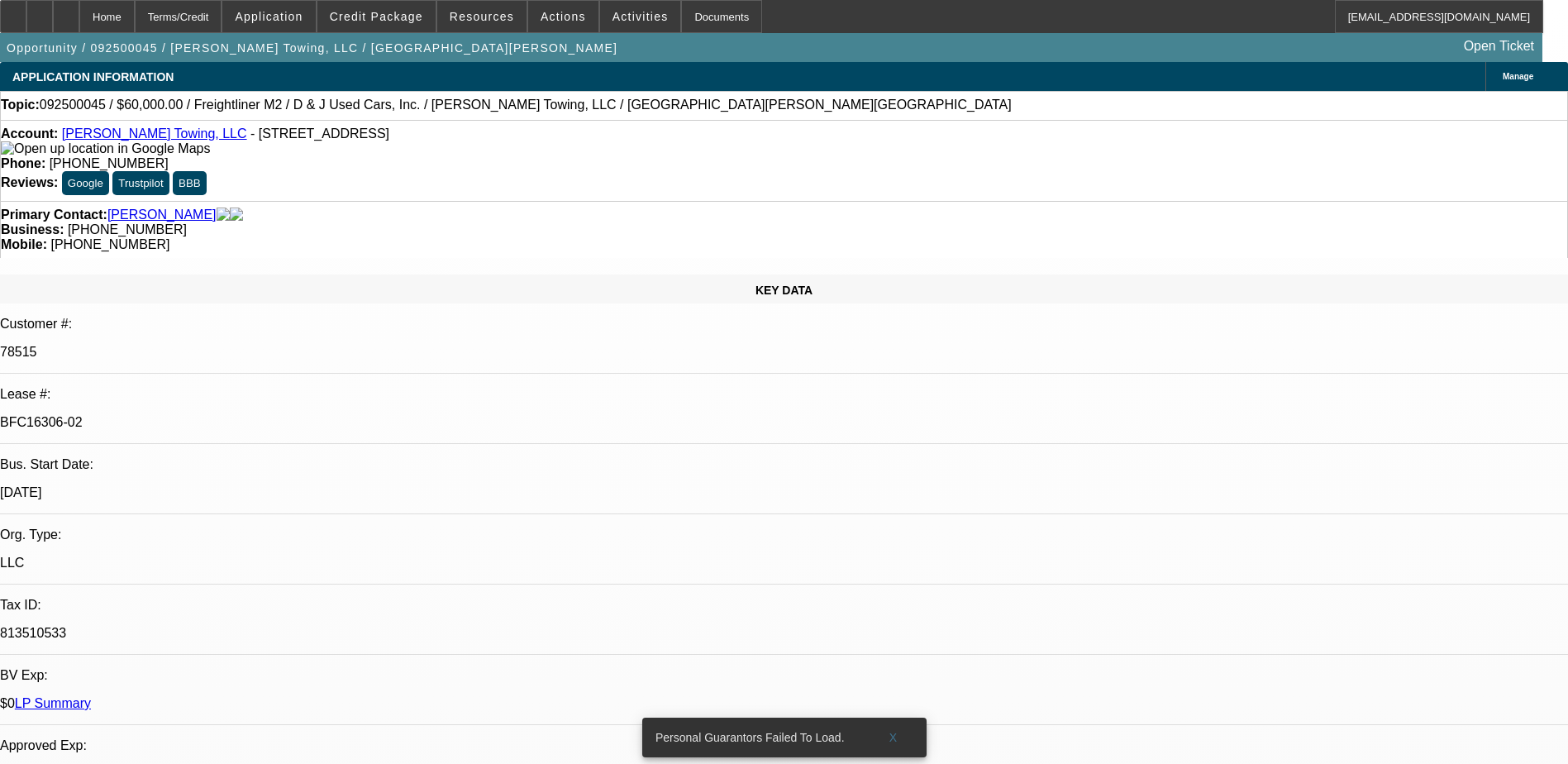
select select "0"
select select "1"
select select "3"
select select "6"
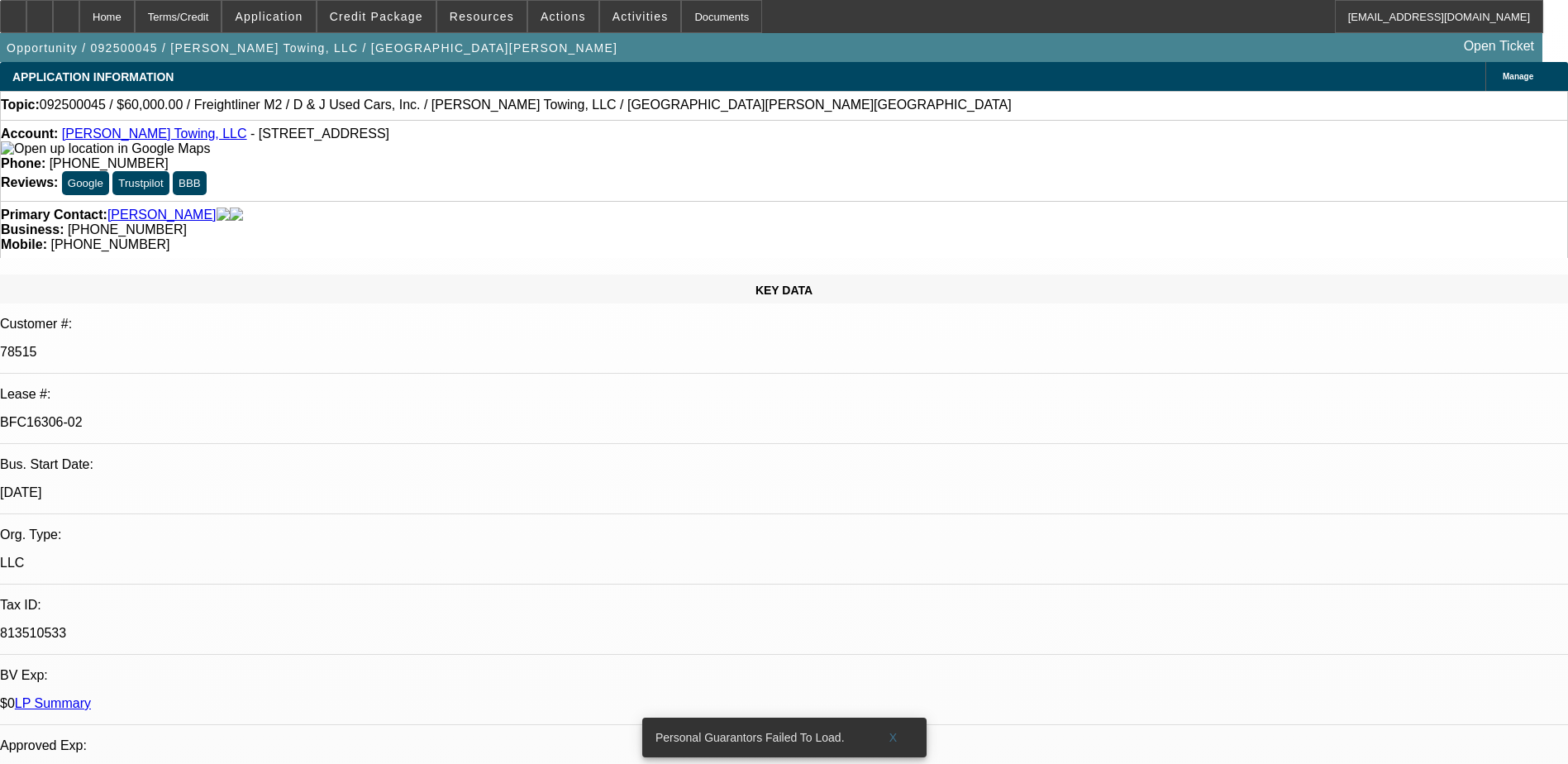
select select "1"
select select "3"
select select "6"
select select "1"
select select "3"
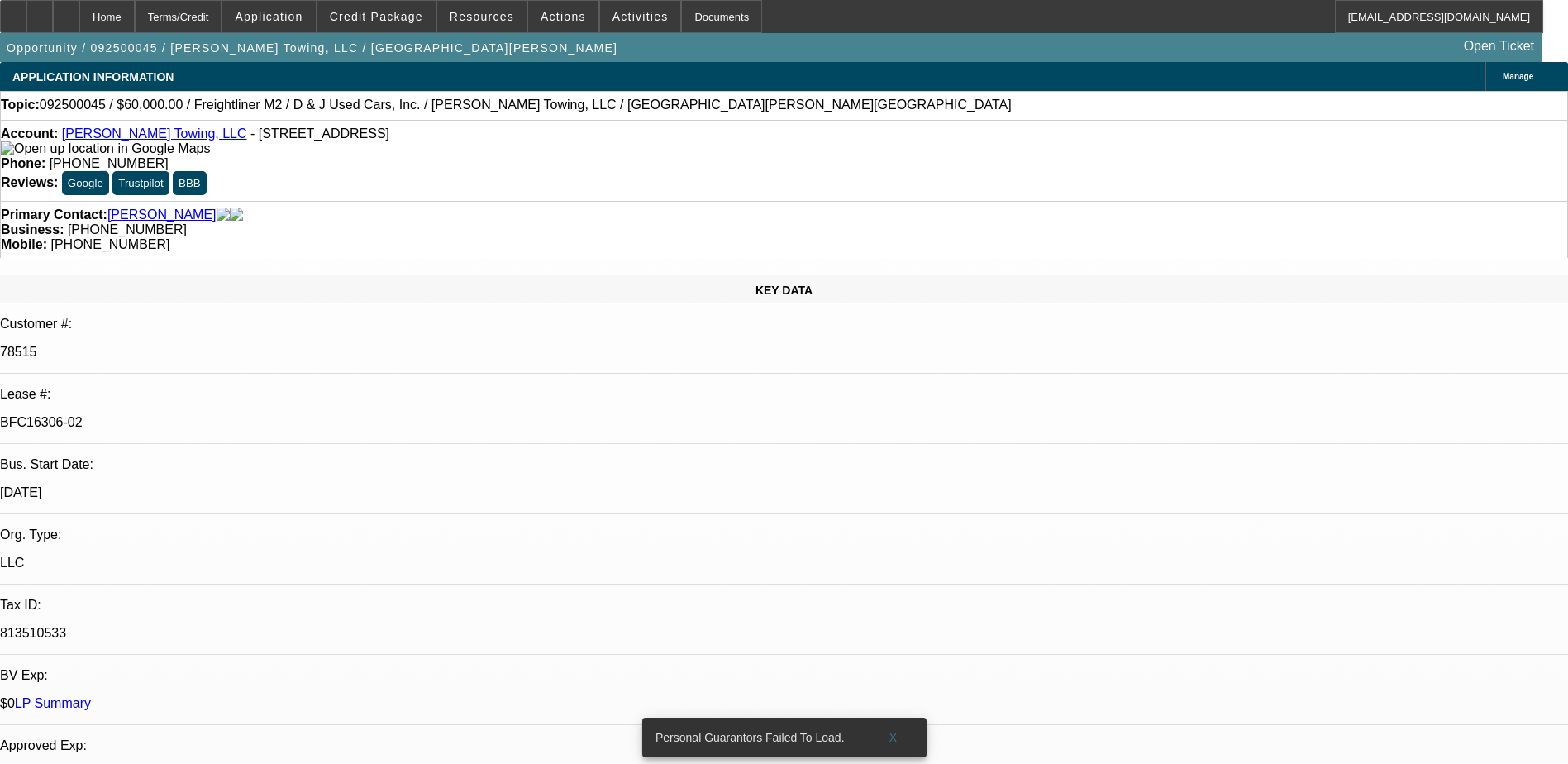
select select "6"
select select "1"
select select "3"
select select "6"
click at [66, 11] on icon at bounding box center [66, 11] width 0 height 0
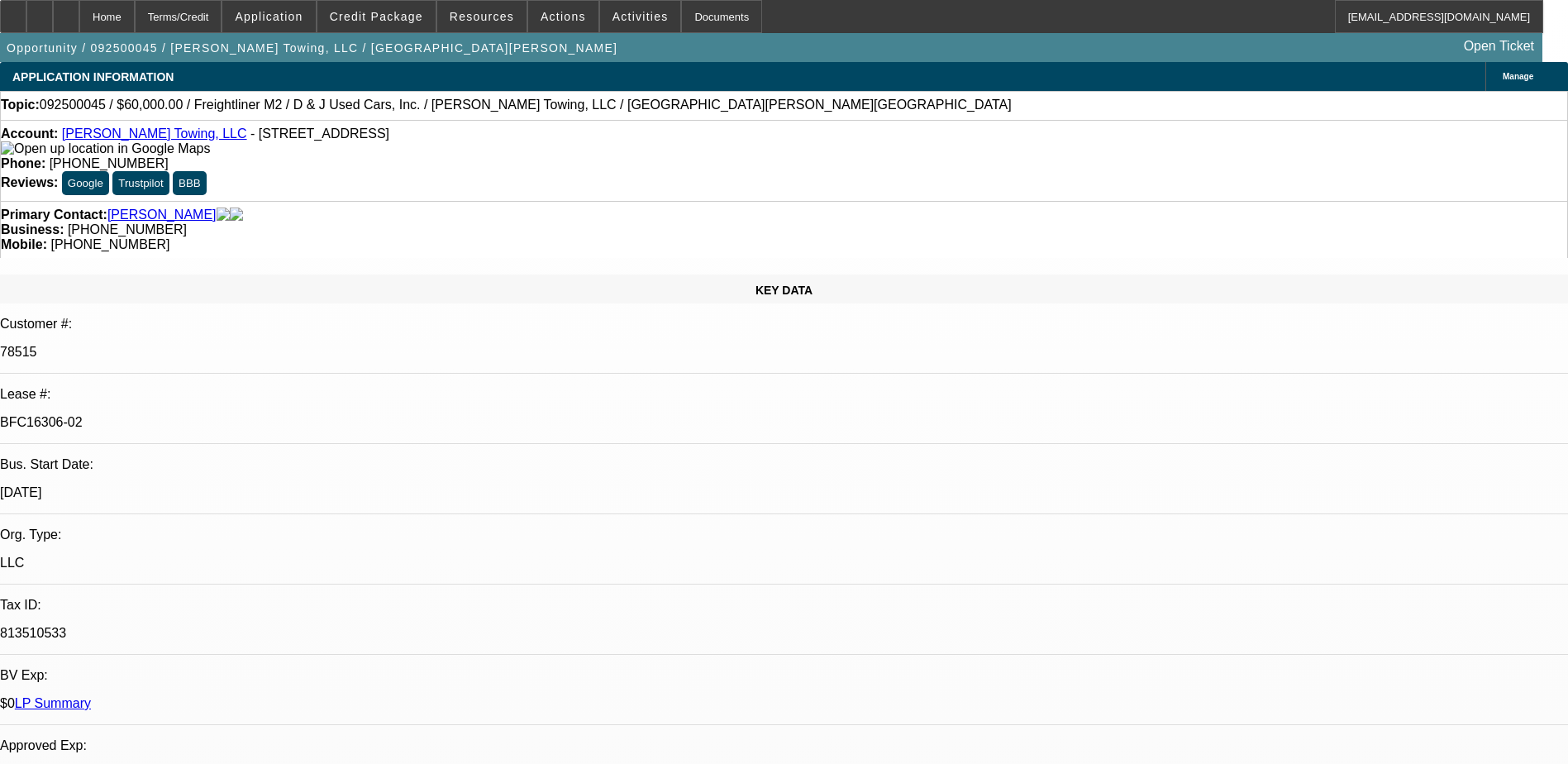
select select "0"
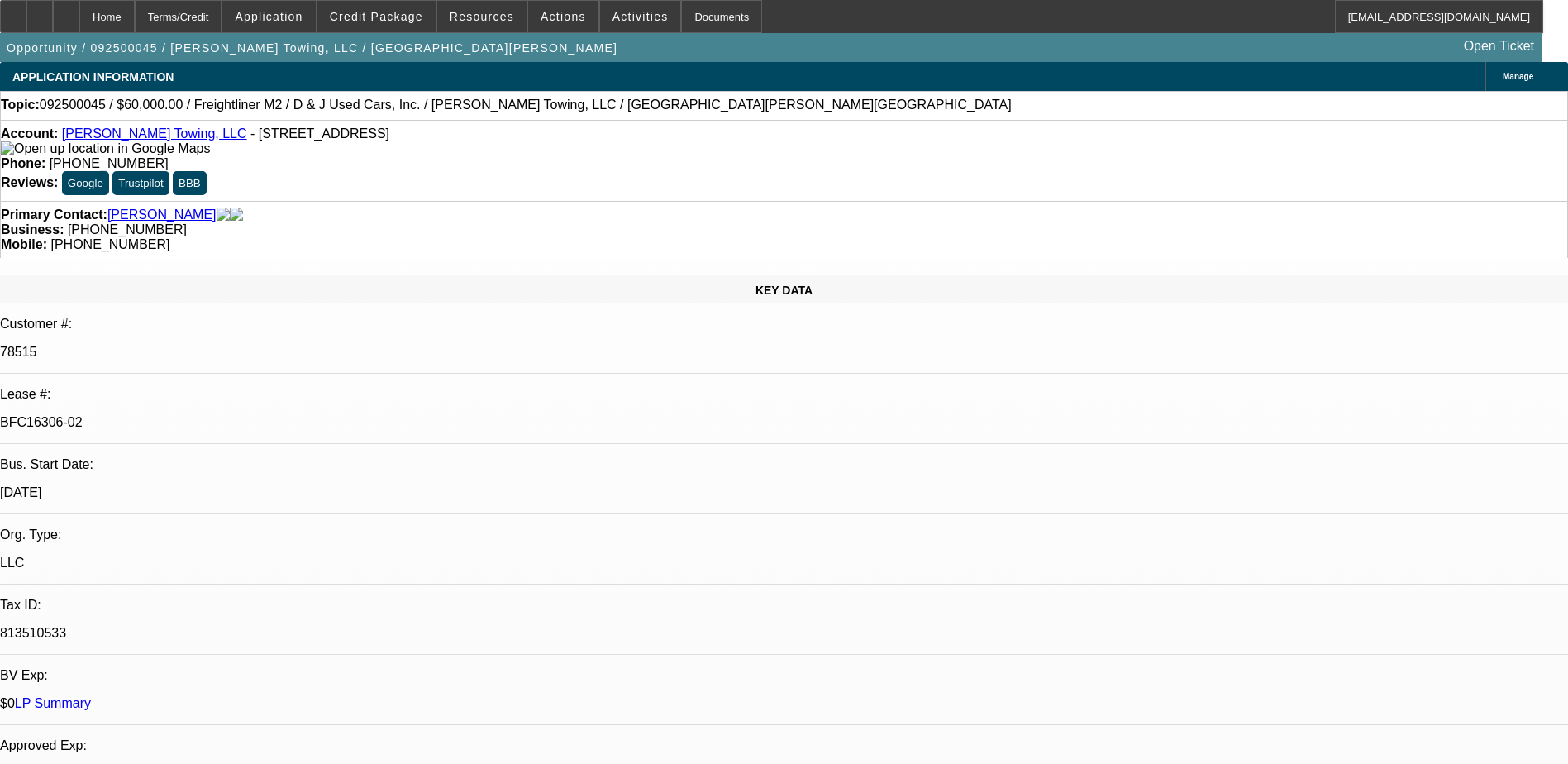
select select "0"
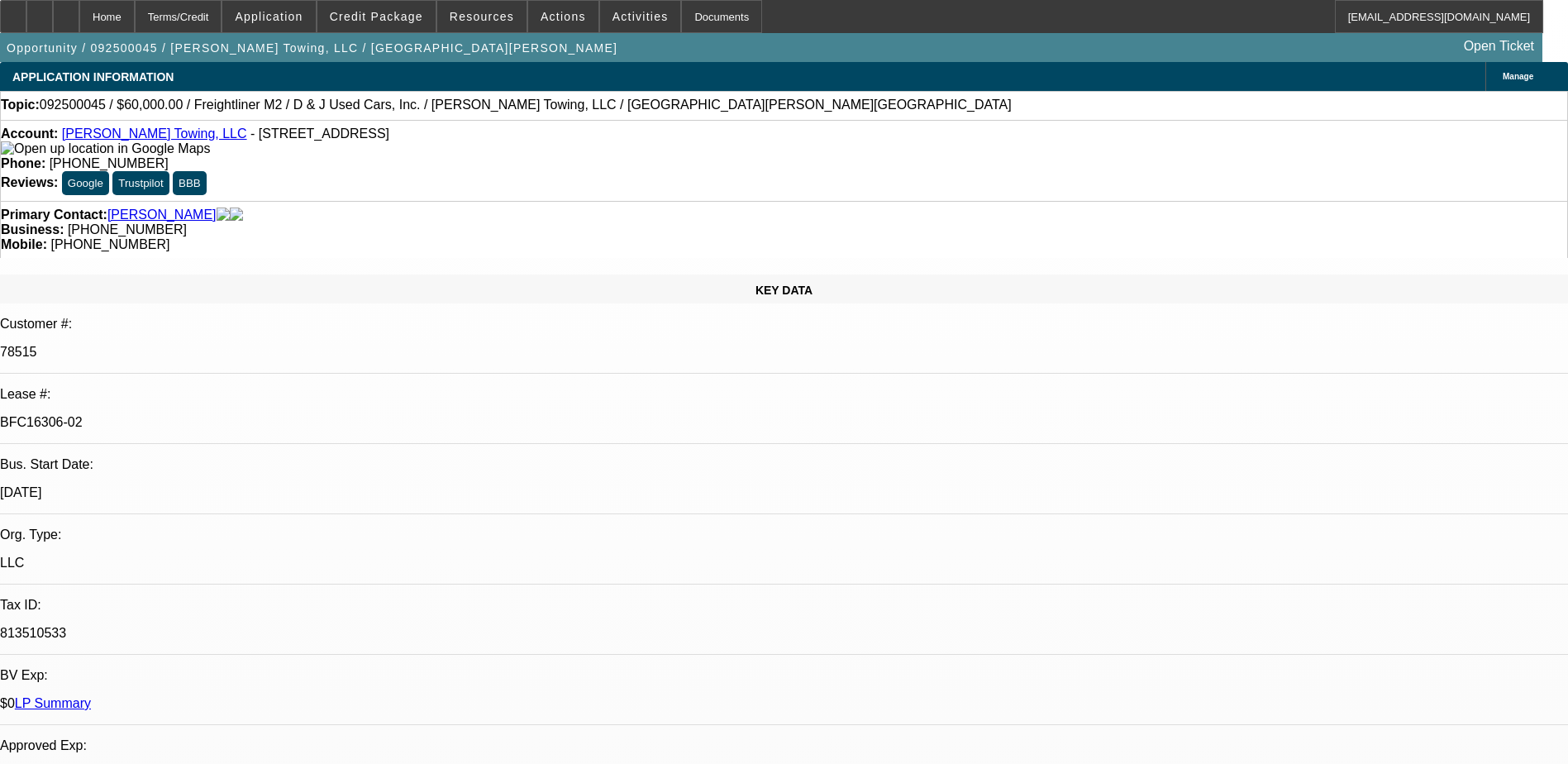
select select "0"
select select "1"
select select "3"
select select "6"
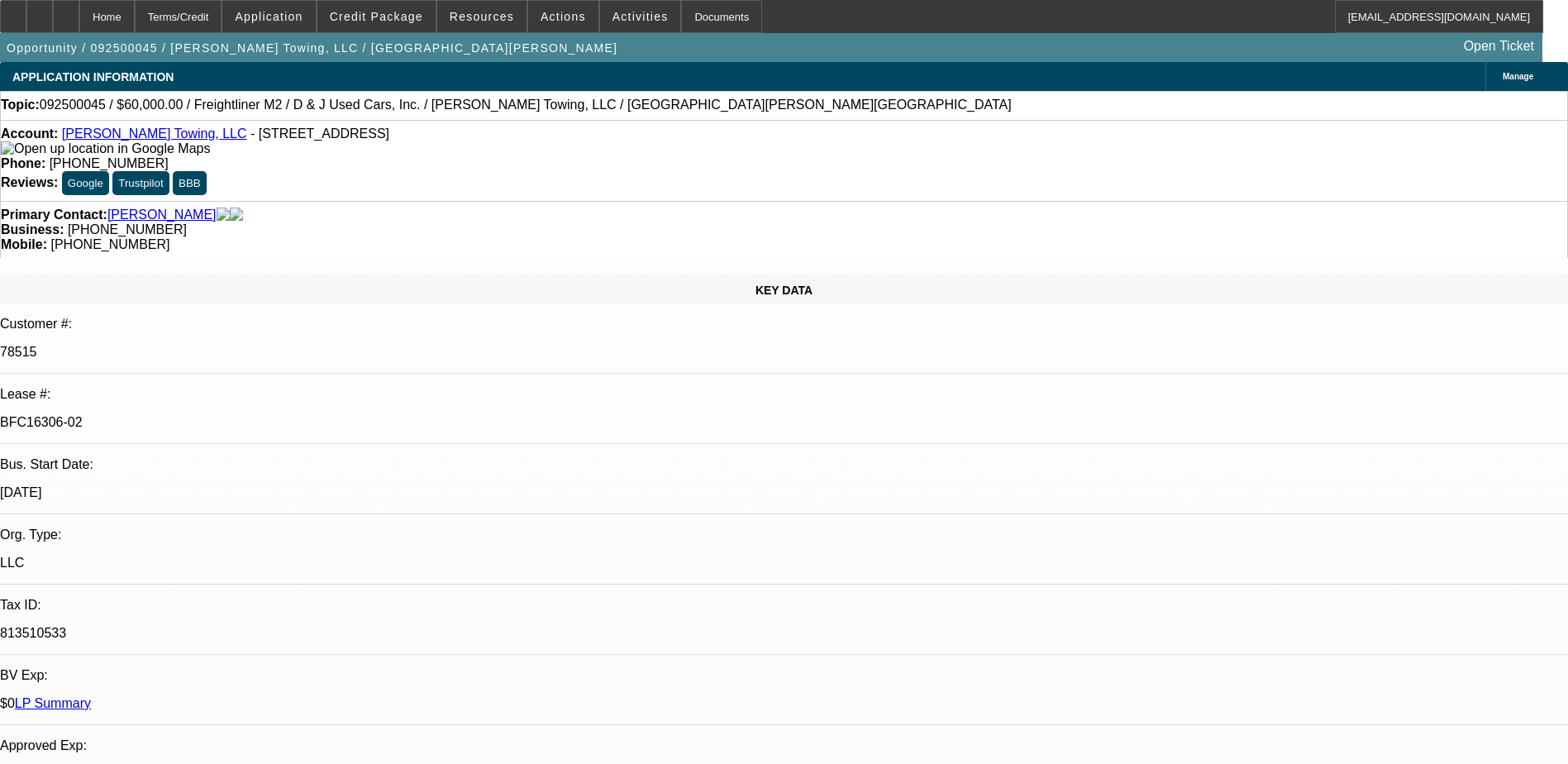
select select "1"
select select "3"
select select "6"
select select "1"
select select "3"
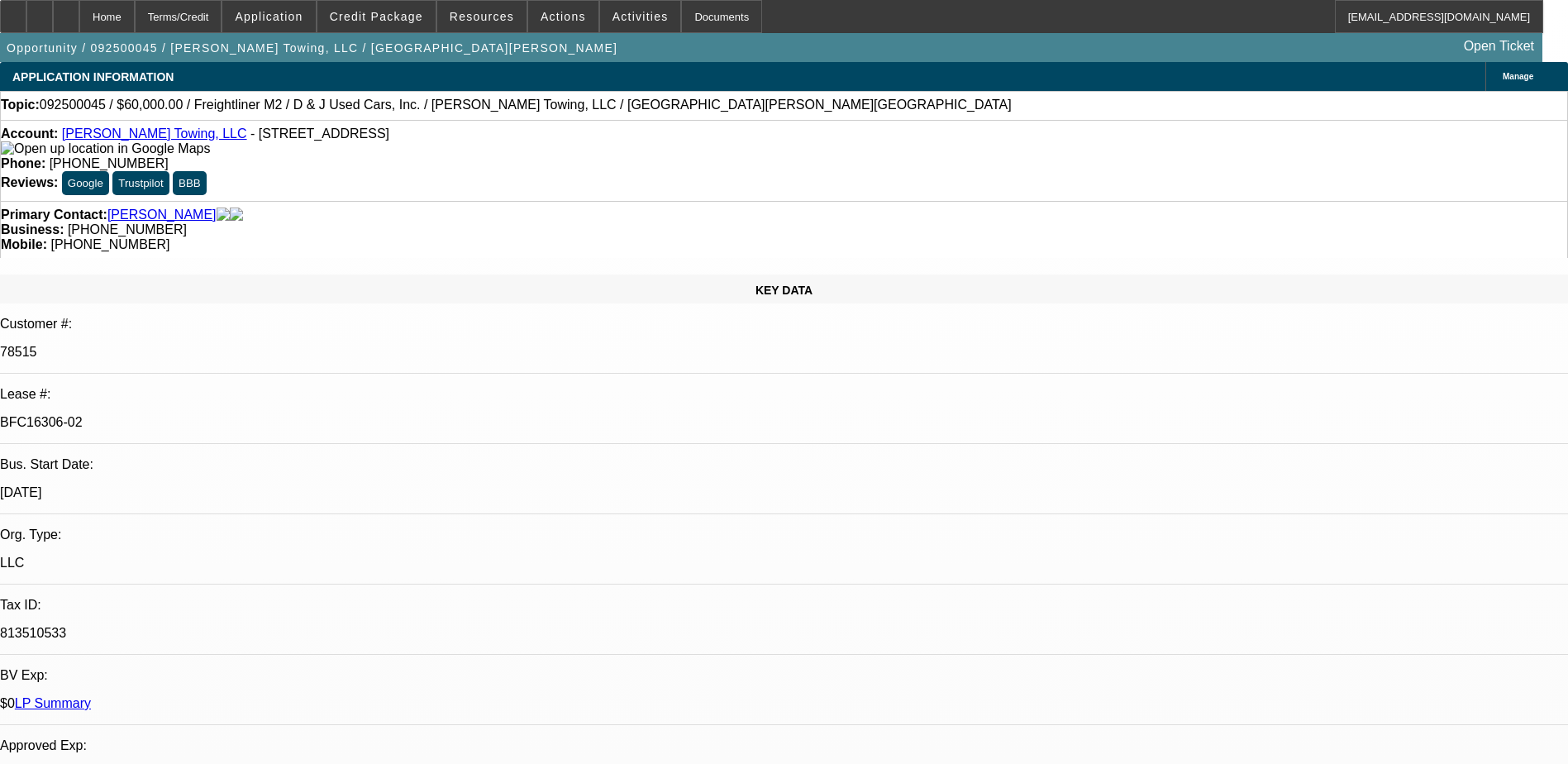
select select "6"
select select "1"
select select "3"
select select "6"
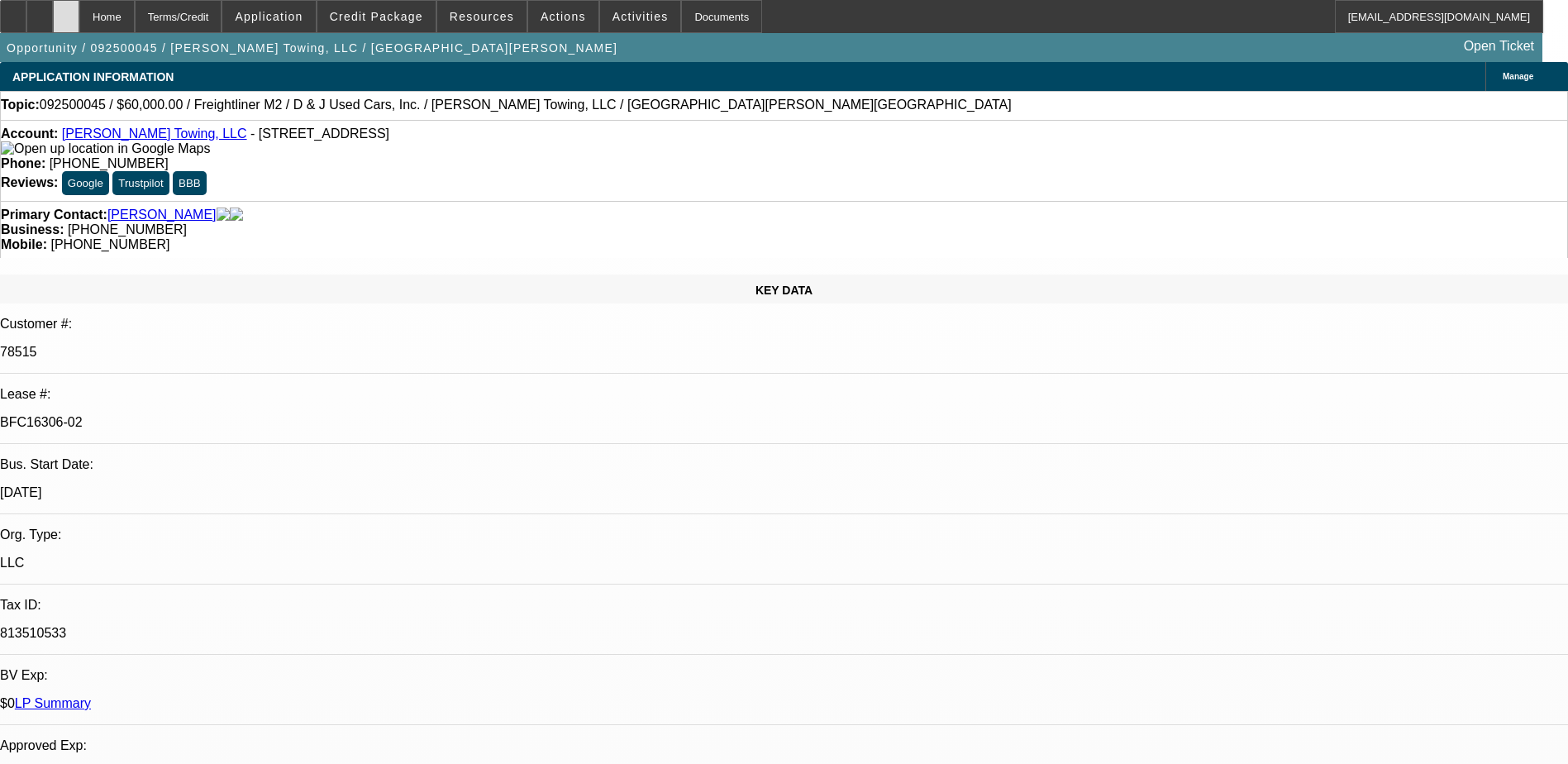
click at [79, 15] on div at bounding box center [66, 16] width 26 height 33
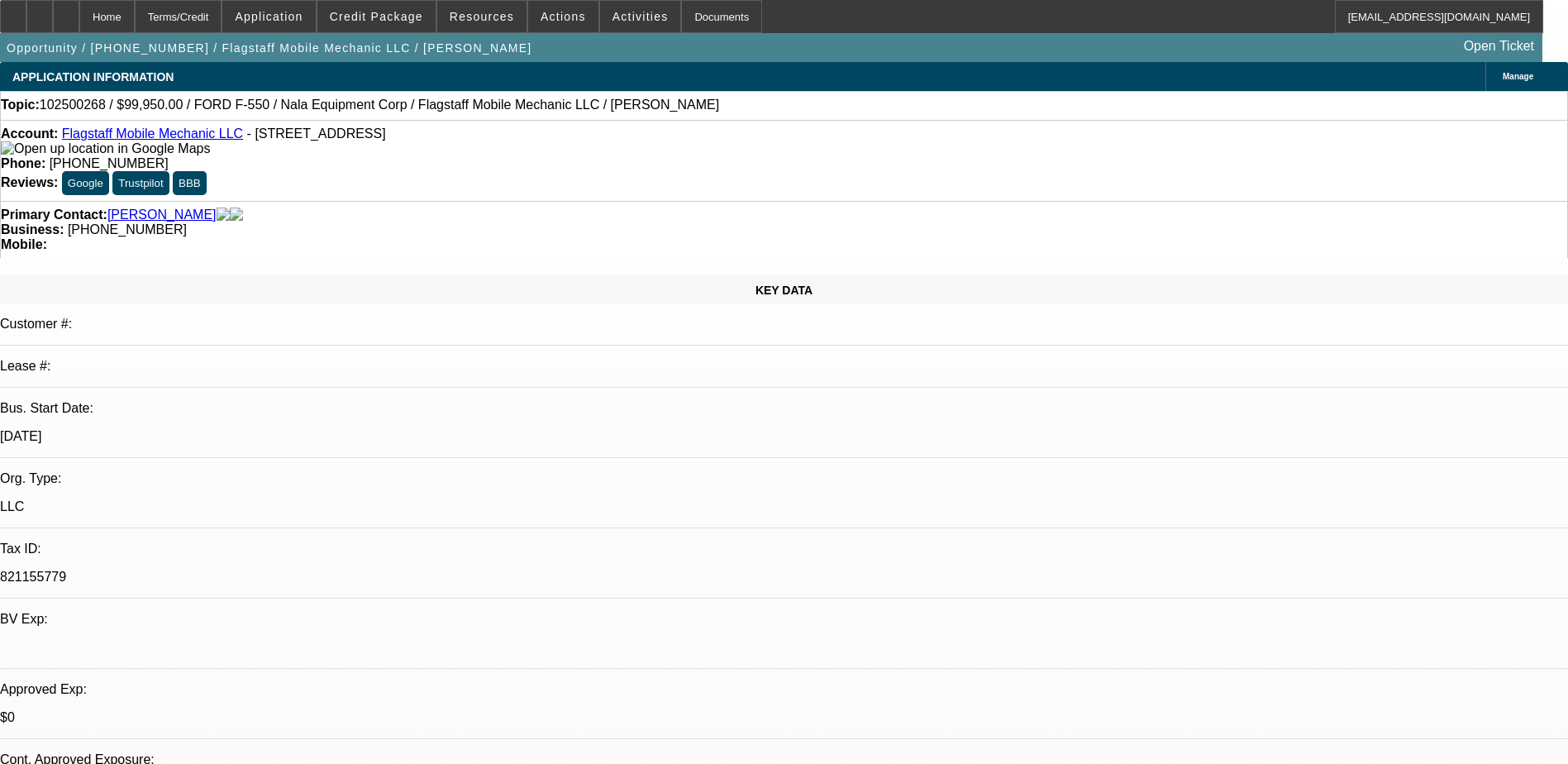
select select "0"
select select "6"
click at [66, 11] on icon at bounding box center [66, 11] width 0 height 0
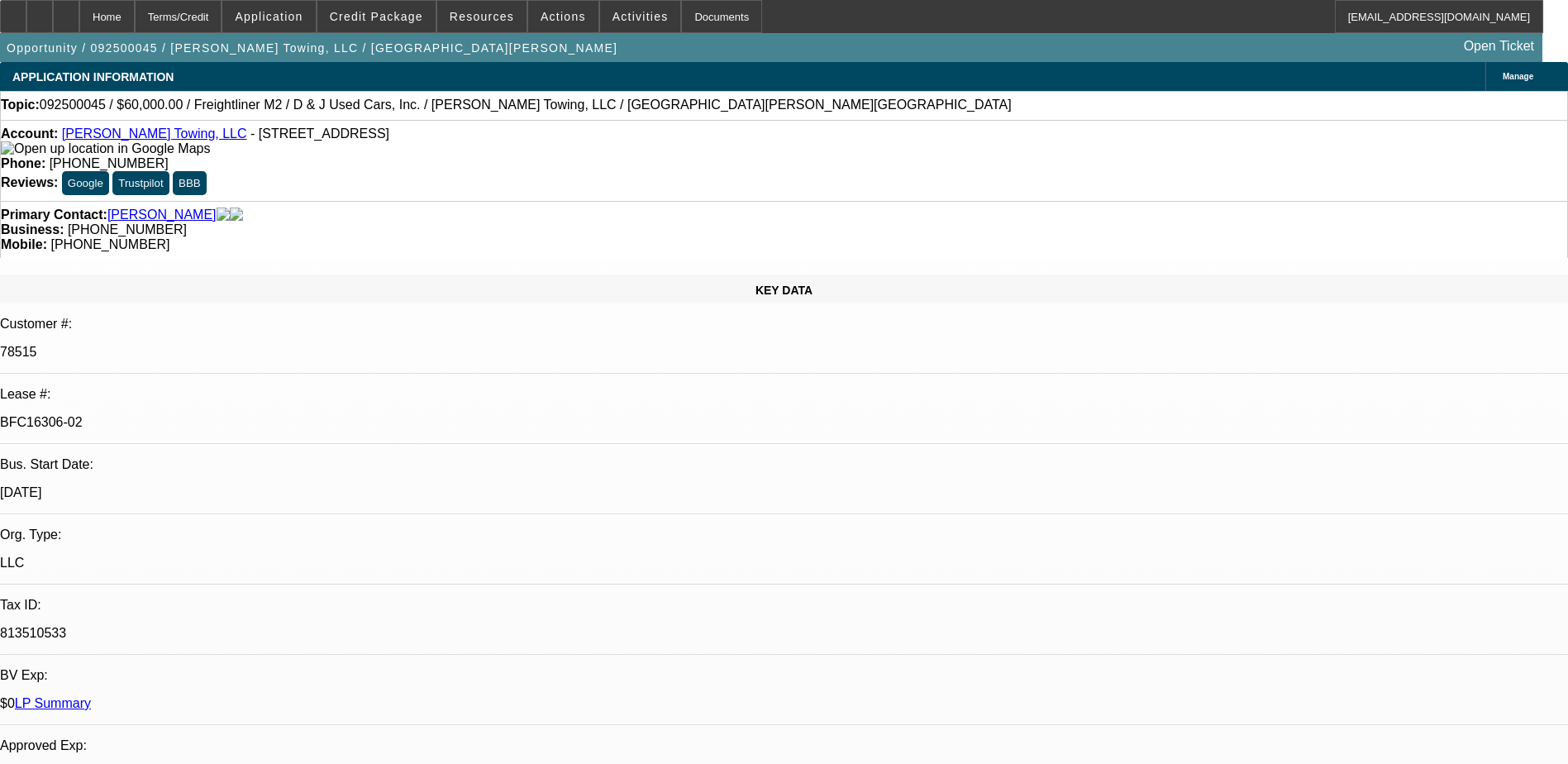
select select "0"
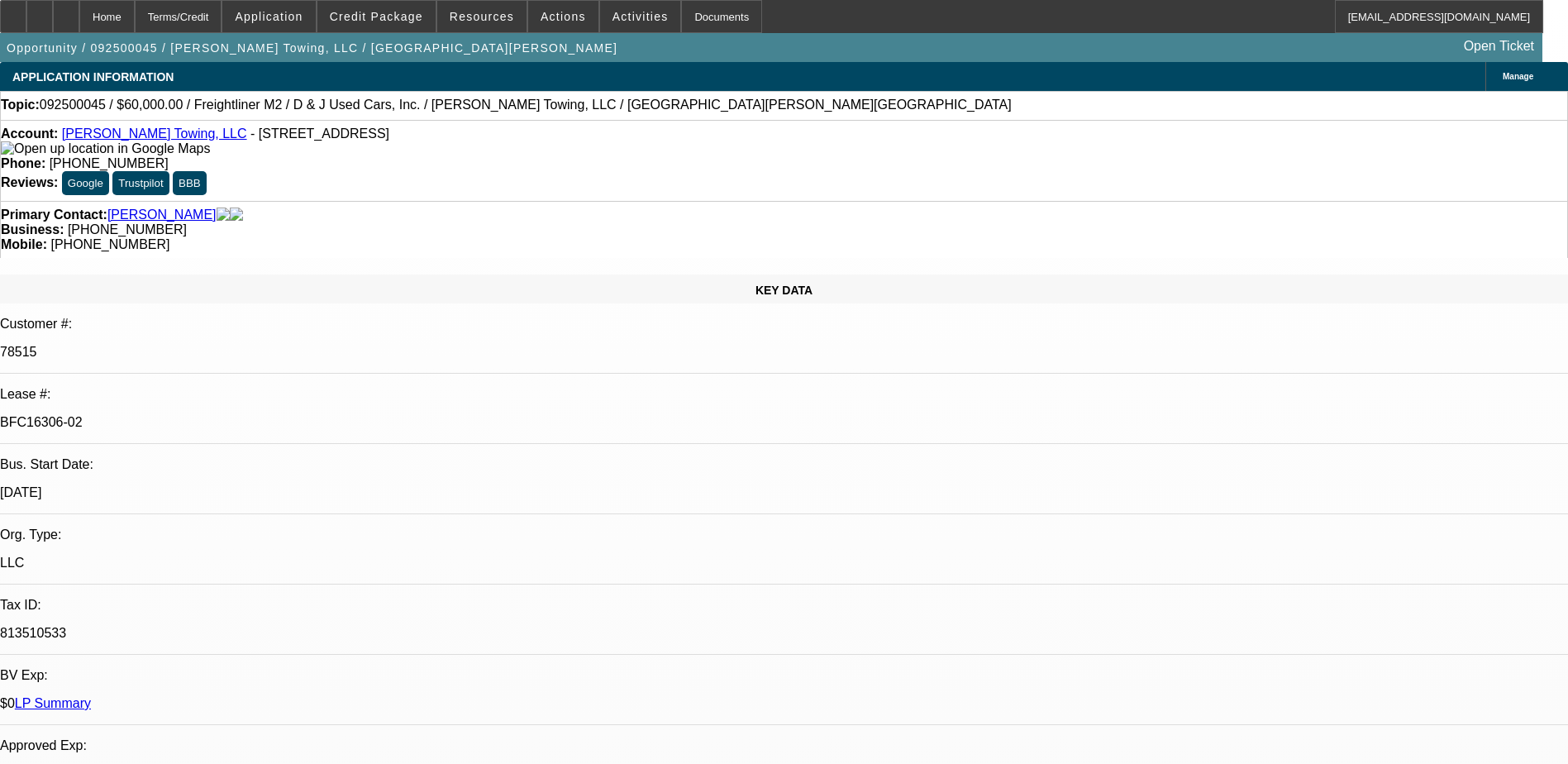
select select "0"
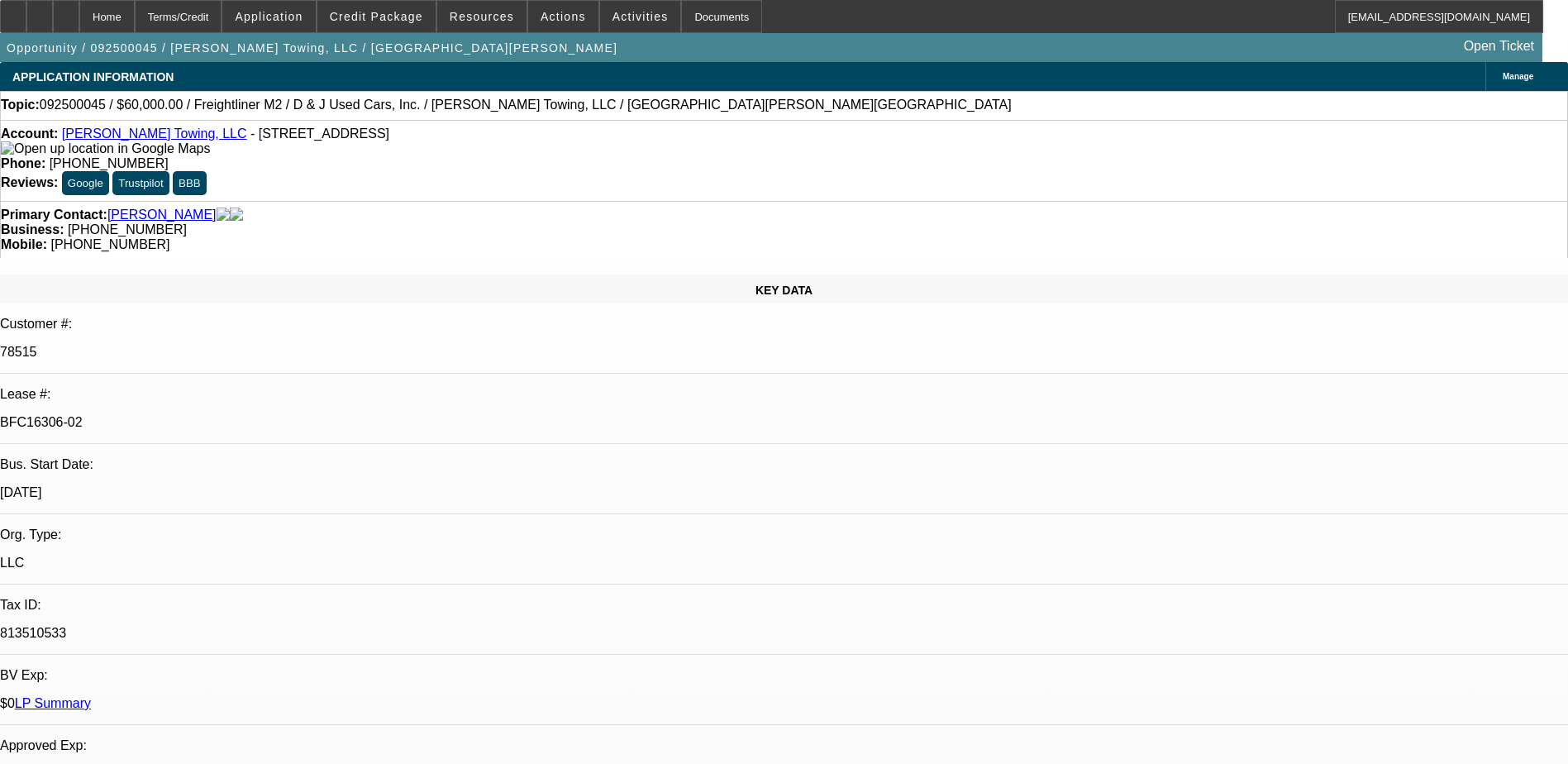
select select "0"
select select "1"
select select "3"
select select "6"
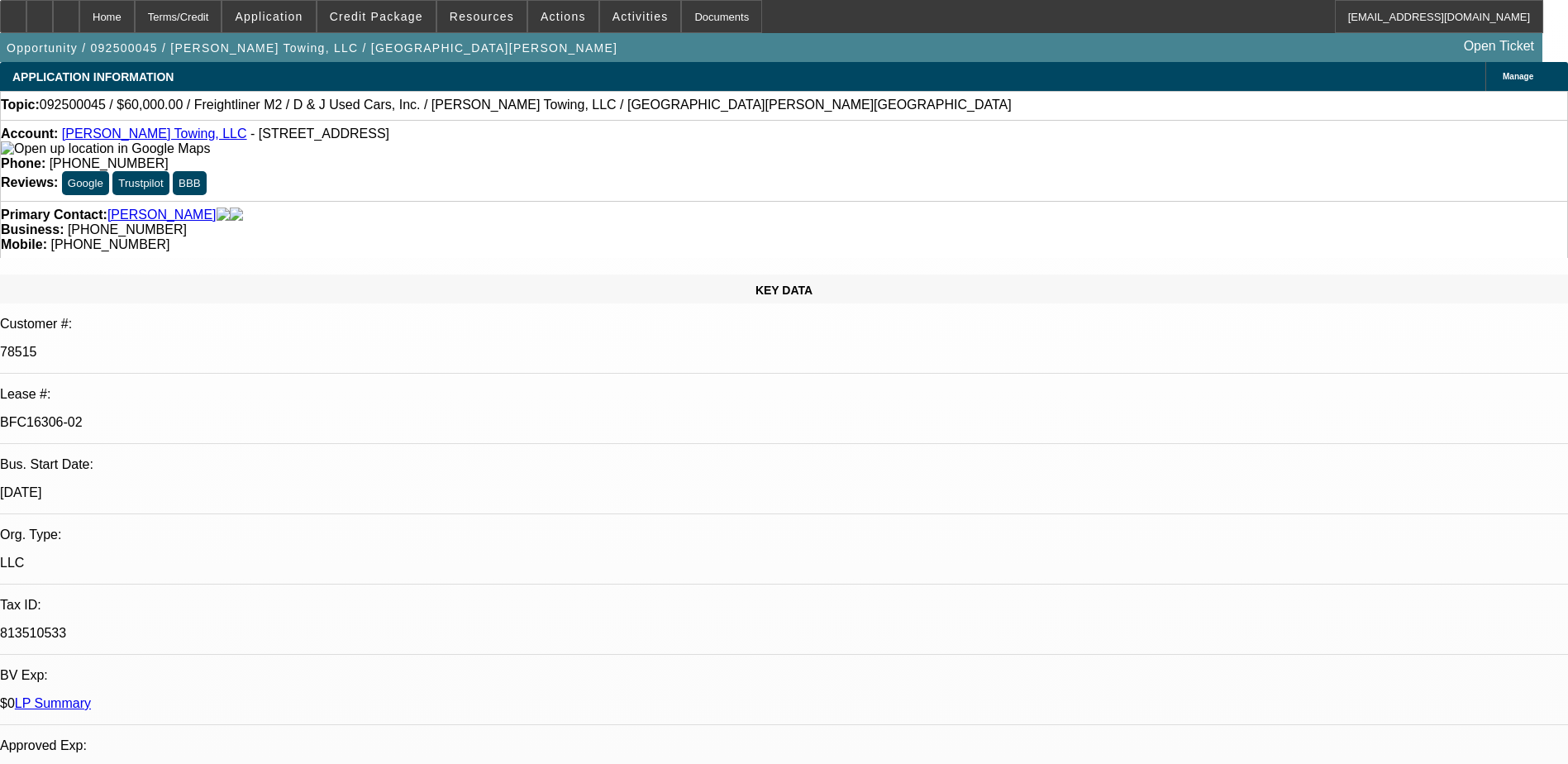
select select "1"
select select "3"
select select "6"
select select "1"
select select "3"
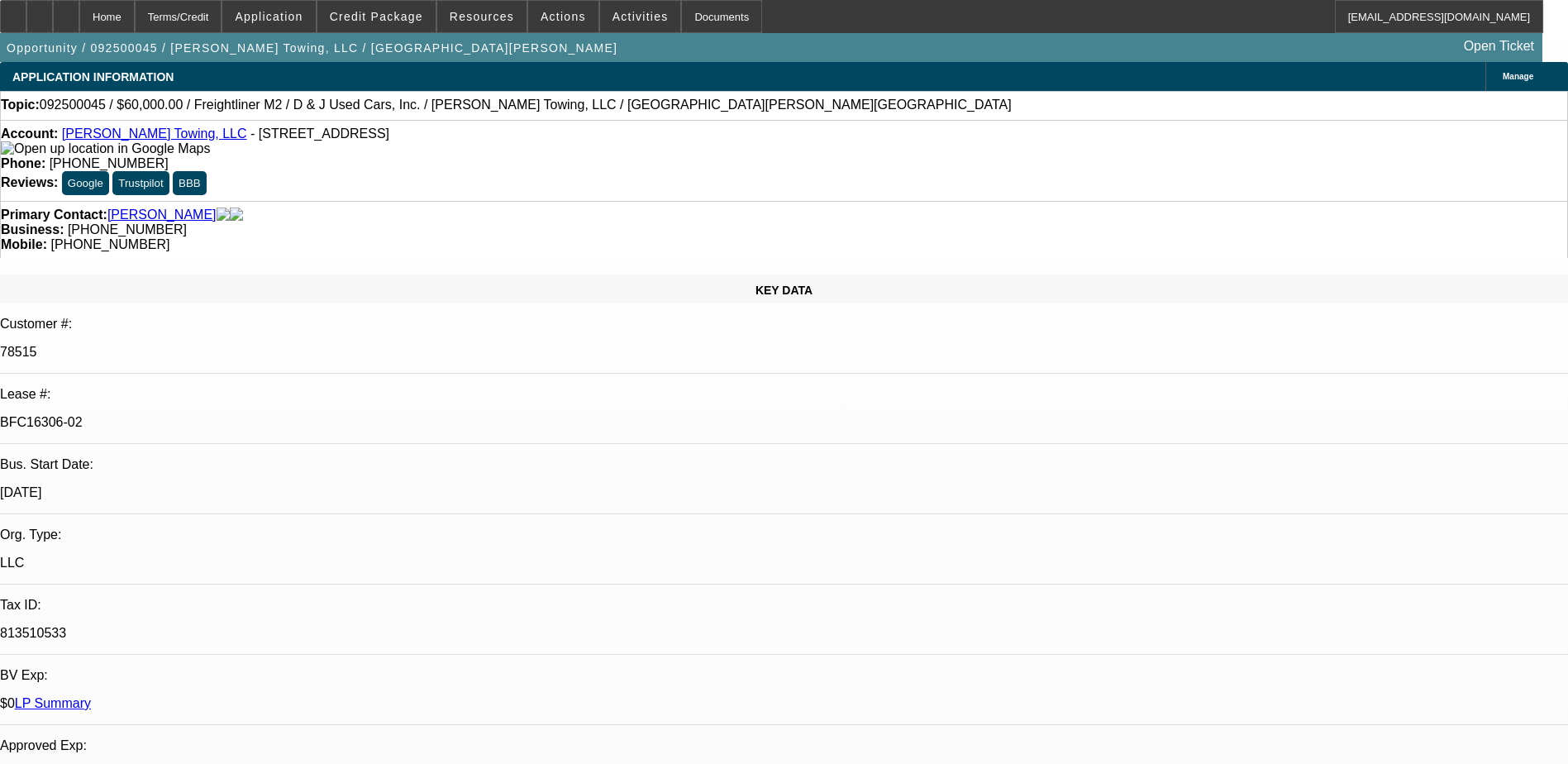
select select "6"
select select "1"
select select "3"
select select "6"
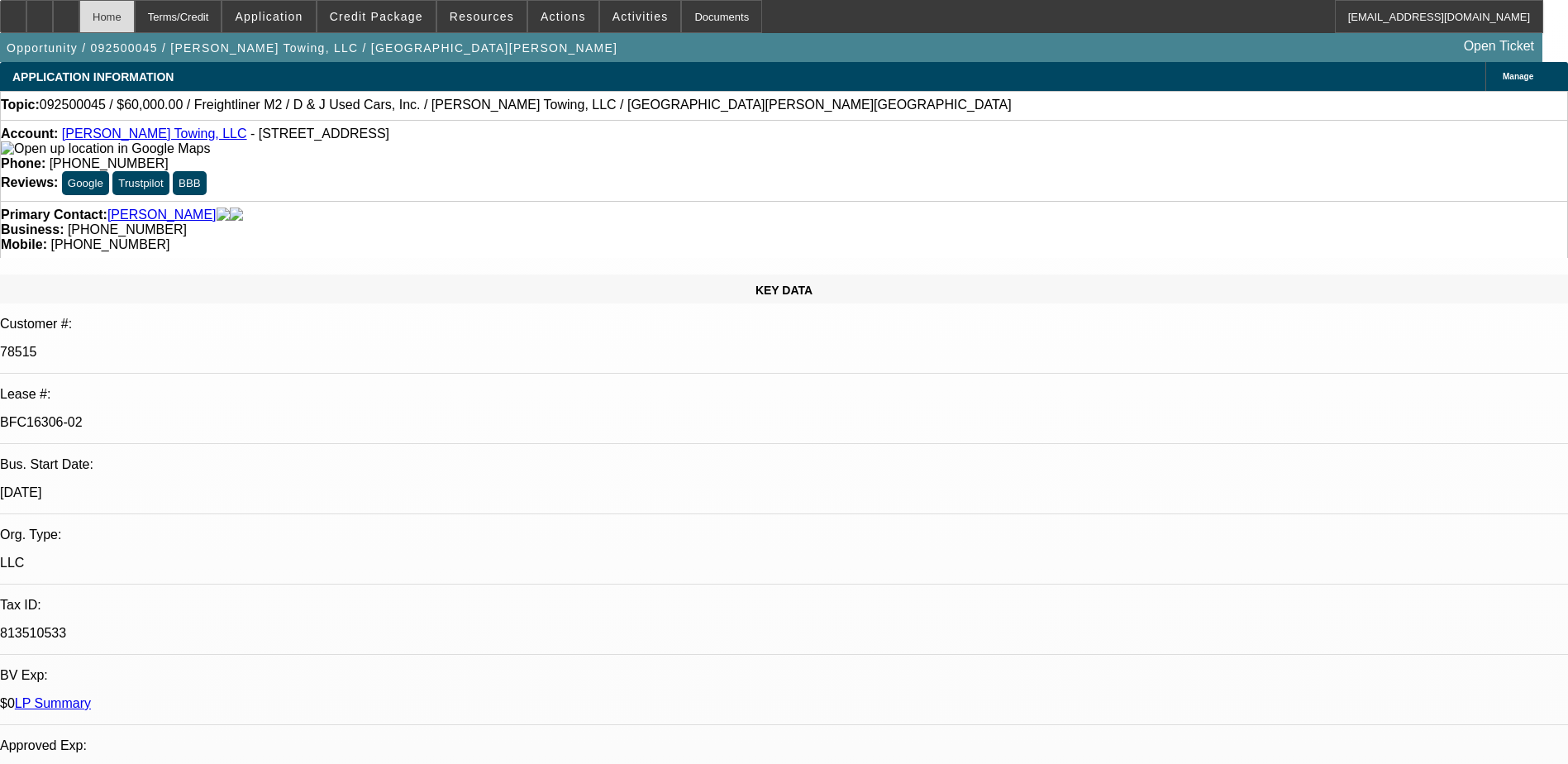
click at [135, 29] on div "Home" at bounding box center [106, 16] width 55 height 33
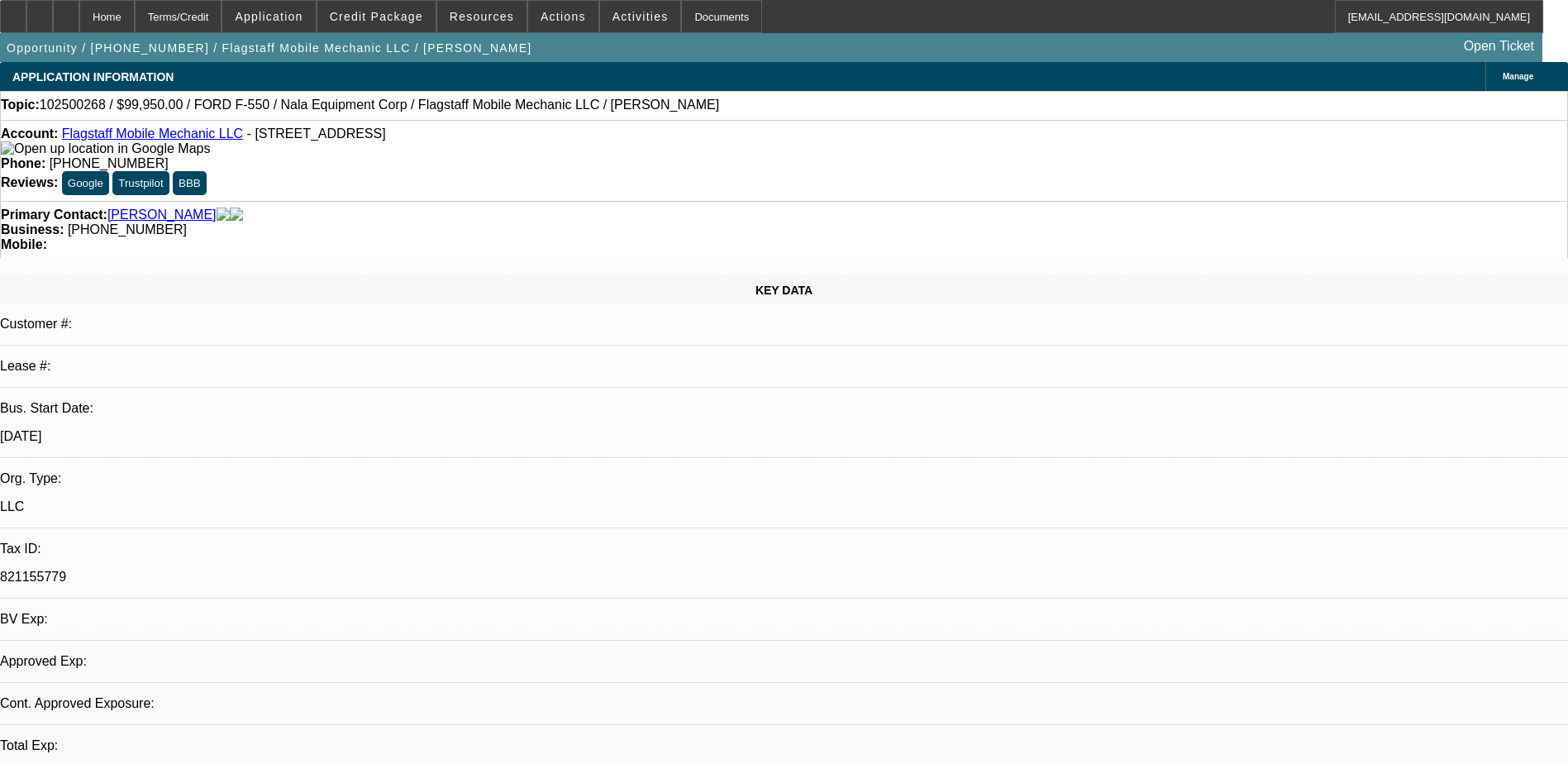
select select "0"
select select "6"
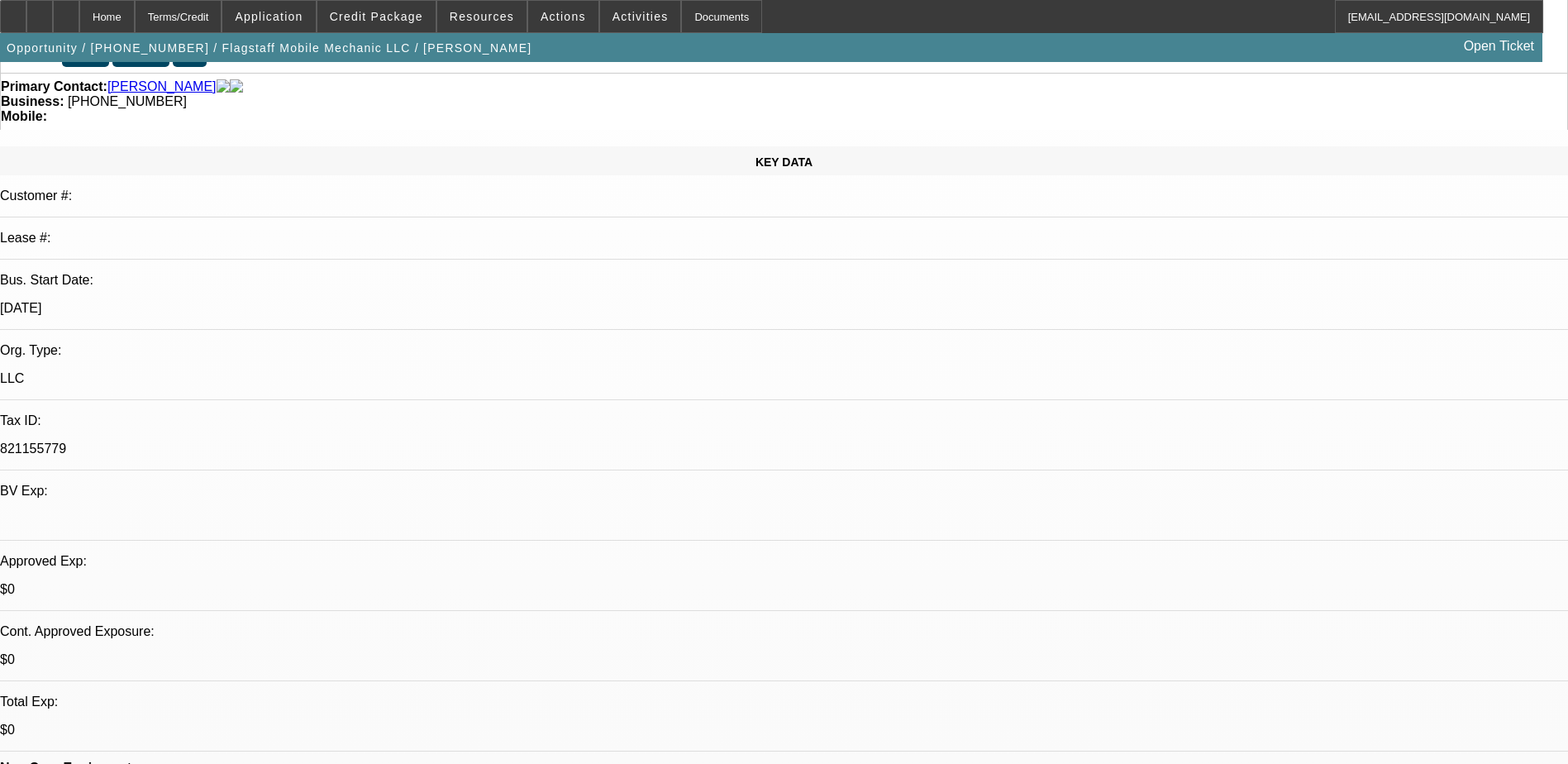
scroll to position [496, 0]
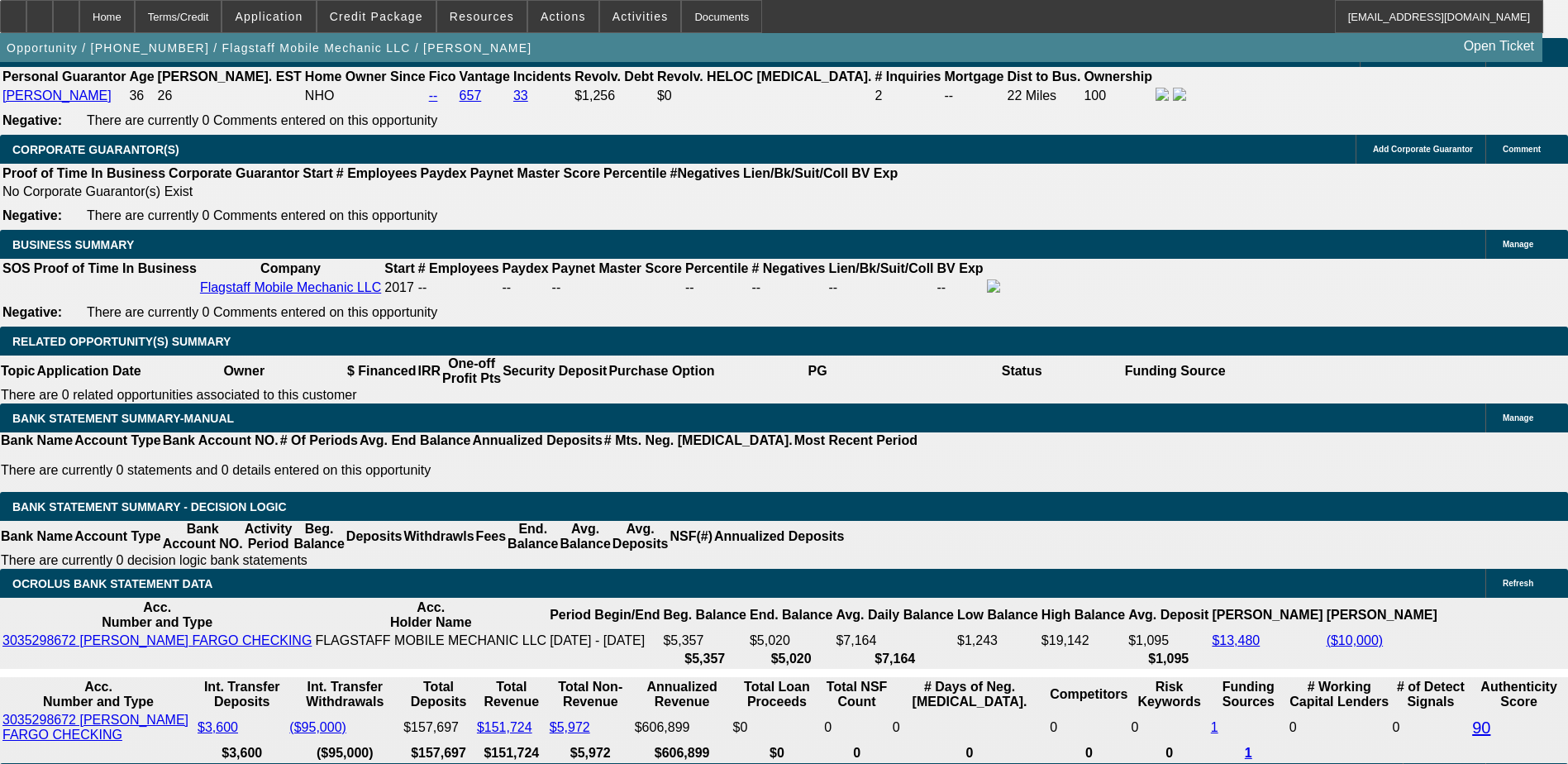
scroll to position [2480, 0]
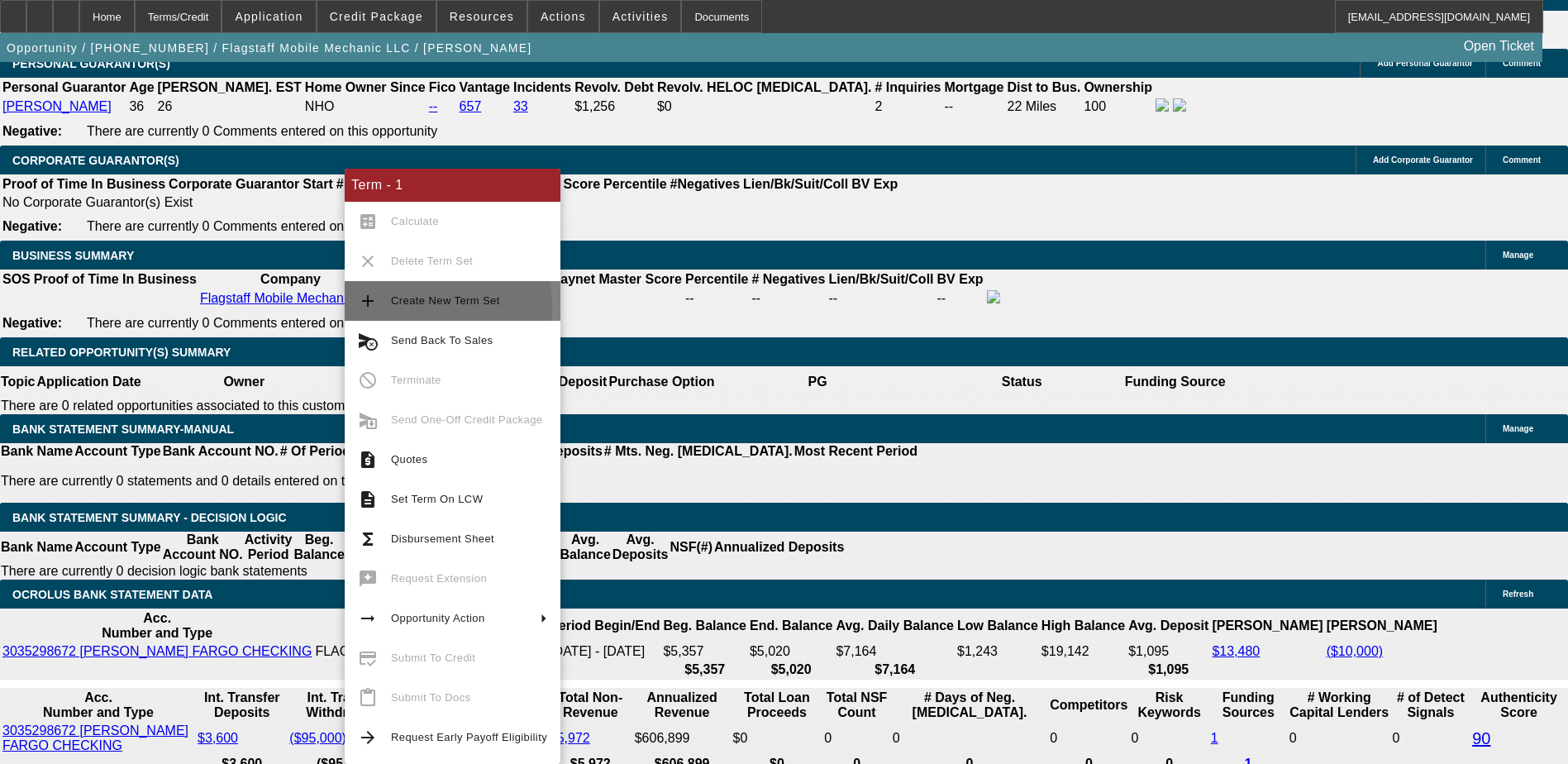
click at [406, 308] on span "Create New Term Set" at bounding box center [469, 301] width 156 height 20
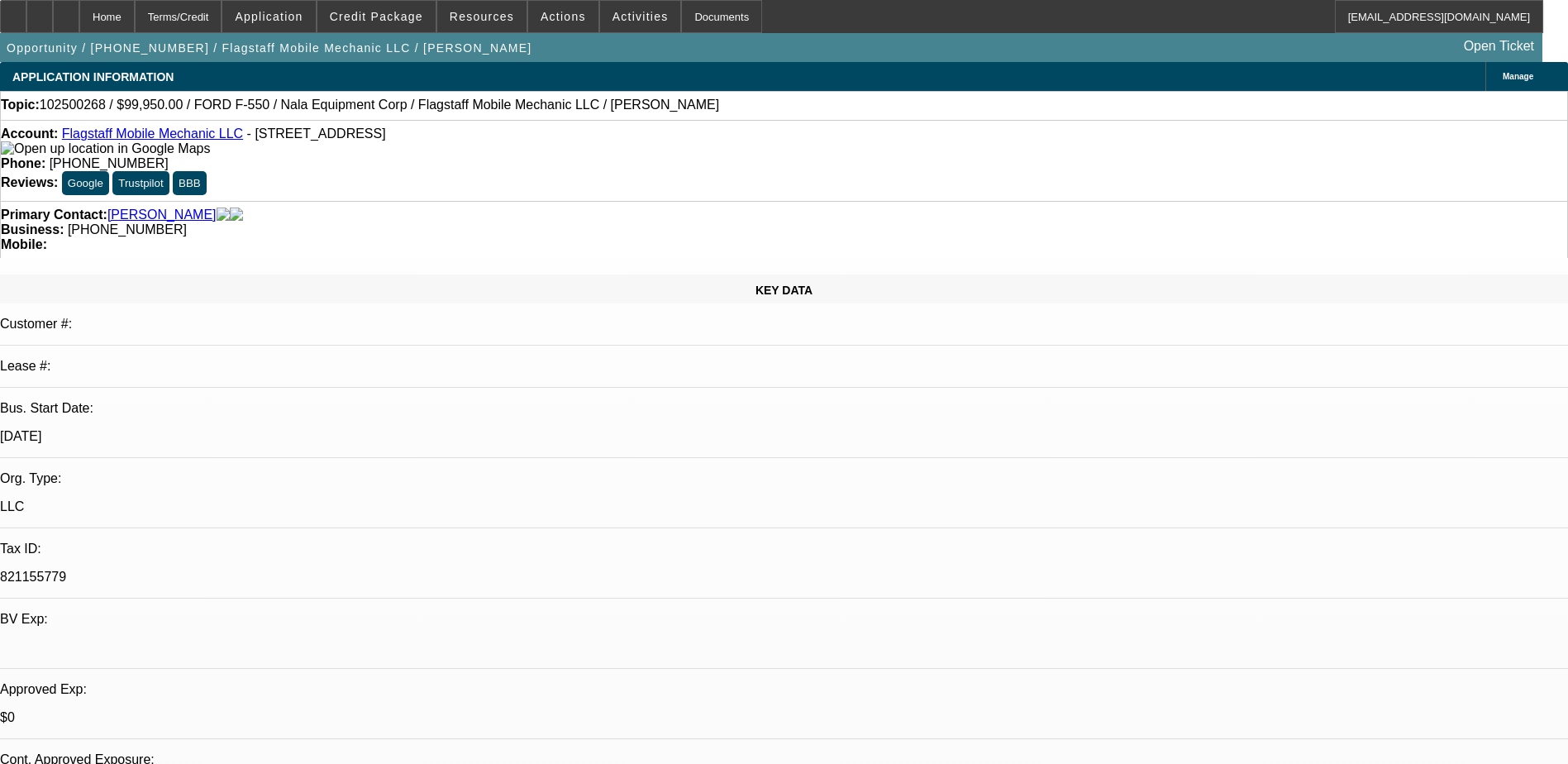
select select "0"
select select "6"
select select "0"
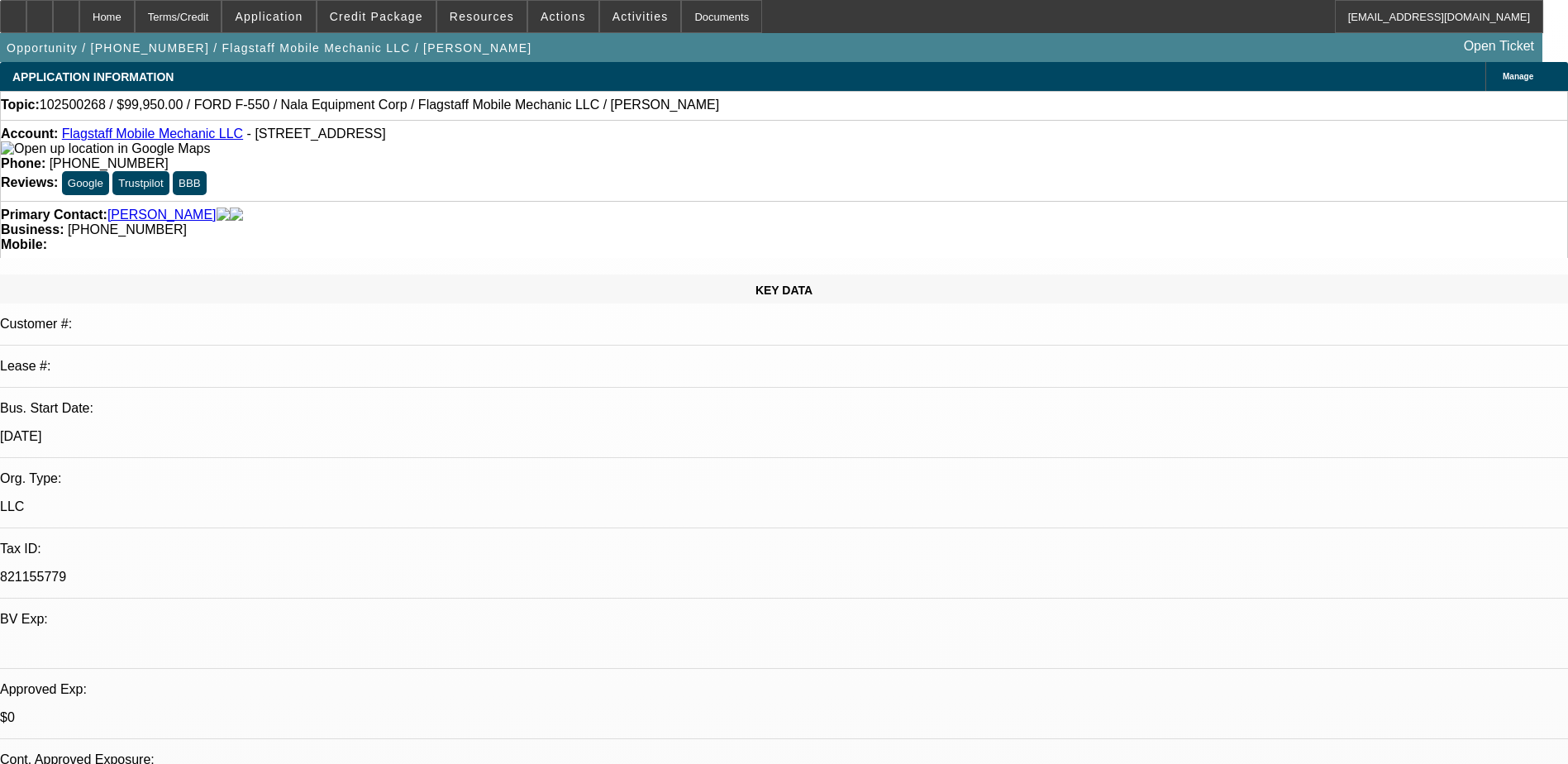
select select "0"
select select "6"
select select "0"
select select "2"
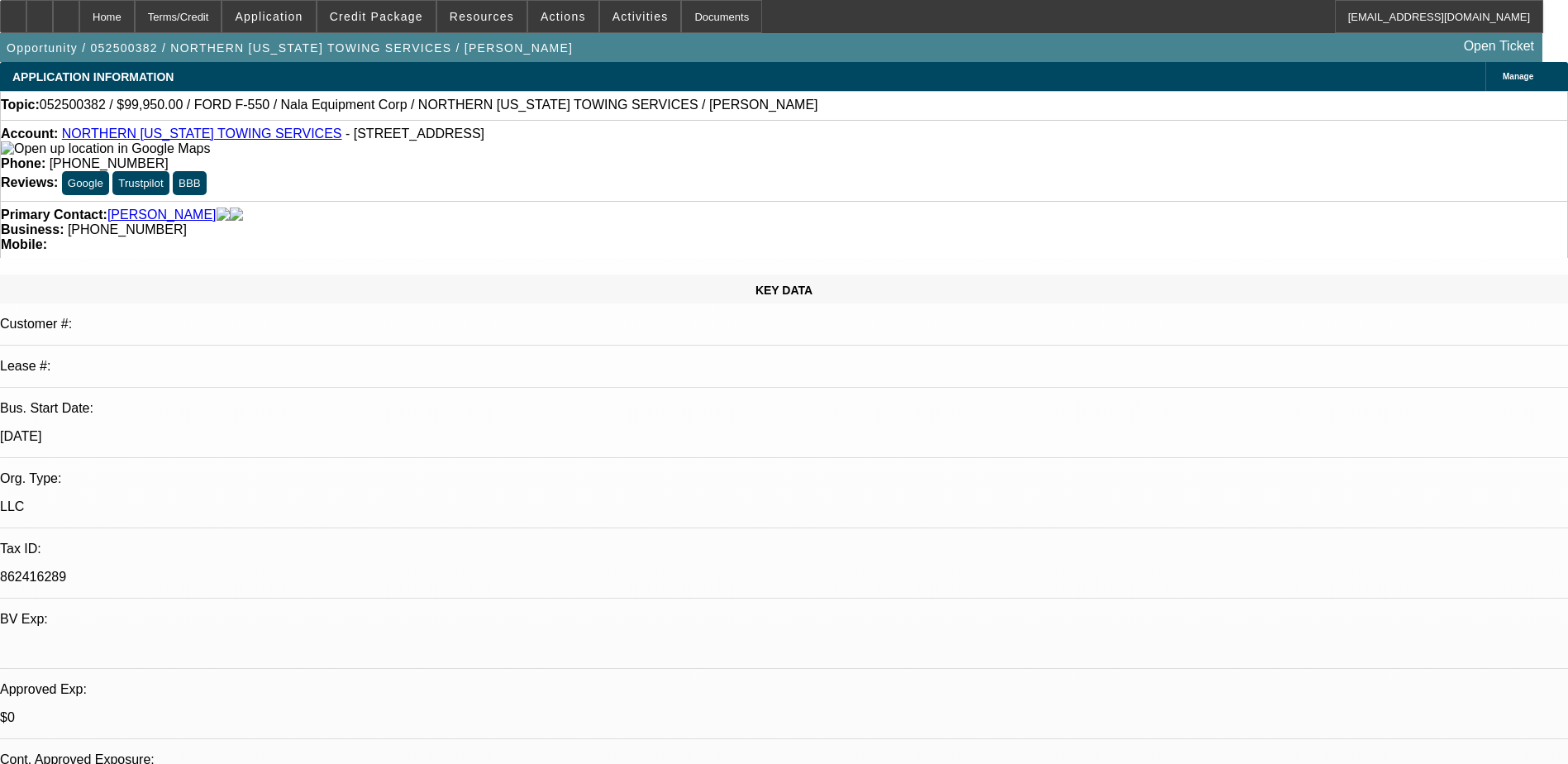
select select "0.1"
select select "0"
select select "2"
select select "0.1"
select select "0"
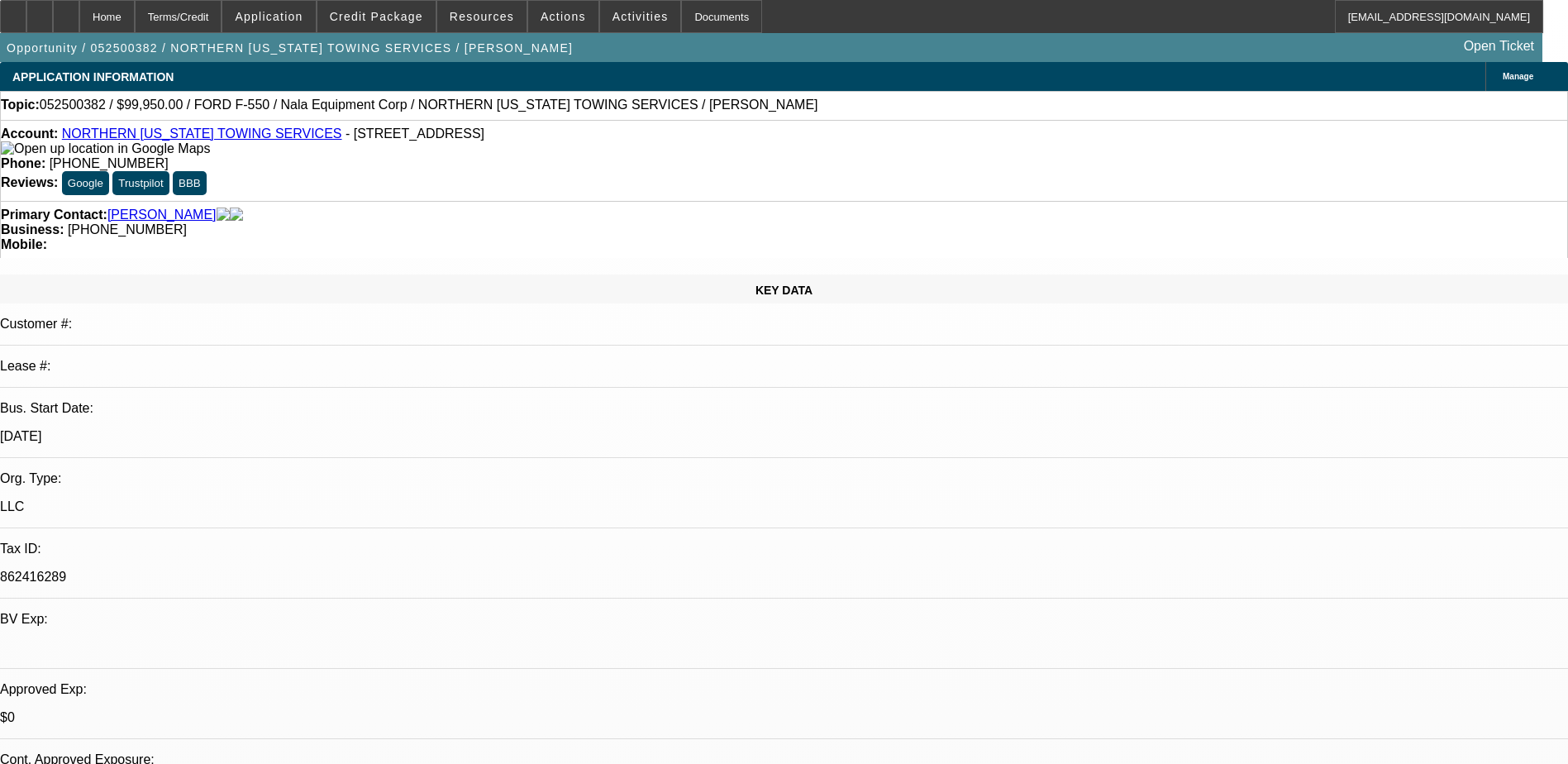
select select "2"
select select "0.1"
select select "0"
select select "0.1"
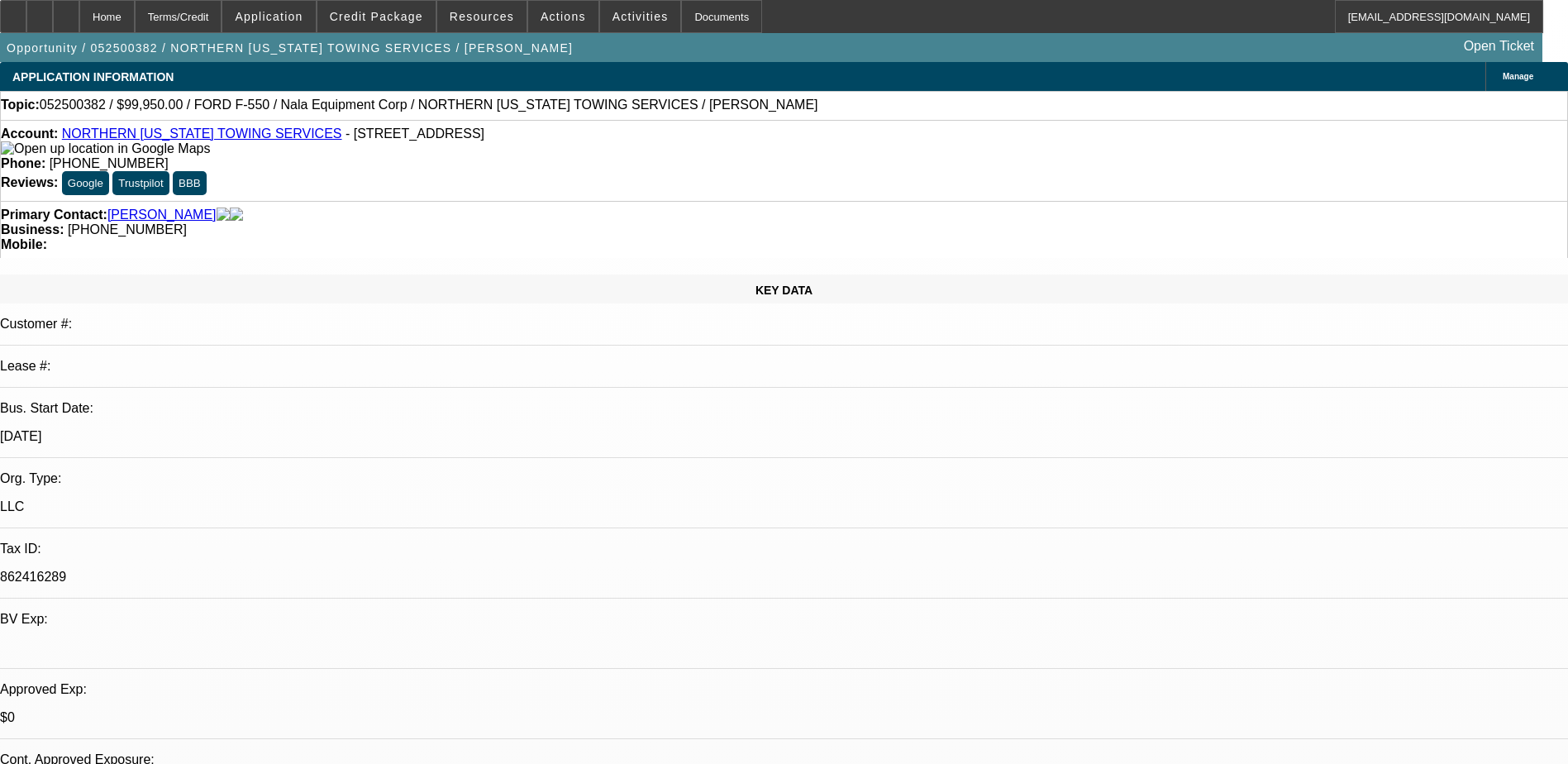
select select "1"
select select "2"
select select "4"
select select "1"
select select "2"
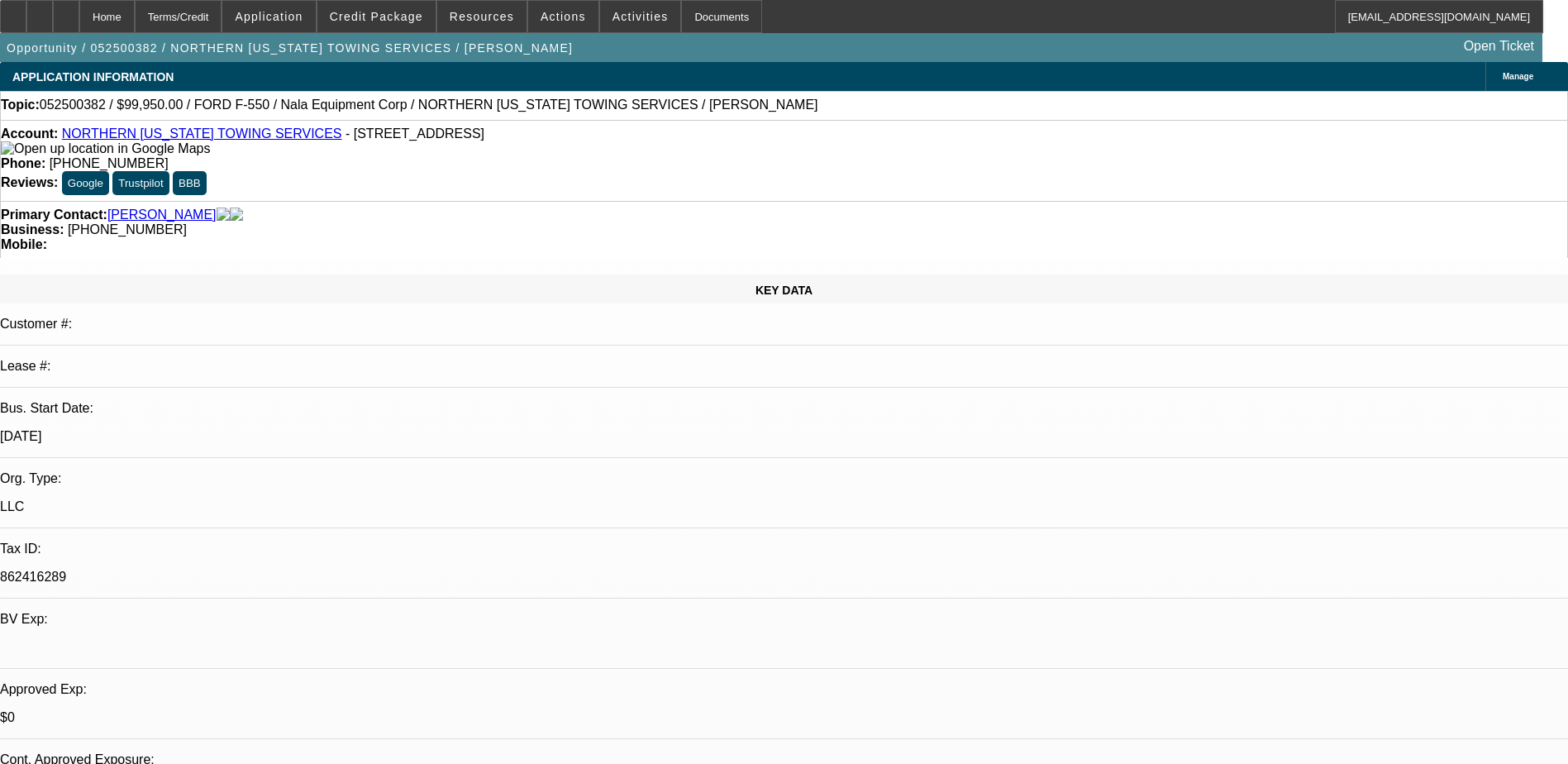
select select "4"
select select "1"
select select "2"
select select "4"
select select "1"
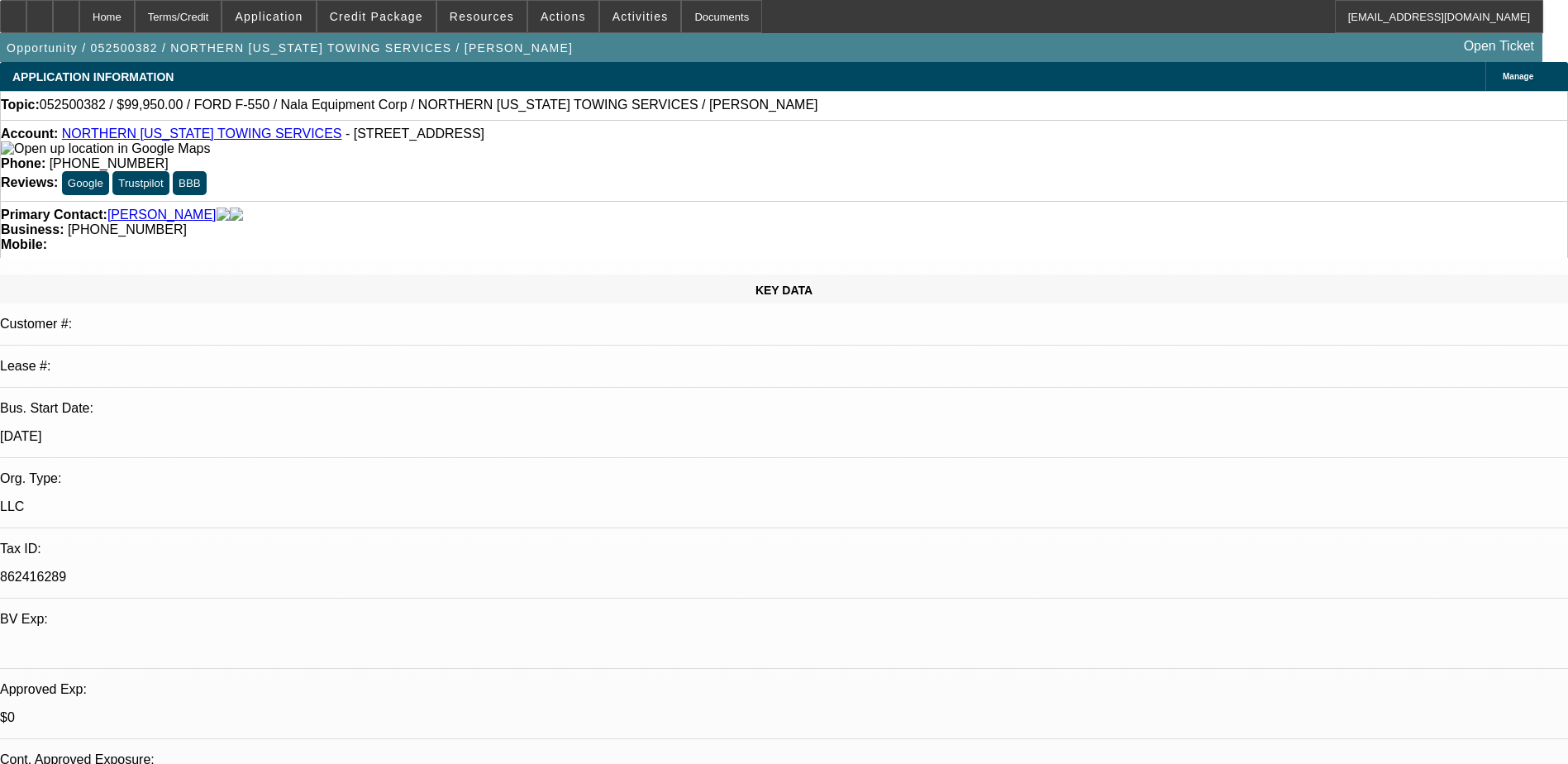
select select "1"
select select "4"
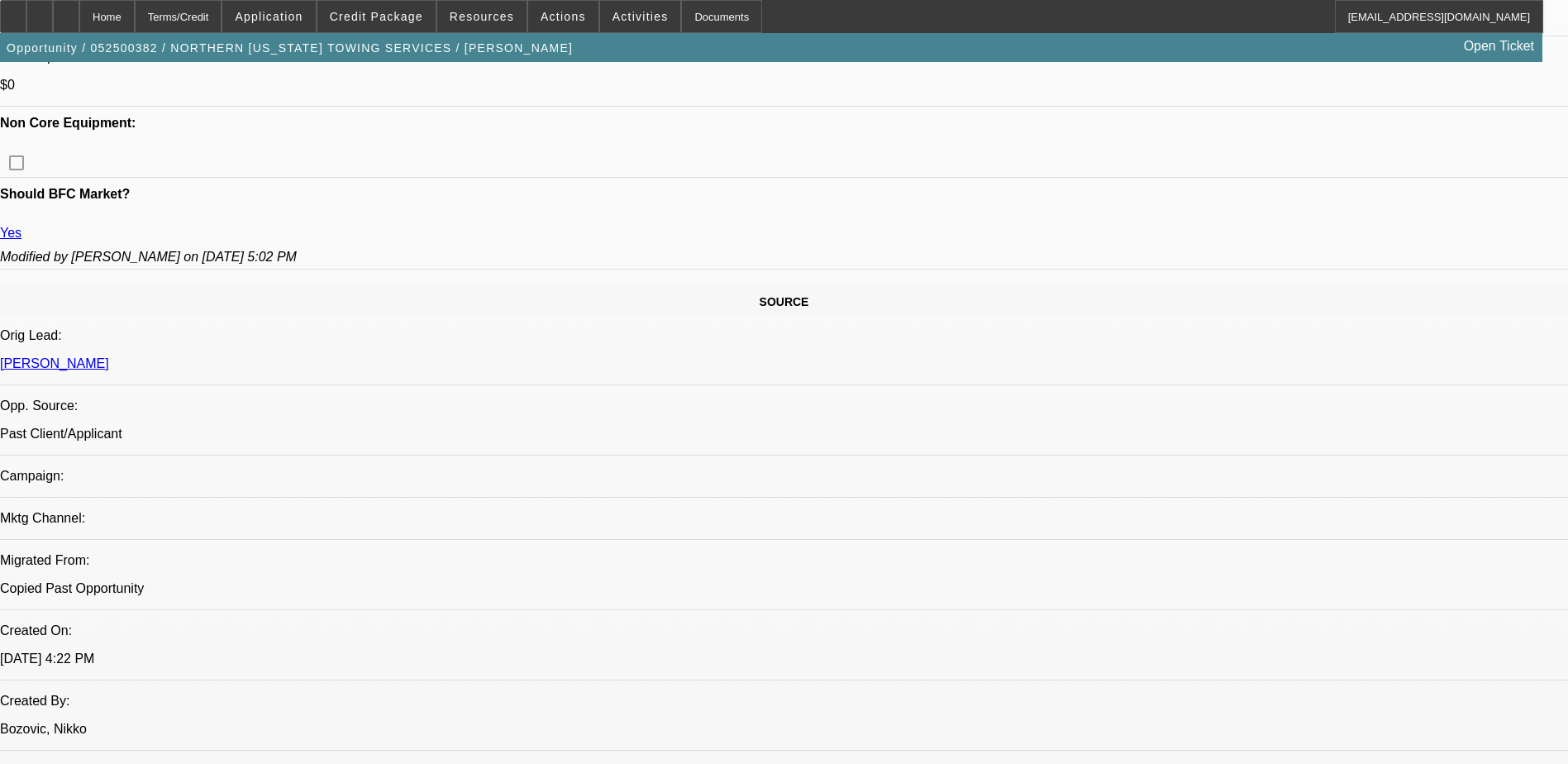
scroll to position [579, 0]
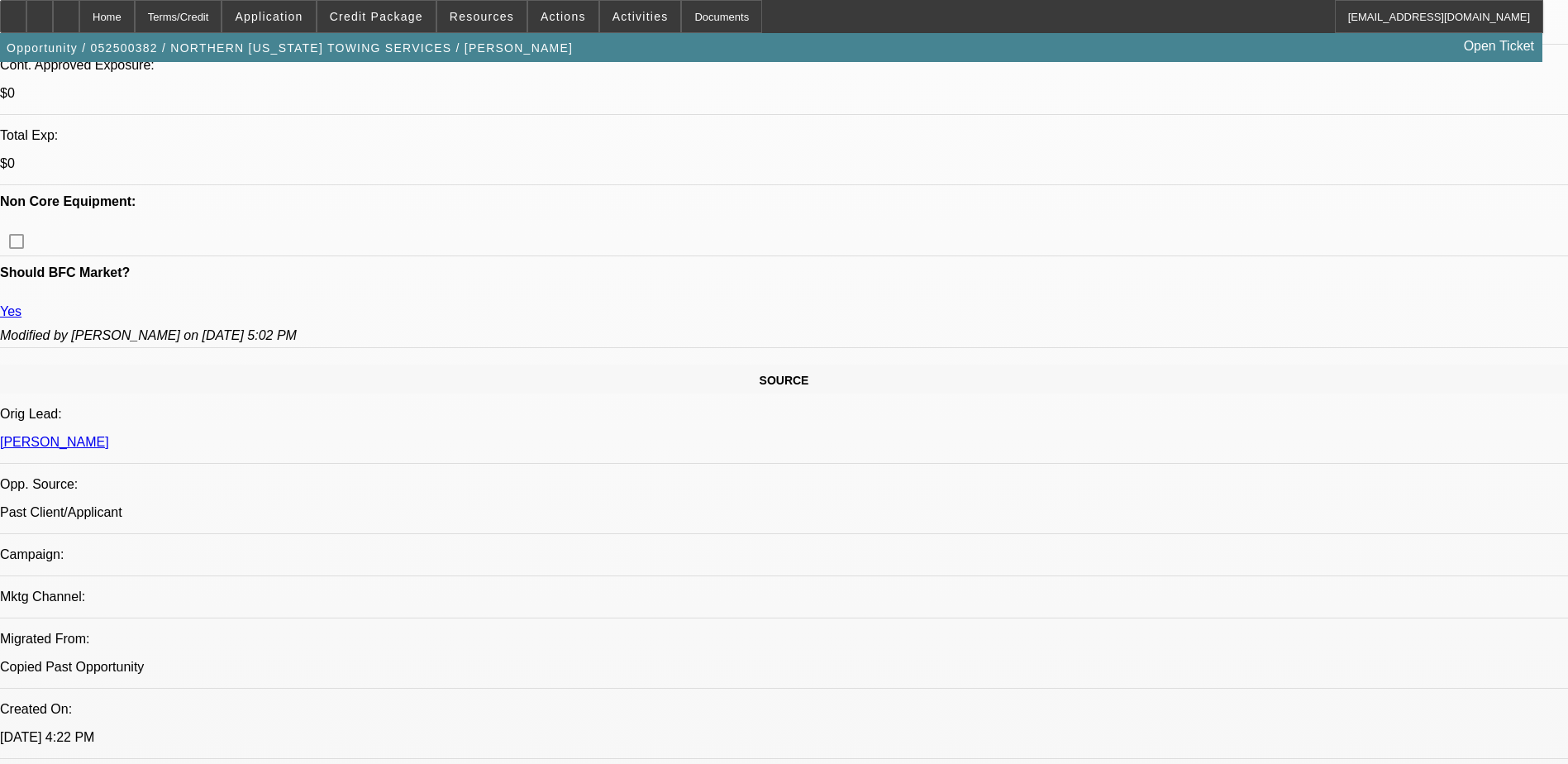
scroll to position [661, 0]
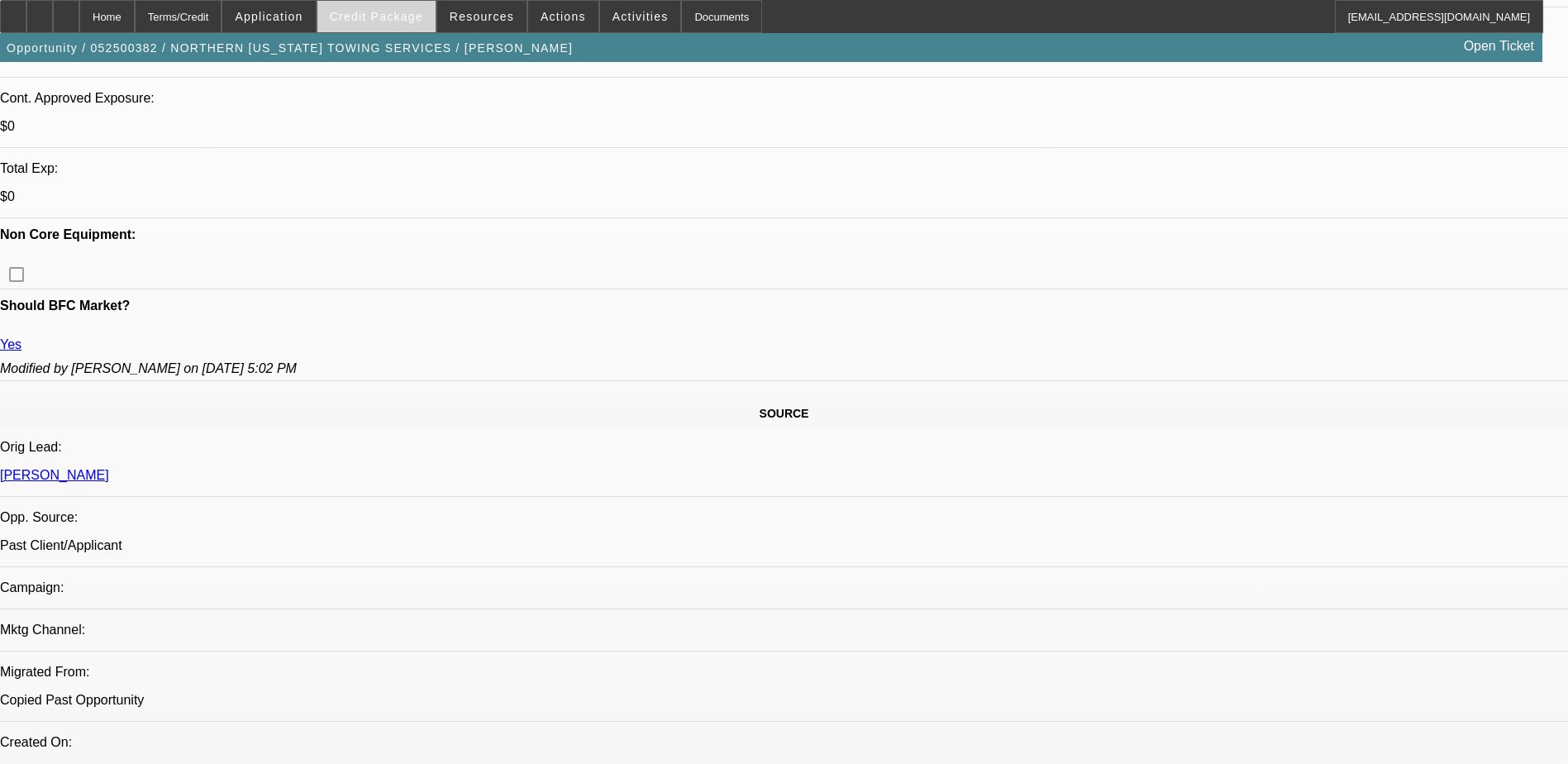
click at [422, 24] on span at bounding box center [376, 16] width 119 height 40
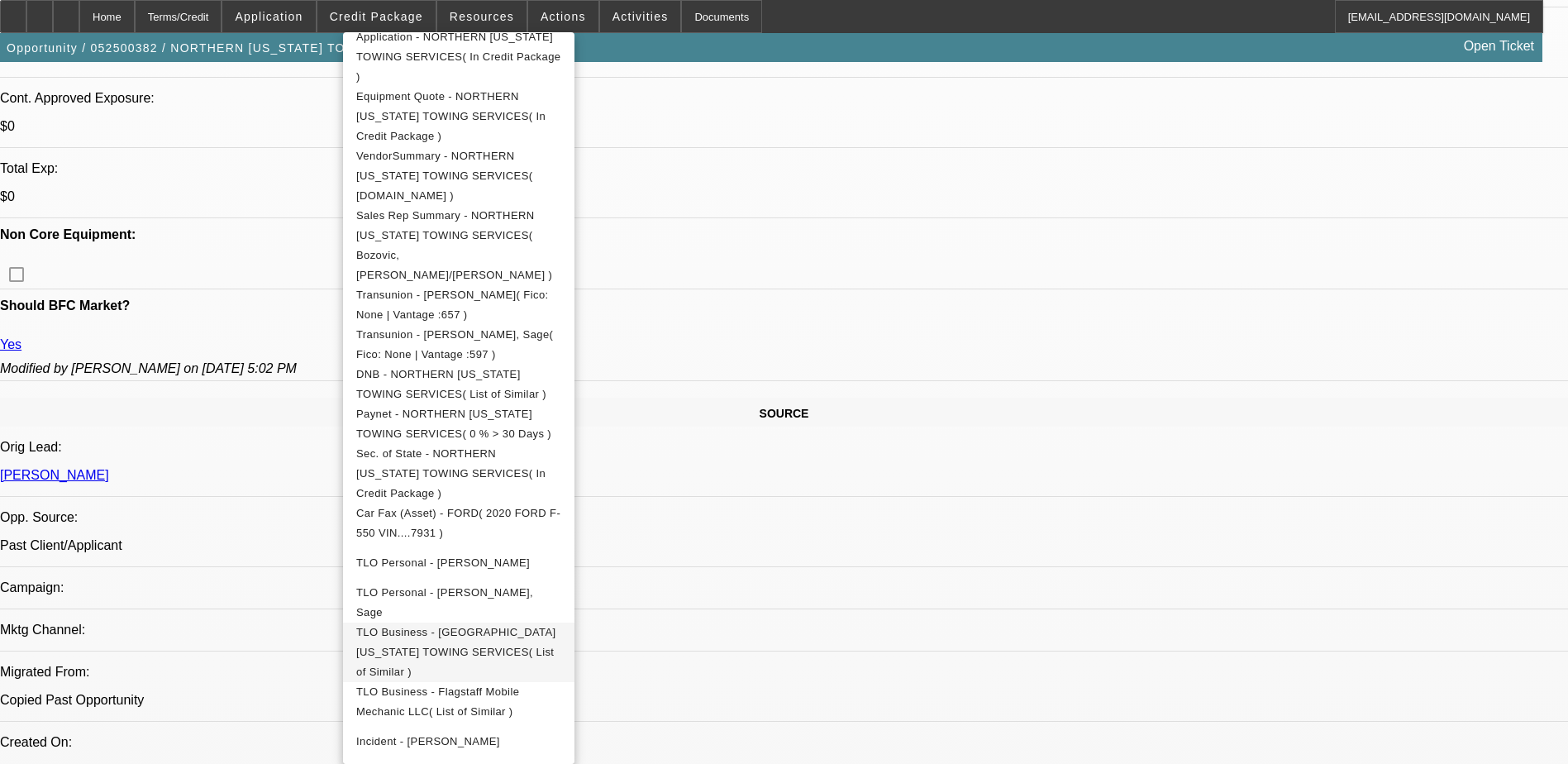
scroll to position [413, 0]
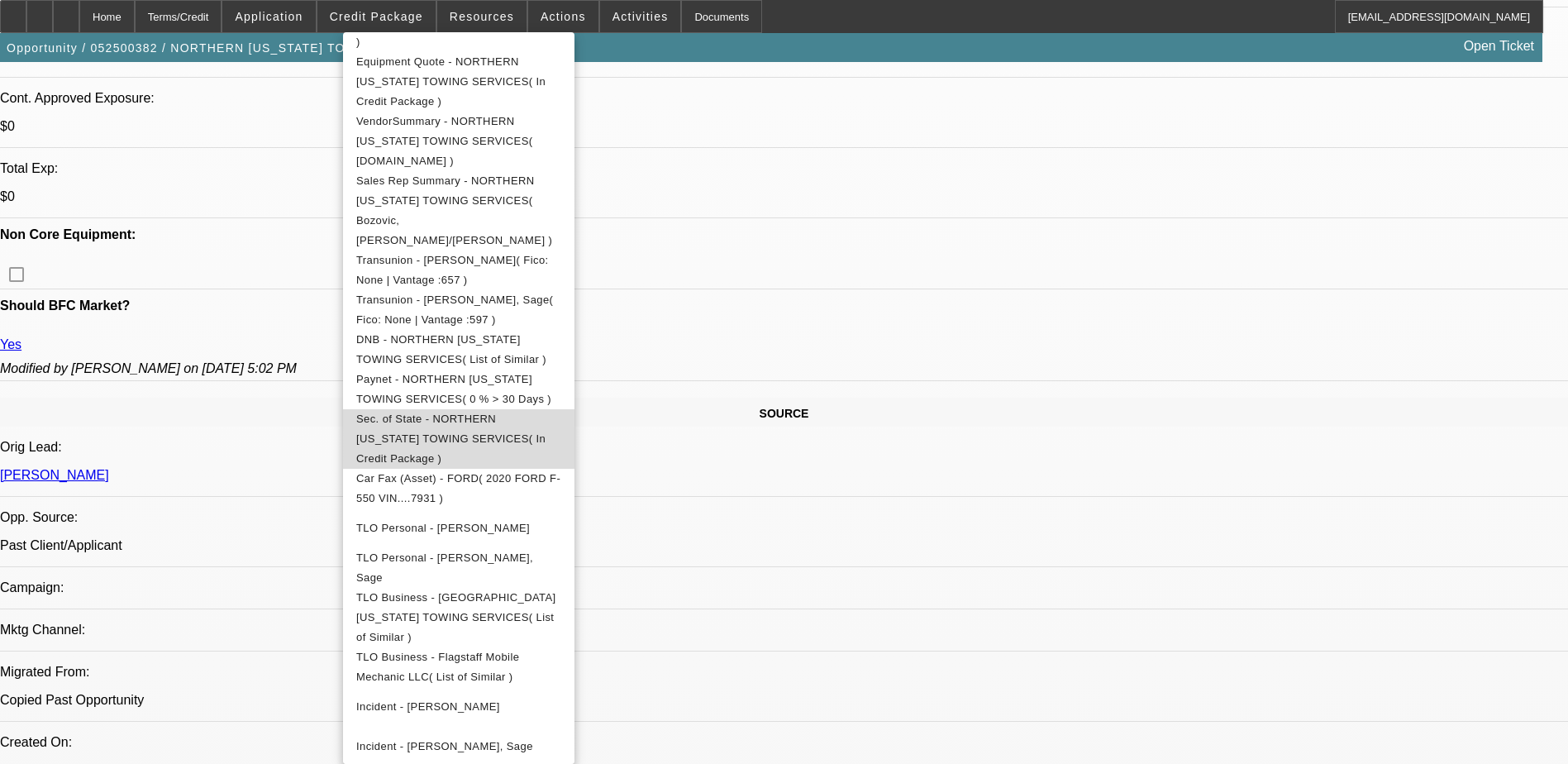
click at [525, 409] on span "Sec. of State - NORTHERN ARIZONA TOWING SERVICES( In Credit Package )" at bounding box center [459, 439] width 205 height 60
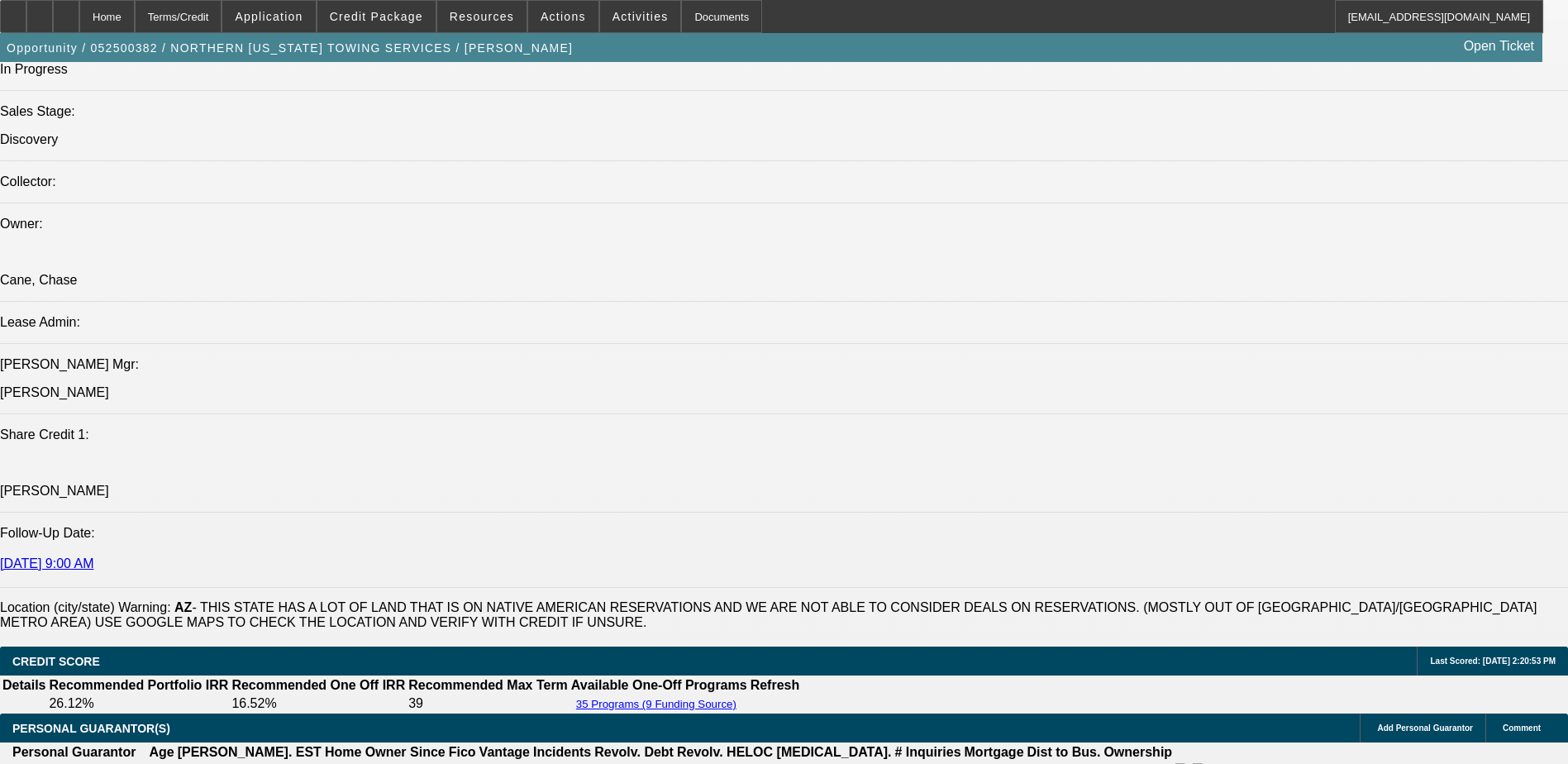
scroll to position [1901, 0]
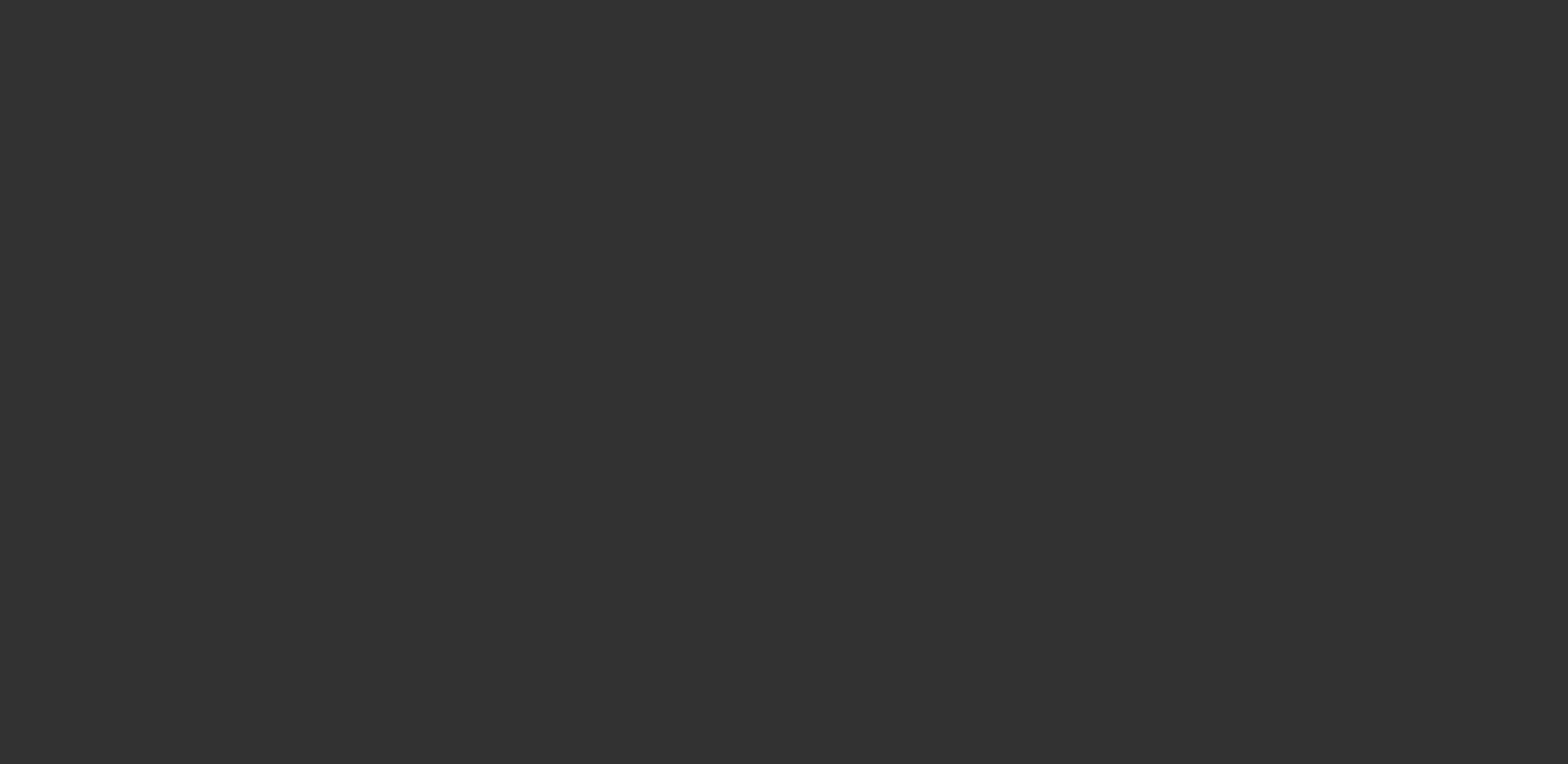
select select "0"
select select "6"
select select "0"
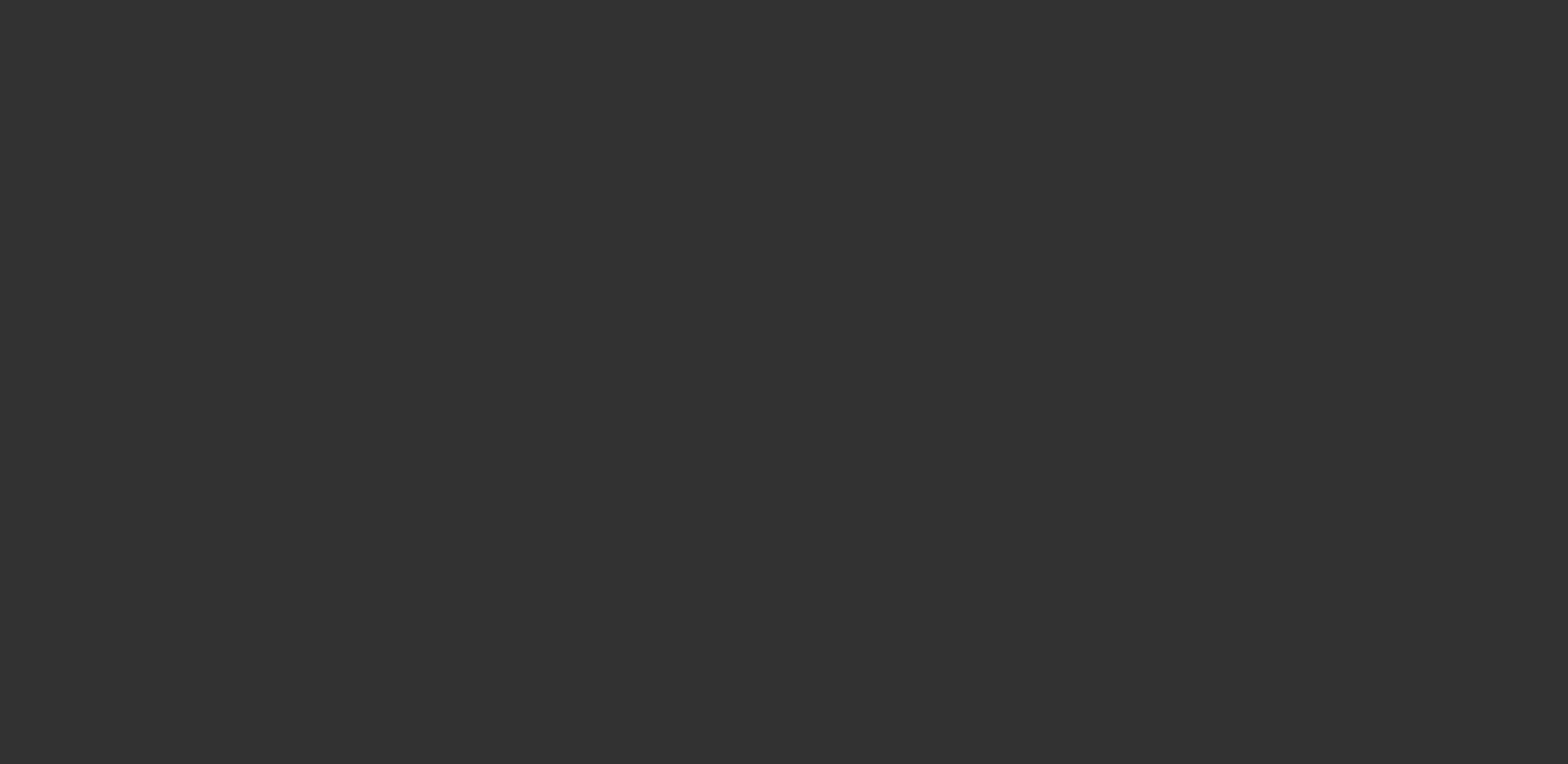
select select "0"
select select "6"
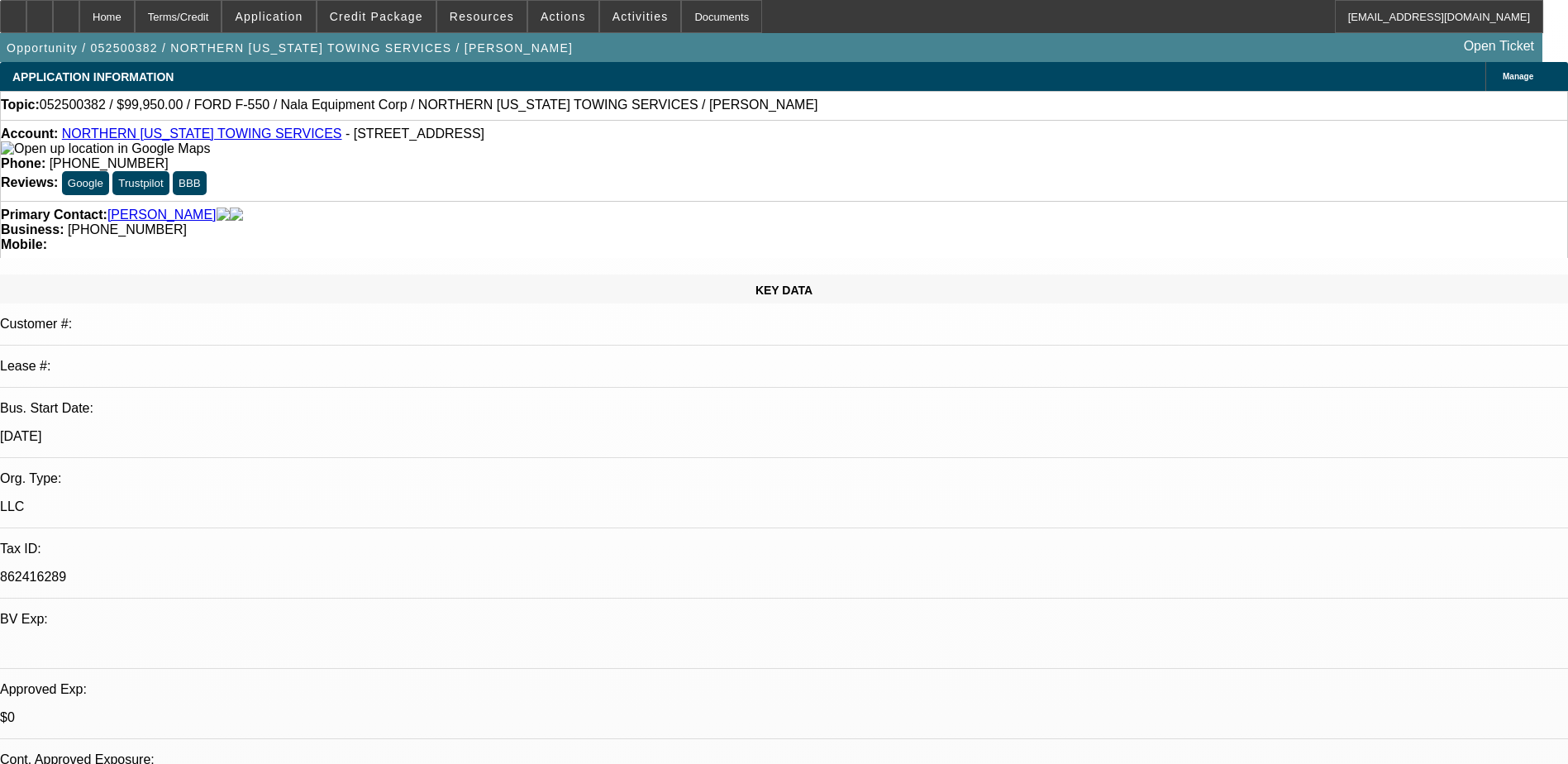
select select "0"
select select "2"
select select "0.1"
select select "4"
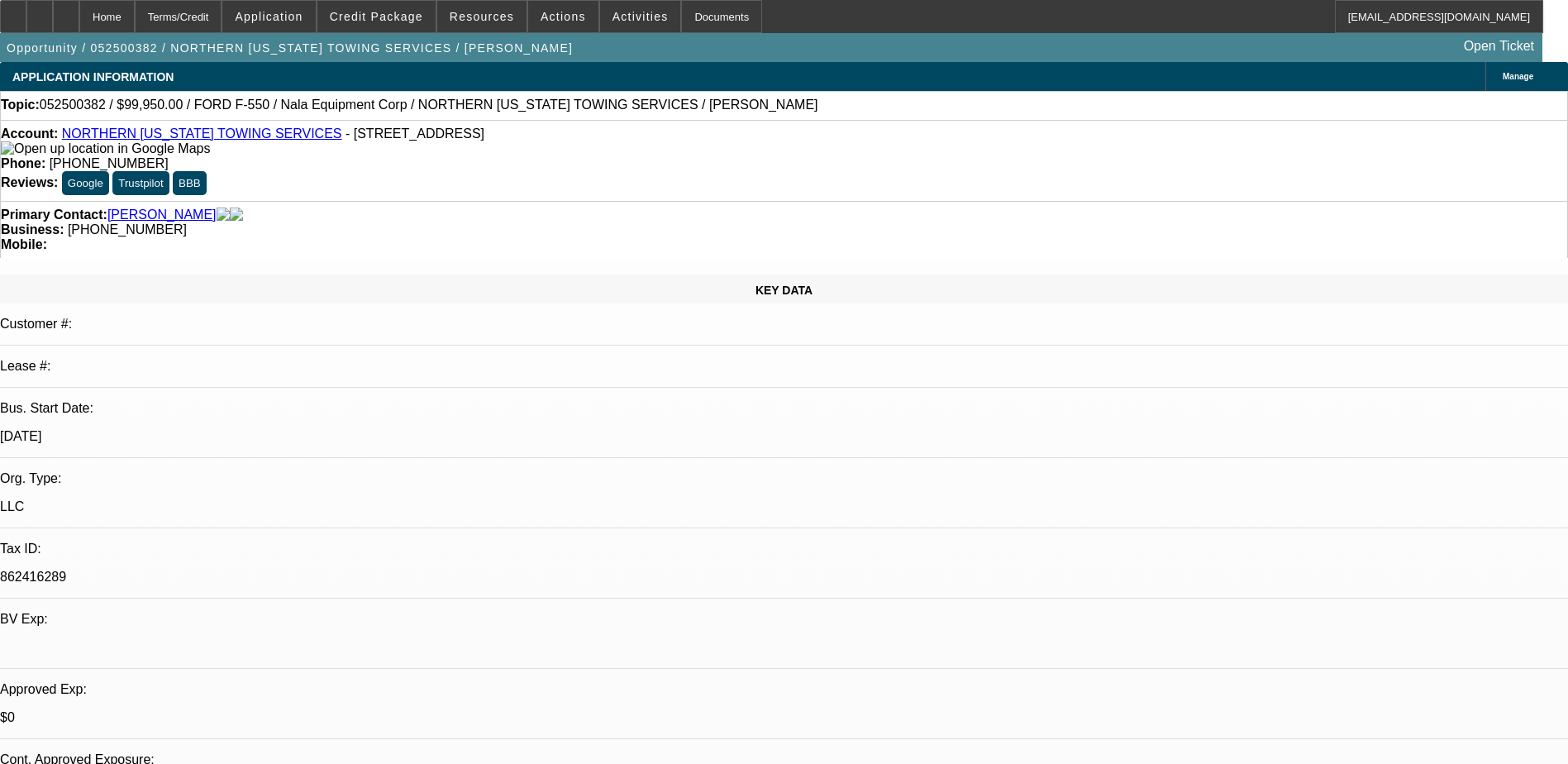
select select "0"
select select "2"
select select "0.1"
select select "4"
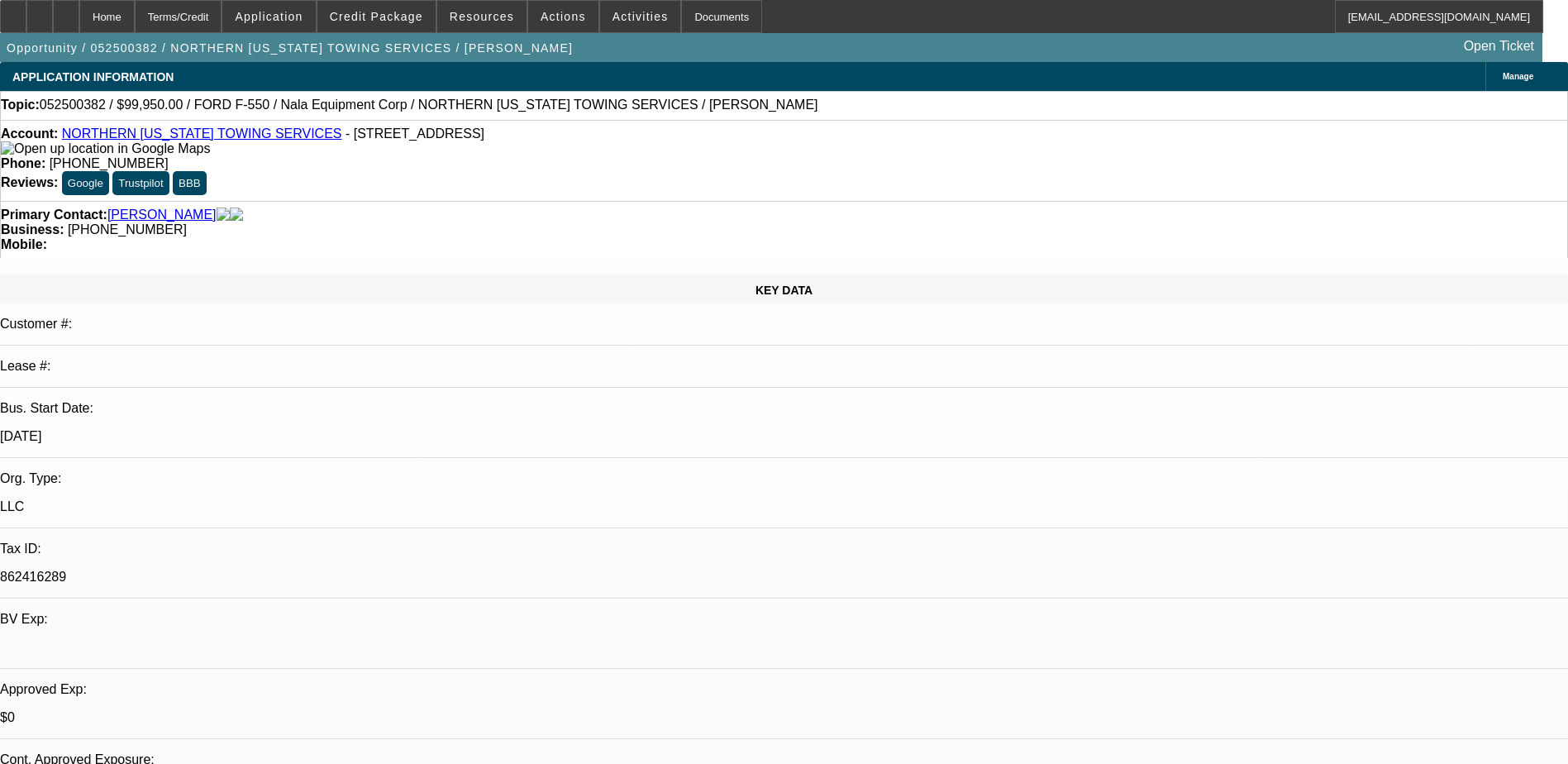
select select "0"
select select "2"
select select "0.1"
select select "4"
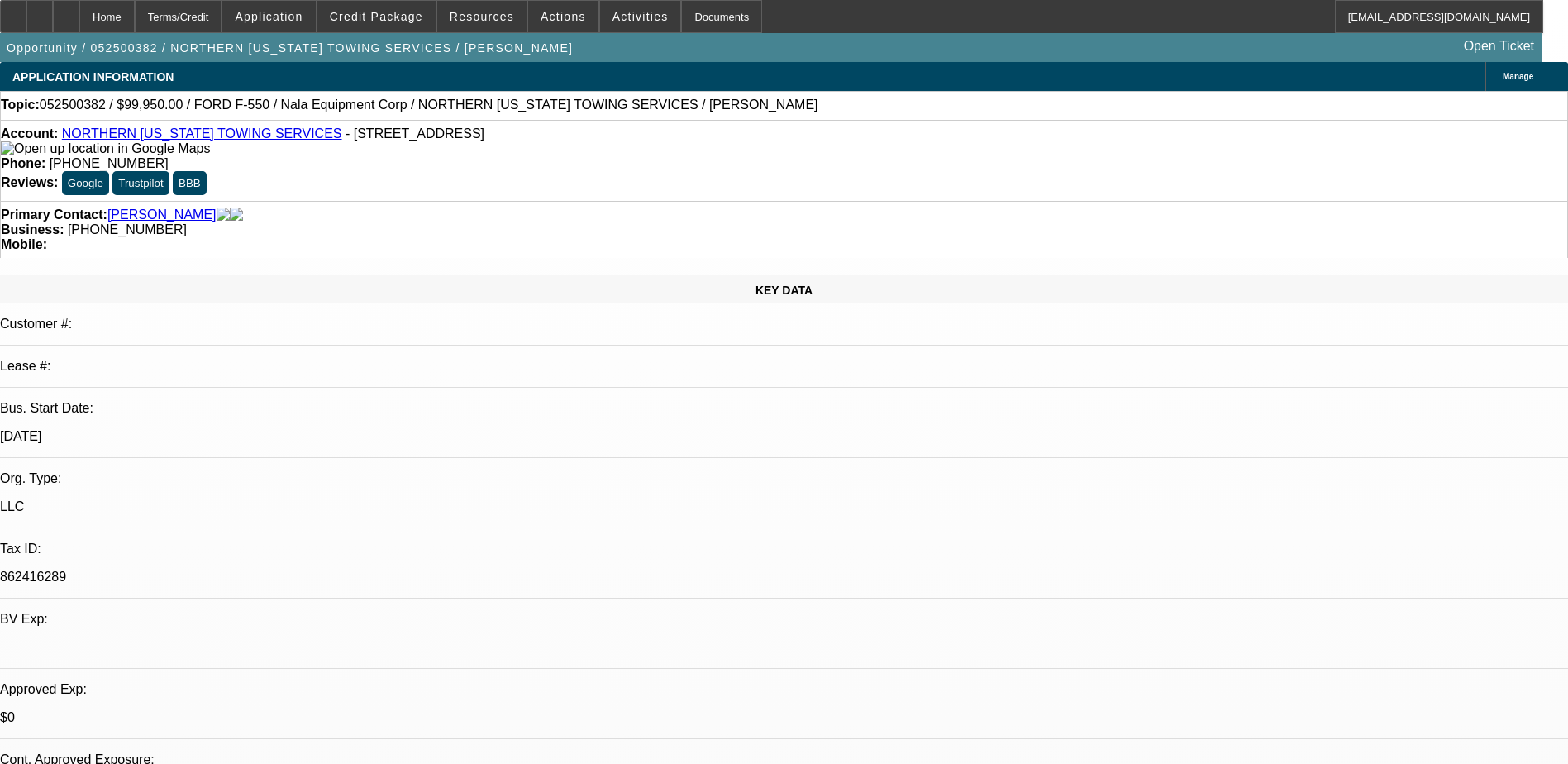
select select "0.1"
select select "0"
select select "0.1"
select select "4"
